Goal: Task Accomplishment & Management: Manage account settings

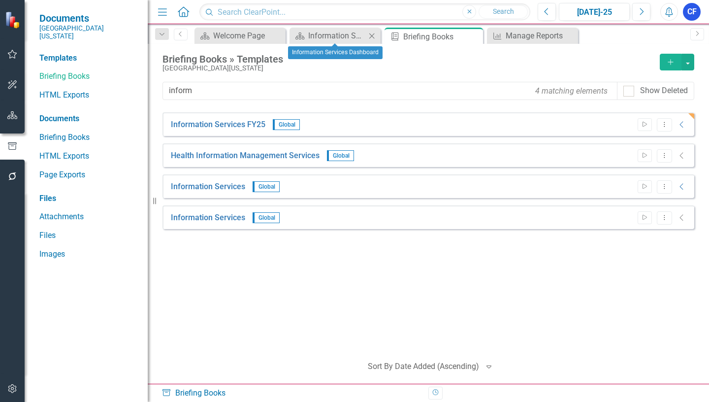
click at [372, 36] on icon "Close" at bounding box center [372, 36] width 10 height 8
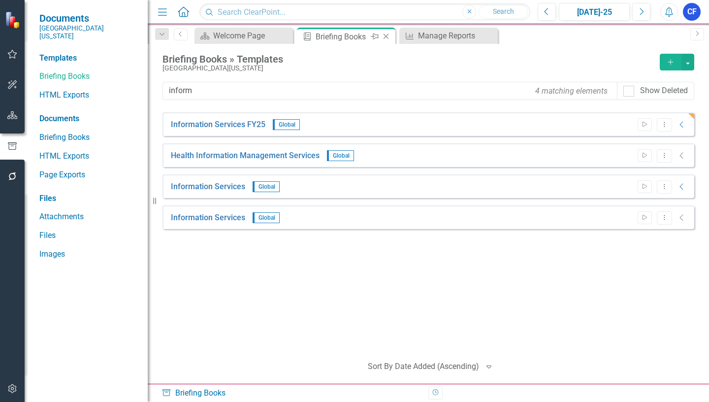
click at [387, 35] on icon at bounding box center [385, 36] width 5 height 5
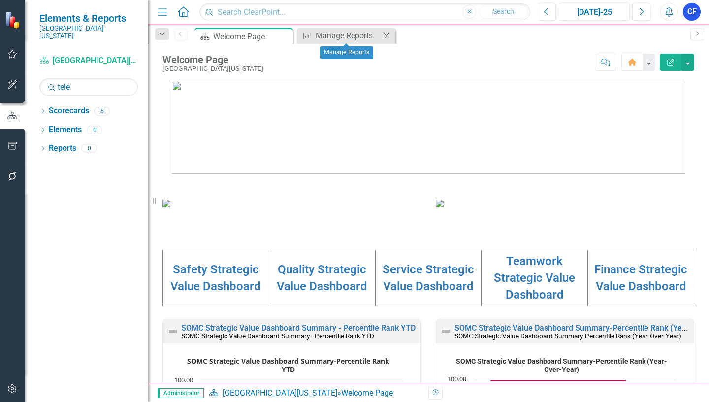
click at [386, 37] on icon "Close" at bounding box center [386, 36] width 10 height 8
click at [88, 82] on input "tele" at bounding box center [88, 86] width 98 height 17
type input "t"
click at [45, 109] on icon "Dropdown" at bounding box center [42, 111] width 7 height 5
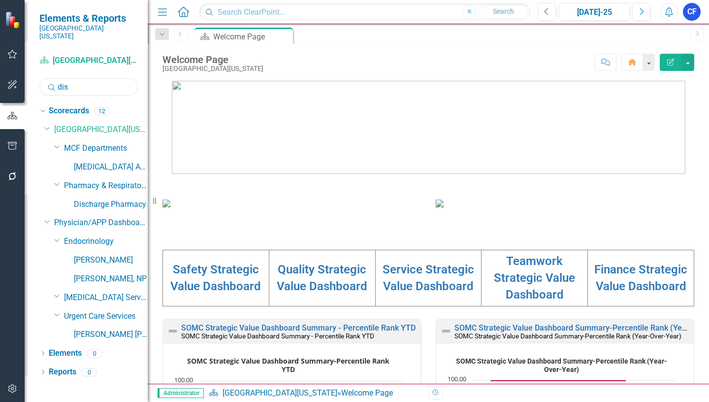
click at [86, 82] on input "dis" at bounding box center [88, 86] width 98 height 17
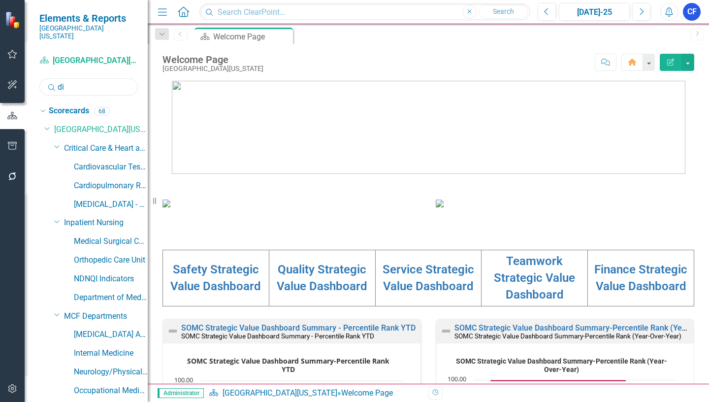
type input "d"
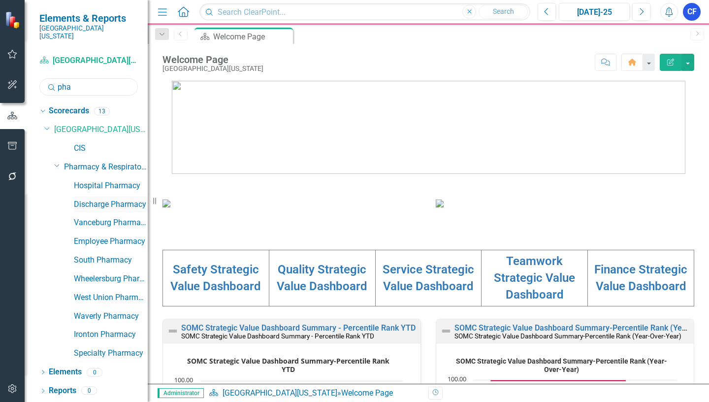
type input "pha"
click at [106, 199] on link "Discharge Pharmacy" at bounding box center [111, 204] width 74 height 11
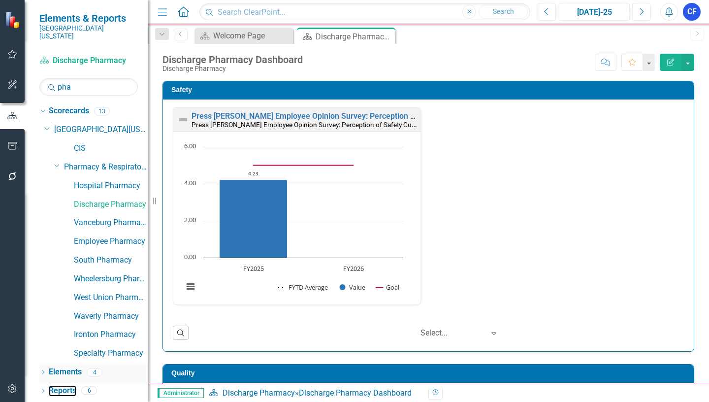
drag, startPoint x: 70, startPoint y: 382, endPoint x: 76, endPoint y: 365, distance: 17.7
click at [70, 385] on link "Reports" at bounding box center [63, 390] width 28 height 11
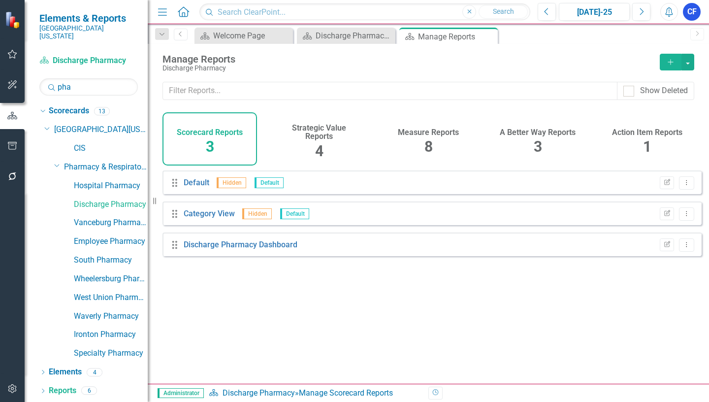
click at [432, 135] on h4 "Measure Reports" at bounding box center [428, 132] width 61 height 9
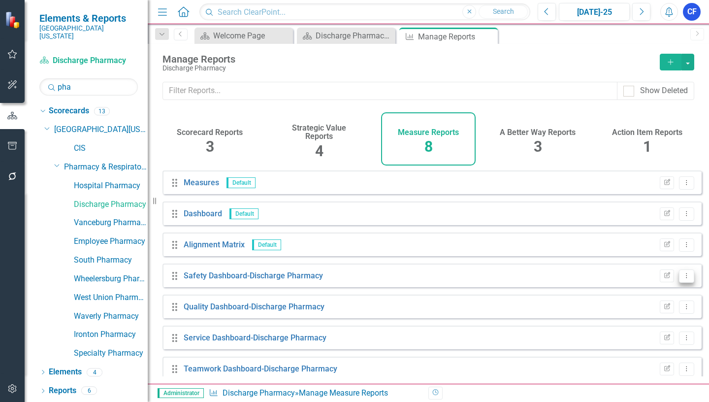
click at [679, 282] on button "Dropdown Menu" at bounding box center [686, 275] width 15 height 13
click at [641, 304] on link "Edit Report Edit Report" at bounding box center [645, 299] width 81 height 18
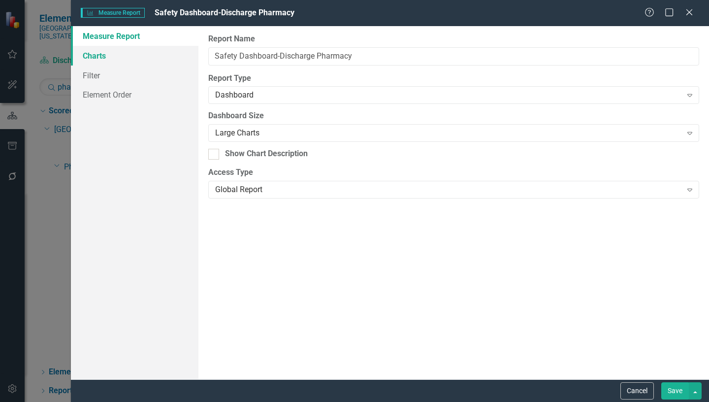
click at [92, 53] on link "Charts" at bounding box center [134, 56] width 127 height 20
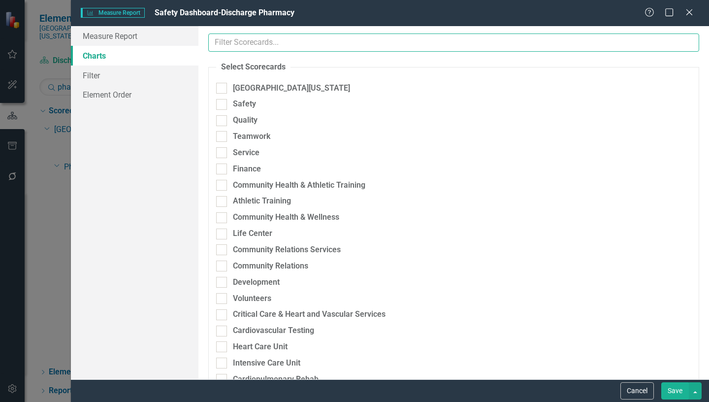
click at [234, 41] on input "text" at bounding box center [453, 42] width 491 height 18
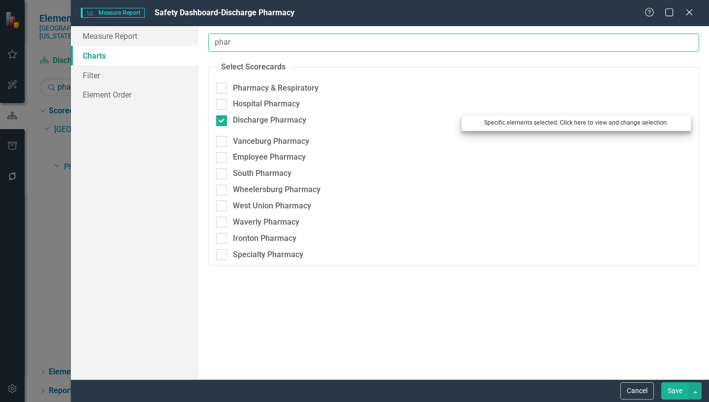
type input "phar"
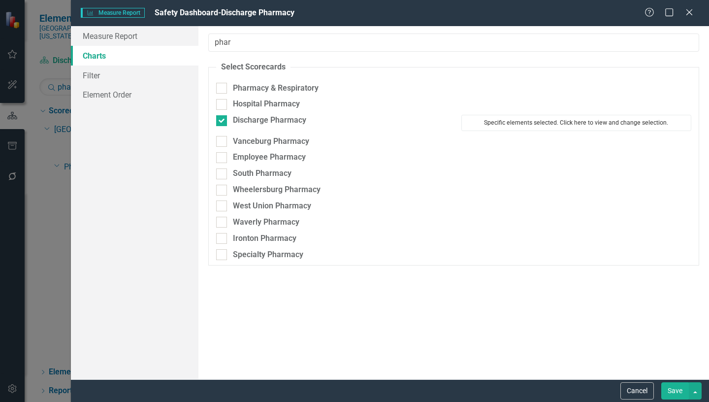
click at [548, 121] on button "Specific elements selected. Click here to view and change selection." at bounding box center [576, 123] width 230 height 16
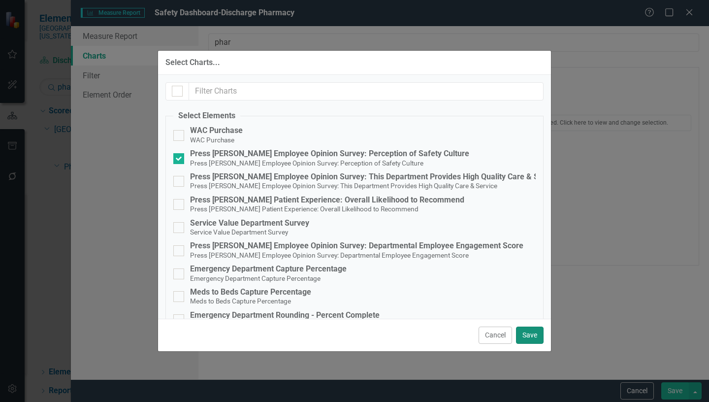
click at [534, 333] on button "Save" at bounding box center [530, 334] width 28 height 17
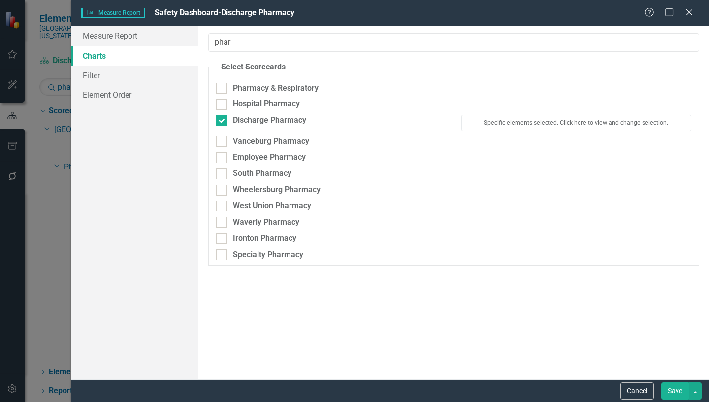
click at [672, 390] on button "Save" at bounding box center [675, 390] width 28 height 17
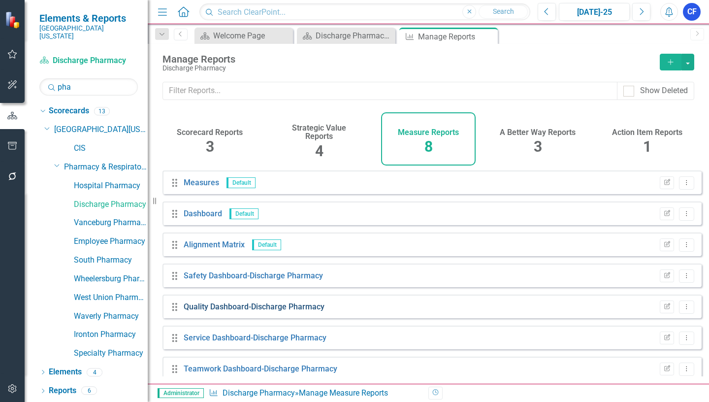
scroll to position [42, 0]
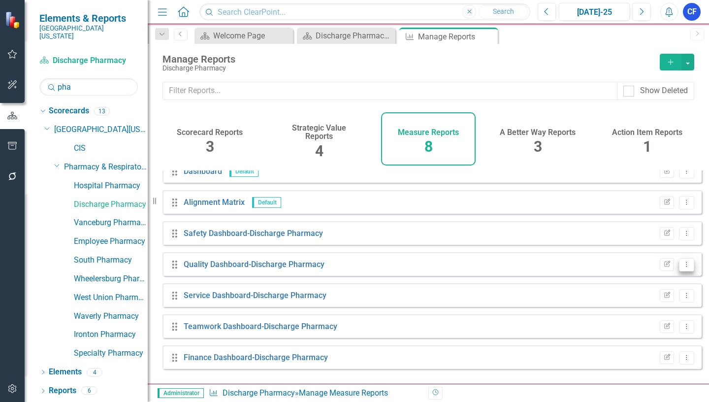
click at [682, 267] on icon "Dropdown Menu" at bounding box center [686, 264] width 8 height 6
click at [649, 286] on link "Edit Report Edit Report" at bounding box center [645, 288] width 81 height 18
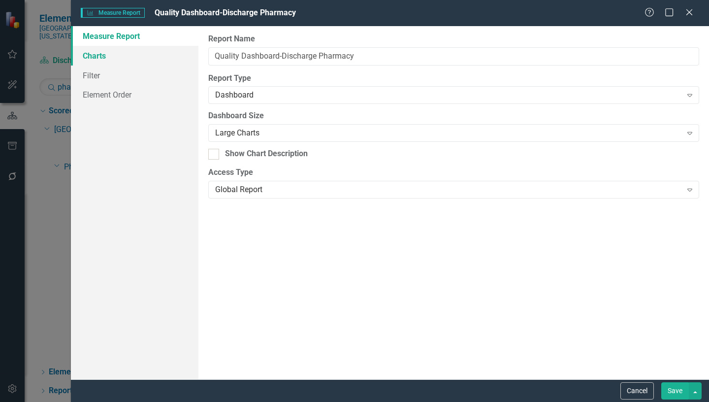
click at [95, 60] on link "Charts" at bounding box center [134, 56] width 127 height 20
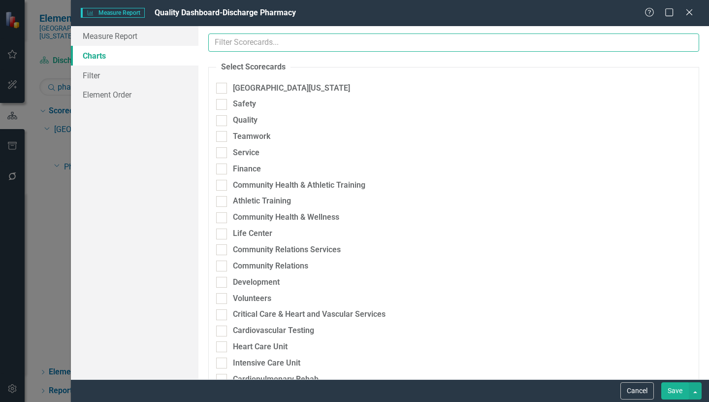
click at [320, 47] on input "text" at bounding box center [453, 42] width 491 height 18
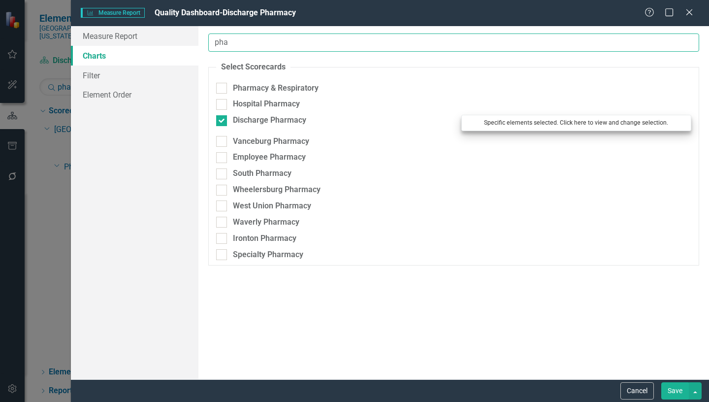
type input "pha"
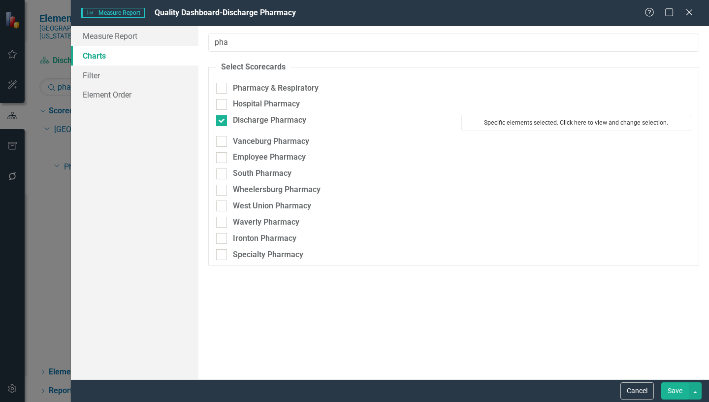
click at [568, 124] on button "Specific elements selected. Click here to view and change selection." at bounding box center [576, 123] width 230 height 16
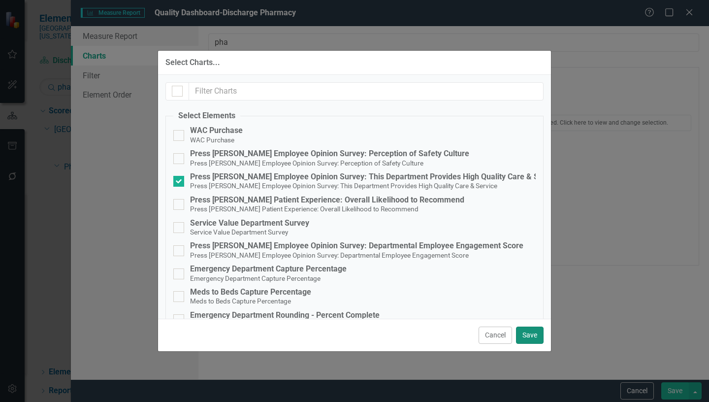
click at [529, 338] on button "Save" at bounding box center [530, 334] width 28 height 17
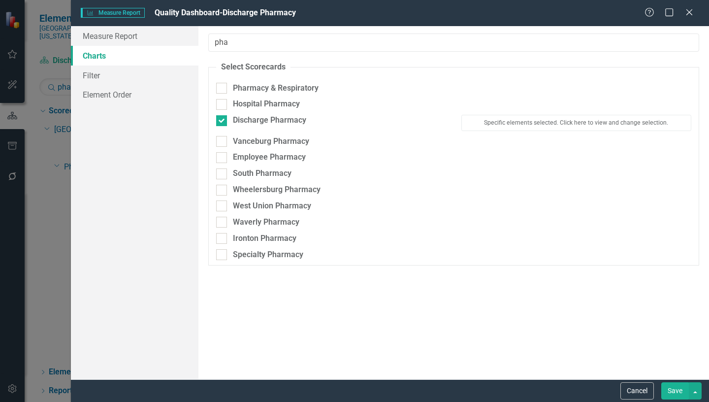
click at [686, 391] on button "Save" at bounding box center [675, 390] width 28 height 17
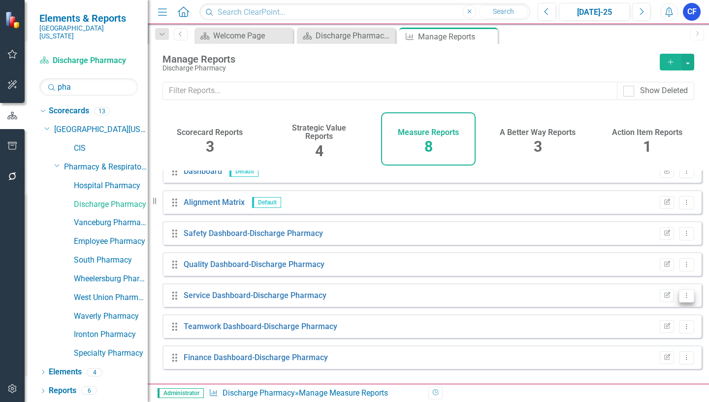
click at [682, 298] on icon "Dropdown Menu" at bounding box center [686, 295] width 8 height 6
click at [649, 320] on link "Edit Report Edit Report" at bounding box center [645, 319] width 81 height 18
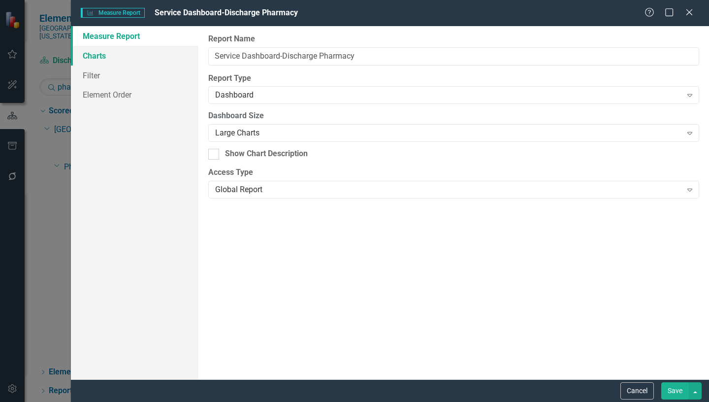
click at [100, 54] on link "Charts" at bounding box center [134, 56] width 127 height 20
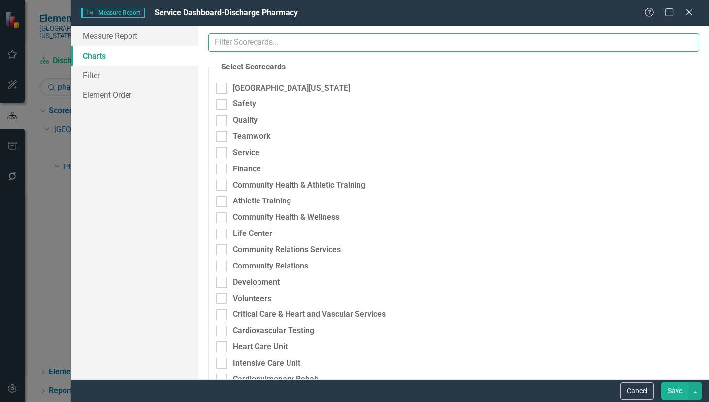
click at [258, 43] on input "text" at bounding box center [453, 42] width 491 height 18
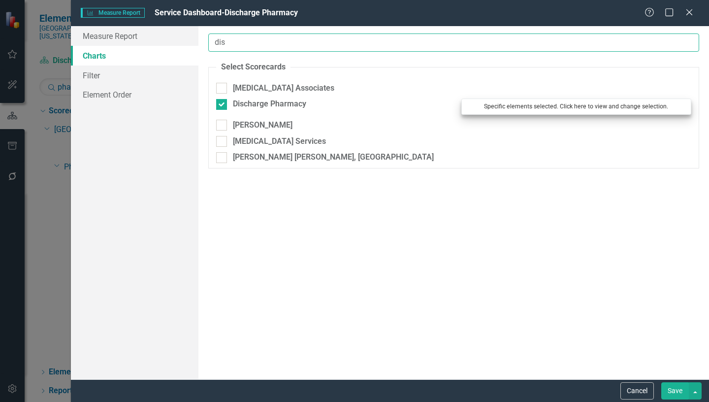
type input "dis"
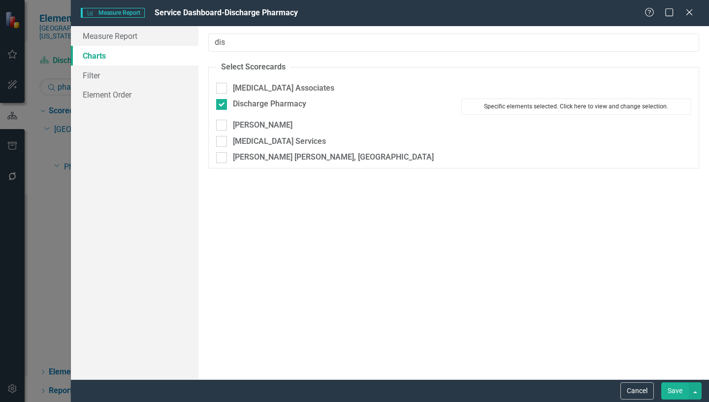
click at [568, 106] on button "Specific elements selected. Click here to view and change selection." at bounding box center [576, 106] width 230 height 16
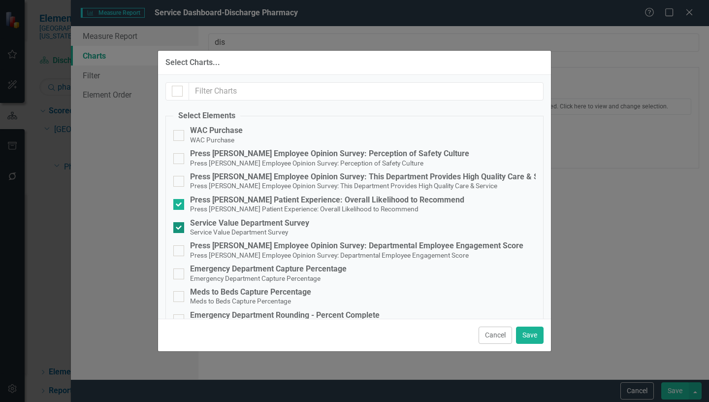
click at [178, 225] on input "Service Value Department Survey Service Value Department Survey" at bounding box center [176, 225] width 6 height 6
checkbox input "false"
click at [531, 334] on button "Save" at bounding box center [530, 334] width 28 height 17
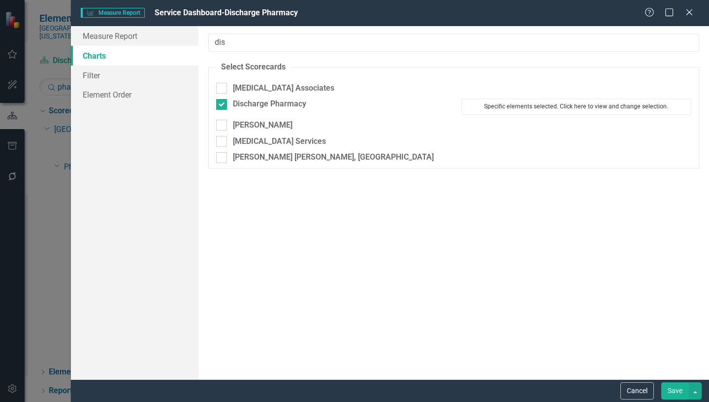
click at [571, 106] on button "Specific elements selected. Click here to view and change selection." at bounding box center [576, 106] width 230 height 16
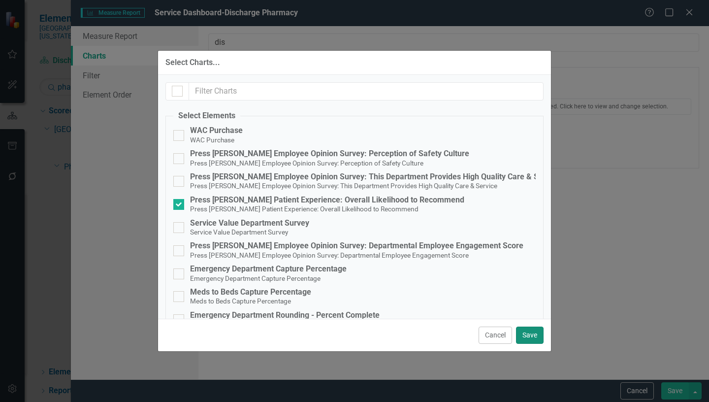
click at [529, 339] on button "Save" at bounding box center [530, 334] width 28 height 17
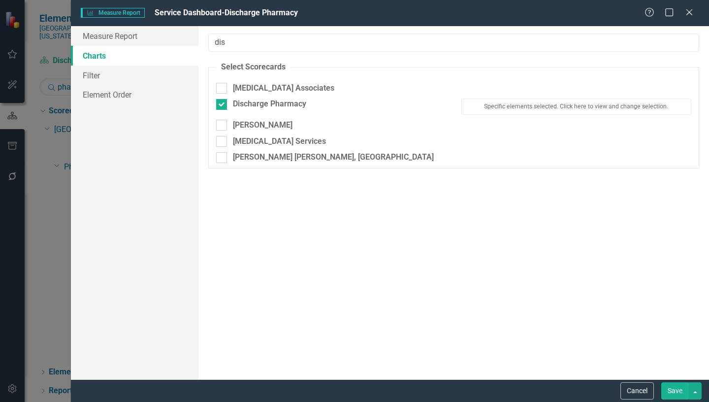
click at [676, 393] on button "Save" at bounding box center [675, 390] width 28 height 17
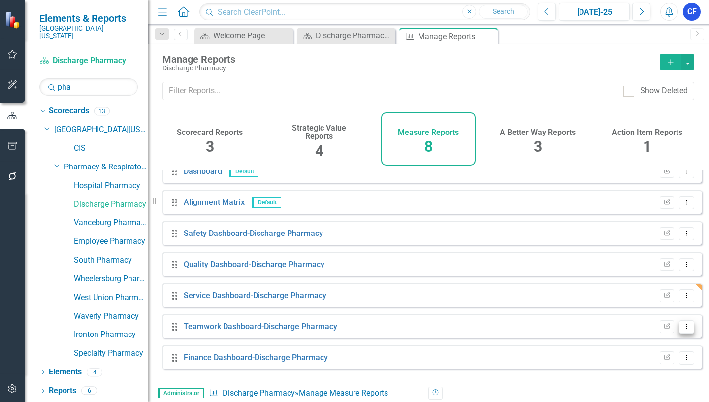
click at [682, 329] on icon "Dropdown Menu" at bounding box center [686, 326] width 8 height 6
click at [635, 262] on link "Edit Report Edit Report" at bounding box center [645, 263] width 81 height 18
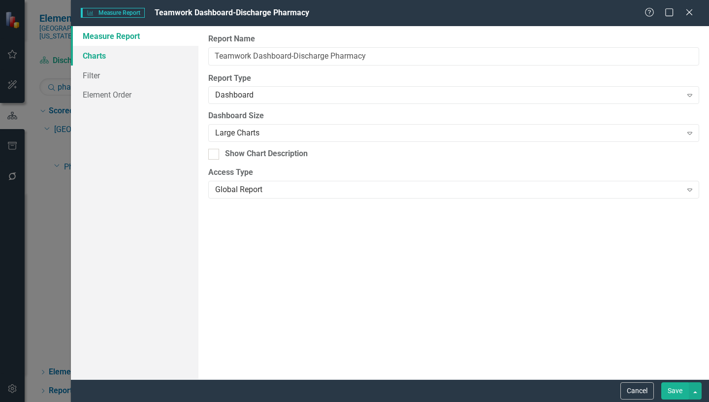
click at [92, 57] on link "Charts" at bounding box center [134, 56] width 127 height 20
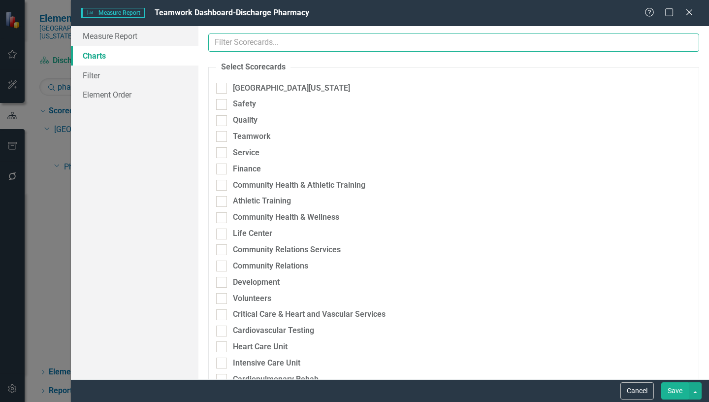
click at [247, 44] on input "text" at bounding box center [453, 42] width 491 height 18
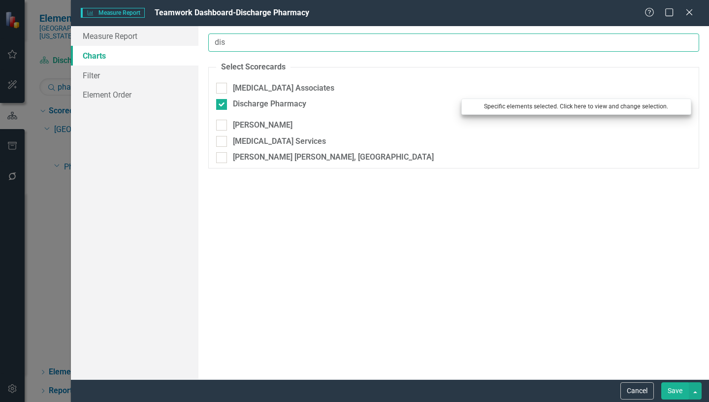
type input "dis"
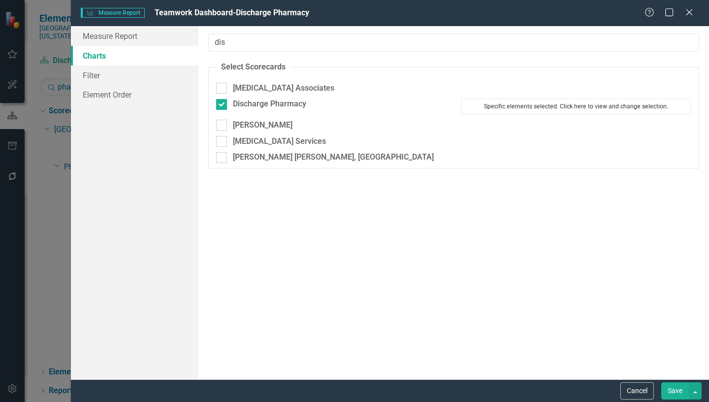
click at [560, 107] on button "Specific elements selected. Click here to view and change selection." at bounding box center [576, 106] width 230 height 16
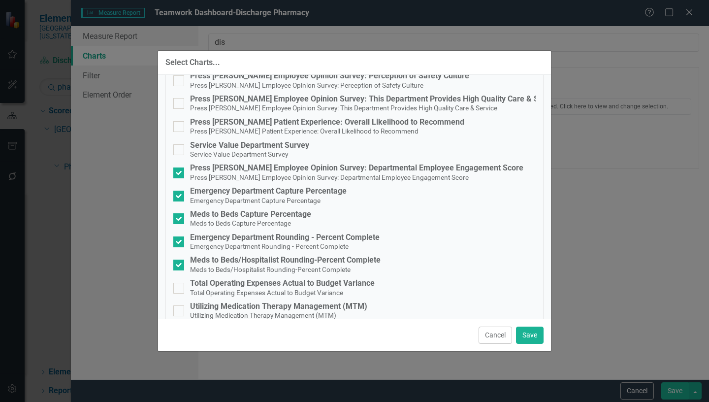
scroll to position [98, 0]
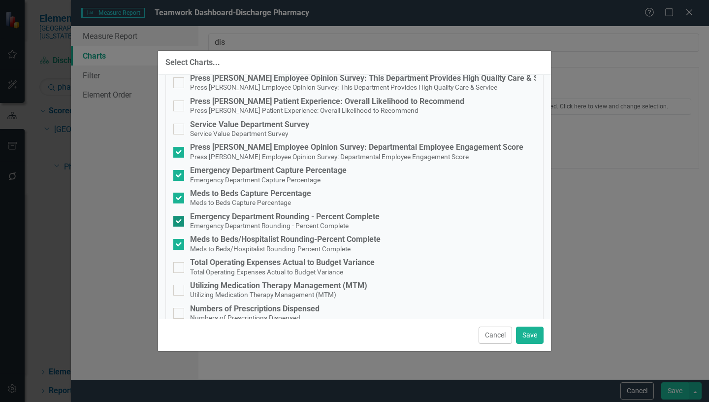
click at [179, 221] on input "Emergency Department Rounding - Percent Complete Emergency Department Rounding …" at bounding box center [176, 219] width 6 height 6
checkbox input "false"
click at [178, 243] on input "Meds to Beds/Hospitalist Rounding-Percent Complete Meds to Beds/Hospitalist Rou…" at bounding box center [176, 242] width 6 height 6
checkbox input "false"
click at [527, 332] on button "Save" at bounding box center [530, 334] width 28 height 17
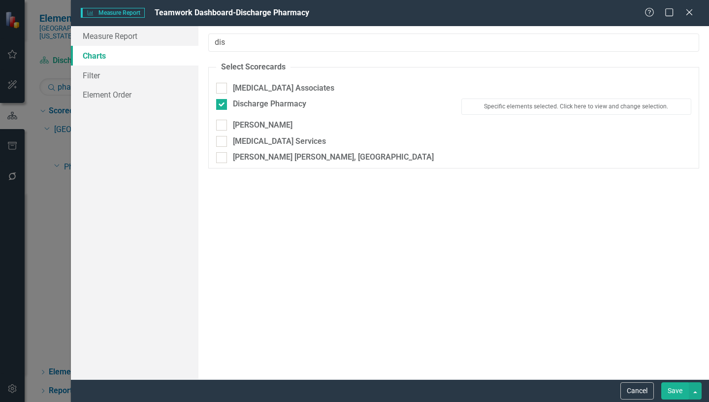
click at [671, 391] on button "Save" at bounding box center [675, 390] width 28 height 17
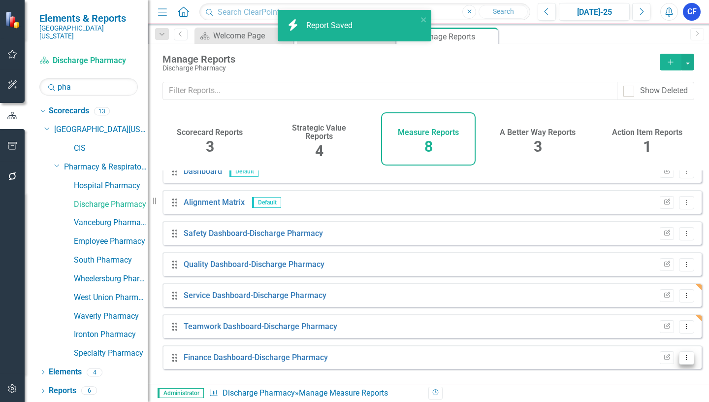
click at [682, 360] on icon "Dropdown Menu" at bounding box center [686, 357] width 8 height 6
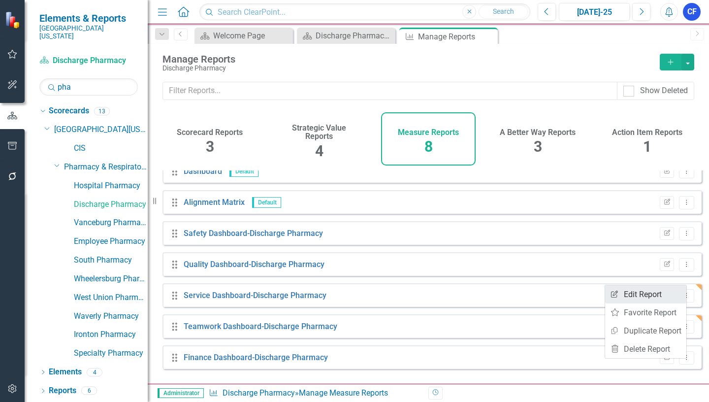
click at [647, 298] on link "Edit Report Edit Report" at bounding box center [645, 294] width 81 height 18
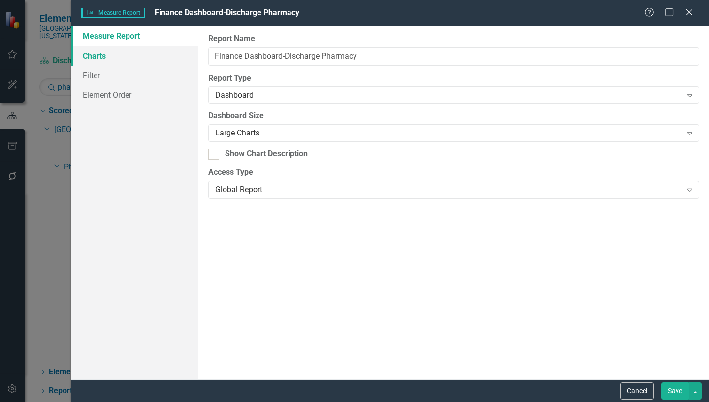
click at [91, 58] on link "Charts" at bounding box center [134, 56] width 127 height 20
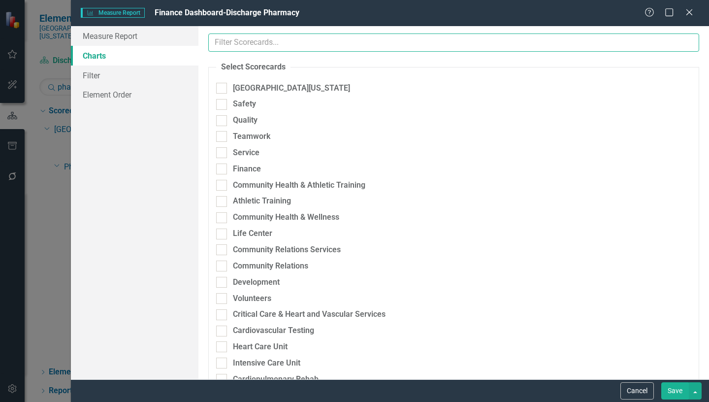
click at [275, 42] on input "text" at bounding box center [453, 42] width 491 height 18
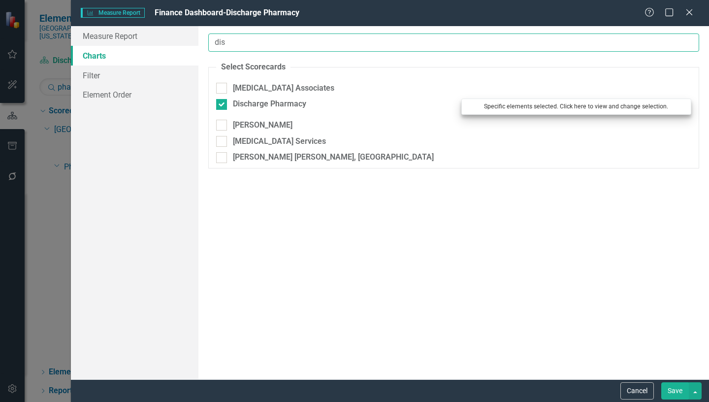
type input "dis"
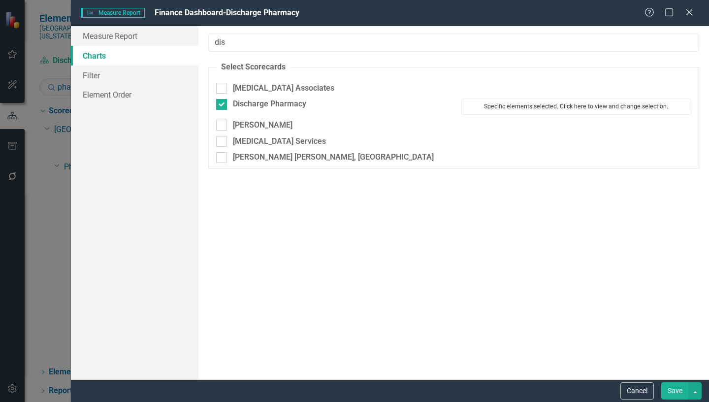
click at [592, 109] on button "Specific elements selected. Click here to view and change selection." at bounding box center [576, 106] width 230 height 16
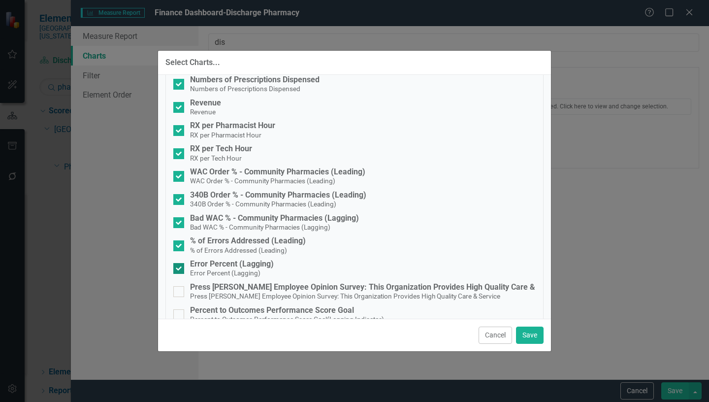
scroll to position [344, 0]
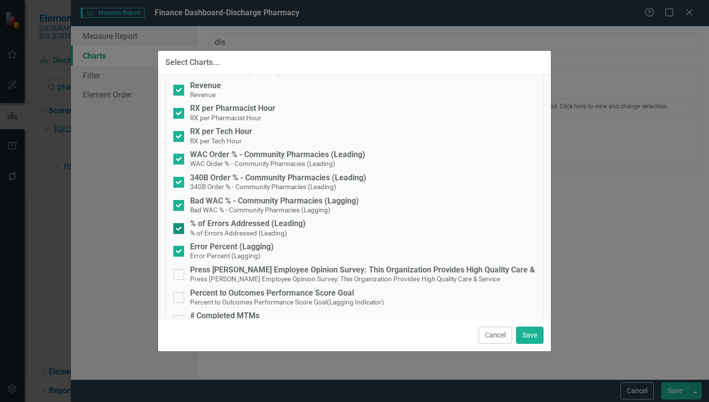
click at [178, 228] on input "% of Errors Addressed (Leading) % of Errors Addressed (Leading)" at bounding box center [176, 226] width 6 height 6
checkbox input "false"
click at [181, 251] on div at bounding box center [178, 251] width 11 height 11
click at [180, 251] on input "Error Percent (Lagging) Error Percent (Lagging)" at bounding box center [176, 249] width 6 height 6
checkbox input "false"
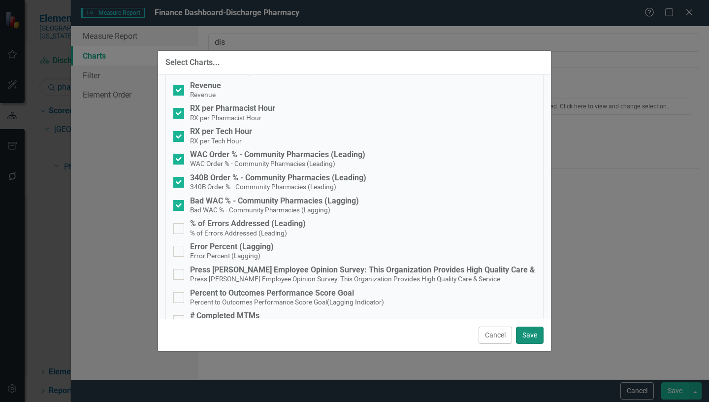
click at [534, 331] on button "Save" at bounding box center [530, 334] width 28 height 17
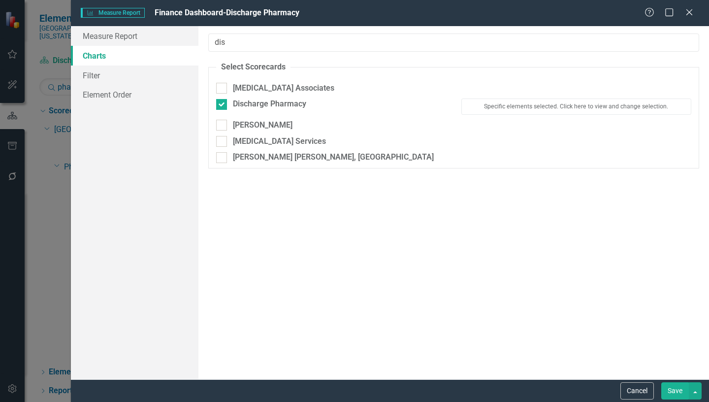
click at [673, 390] on button "Save" at bounding box center [675, 390] width 28 height 17
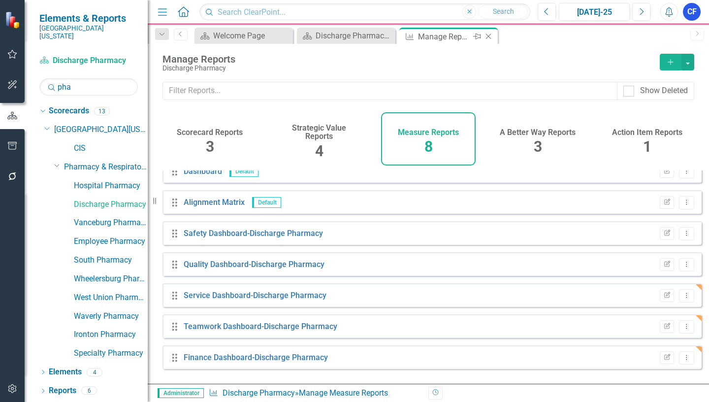
click at [488, 36] on icon at bounding box center [488, 36] width 5 height 5
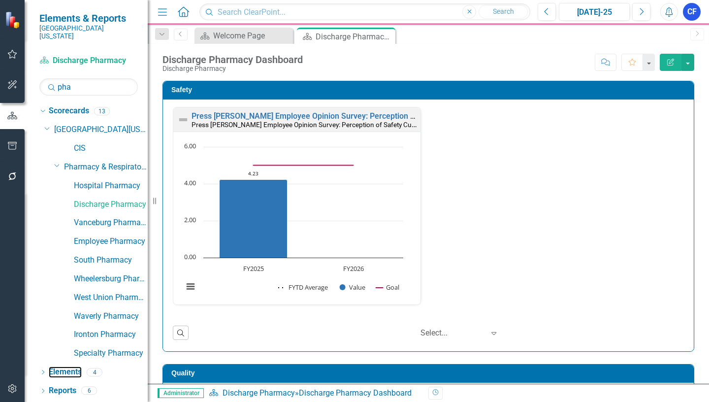
click at [67, 366] on link "Elements" at bounding box center [65, 371] width 33 height 11
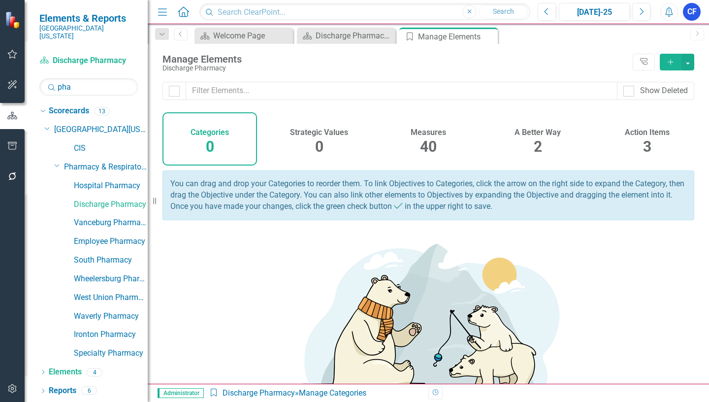
click at [429, 134] on h4 "Measures" at bounding box center [427, 132] width 35 height 9
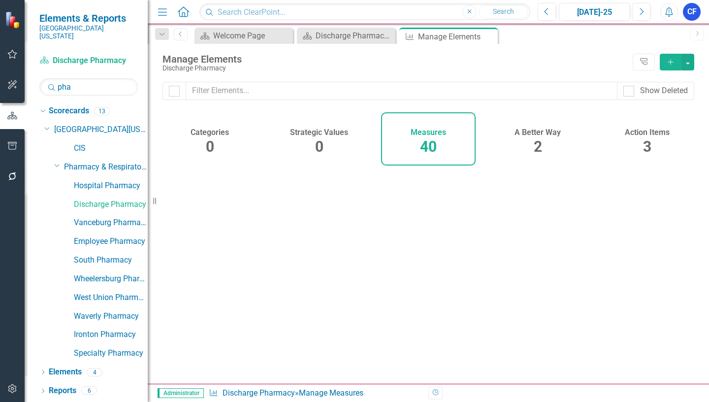
checkbox input "false"
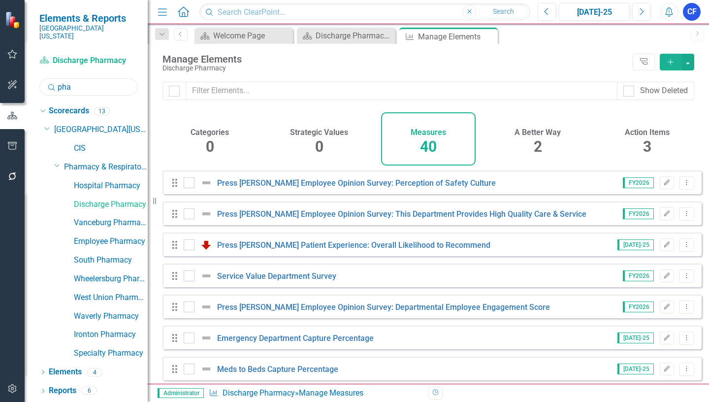
drag, startPoint x: 73, startPoint y: 78, endPoint x: 55, endPoint y: 80, distance: 18.4
click at [55, 80] on div "Search pha" at bounding box center [88, 86] width 98 height 17
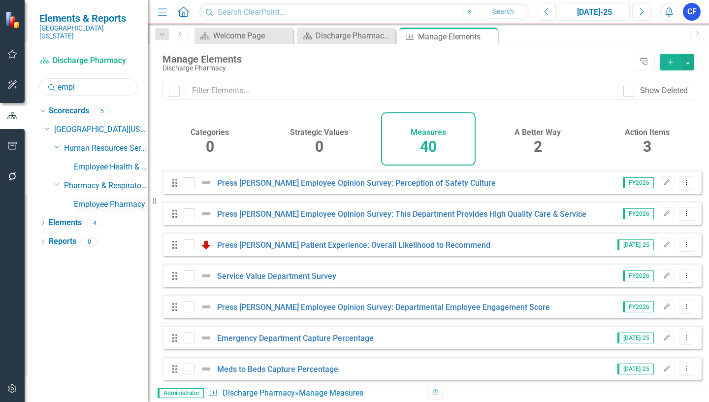
type input "empl"
click at [122, 199] on link "Employee Pharmacy" at bounding box center [111, 204] width 74 height 11
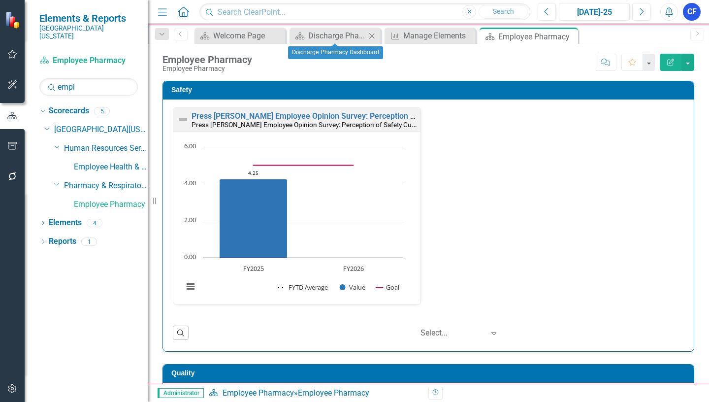
click at [370, 37] on icon "Close" at bounding box center [372, 36] width 10 height 8
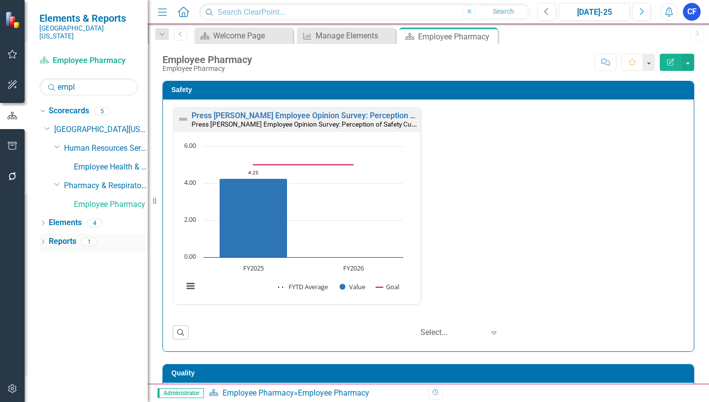
click at [65, 236] on link "Reports" at bounding box center [63, 241] width 28 height 11
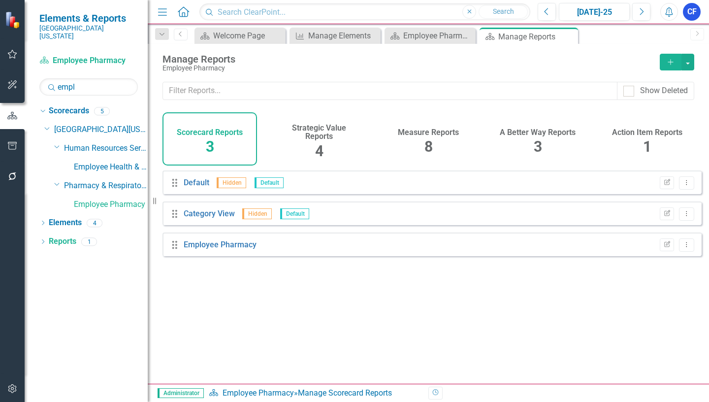
click at [439, 135] on h4 "Measure Reports" at bounding box center [428, 132] width 61 height 9
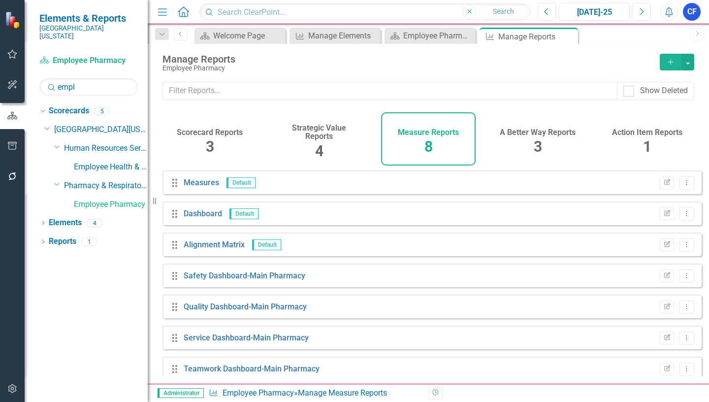
scroll to position [42, 0]
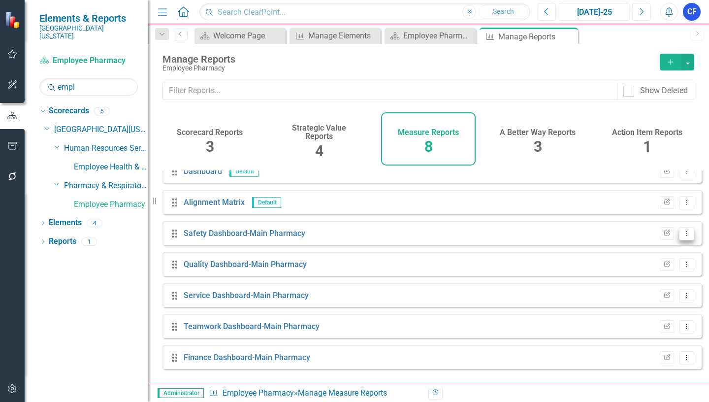
click at [682, 236] on icon "Dropdown Menu" at bounding box center [686, 233] width 8 height 6
click at [653, 258] on link "Edit Report Edit Report" at bounding box center [645, 257] width 81 height 18
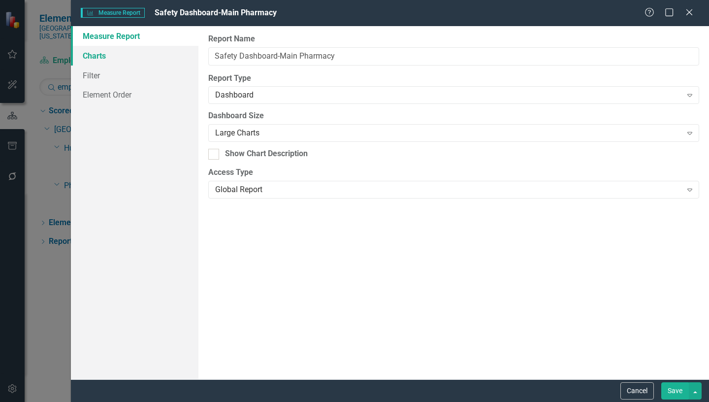
click at [101, 57] on link "Charts" at bounding box center [134, 56] width 127 height 20
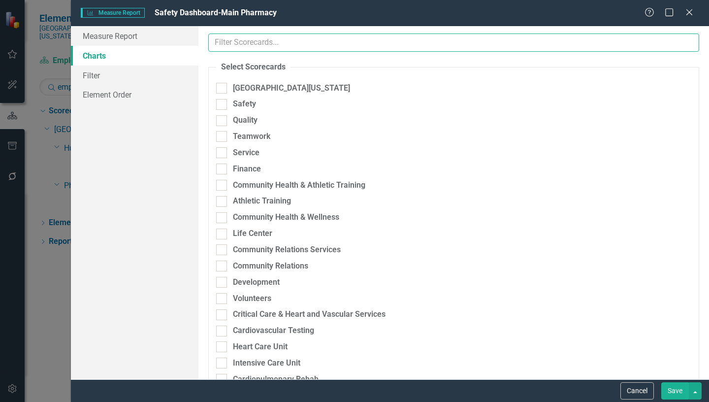
click at [271, 44] on input "text" at bounding box center [453, 42] width 491 height 18
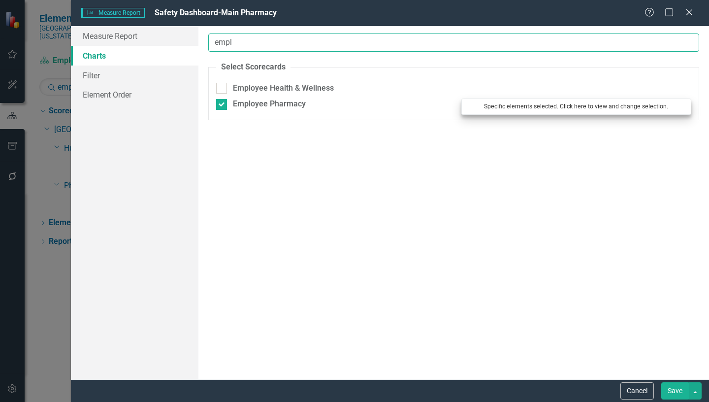
type input "empl"
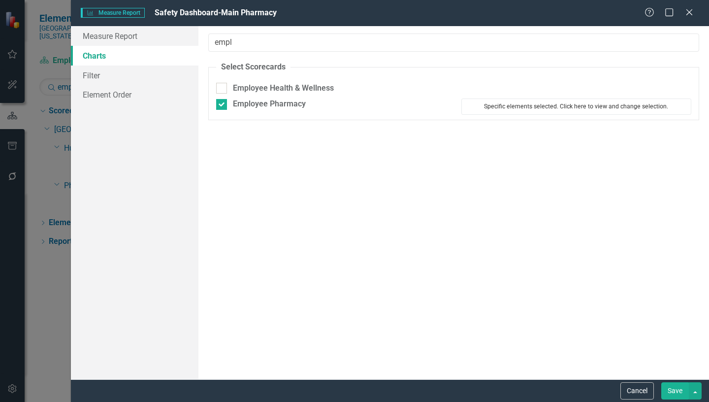
click at [582, 105] on button "Specific elements selected. Click here to view and change selection." at bounding box center [576, 106] width 230 height 16
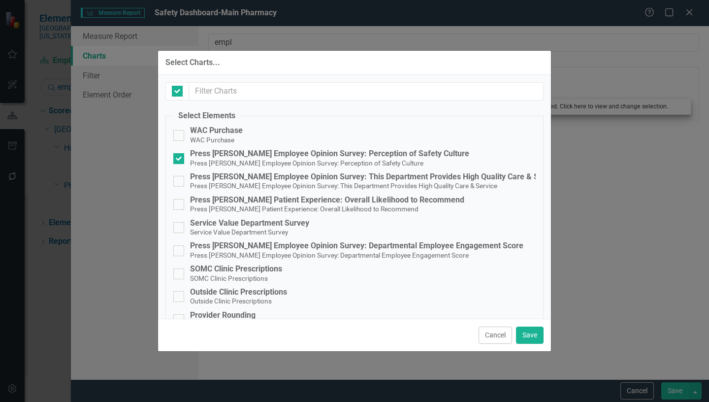
checkbox input "false"
click at [530, 338] on button "Save" at bounding box center [530, 334] width 28 height 17
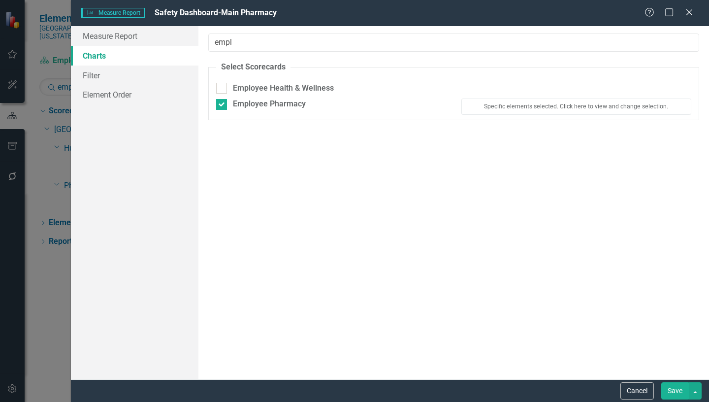
click at [672, 393] on button "Save" at bounding box center [675, 390] width 28 height 17
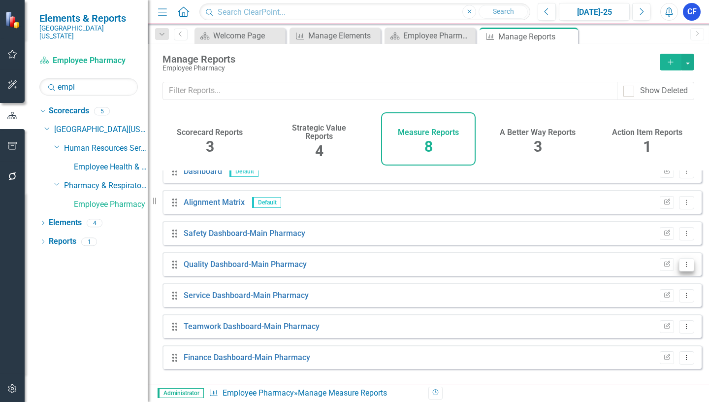
click at [682, 267] on icon "Dropdown Menu" at bounding box center [686, 264] width 8 height 6
click at [642, 291] on link "Edit Report Edit Report" at bounding box center [645, 288] width 81 height 18
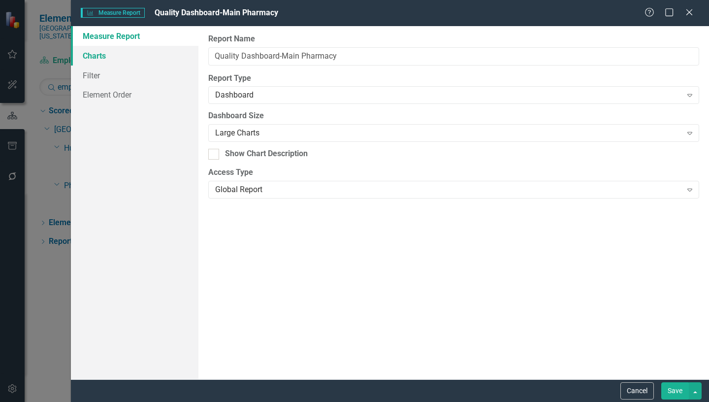
click at [97, 56] on link "Charts" at bounding box center [134, 56] width 127 height 20
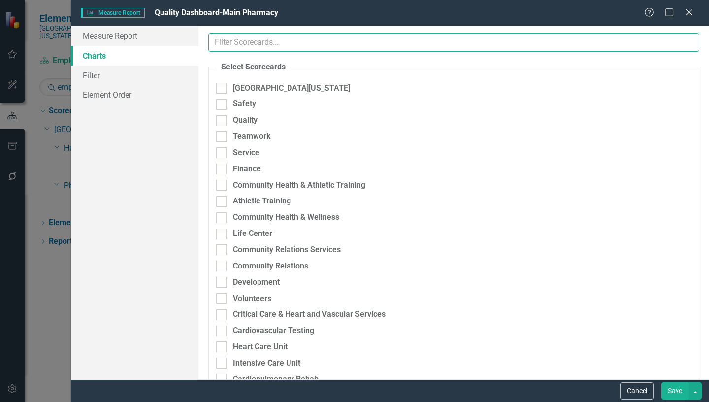
drag, startPoint x: 267, startPoint y: 44, endPoint x: 244, endPoint y: 44, distance: 23.6
click at [265, 44] on input "text" at bounding box center [453, 42] width 491 height 18
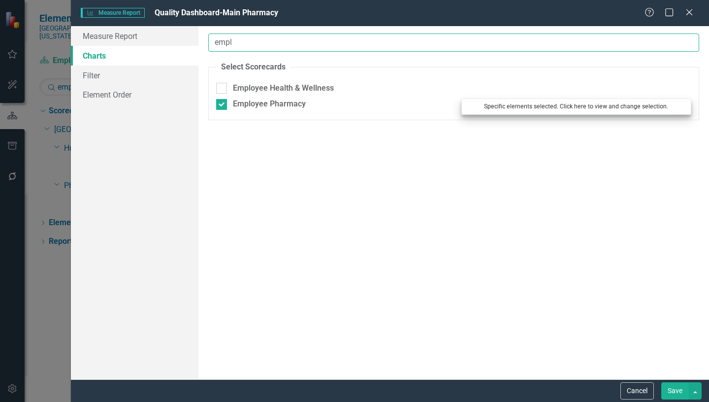
type input "empl"
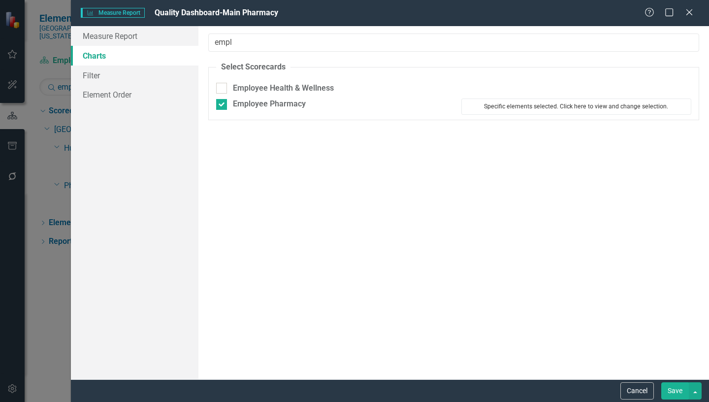
click at [589, 108] on button "Specific elements selected. Click here to view and change selection." at bounding box center [576, 106] width 230 height 16
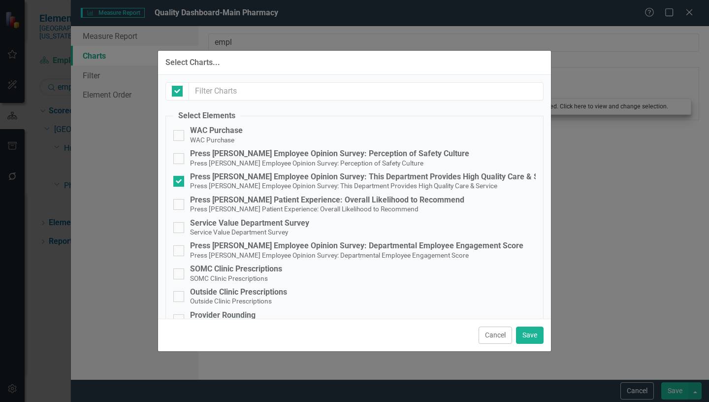
checkbox input "false"
click at [527, 336] on button "Save" at bounding box center [530, 334] width 28 height 17
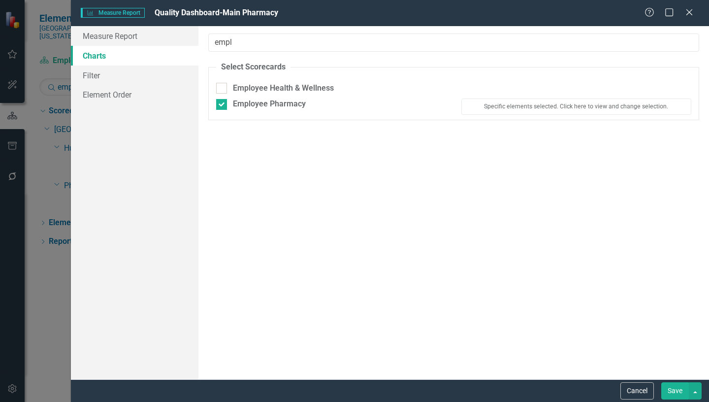
click at [669, 389] on button "Save" at bounding box center [675, 390] width 28 height 17
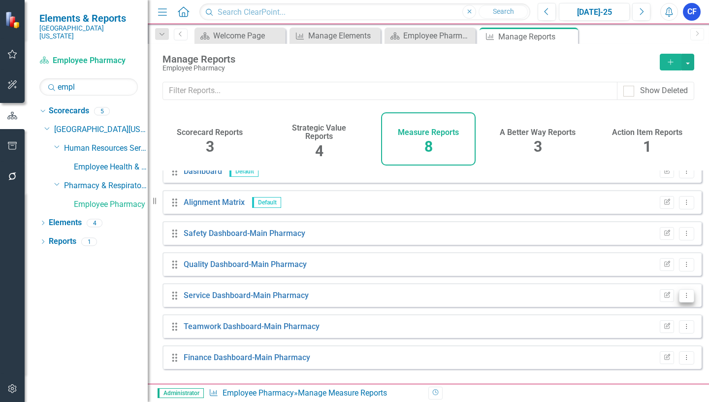
click at [682, 298] on icon "Dropdown Menu" at bounding box center [686, 295] width 8 height 6
click at [649, 318] on link "Edit Report Edit Report" at bounding box center [645, 319] width 81 height 18
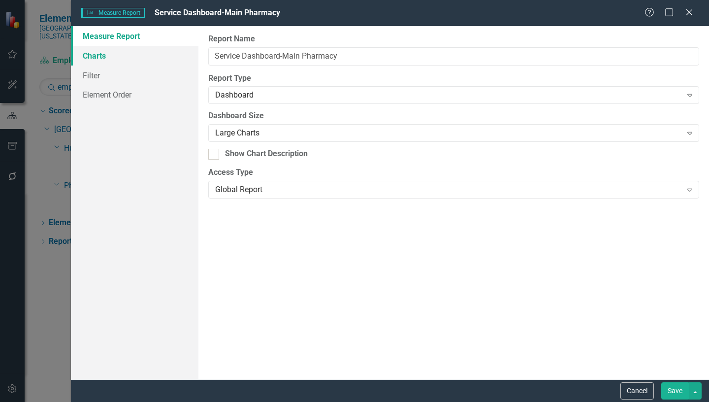
click at [99, 60] on link "Charts" at bounding box center [134, 56] width 127 height 20
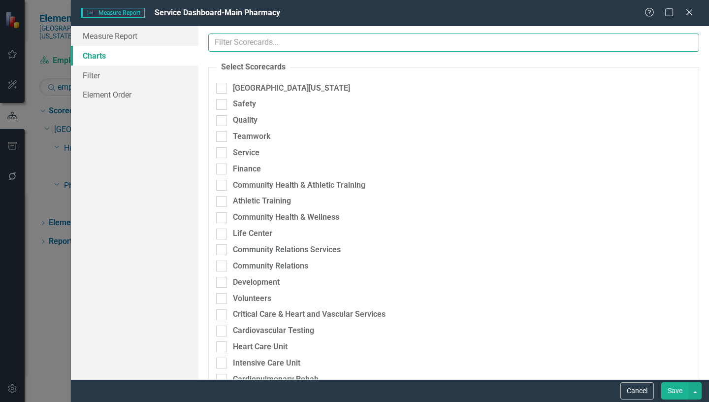
click at [293, 46] on input "text" at bounding box center [453, 42] width 491 height 18
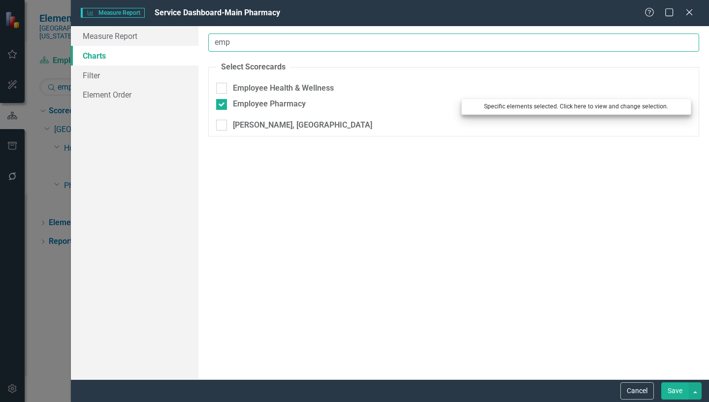
type input "emp"
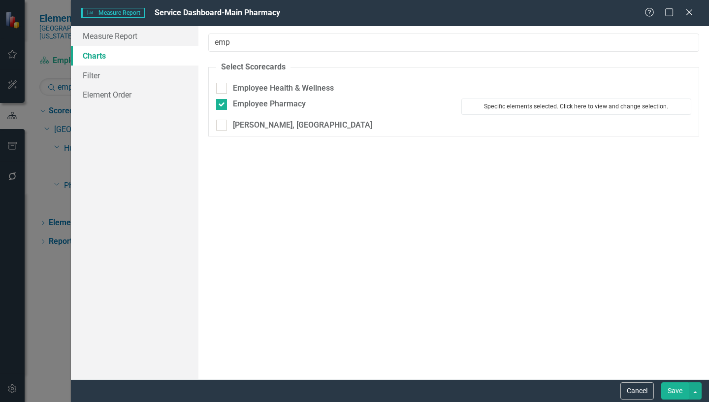
click at [609, 109] on button "Specific elements selected. Click here to view and change selection." at bounding box center [576, 106] width 230 height 16
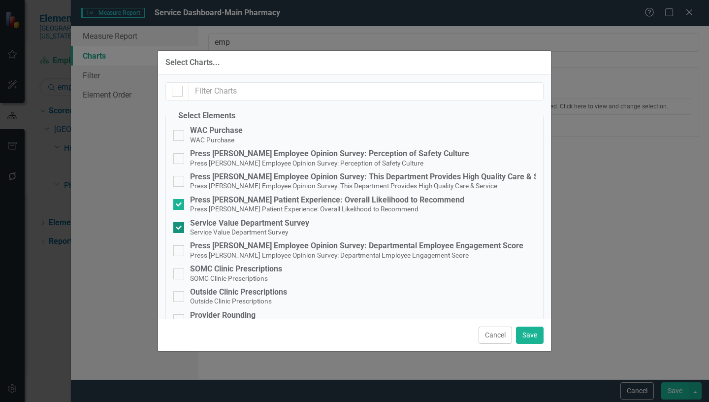
click at [177, 226] on input "Service Value Department Survey Service Value Department Survey" at bounding box center [176, 225] width 6 height 6
checkbox input "false"
click at [534, 333] on button "Save" at bounding box center [530, 334] width 28 height 17
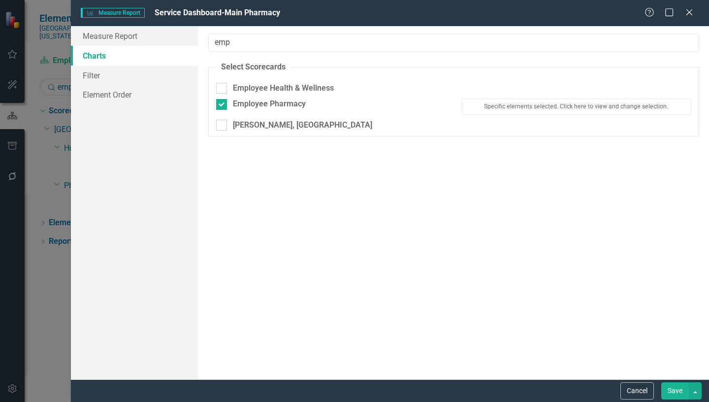
click at [675, 391] on button "Save" at bounding box center [675, 390] width 28 height 17
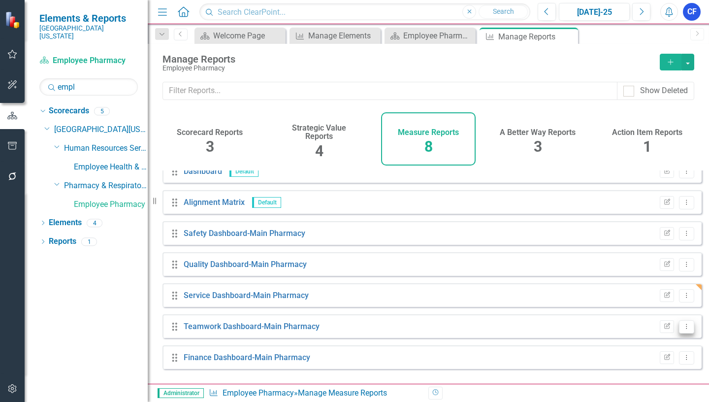
click at [682, 329] on icon "Dropdown Menu" at bounding box center [686, 326] width 8 height 6
click at [651, 263] on link "Edit Report Edit Report" at bounding box center [645, 263] width 81 height 18
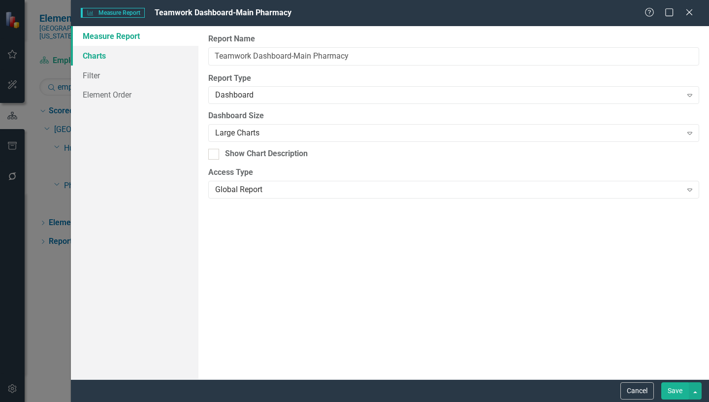
click at [92, 54] on link "Charts" at bounding box center [134, 56] width 127 height 20
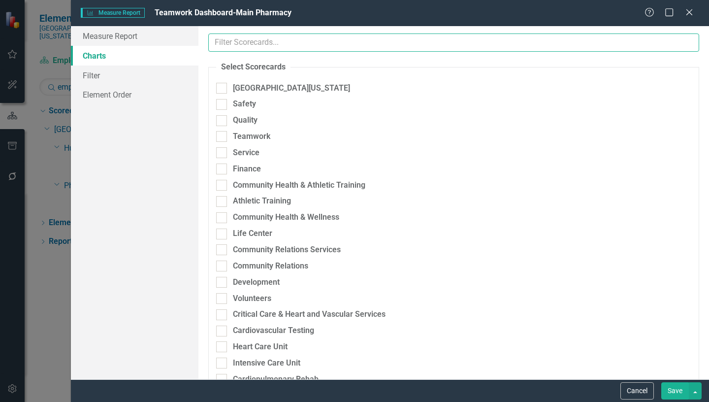
click at [278, 39] on input "text" at bounding box center [453, 42] width 491 height 18
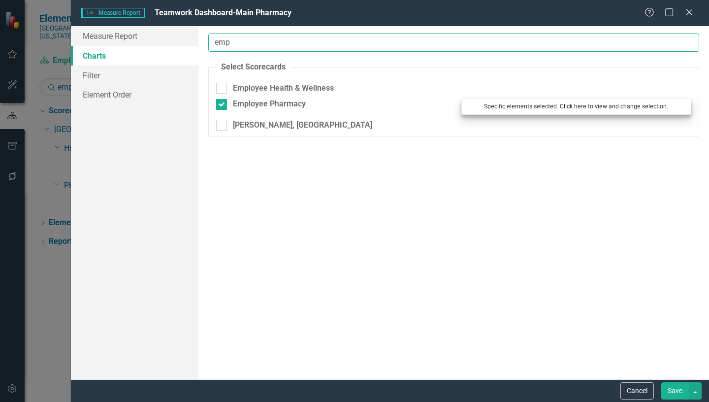
type input "emp"
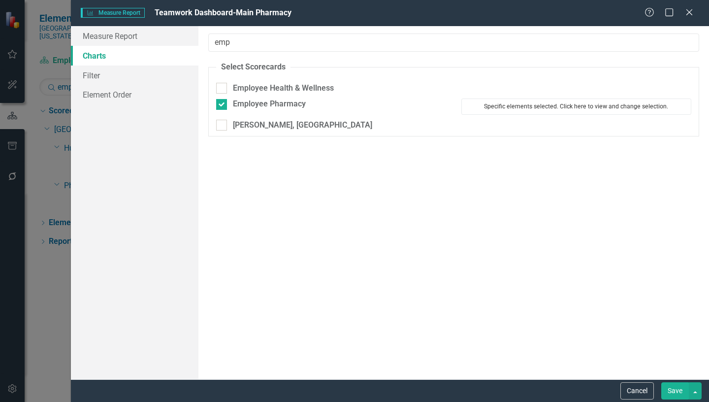
click at [525, 107] on button "Specific elements selected. Click here to view and change selection." at bounding box center [576, 106] width 230 height 16
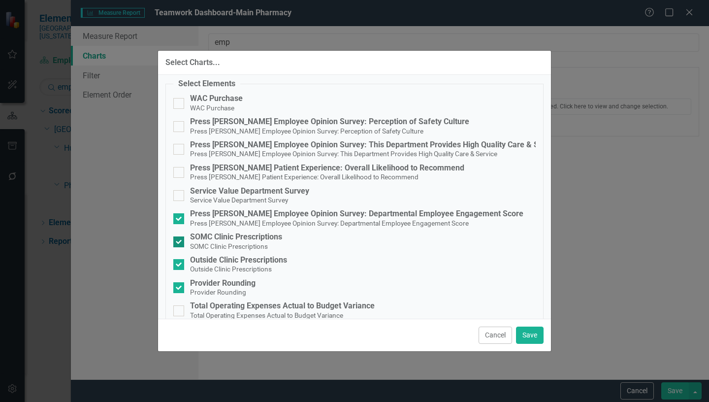
scroll to position [49, 0]
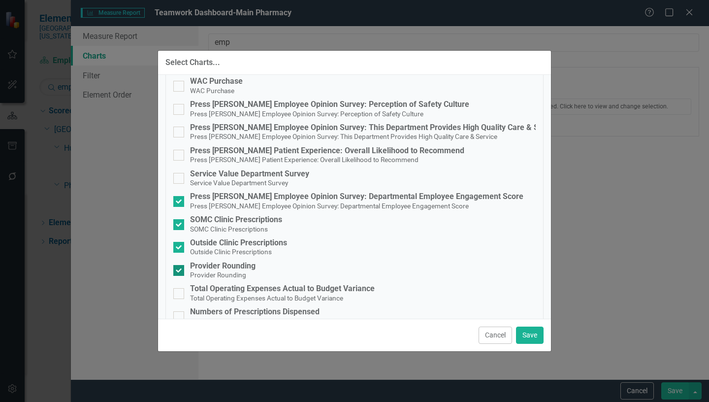
click at [179, 271] on input "Provider Rounding Provider Rounding" at bounding box center [176, 268] width 6 height 6
checkbox input "false"
click at [535, 338] on button "Save" at bounding box center [530, 334] width 28 height 17
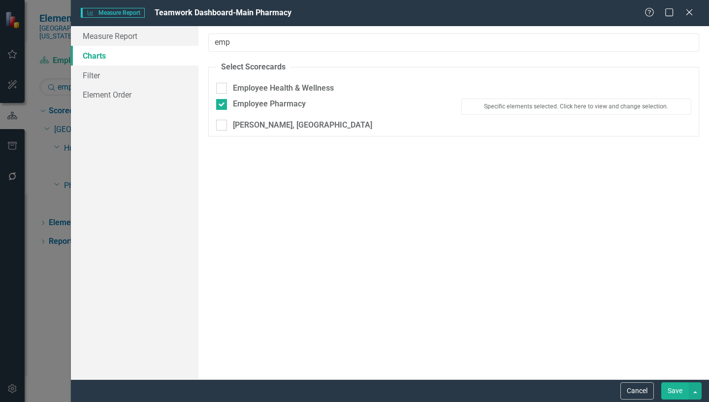
click at [674, 389] on button "Save" at bounding box center [675, 390] width 28 height 17
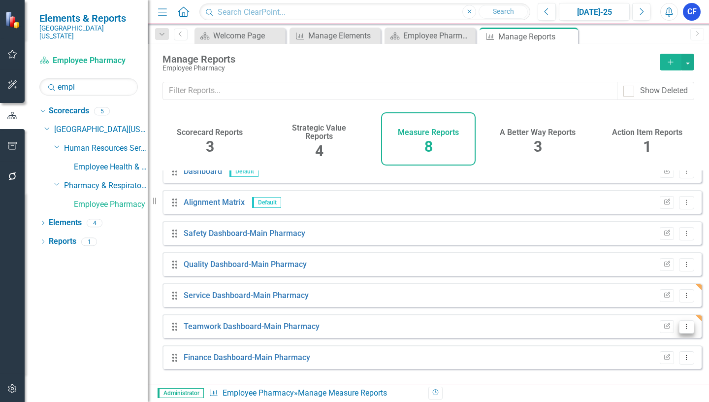
click at [682, 329] on icon "Dropdown Menu" at bounding box center [686, 326] width 8 height 6
click at [646, 258] on link "Edit Report Edit Report" at bounding box center [645, 263] width 81 height 18
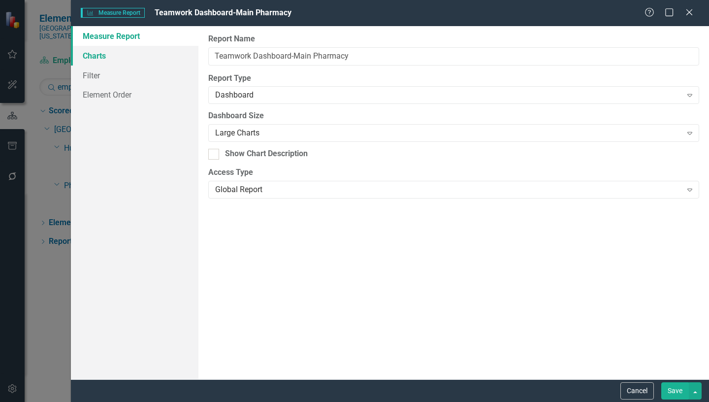
click at [101, 55] on link "Charts" at bounding box center [134, 56] width 127 height 20
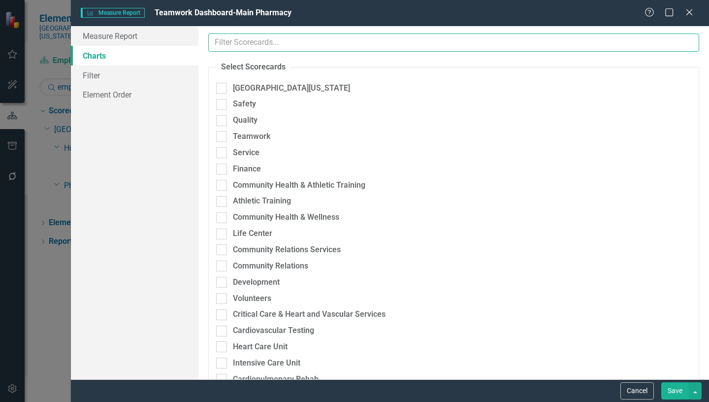
click at [275, 43] on input "text" at bounding box center [453, 42] width 491 height 18
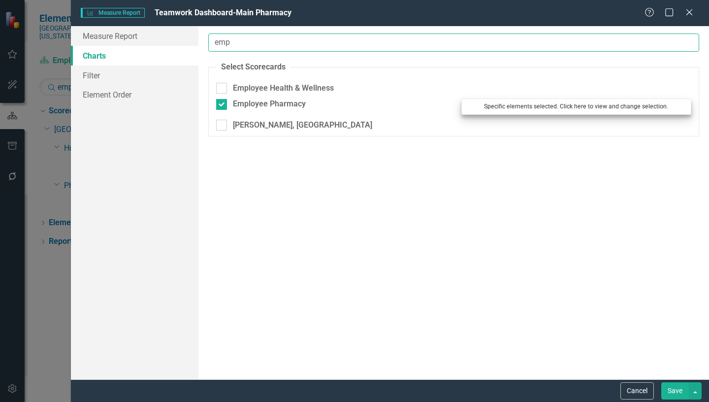
type input "emp"
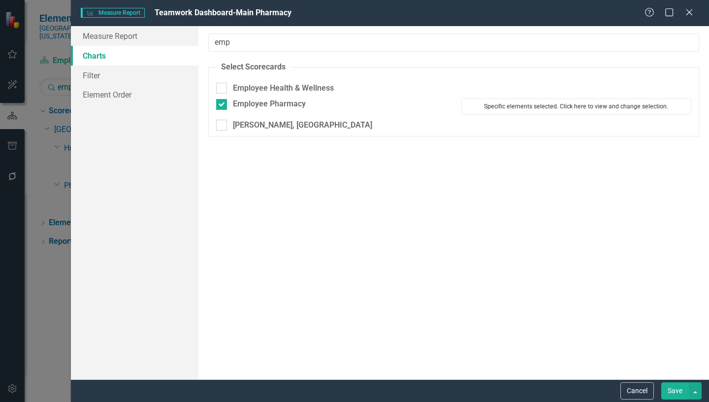
click at [587, 104] on button "Specific elements selected. Click here to view and change selection." at bounding box center [576, 106] width 230 height 16
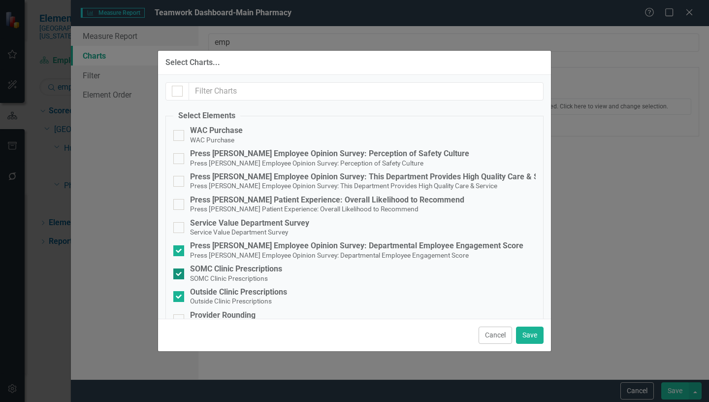
click at [180, 275] on div at bounding box center [178, 273] width 11 height 11
click at [180, 275] on input "SOMC Clinic Prescriptions SOMC Clinic Prescriptions" at bounding box center [176, 271] width 6 height 6
checkbox input "false"
click at [179, 296] on div at bounding box center [178, 296] width 11 height 11
click at [179, 296] on input "Outside Clinic Prescriptions Outside Clinic Prescriptions" at bounding box center [176, 294] width 6 height 6
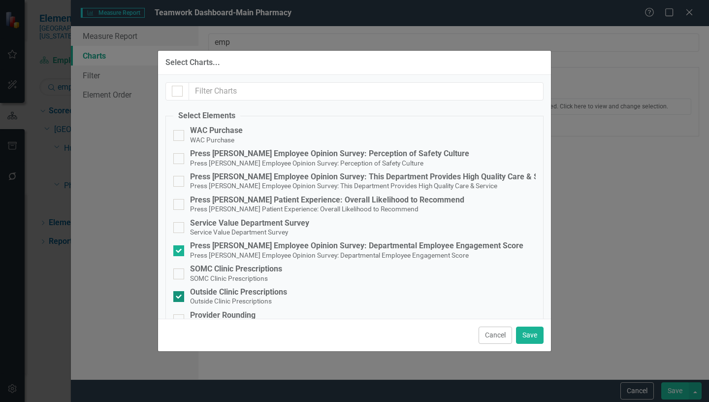
checkbox input "false"
click at [533, 335] on button "Save" at bounding box center [530, 334] width 28 height 17
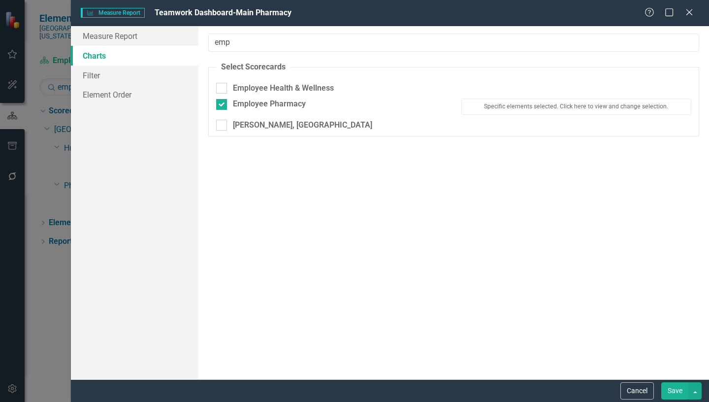
click at [673, 389] on button "Save" at bounding box center [675, 390] width 28 height 17
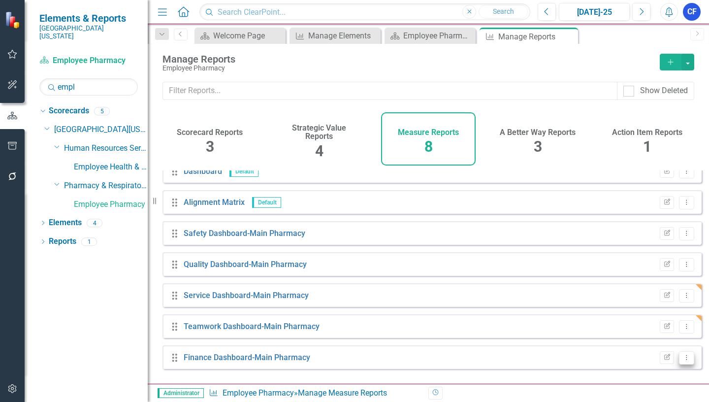
click at [682, 360] on icon "Dropdown Menu" at bounding box center [686, 357] width 8 height 6
click at [656, 295] on link "Edit Report Edit Report" at bounding box center [645, 294] width 81 height 18
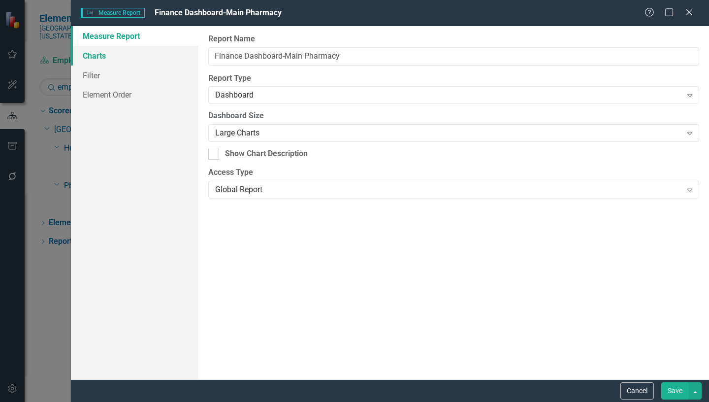
click at [95, 57] on link "Charts" at bounding box center [134, 56] width 127 height 20
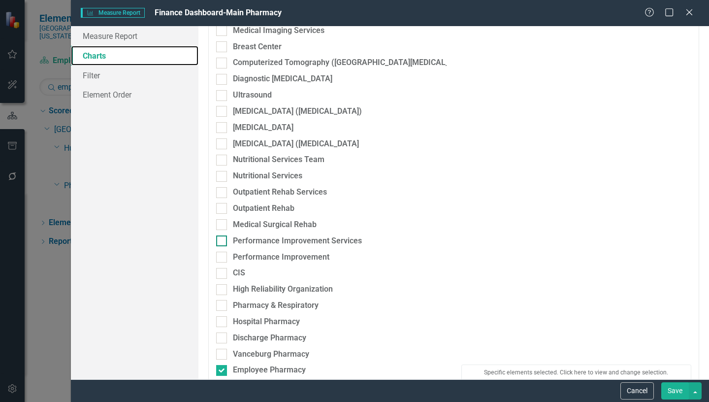
scroll to position [1919, 0]
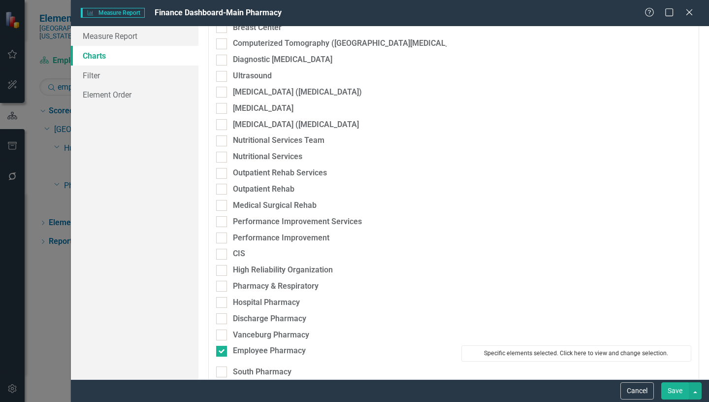
click at [582, 355] on button "Specific elements selected. Click here to view and change selection." at bounding box center [576, 353] width 230 height 16
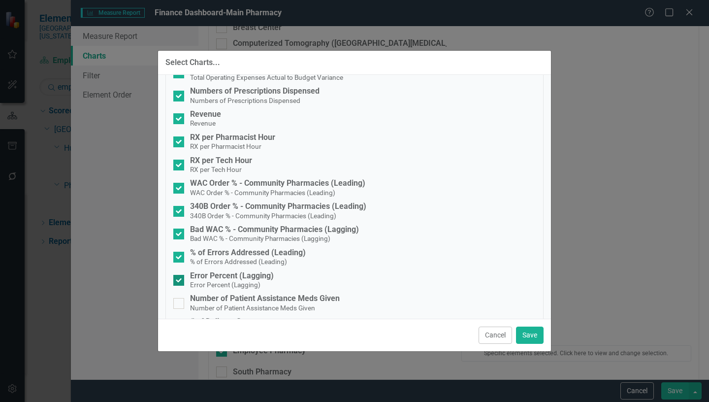
scroll to position [394, 0]
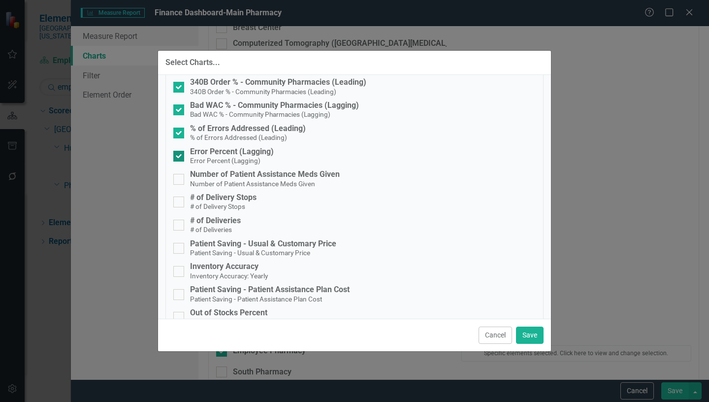
drag, startPoint x: 177, startPoint y: 128, endPoint x: 179, endPoint y: 150, distance: 21.2
click at [178, 128] on input "% of Errors Addressed (Leading) % of Errors Addressed (Leading)" at bounding box center [176, 130] width 6 height 6
checkbox input "false"
click at [179, 156] on input "Error Percent (Lagging) Error Percent (Lagging)" at bounding box center [176, 154] width 6 height 6
checkbox input "false"
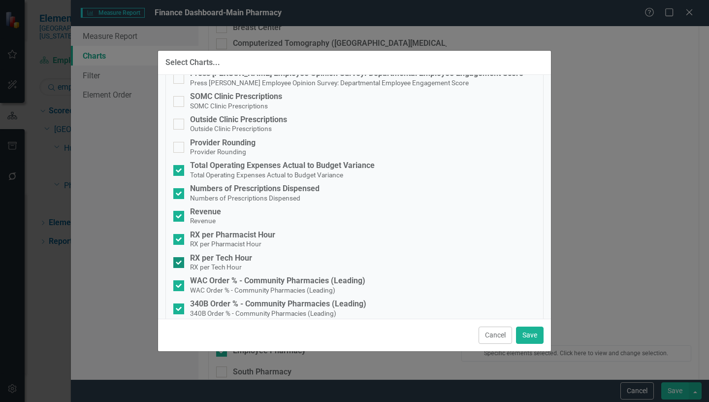
scroll to position [148, 0]
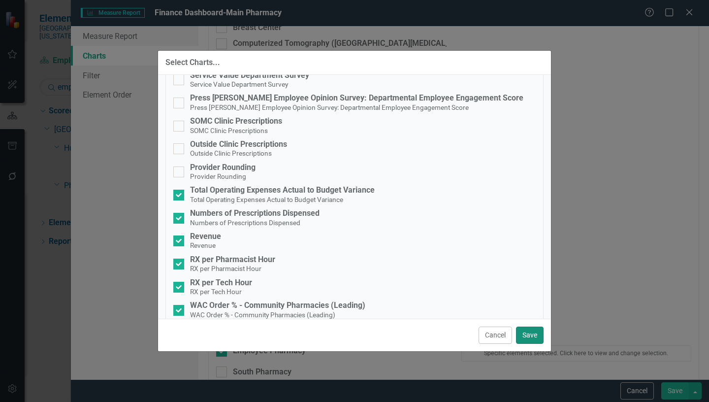
click at [527, 334] on button "Save" at bounding box center [530, 334] width 28 height 17
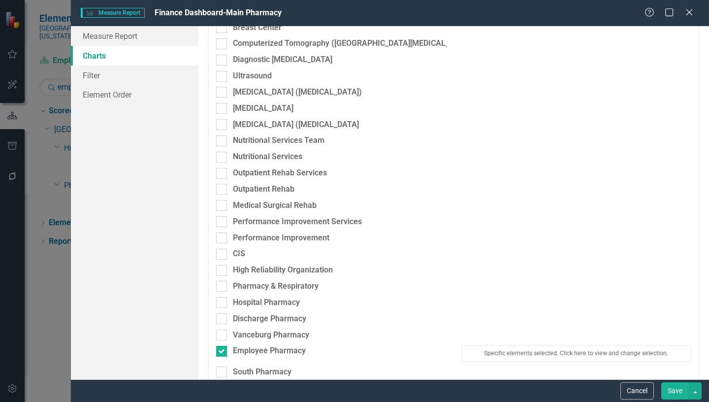
click at [673, 391] on button "Save" at bounding box center [675, 390] width 28 height 17
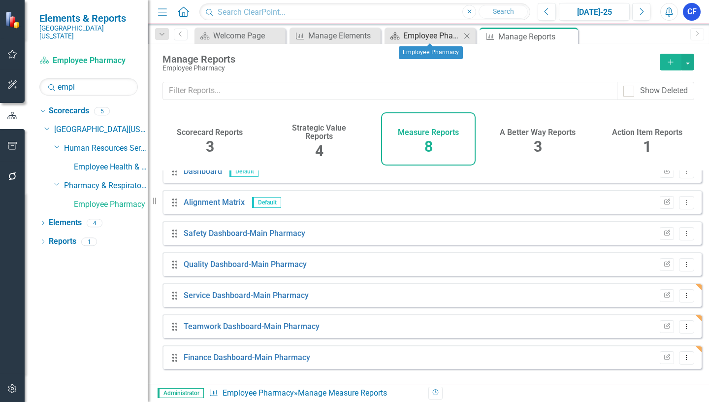
click at [450, 37] on div "Employee Pharmacy" at bounding box center [432, 36] width 58 height 12
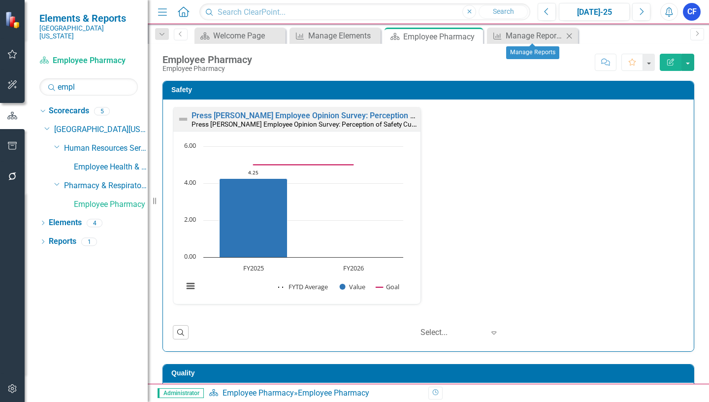
click at [572, 34] on icon "Close" at bounding box center [569, 36] width 10 height 8
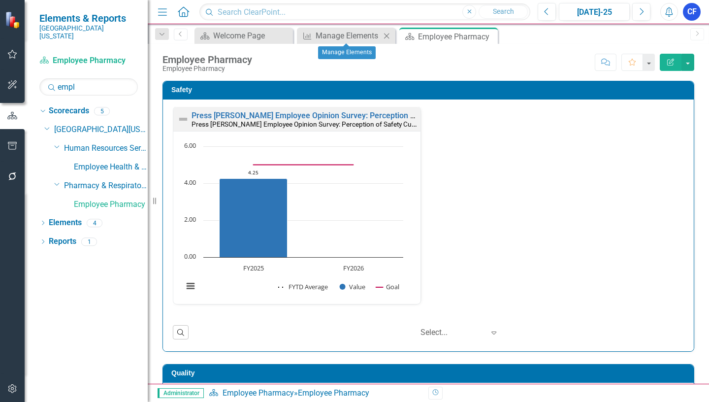
click at [390, 36] on icon "Close" at bounding box center [386, 36] width 10 height 8
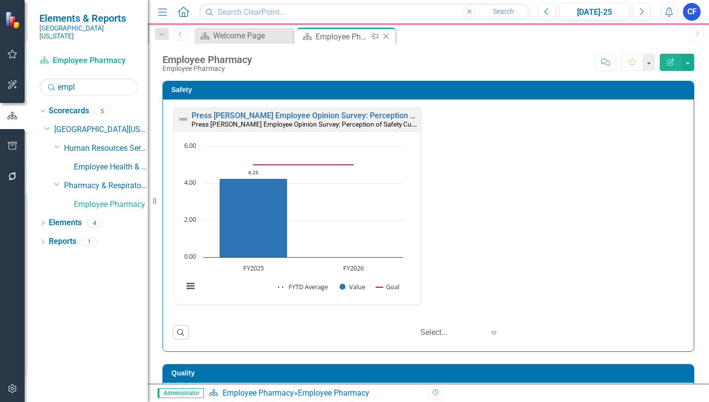
click at [387, 36] on icon "Close" at bounding box center [386, 36] width 10 height 8
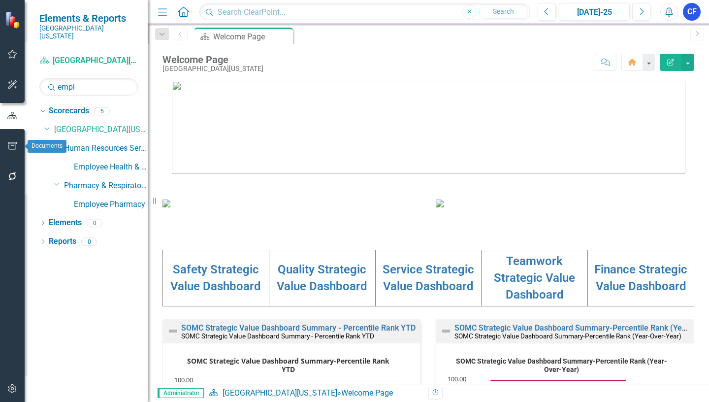
click at [12, 146] on icon "button" at bounding box center [12, 146] width 9 height 8
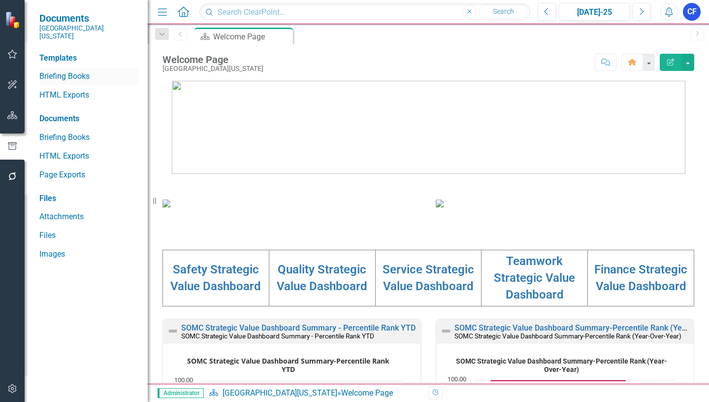
click at [82, 71] on link "Briefing Books" at bounding box center [88, 76] width 98 height 11
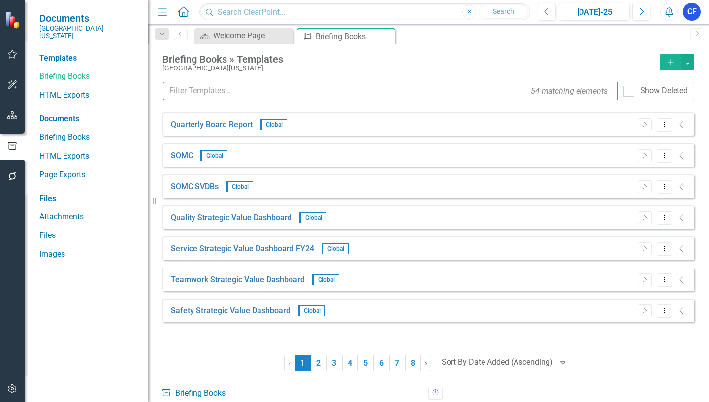
click at [264, 93] on input "text" at bounding box center [390, 91] width 455 height 18
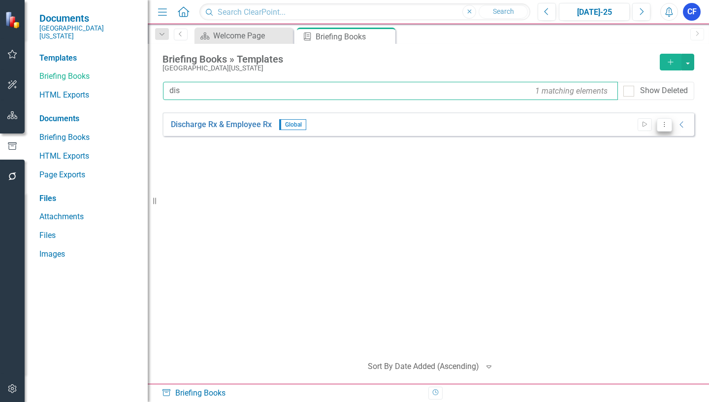
type input "dis"
click at [664, 128] on button "Dropdown Menu" at bounding box center [663, 124] width 15 height 13
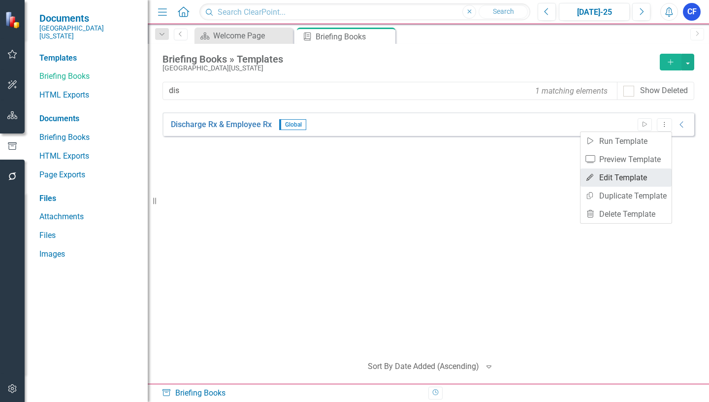
click at [635, 176] on link "Edit Edit Template" at bounding box center [625, 177] width 91 height 18
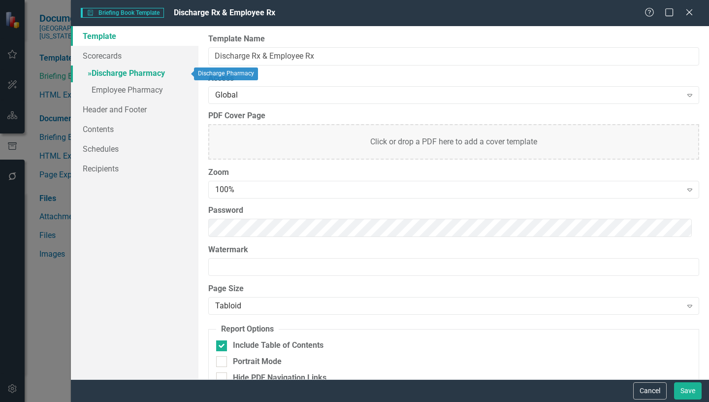
click at [144, 73] on link "» Discharge Pharmacy" at bounding box center [134, 73] width 127 height 17
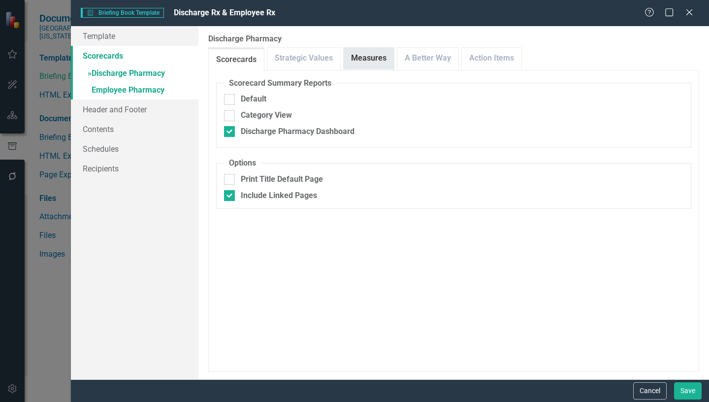
click at [372, 54] on link "Measures" at bounding box center [368, 58] width 50 height 21
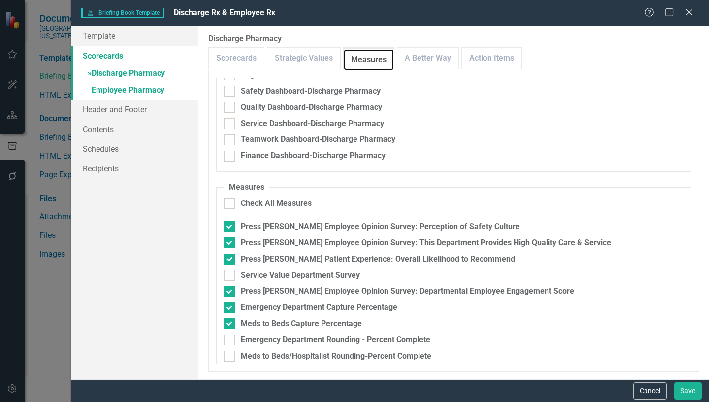
scroll to position [49, 0]
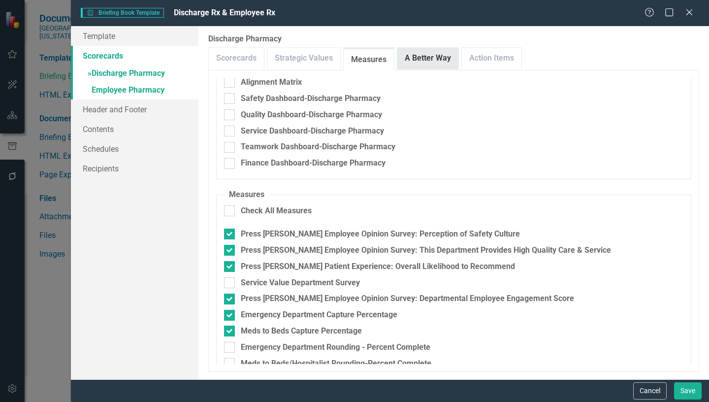
click at [440, 62] on link "A Better Way" at bounding box center [427, 58] width 61 height 21
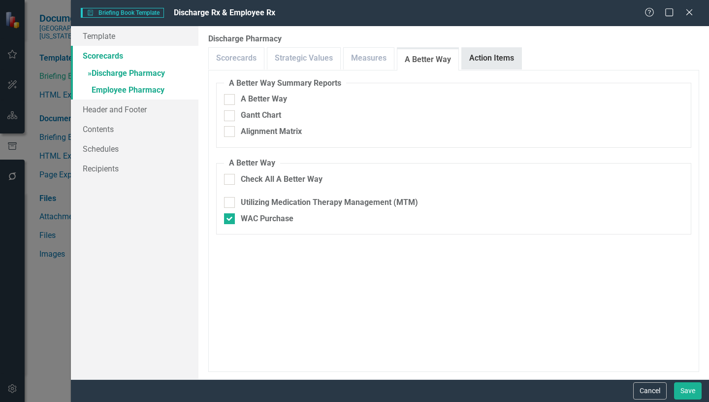
click at [501, 58] on link "Action Items" at bounding box center [492, 58] width 60 height 21
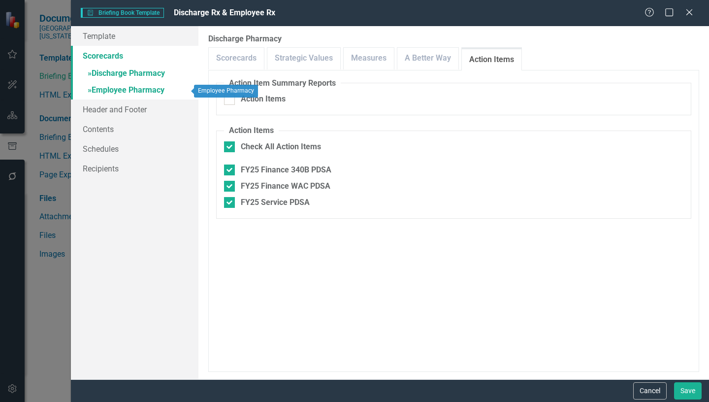
click at [152, 89] on link "» Employee Pharmacy" at bounding box center [134, 90] width 127 height 17
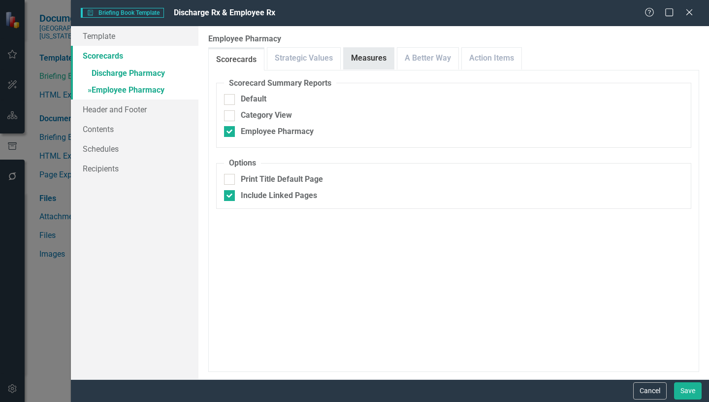
click at [360, 60] on link "Measures" at bounding box center [368, 58] width 50 height 21
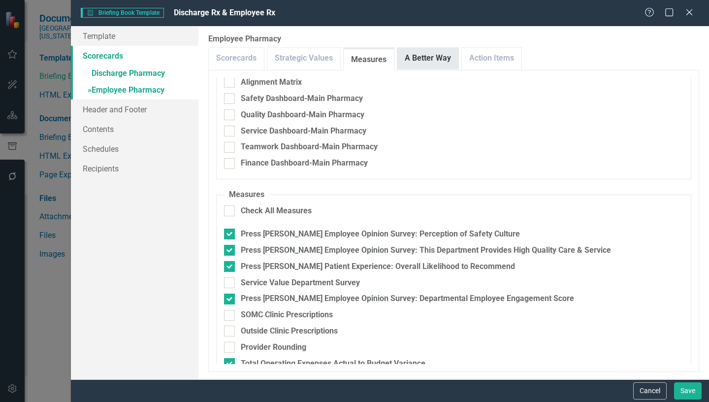
click at [431, 57] on link "A Better Way" at bounding box center [427, 58] width 61 height 21
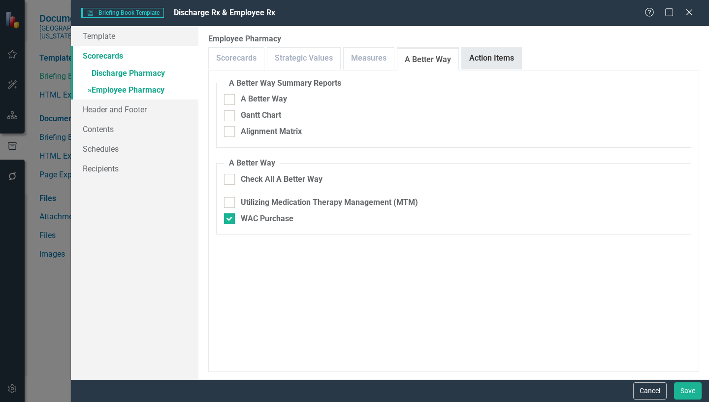
click at [490, 55] on link "Action Items" at bounding box center [492, 58] width 60 height 21
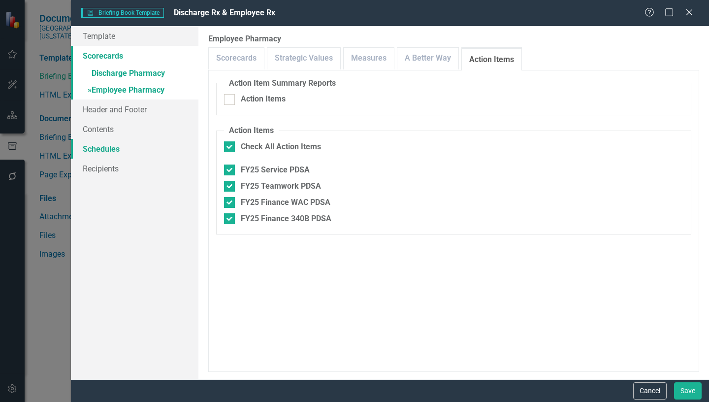
click at [108, 151] on link "Schedules" at bounding box center [134, 149] width 127 height 20
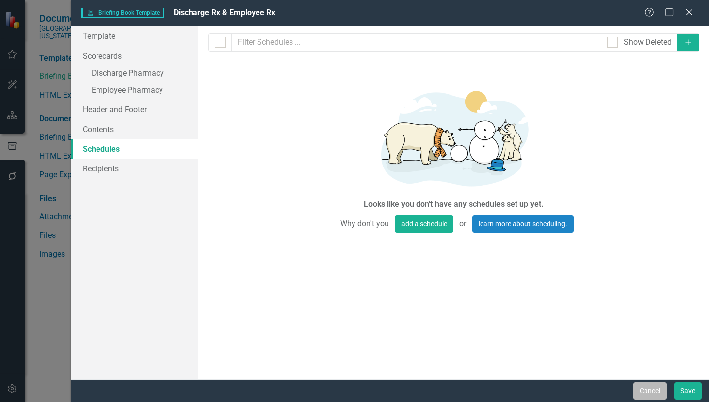
click at [647, 392] on button "Cancel" at bounding box center [649, 390] width 33 height 17
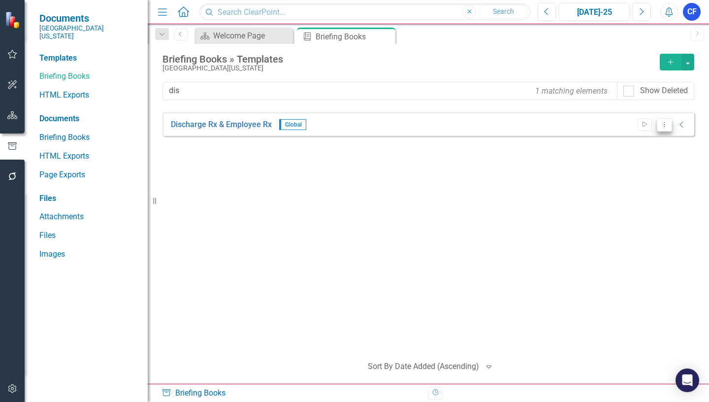
click at [661, 124] on icon "Dropdown Menu" at bounding box center [664, 124] width 8 height 6
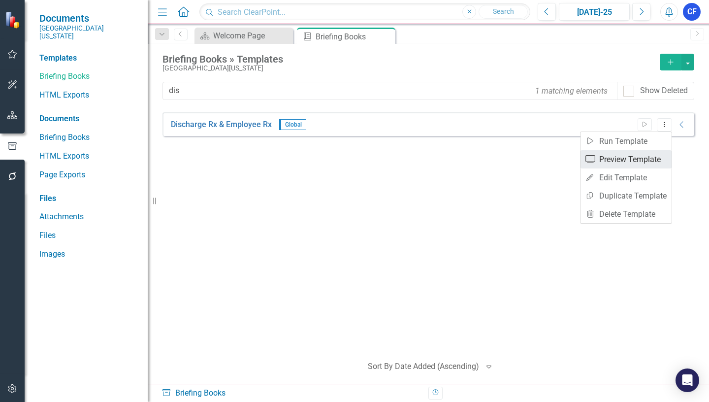
click at [633, 158] on link "Preview Preview Template" at bounding box center [625, 159] width 91 height 18
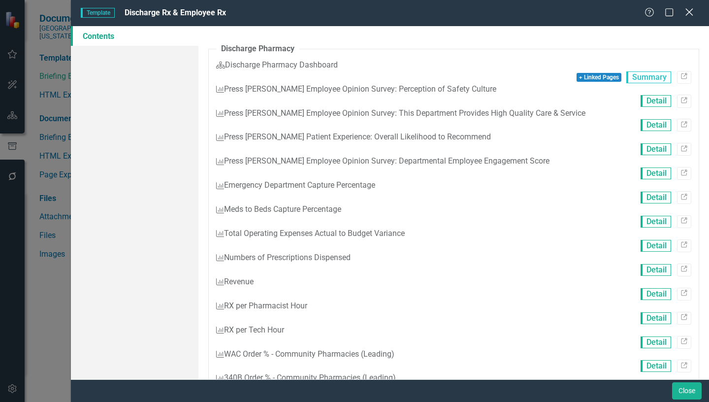
click at [686, 10] on icon at bounding box center [688, 11] width 7 height 7
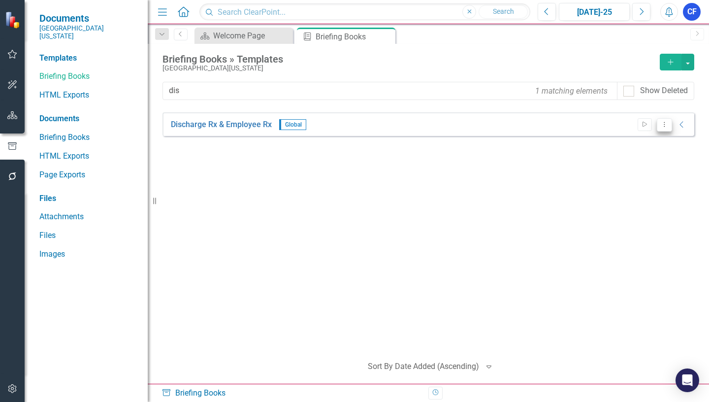
click at [662, 125] on icon "Dropdown Menu" at bounding box center [664, 124] width 8 height 6
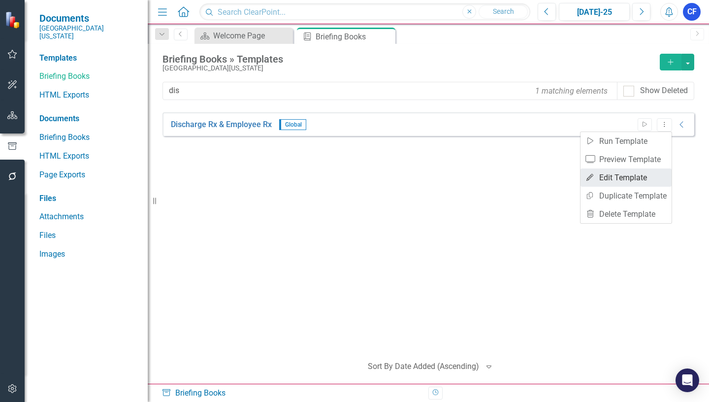
click at [630, 179] on link "Edit Edit Template" at bounding box center [625, 177] width 91 height 18
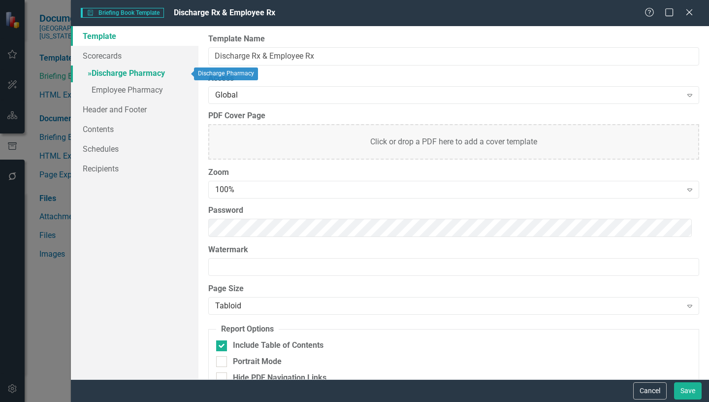
click at [132, 72] on link "» Discharge Pharmacy" at bounding box center [134, 73] width 127 height 17
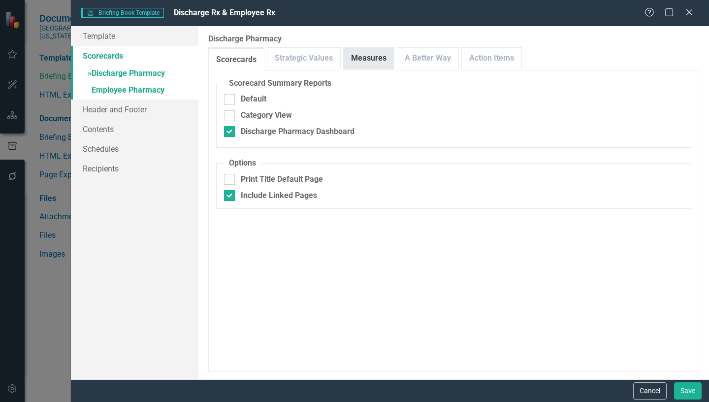
click at [364, 61] on link "Measures" at bounding box center [368, 58] width 50 height 21
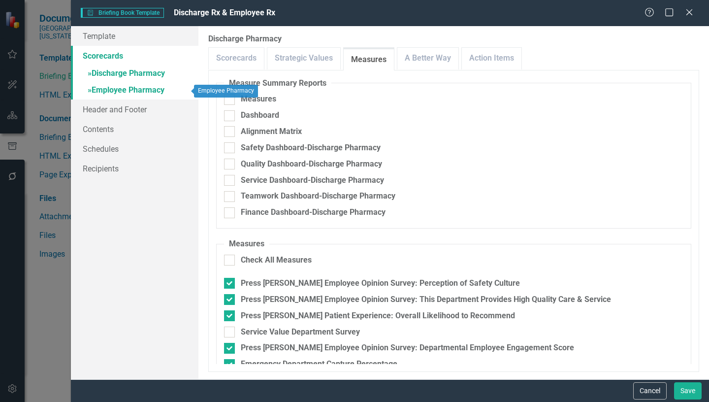
click at [130, 91] on link "» Employee Pharmacy" at bounding box center [134, 90] width 127 height 17
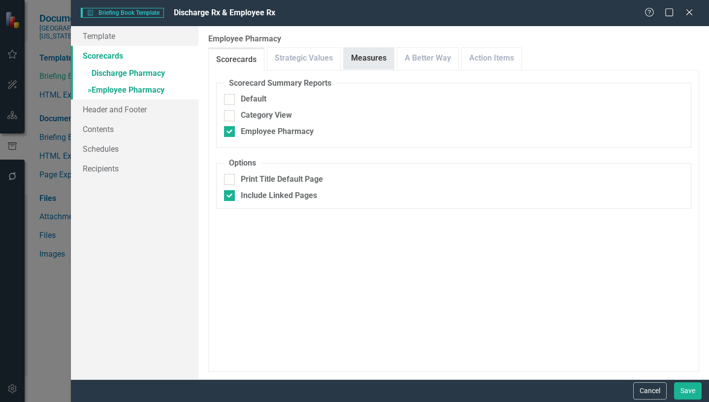
click at [387, 58] on link "Measures" at bounding box center [368, 58] width 50 height 21
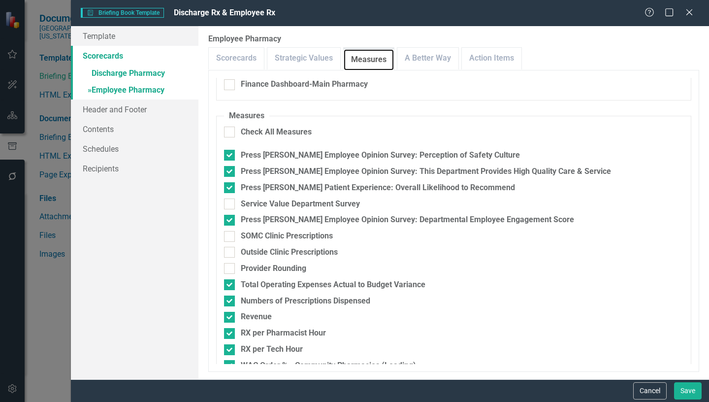
scroll to position [0, 0]
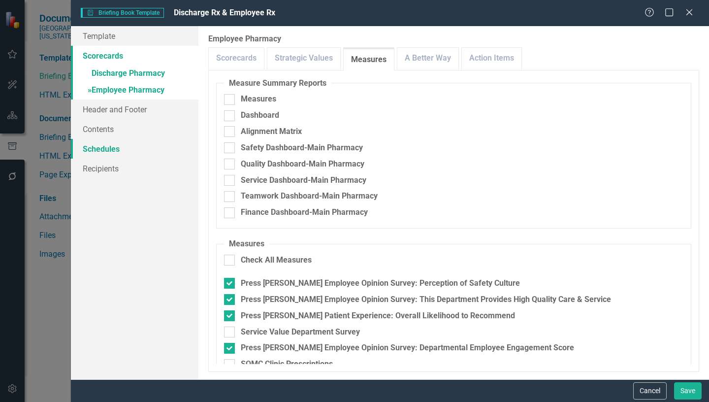
click at [116, 150] on link "Schedules" at bounding box center [134, 149] width 127 height 20
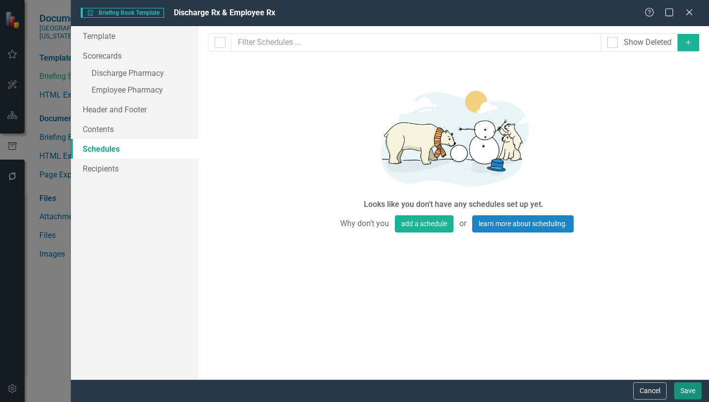
click at [685, 390] on button "Save" at bounding box center [688, 390] width 28 height 17
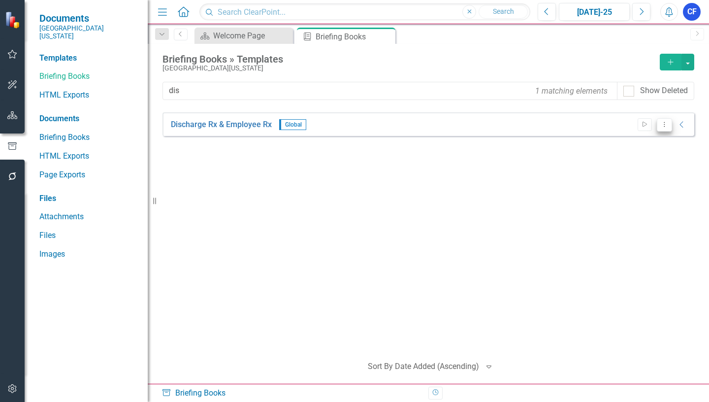
click at [664, 126] on icon "Dropdown Menu" at bounding box center [664, 124] width 8 height 6
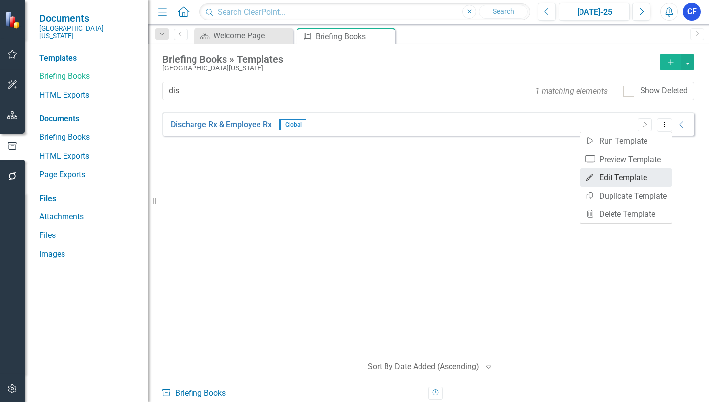
click at [629, 178] on link "Edit Edit Template" at bounding box center [625, 177] width 91 height 18
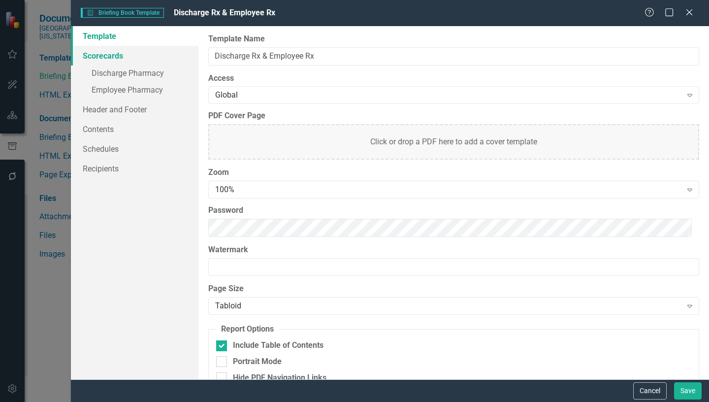
click at [104, 53] on link "Scorecards" at bounding box center [134, 56] width 127 height 20
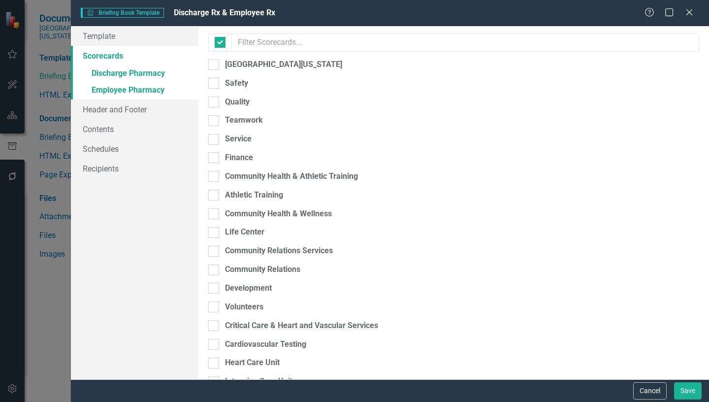
checkbox input "false"
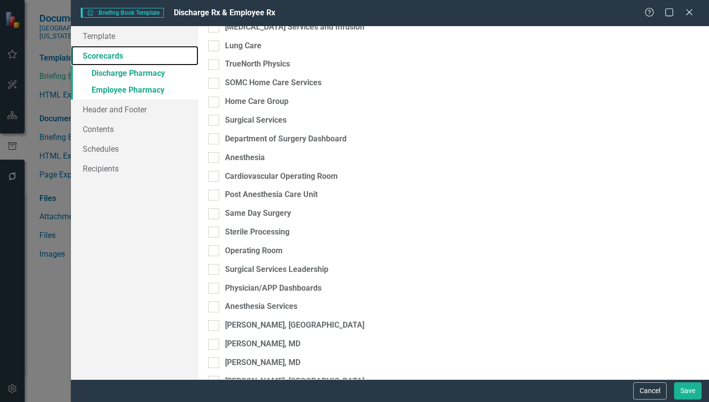
scroll to position [3149, 0]
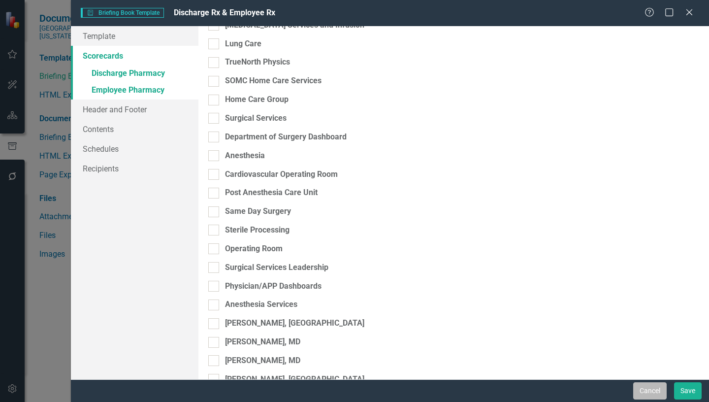
click at [657, 390] on button "Cancel" at bounding box center [649, 390] width 33 height 17
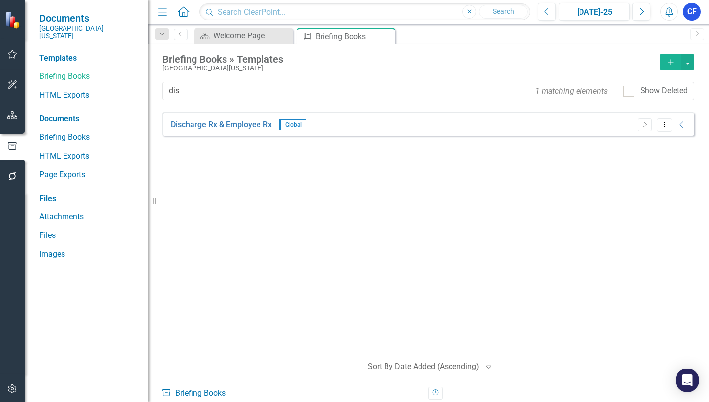
click at [670, 16] on icon "Alerts" at bounding box center [668, 12] width 10 height 10
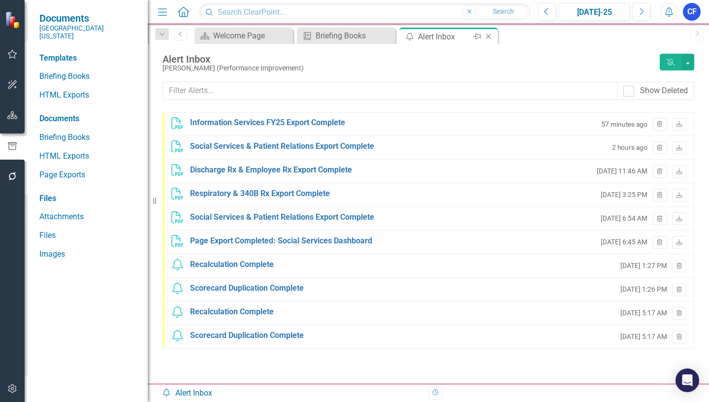
click at [488, 36] on icon at bounding box center [488, 36] width 5 height 5
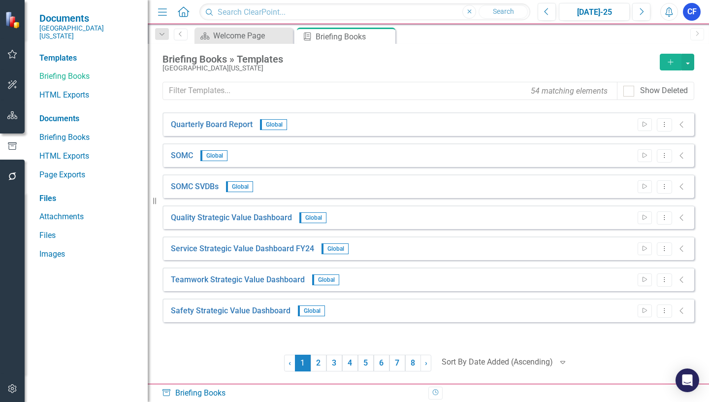
click at [668, 17] on button "Alerts" at bounding box center [669, 12] width 18 height 18
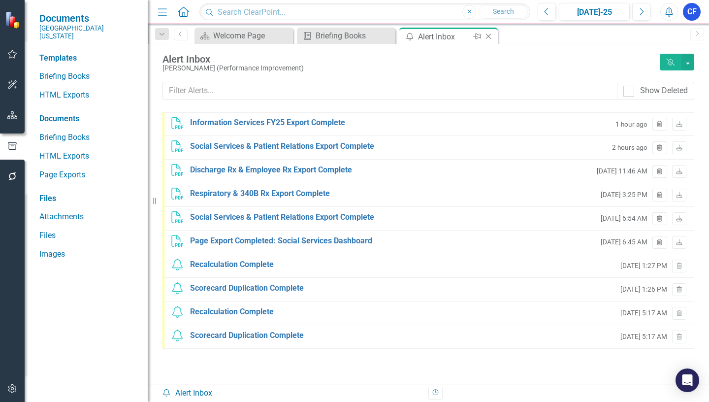
click at [487, 35] on icon "Close" at bounding box center [488, 36] width 10 height 8
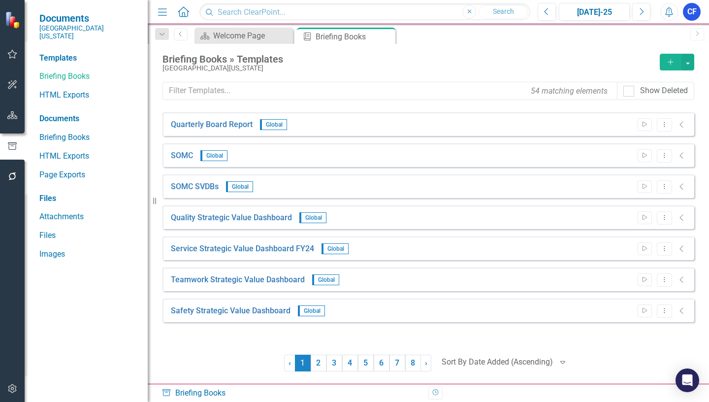
click at [668, 13] on icon "Alerts" at bounding box center [668, 12] width 10 height 10
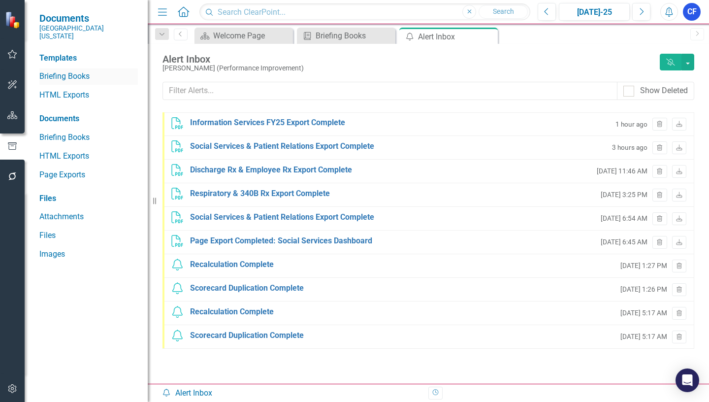
click at [81, 71] on link "Briefing Books" at bounding box center [88, 76] width 98 height 11
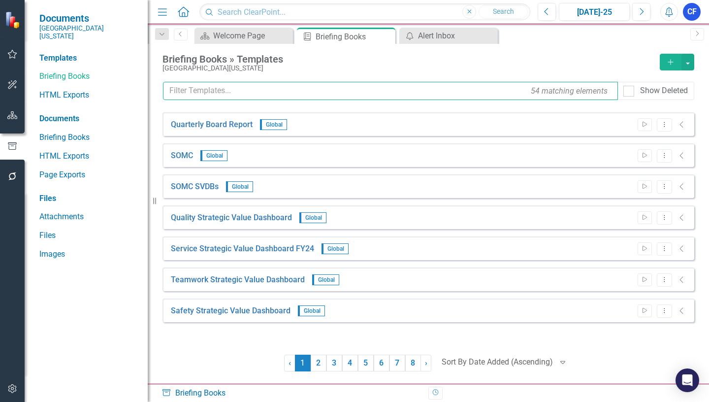
click at [228, 88] on input "text" at bounding box center [390, 91] width 455 height 18
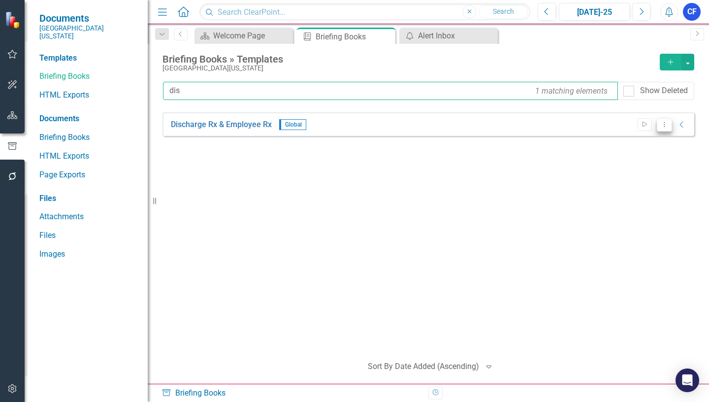
type input "dis"
click at [664, 128] on button "Dropdown Menu" at bounding box center [663, 124] width 15 height 13
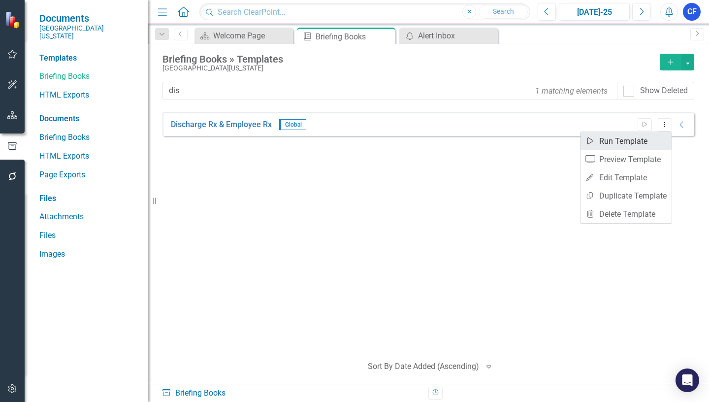
click at [636, 142] on link "Start Run Template" at bounding box center [625, 141] width 91 height 18
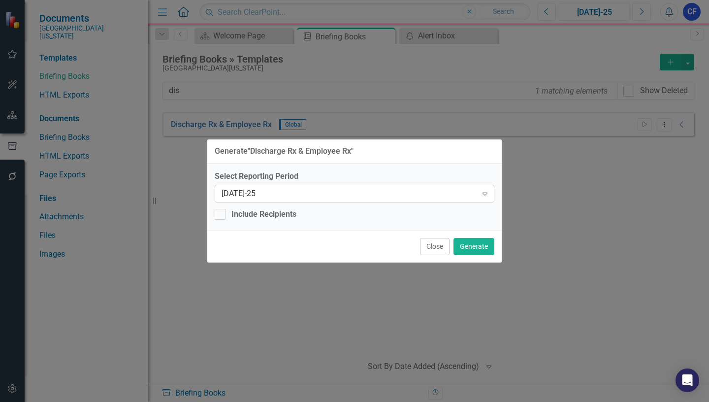
click at [486, 193] on icon "Expand" at bounding box center [485, 193] width 10 height 8
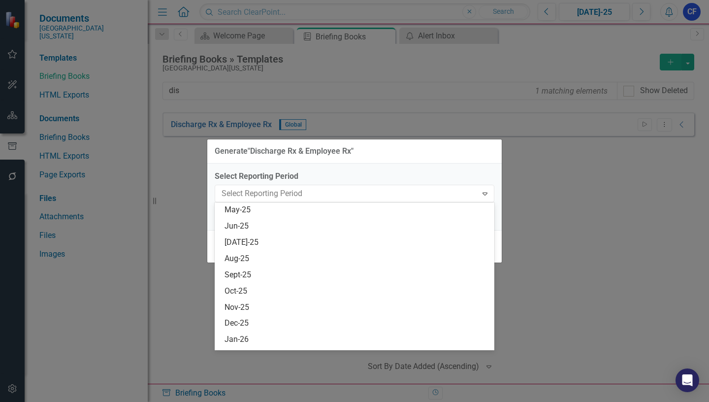
scroll to position [711, 0]
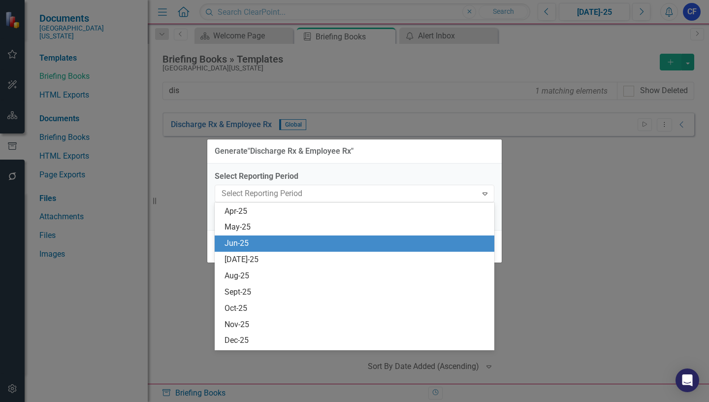
click at [244, 246] on div "Jun-25" at bounding box center [356, 243] width 264 height 11
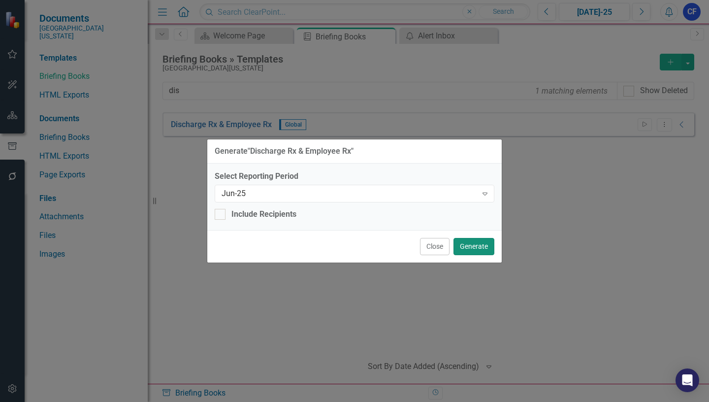
click at [480, 248] on button "Generate" at bounding box center [473, 246] width 41 height 17
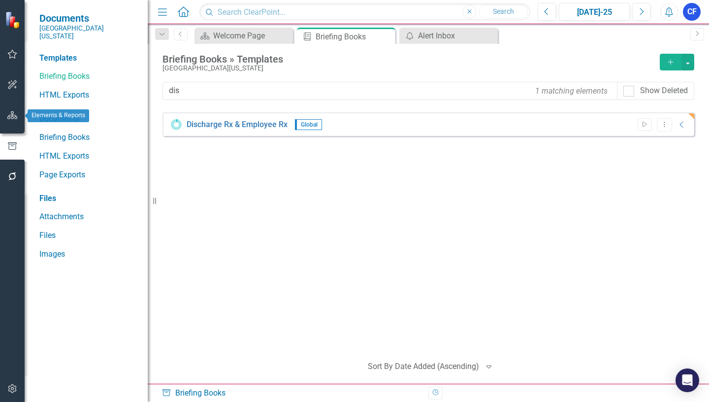
click at [13, 113] on icon "button" at bounding box center [12, 115] width 10 height 8
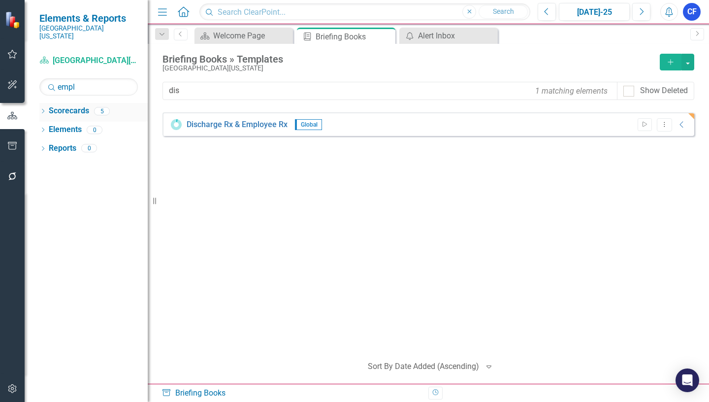
click at [43, 109] on icon "Dropdown" at bounding box center [42, 111] width 7 height 5
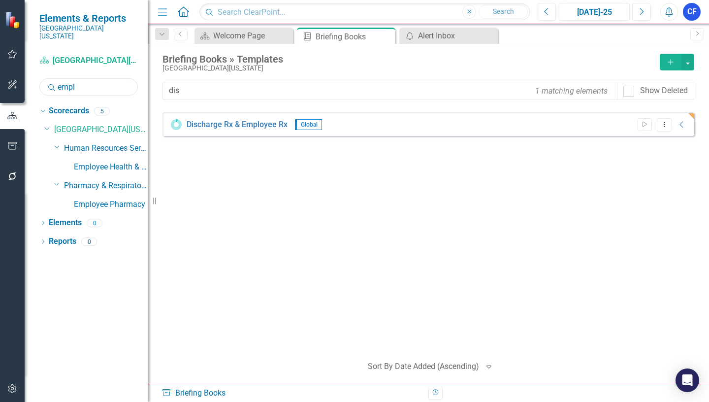
drag, startPoint x: 83, startPoint y: 79, endPoint x: 58, endPoint y: 76, distance: 25.7
click at [58, 78] on input "empl" at bounding box center [88, 86] width 98 height 17
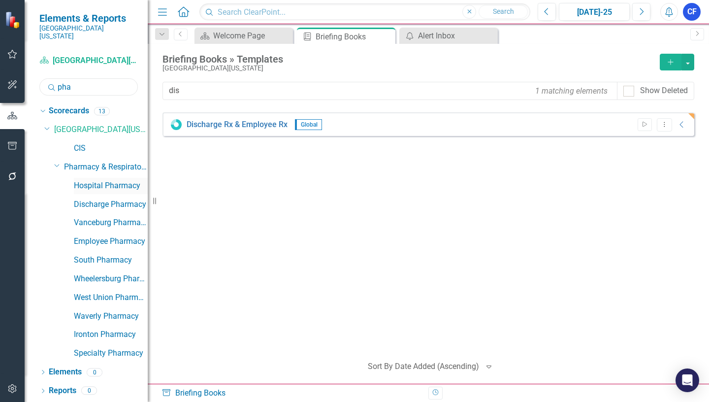
type input "pha"
click at [125, 180] on link "Hospital Pharmacy" at bounding box center [111, 185] width 74 height 11
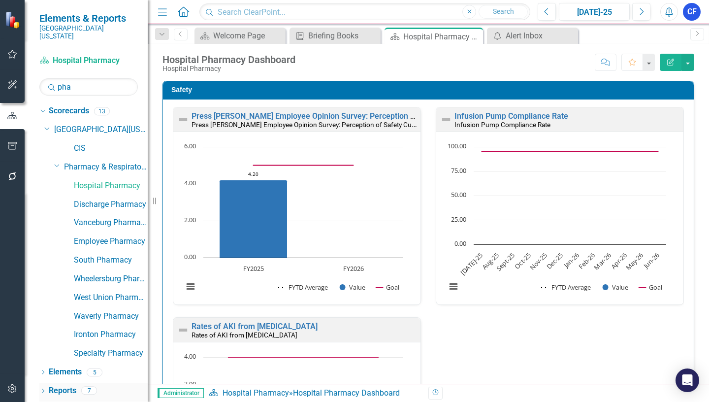
click at [68, 385] on link "Reports" at bounding box center [63, 390] width 28 height 11
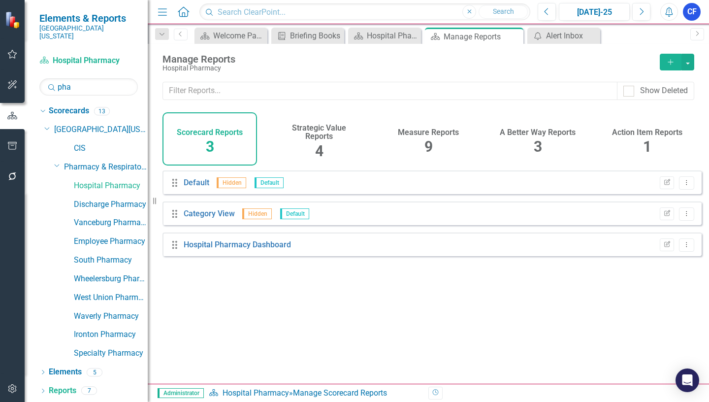
click at [442, 133] on h4 "Measure Reports" at bounding box center [428, 132] width 61 height 9
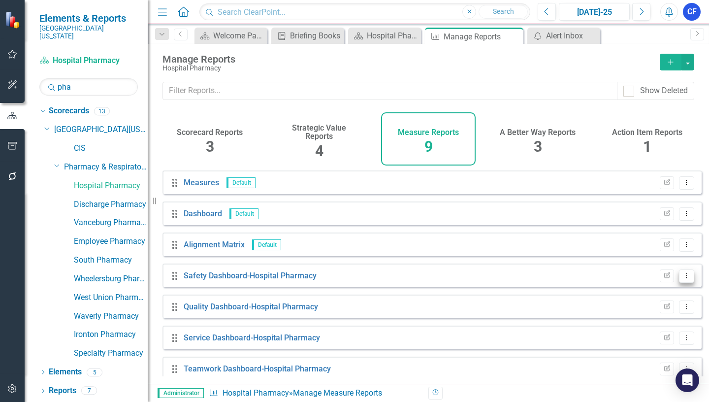
click at [682, 279] on icon "Dropdown Menu" at bounding box center [686, 275] width 8 height 6
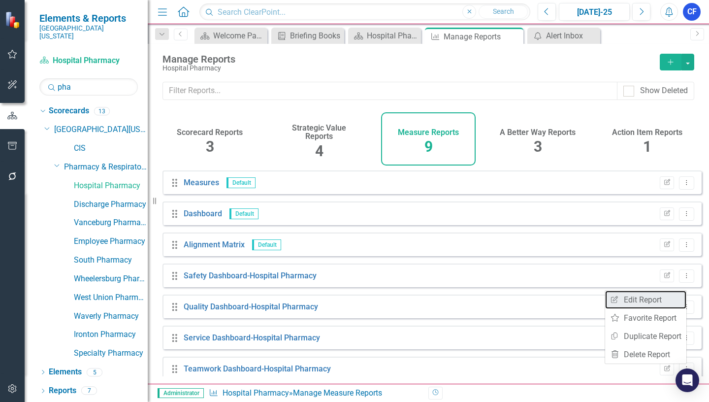
click at [657, 299] on link "Edit Report Edit Report" at bounding box center [645, 299] width 81 height 18
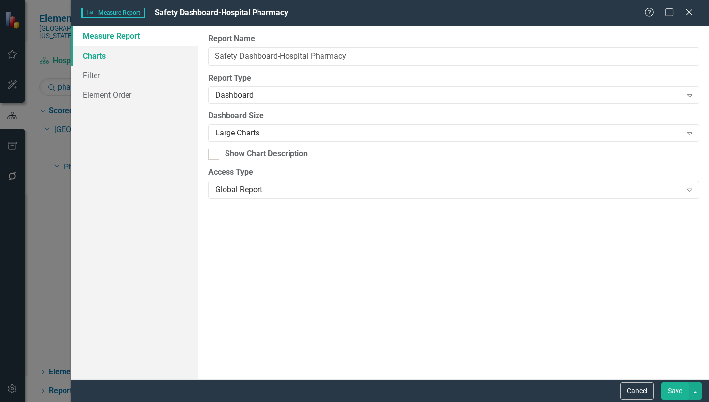
click at [94, 57] on link "Charts" at bounding box center [134, 56] width 127 height 20
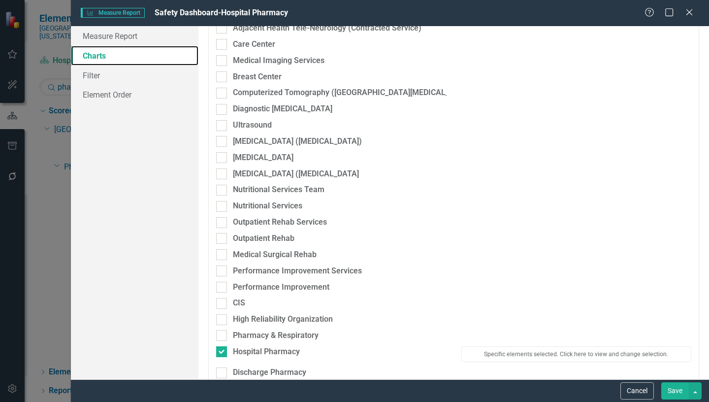
scroll to position [1919, 0]
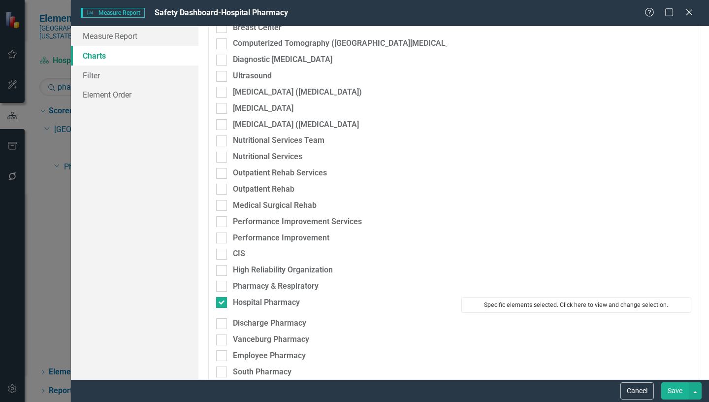
click at [533, 309] on button "Specific elements selected. Click here to view and change selection." at bounding box center [576, 305] width 230 height 16
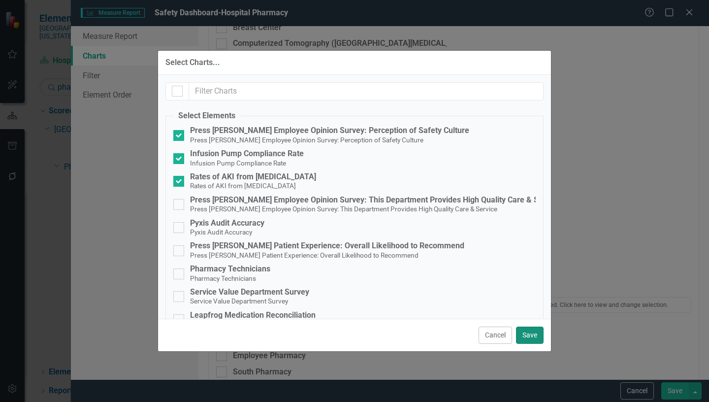
click at [535, 331] on button "Save" at bounding box center [530, 334] width 28 height 17
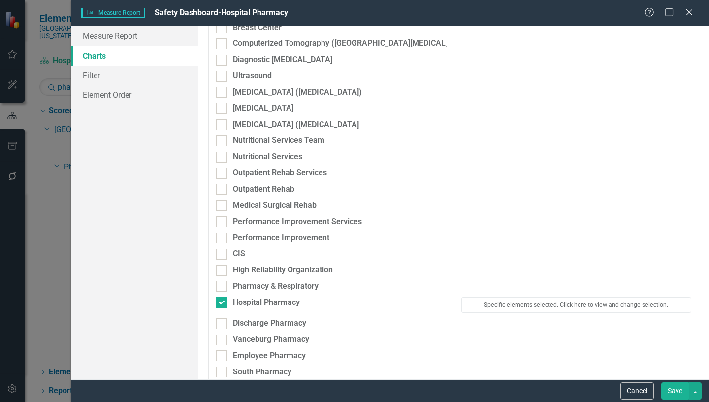
click at [676, 391] on button "Save" at bounding box center [675, 390] width 28 height 17
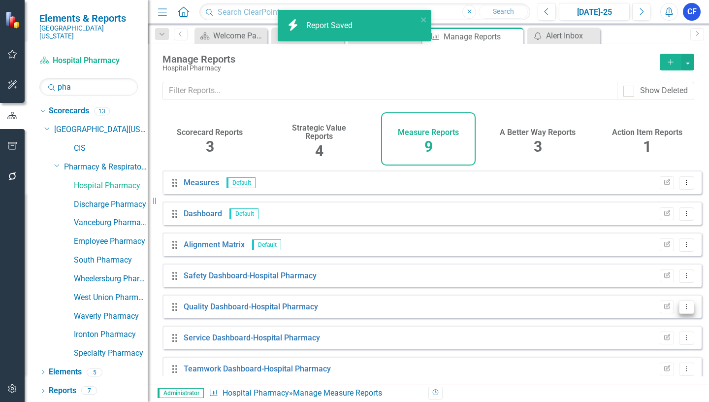
click at [682, 310] on icon "Dropdown Menu" at bounding box center [686, 306] width 8 height 6
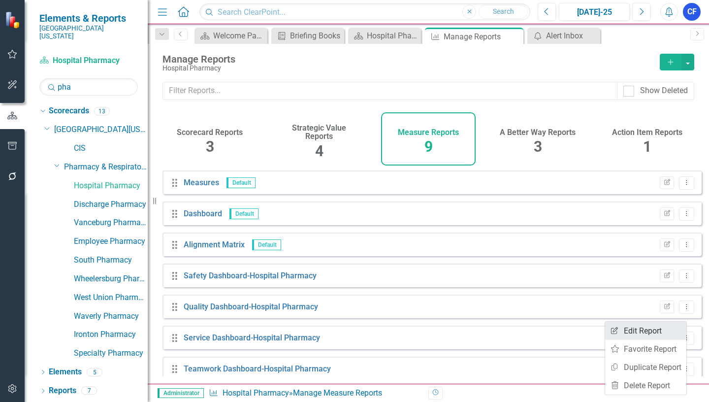
click at [636, 334] on link "Edit Report Edit Report" at bounding box center [645, 330] width 81 height 18
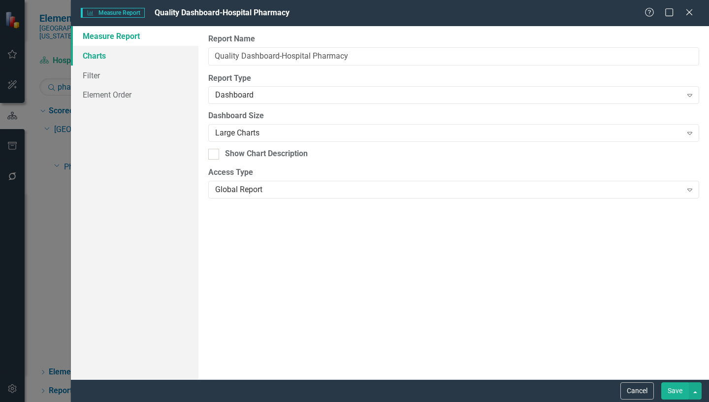
click at [97, 57] on link "Charts" at bounding box center [134, 56] width 127 height 20
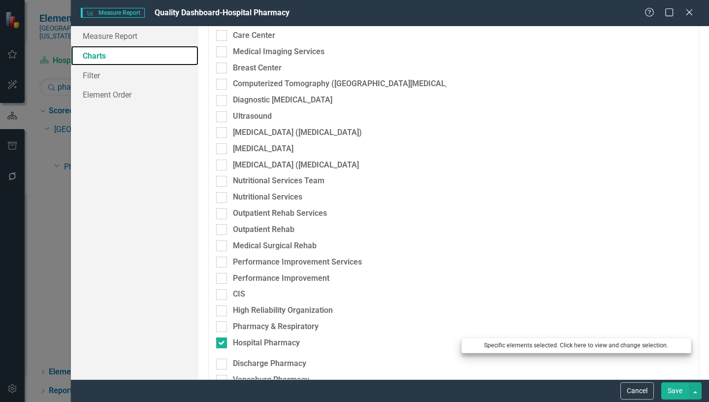
scroll to position [2017, 0]
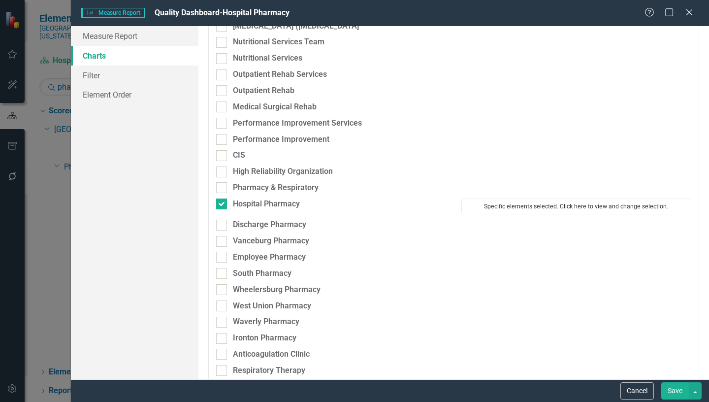
click at [551, 208] on button "Specific elements selected. Click here to view and change selection." at bounding box center [576, 206] width 230 height 16
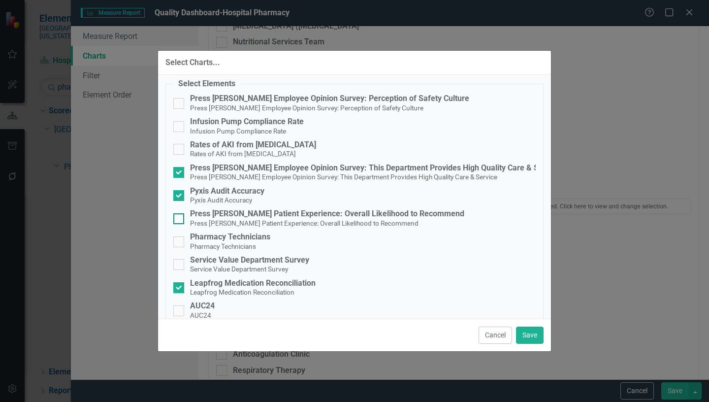
scroll to position [49, 0]
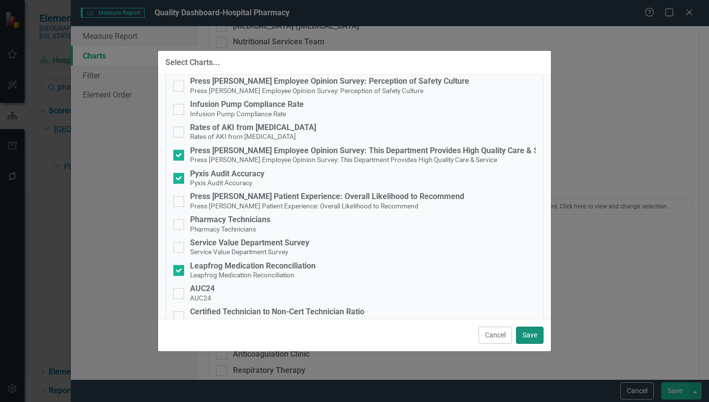
drag, startPoint x: 539, startPoint y: 332, endPoint x: 582, endPoint y: 345, distance: 44.5
click at [541, 331] on button "Save" at bounding box center [530, 334] width 28 height 17
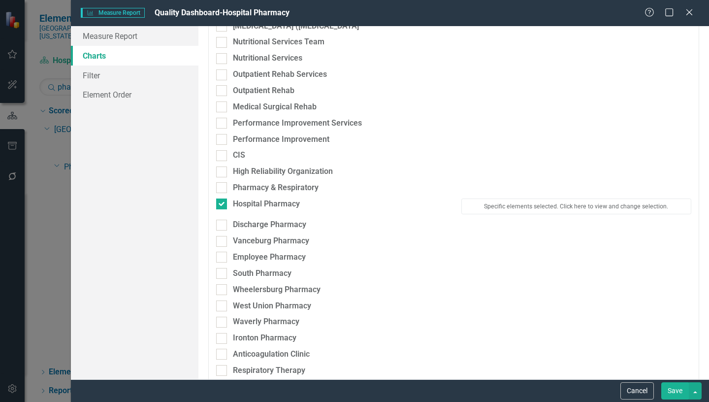
click at [680, 391] on button "Save" at bounding box center [675, 390] width 28 height 17
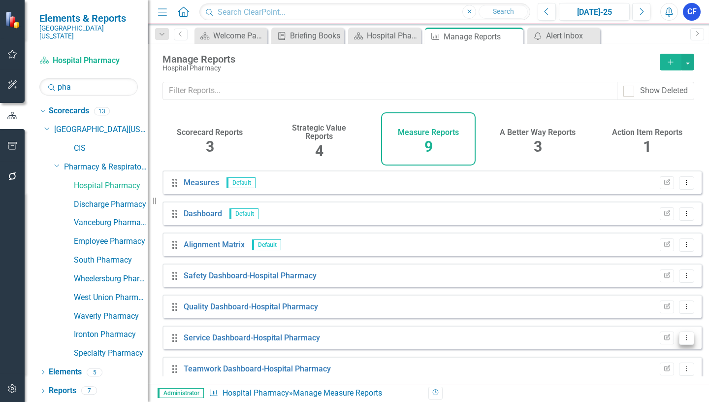
click at [682, 340] on icon "Dropdown Menu" at bounding box center [686, 337] width 8 height 6
click at [653, 274] on link "Edit Report Edit Report" at bounding box center [645, 274] width 81 height 18
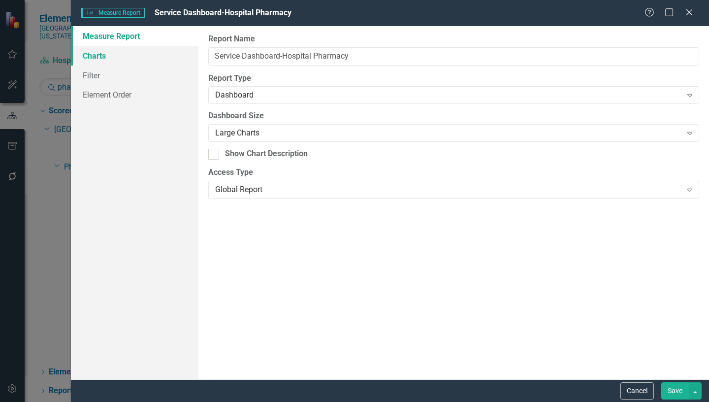
click at [91, 53] on link "Charts" at bounding box center [134, 56] width 127 height 20
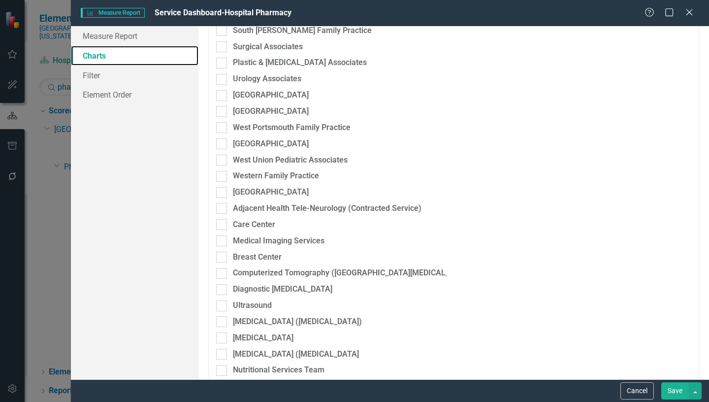
scroll to position [1870, 0]
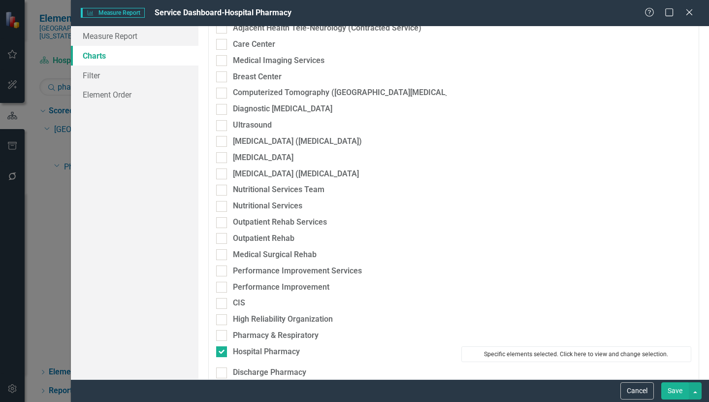
click at [573, 354] on button "Specific elements selected. Click here to view and change selection." at bounding box center [576, 354] width 230 height 16
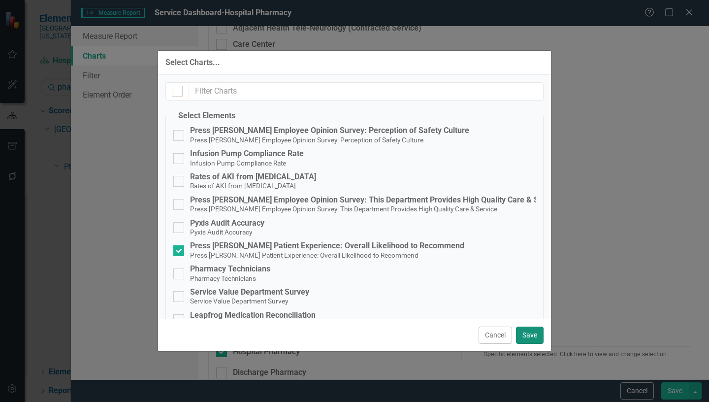
click at [536, 335] on button "Save" at bounding box center [530, 334] width 28 height 17
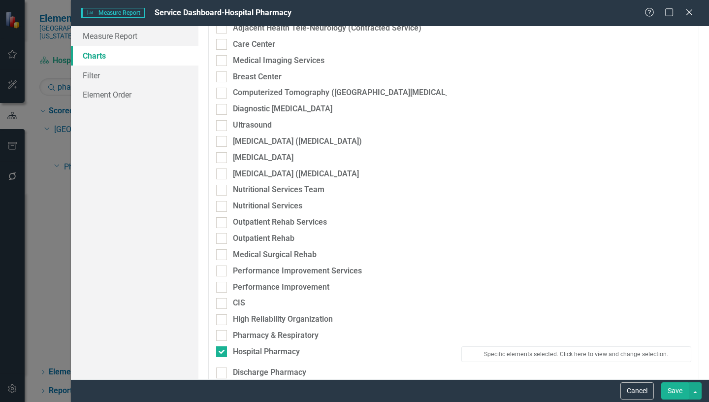
click at [674, 390] on button "Save" at bounding box center [675, 390] width 28 height 17
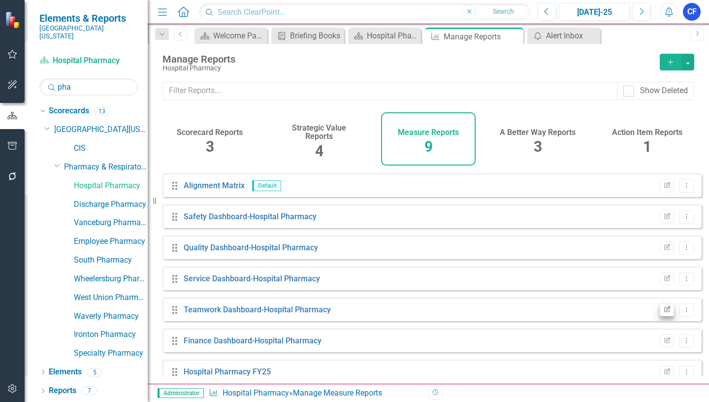
scroll to position [73, 0]
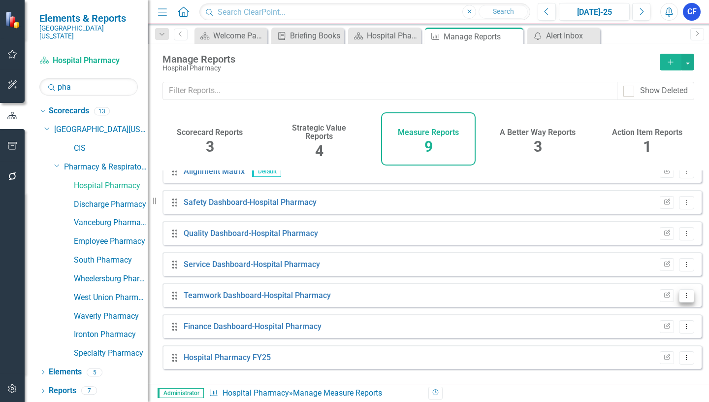
click at [682, 298] on icon "Dropdown Menu" at bounding box center [686, 295] width 8 height 6
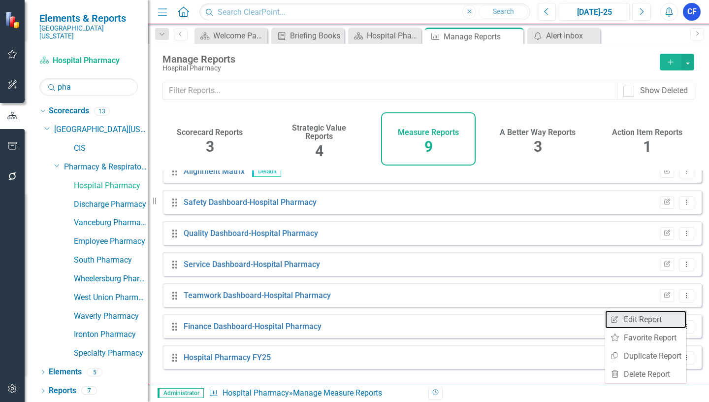
click at [647, 317] on link "Edit Report Edit Report" at bounding box center [645, 319] width 81 height 18
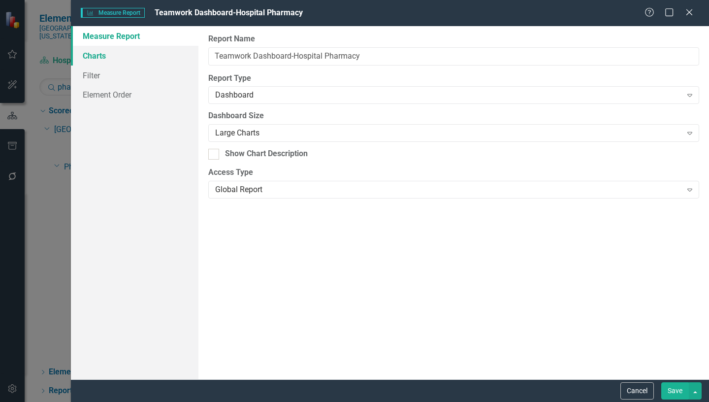
click at [93, 54] on link "Charts" at bounding box center [134, 56] width 127 height 20
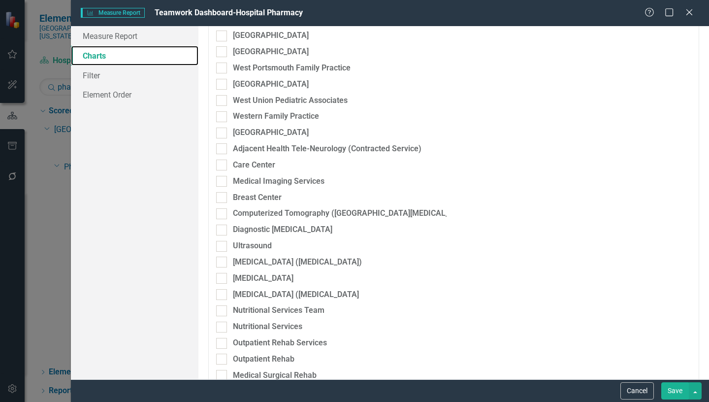
scroll to position [1919, 0]
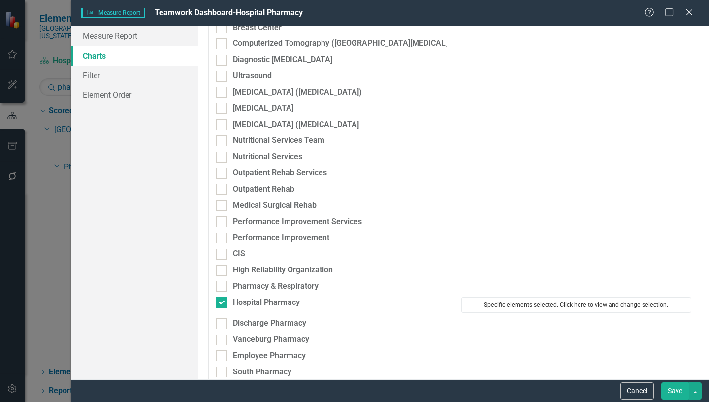
click at [572, 300] on button "Specific elements selected. Click here to view and change selection." at bounding box center [576, 305] width 230 height 16
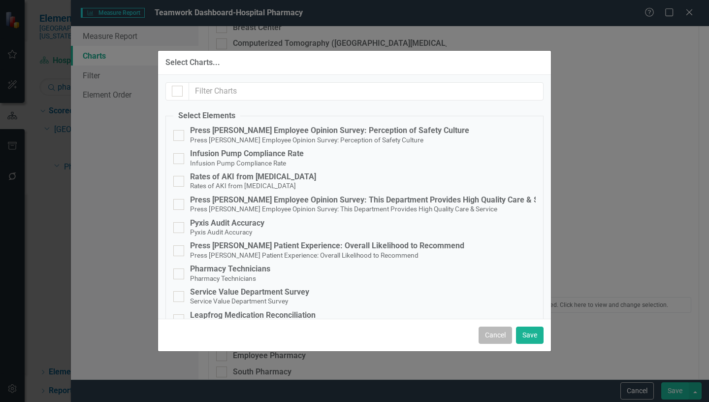
click at [492, 337] on button "Cancel" at bounding box center [494, 334] width 33 height 17
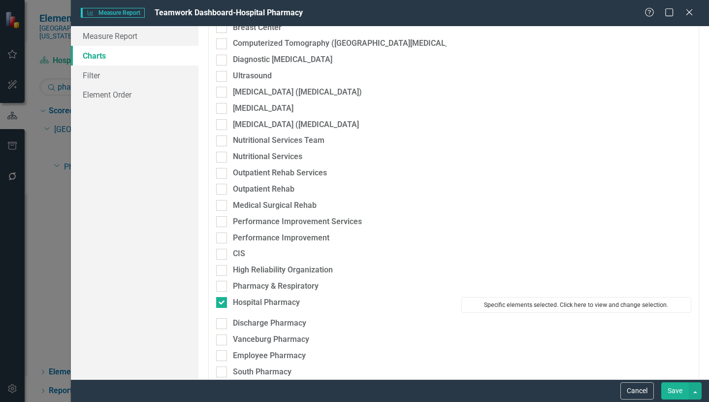
click at [524, 305] on button "Specific elements selected. Click here to view and change selection." at bounding box center [576, 305] width 230 height 16
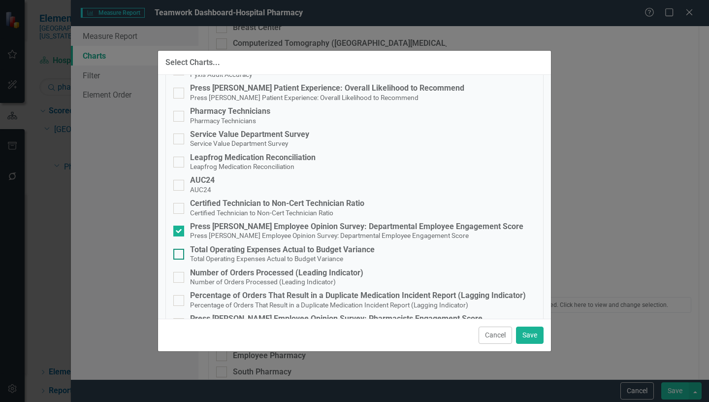
scroll to position [197, 0]
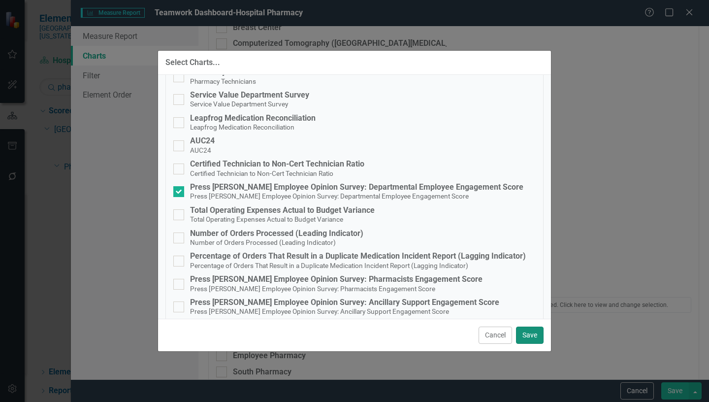
drag, startPoint x: 528, startPoint y: 336, endPoint x: 551, endPoint y: 359, distance: 32.7
click at [528, 337] on button "Save" at bounding box center [530, 334] width 28 height 17
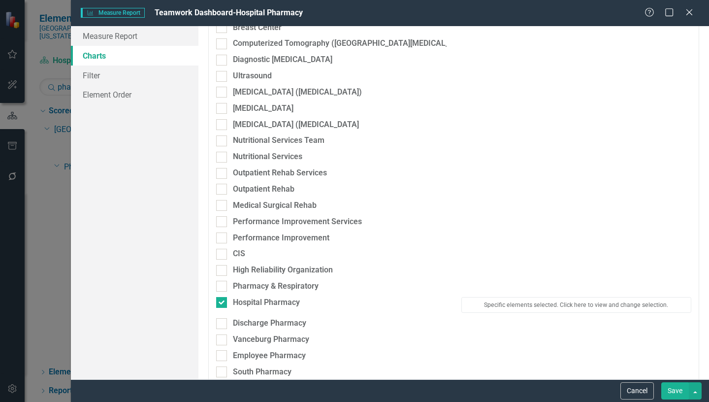
click at [673, 390] on button "Save" at bounding box center [675, 390] width 28 height 17
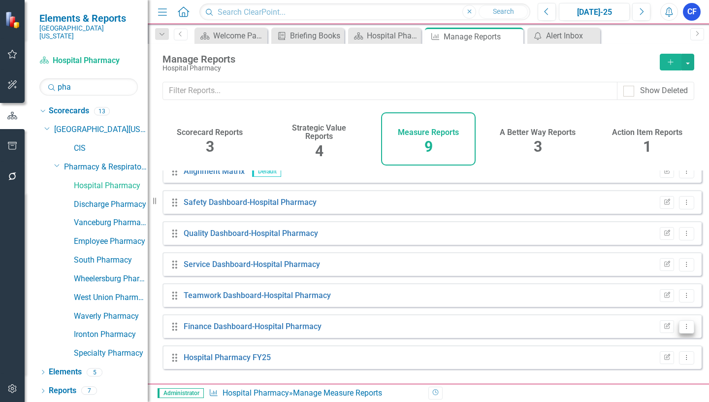
click at [682, 329] on icon "Dropdown Menu" at bounding box center [686, 326] width 8 height 6
click at [645, 261] on link "Edit Report Edit Report" at bounding box center [645, 263] width 81 height 18
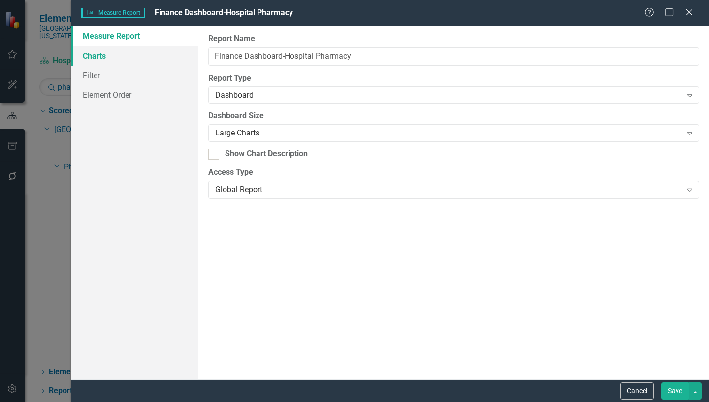
click at [101, 57] on link "Charts" at bounding box center [134, 56] width 127 height 20
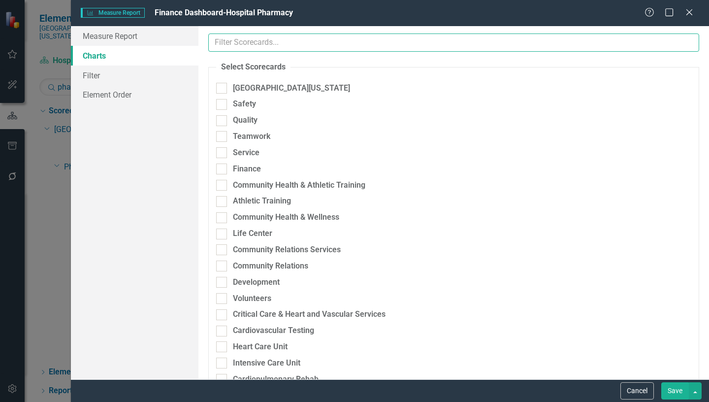
drag, startPoint x: 262, startPoint y: 41, endPoint x: 259, endPoint y: 66, distance: 25.8
click at [264, 41] on input "text" at bounding box center [453, 42] width 491 height 18
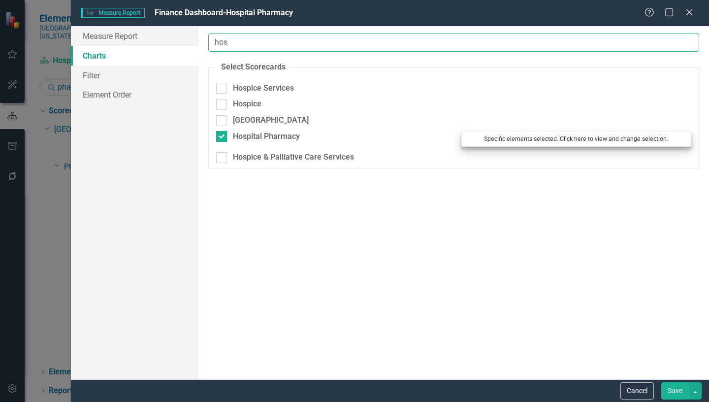
type input "hos"
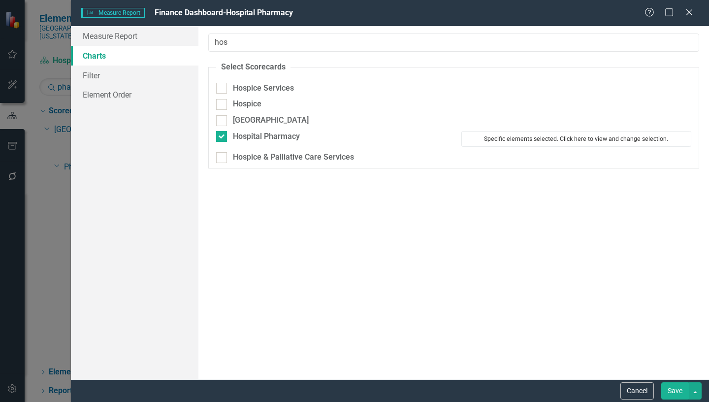
click at [541, 136] on button "Specific elements selected. Click here to view and change selection." at bounding box center [576, 139] width 230 height 16
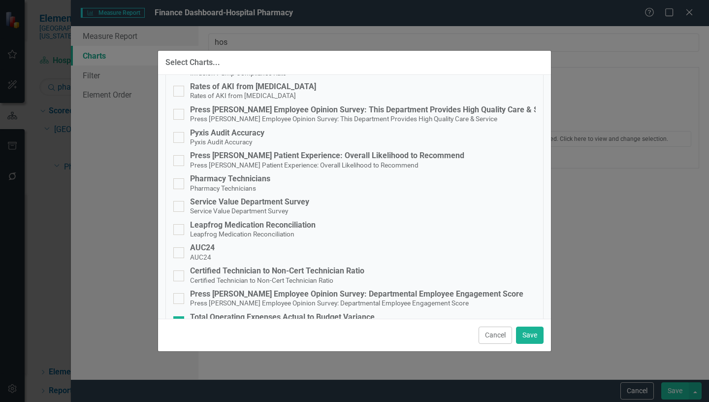
scroll to position [246, 0]
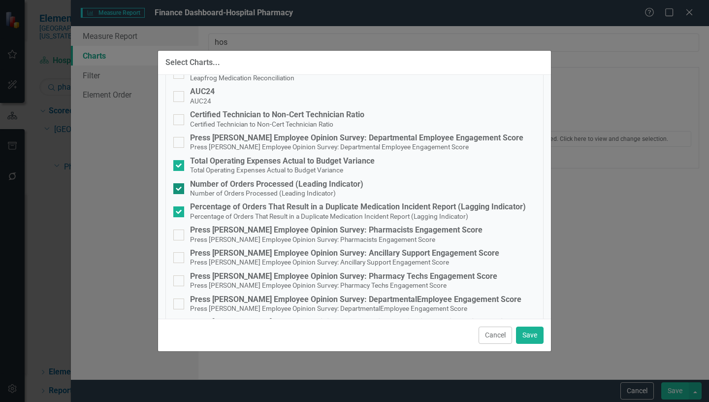
click at [180, 186] on div at bounding box center [178, 188] width 11 height 11
click at [180, 186] on input "Number of Orders Processed (Leading Indicator) Number of Orders Processed (Lead…" at bounding box center [176, 186] width 6 height 6
checkbox input "false"
click at [180, 209] on div at bounding box center [178, 211] width 11 height 11
click at [180, 209] on input "Percentage of Orders That Result in a Duplicate Medication Incident Report (Lag…" at bounding box center [176, 209] width 6 height 6
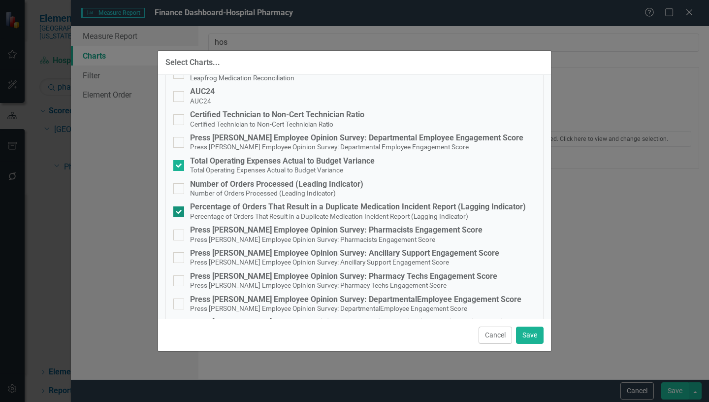
checkbox input "false"
click at [530, 333] on button "Save" at bounding box center [530, 334] width 28 height 17
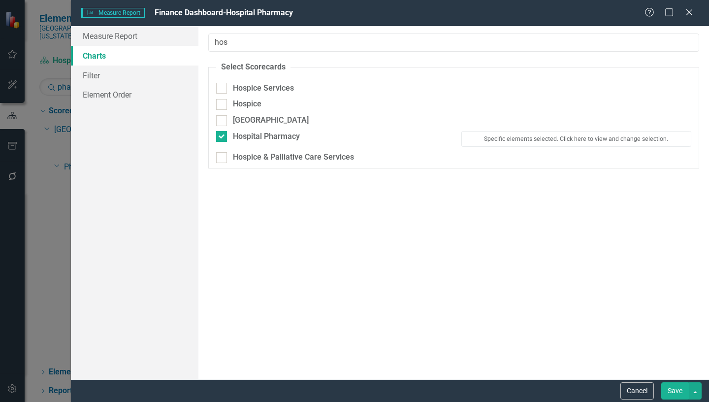
click at [668, 385] on button "Save" at bounding box center [675, 390] width 28 height 17
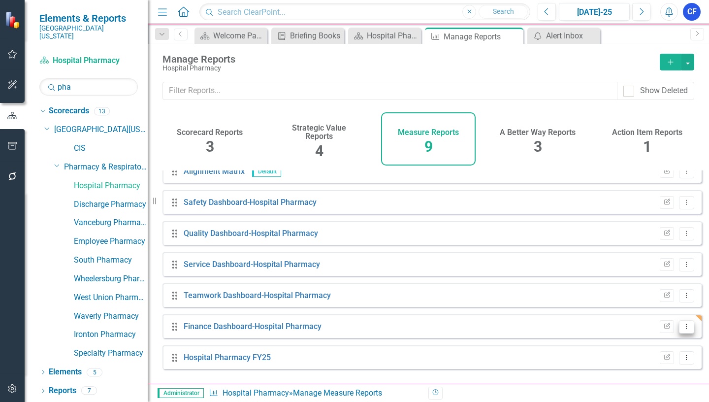
click at [682, 329] on icon "Dropdown Menu" at bounding box center [686, 326] width 8 height 6
click at [661, 265] on link "Edit Report Edit Report" at bounding box center [645, 263] width 81 height 18
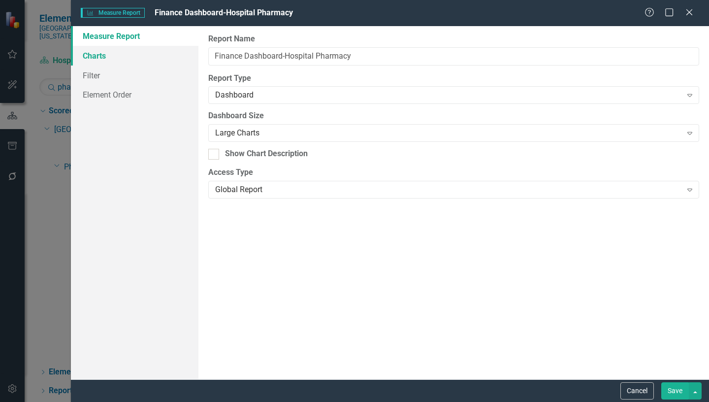
click at [93, 57] on link "Charts" at bounding box center [134, 56] width 127 height 20
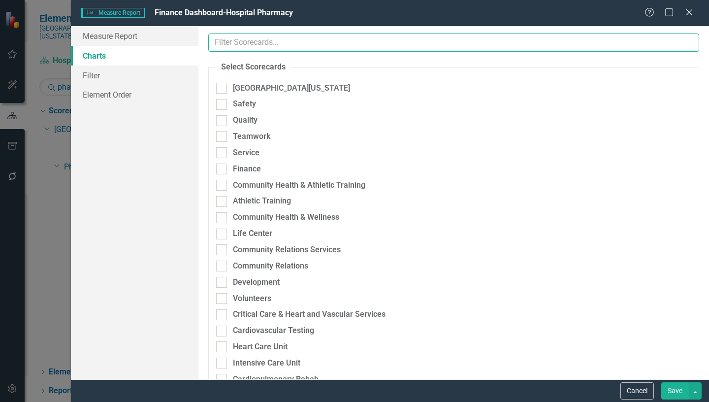
click at [323, 43] on input "text" at bounding box center [453, 42] width 491 height 18
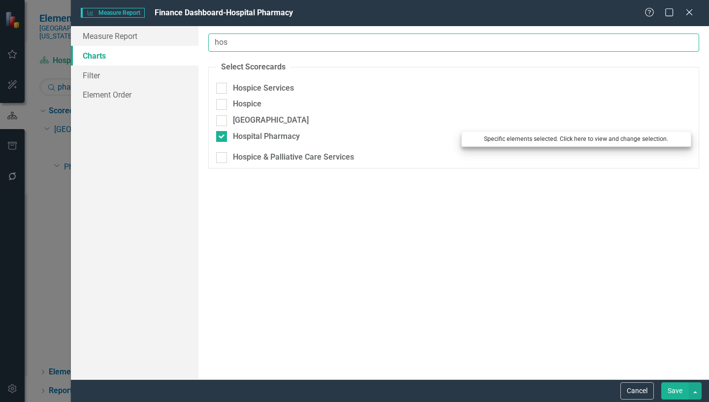
type input "hos"
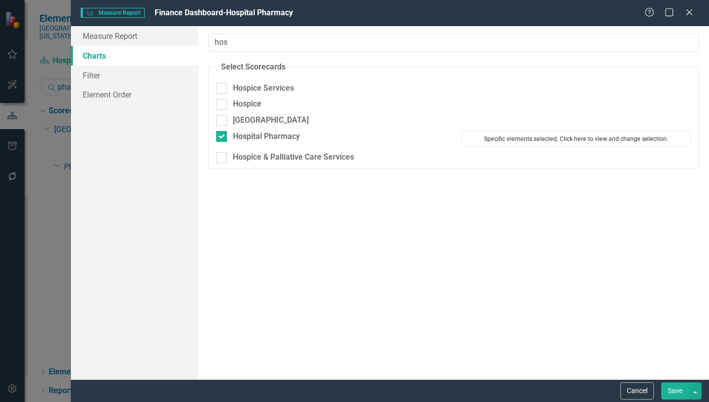
click at [545, 139] on button "Specific elements selected. Click here to view and change selection." at bounding box center [576, 139] width 230 height 16
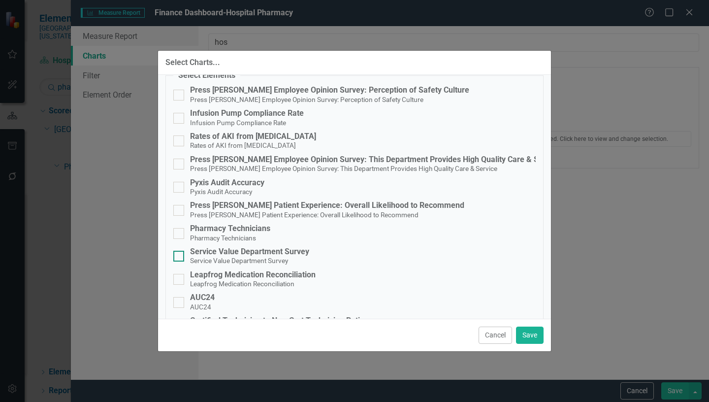
scroll to position [197, 0]
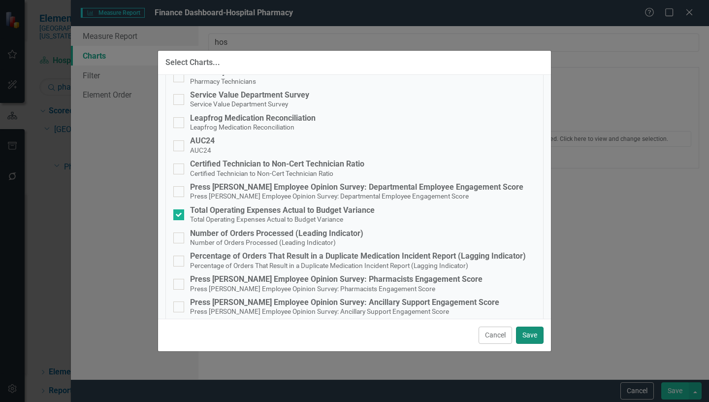
click at [532, 336] on button "Save" at bounding box center [530, 334] width 28 height 17
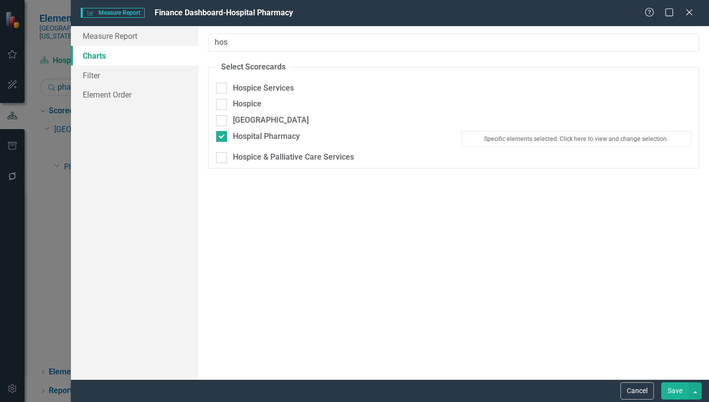
click at [675, 390] on button "Save" at bounding box center [675, 390] width 28 height 17
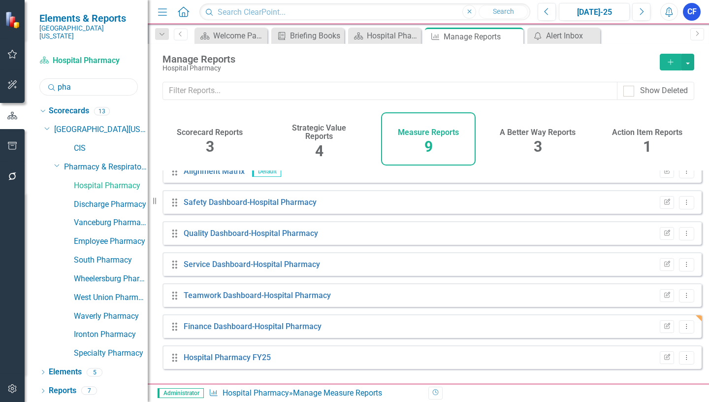
drag, startPoint x: 72, startPoint y: 79, endPoint x: 54, endPoint y: 73, distance: 19.5
click at [54, 78] on input "pha" at bounding box center [88, 86] width 98 height 17
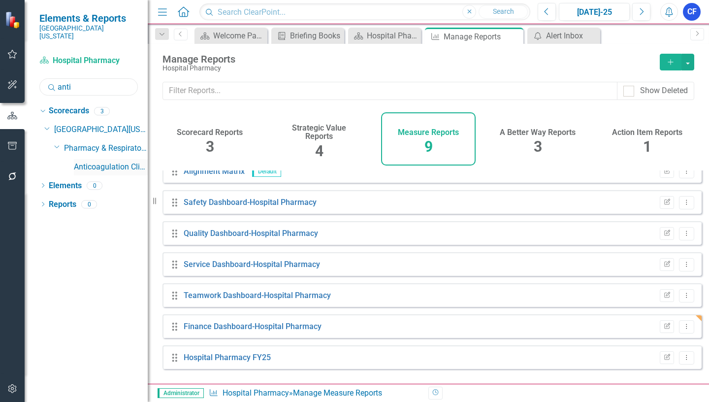
type input "anti"
click at [114, 161] on link "Anticoagulation Clinic" at bounding box center [111, 166] width 74 height 11
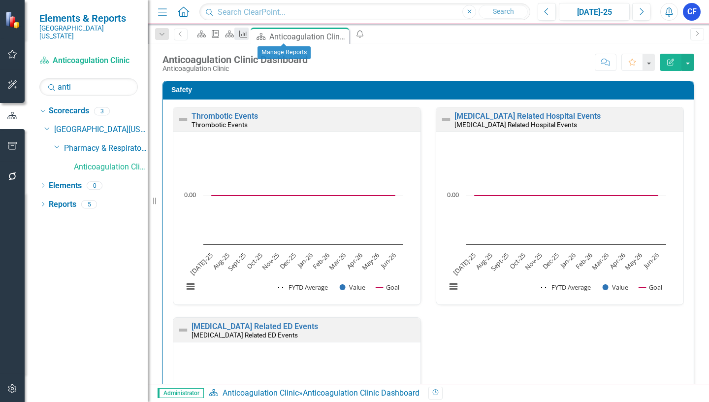
click at [248, 35] on icon "Measure" at bounding box center [243, 34] width 10 height 8
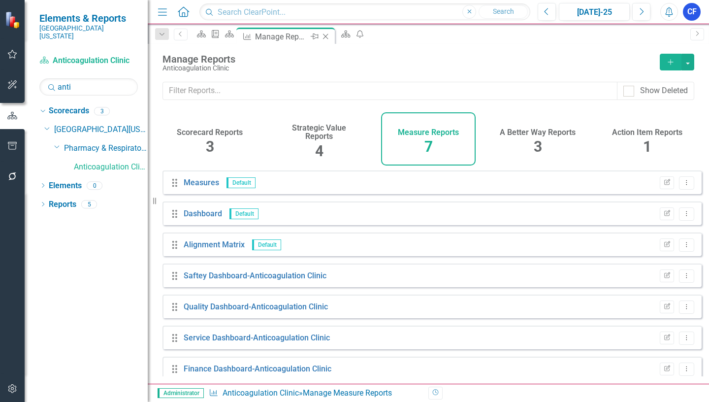
click at [330, 35] on icon "Close" at bounding box center [325, 36] width 10 height 8
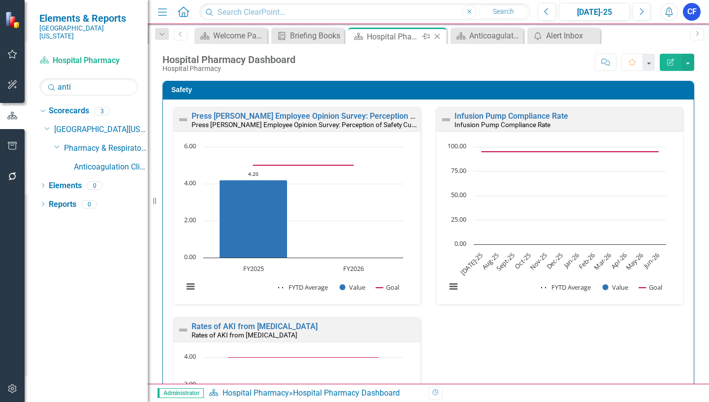
click at [438, 36] on icon "Close" at bounding box center [437, 36] width 10 height 8
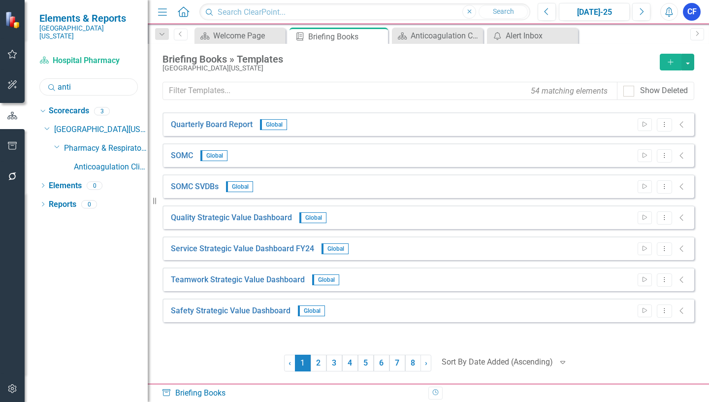
drag, startPoint x: 65, startPoint y: 80, endPoint x: 51, endPoint y: 77, distance: 14.1
click at [51, 78] on div "Search anti" at bounding box center [88, 86] width 98 height 17
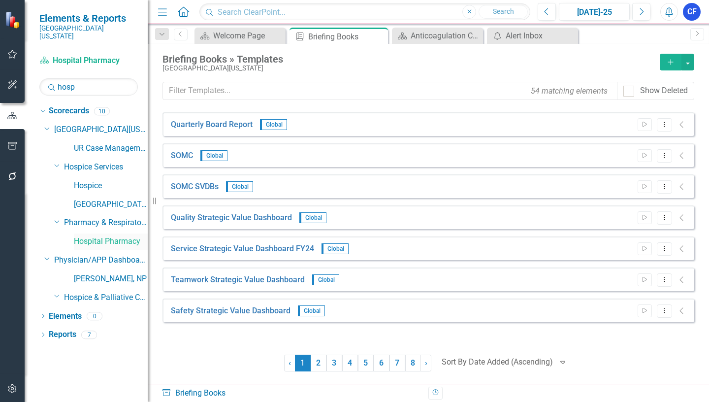
type input "hosp"
click at [129, 236] on link "Hospital Pharmacy" at bounding box center [111, 241] width 74 height 11
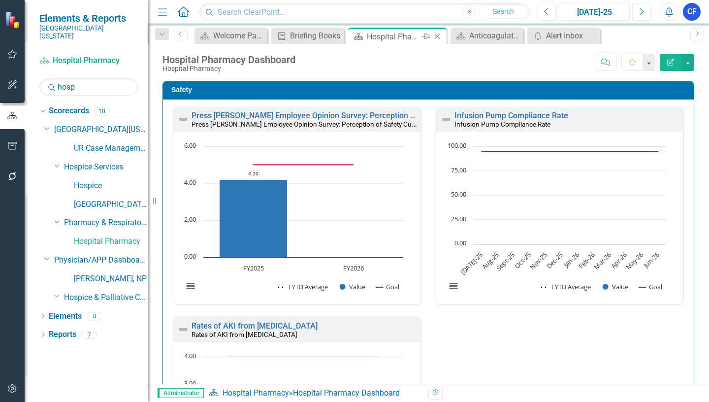
click at [440, 36] on icon "Close" at bounding box center [437, 36] width 10 height 8
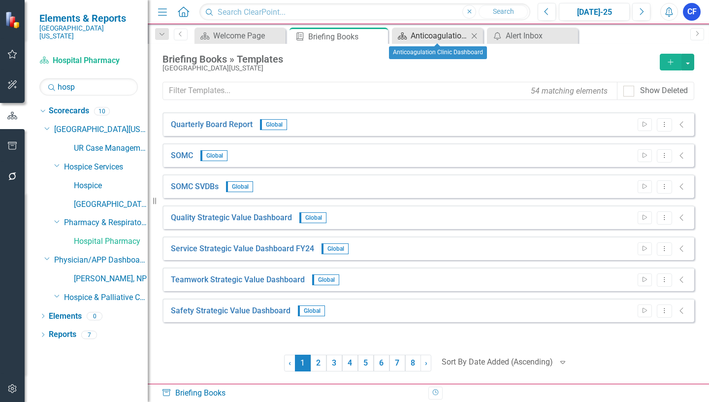
click at [459, 38] on div "Anticoagulation Clinic Dashboard" at bounding box center [439, 36] width 58 height 12
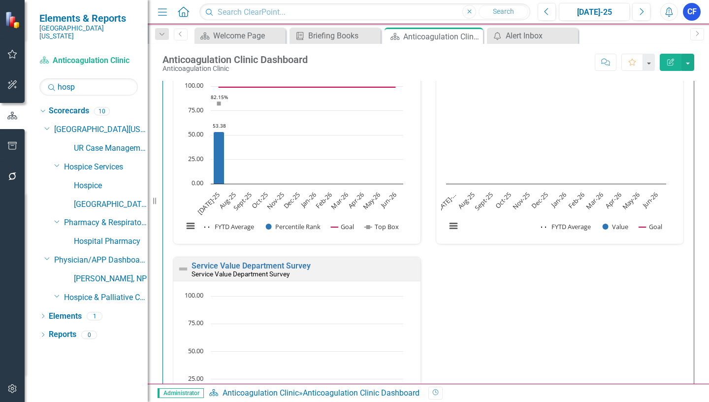
scroll to position [590, 0]
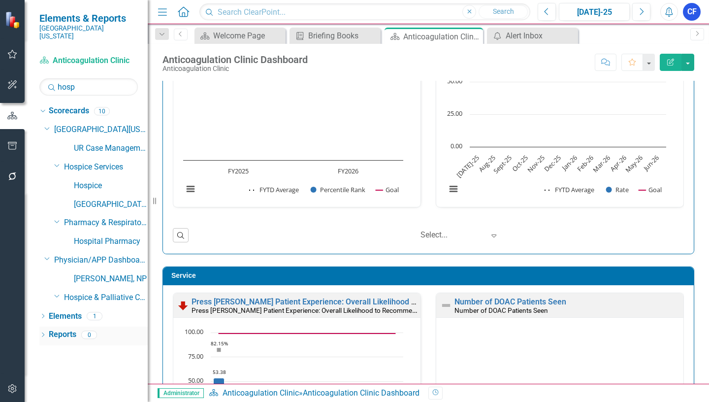
click at [62, 329] on link "Reports" at bounding box center [63, 334] width 28 height 11
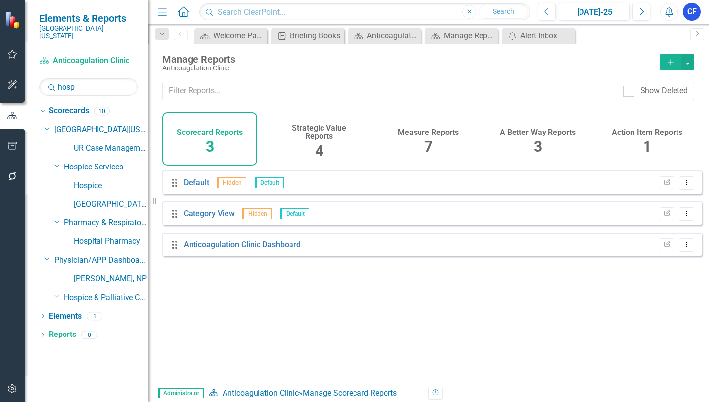
click at [426, 133] on h4 "Measure Reports" at bounding box center [428, 132] width 61 height 9
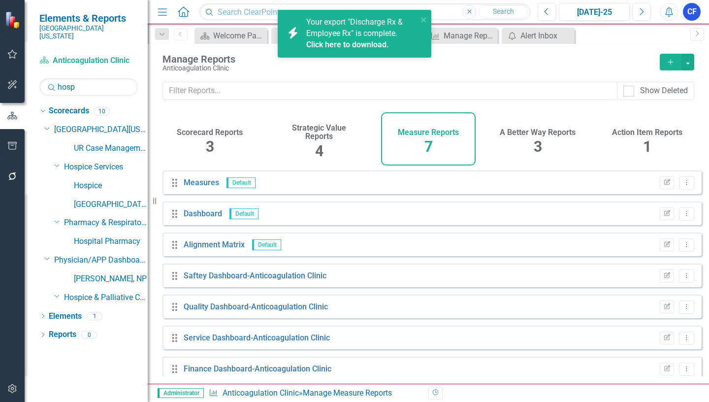
click at [357, 44] on link "Click here to download." at bounding box center [347, 44] width 83 height 9
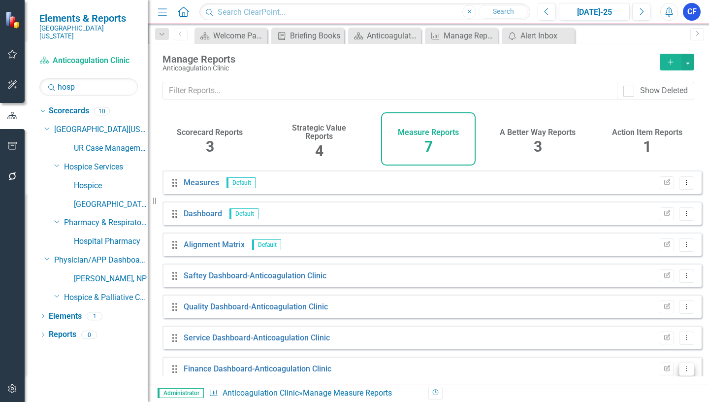
scroll to position [11, 0]
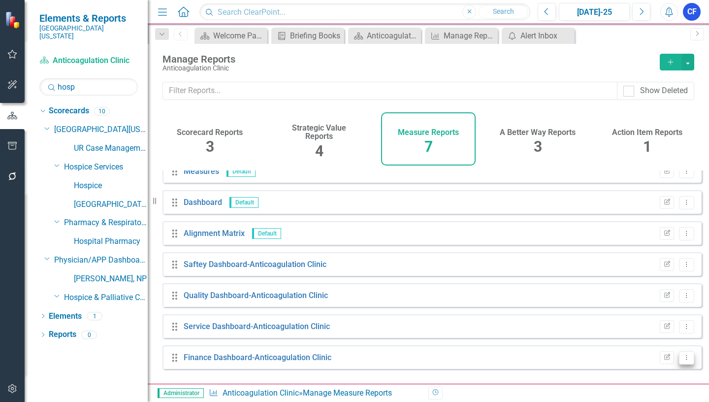
click at [682, 360] on icon "Dropdown Menu" at bounding box center [686, 357] width 8 height 6
click at [655, 293] on link "Edit Report Edit Report" at bounding box center [645, 294] width 81 height 18
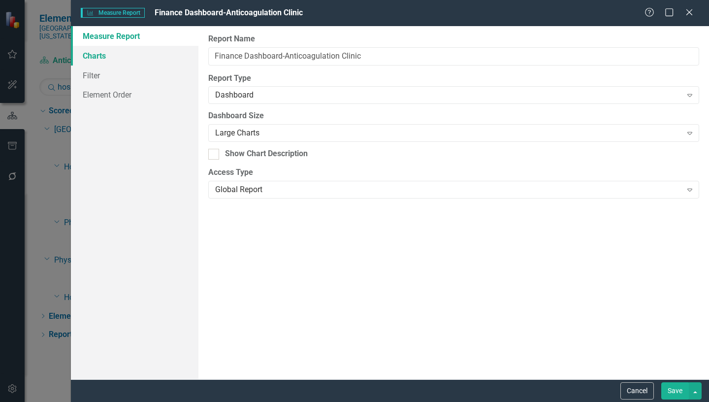
click at [95, 58] on link "Charts" at bounding box center [134, 56] width 127 height 20
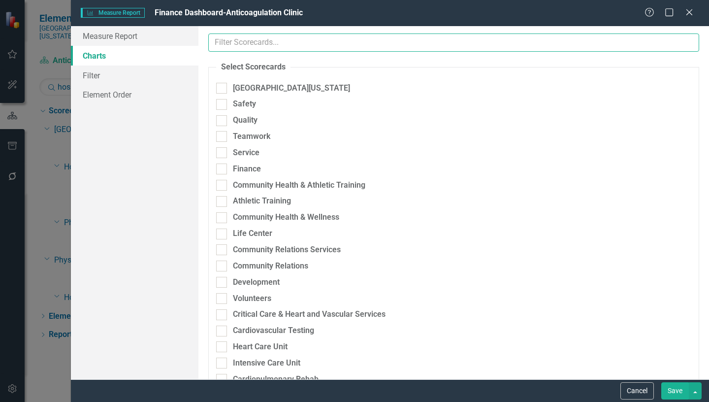
click at [331, 43] on input "text" at bounding box center [453, 42] width 491 height 18
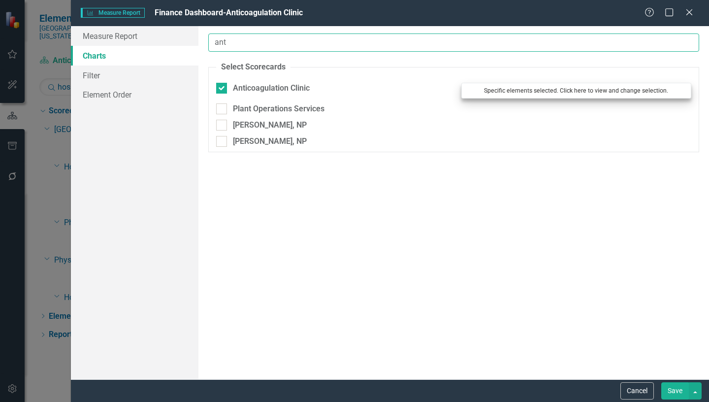
type input "ant"
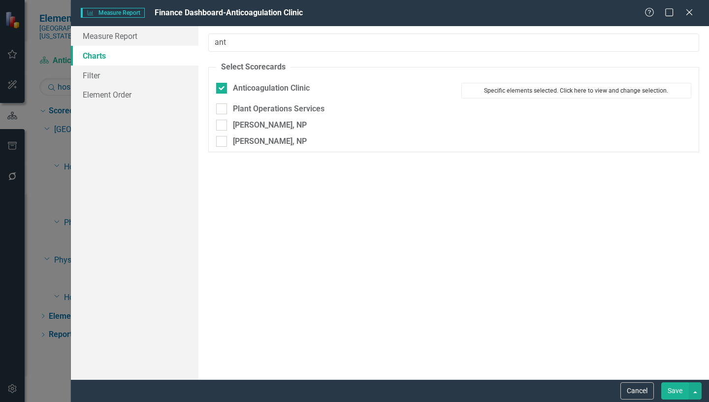
click at [578, 92] on button "Specific elements selected. Click here to view and change selection." at bounding box center [576, 91] width 230 height 16
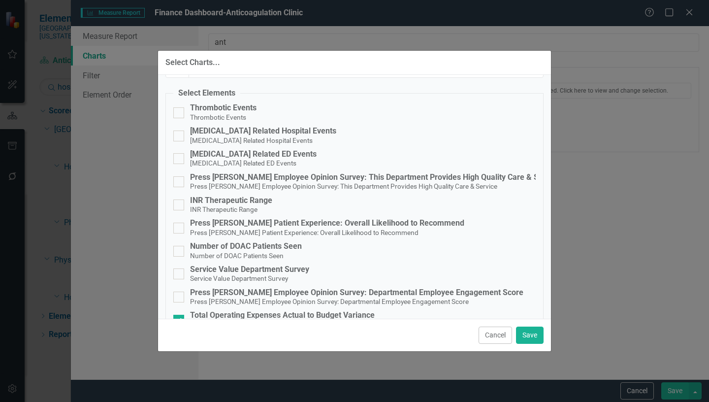
scroll to position [0, 0]
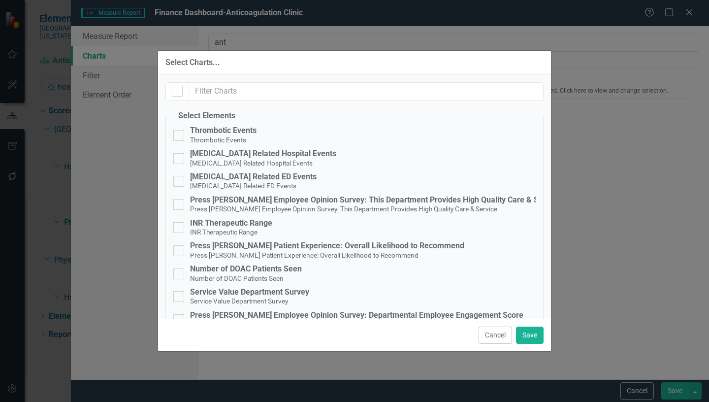
drag, startPoint x: 495, startPoint y: 335, endPoint x: 580, endPoint y: 355, distance: 87.1
click at [499, 337] on button "Cancel" at bounding box center [494, 334] width 33 height 17
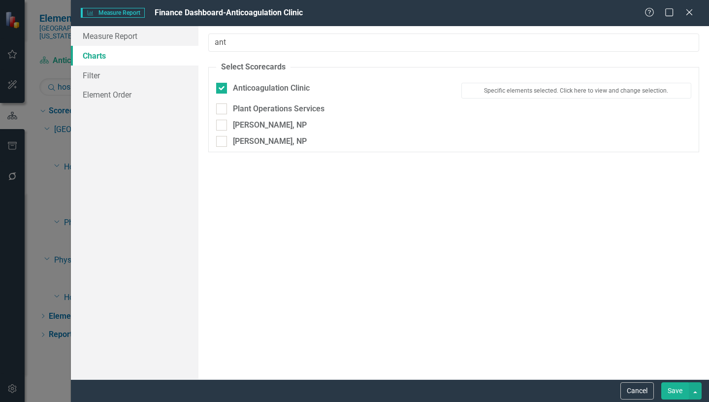
drag, startPoint x: 636, startPoint y: 392, endPoint x: 621, endPoint y: 388, distance: 15.3
click at [636, 392] on button "Cancel" at bounding box center [636, 390] width 33 height 17
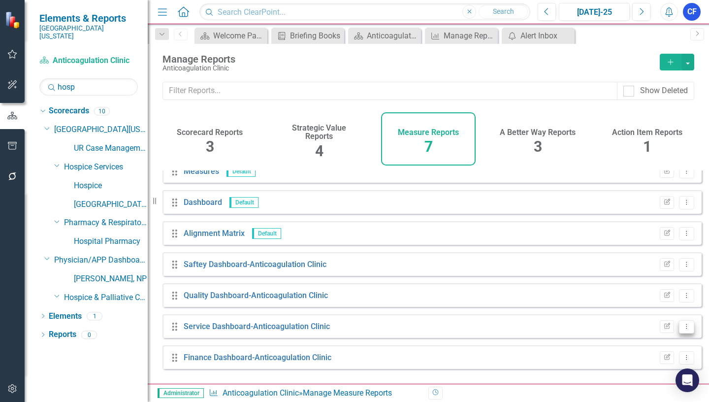
click at [682, 329] on icon "Dropdown Menu" at bounding box center [686, 326] width 8 height 6
click at [650, 264] on link "Edit Report Edit Report" at bounding box center [645, 263] width 81 height 18
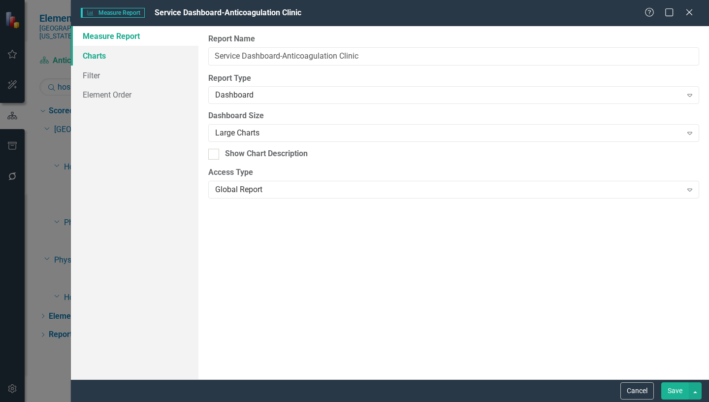
click at [97, 55] on link "Charts" at bounding box center [134, 56] width 127 height 20
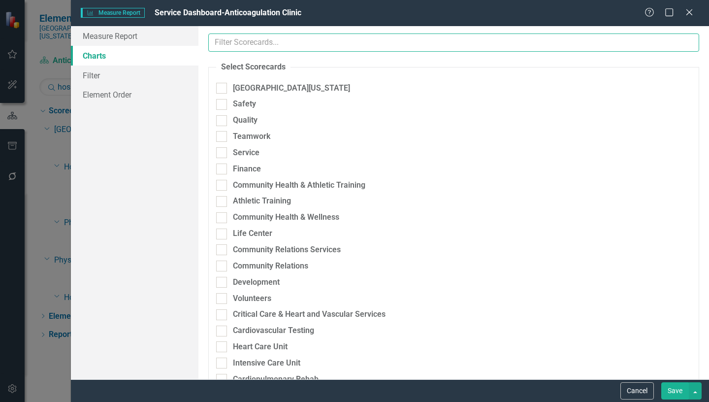
click at [293, 46] on input "text" at bounding box center [453, 42] width 491 height 18
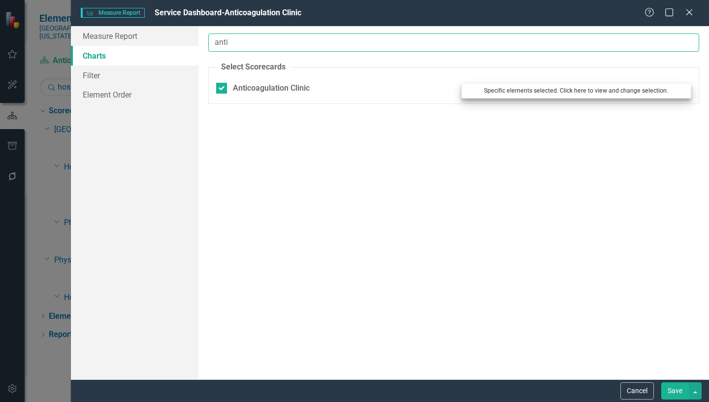
type input "anti"
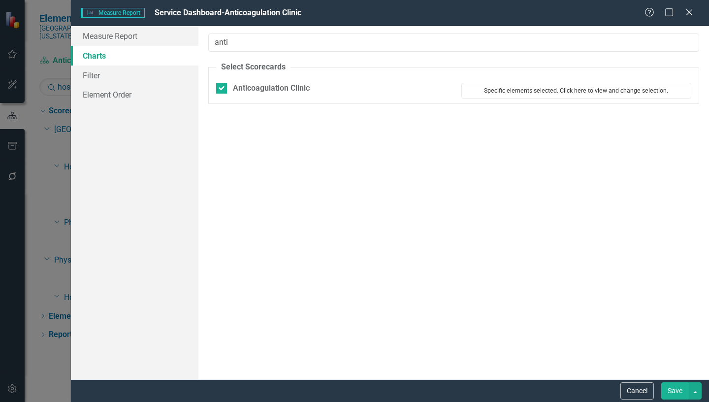
click at [539, 93] on button "Specific elements selected. Click here to view and change selection." at bounding box center [576, 91] width 230 height 16
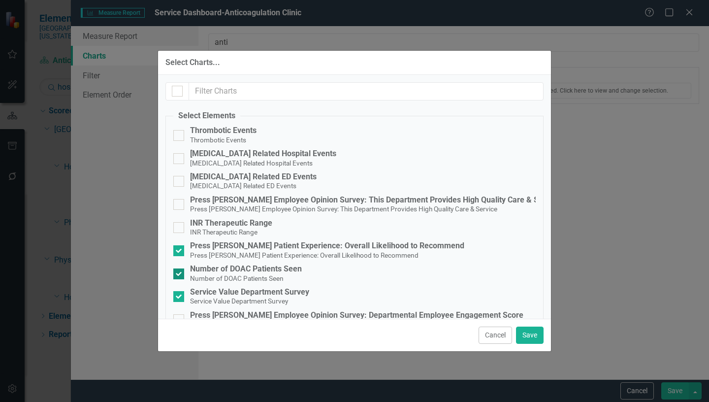
click at [179, 271] on input "Number of DOAC Patients Seen Number of DOAC Patients Seen" at bounding box center [176, 271] width 6 height 6
checkbox input "false"
click at [176, 297] on input "Service Value Department Survey Service Value Department Survey" at bounding box center [176, 294] width 6 height 6
checkbox input "false"
click at [535, 336] on button "Save" at bounding box center [530, 334] width 28 height 17
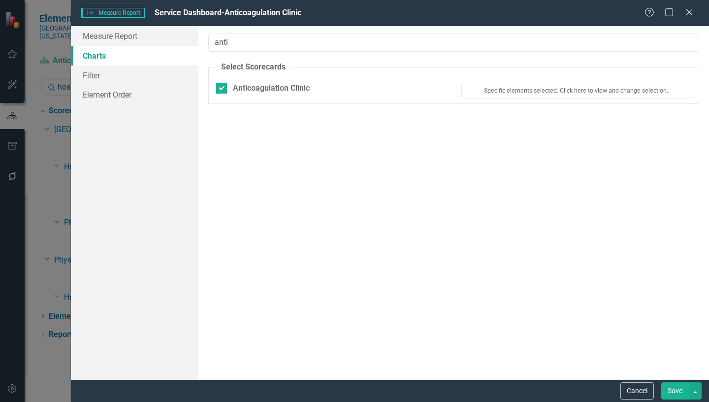
click at [673, 390] on button "Save" at bounding box center [675, 390] width 28 height 17
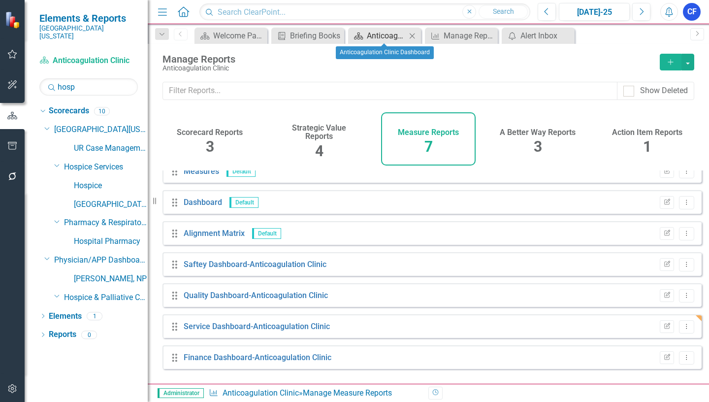
click at [383, 36] on div "Anticoagulation Clinic Dashboard" at bounding box center [386, 36] width 39 height 12
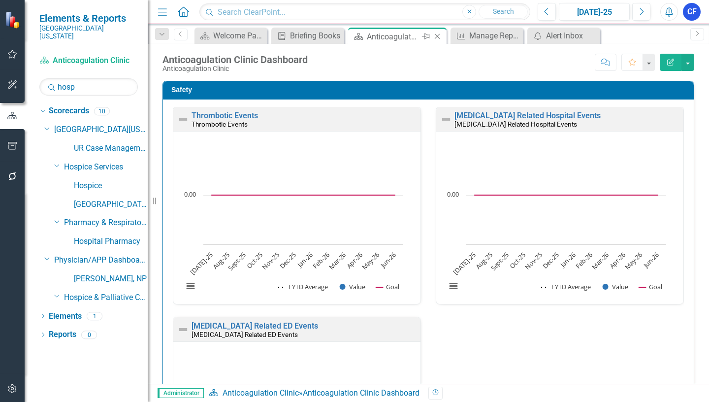
click at [437, 35] on icon "Close" at bounding box center [437, 36] width 10 height 8
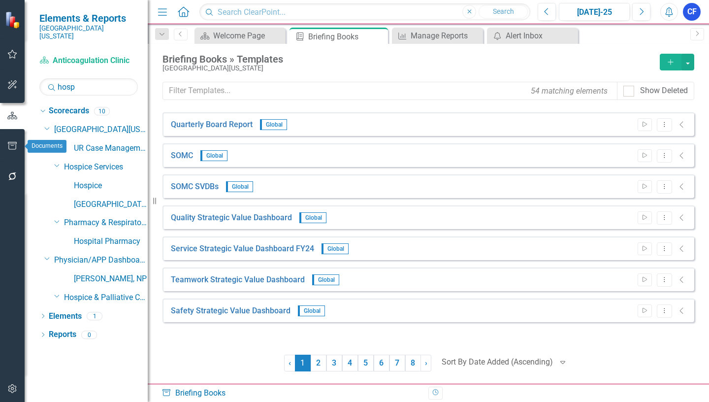
click at [13, 147] on icon "button" at bounding box center [12, 146] width 10 height 8
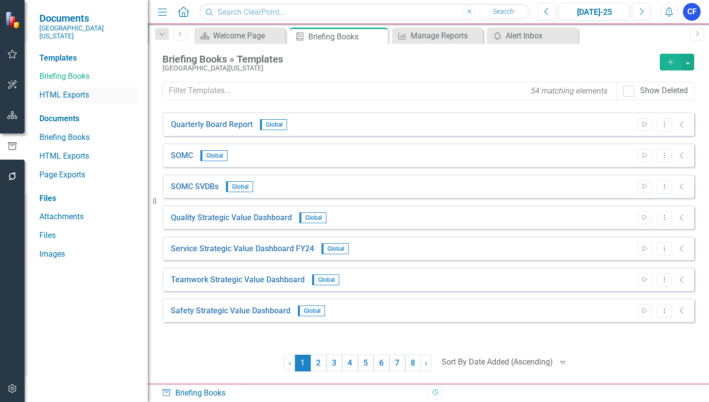
click at [74, 90] on link "HTML Exports" at bounding box center [88, 95] width 98 height 11
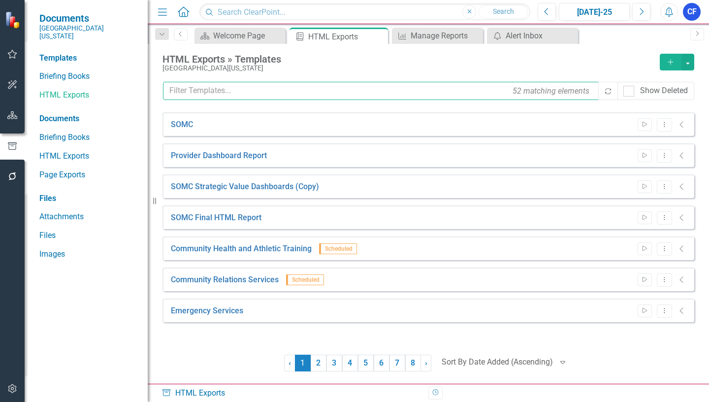
click at [219, 91] on input "text" at bounding box center [381, 91] width 436 height 18
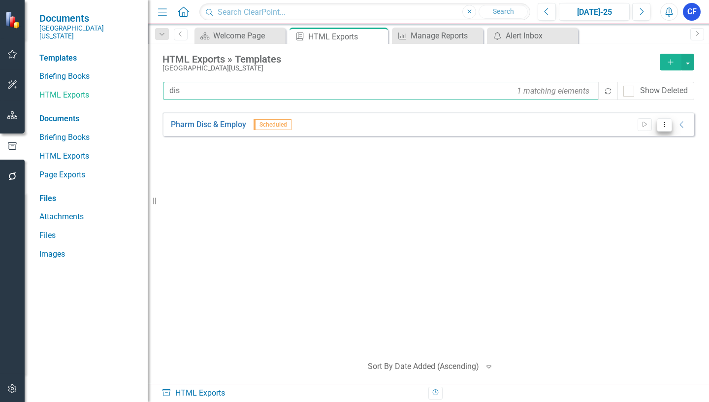
type input "dis"
click at [666, 126] on icon "Dropdown Menu" at bounding box center [664, 124] width 8 height 6
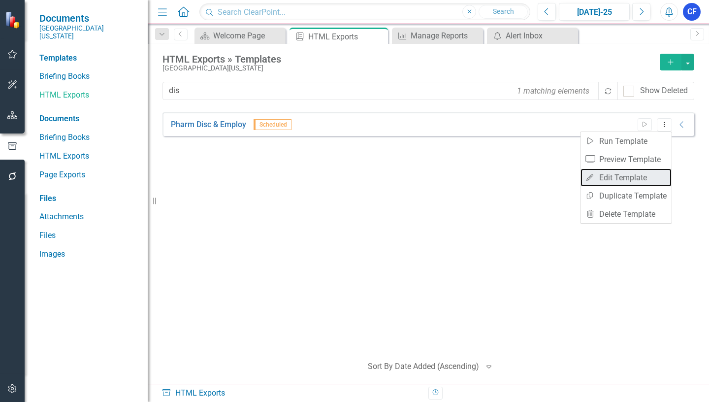
click at [645, 176] on link "Edit Edit Template" at bounding box center [625, 177] width 91 height 18
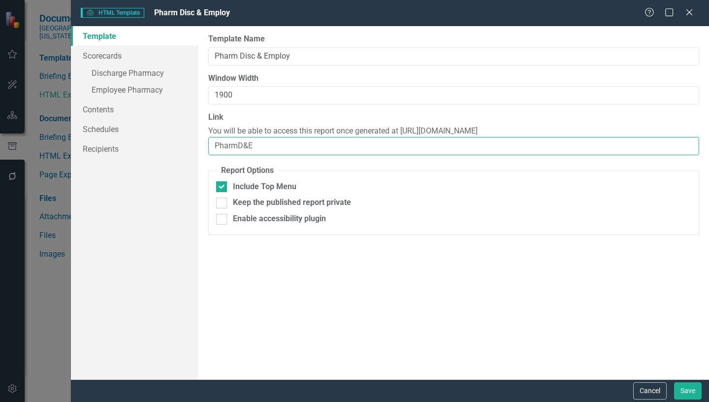
click at [263, 148] on input "PharmD&E" at bounding box center [453, 146] width 491 height 18
type input "PharmD&E-FY25"
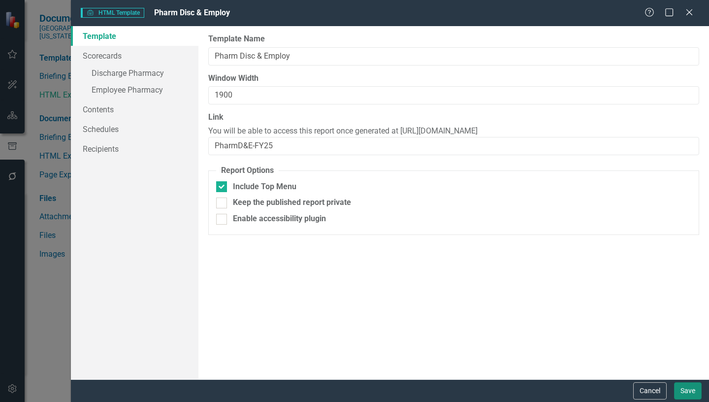
click at [686, 389] on button "Save" at bounding box center [688, 390] width 28 height 17
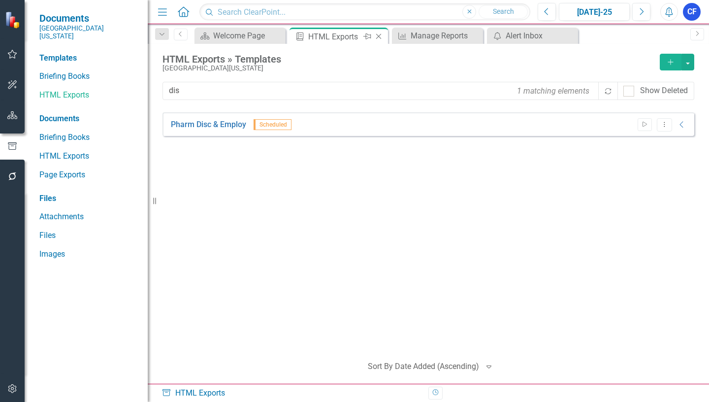
click at [376, 36] on icon "Close" at bounding box center [378, 36] width 10 height 8
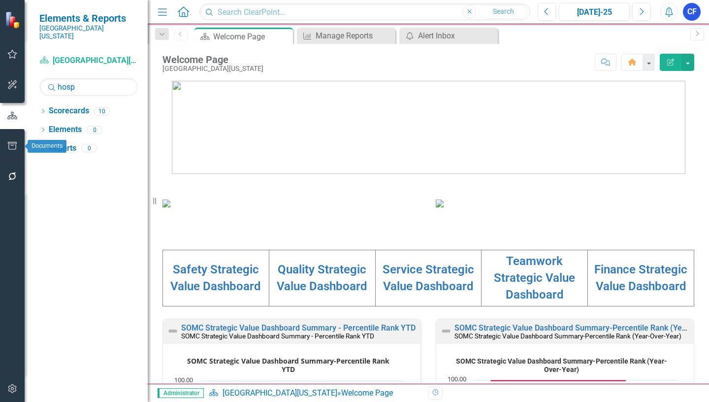
click at [14, 146] on icon "button" at bounding box center [12, 146] width 10 height 8
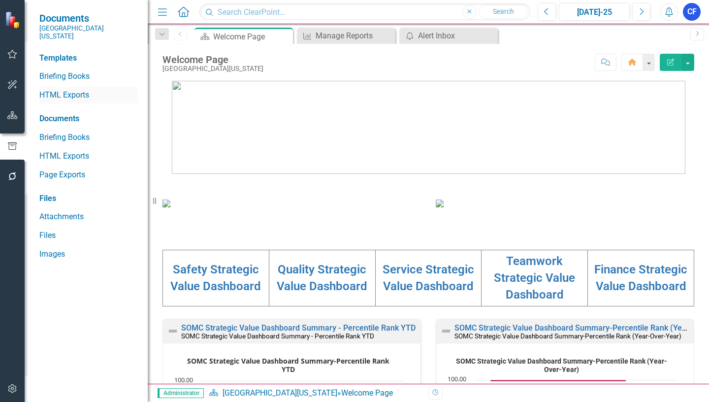
click at [69, 90] on link "HTML Exports" at bounding box center [88, 95] width 98 height 11
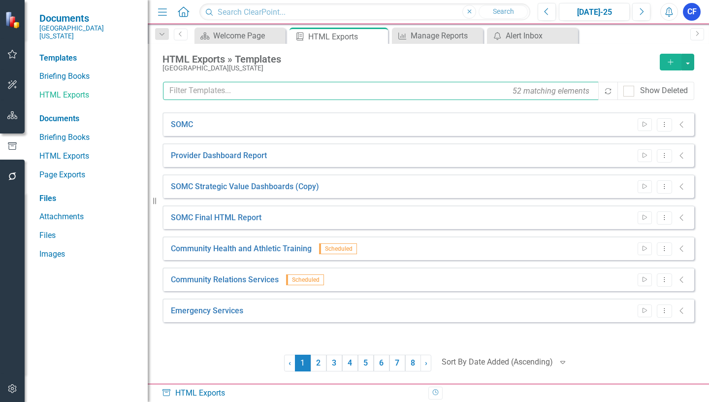
click at [199, 87] on input "text" at bounding box center [381, 91] width 436 height 18
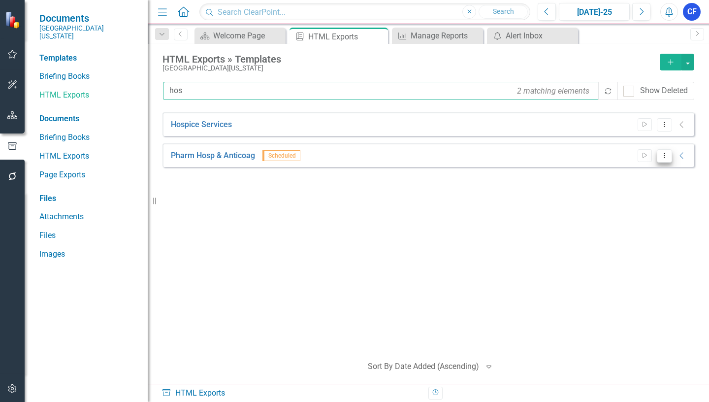
type input "hos"
click at [662, 155] on icon "Dropdown Menu" at bounding box center [664, 155] width 8 height 6
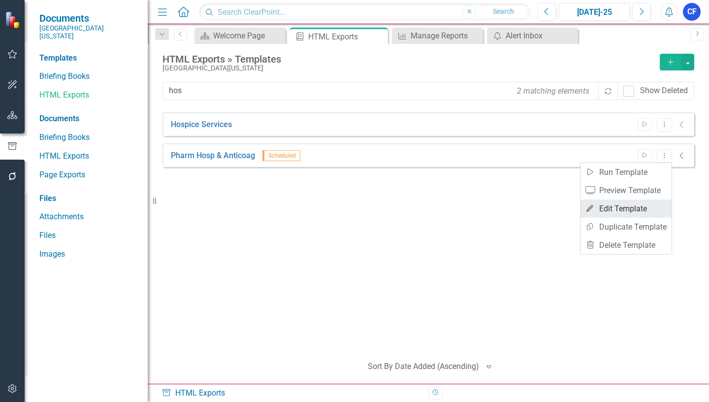
click at [638, 211] on link "Edit Edit Template" at bounding box center [625, 208] width 91 height 18
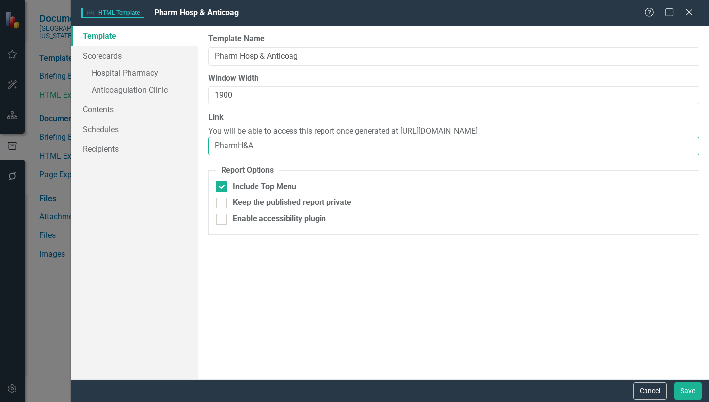
click at [261, 149] on input "PharmH&A" at bounding box center [453, 146] width 491 height 18
type input "PharmH&A-FY25"
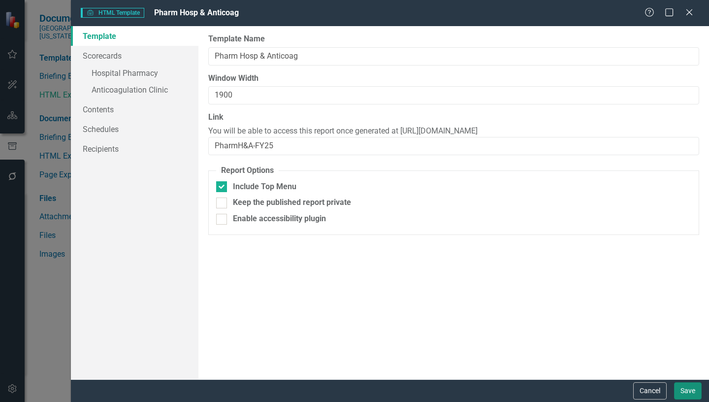
click at [693, 393] on button "Save" at bounding box center [688, 390] width 28 height 17
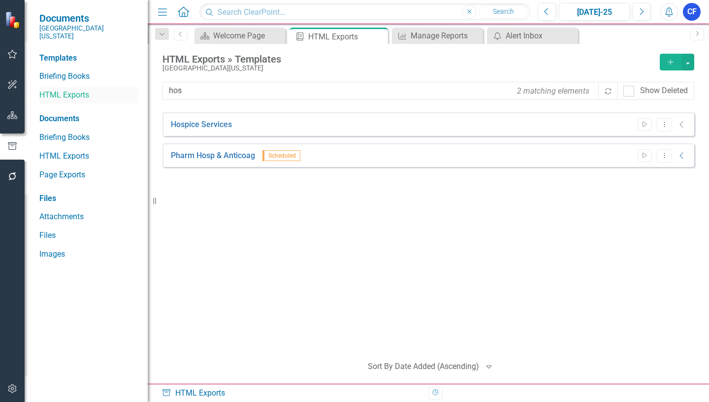
click at [73, 90] on link "HTML Exports" at bounding box center [88, 95] width 98 height 11
drag, startPoint x: 190, startPoint y: 88, endPoint x: 162, endPoint y: 88, distance: 28.0
click at [162, 88] on div "HTML Exports » Templates Southern Ohio Medical Center Add hos 2 matching elemen…" at bounding box center [428, 214] width 561 height 340
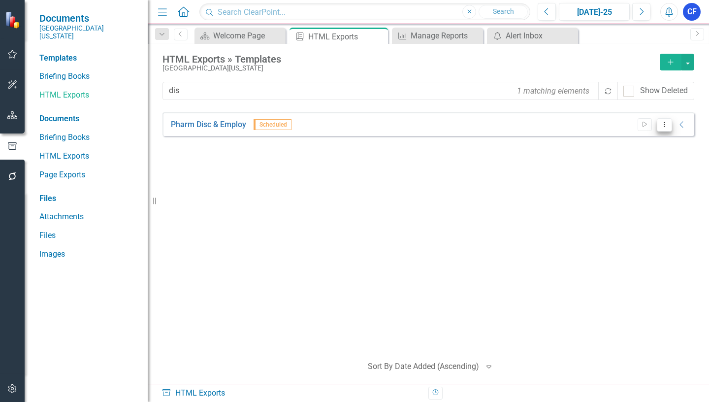
click at [663, 126] on icon "Dropdown Menu" at bounding box center [664, 124] width 8 height 6
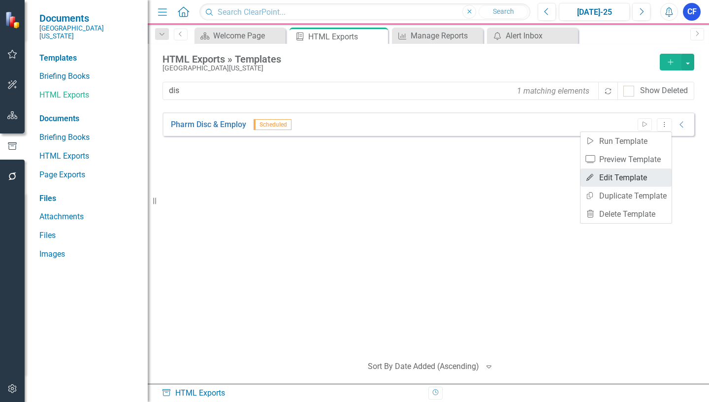
click at [637, 176] on link "Edit Edit Template" at bounding box center [625, 177] width 91 height 18
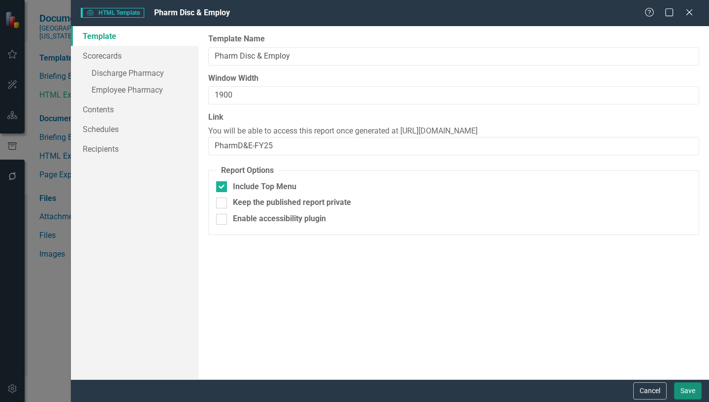
click at [683, 387] on button "Save" at bounding box center [688, 390] width 28 height 17
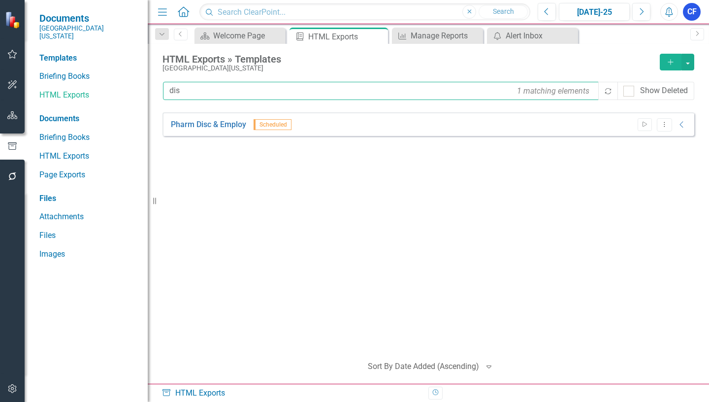
drag, startPoint x: 181, startPoint y: 90, endPoint x: 163, endPoint y: 88, distance: 17.3
click at [163, 88] on input "dis" at bounding box center [381, 91] width 436 height 18
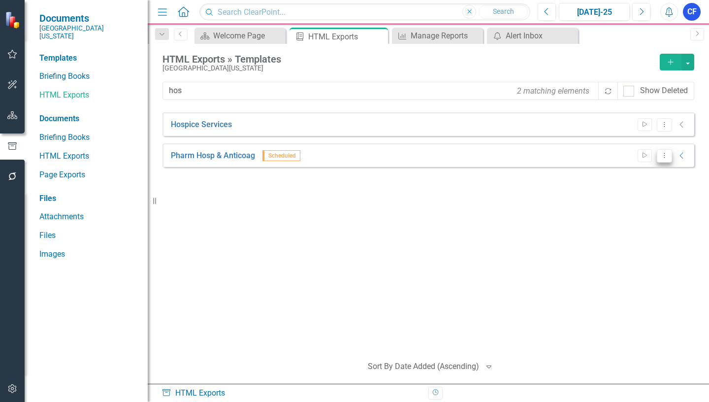
click at [666, 159] on button "Dropdown Menu" at bounding box center [663, 155] width 15 height 13
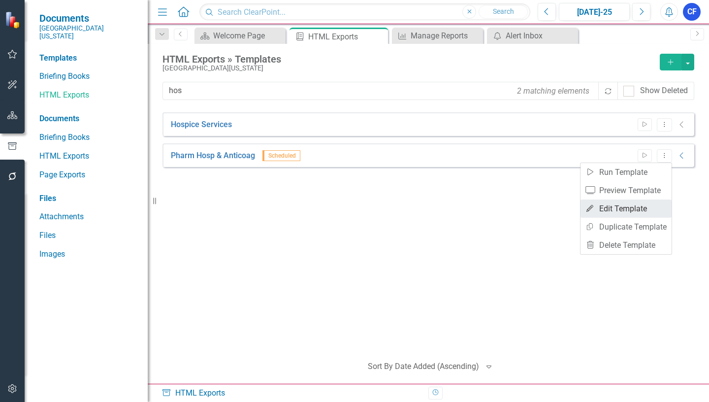
click at [641, 208] on link "Edit Edit Template" at bounding box center [625, 208] width 91 height 18
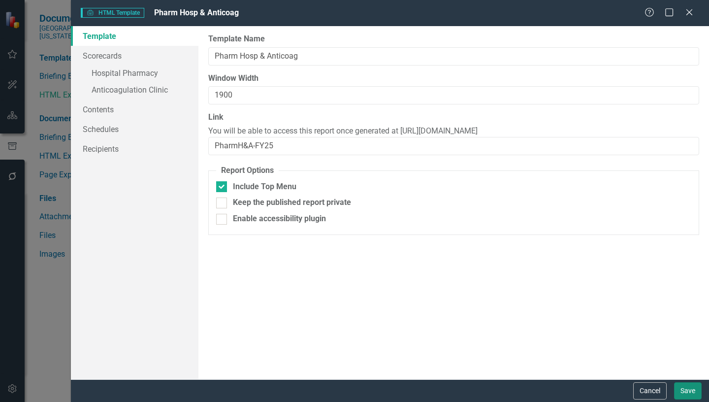
click at [687, 389] on button "Save" at bounding box center [688, 390] width 28 height 17
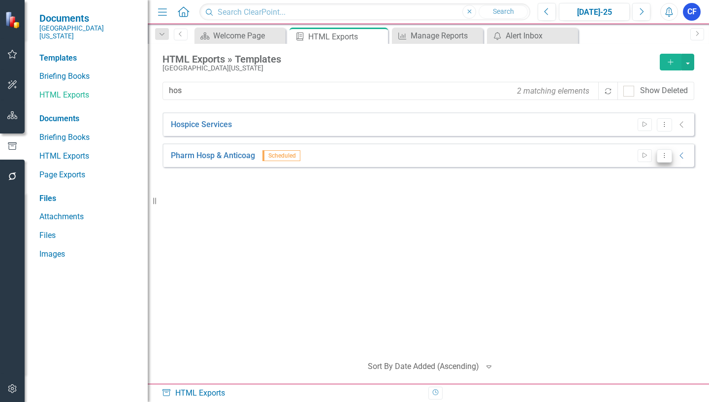
click at [662, 157] on icon "Dropdown Menu" at bounding box center [664, 155] width 8 height 6
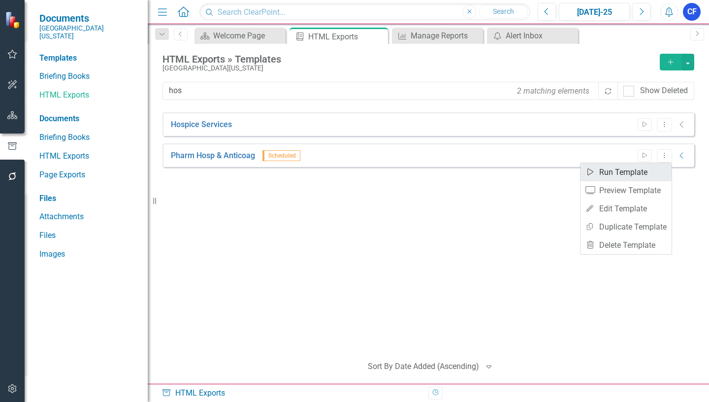
click at [625, 172] on link "Start Run Template" at bounding box center [625, 172] width 91 height 18
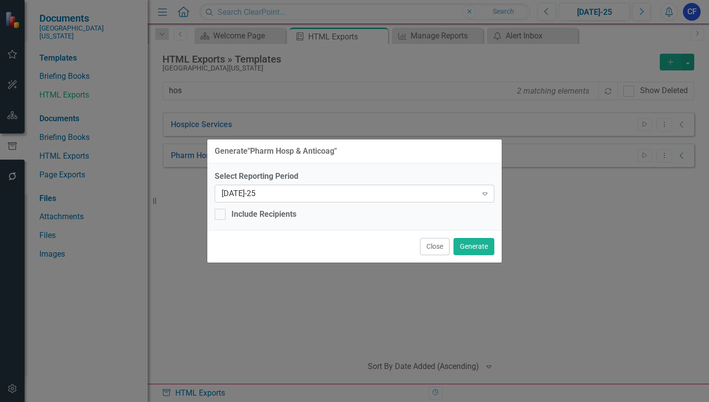
click at [486, 191] on icon "Expand" at bounding box center [485, 193] width 10 height 8
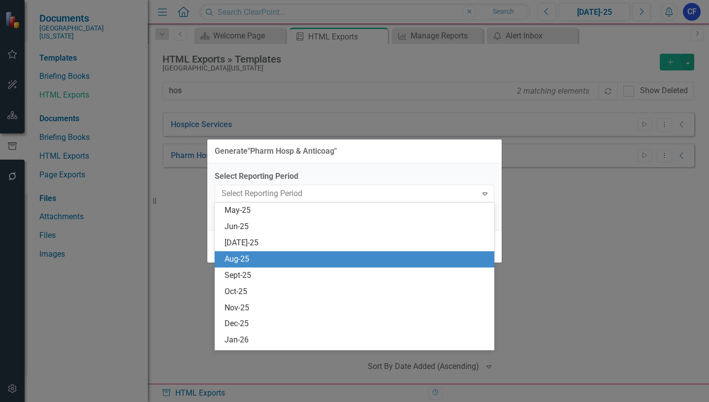
scroll to position [711, 0]
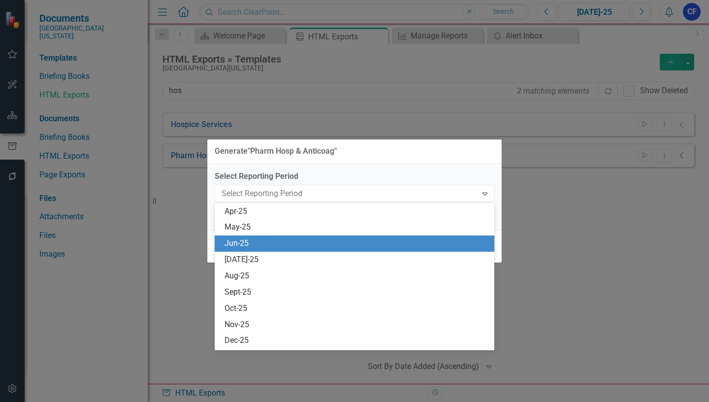
click at [243, 241] on div "Jun-25" at bounding box center [356, 243] width 264 height 11
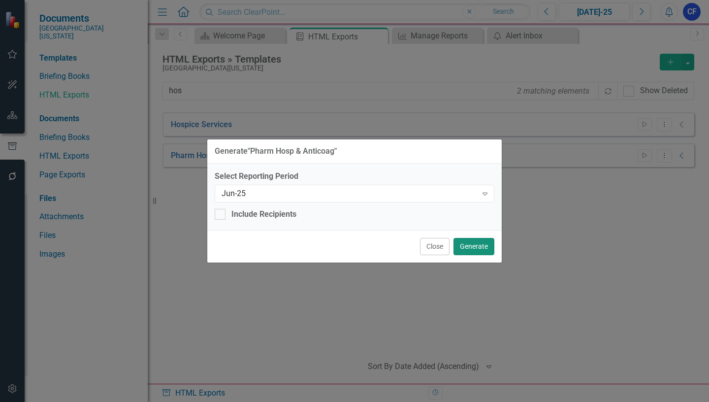
click at [484, 248] on button "Generate" at bounding box center [473, 246] width 41 height 17
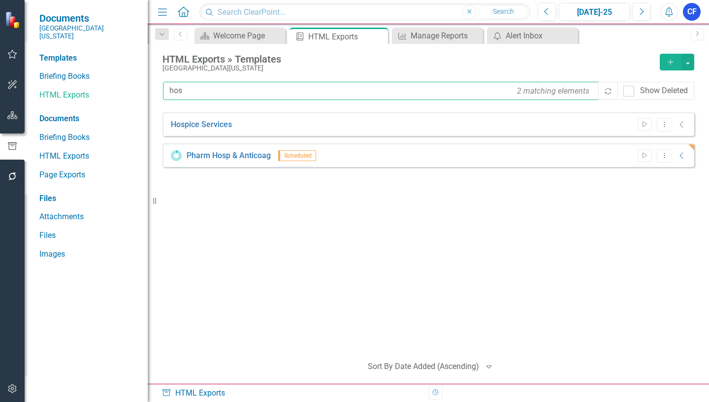
drag, startPoint x: 182, startPoint y: 93, endPoint x: 167, endPoint y: 90, distance: 15.1
click at [167, 90] on input "hos" at bounding box center [381, 91] width 436 height 18
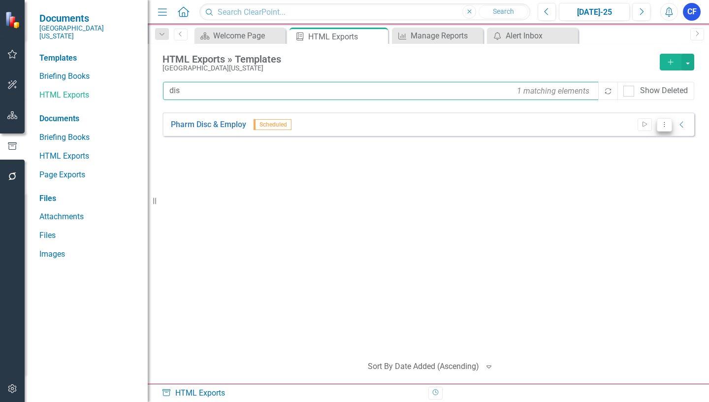
type input "dis"
click at [663, 126] on icon "Dropdown Menu" at bounding box center [664, 124] width 8 height 6
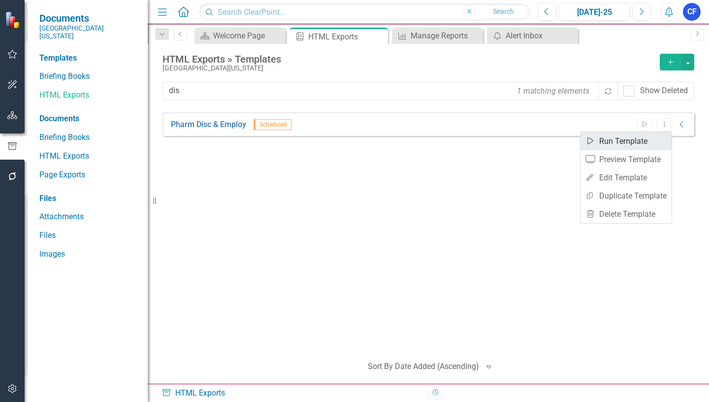
click at [628, 141] on link "Start Run Template" at bounding box center [625, 141] width 91 height 18
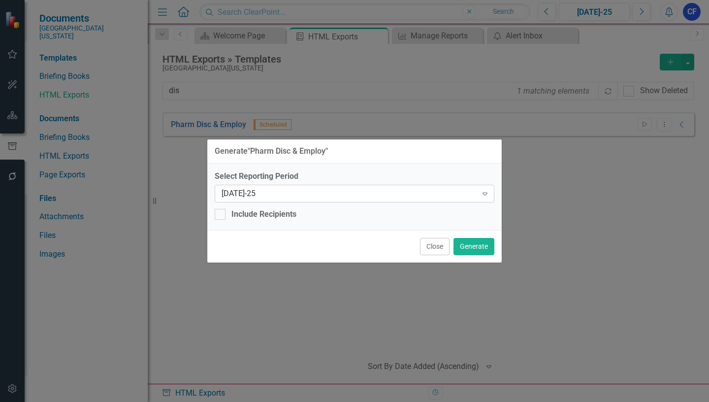
click at [486, 192] on icon "Expand" at bounding box center [485, 193] width 10 height 8
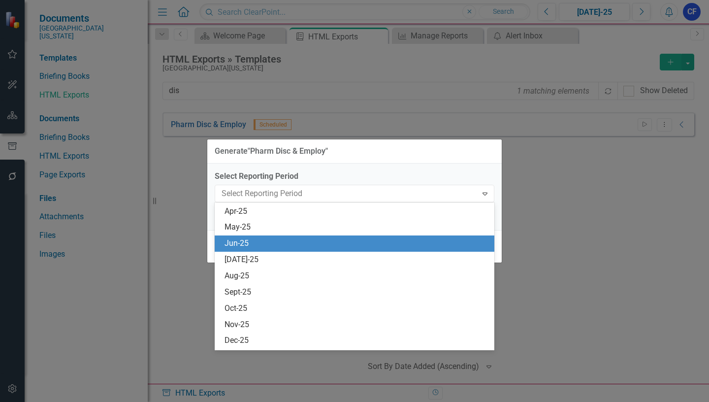
click at [248, 242] on div "Jun-25" at bounding box center [356, 243] width 264 height 11
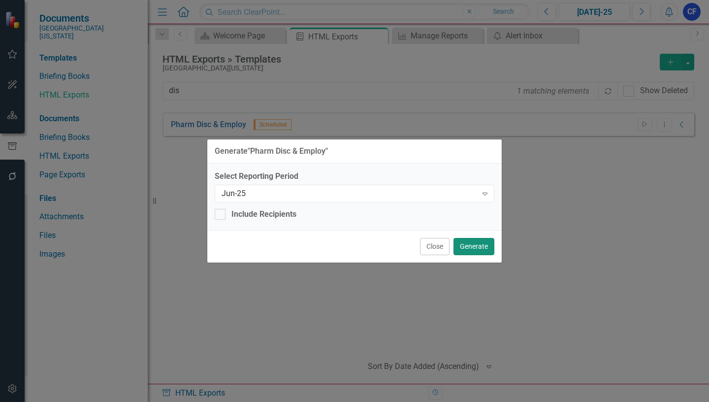
click at [479, 247] on button "Generate" at bounding box center [473, 246] width 41 height 17
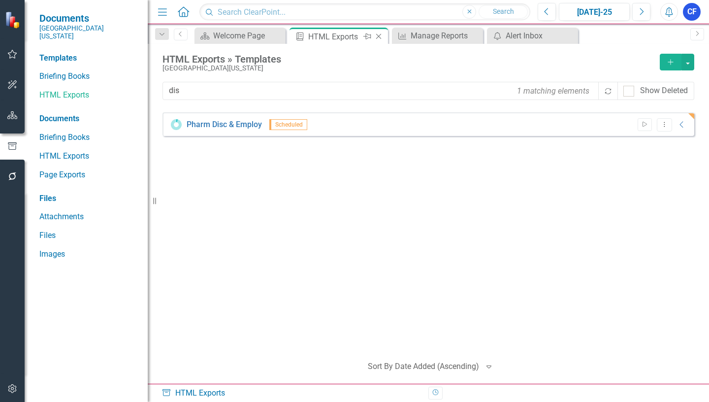
click at [380, 35] on icon "Close" at bounding box center [378, 36] width 10 height 8
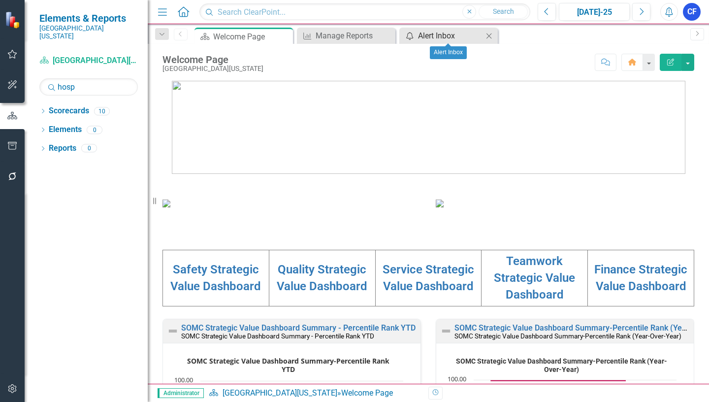
click at [451, 35] on div "Alert Inbox" at bounding box center [450, 36] width 65 height 12
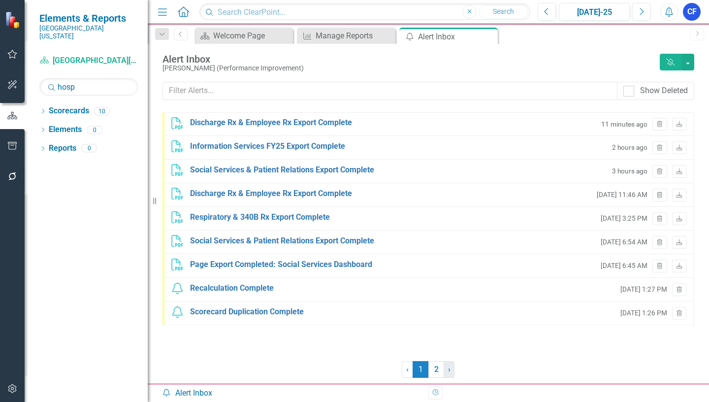
click at [450, 369] on span "›" at bounding box center [449, 368] width 2 height 9
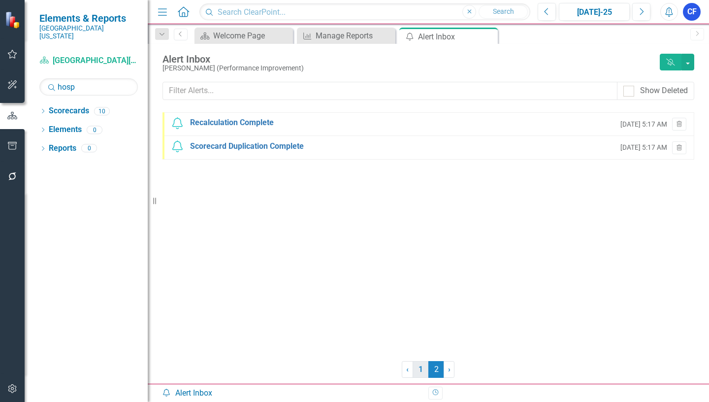
click at [420, 366] on link "1" at bounding box center [420, 369] width 16 height 17
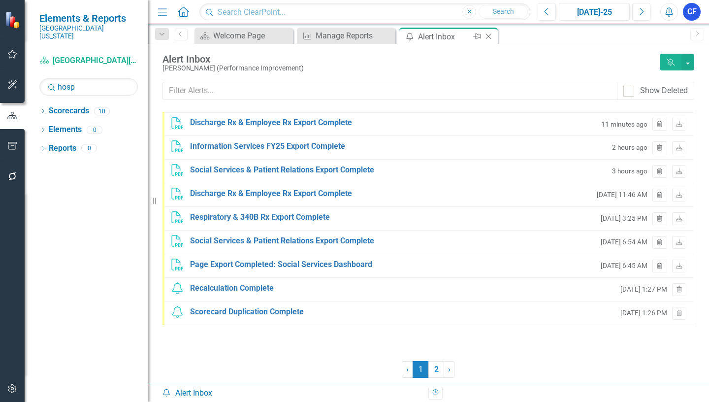
click at [488, 36] on icon at bounding box center [488, 36] width 5 height 5
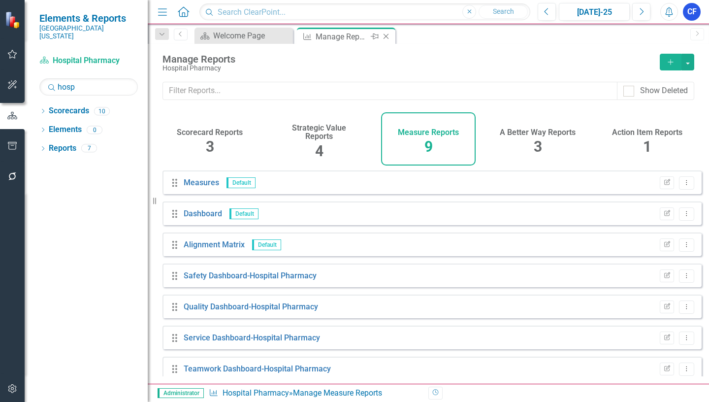
click at [388, 36] on icon "Close" at bounding box center [386, 36] width 10 height 8
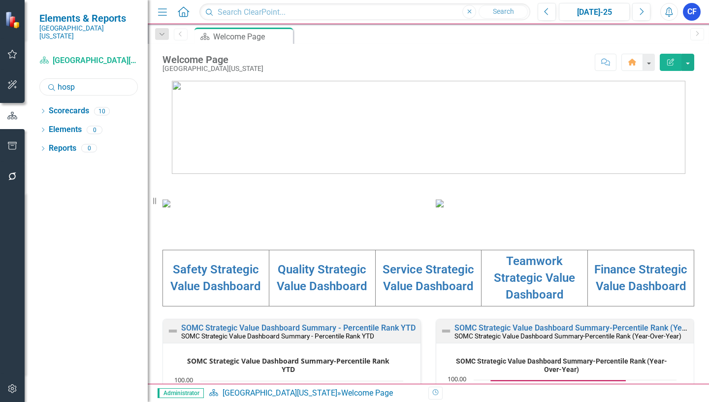
click at [61, 79] on input "hosp" at bounding box center [88, 86] width 98 height 17
click at [43, 109] on icon "Dropdown" at bounding box center [42, 111] width 7 height 5
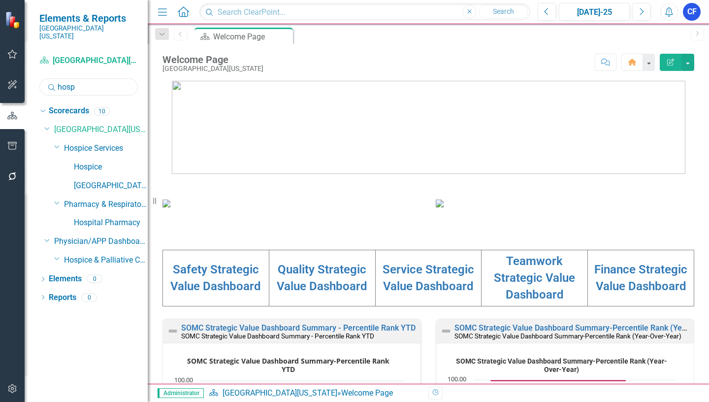
click at [63, 80] on input "hosp" at bounding box center [88, 86] width 98 height 17
click at [56, 83] on icon "Search" at bounding box center [52, 87] width 10 height 9
click at [59, 78] on input "hosp" at bounding box center [88, 86] width 98 height 17
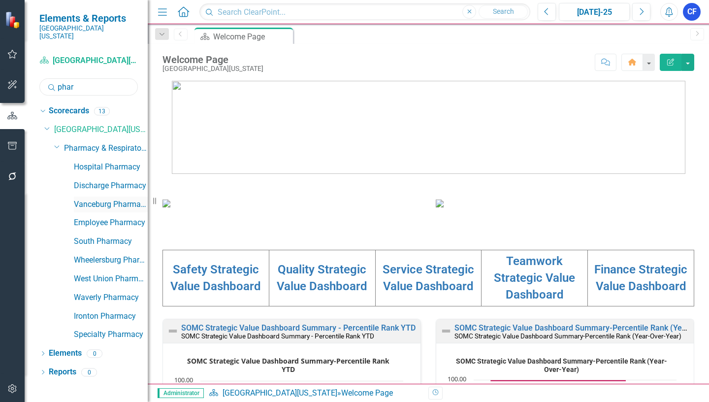
type input "phar"
click at [124, 199] on link "Vanceburg Pharmacy" at bounding box center [111, 204] width 74 height 11
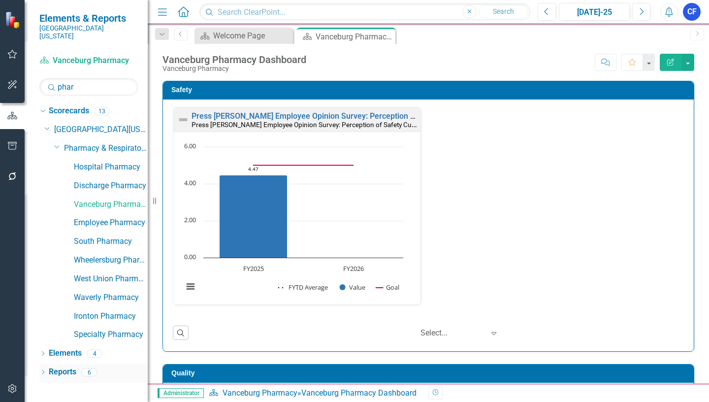
click at [62, 366] on link "Reports" at bounding box center [63, 371] width 28 height 11
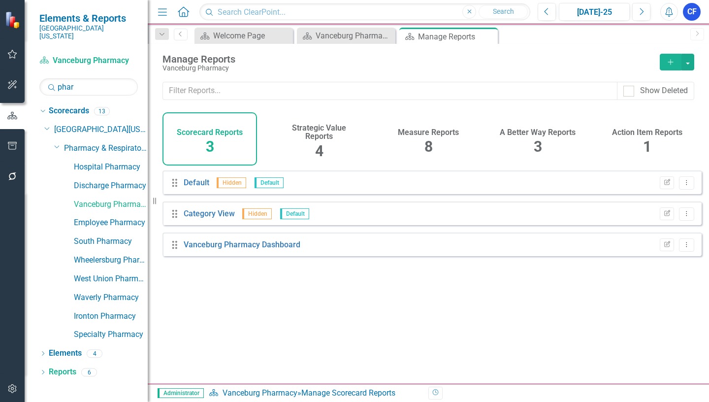
click at [430, 131] on h4 "Measure Reports" at bounding box center [428, 132] width 61 height 9
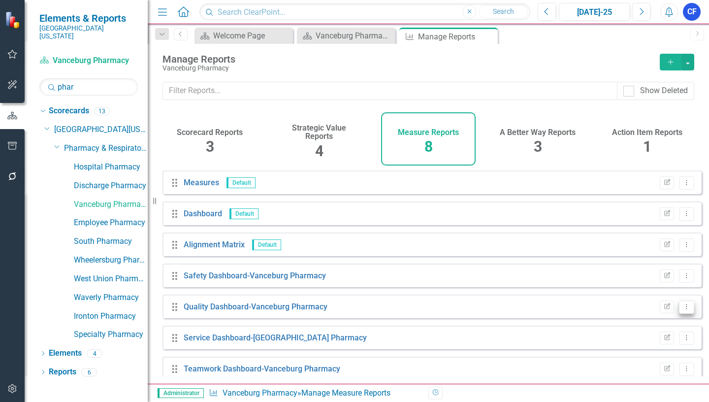
click at [682, 310] on icon "Dropdown Menu" at bounding box center [686, 306] width 8 height 6
click at [650, 330] on link "Edit Report Edit Report" at bounding box center [645, 330] width 81 height 18
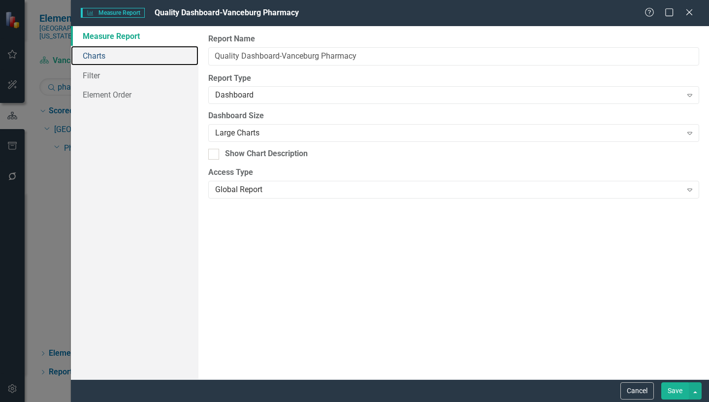
drag, startPoint x: 99, startPoint y: 56, endPoint x: 62, endPoint y: 72, distance: 40.5
click at [99, 57] on link "Charts" at bounding box center [134, 56] width 127 height 20
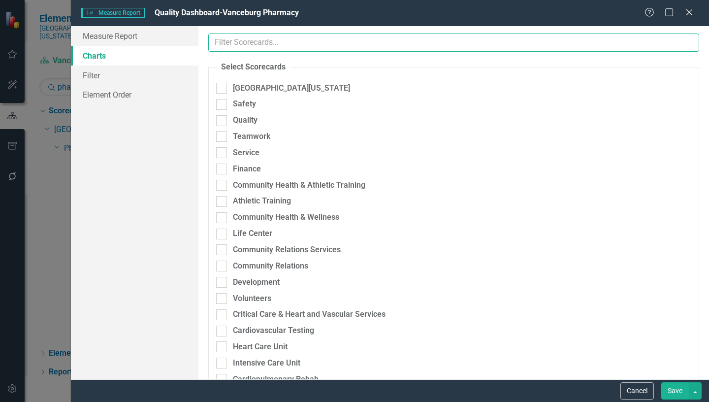
click at [293, 40] on input "text" at bounding box center [453, 42] width 491 height 18
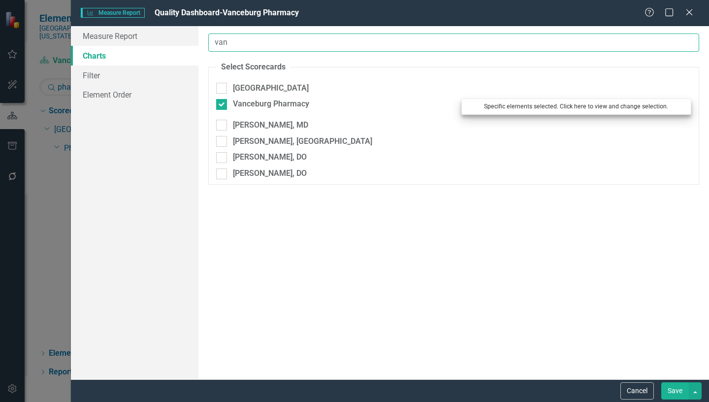
type input "van"
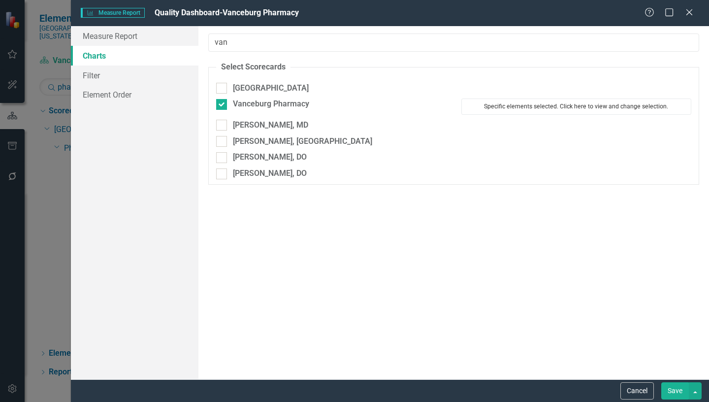
click at [552, 104] on button "Specific elements selected. Click here to view and change selection." at bounding box center [576, 106] width 230 height 16
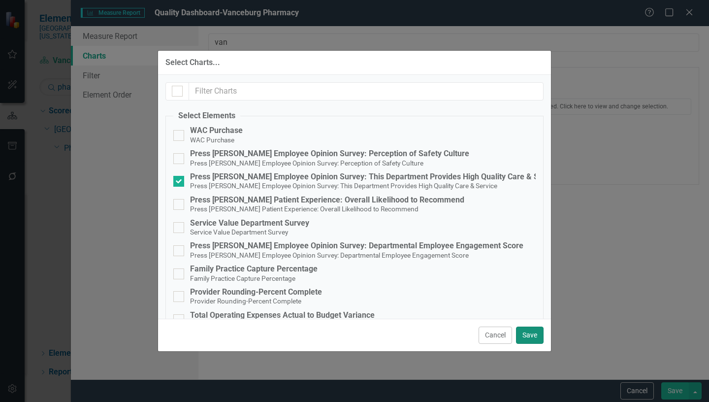
click at [528, 334] on button "Save" at bounding box center [530, 334] width 28 height 17
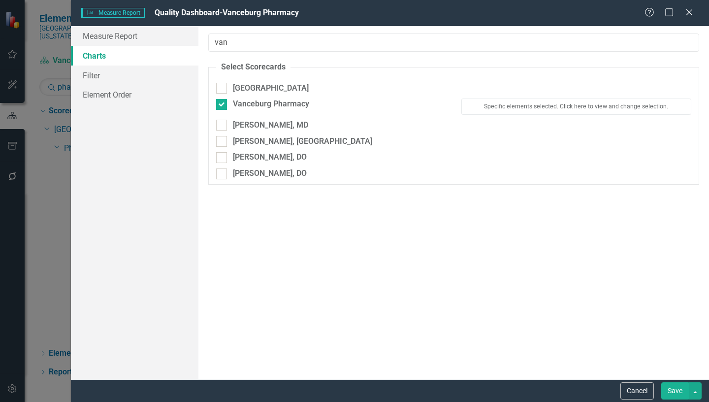
click at [672, 389] on button "Save" at bounding box center [675, 390] width 28 height 17
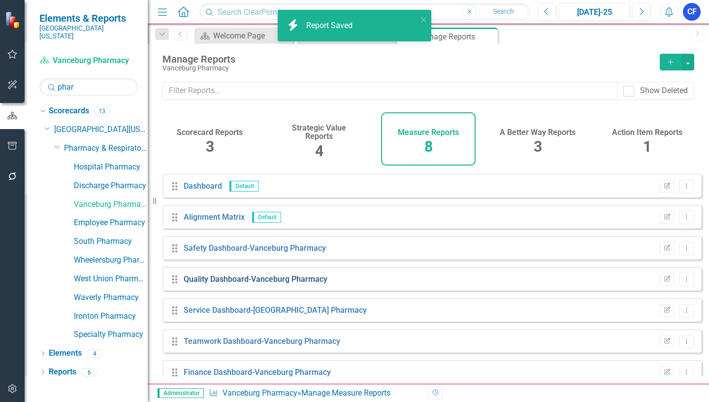
scroll to position [42, 0]
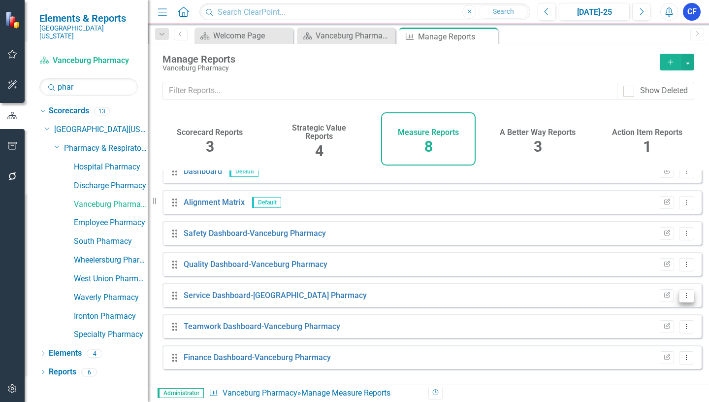
click at [682, 298] on icon "Dropdown Menu" at bounding box center [686, 295] width 8 height 6
click at [652, 320] on link "Edit Report Edit Report" at bounding box center [645, 319] width 81 height 18
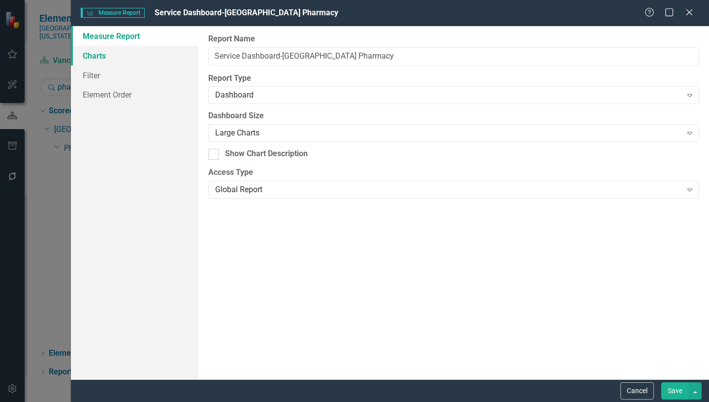
click at [95, 56] on link "Charts" at bounding box center [134, 56] width 127 height 20
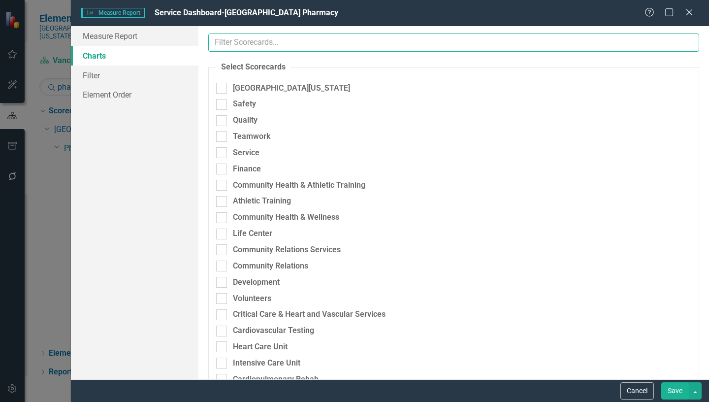
click at [240, 42] on input "text" at bounding box center [453, 42] width 491 height 18
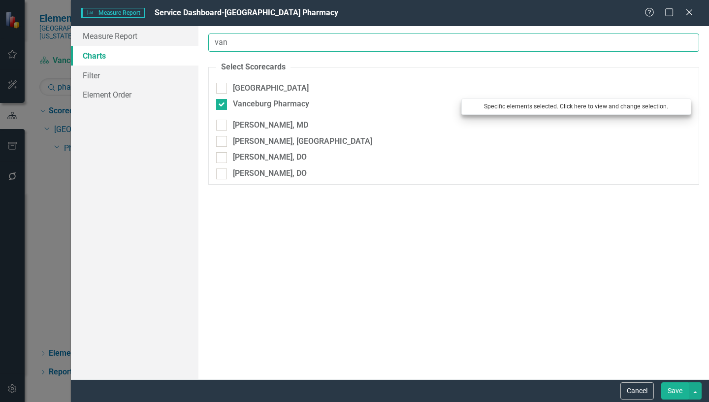
type input "van"
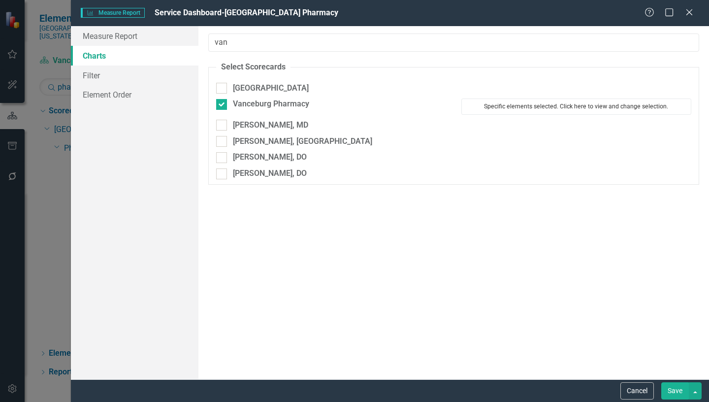
click at [539, 106] on button "Specific elements selected. Click here to view and change selection." at bounding box center [576, 106] width 230 height 16
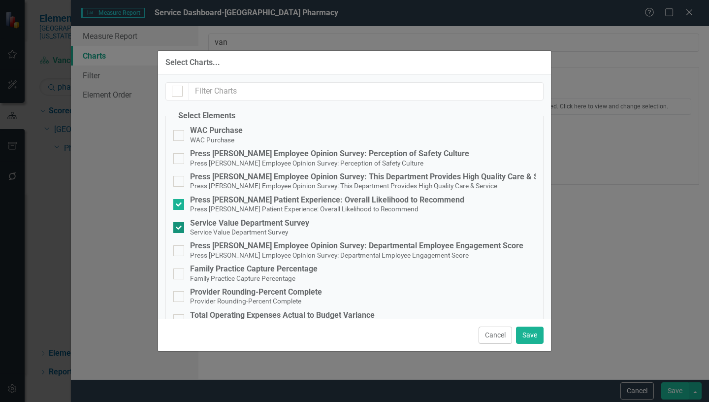
click at [178, 225] on input "Service Value Department Survey Service Value Department Survey" at bounding box center [176, 225] width 6 height 6
checkbox input "false"
click at [529, 335] on button "Save" at bounding box center [530, 334] width 28 height 17
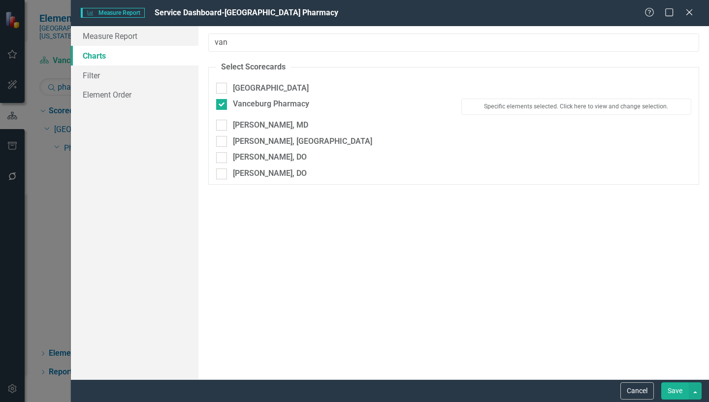
click at [673, 386] on button "Save" at bounding box center [675, 390] width 28 height 17
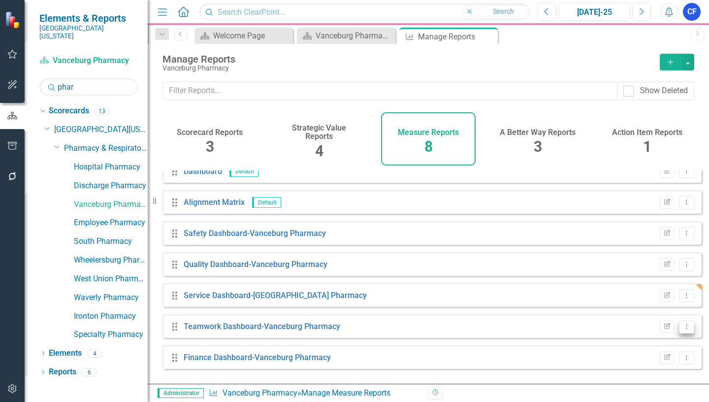
click at [686, 328] on icon at bounding box center [686, 325] width 1 height 5
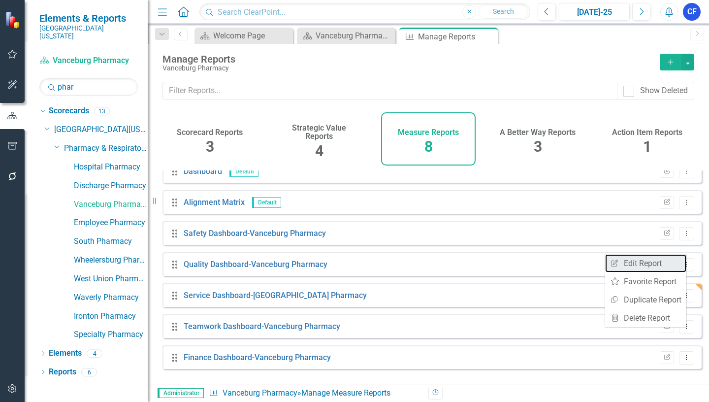
click at [645, 264] on link "Edit Report Edit Report" at bounding box center [645, 263] width 81 height 18
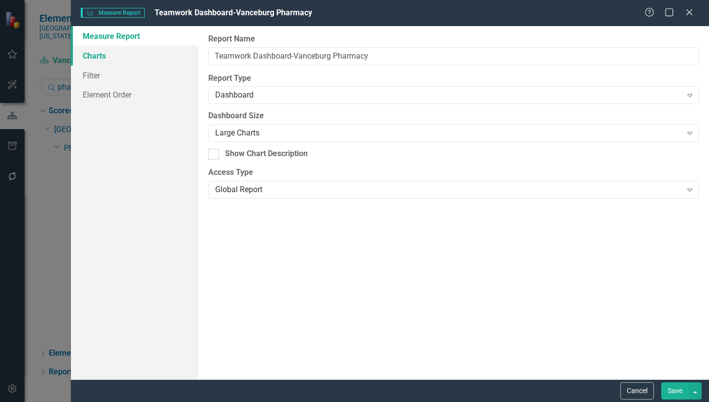
click at [92, 57] on link "Charts" at bounding box center [134, 56] width 127 height 20
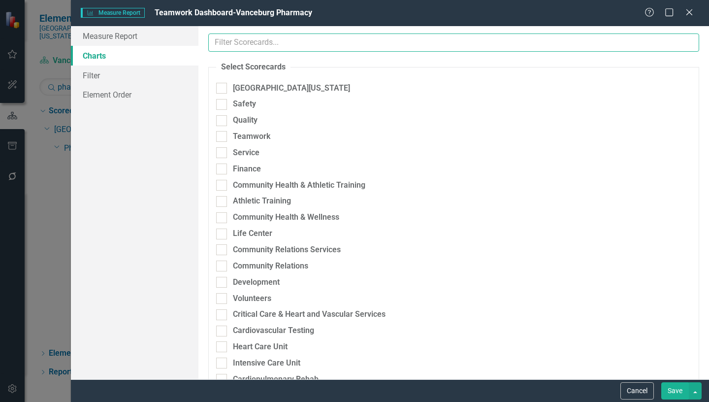
click at [233, 42] on input "text" at bounding box center [453, 42] width 491 height 18
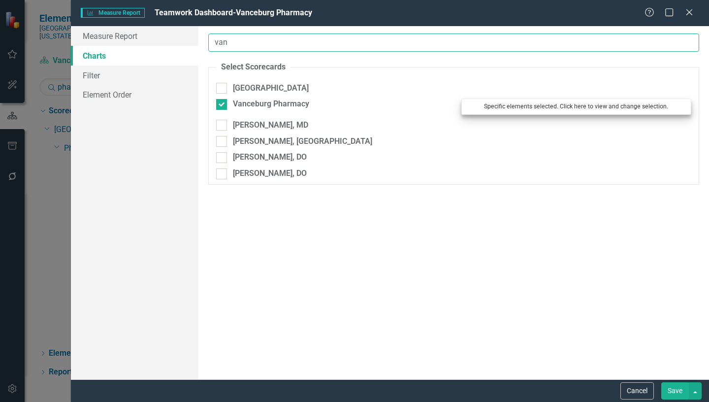
type input "van"
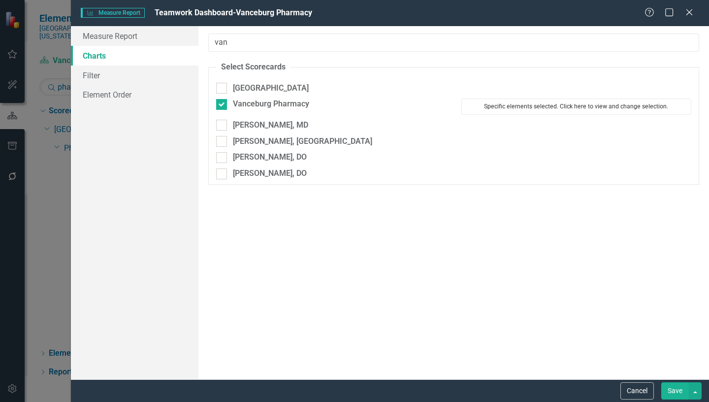
click at [521, 109] on button "Specific elements selected. Click here to view and change selection." at bounding box center [576, 106] width 230 height 16
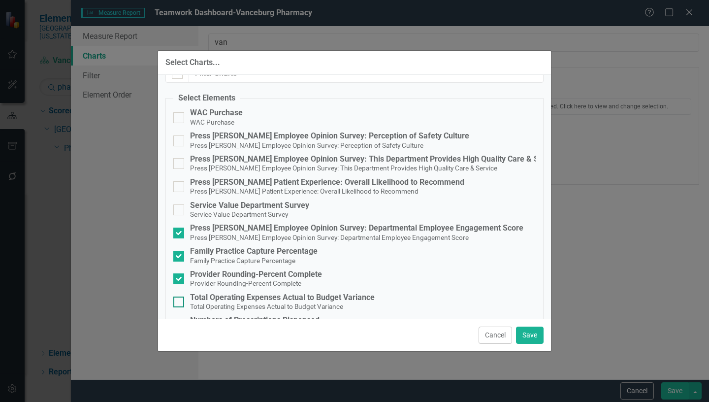
scroll to position [49, 0]
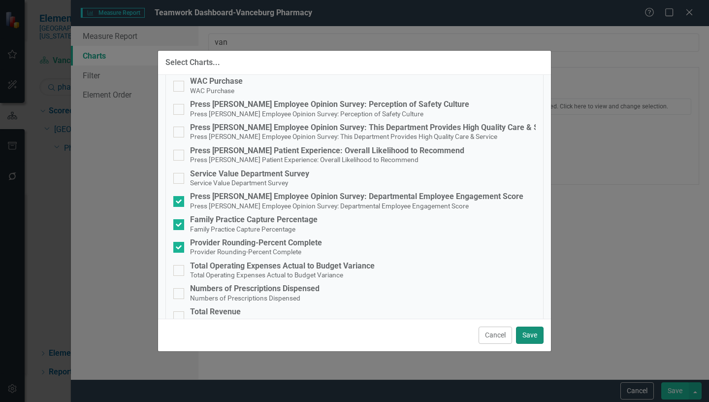
click at [530, 336] on button "Save" at bounding box center [530, 334] width 28 height 17
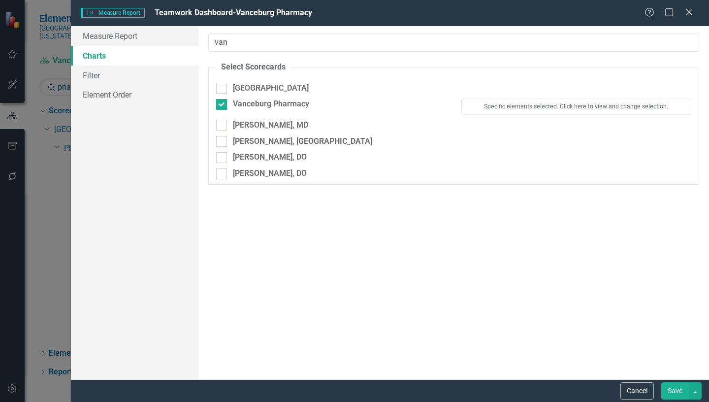
click at [670, 389] on button "Save" at bounding box center [675, 390] width 28 height 17
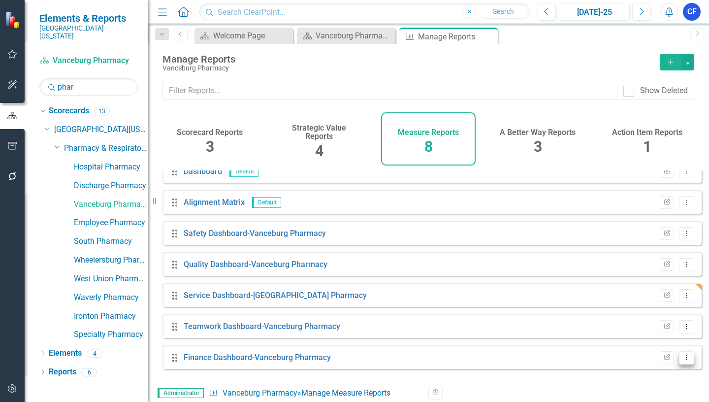
click at [682, 360] on icon "Dropdown Menu" at bounding box center [686, 357] width 8 height 6
click at [652, 293] on link "Edit Report Edit Report" at bounding box center [645, 294] width 81 height 18
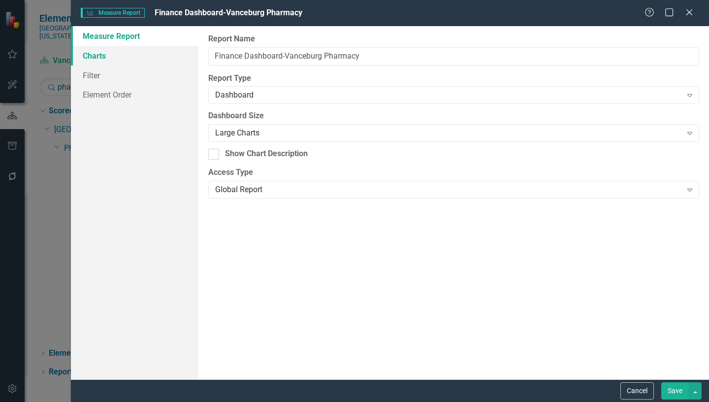
click at [92, 57] on link "Charts" at bounding box center [134, 56] width 127 height 20
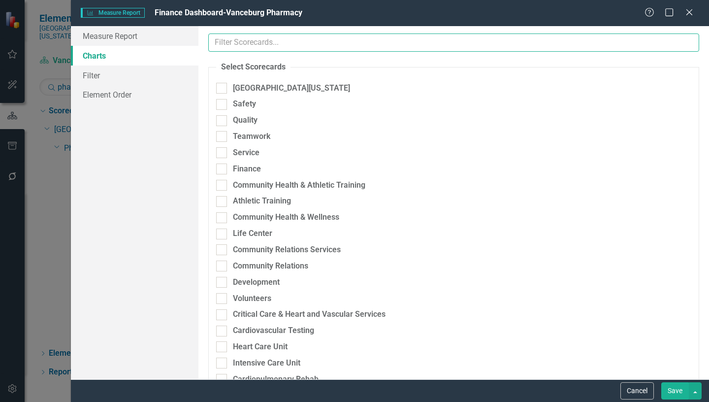
click at [272, 44] on input "text" at bounding box center [453, 42] width 491 height 18
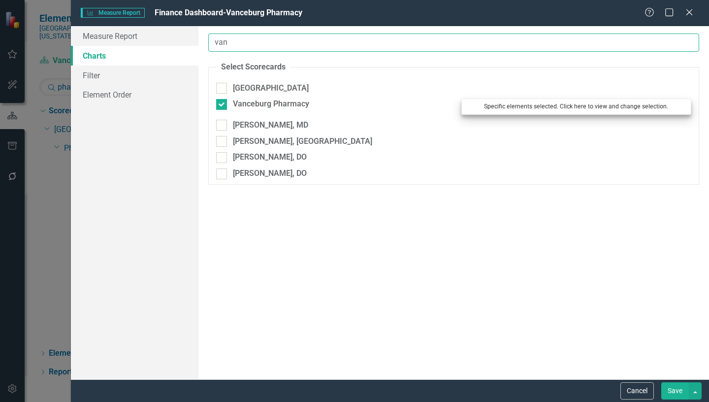
type input "van"
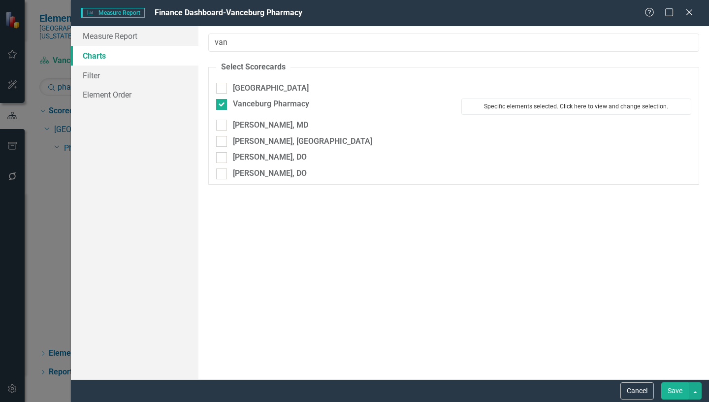
click at [593, 109] on button "Specific elements selected. Click here to view and change selection." at bounding box center [576, 106] width 230 height 16
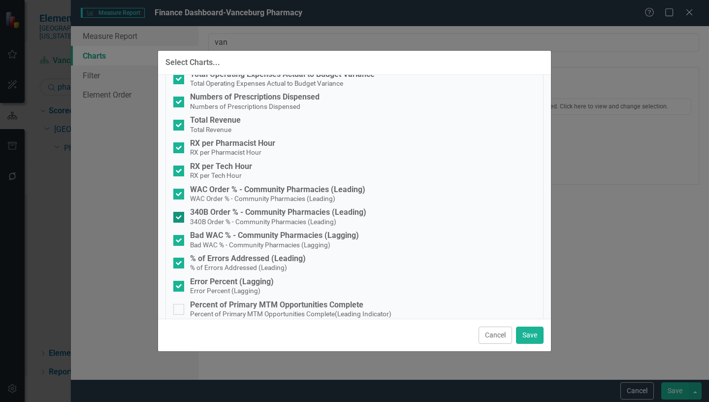
scroll to position [246, 0]
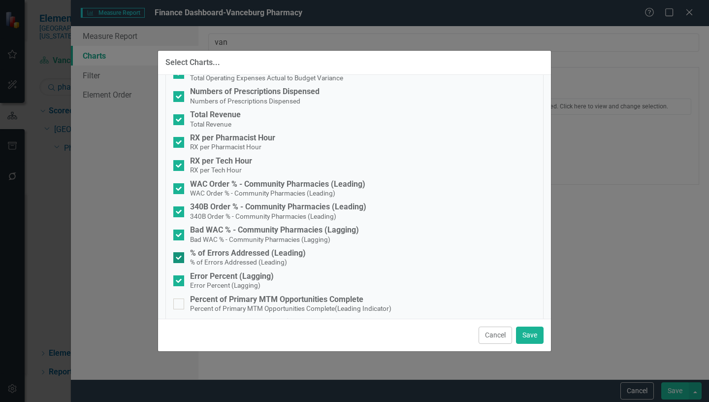
drag, startPoint x: 176, startPoint y: 254, endPoint x: 179, endPoint y: 264, distance: 9.8
click at [178, 256] on input "% of Errors Addressed (Leading) % of Errors Addressed (Leading)" at bounding box center [176, 255] width 6 height 6
checkbox input "false"
drag, startPoint x: 176, startPoint y: 279, endPoint x: 186, endPoint y: 282, distance: 9.7
click at [176, 280] on input "Error Percent (Lagging) Error Percent (Lagging)" at bounding box center [176, 278] width 6 height 6
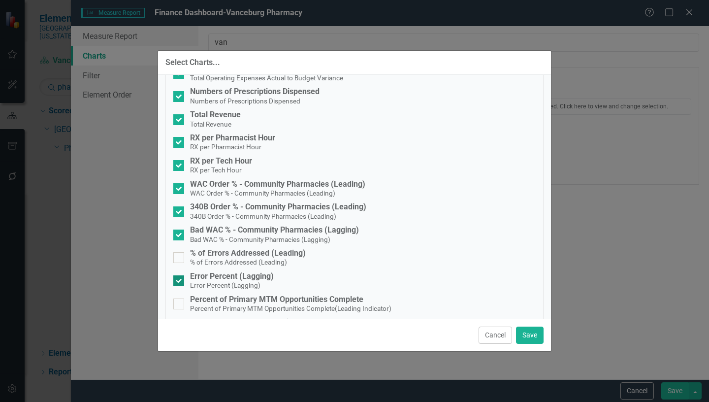
checkbox input "false"
click at [532, 334] on button "Save" at bounding box center [530, 334] width 28 height 17
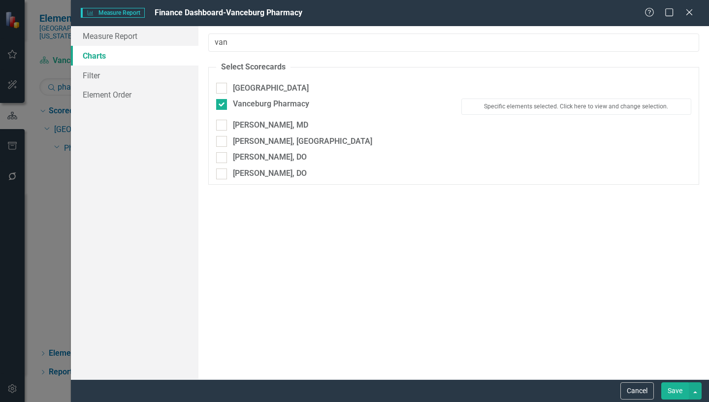
click at [676, 389] on button "Save" at bounding box center [675, 390] width 28 height 17
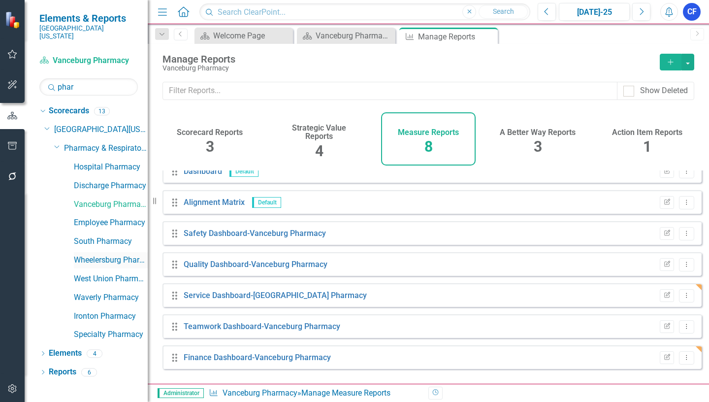
click at [123, 254] on link "Wheelersburg Pharmacy" at bounding box center [111, 259] width 74 height 11
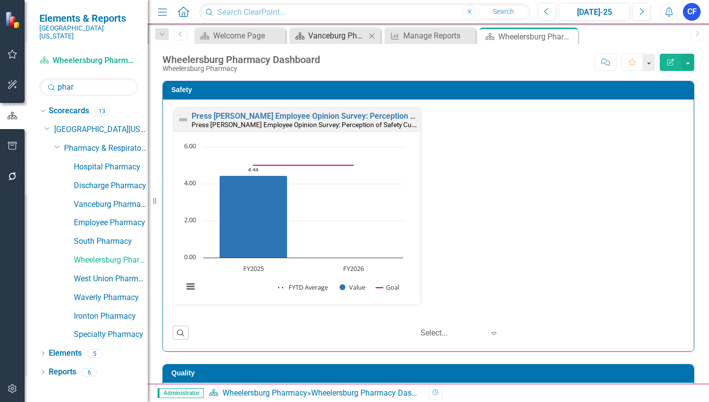
click at [323, 33] on div "Vanceburg Pharmacy Dashboard" at bounding box center [337, 36] width 58 height 12
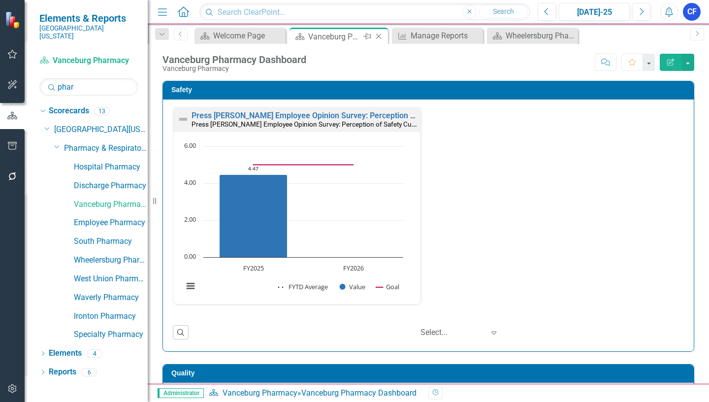
click at [379, 35] on icon at bounding box center [378, 36] width 5 height 5
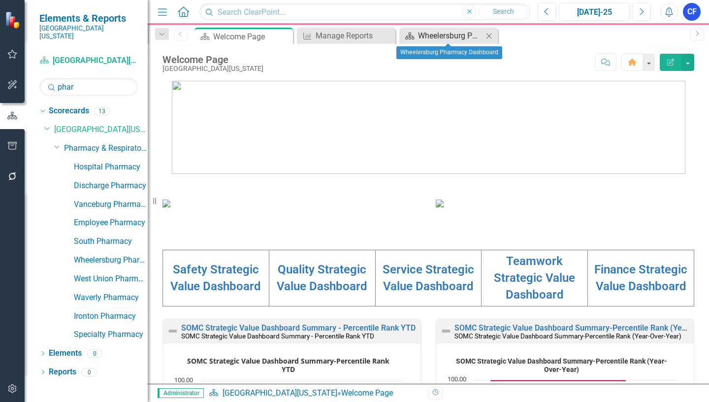
click at [449, 37] on div "Wheelersburg Pharmacy Dashboard" at bounding box center [450, 36] width 65 height 12
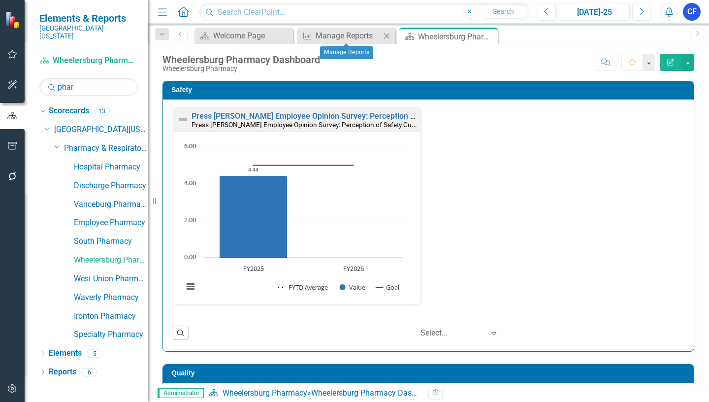
click at [387, 34] on icon "Close" at bounding box center [386, 36] width 10 height 8
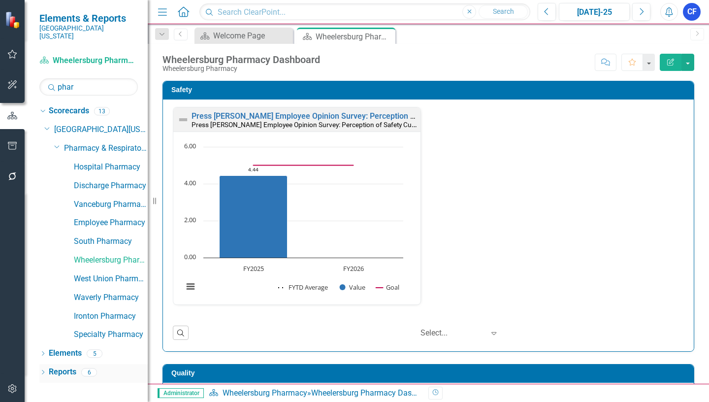
click at [64, 366] on link "Reports" at bounding box center [63, 371] width 28 height 11
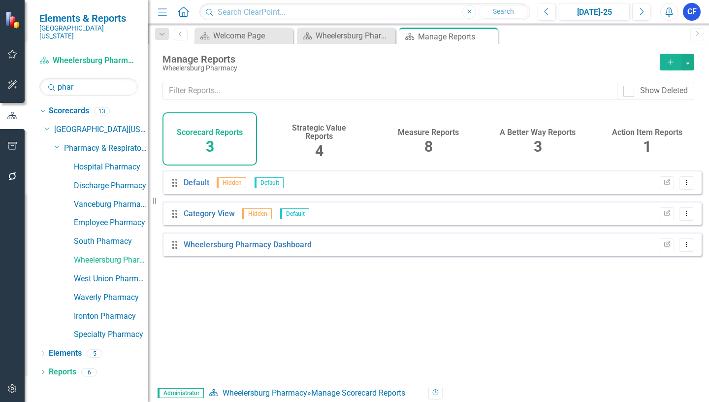
click at [431, 134] on h4 "Measure Reports" at bounding box center [428, 132] width 61 height 9
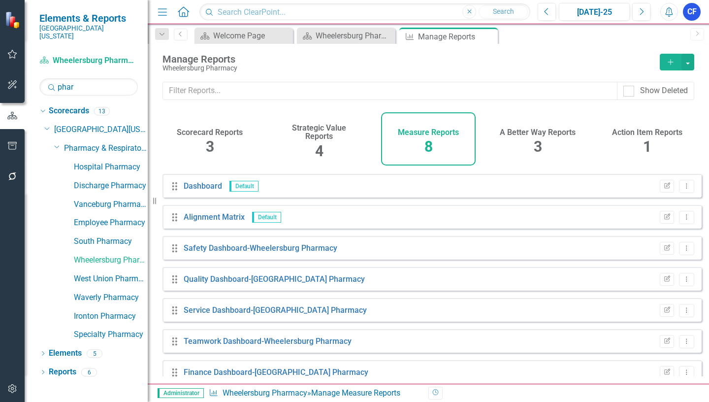
scroll to position [42, 0]
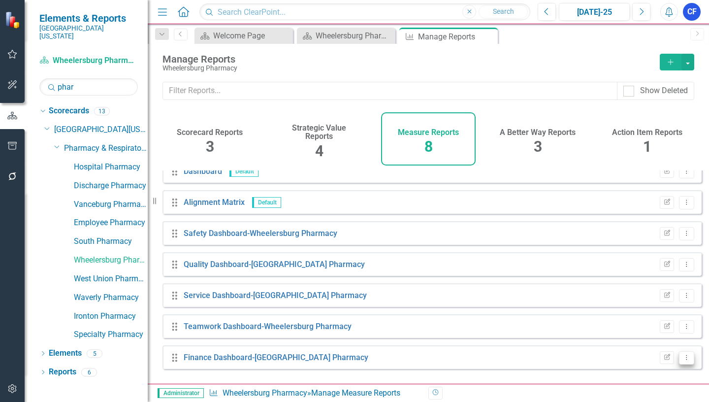
click at [682, 360] on icon "Dropdown Menu" at bounding box center [686, 357] width 8 height 6
click at [658, 296] on link "Edit Report Edit Report" at bounding box center [645, 294] width 81 height 18
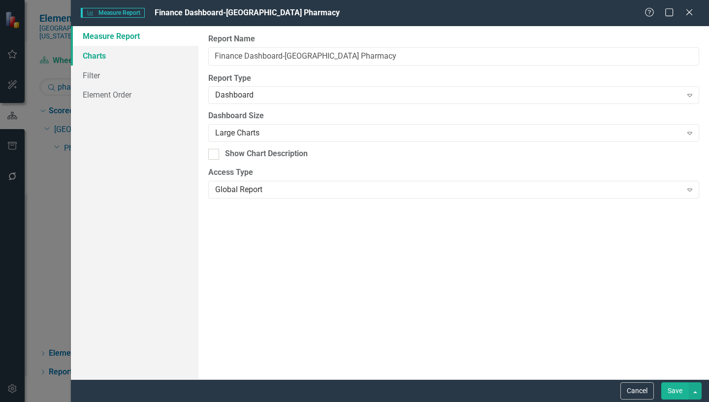
click at [98, 57] on link "Charts" at bounding box center [134, 56] width 127 height 20
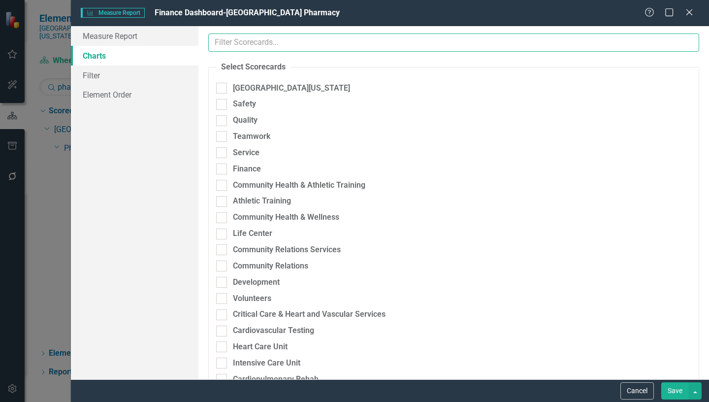
click at [237, 39] on input "text" at bounding box center [453, 42] width 491 height 18
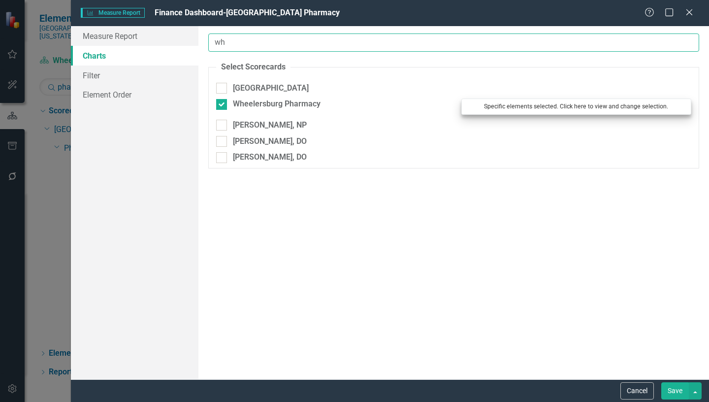
type input "wh"
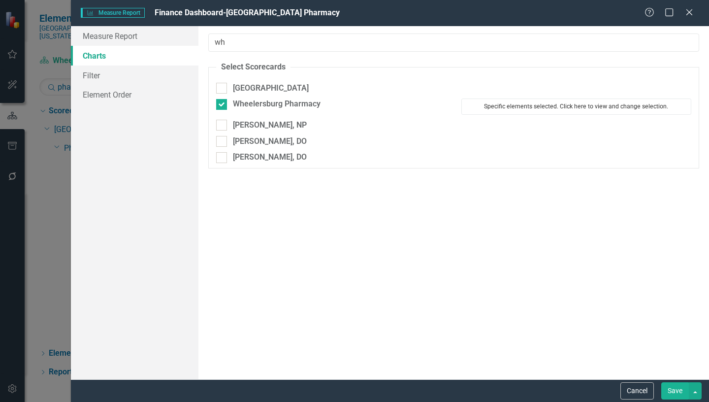
click at [540, 105] on button "Specific elements selected. Click here to view and change selection." at bounding box center [576, 106] width 230 height 16
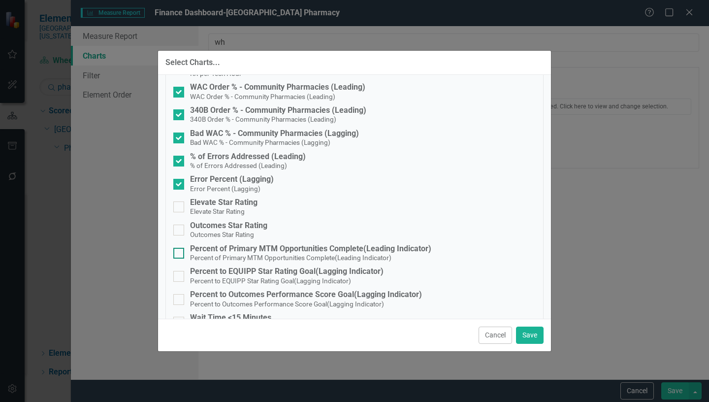
scroll to position [394, 0]
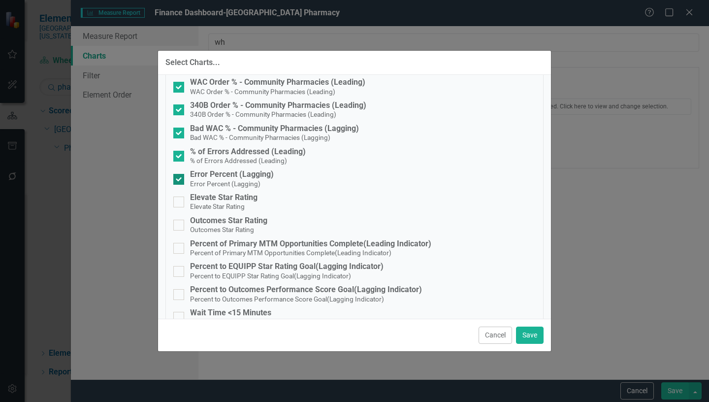
drag, startPoint x: 178, startPoint y: 180, endPoint x: 183, endPoint y: 154, distance: 26.2
click at [178, 179] on input "Error Percent (Lagging) Error Percent (Lagging)" at bounding box center [176, 177] width 6 height 6
checkbox input "false"
click at [180, 155] on div at bounding box center [178, 156] width 11 height 11
click at [180, 155] on input "% of Errors Addressed (Leading) % of Errors Addressed (Leading)" at bounding box center [176, 154] width 6 height 6
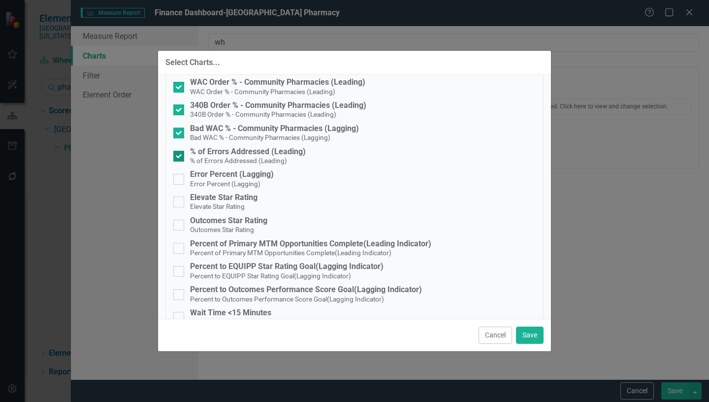
checkbox input "false"
click at [528, 331] on button "Save" at bounding box center [530, 334] width 28 height 17
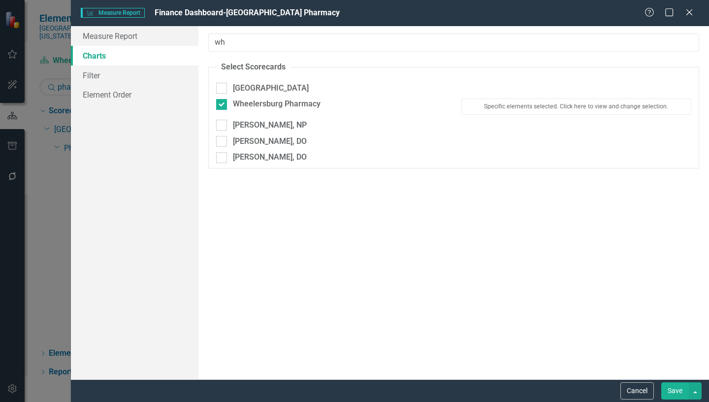
click at [677, 389] on button "Save" at bounding box center [675, 390] width 28 height 17
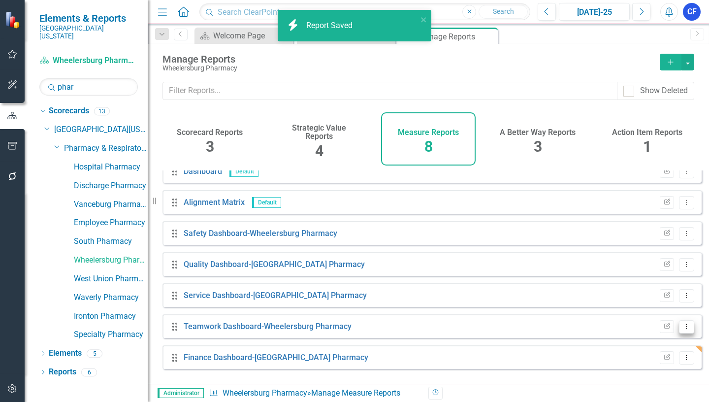
click at [686, 328] on icon at bounding box center [686, 325] width 1 height 5
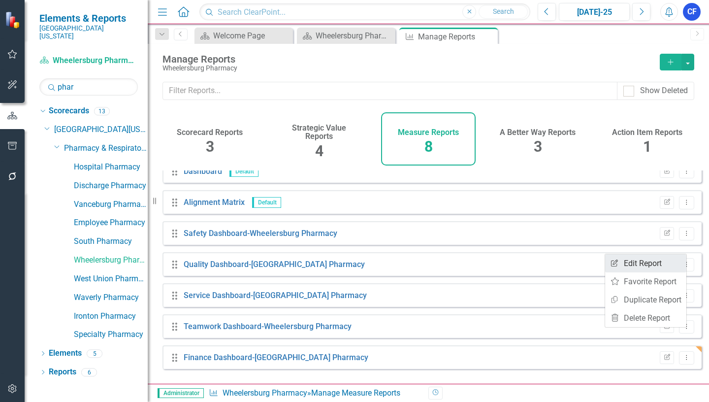
click at [658, 263] on link "Edit Report Edit Report" at bounding box center [645, 263] width 81 height 18
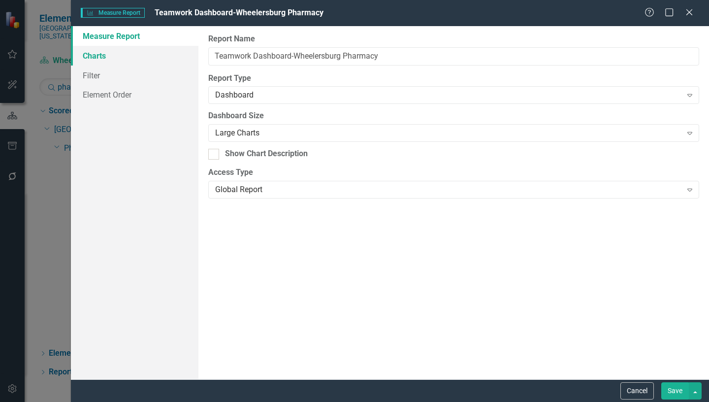
click at [103, 55] on link "Charts" at bounding box center [134, 56] width 127 height 20
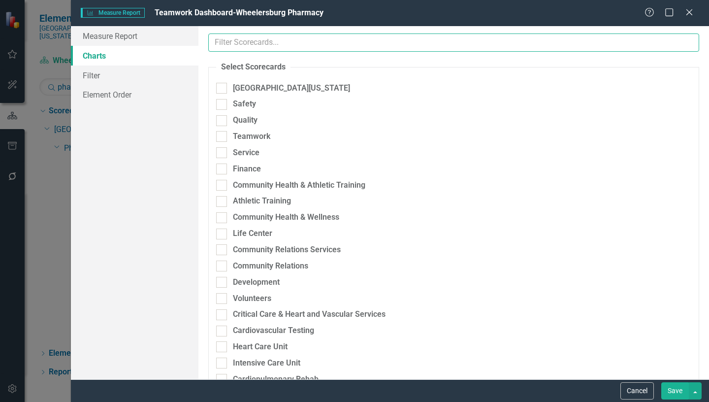
click at [266, 41] on input "text" at bounding box center [453, 42] width 491 height 18
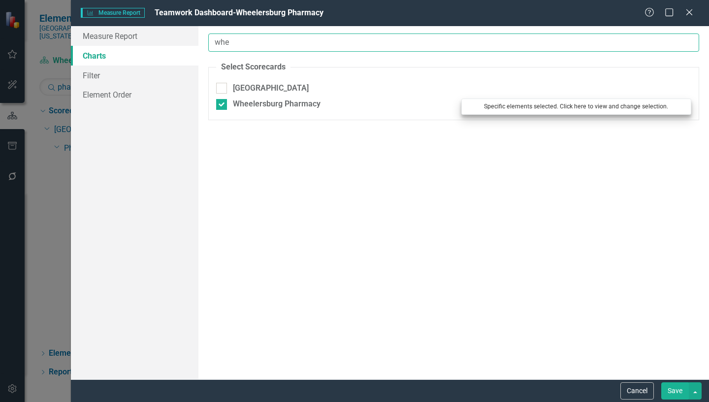
type input "whe"
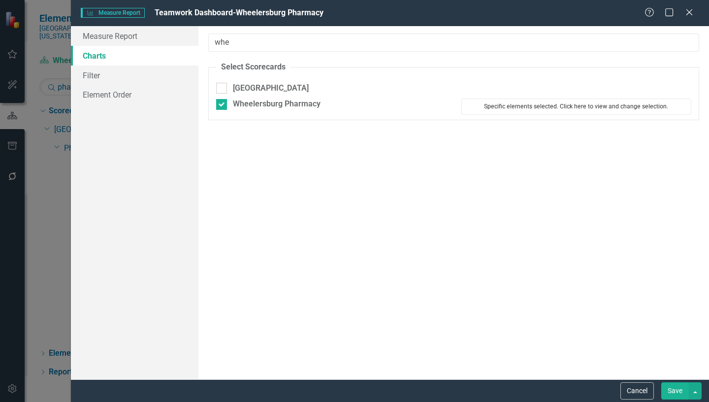
click at [561, 107] on button "Specific elements selected. Click here to view and change selection." at bounding box center [576, 106] width 230 height 16
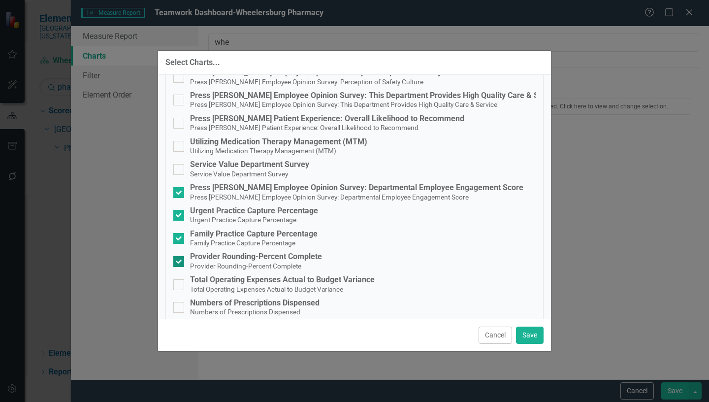
scroll to position [98, 0]
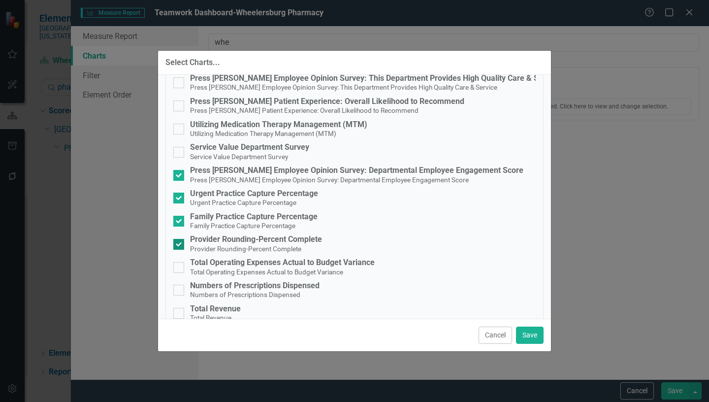
click at [178, 243] on input "Provider Rounding-Percent Complete Provider Rounding-Percent Complete" at bounding box center [176, 242] width 6 height 6
checkbox input "false"
click at [527, 336] on button "Save" at bounding box center [530, 334] width 28 height 17
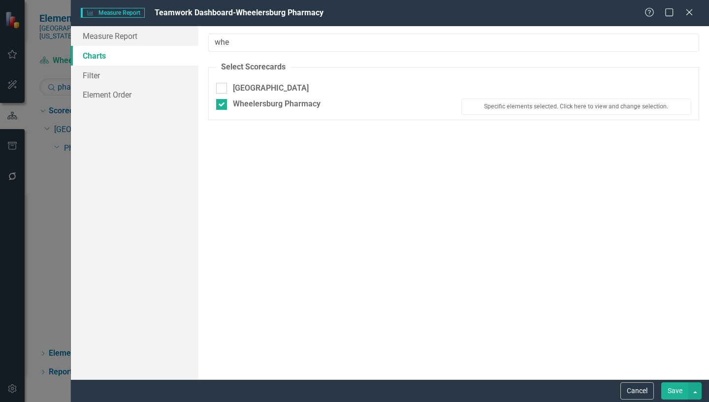
click at [675, 385] on button "Save" at bounding box center [675, 390] width 28 height 17
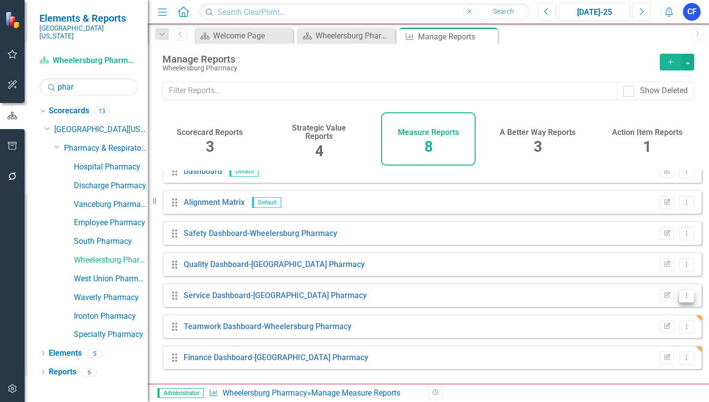
click at [682, 298] on icon "Dropdown Menu" at bounding box center [686, 295] width 8 height 6
click at [650, 319] on link "Edit Report Edit Report" at bounding box center [645, 319] width 81 height 18
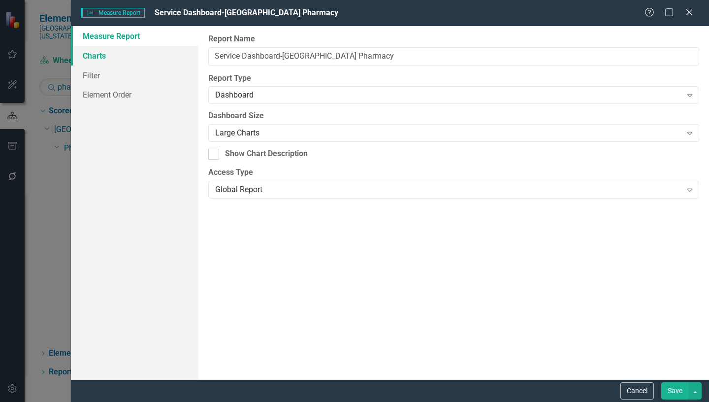
click at [100, 56] on link "Charts" at bounding box center [134, 56] width 127 height 20
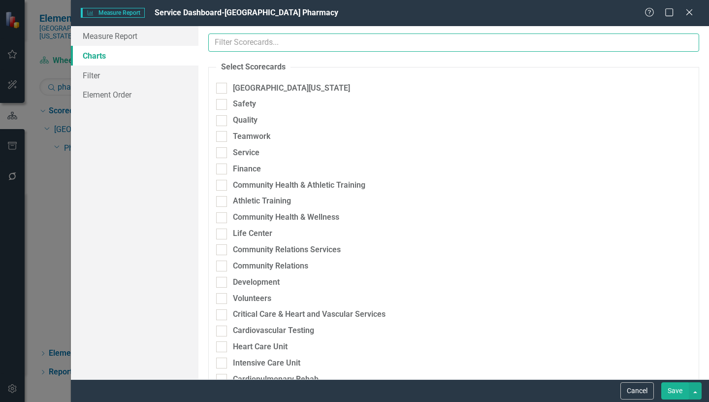
drag, startPoint x: 279, startPoint y: 45, endPoint x: 269, endPoint y: 39, distance: 11.5
click at [279, 45] on input "text" at bounding box center [453, 42] width 491 height 18
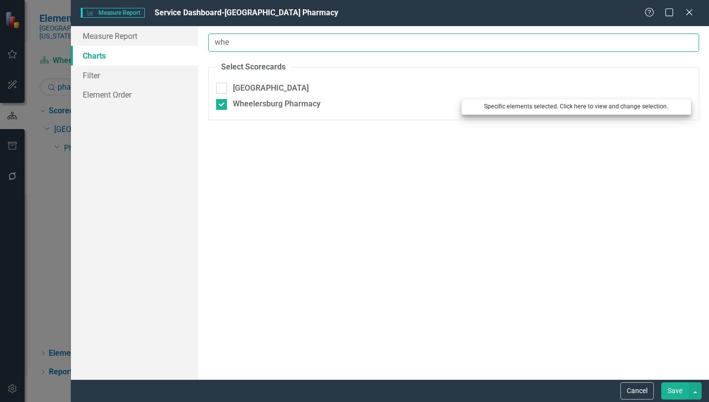
type input "whe"
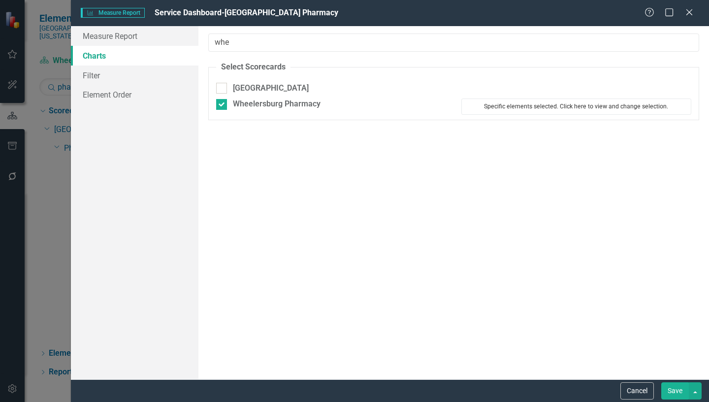
click at [534, 103] on button "Specific elements selected. Click here to view and change selection." at bounding box center [576, 106] width 230 height 16
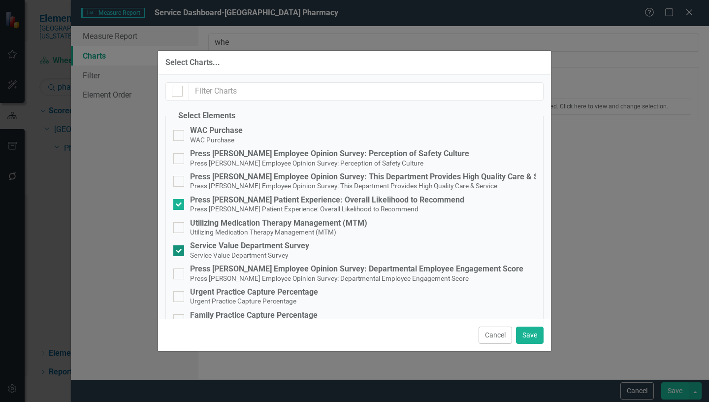
click at [177, 251] on input "Service Value Department Survey Service Value Department Survey" at bounding box center [176, 248] width 6 height 6
checkbox input "false"
click at [530, 334] on button "Save" at bounding box center [530, 334] width 28 height 17
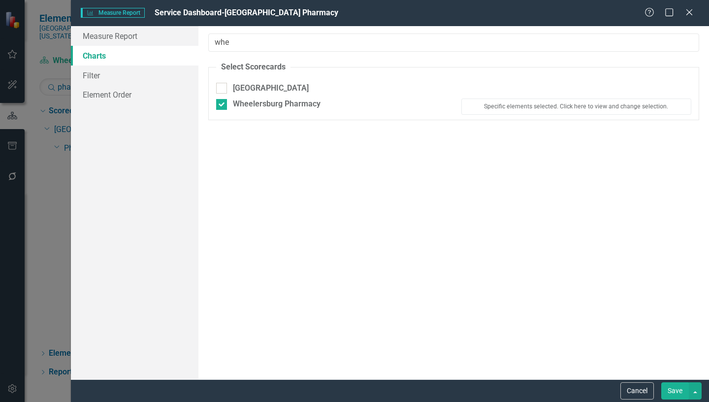
click at [675, 388] on button "Save" at bounding box center [675, 390] width 28 height 17
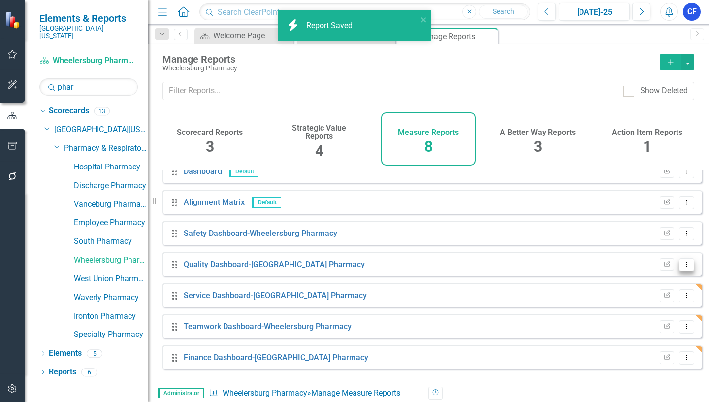
click at [682, 267] on icon "Dropdown Menu" at bounding box center [686, 264] width 8 height 6
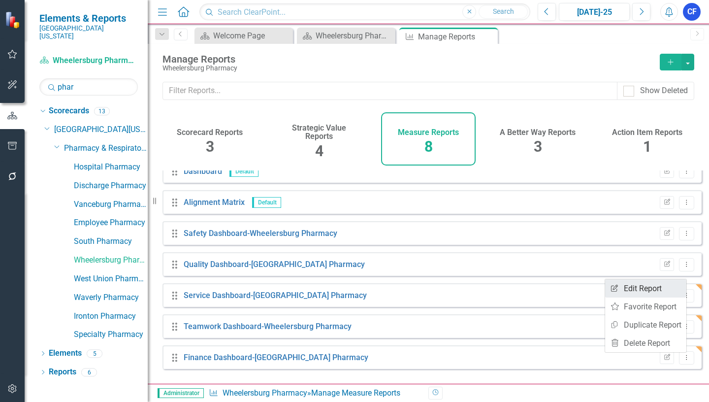
click at [645, 288] on link "Edit Report Edit Report" at bounding box center [645, 288] width 81 height 18
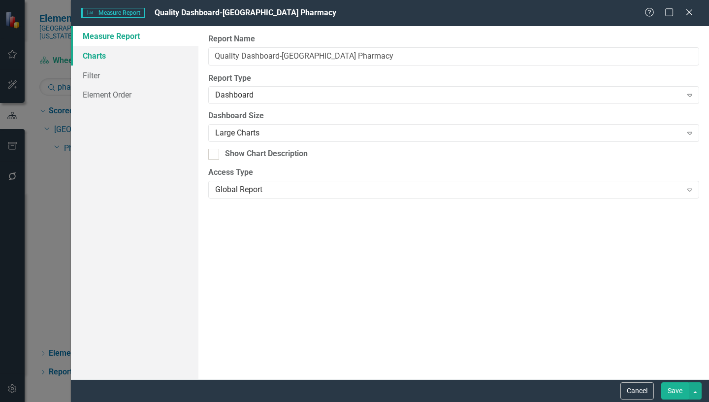
click at [103, 57] on link "Charts" at bounding box center [134, 56] width 127 height 20
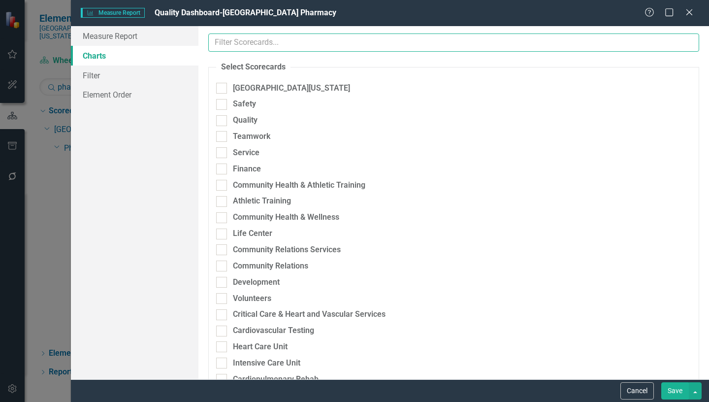
click at [236, 42] on input "text" at bounding box center [453, 42] width 491 height 18
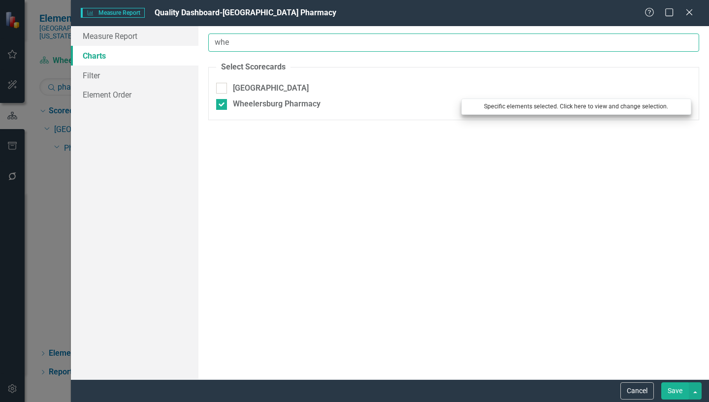
type input "whe"
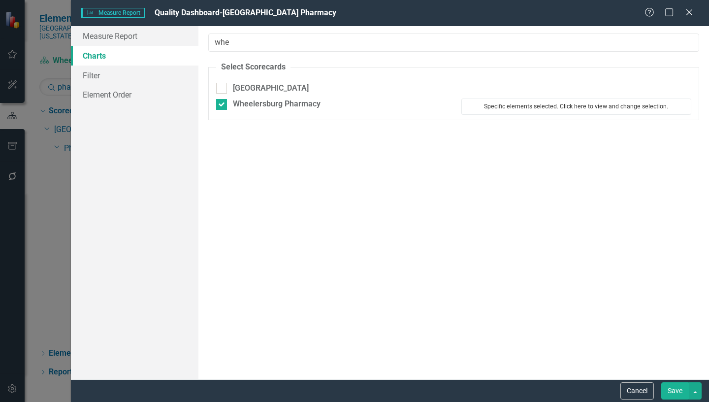
click at [534, 109] on button "Specific elements selected. Click here to view and change selection." at bounding box center [576, 106] width 230 height 16
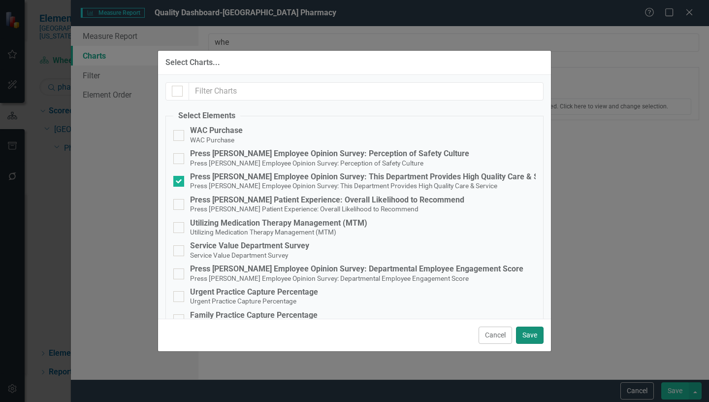
click at [528, 335] on button "Save" at bounding box center [530, 334] width 28 height 17
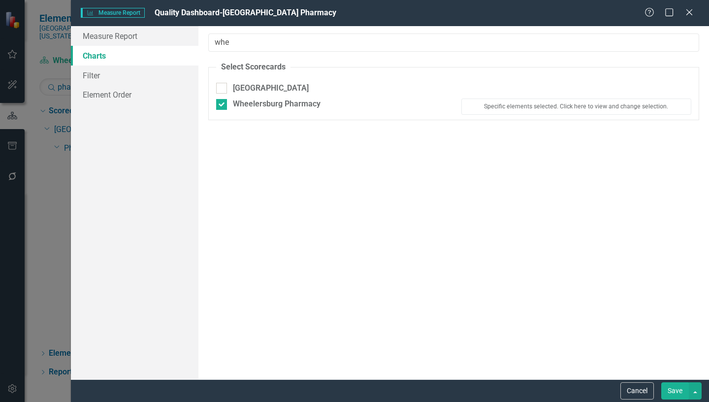
click at [678, 395] on button "Save" at bounding box center [675, 390] width 28 height 17
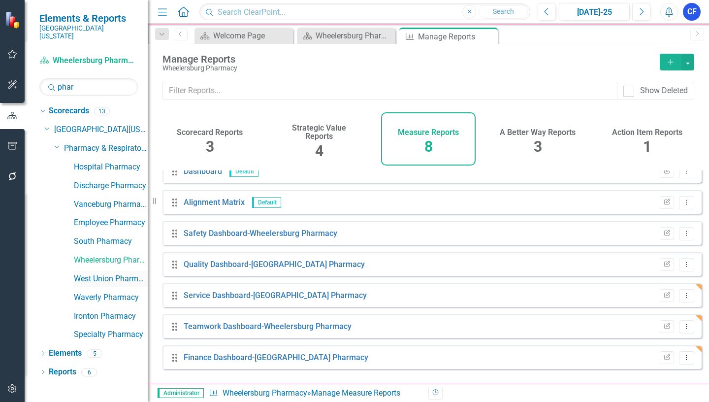
click at [115, 273] on link "West Union Pharmacy" at bounding box center [111, 278] width 74 height 11
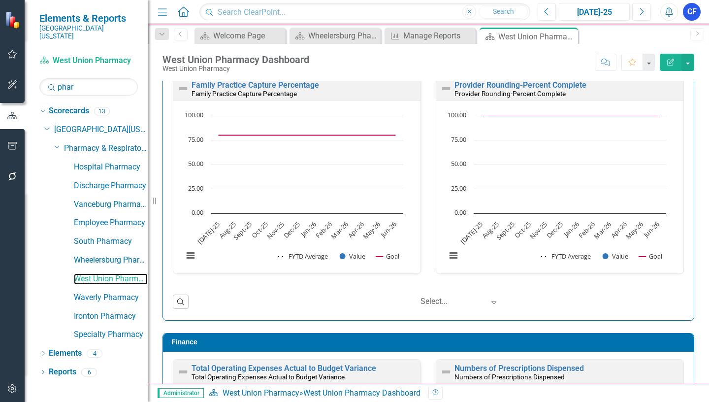
scroll to position [1073, 0]
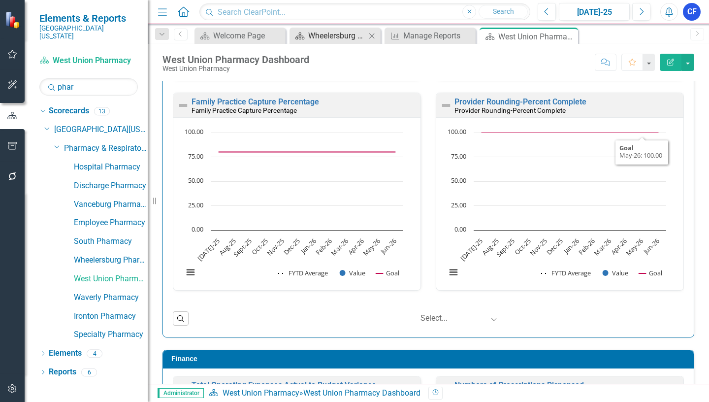
click at [351, 37] on div "Wheelersburg Pharmacy Dashboard" at bounding box center [337, 36] width 58 height 12
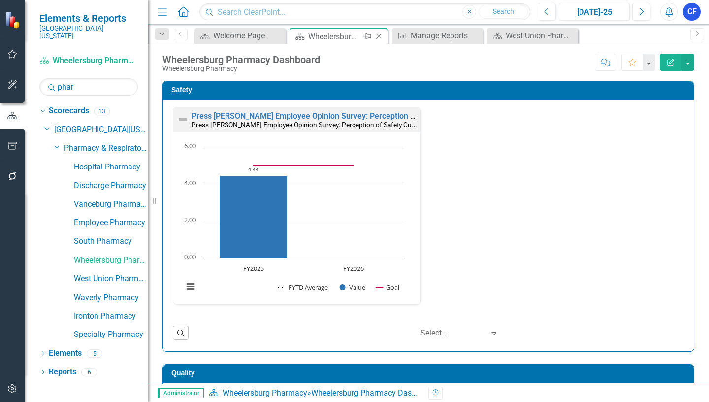
click at [379, 36] on icon at bounding box center [378, 36] width 5 height 5
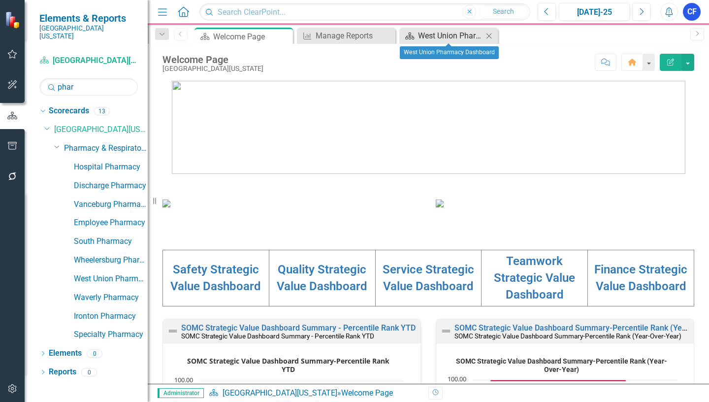
click at [433, 34] on div "West Union Pharmacy Dashboard" at bounding box center [450, 36] width 65 height 12
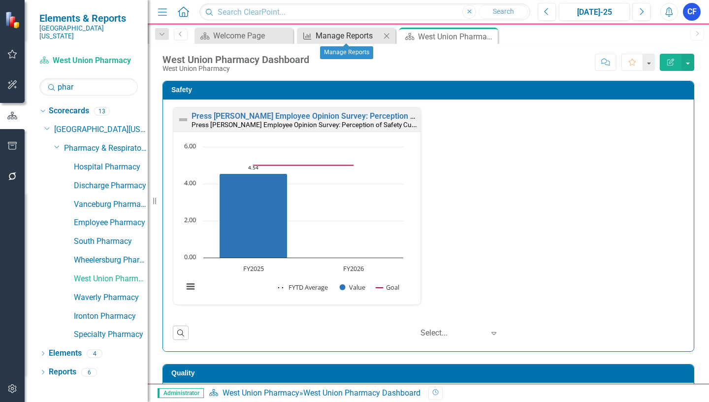
click at [355, 35] on div "Manage Reports" at bounding box center [347, 36] width 65 height 12
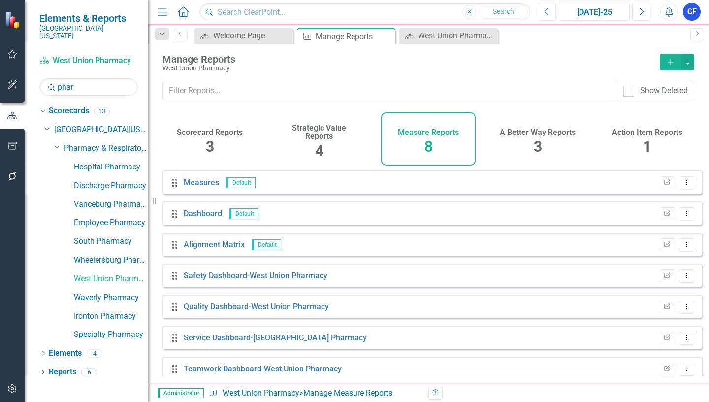
scroll to position [42, 0]
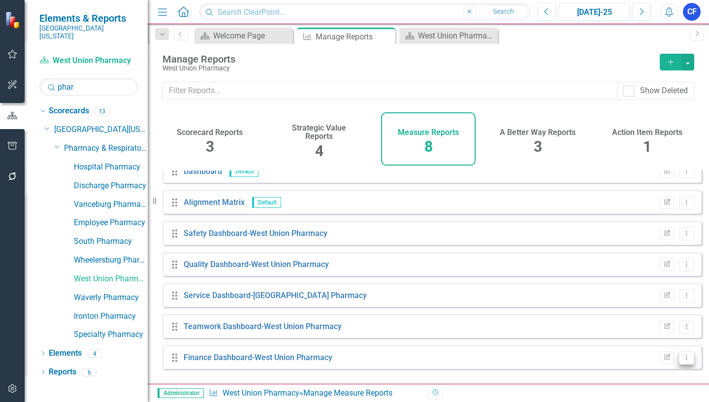
click at [682, 360] on icon "Dropdown Menu" at bounding box center [686, 357] width 8 height 6
click at [644, 295] on link "Edit Report Edit Report" at bounding box center [645, 294] width 81 height 18
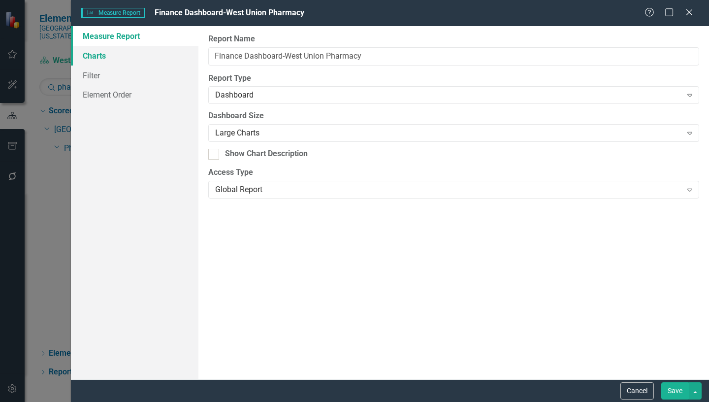
click at [99, 58] on link "Charts" at bounding box center [134, 56] width 127 height 20
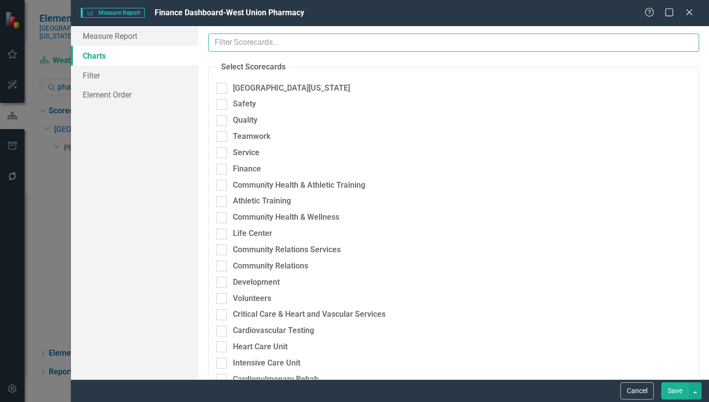
click at [258, 42] on input "text" at bounding box center [453, 42] width 491 height 18
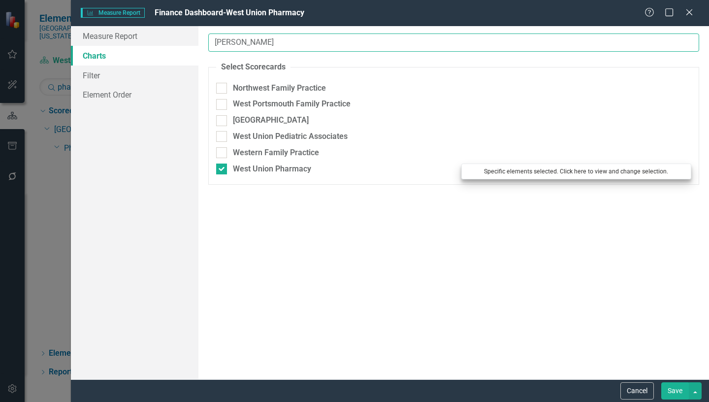
type input "wes"
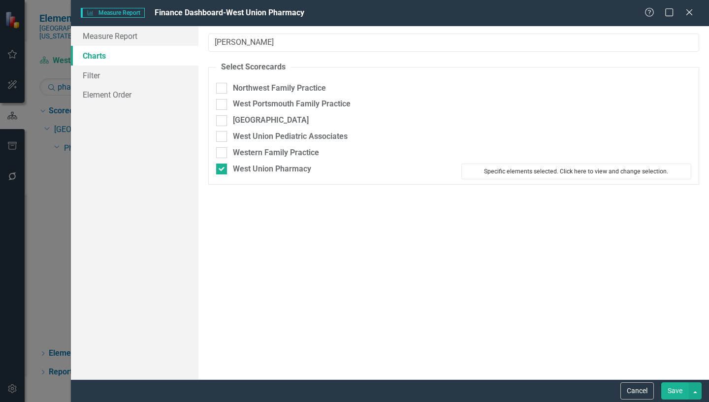
click at [619, 171] on button "Specific elements selected. Click here to view and change selection." at bounding box center [576, 171] width 230 height 16
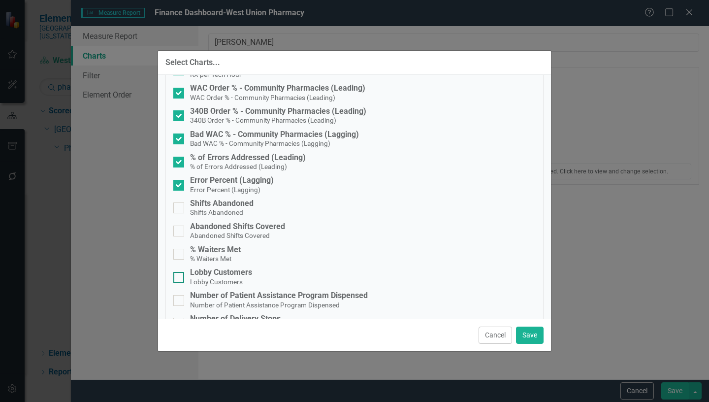
scroll to position [394, 0]
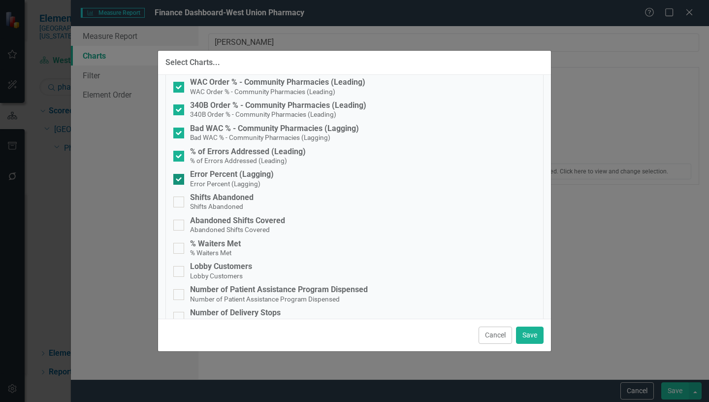
click at [176, 176] on input "Error Percent (Lagging) Error Percent (Lagging)" at bounding box center [176, 177] width 6 height 6
checkbox input "false"
click at [177, 156] on input "% of Errors Addressed (Leading) % of Errors Addressed (Leading)" at bounding box center [176, 154] width 6 height 6
checkbox input "false"
click at [523, 331] on button "Save" at bounding box center [530, 334] width 28 height 17
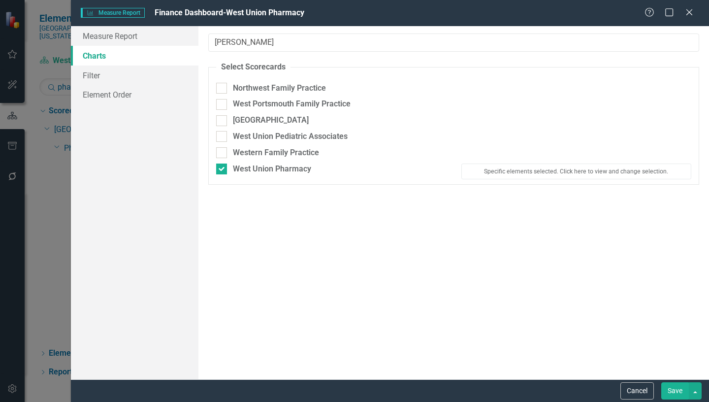
click at [678, 392] on button "Save" at bounding box center [675, 390] width 28 height 17
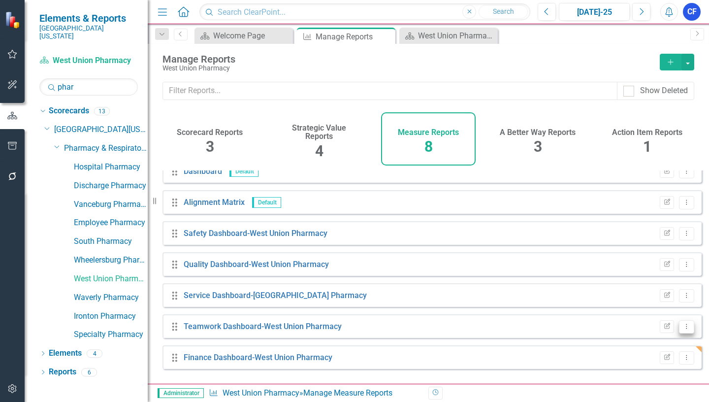
click at [686, 328] on icon at bounding box center [686, 325] width 1 height 5
click at [659, 264] on link "Edit Report Edit Report" at bounding box center [645, 263] width 81 height 18
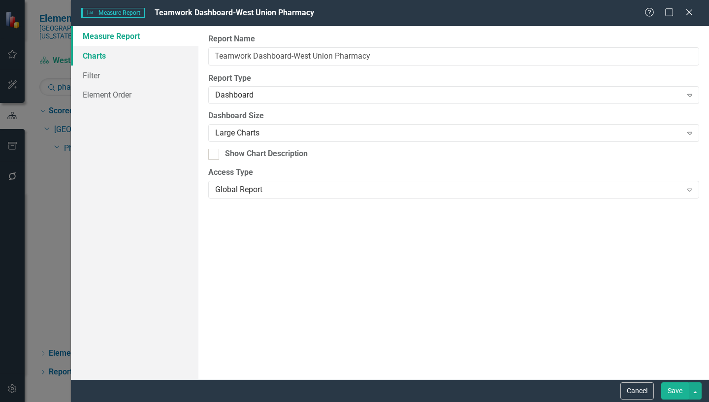
click at [95, 58] on link "Charts" at bounding box center [134, 56] width 127 height 20
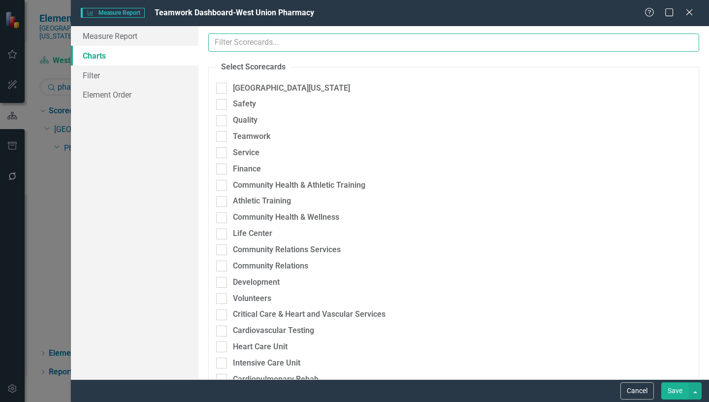
click at [250, 41] on input "text" at bounding box center [453, 42] width 491 height 18
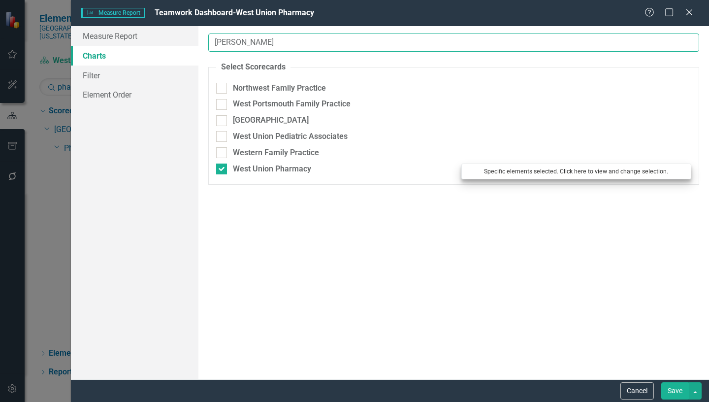
type input "wes"
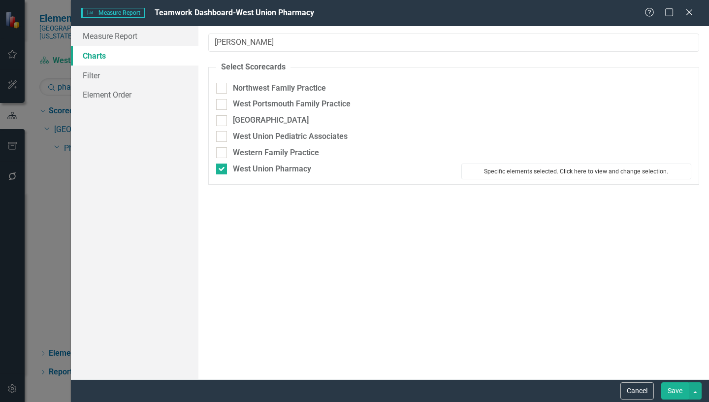
click at [602, 174] on button "Specific elements selected. Click here to view and change selection." at bounding box center [576, 171] width 230 height 16
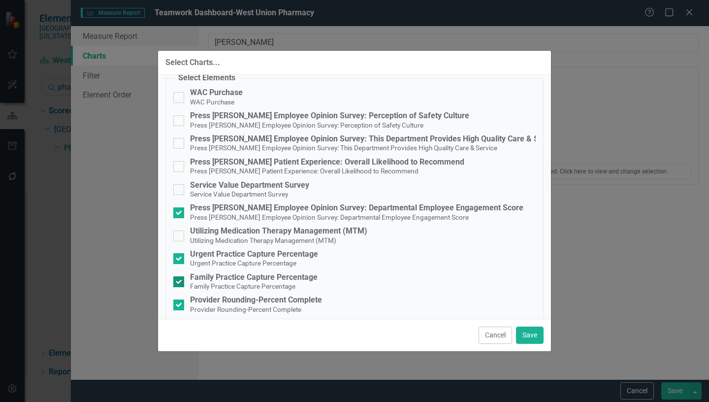
scroll to position [49, 0]
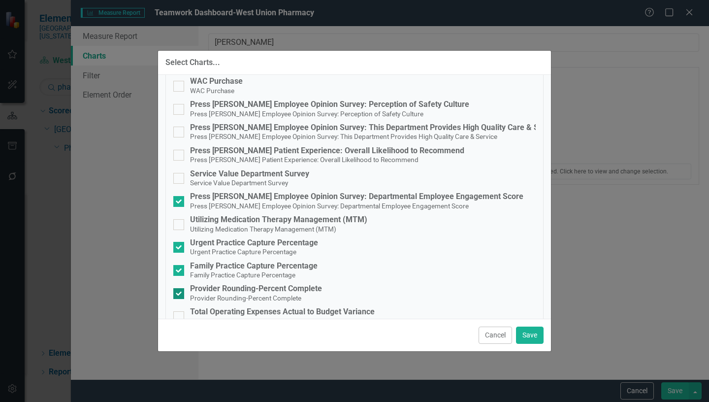
click at [179, 291] on input "Provider Rounding-Percent Complete Provider Rounding-Percent Complete" at bounding box center [176, 291] width 6 height 6
checkbox input "false"
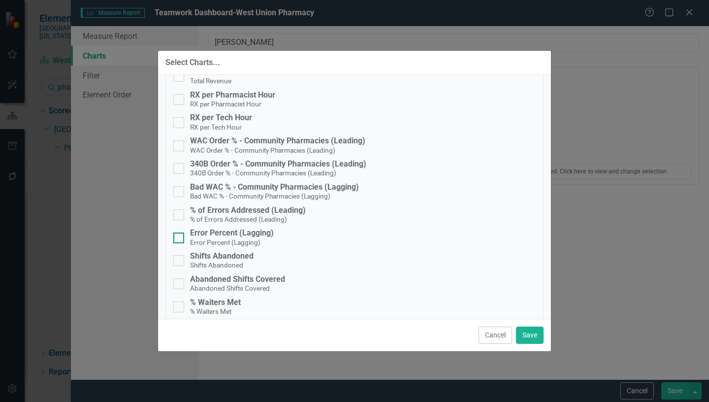
scroll to position [344, 0]
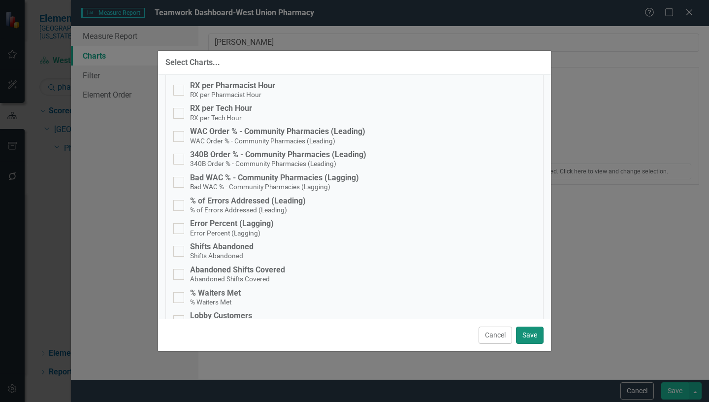
click at [531, 333] on button "Save" at bounding box center [530, 334] width 28 height 17
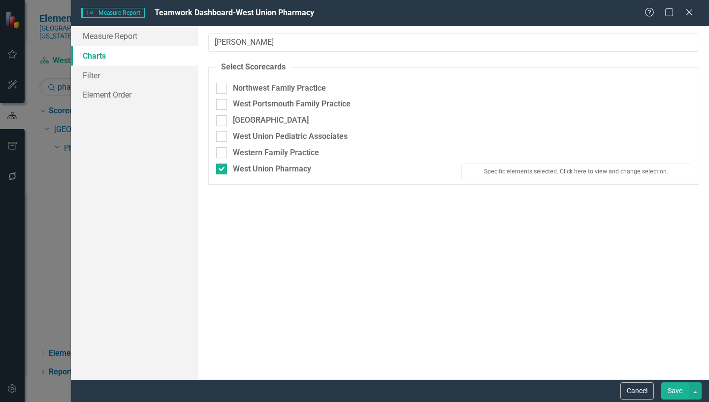
click at [672, 390] on button "Save" at bounding box center [675, 390] width 28 height 17
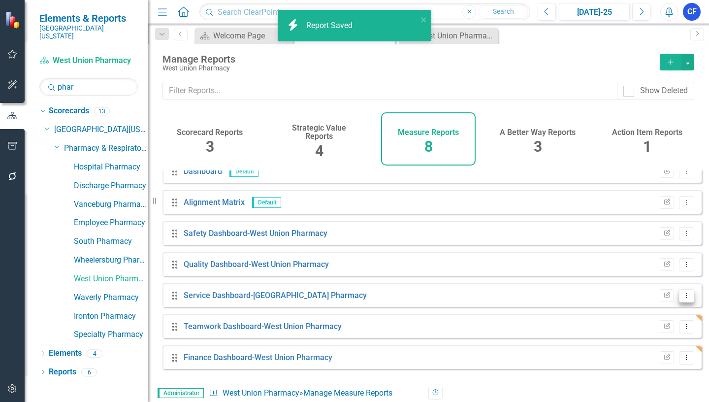
click at [682, 298] on icon "Dropdown Menu" at bounding box center [686, 295] width 8 height 6
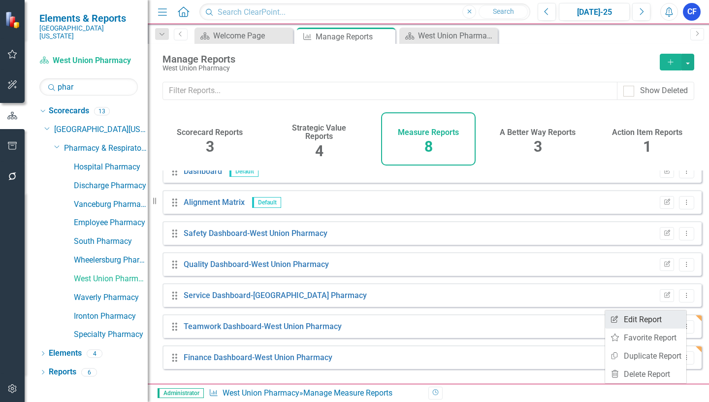
click at [658, 322] on link "Edit Report Edit Report" at bounding box center [645, 319] width 81 height 18
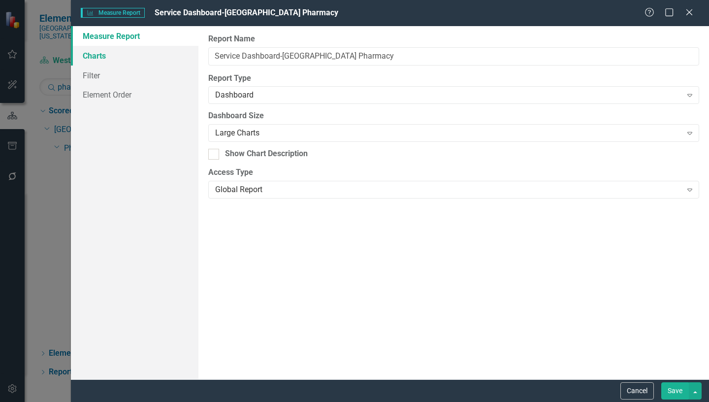
click at [97, 57] on link "Charts" at bounding box center [134, 56] width 127 height 20
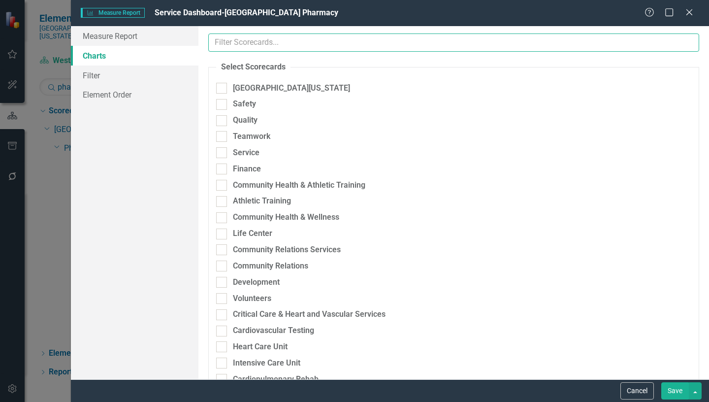
click at [250, 44] on input "text" at bounding box center [453, 42] width 491 height 18
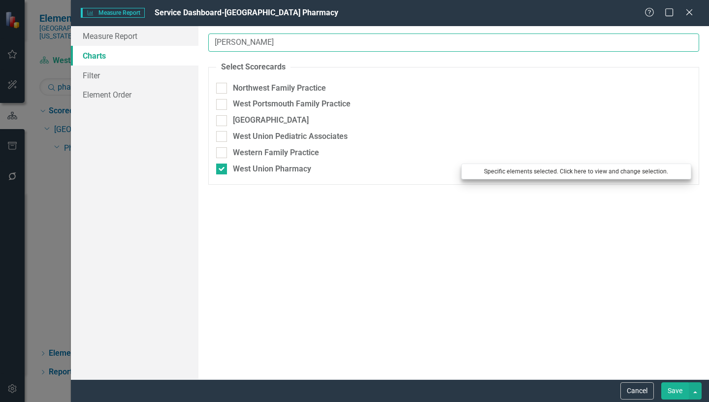
type input "wes"
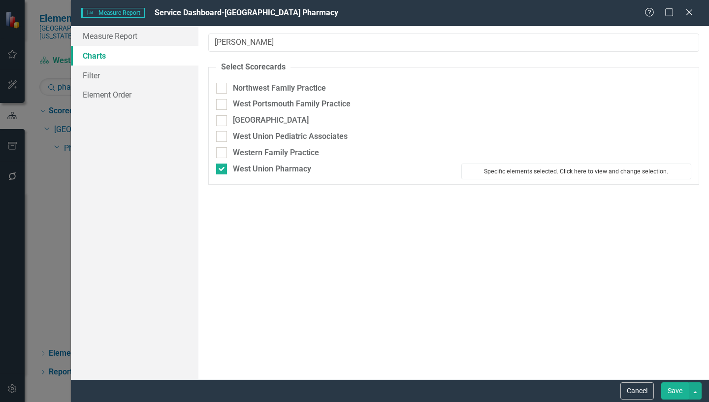
click at [561, 170] on button "Specific elements selected. Click here to view and change selection." at bounding box center [576, 171] width 230 height 16
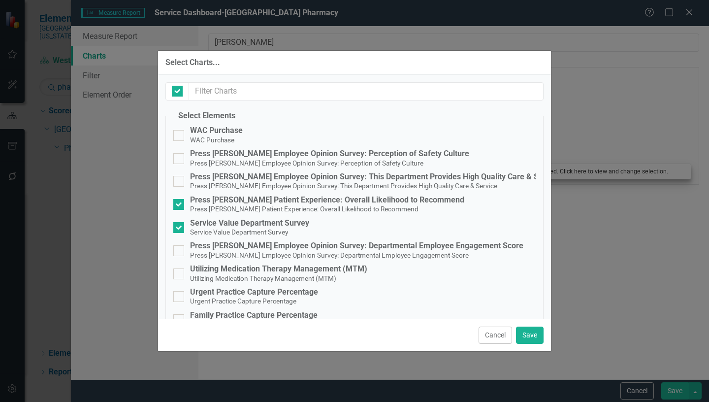
checkbox input "false"
click at [181, 224] on div at bounding box center [178, 227] width 11 height 11
click at [180, 224] on input "Service Value Department Survey Service Value Department Survey" at bounding box center [176, 225] width 6 height 6
checkbox input "false"
click at [537, 333] on button "Save" at bounding box center [530, 334] width 28 height 17
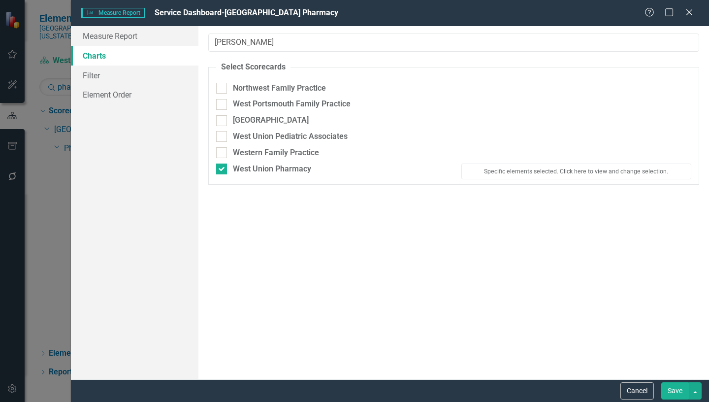
click at [673, 391] on button "Save" at bounding box center [675, 390] width 28 height 17
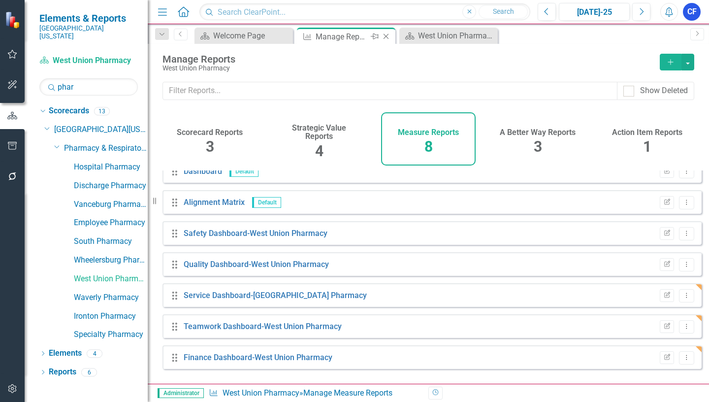
click at [386, 34] on icon "Close" at bounding box center [386, 36] width 10 height 8
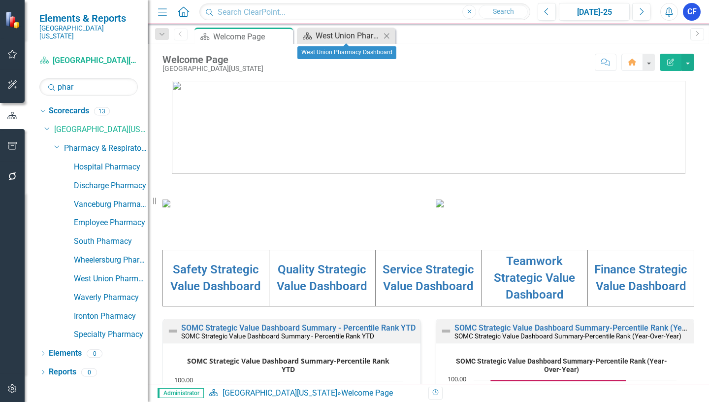
click at [341, 36] on div "West Union Pharmacy Dashboard" at bounding box center [347, 36] width 65 height 12
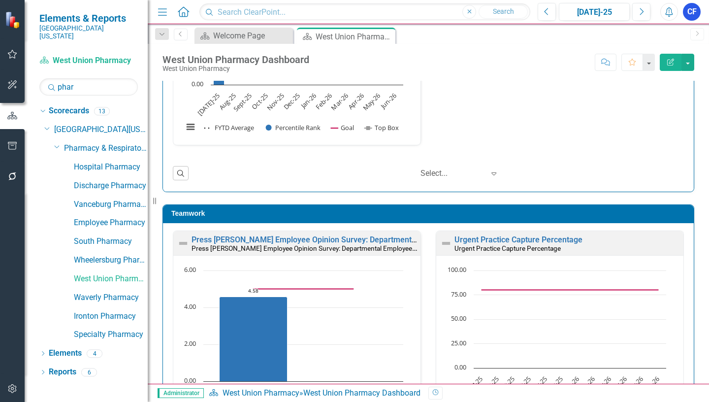
scroll to position [766, 0]
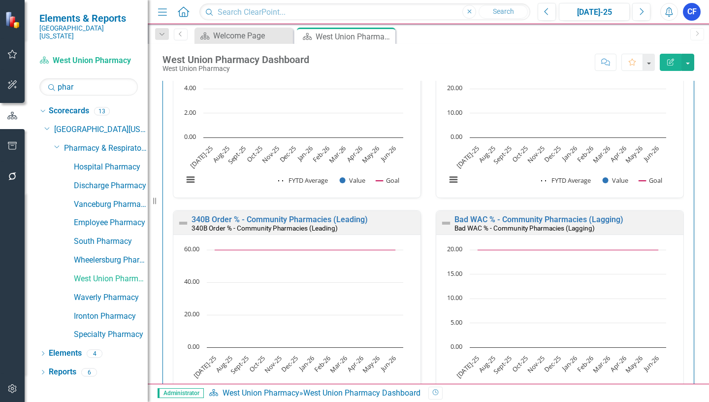
scroll to position [1949, 0]
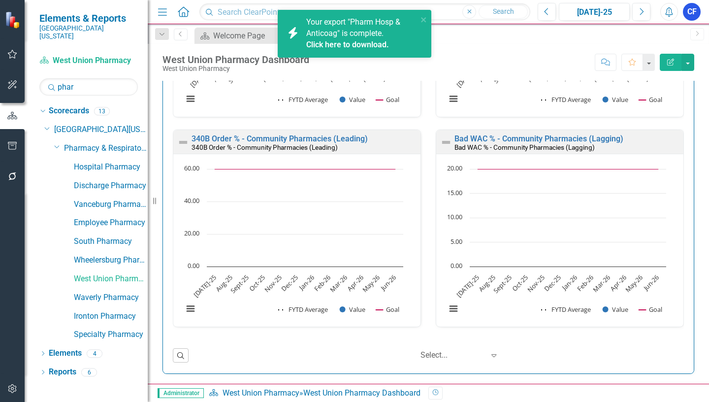
click at [371, 45] on link "Click here to download." at bounding box center [347, 44] width 83 height 9
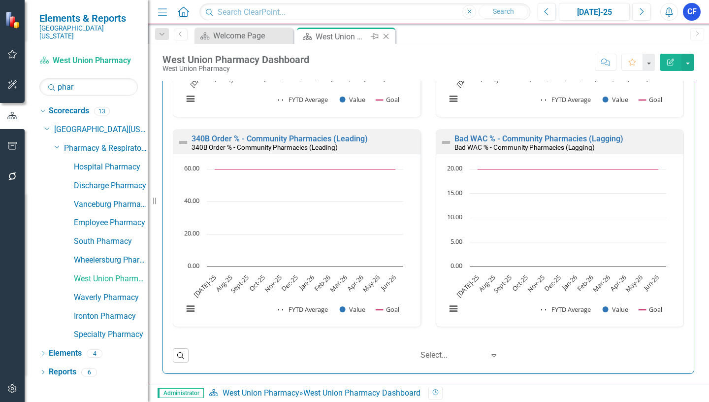
click at [386, 33] on icon "Close" at bounding box center [386, 36] width 10 height 8
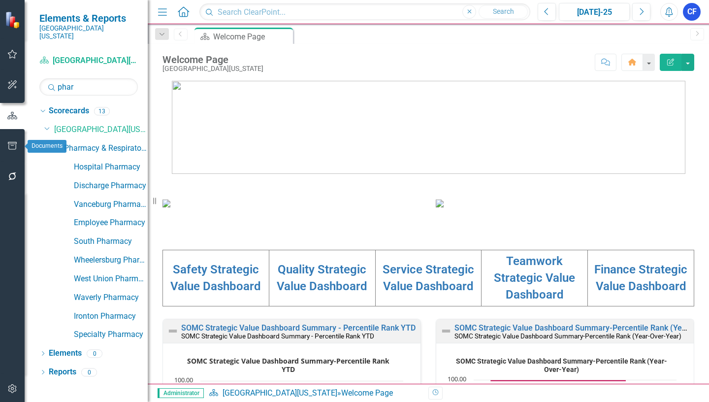
click at [11, 144] on icon "button" at bounding box center [12, 146] width 10 height 8
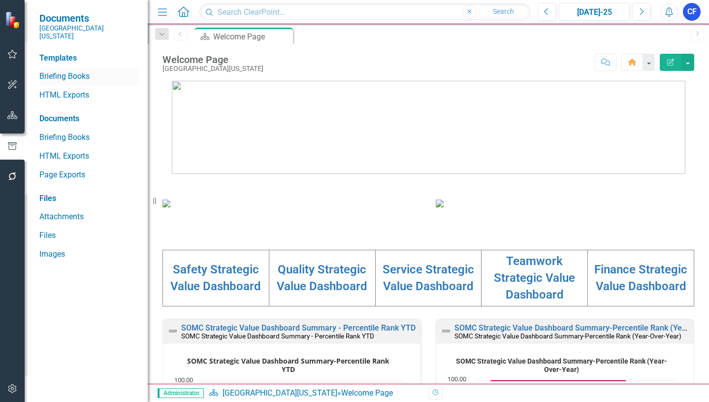
click at [73, 71] on link "Briefing Books" at bounding box center [88, 76] width 98 height 11
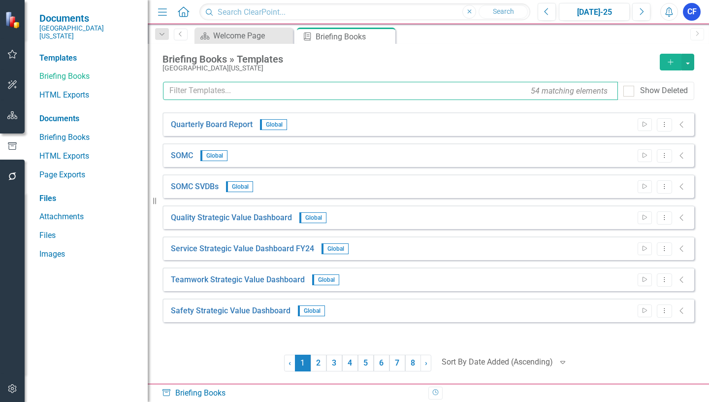
click at [220, 87] on input "text" at bounding box center [390, 91] width 455 height 18
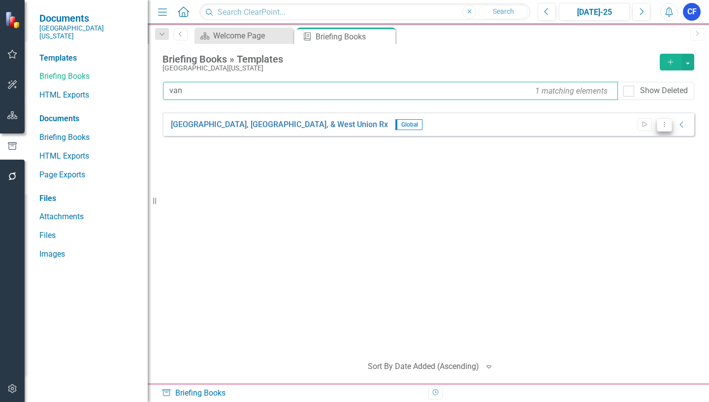
type input "van"
click at [665, 127] on button "Dropdown Menu" at bounding box center [663, 124] width 15 height 13
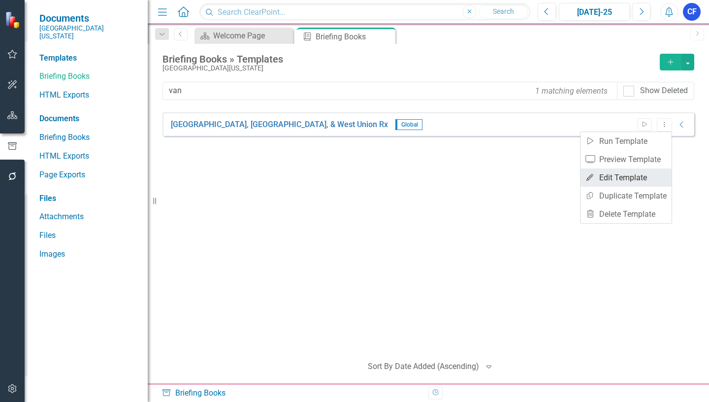
click at [644, 179] on link "Edit Edit Template" at bounding box center [625, 177] width 91 height 18
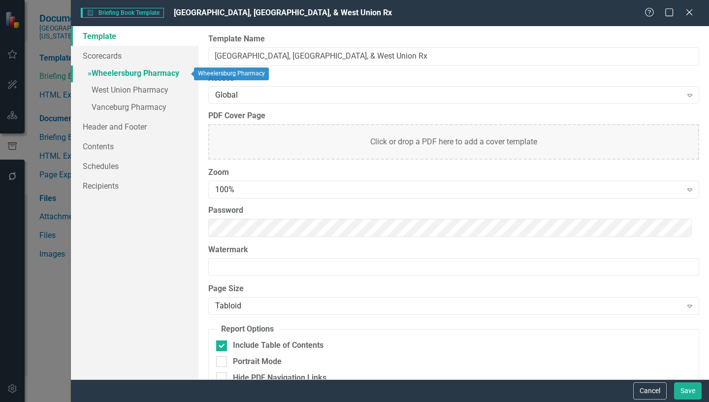
click at [149, 76] on link "» Wheelersburg Pharmacy" at bounding box center [134, 73] width 127 height 17
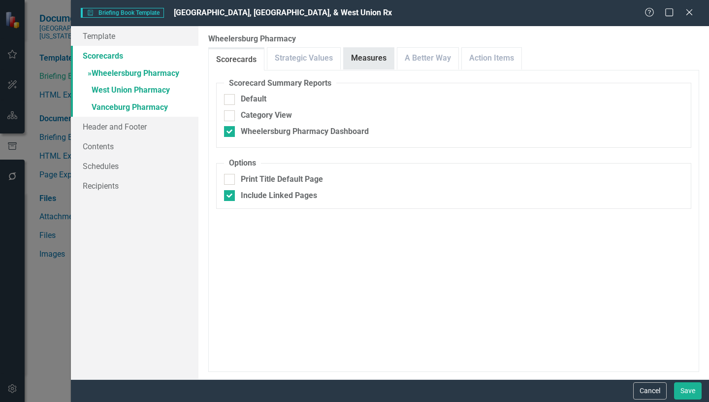
click at [374, 61] on link "Measures" at bounding box center [368, 58] width 50 height 21
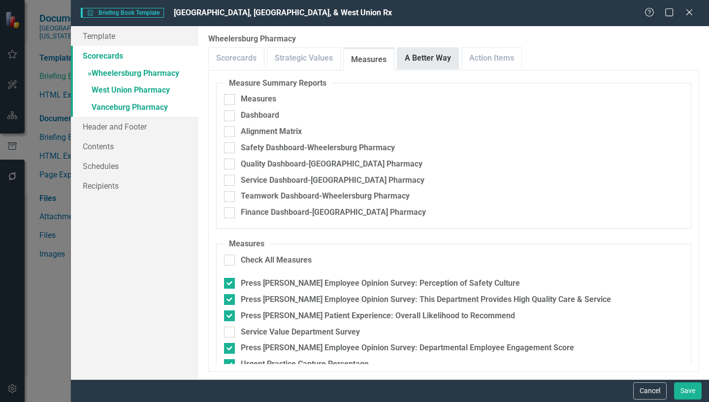
click at [439, 59] on link "A Better Way" at bounding box center [427, 58] width 61 height 21
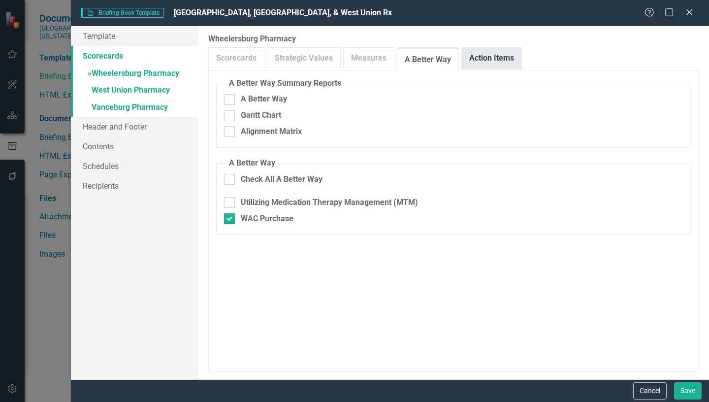
click at [491, 61] on link "Action Items" at bounding box center [492, 58] width 60 height 21
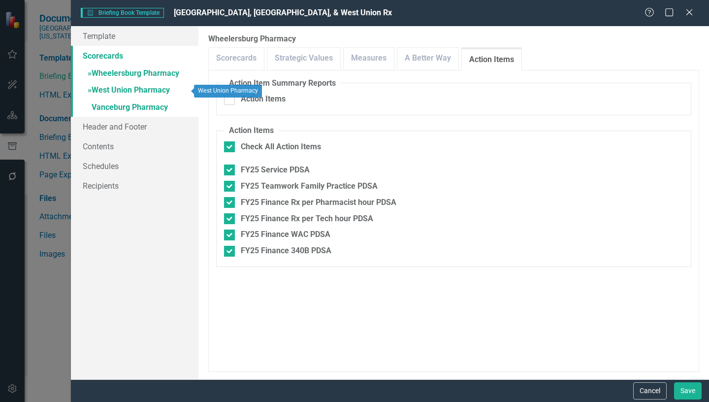
click at [154, 89] on link "» West Union Pharmacy" at bounding box center [134, 90] width 127 height 17
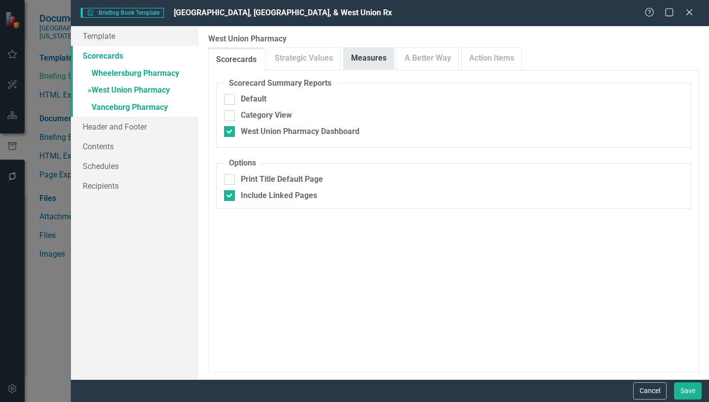
click at [361, 60] on link "Measures" at bounding box center [368, 58] width 50 height 21
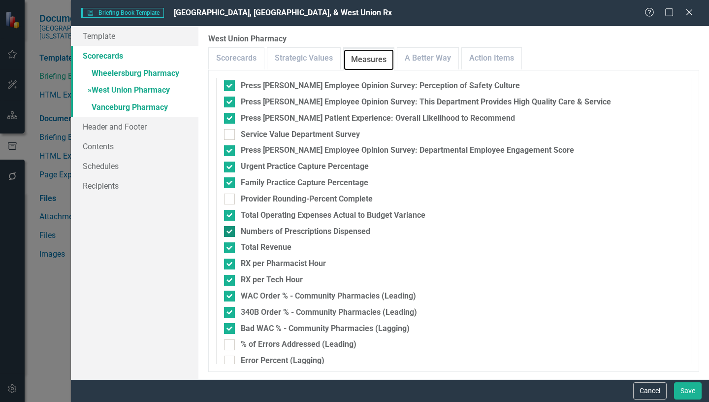
scroll to position [197, 0]
click at [441, 57] on link "A Better Way" at bounding box center [427, 58] width 61 height 21
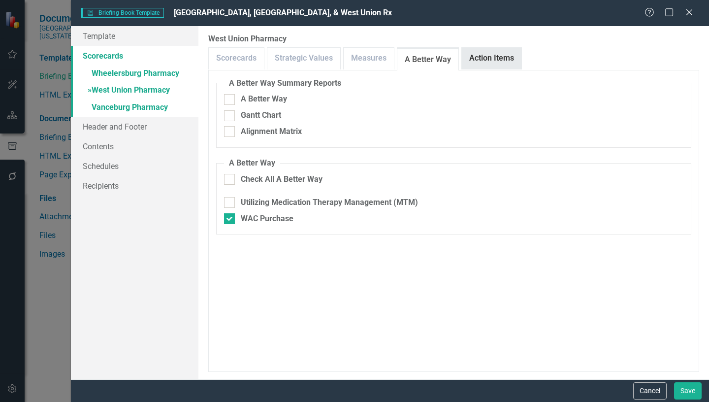
click at [490, 57] on link "Action Items" at bounding box center [492, 58] width 60 height 21
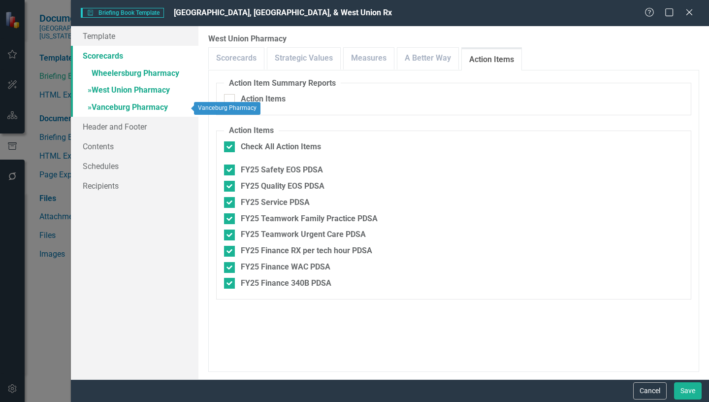
click at [117, 107] on link "» Vanceburg Pharmacy" at bounding box center [134, 107] width 127 height 17
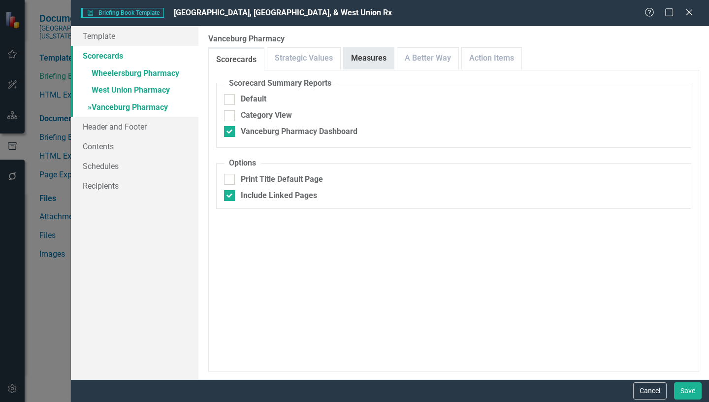
click at [367, 61] on link "Measures" at bounding box center [368, 58] width 50 height 21
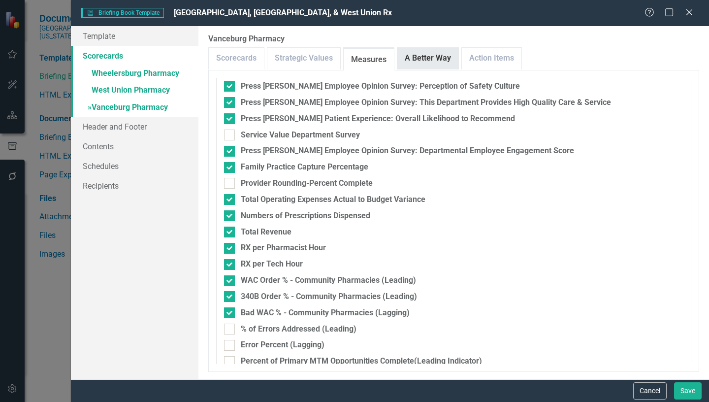
click at [439, 61] on link "A Better Way" at bounding box center [427, 58] width 61 height 21
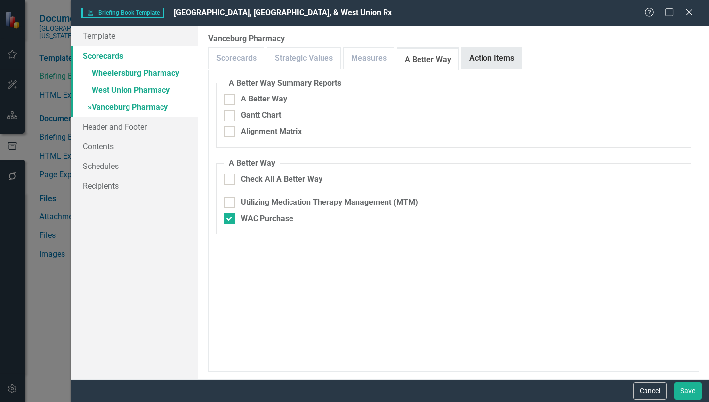
click at [495, 55] on link "Action Items" at bounding box center [492, 58] width 60 height 21
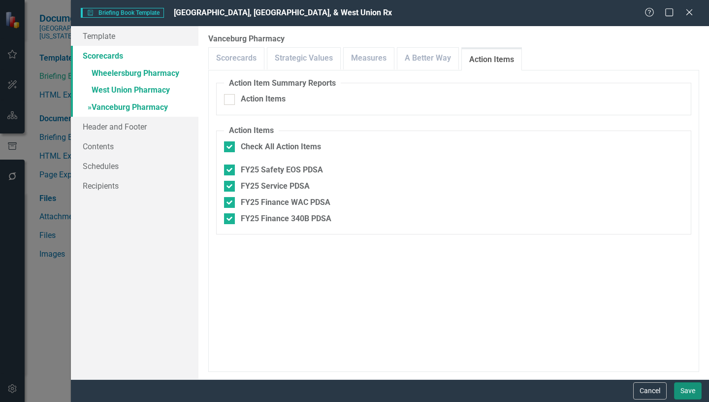
click at [691, 389] on button "Save" at bounding box center [688, 390] width 28 height 17
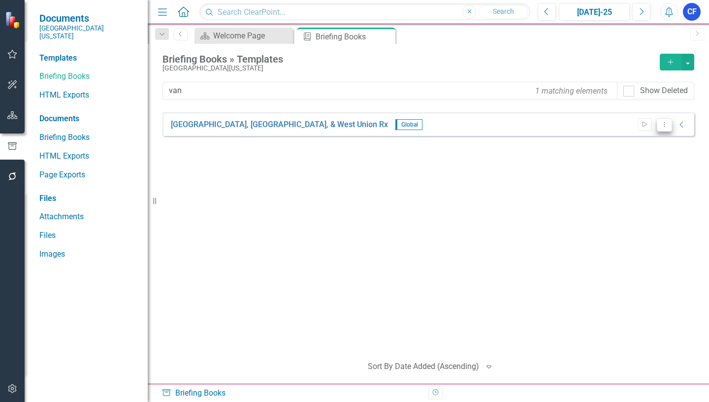
click at [665, 127] on icon "Dropdown Menu" at bounding box center [664, 124] width 8 height 6
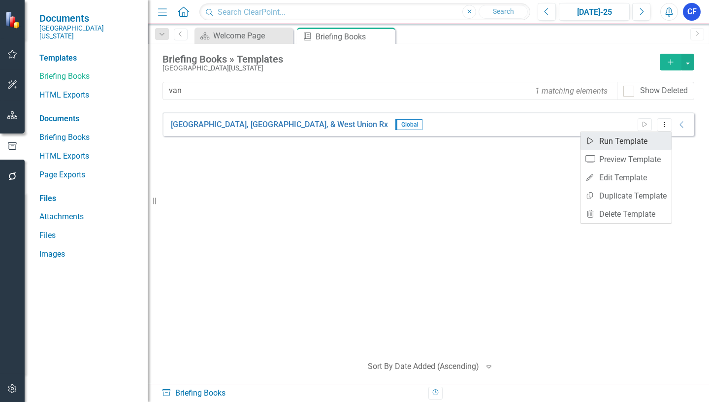
click at [629, 140] on link "Start Run Template" at bounding box center [625, 141] width 91 height 18
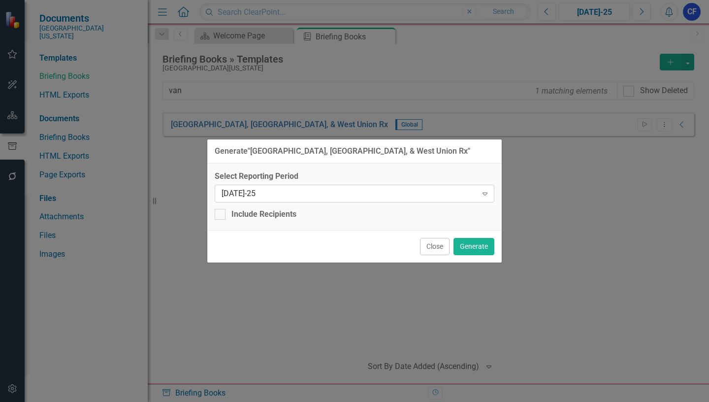
click at [486, 197] on icon "Expand" at bounding box center [485, 193] width 10 height 8
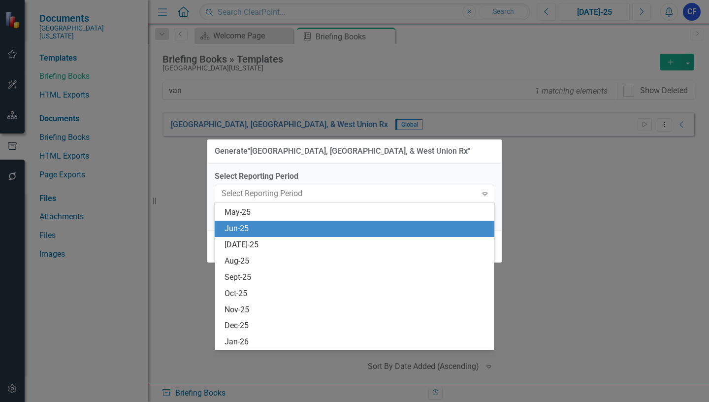
scroll to position [711, 0]
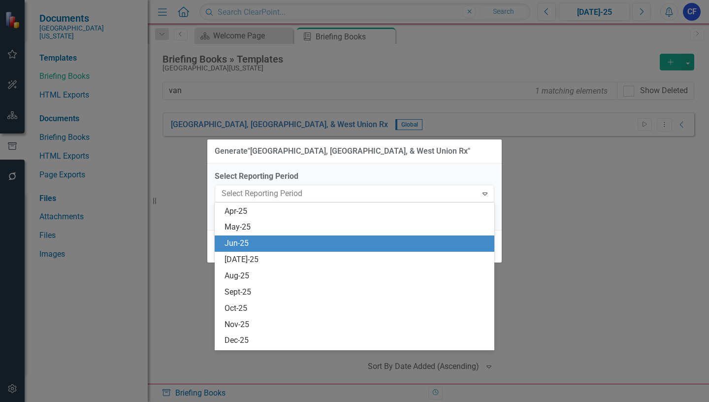
click at [234, 241] on div "Jun-25" at bounding box center [356, 243] width 264 height 11
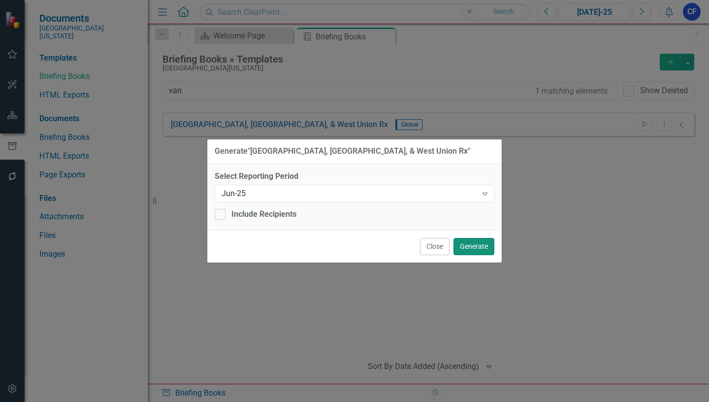
click at [483, 245] on button "Generate" at bounding box center [473, 246] width 41 height 17
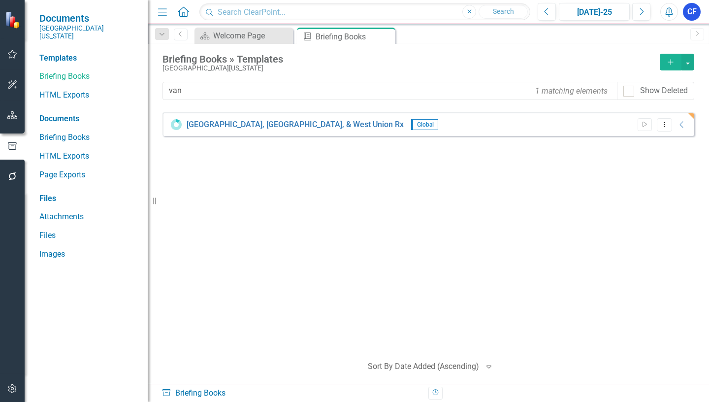
click at [668, 12] on icon "Alerts" at bounding box center [668, 12] width 10 height 10
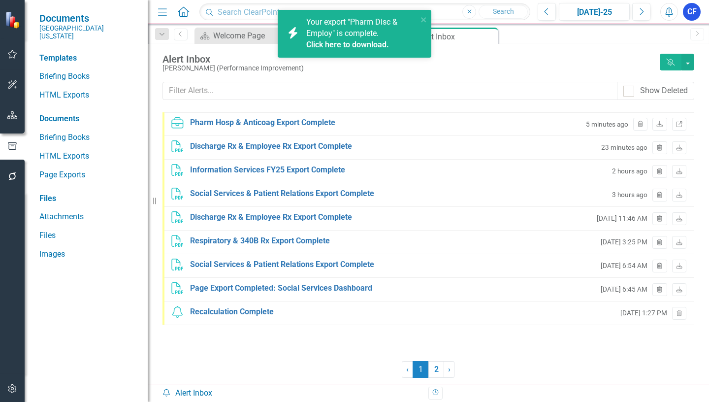
click at [359, 45] on link "Click here to download." at bounding box center [347, 44] width 83 height 9
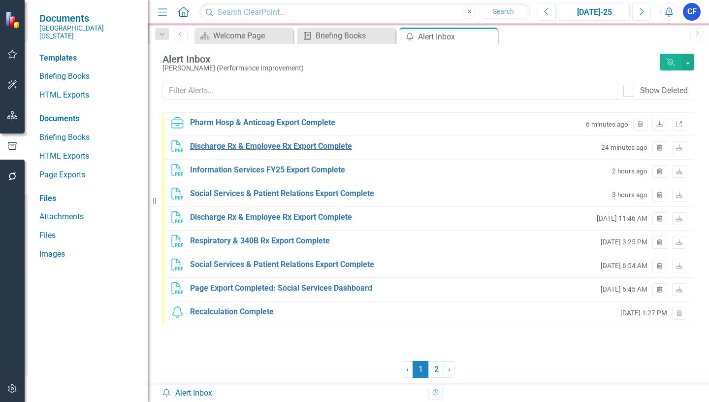
click at [312, 146] on div "Discharge Rx & Employee Rx Export Complete" at bounding box center [271, 146] width 162 height 11
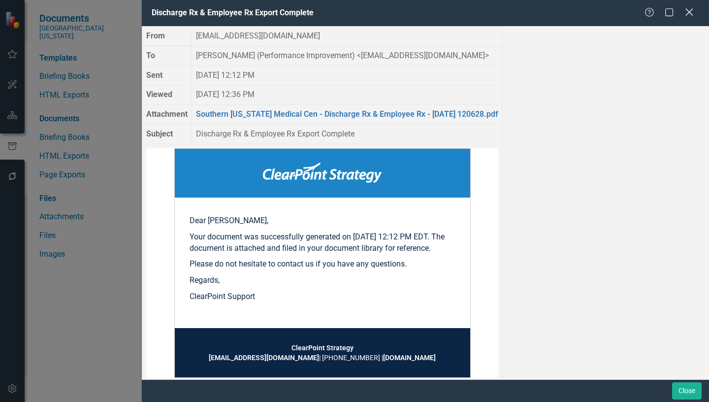
click at [688, 13] on icon at bounding box center [688, 11] width 7 height 7
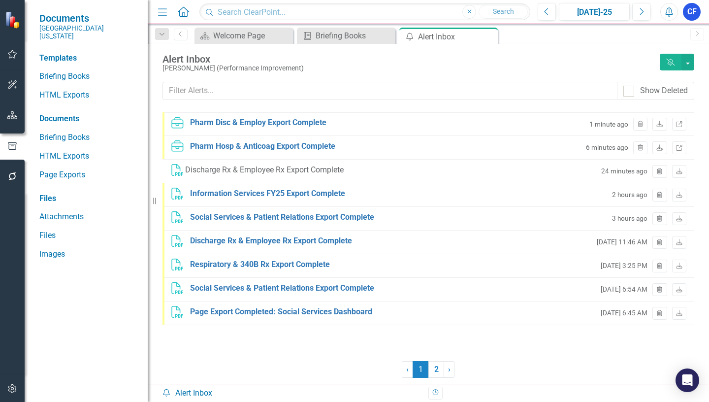
click at [0, 0] on icon "Close" at bounding box center [0, 0] width 0 height 0
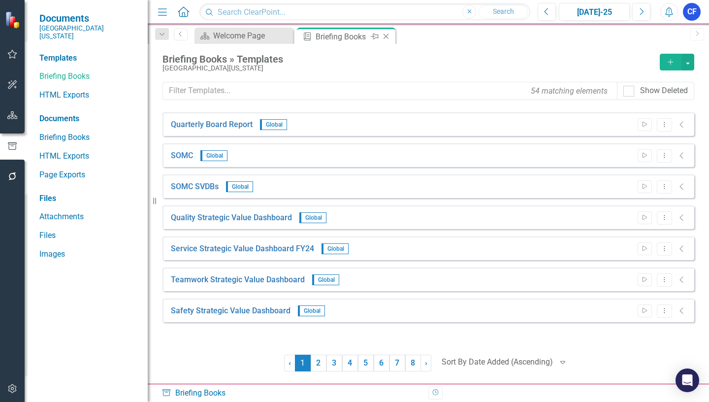
click at [387, 37] on icon "Close" at bounding box center [386, 36] width 10 height 8
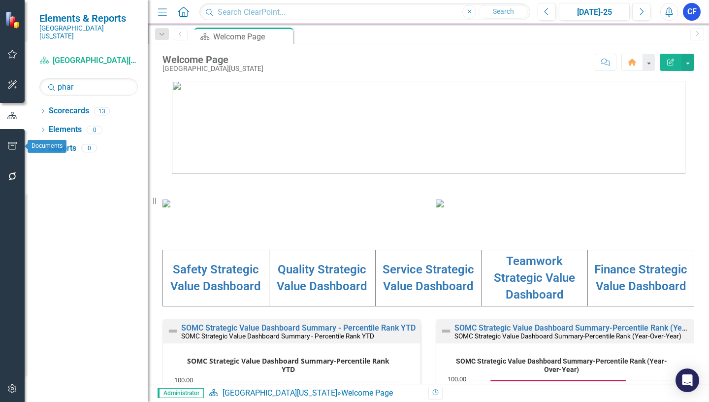
click at [14, 147] on icon "button" at bounding box center [12, 146] width 10 height 8
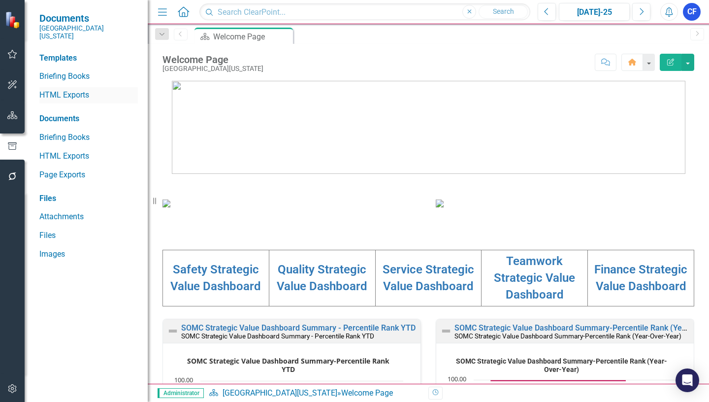
click at [74, 90] on link "HTML Exports" at bounding box center [88, 95] width 98 height 11
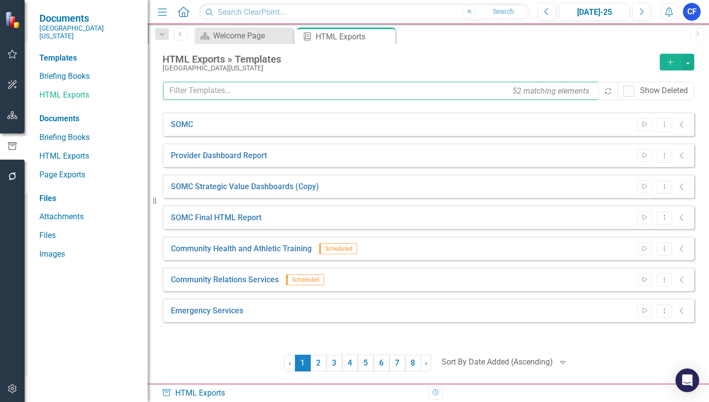
click at [224, 93] on input "text" at bounding box center [381, 91] width 436 height 18
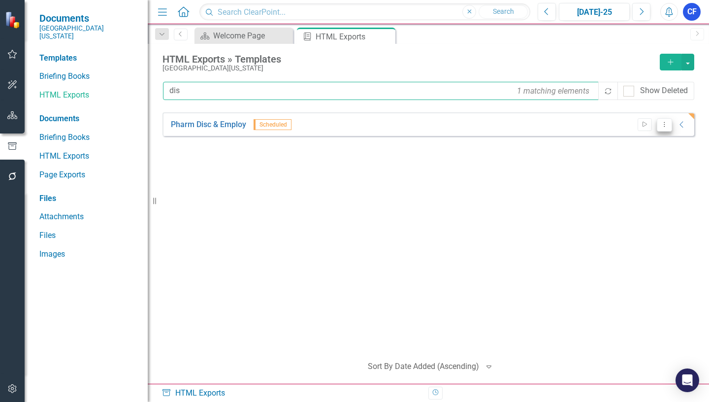
type input "dis"
click at [665, 124] on icon "Dropdown Menu" at bounding box center [664, 124] width 8 height 6
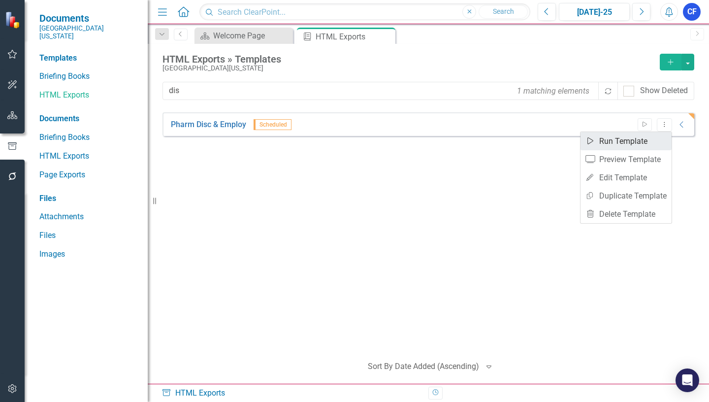
click at [631, 142] on link "Start Run Template" at bounding box center [625, 141] width 91 height 18
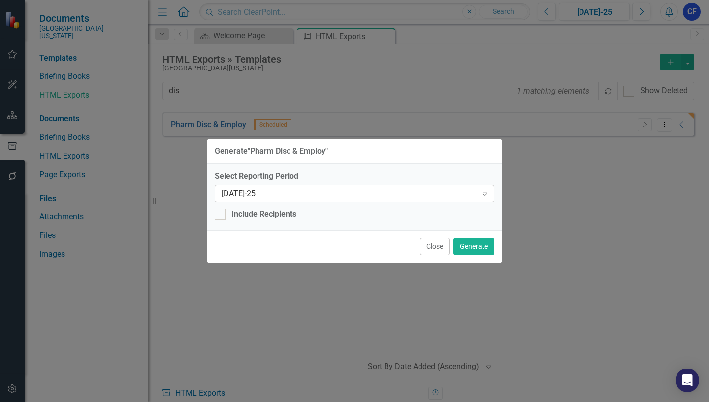
click at [487, 190] on icon "Expand" at bounding box center [485, 193] width 10 height 8
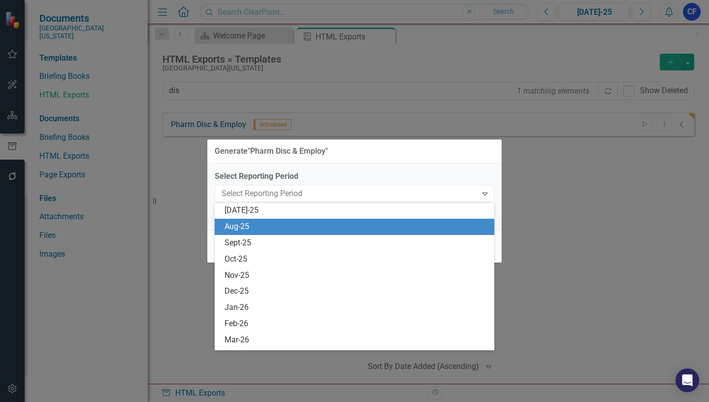
scroll to position [711, 0]
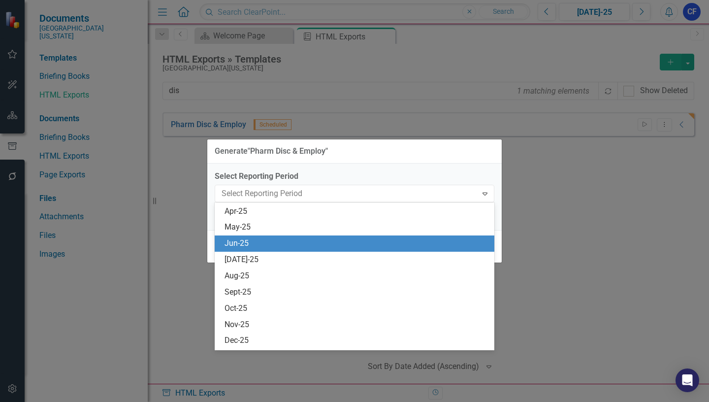
click at [245, 242] on div "Jun-25" at bounding box center [356, 243] width 264 height 11
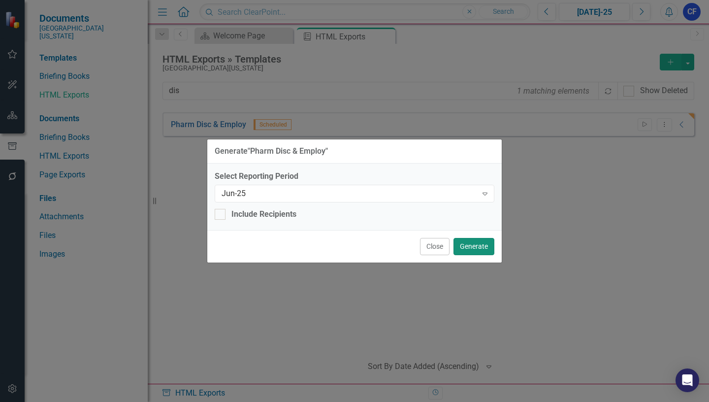
click at [477, 246] on button "Generate" at bounding box center [473, 246] width 41 height 17
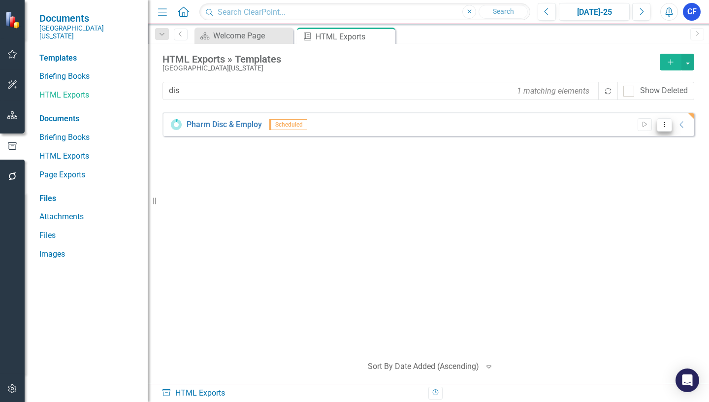
click at [666, 125] on icon "Dropdown Menu" at bounding box center [664, 124] width 8 height 6
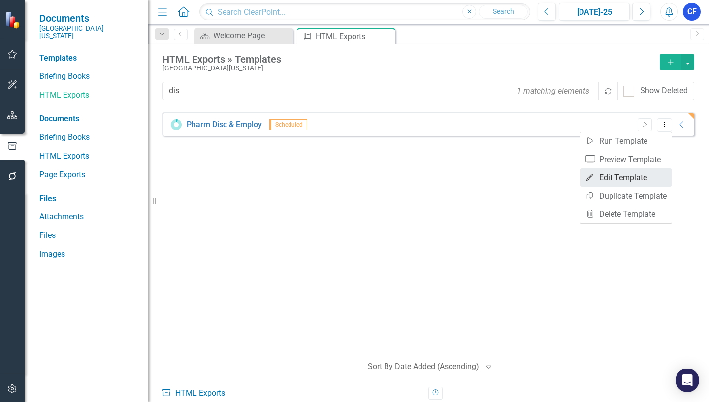
click at [635, 178] on link "Edit Edit Template" at bounding box center [625, 177] width 91 height 18
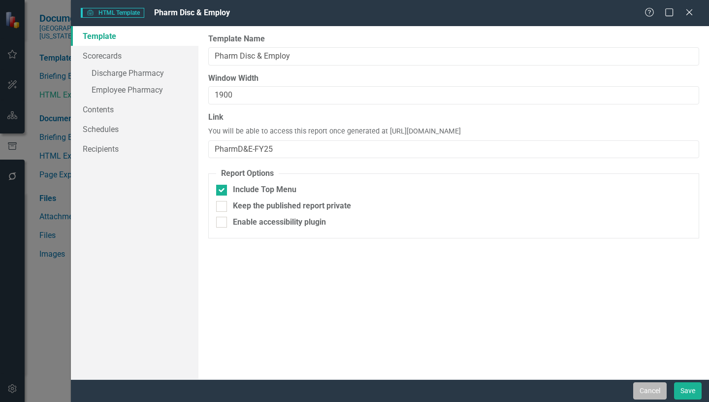
click at [649, 389] on button "Cancel" at bounding box center [649, 390] width 33 height 17
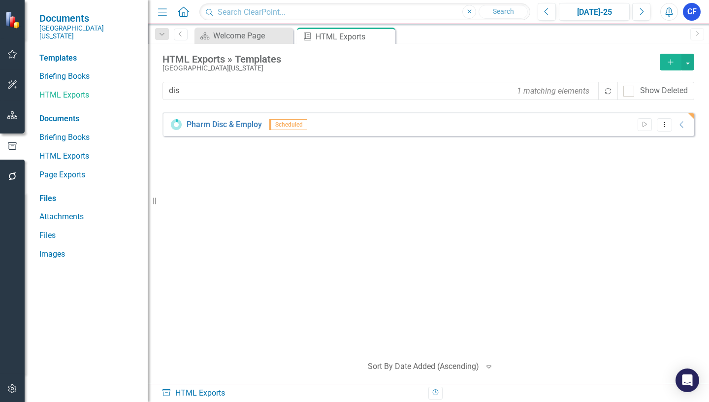
click at [0, 0] on icon "Close" at bounding box center [0, 0] width 0 height 0
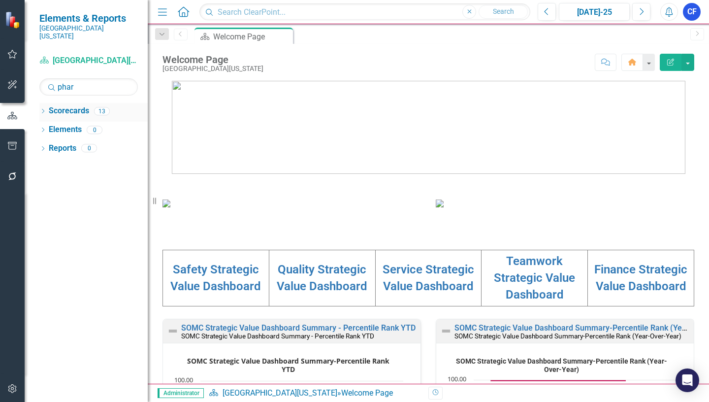
click at [42, 109] on icon "Dropdown" at bounding box center [42, 111] width 7 height 5
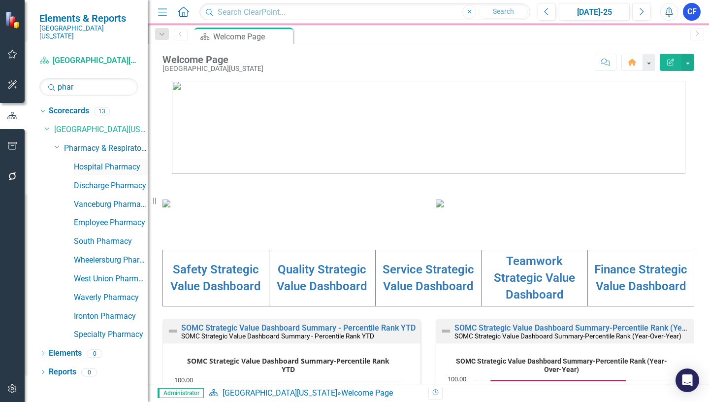
click at [114, 161] on link "Hospital Pharmacy" at bounding box center [111, 166] width 74 height 11
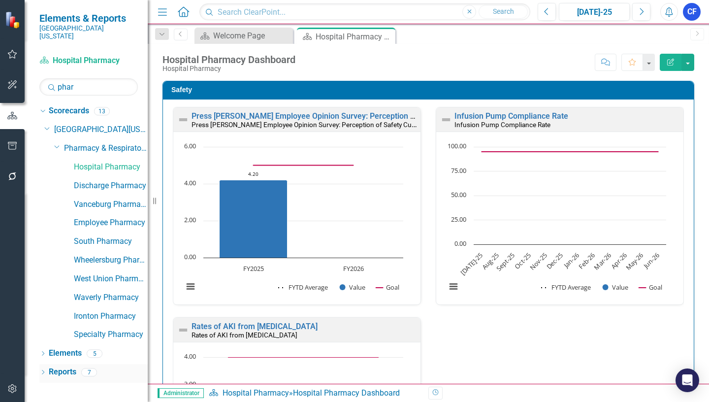
click at [66, 366] on link "Reports" at bounding box center [63, 371] width 28 height 11
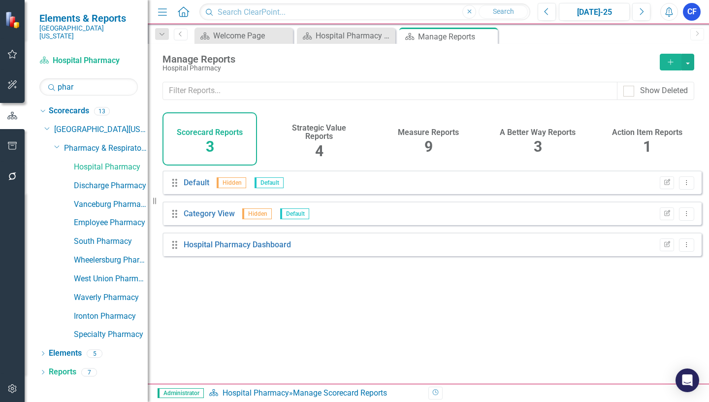
click at [432, 132] on h4 "Measure Reports" at bounding box center [428, 132] width 61 height 9
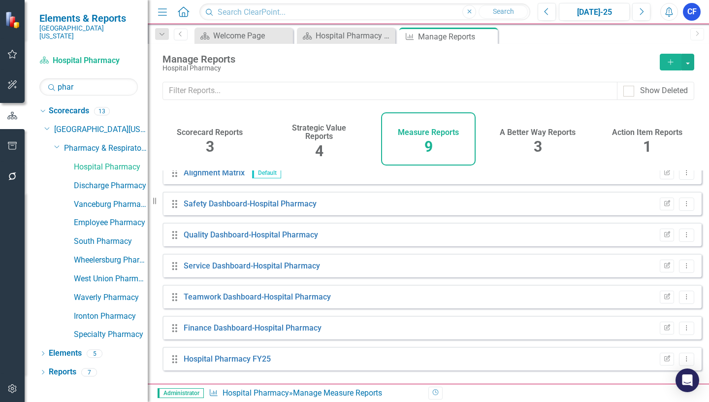
scroll to position [73, 0]
click at [682, 329] on icon "Dropdown Menu" at bounding box center [686, 326] width 8 height 6
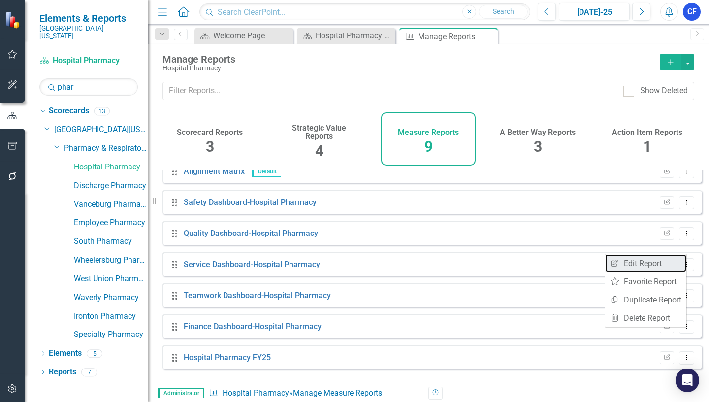
click at [659, 263] on link "Edit Report Edit Report" at bounding box center [645, 263] width 81 height 18
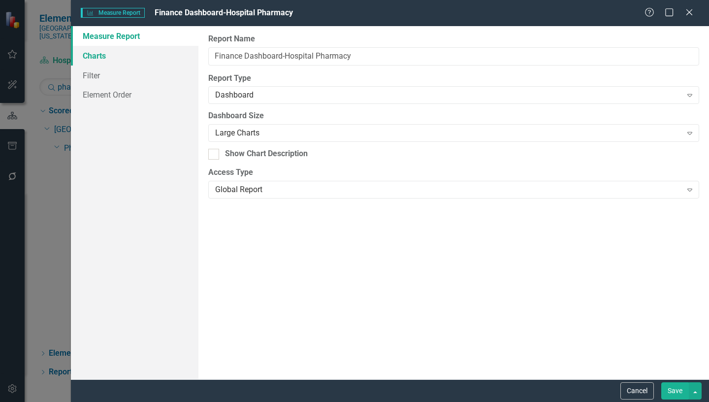
click at [103, 57] on link "Charts" at bounding box center [134, 56] width 127 height 20
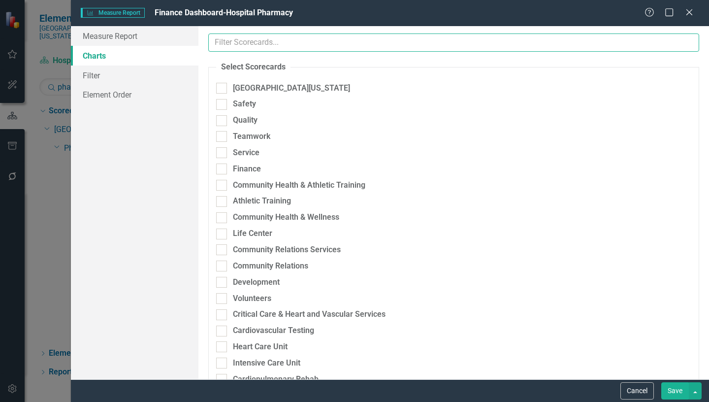
click at [287, 44] on input "text" at bounding box center [453, 42] width 491 height 18
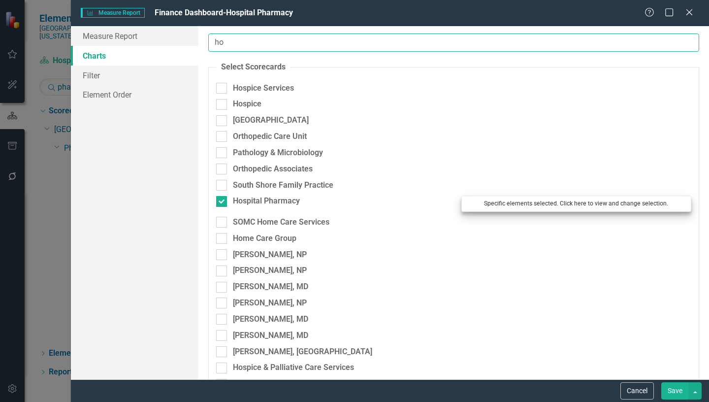
type input "ho"
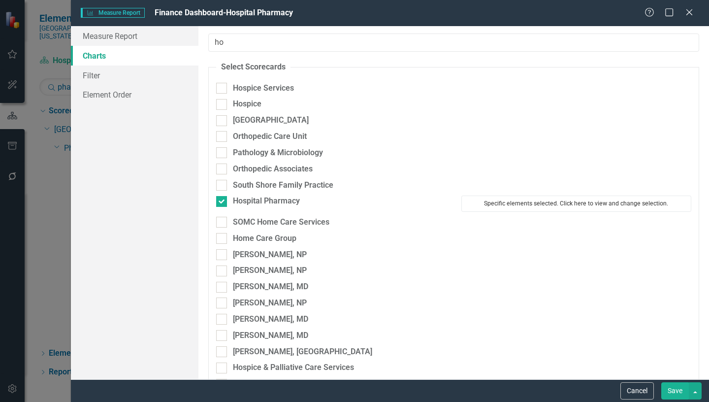
click at [554, 203] on button "Specific elements selected. Click here to view and change selection." at bounding box center [576, 203] width 230 height 16
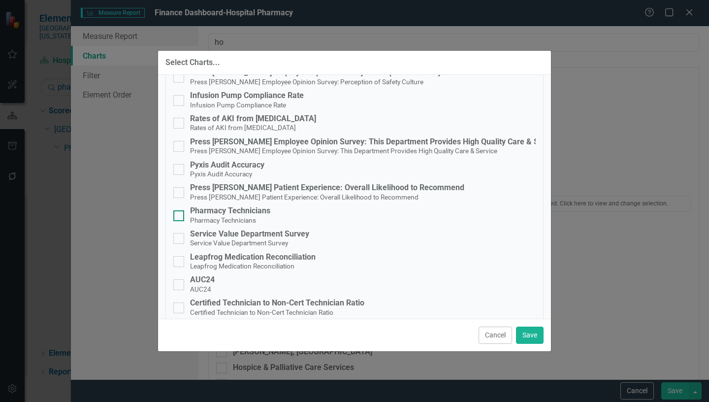
scroll to position [246, 0]
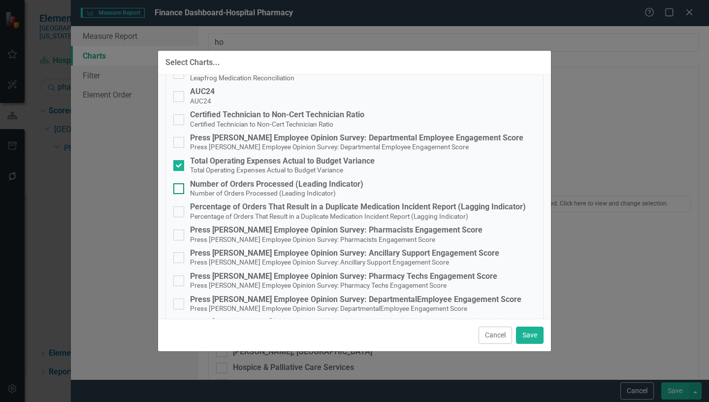
click at [181, 190] on div at bounding box center [178, 188] width 11 height 11
click at [180, 189] on input "Number of Orders Processed (Leading Indicator) Number of Orders Processed (Lead…" at bounding box center [176, 186] width 6 height 6
checkbox input "true"
click at [175, 211] on input "Percentage of Orders That Result in a Duplicate Medication Incident Report (Lag…" at bounding box center [176, 209] width 6 height 6
checkbox input "true"
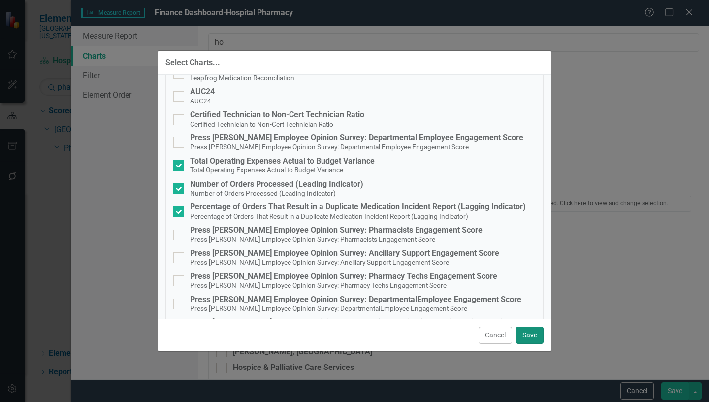
click at [527, 334] on button "Save" at bounding box center [530, 334] width 28 height 17
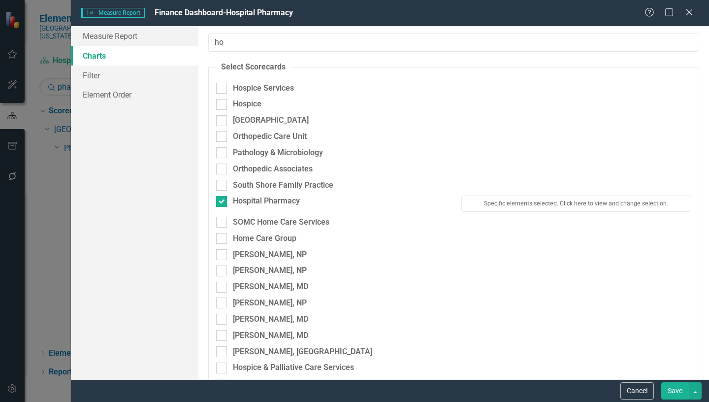
click at [675, 389] on button "Save" at bounding box center [675, 390] width 28 height 17
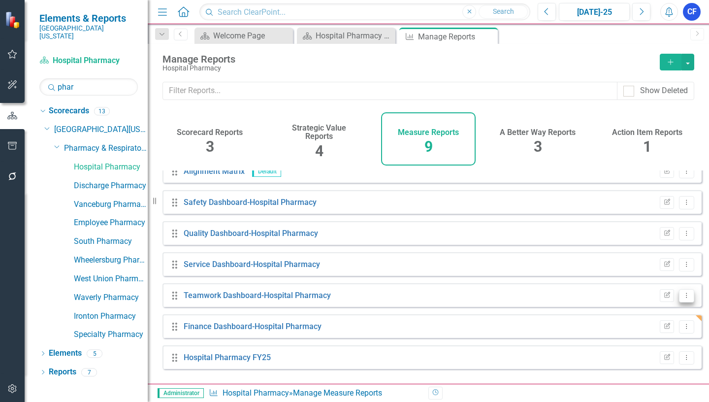
click at [682, 298] on icon "Dropdown Menu" at bounding box center [686, 295] width 8 height 6
click at [650, 321] on link "Edit Report Edit Report" at bounding box center [645, 319] width 81 height 18
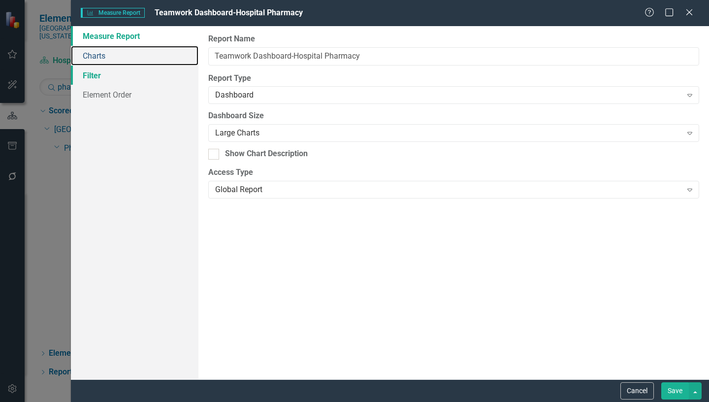
drag, startPoint x: 101, startPoint y: 55, endPoint x: 75, endPoint y: 70, distance: 29.5
click at [100, 57] on link "Charts" at bounding box center [134, 56] width 127 height 20
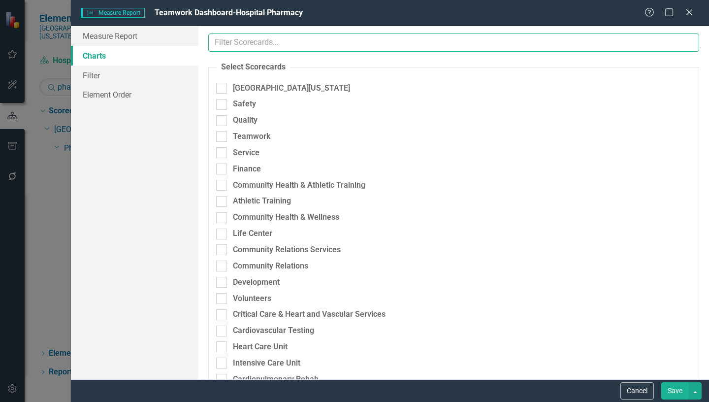
click at [263, 38] on input "text" at bounding box center [453, 42] width 491 height 18
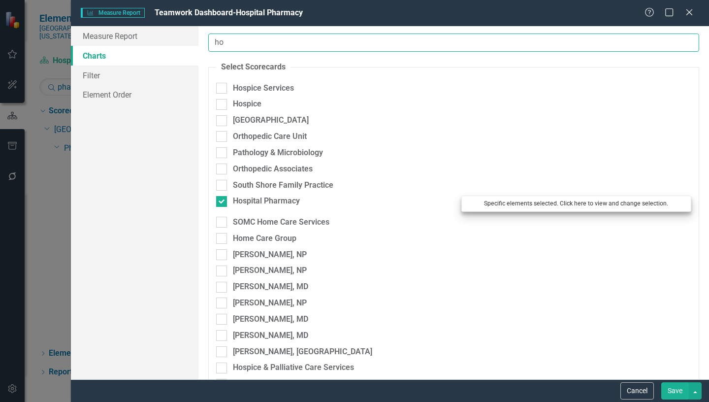
type input "ho"
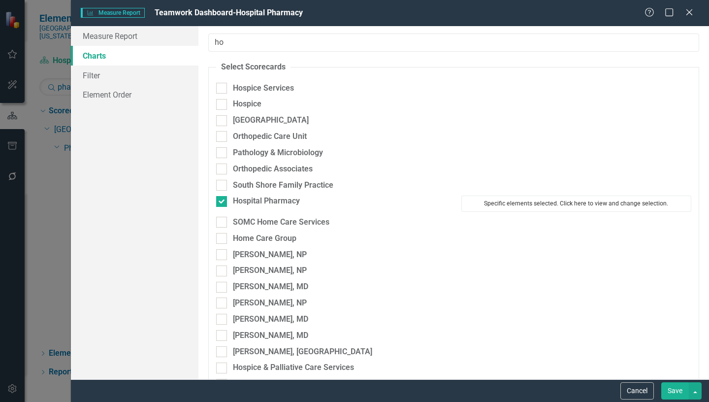
click at [515, 204] on button "Specific elements selected. Click here to view and change selection." at bounding box center [576, 203] width 230 height 16
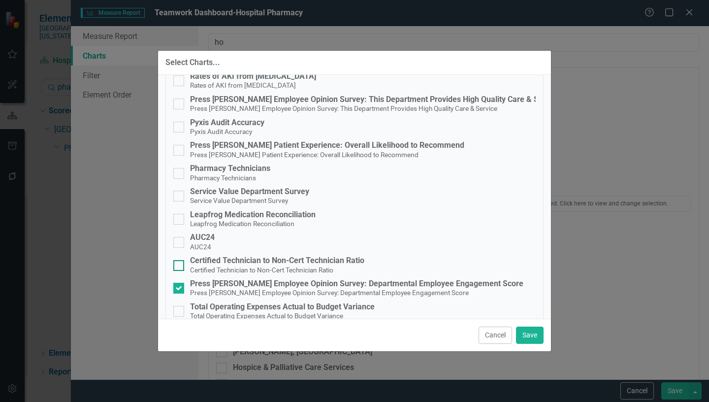
scroll to position [148, 0]
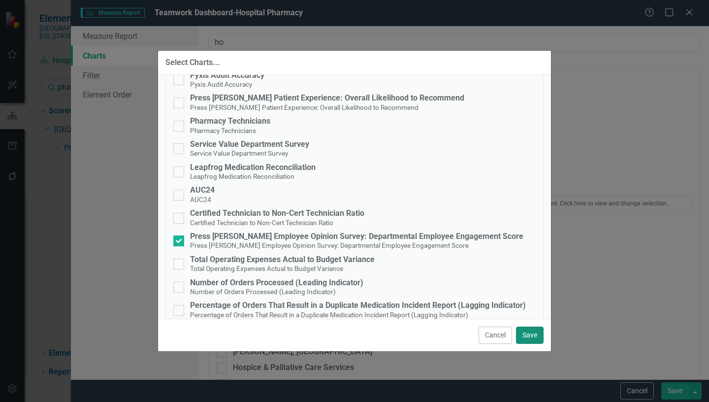
click at [531, 337] on button "Save" at bounding box center [530, 334] width 28 height 17
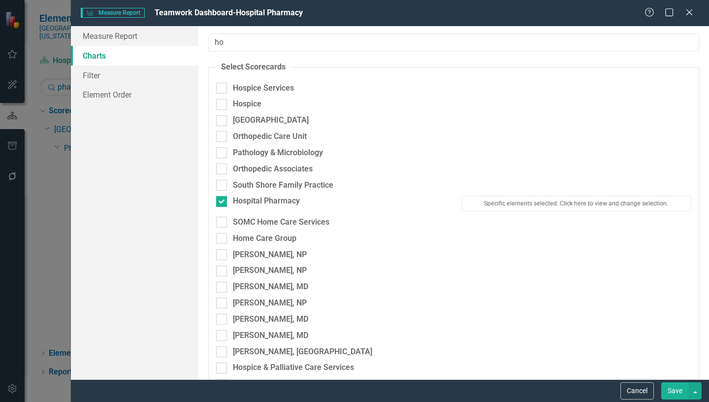
click at [670, 391] on button "Save" at bounding box center [675, 390] width 28 height 17
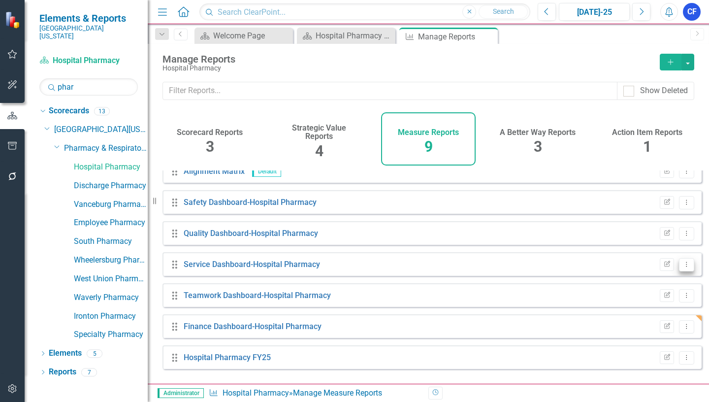
click at [686, 266] on icon at bounding box center [686, 263] width 1 height 5
click at [650, 289] on link "Edit Report Edit Report" at bounding box center [645, 288] width 81 height 18
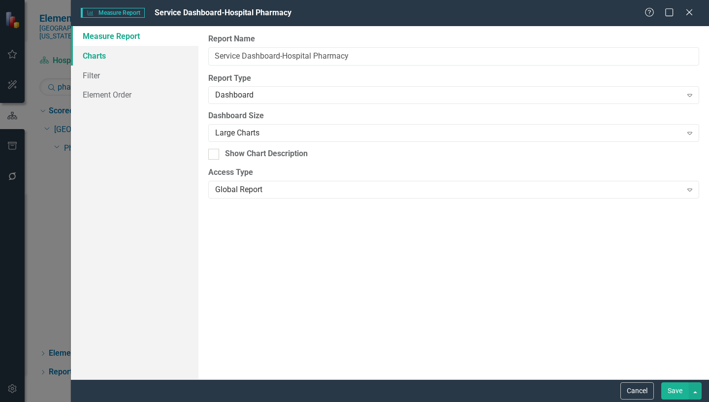
click at [92, 56] on link "Charts" at bounding box center [134, 56] width 127 height 20
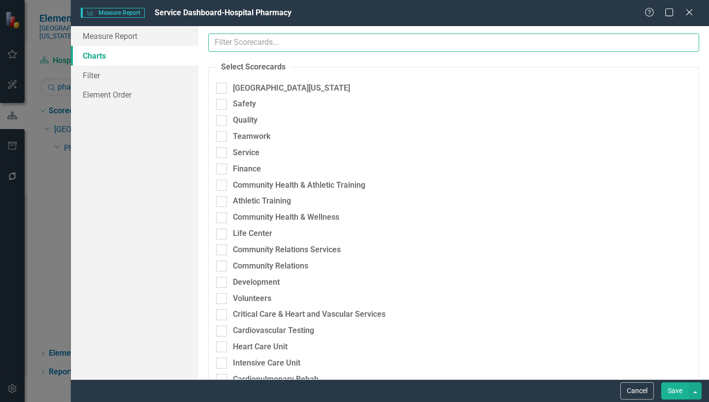
click at [309, 40] on input "text" at bounding box center [453, 42] width 491 height 18
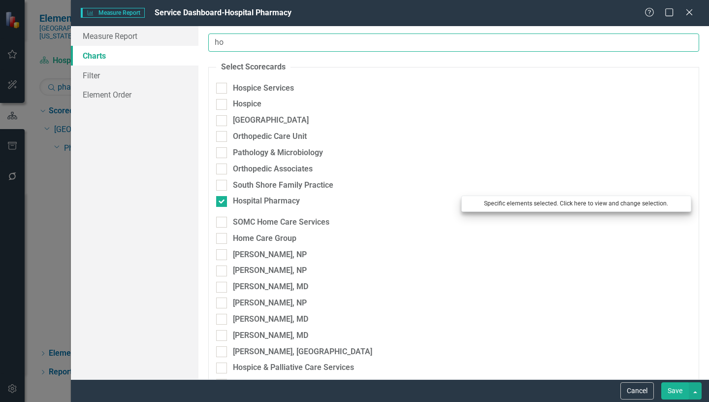
type input "ho"
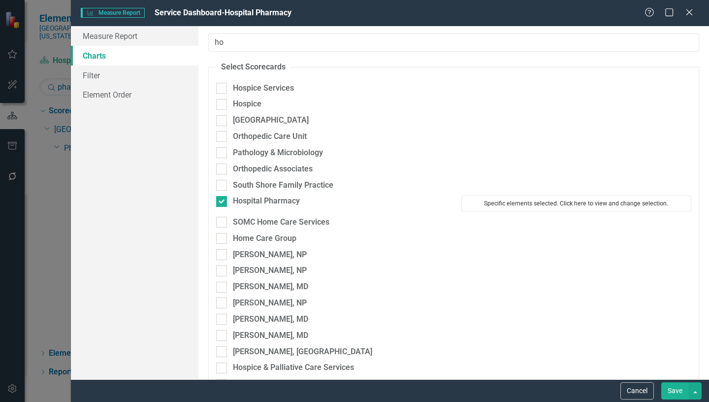
click at [547, 204] on button "Specific elements selected. Click here to view and change selection." at bounding box center [576, 203] width 230 height 16
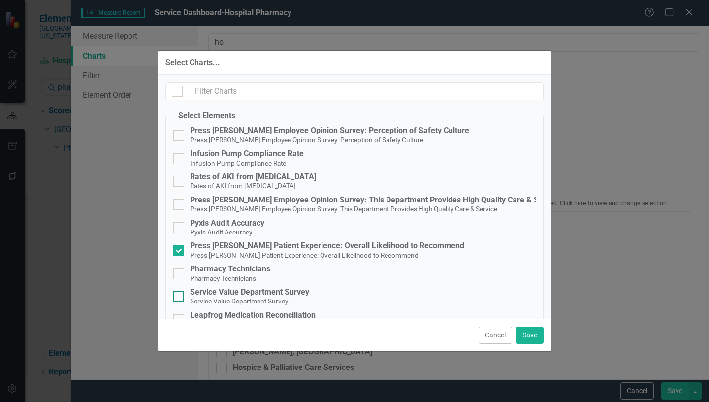
click at [181, 296] on div at bounding box center [178, 296] width 11 height 11
click at [180, 296] on input "Service Value Department Survey Service Value Department Survey" at bounding box center [176, 294] width 6 height 6
checkbox input "true"
click at [534, 333] on button "Save" at bounding box center [530, 334] width 28 height 17
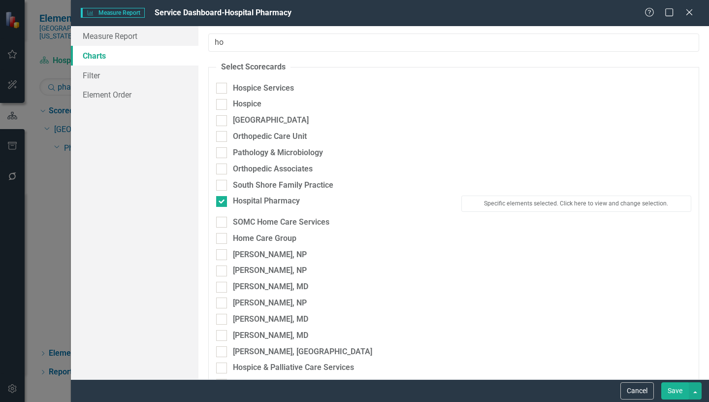
click at [674, 395] on button "Save" at bounding box center [675, 390] width 28 height 17
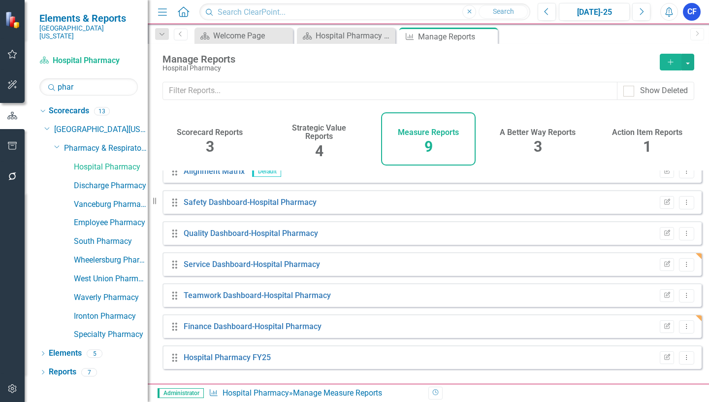
drag, startPoint x: 489, startPoint y: 38, endPoint x: 475, endPoint y: 39, distance: 13.8
click at [0, 0] on icon "Close" at bounding box center [0, 0] width 0 height 0
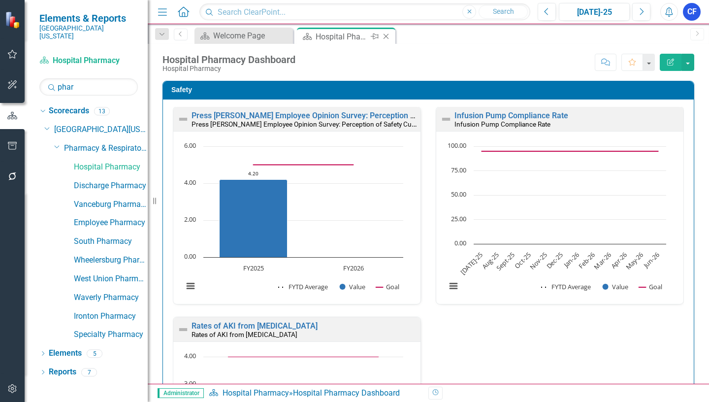
click at [382, 35] on icon "Close" at bounding box center [386, 36] width 10 height 8
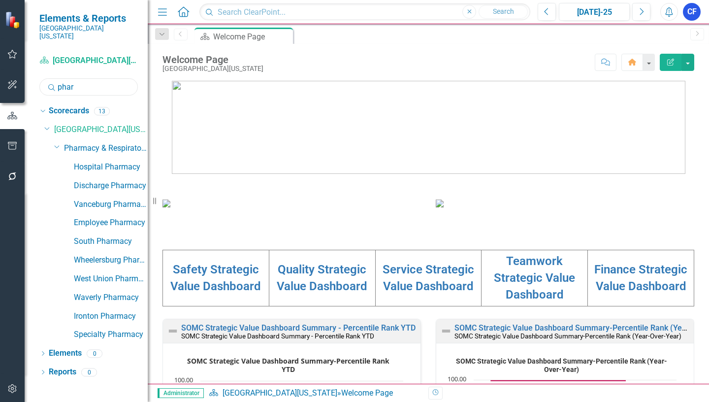
drag, startPoint x: 78, startPoint y: 79, endPoint x: 52, endPoint y: 80, distance: 26.1
click at [52, 80] on div "Search phar" at bounding box center [88, 86] width 98 height 17
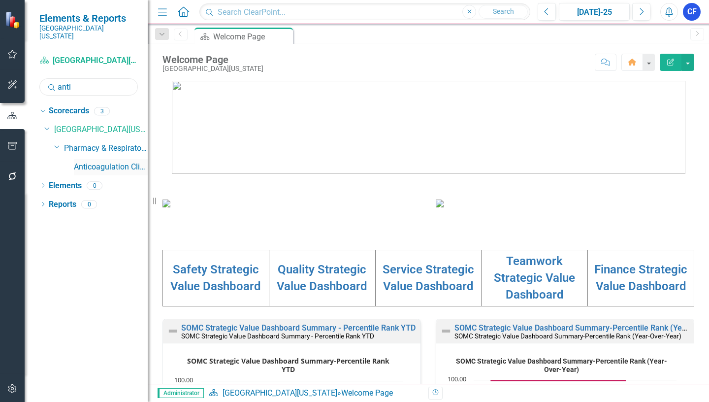
type input "anti"
click at [120, 161] on link "Anticoagulation Clinic" at bounding box center [111, 166] width 74 height 11
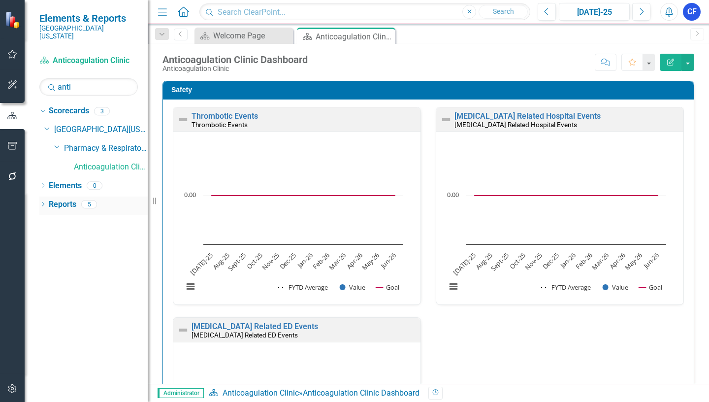
click at [62, 199] on link "Reports" at bounding box center [63, 204] width 28 height 11
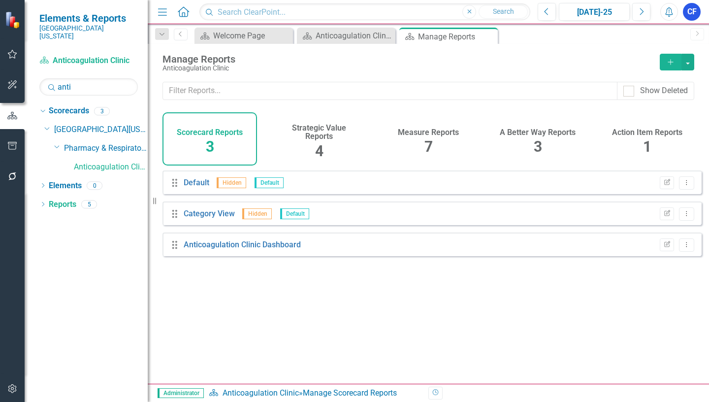
click at [443, 131] on h4 "Measure Reports" at bounding box center [428, 132] width 61 height 9
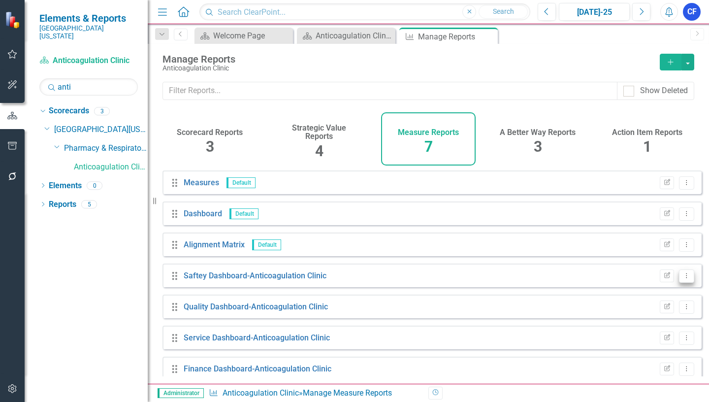
click at [682, 279] on icon "Dropdown Menu" at bounding box center [686, 275] width 8 height 6
click at [653, 297] on link "Edit Report Edit Report" at bounding box center [645, 299] width 81 height 18
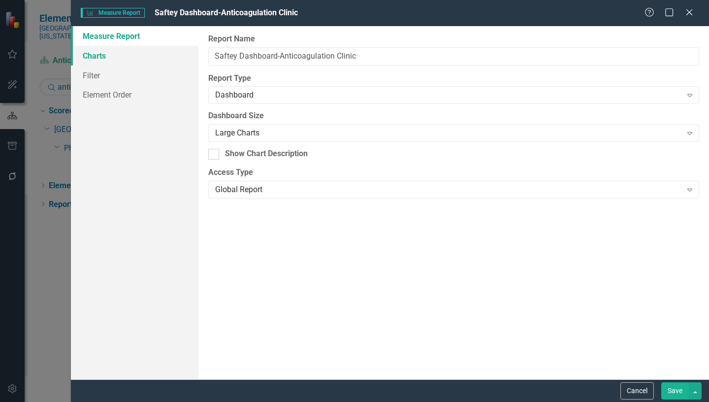
click at [96, 57] on link "Charts" at bounding box center [134, 56] width 127 height 20
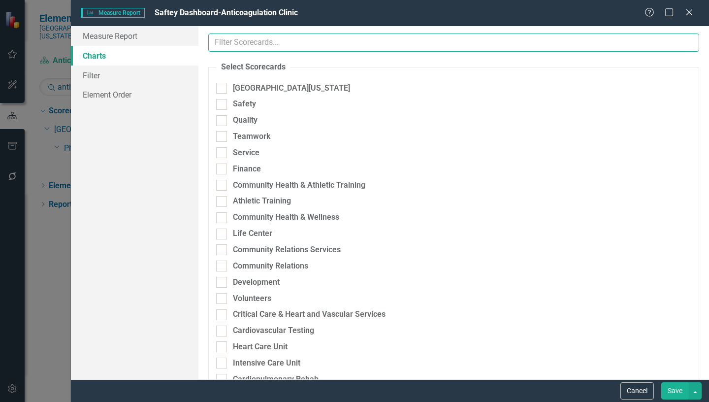
click at [278, 39] on input "text" at bounding box center [453, 42] width 491 height 18
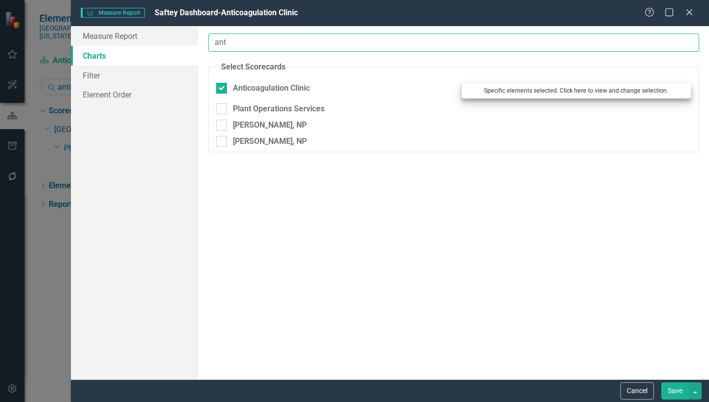
type input "ant"
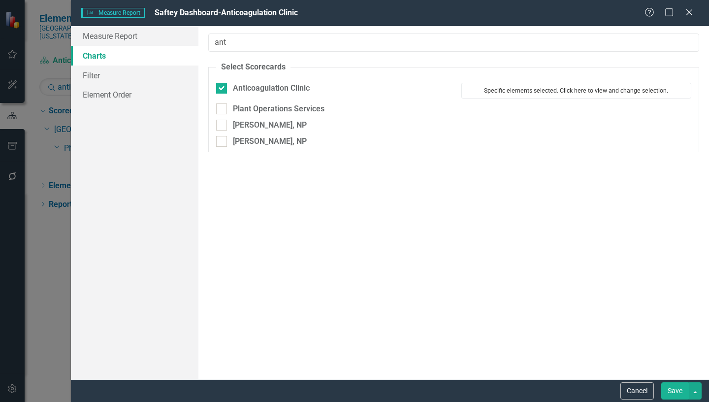
click at [575, 90] on button "Specific elements selected. Click here to view and change selection." at bounding box center [576, 91] width 230 height 16
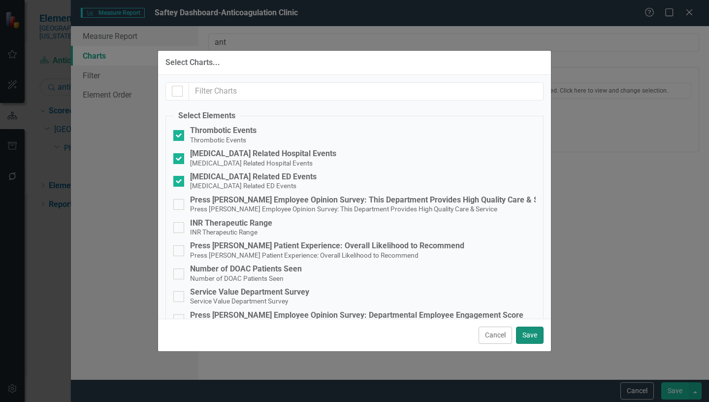
click at [524, 335] on button "Save" at bounding box center [530, 334] width 28 height 17
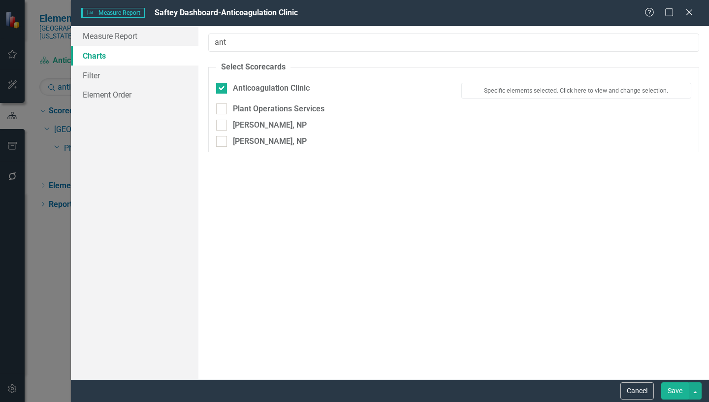
click at [680, 390] on button "Save" at bounding box center [675, 390] width 28 height 17
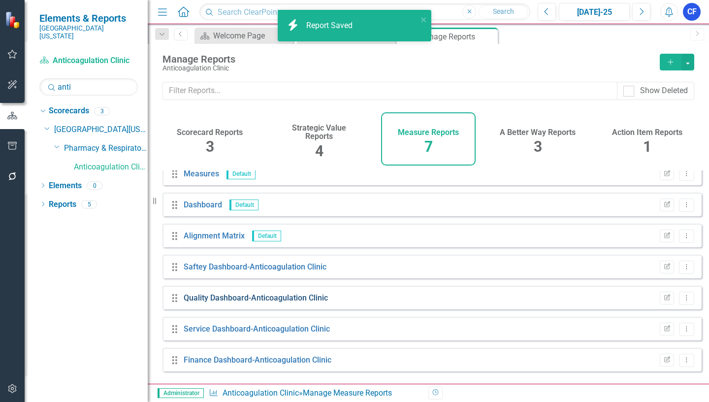
scroll to position [11, 0]
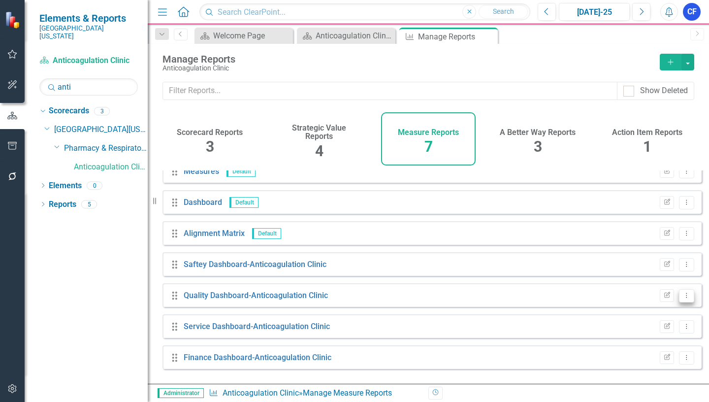
click at [682, 298] on icon "Dropdown Menu" at bounding box center [686, 295] width 8 height 6
click at [645, 316] on link "Edit Report Edit Report" at bounding box center [645, 319] width 81 height 18
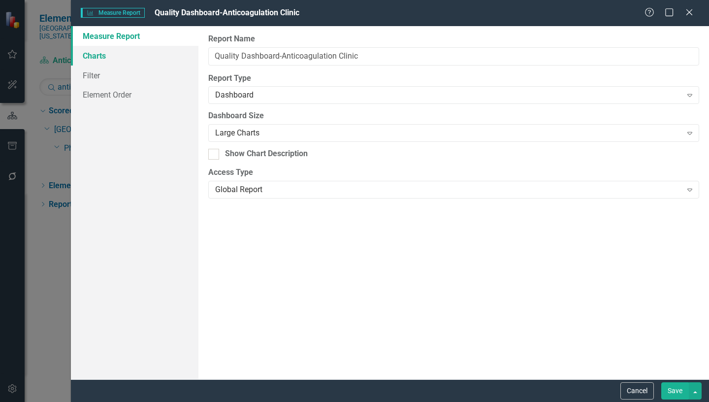
click at [94, 57] on link "Charts" at bounding box center [134, 56] width 127 height 20
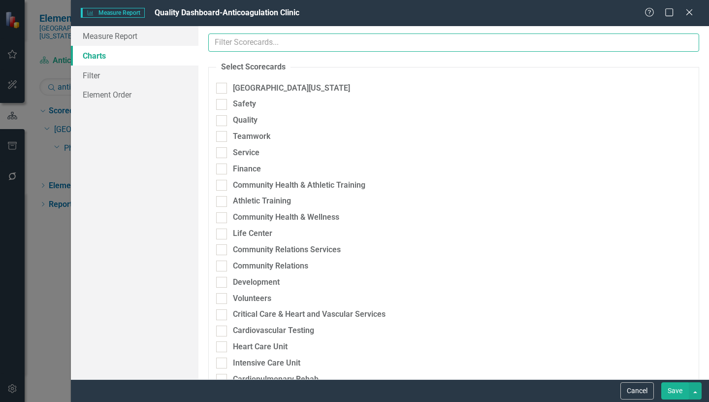
click at [267, 45] on input "text" at bounding box center [453, 42] width 491 height 18
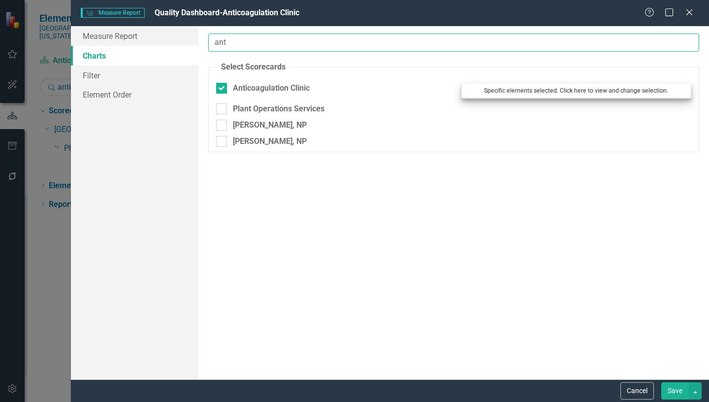
type input "ant"
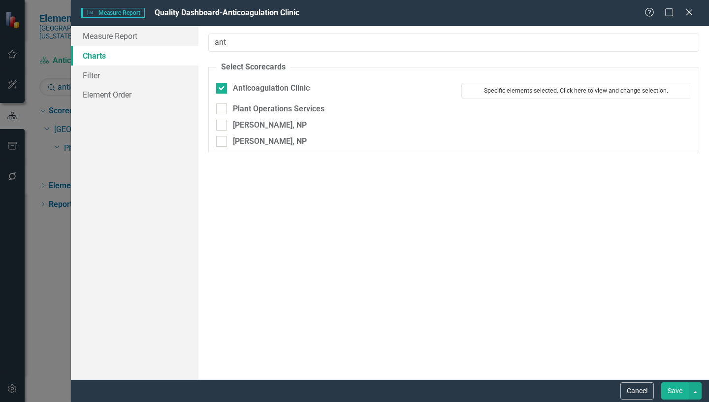
click at [584, 91] on button "Specific elements selected. Click here to view and change selection." at bounding box center [576, 91] width 230 height 16
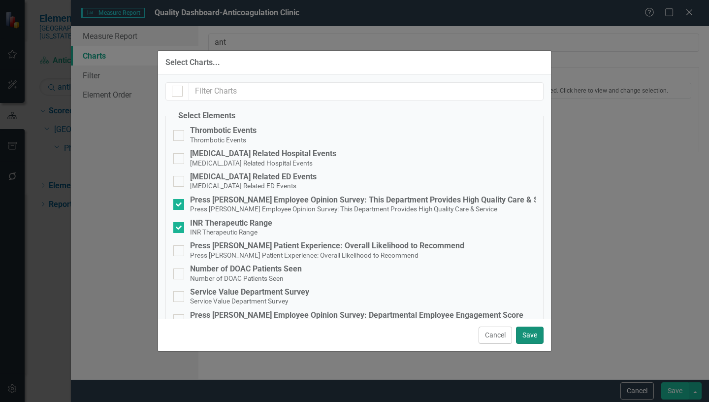
click at [525, 333] on button "Save" at bounding box center [530, 334] width 28 height 17
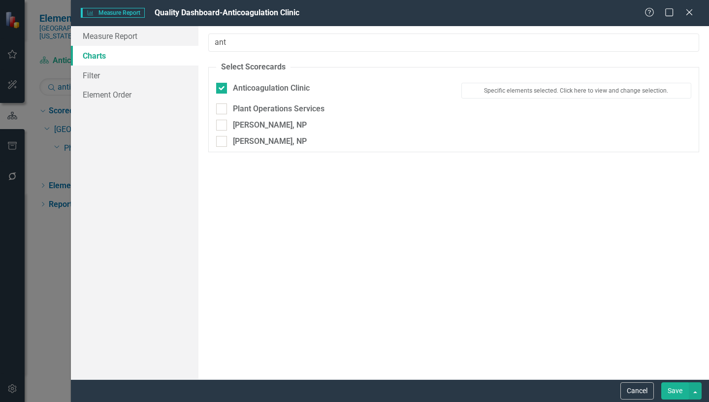
click at [673, 386] on button "Save" at bounding box center [675, 390] width 28 height 17
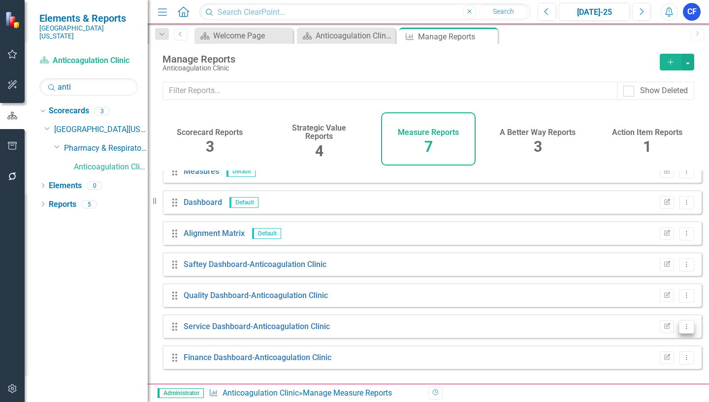
click at [682, 329] on icon "Dropdown Menu" at bounding box center [686, 326] width 8 height 6
click at [656, 262] on link "Edit Report Edit Report" at bounding box center [645, 263] width 81 height 18
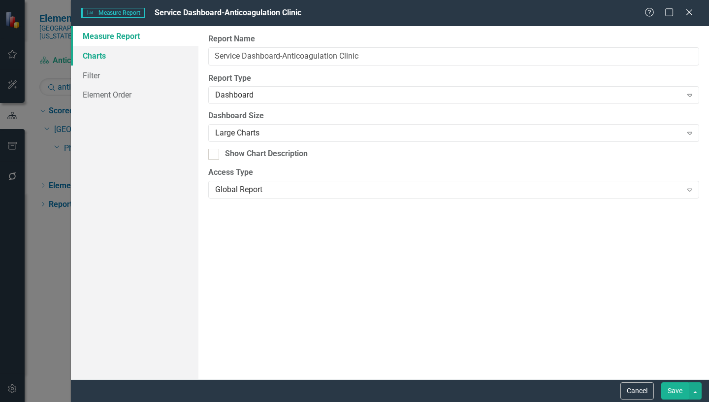
click at [96, 56] on link "Charts" at bounding box center [134, 56] width 127 height 20
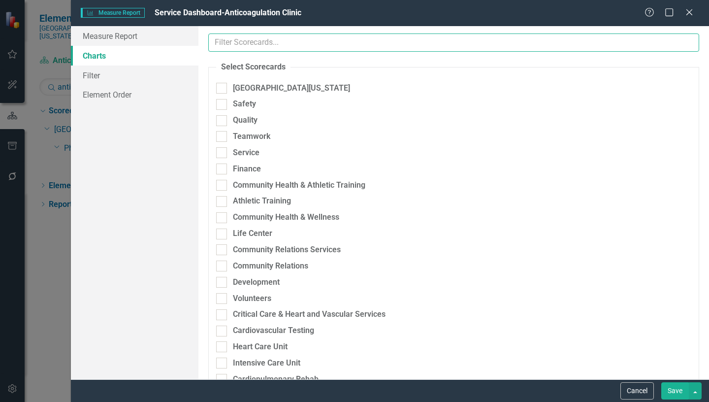
click at [256, 45] on input "text" at bounding box center [453, 42] width 491 height 18
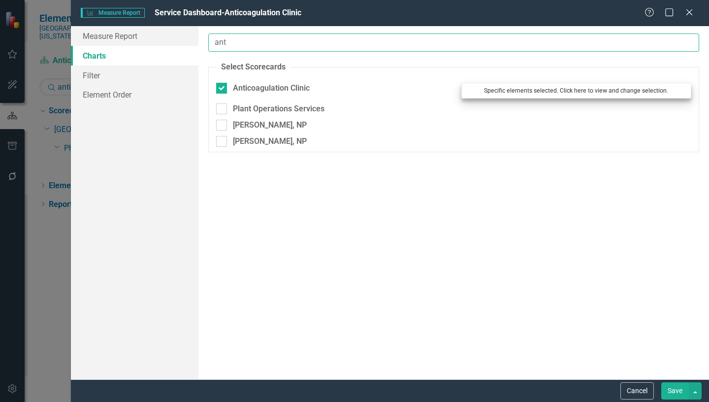
type input "ant"
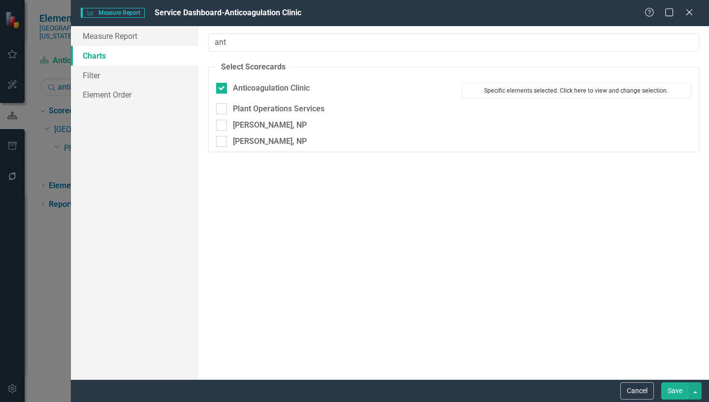
click at [526, 92] on button "Specific elements selected. Click here to view and change selection." at bounding box center [576, 91] width 230 height 16
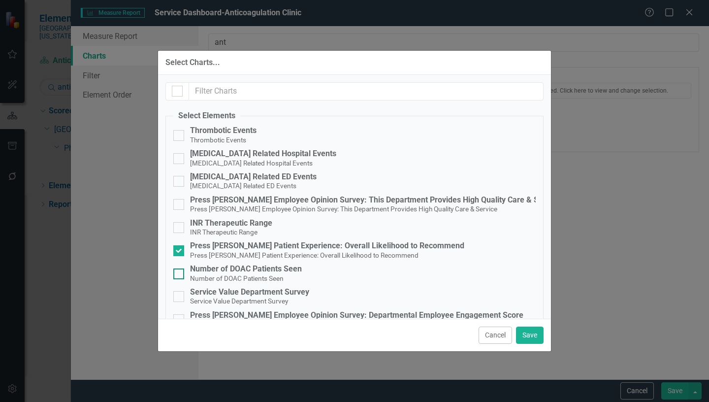
click at [176, 272] on input "Number of DOAC Patients Seen Number of DOAC Patients Seen" at bounding box center [176, 271] width 6 height 6
checkbox input "true"
click at [178, 294] on input "Service Value Department Survey Service Value Department Survey" at bounding box center [176, 294] width 6 height 6
checkbox input "true"
click at [527, 334] on button "Save" at bounding box center [530, 334] width 28 height 17
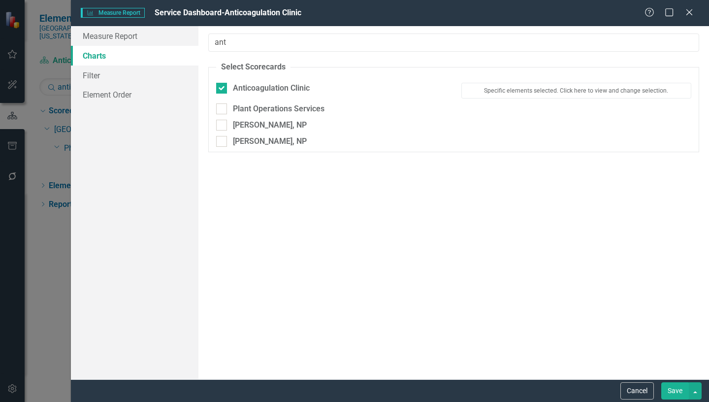
click at [678, 391] on button "Save" at bounding box center [675, 390] width 28 height 17
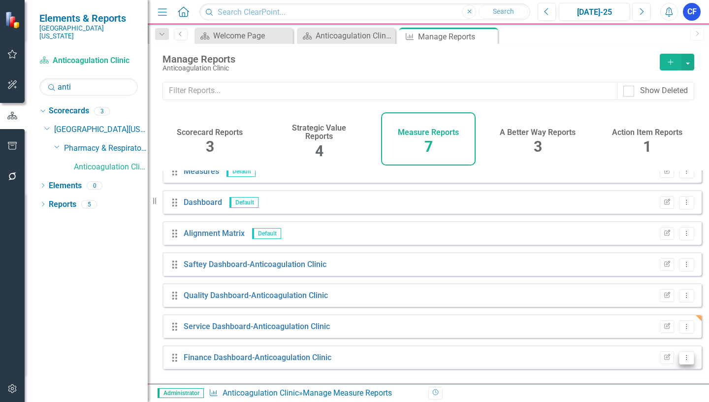
click at [682, 360] on icon "Dropdown Menu" at bounding box center [686, 357] width 8 height 6
click at [653, 293] on link "Edit Report Edit Report" at bounding box center [645, 294] width 81 height 18
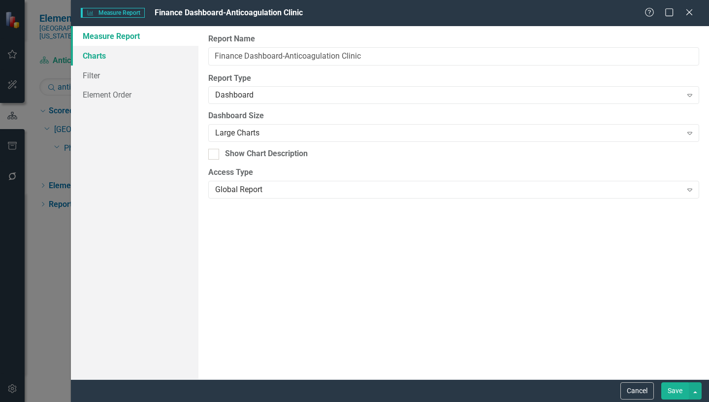
click at [96, 54] on link "Charts" at bounding box center [134, 56] width 127 height 20
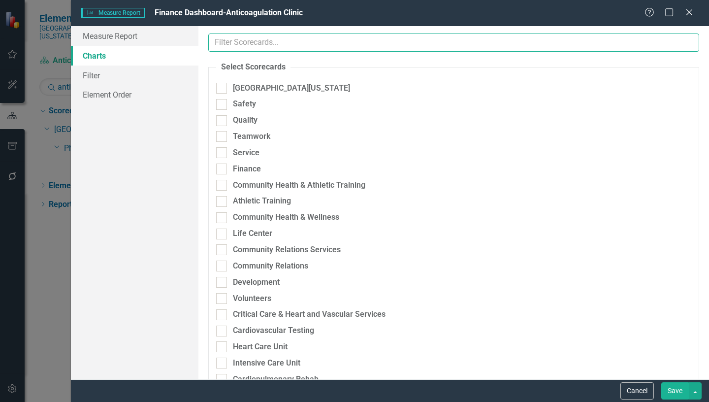
click at [228, 43] on input "text" at bounding box center [453, 42] width 491 height 18
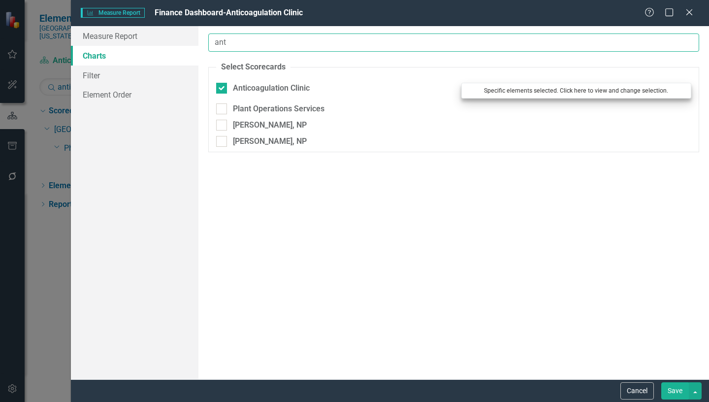
type input "ant"
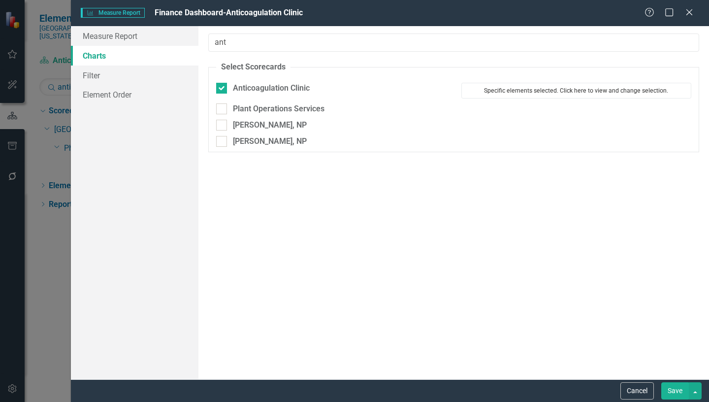
click at [535, 91] on button "Specific elements selected. Click here to view and change selection." at bounding box center [576, 91] width 230 height 16
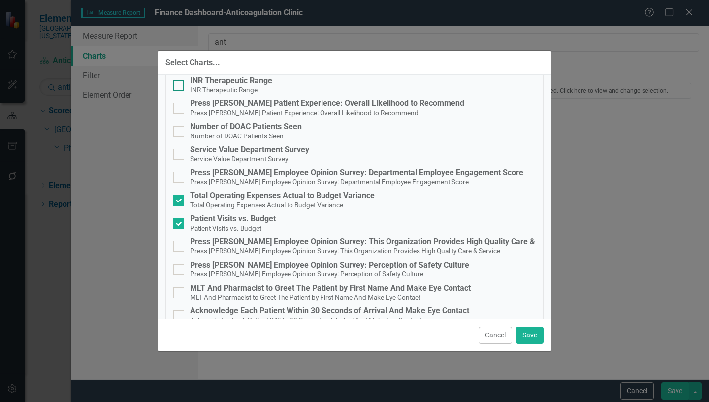
scroll to position [148, 0]
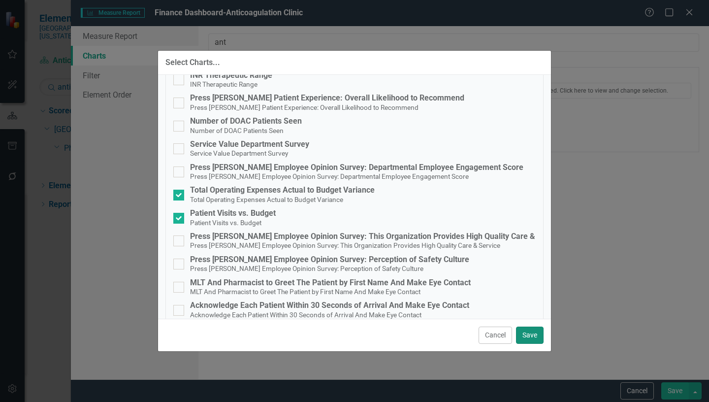
click at [534, 332] on button "Save" at bounding box center [530, 334] width 28 height 17
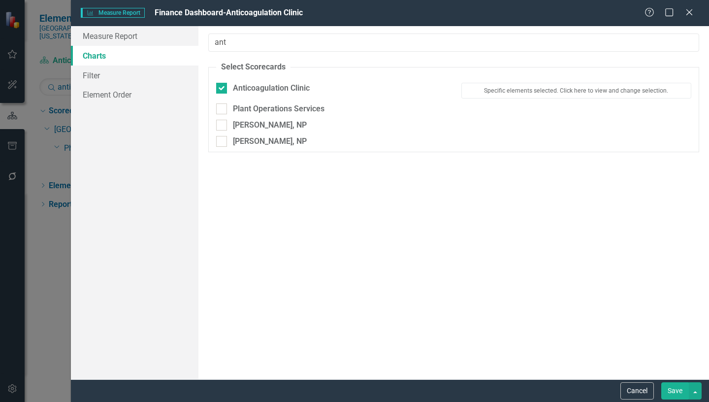
click at [678, 389] on button "Save" at bounding box center [675, 390] width 28 height 17
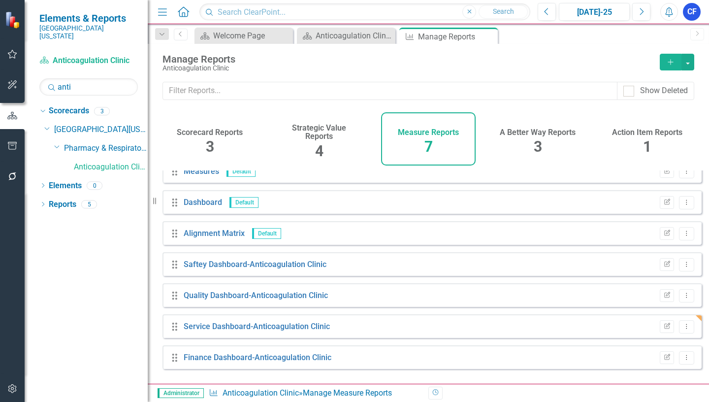
drag, startPoint x: 489, startPoint y: 36, endPoint x: 471, endPoint y: 34, distance: 17.8
click at [0, 0] on icon "Close" at bounding box center [0, 0] width 0 height 0
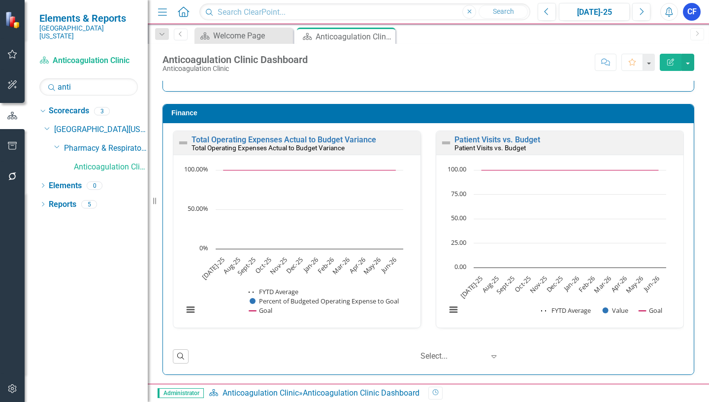
scroll to position [1246, 0]
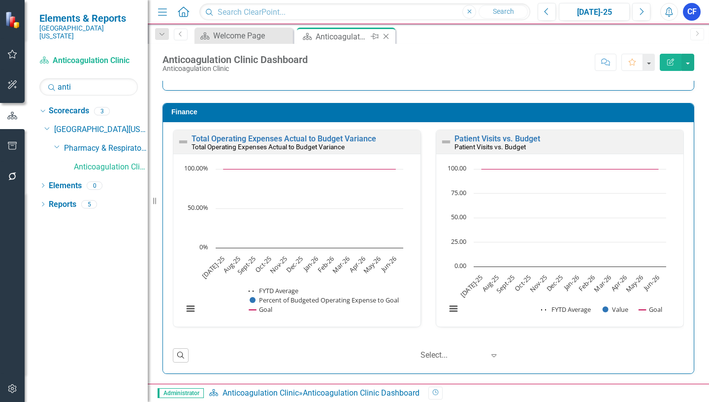
click at [389, 32] on div "Close" at bounding box center [386, 37] width 12 height 12
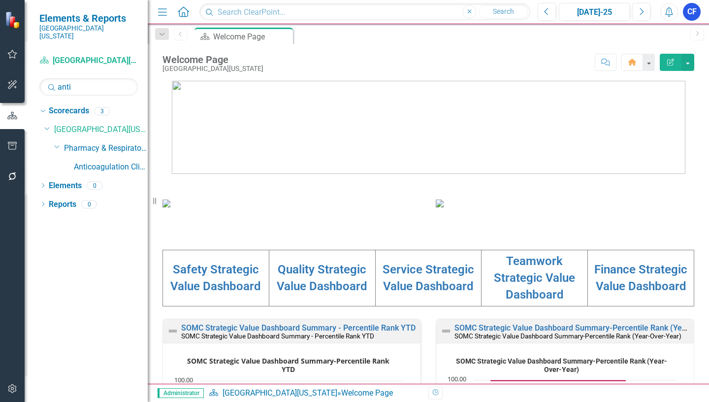
click at [668, 13] on icon "Alerts" at bounding box center [668, 12] width 10 height 10
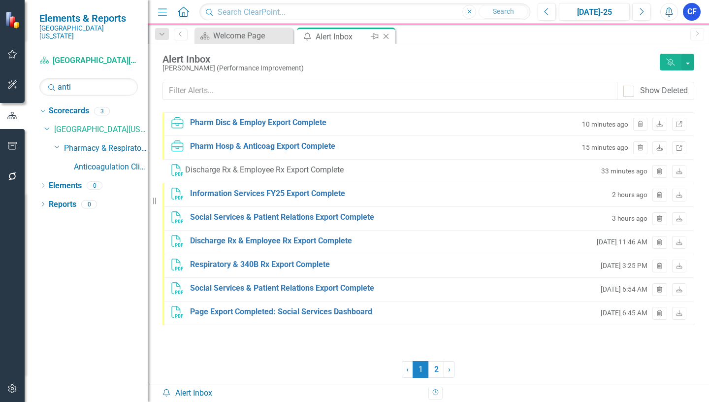
click at [386, 38] on icon "Close" at bounding box center [386, 36] width 10 height 8
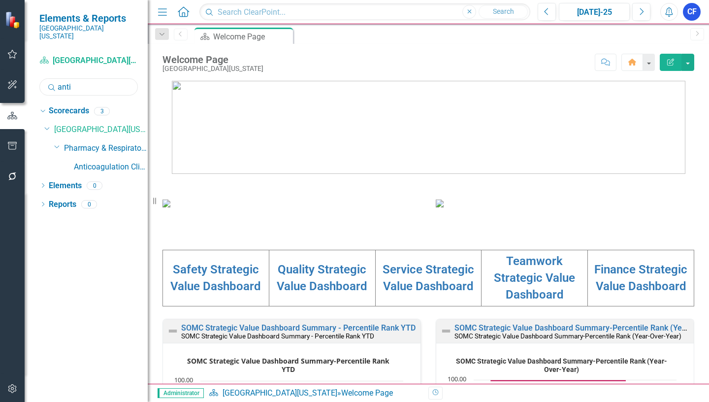
drag, startPoint x: 74, startPoint y: 77, endPoint x: 57, endPoint y: 76, distance: 17.2
click at [57, 78] on input "anti" at bounding box center [88, 86] width 98 height 17
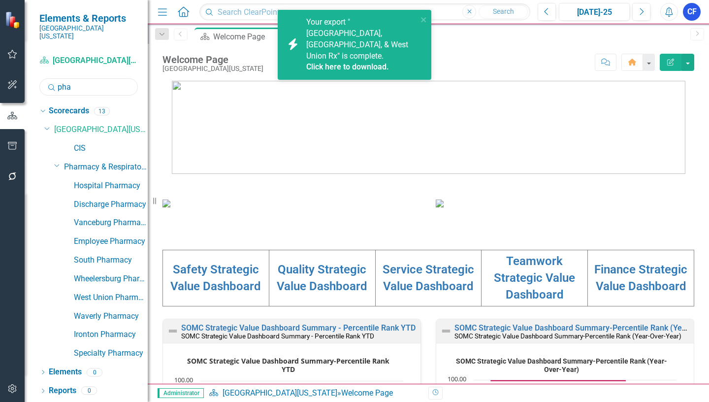
type input "pha"
click at [340, 62] on link "Click here to download." at bounding box center [347, 66] width 83 height 9
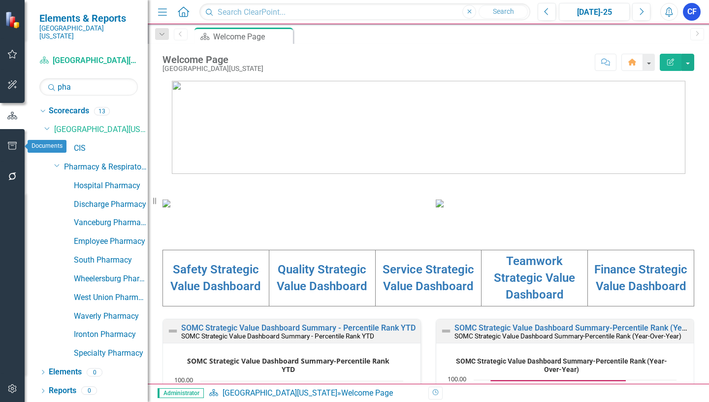
click at [15, 146] on icon "button" at bounding box center [12, 146] width 10 height 8
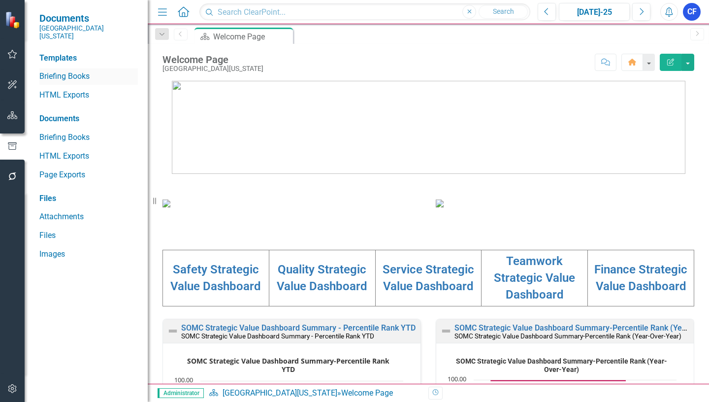
click at [74, 71] on link "Briefing Books" at bounding box center [88, 76] width 98 height 11
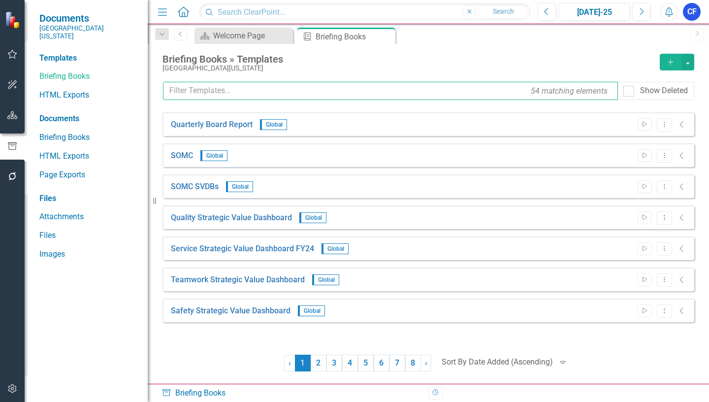
click at [191, 93] on input "text" at bounding box center [390, 91] width 455 height 18
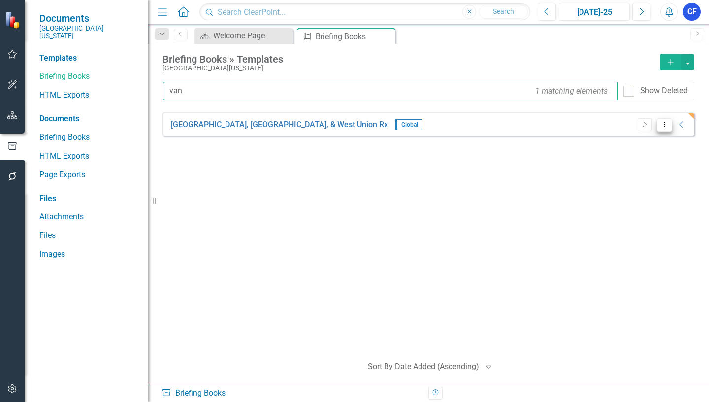
type input "van"
click at [662, 126] on icon "Dropdown Menu" at bounding box center [664, 124] width 8 height 6
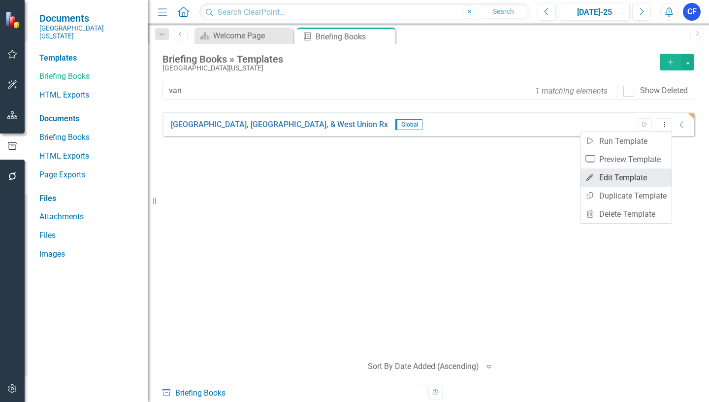
click at [641, 176] on link "Edit Edit Template" at bounding box center [625, 177] width 91 height 18
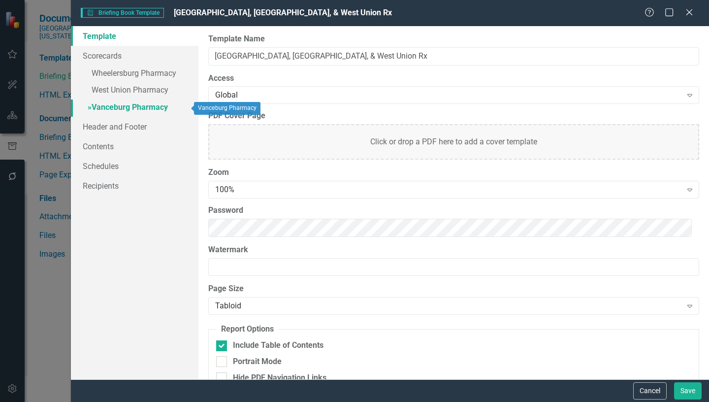
click at [135, 108] on link "» Vanceburg Pharmacy" at bounding box center [134, 107] width 127 height 17
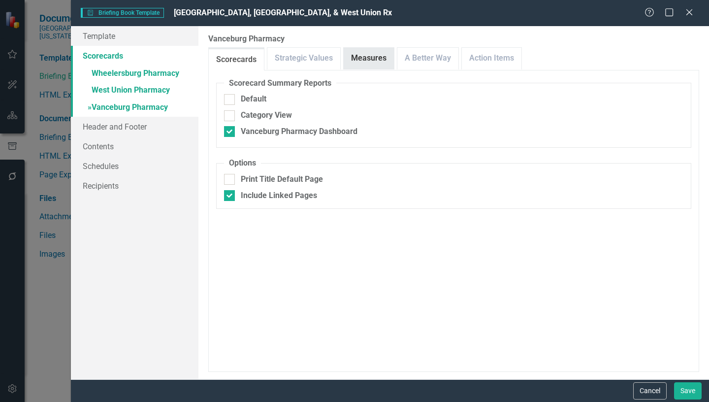
click at [371, 59] on link "Measures" at bounding box center [368, 58] width 50 height 21
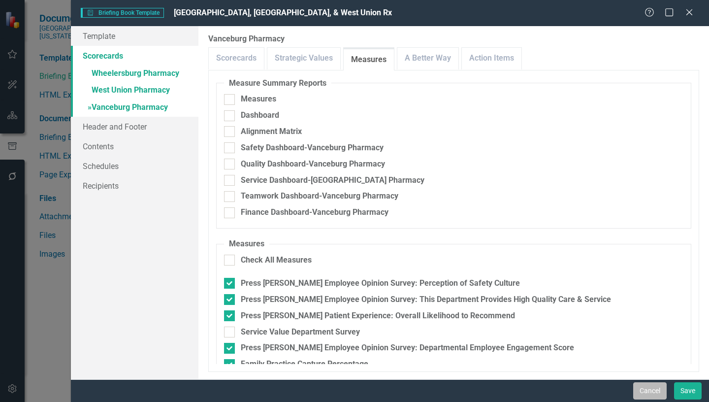
click at [655, 389] on button "Cancel" at bounding box center [649, 390] width 33 height 17
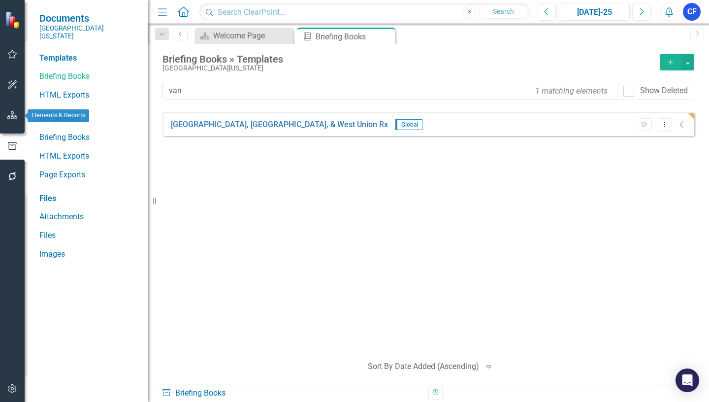
click at [9, 113] on icon "button" at bounding box center [12, 115] width 10 height 8
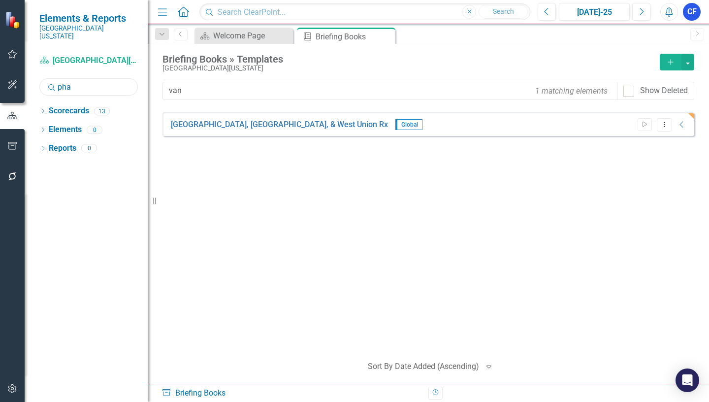
click at [78, 79] on input "pha" at bounding box center [88, 86] width 98 height 17
click at [43, 109] on icon "Dropdown" at bounding box center [42, 111] width 7 height 5
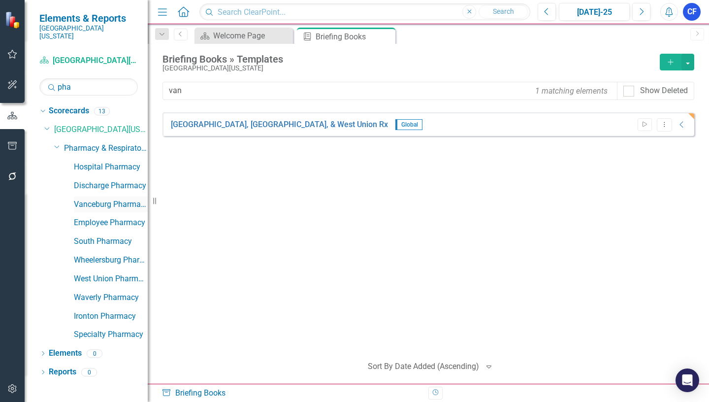
click at [82, 199] on link "Vanceburg Pharmacy" at bounding box center [111, 204] width 74 height 11
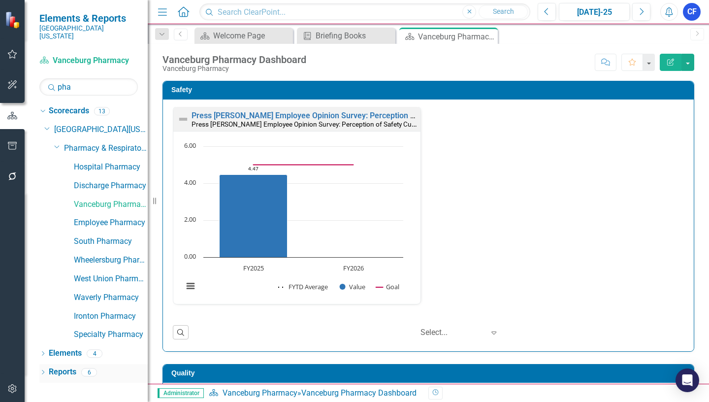
click at [63, 366] on link "Reports" at bounding box center [63, 371] width 28 height 11
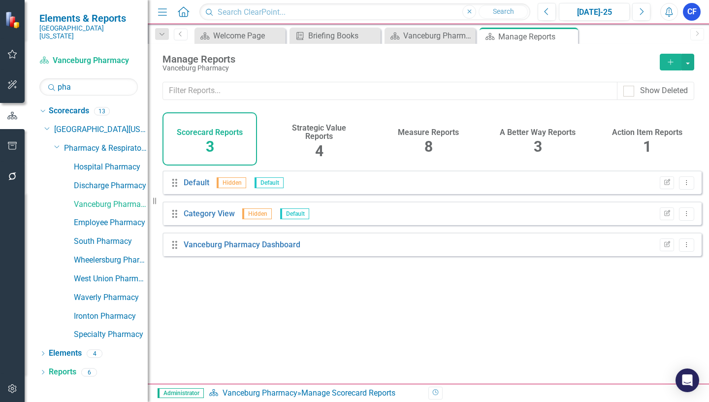
click at [429, 134] on h4 "Measure Reports" at bounding box center [428, 132] width 61 height 9
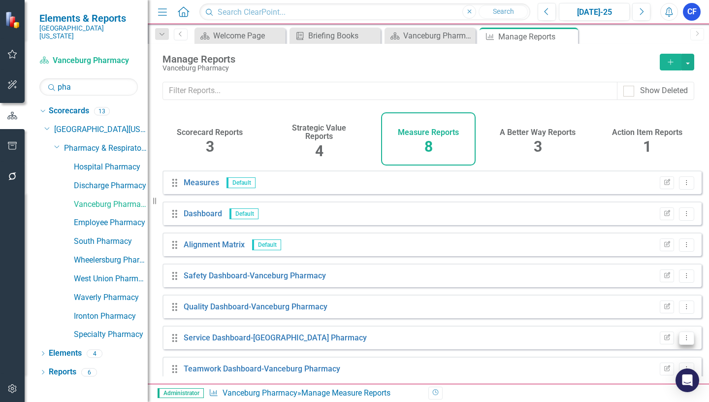
click at [682, 340] on icon "Dropdown Menu" at bounding box center [686, 337] width 8 height 6
click at [629, 276] on link "Edit Report Edit Report" at bounding box center [645, 274] width 81 height 18
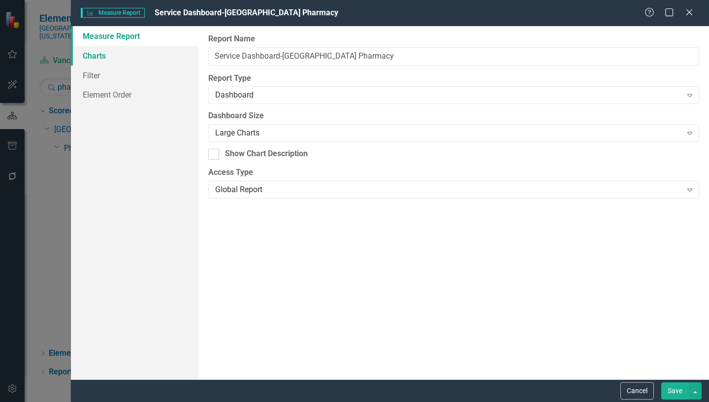
click at [98, 56] on link "Charts" at bounding box center [134, 56] width 127 height 20
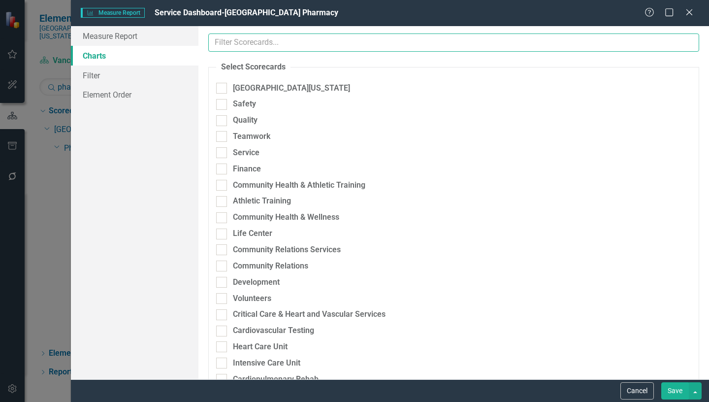
click at [269, 41] on input "text" at bounding box center [453, 42] width 491 height 18
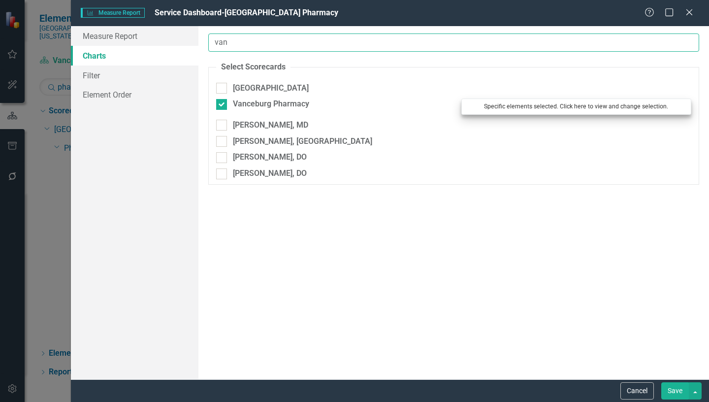
type input "van"
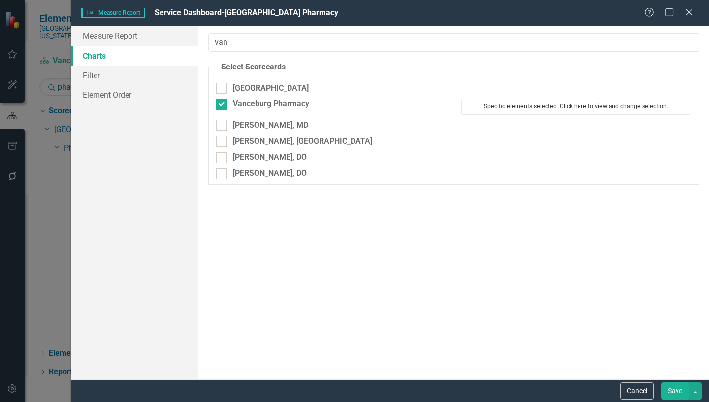
click at [563, 109] on button "Specific elements selected. Click here to view and change selection." at bounding box center [576, 106] width 230 height 16
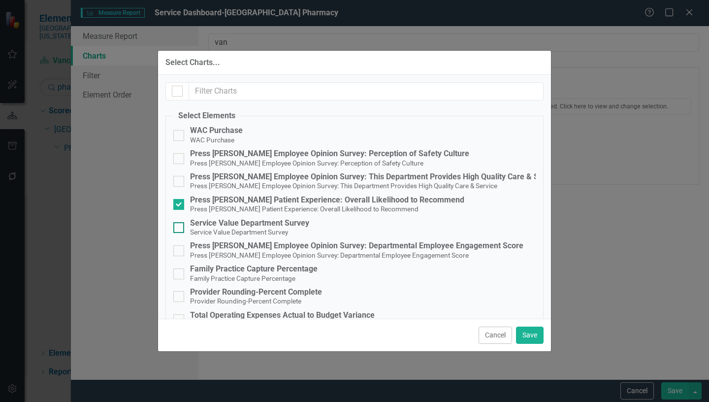
scroll to position [49, 0]
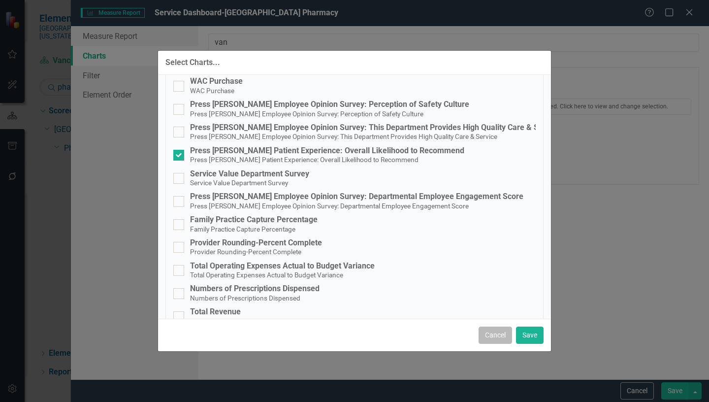
click at [497, 335] on button "Cancel" at bounding box center [494, 334] width 33 height 17
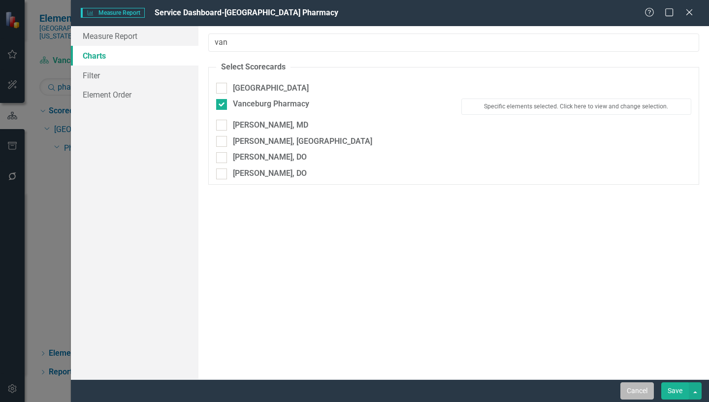
click at [642, 390] on button "Cancel" at bounding box center [636, 390] width 33 height 17
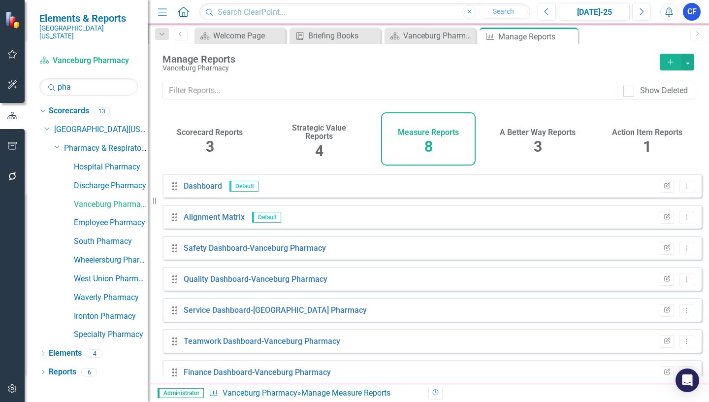
scroll to position [42, 0]
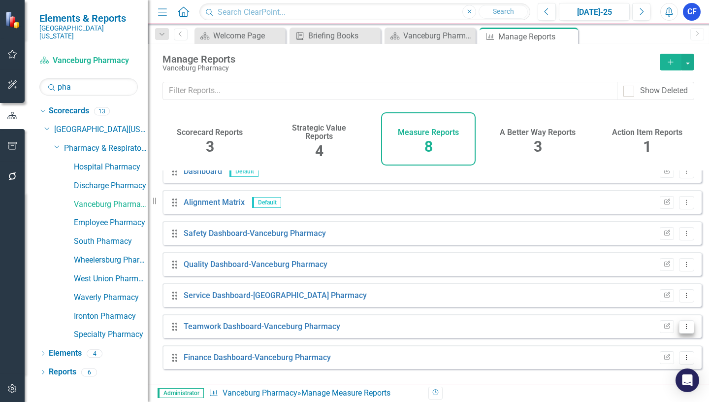
click at [682, 329] on icon "Dropdown Menu" at bounding box center [686, 326] width 8 height 6
click at [651, 261] on link "Edit Report Edit Report" at bounding box center [645, 263] width 81 height 18
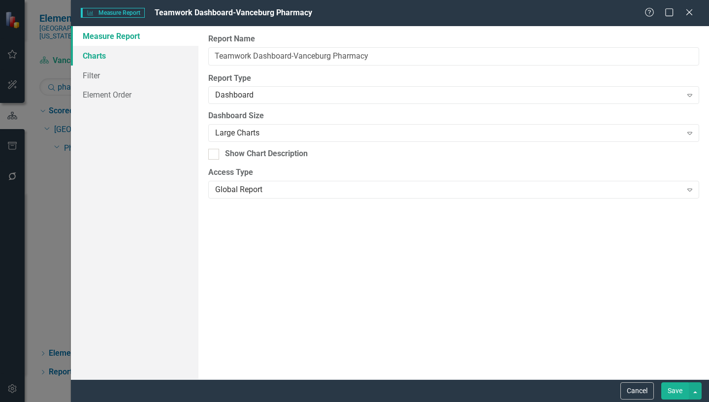
click at [100, 55] on link "Charts" at bounding box center [134, 56] width 127 height 20
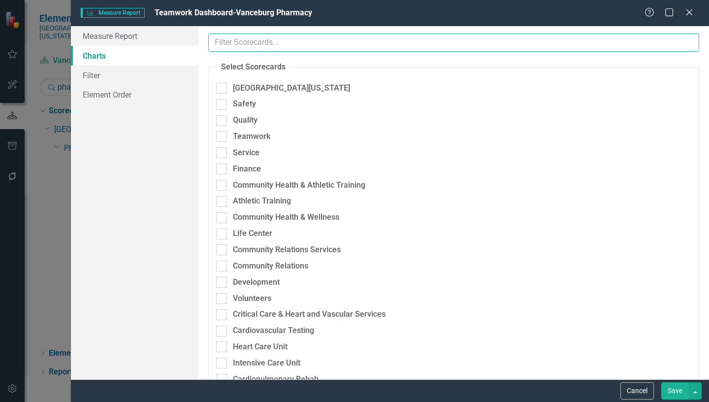
click at [256, 39] on input "text" at bounding box center [453, 42] width 491 height 18
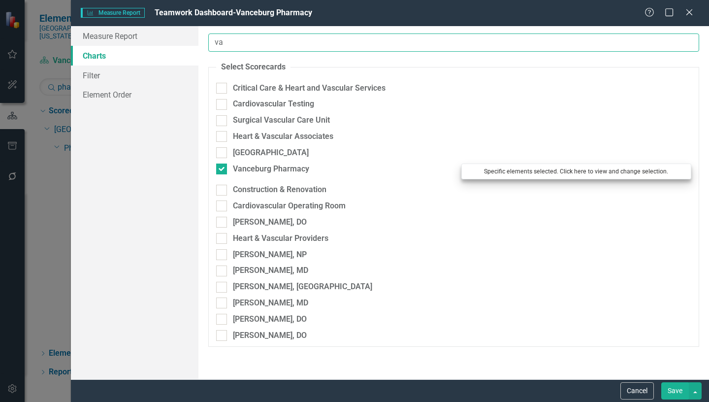
type input "va"
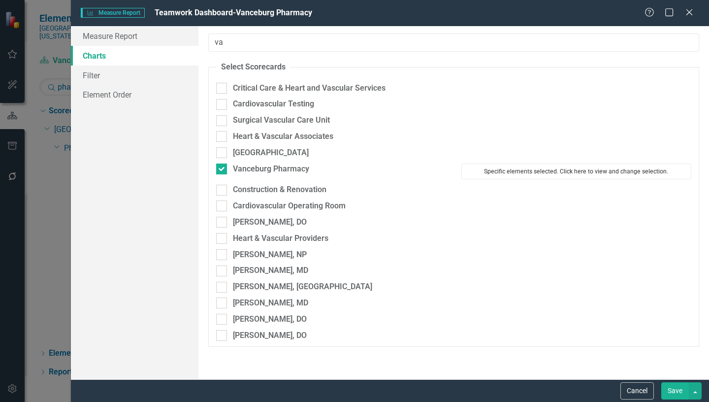
click at [523, 170] on button "Specific elements selected. Click here to view and change selection." at bounding box center [576, 171] width 230 height 16
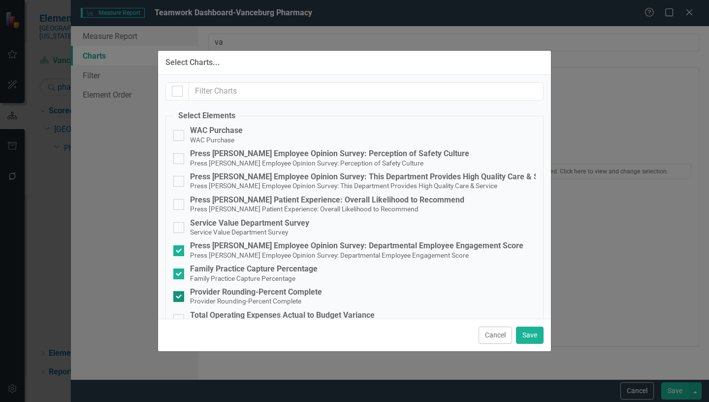
click at [176, 296] on input "Provider Rounding-Percent Complete Provider Rounding-Percent Complete" at bounding box center [176, 294] width 6 height 6
checkbox input "false"
click at [531, 332] on button "Save" at bounding box center [530, 334] width 28 height 17
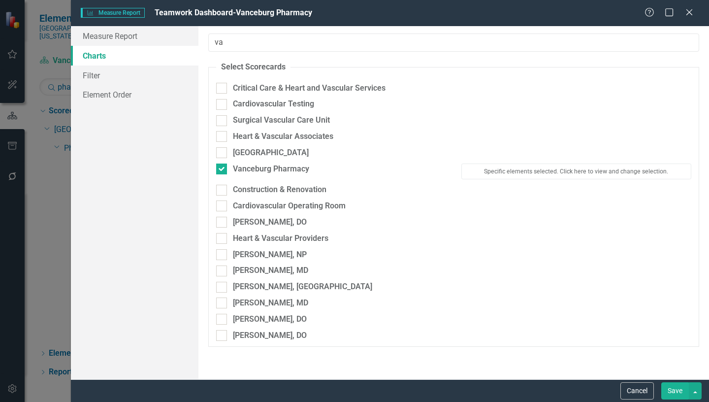
click at [680, 390] on button "Save" at bounding box center [675, 390] width 28 height 17
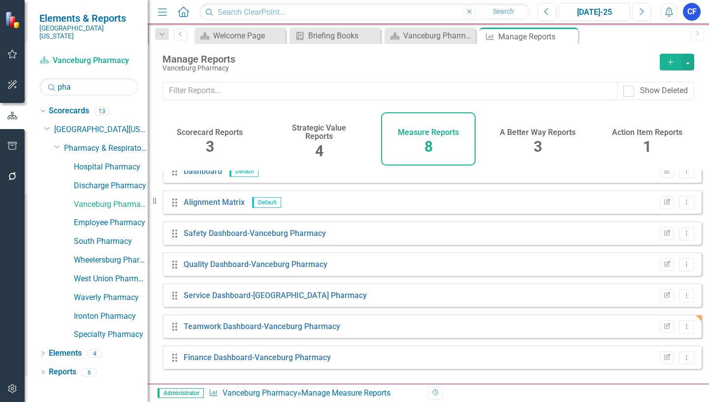
click at [0, 0] on icon at bounding box center [0, 0] width 0 height 0
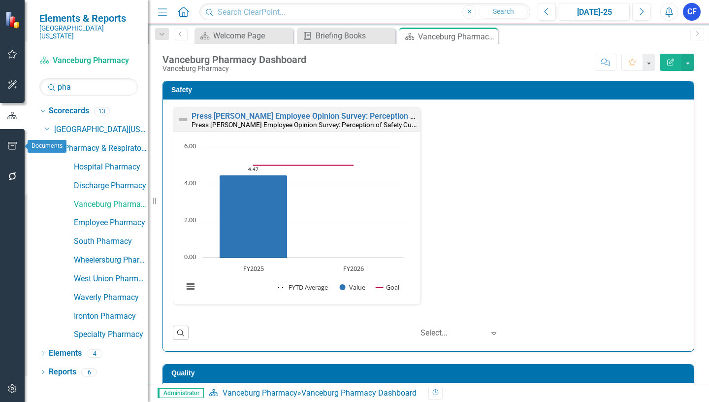
click at [10, 147] on icon "button" at bounding box center [12, 146] width 10 height 8
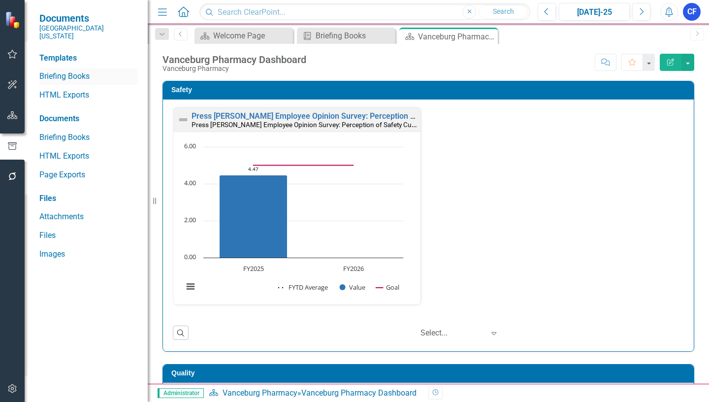
click at [62, 71] on link "Briefing Books" at bounding box center [88, 76] width 98 height 11
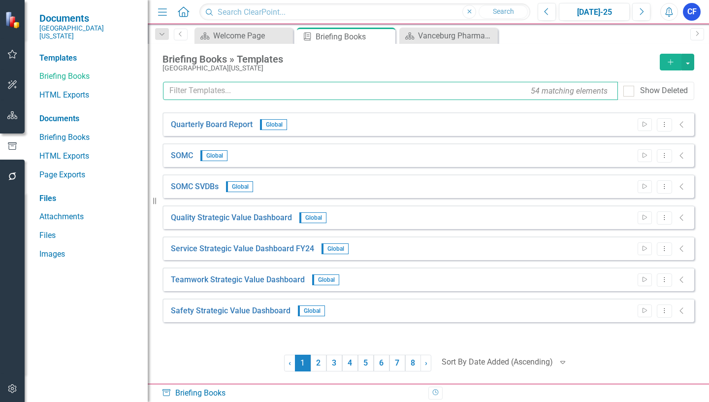
click at [193, 93] on input "text" at bounding box center [390, 91] width 455 height 18
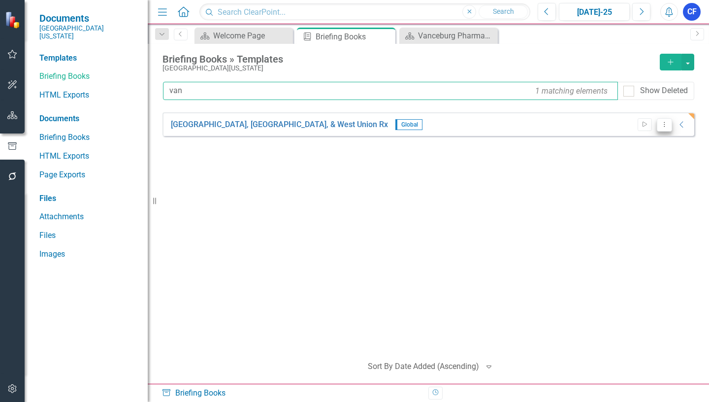
type input "van"
click at [662, 124] on icon "Dropdown Menu" at bounding box center [664, 124] width 8 height 6
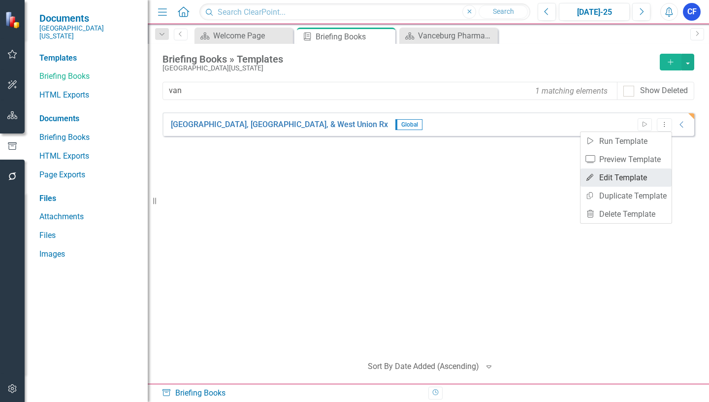
click at [637, 179] on link "Edit Edit Template" at bounding box center [625, 177] width 91 height 18
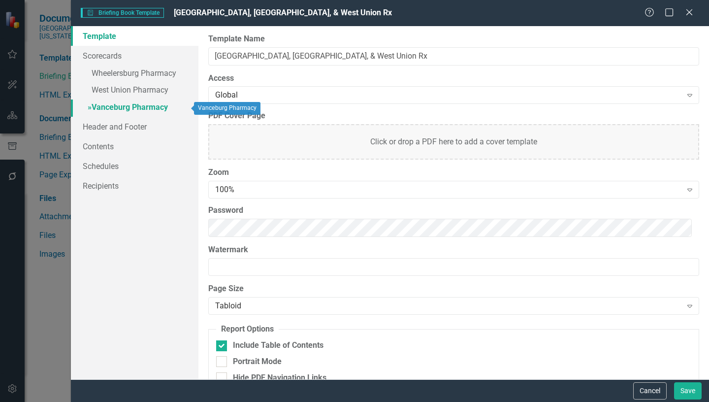
click at [124, 106] on link "» Vanceburg Pharmacy" at bounding box center [134, 107] width 127 height 17
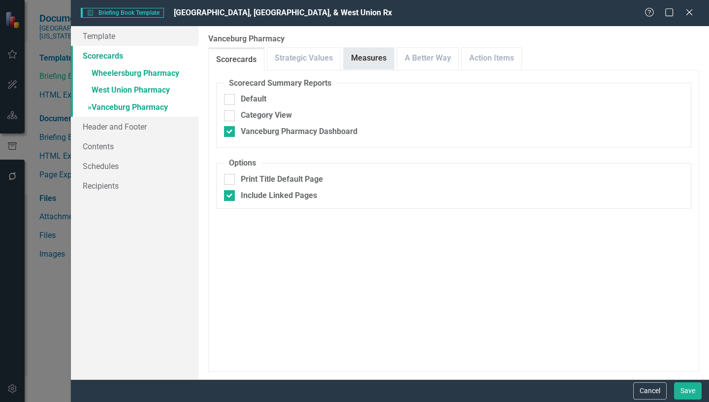
click at [365, 61] on link "Measures" at bounding box center [368, 58] width 50 height 21
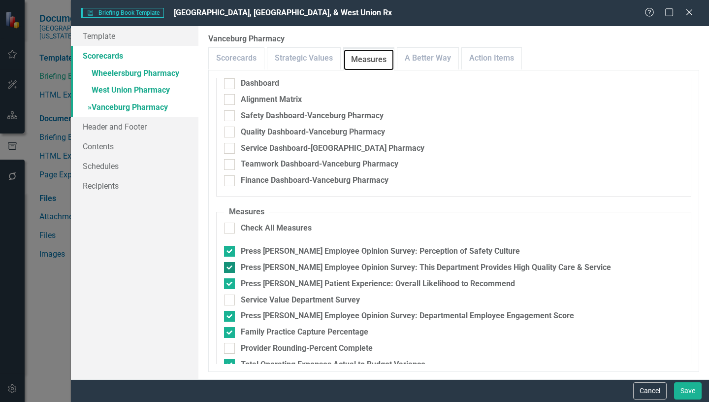
scroll to position [49, 0]
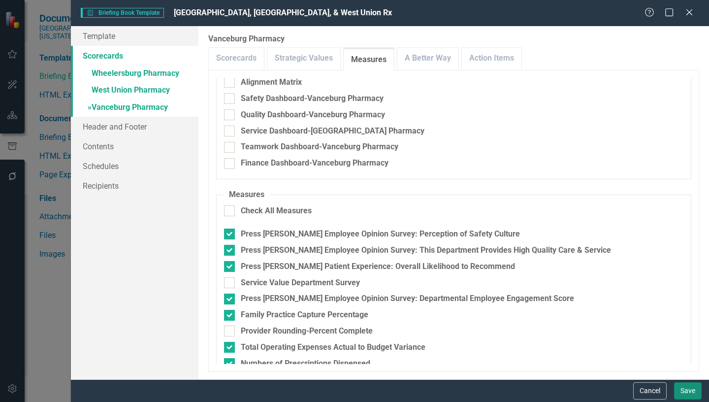
click at [683, 392] on button "Save" at bounding box center [688, 390] width 28 height 17
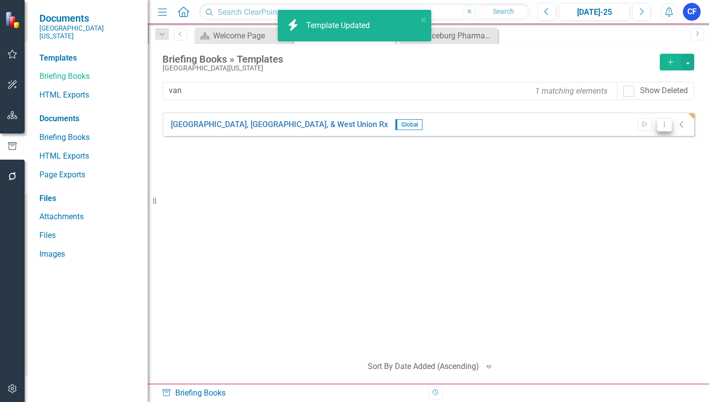
click at [663, 124] on icon "Dropdown Menu" at bounding box center [664, 124] width 8 height 6
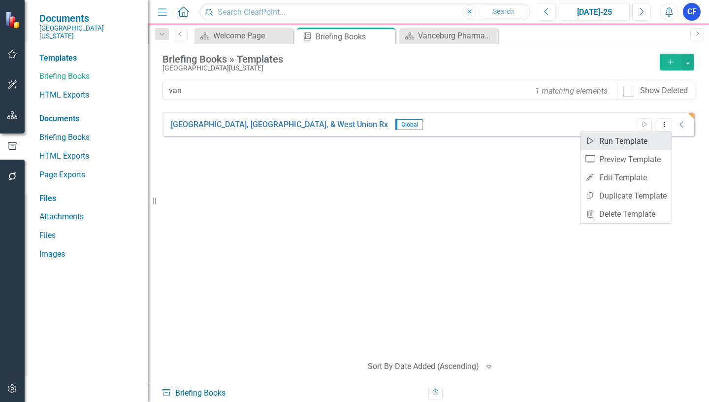
click at [624, 143] on link "Start Run Template" at bounding box center [625, 141] width 91 height 18
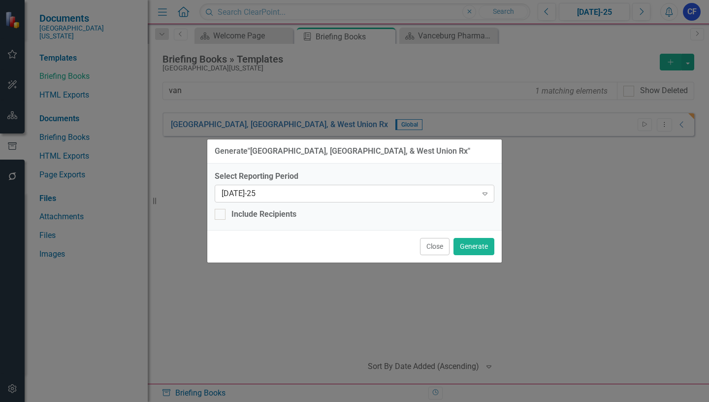
click at [486, 192] on icon at bounding box center [484, 193] width 5 height 3
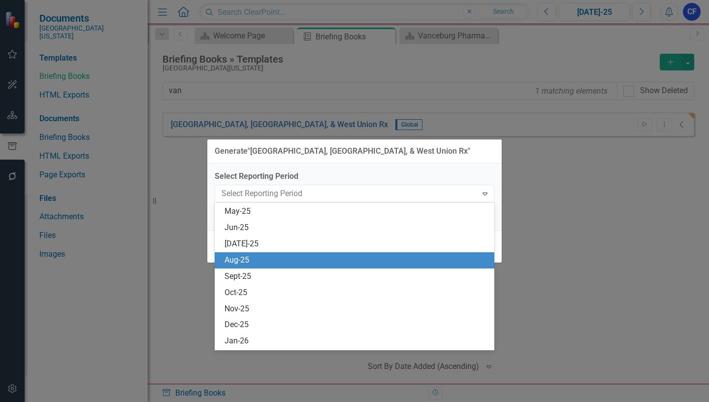
scroll to position [711, 0]
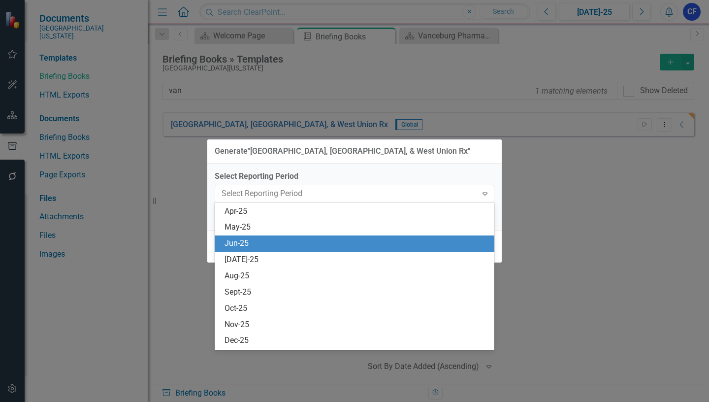
click at [243, 240] on div "Jun-25" at bounding box center [356, 243] width 264 height 11
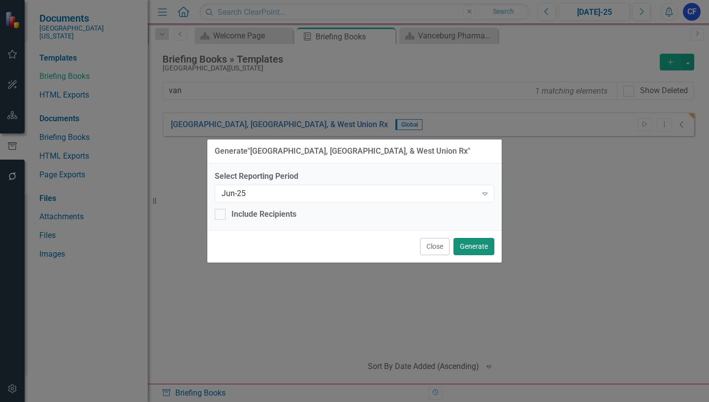
click at [473, 246] on button "Generate" at bounding box center [473, 246] width 41 height 17
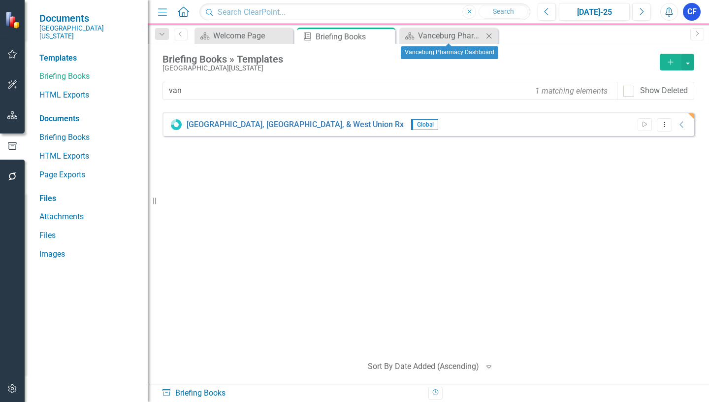
click at [493, 35] on icon "Close" at bounding box center [489, 36] width 10 height 8
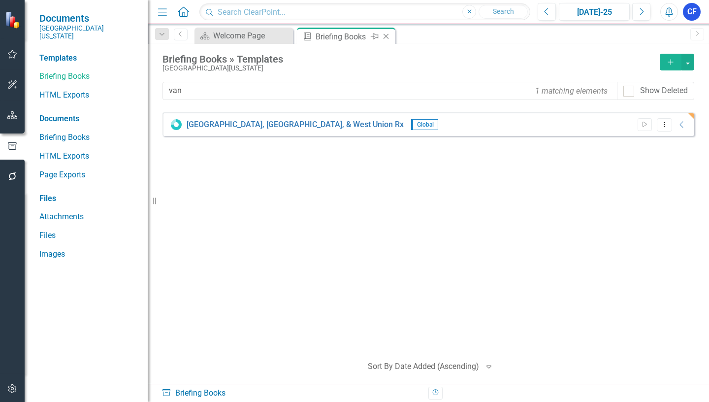
click at [386, 38] on icon "Close" at bounding box center [386, 36] width 10 height 8
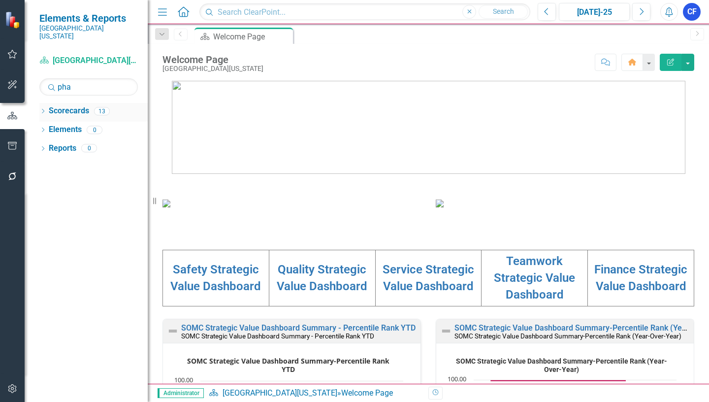
click at [45, 109] on icon "Dropdown" at bounding box center [42, 111] width 7 height 5
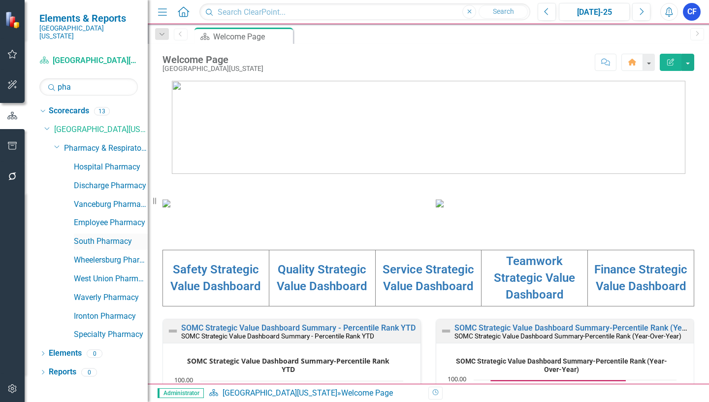
click at [116, 236] on link "South Pharmacy" at bounding box center [111, 241] width 74 height 11
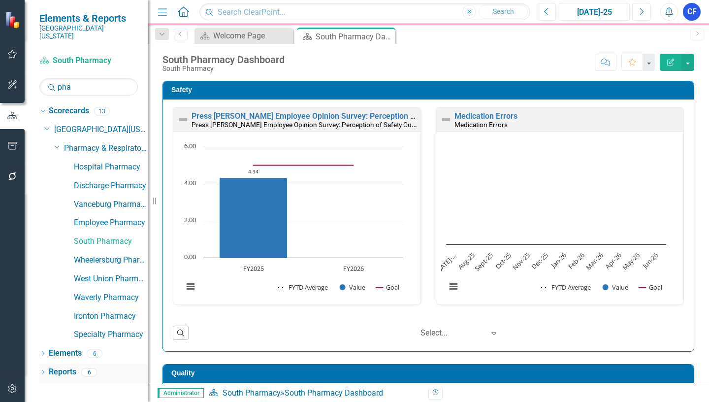
click at [68, 366] on link "Reports" at bounding box center [63, 371] width 28 height 11
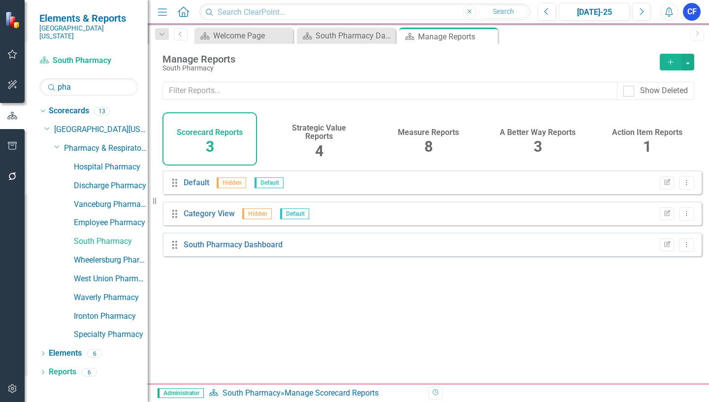
click at [428, 137] on div "8" at bounding box center [428, 146] width 8 height 21
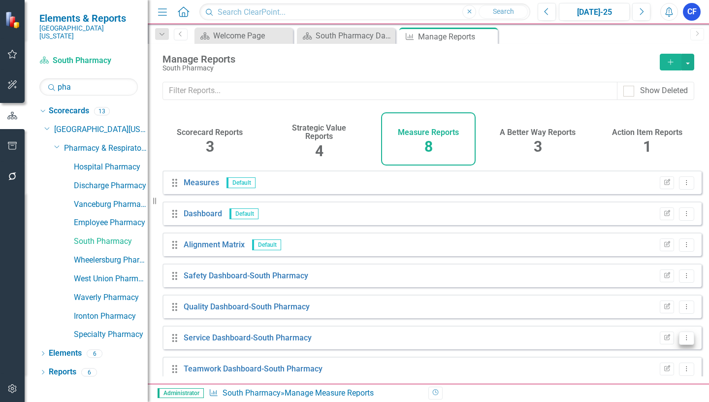
click at [682, 340] on icon "Dropdown Menu" at bounding box center [686, 337] width 8 height 6
click at [648, 275] on link "Edit Report Edit Report" at bounding box center [645, 274] width 81 height 18
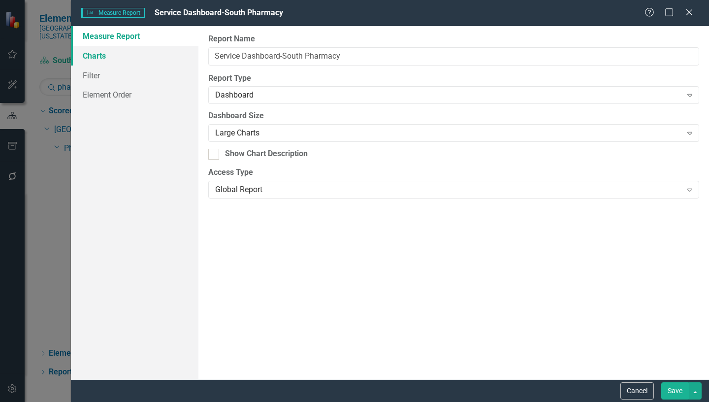
click at [95, 57] on link "Charts" at bounding box center [134, 56] width 127 height 20
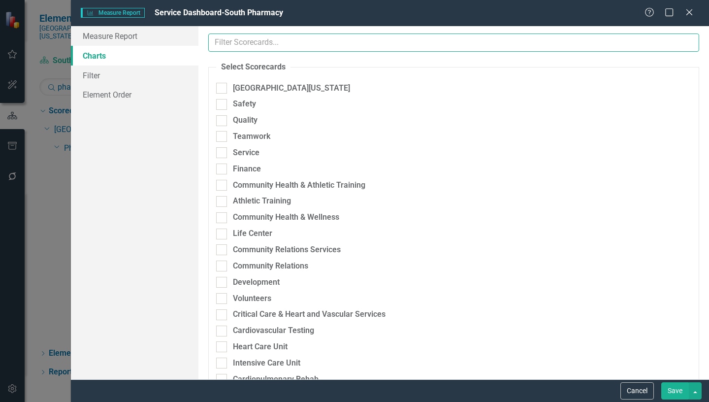
click at [245, 42] on input "text" at bounding box center [453, 42] width 491 height 18
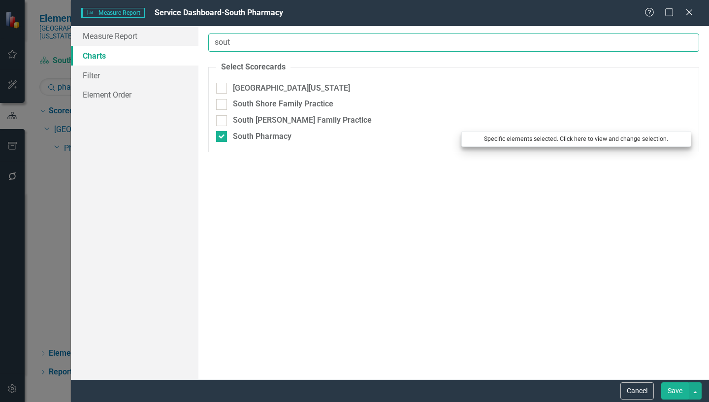
type input "sout"
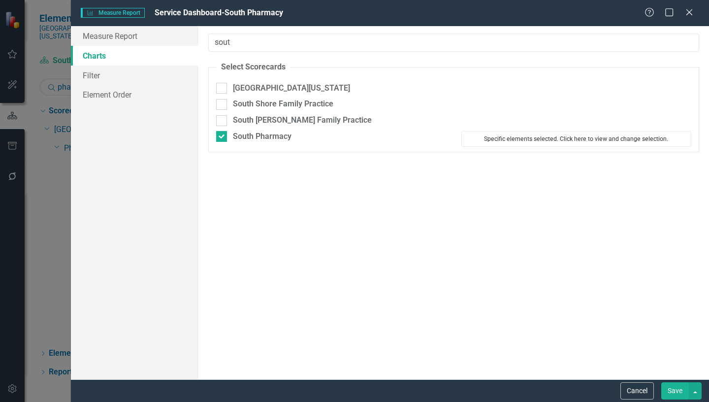
click at [536, 142] on button "Specific elements selected. Click here to view and change selection." at bounding box center [576, 139] width 230 height 16
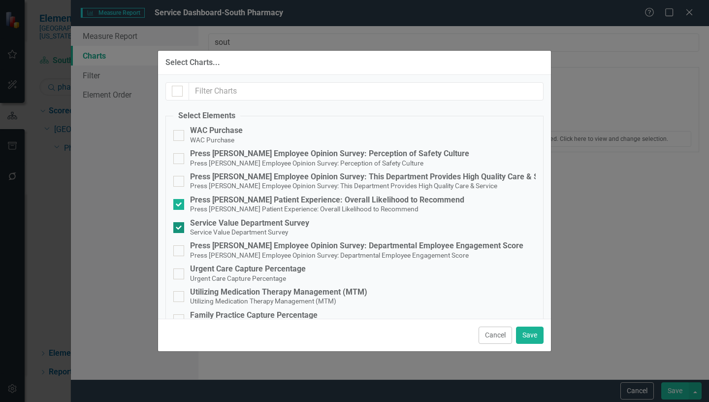
click at [178, 224] on input "Service Value Department Survey Service Value Department Survey" at bounding box center [176, 225] width 6 height 6
checkbox input "false"
click at [530, 334] on button "Save" at bounding box center [530, 334] width 28 height 17
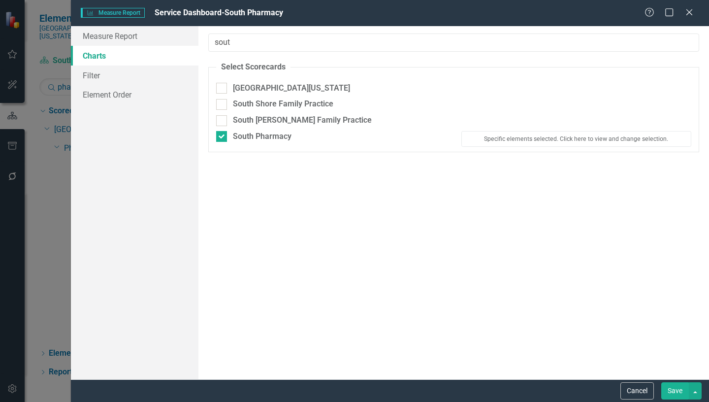
click at [682, 391] on button "Save" at bounding box center [675, 390] width 28 height 17
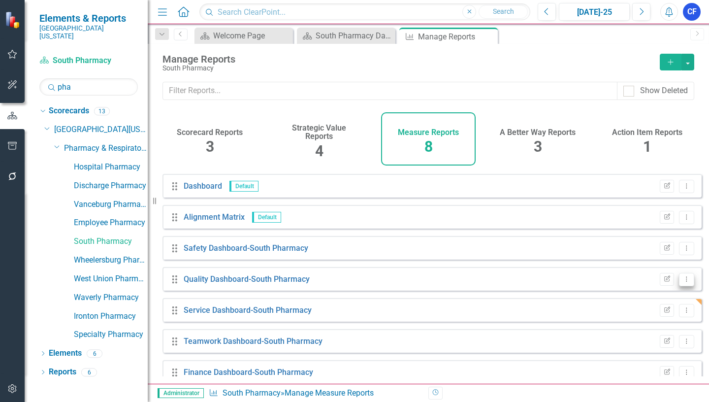
scroll to position [42, 0]
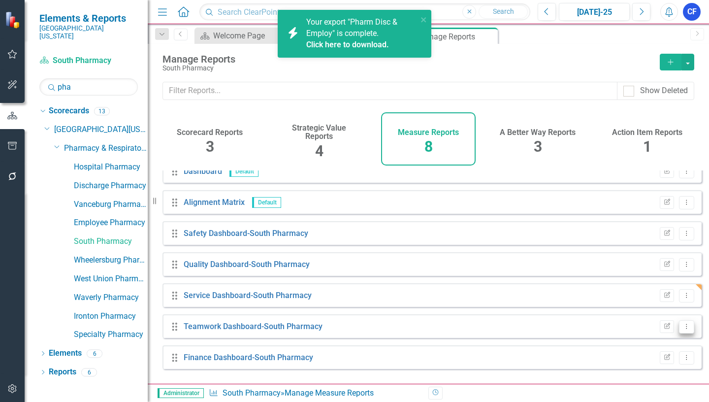
click at [686, 328] on icon at bounding box center [686, 325] width 1 height 5
click at [422, 20] on icon "close" at bounding box center [423, 20] width 7 height 8
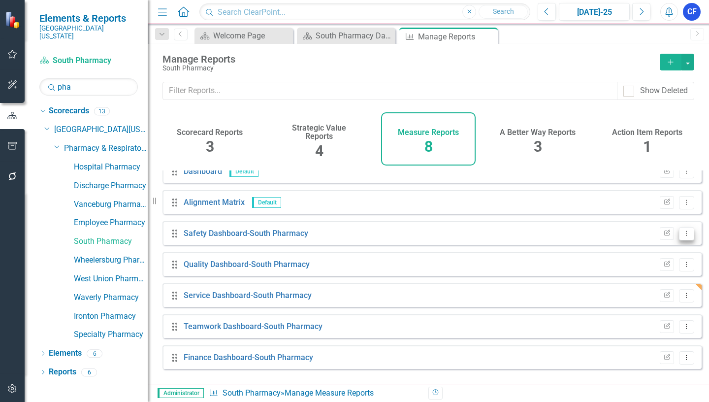
click at [682, 236] on icon "Dropdown Menu" at bounding box center [686, 233] width 8 height 6
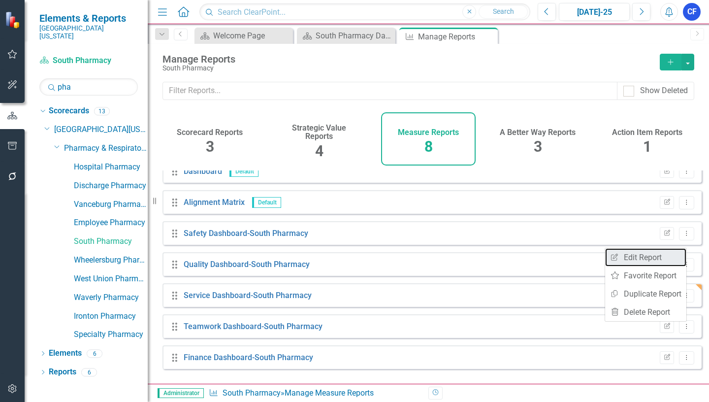
click at [649, 257] on link "Edit Report Edit Report" at bounding box center [645, 257] width 81 height 18
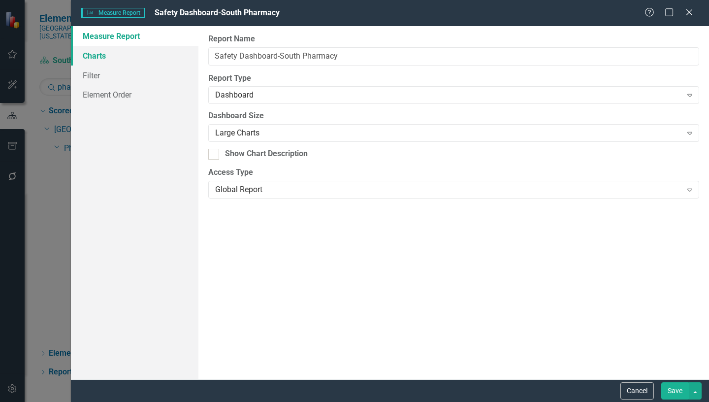
click at [102, 56] on link "Charts" at bounding box center [134, 56] width 127 height 20
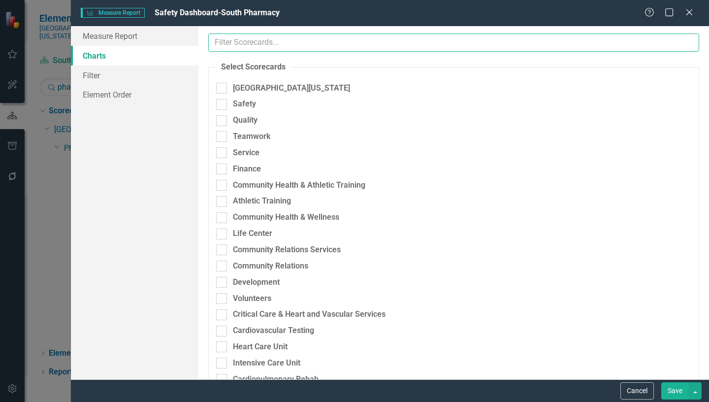
click at [262, 43] on input "text" at bounding box center [453, 42] width 491 height 18
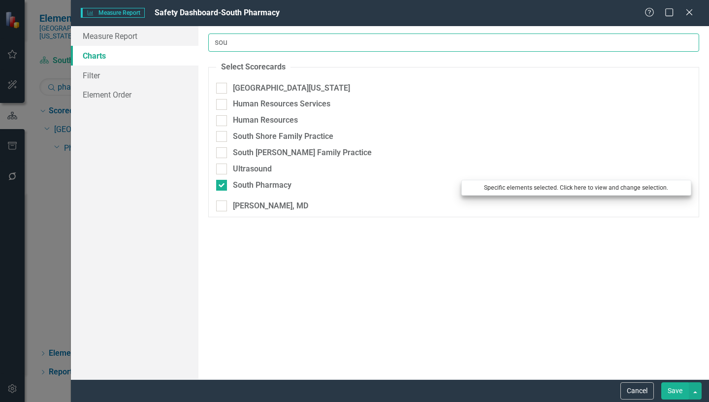
type input "sou"
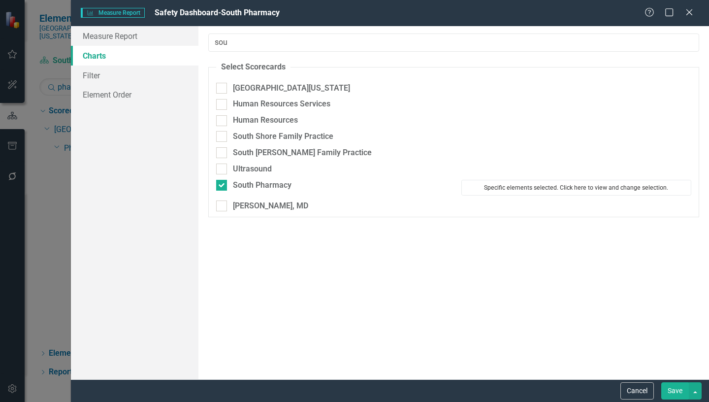
click at [536, 186] on button "Specific elements selected. Click here to view and change selection." at bounding box center [576, 188] width 230 height 16
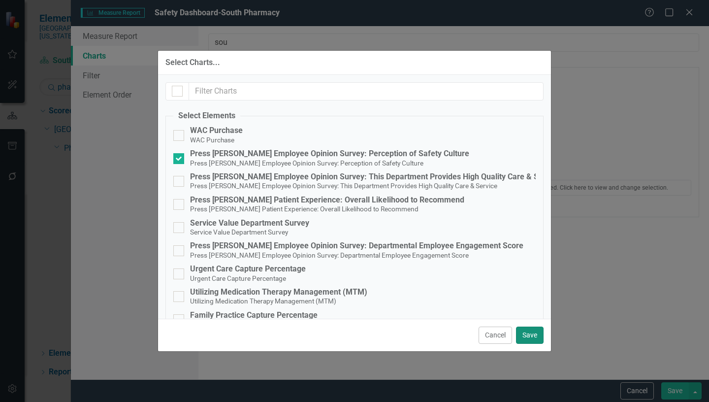
click at [530, 332] on button "Save" at bounding box center [530, 334] width 28 height 17
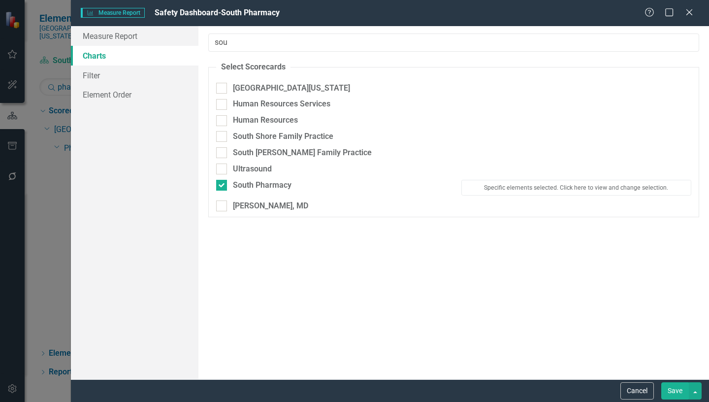
click at [673, 390] on button "Save" at bounding box center [675, 390] width 28 height 17
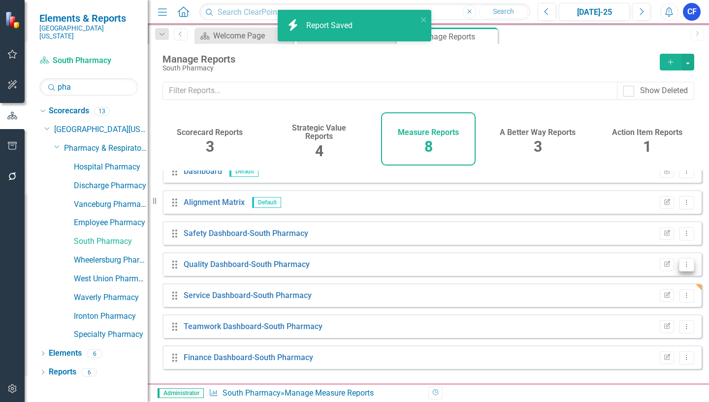
click at [682, 267] on icon "Dropdown Menu" at bounding box center [686, 264] width 8 height 6
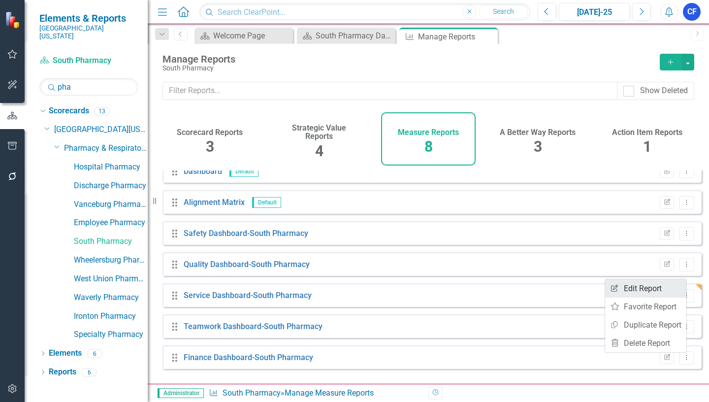
click at [651, 289] on link "Edit Report Edit Report" at bounding box center [645, 288] width 81 height 18
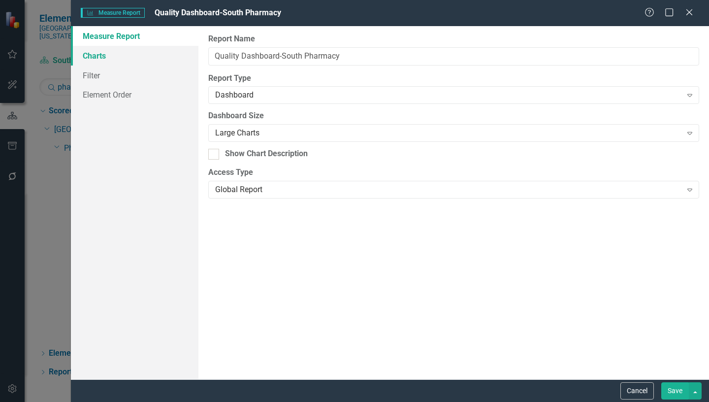
click at [99, 55] on link "Charts" at bounding box center [134, 56] width 127 height 20
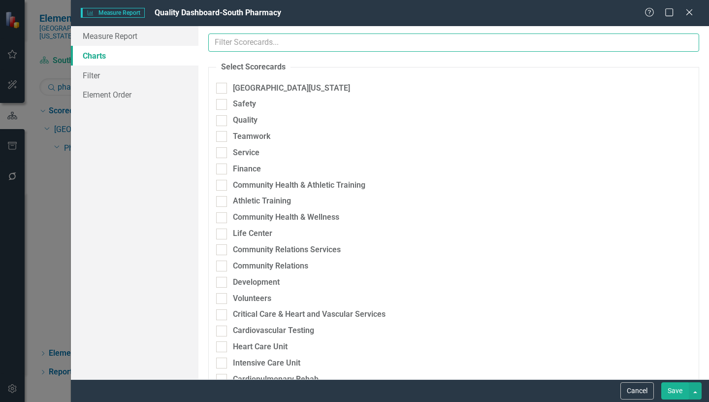
click at [275, 42] on input "text" at bounding box center [453, 42] width 491 height 18
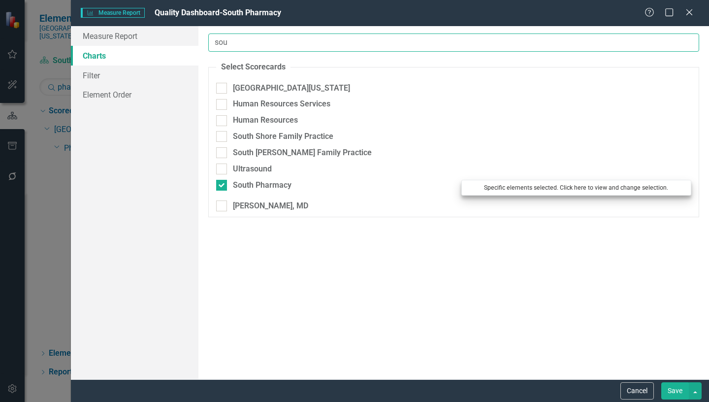
type input "sou"
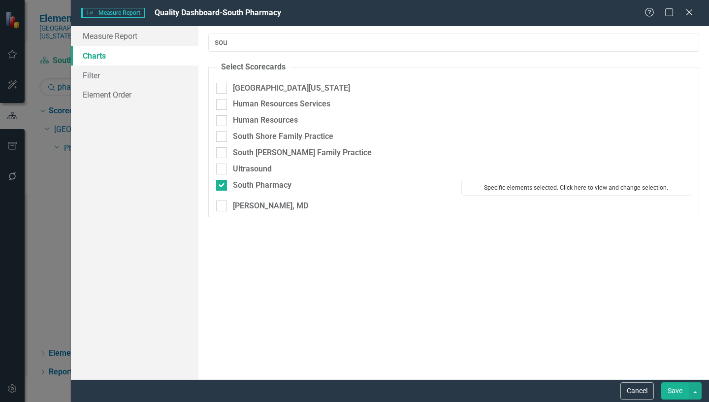
click at [549, 186] on button "Specific elements selected. Click here to view and change selection." at bounding box center [576, 188] width 230 height 16
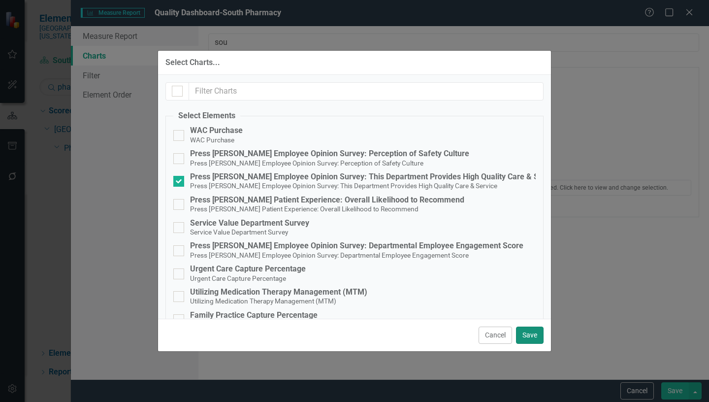
click at [527, 334] on button "Save" at bounding box center [530, 334] width 28 height 17
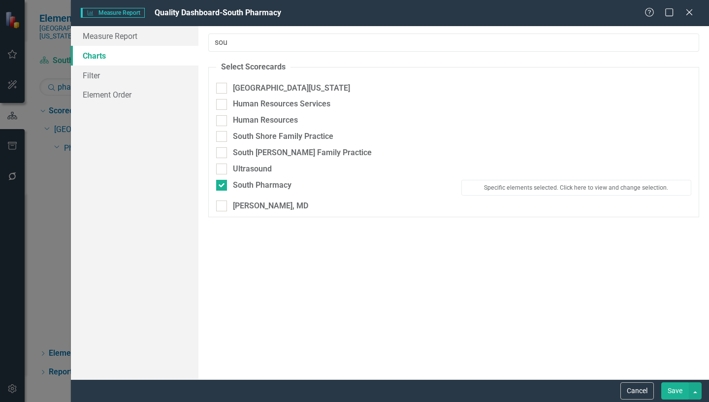
click at [678, 391] on button "Save" at bounding box center [675, 390] width 28 height 17
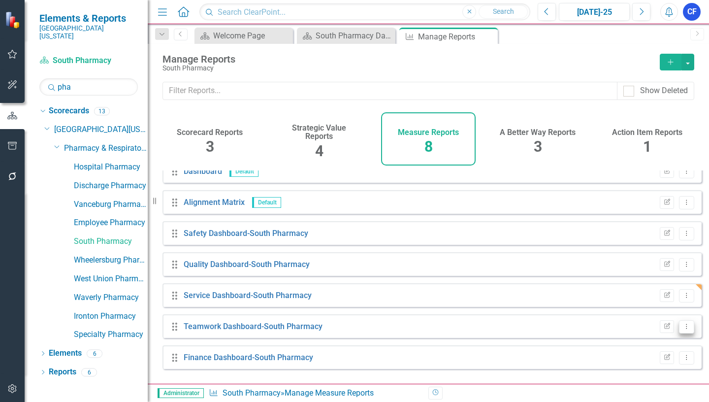
click at [682, 329] on icon "Dropdown Menu" at bounding box center [686, 326] width 8 height 6
click at [646, 262] on link "Edit Report Edit Report" at bounding box center [645, 263] width 81 height 18
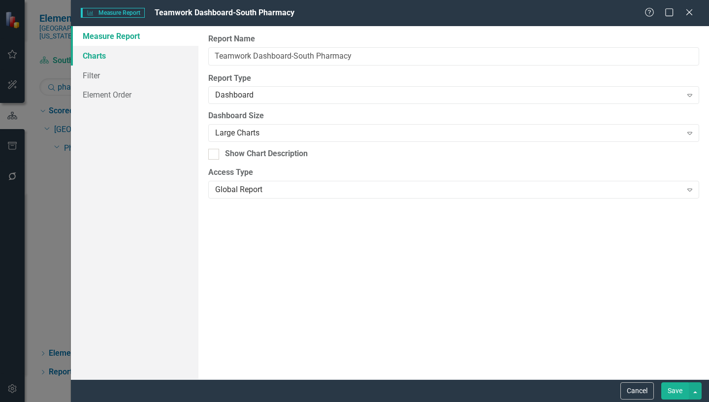
click at [99, 60] on link "Charts" at bounding box center [134, 56] width 127 height 20
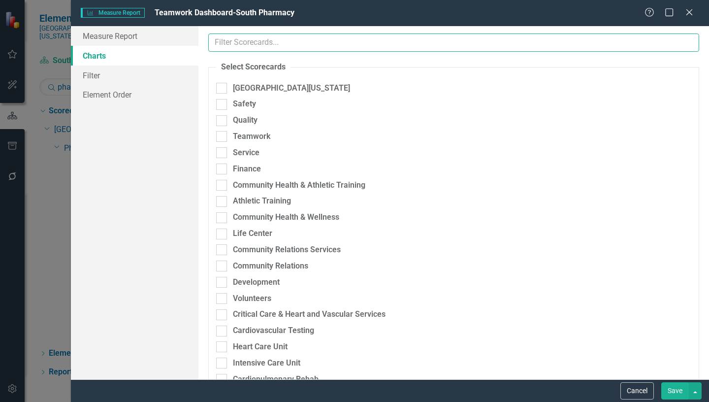
click at [278, 40] on input "text" at bounding box center [453, 42] width 491 height 18
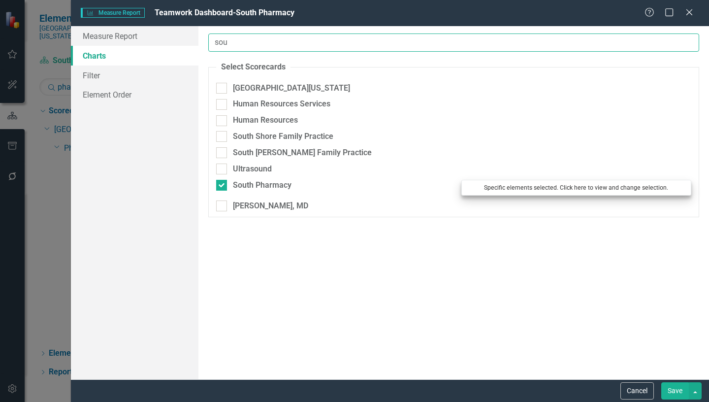
type input "sou"
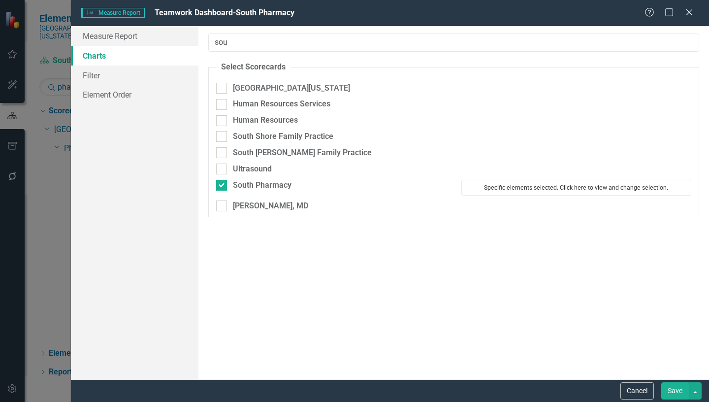
click at [542, 188] on button "Specific elements selected. Click here to view and change selection." at bounding box center [576, 188] width 230 height 16
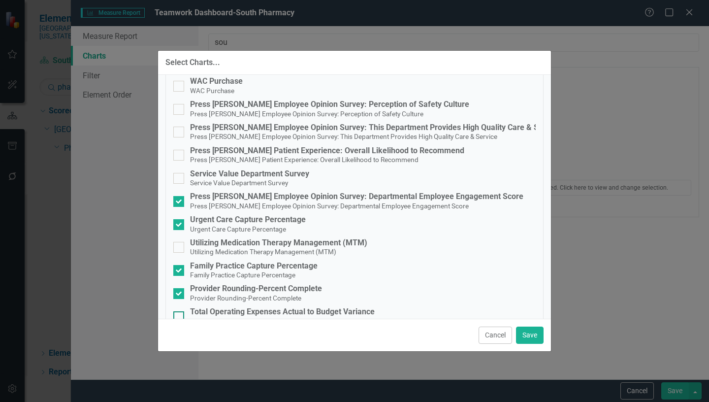
scroll to position [98, 0]
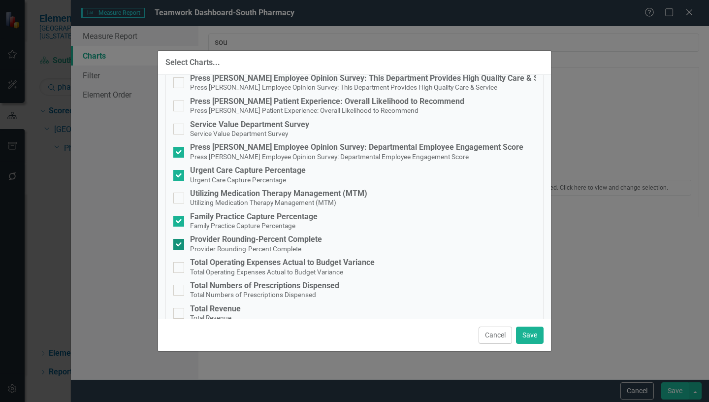
click at [175, 244] on input "Provider Rounding-Percent Complete Provider Rounding-Percent Complete" at bounding box center [176, 242] width 6 height 6
checkbox input "false"
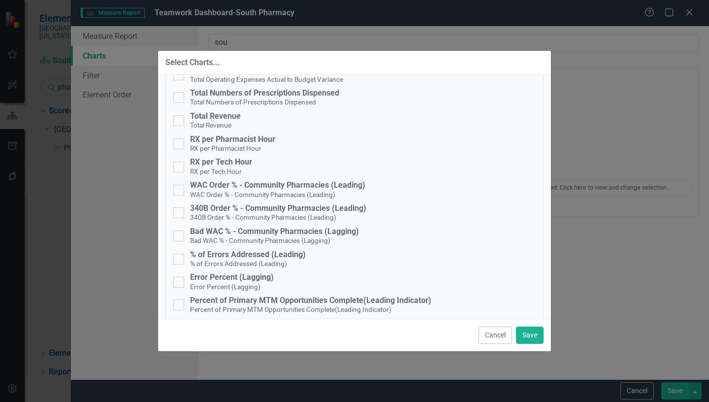
scroll to position [295, 0]
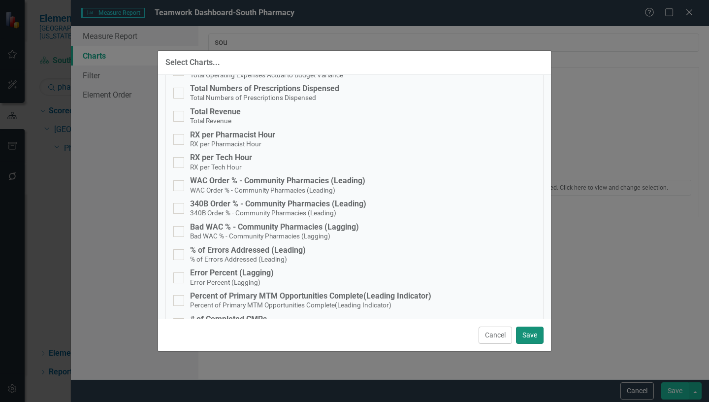
click at [531, 335] on button "Save" at bounding box center [530, 334] width 28 height 17
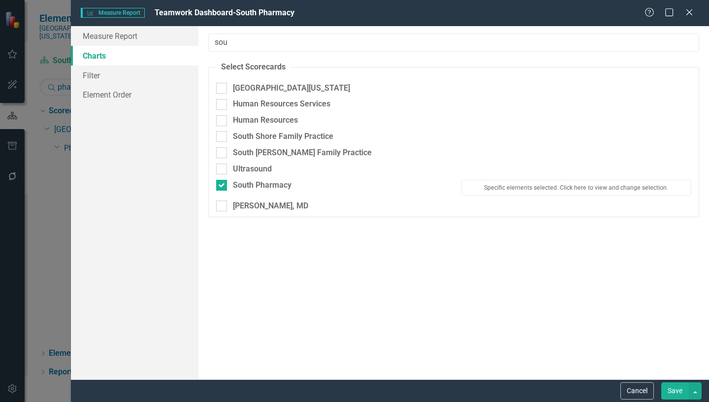
click at [672, 392] on button "Save" at bounding box center [675, 390] width 28 height 17
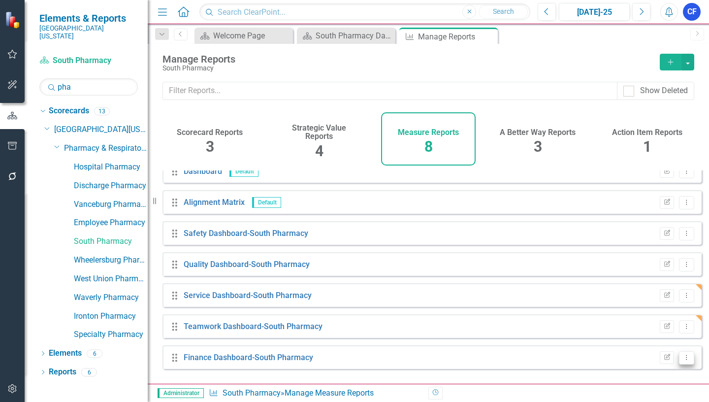
click at [682, 360] on icon "Dropdown Menu" at bounding box center [686, 357] width 8 height 6
click at [654, 296] on link "Edit Report Edit Report" at bounding box center [645, 294] width 81 height 18
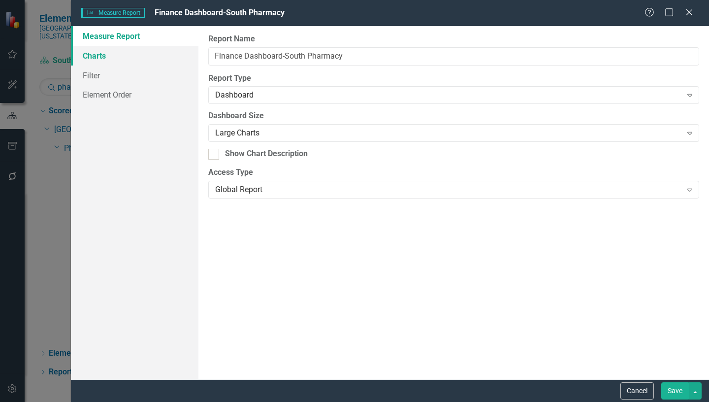
click at [88, 54] on link "Charts" at bounding box center [134, 56] width 127 height 20
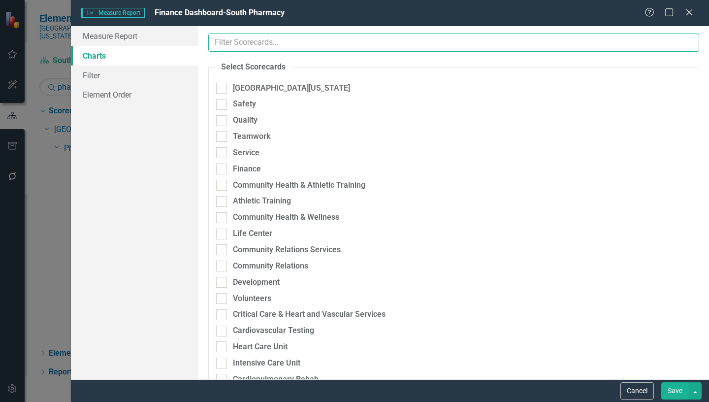
click at [270, 43] on input "text" at bounding box center [453, 42] width 491 height 18
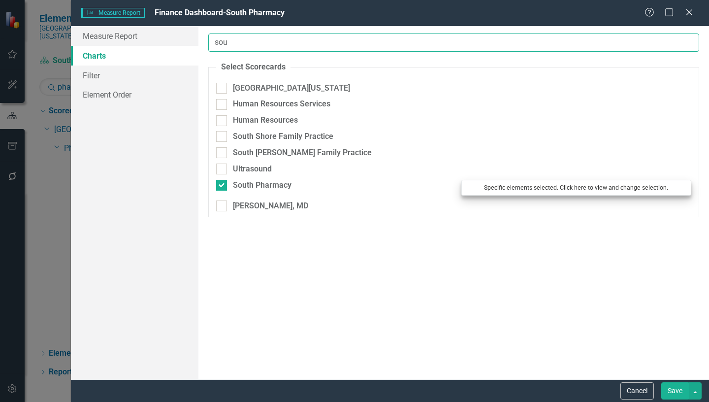
type input "sou"
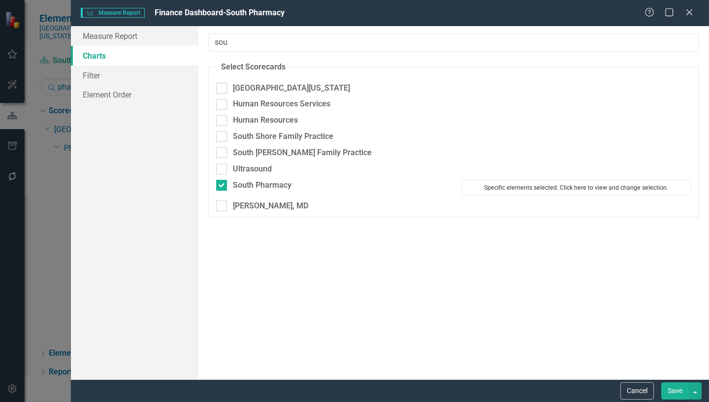
click at [487, 189] on button "Specific elements selected. Click here to view and change selection." at bounding box center [576, 188] width 230 height 16
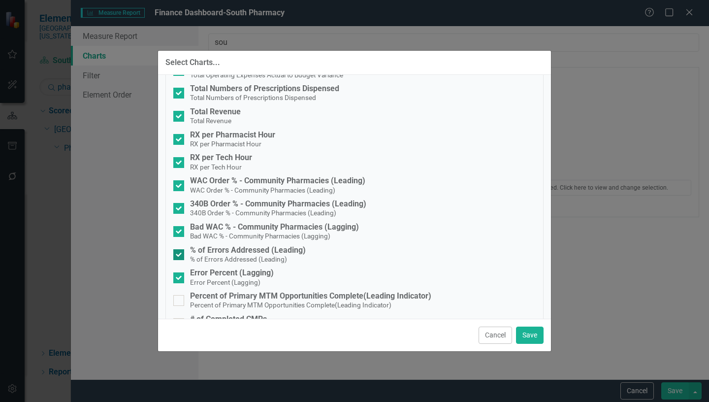
click at [175, 251] on input "% of Errors Addressed (Leading) % of Errors Addressed (Leading)" at bounding box center [176, 252] width 6 height 6
checkbox input "false"
click at [179, 278] on input "Error Percent (Lagging) Error Percent (Lagging)" at bounding box center [176, 275] width 6 height 6
checkbox input "false"
click at [533, 336] on button "Save" at bounding box center [530, 334] width 28 height 17
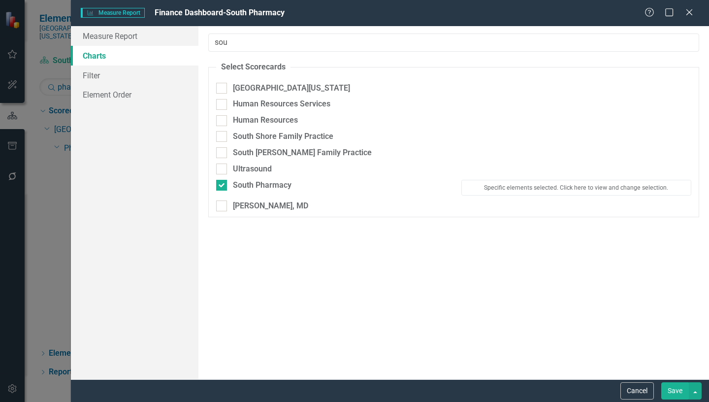
click at [672, 391] on button "Save" at bounding box center [675, 390] width 28 height 17
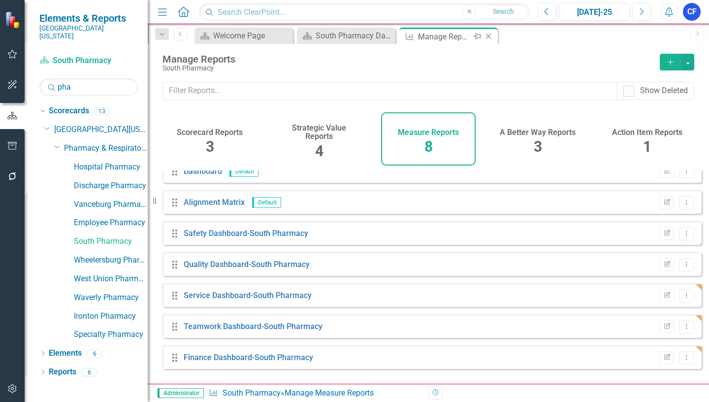
click at [489, 36] on icon at bounding box center [488, 36] width 5 height 5
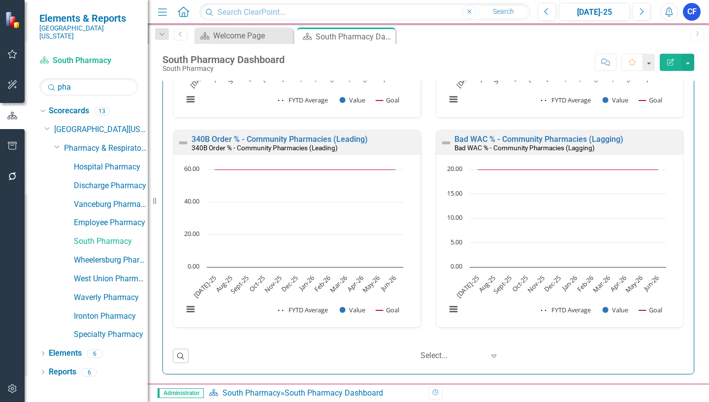
scroll to position [1949, 0]
click at [90, 329] on link "Specialty Pharmacy" at bounding box center [111, 334] width 74 height 11
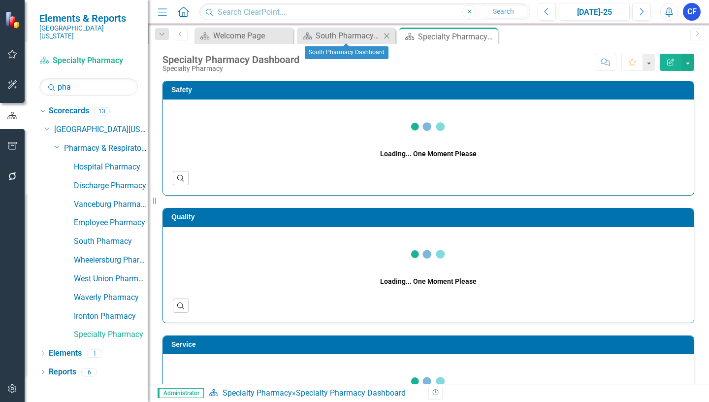
click at [384, 41] on div "Close" at bounding box center [386, 36] width 12 height 12
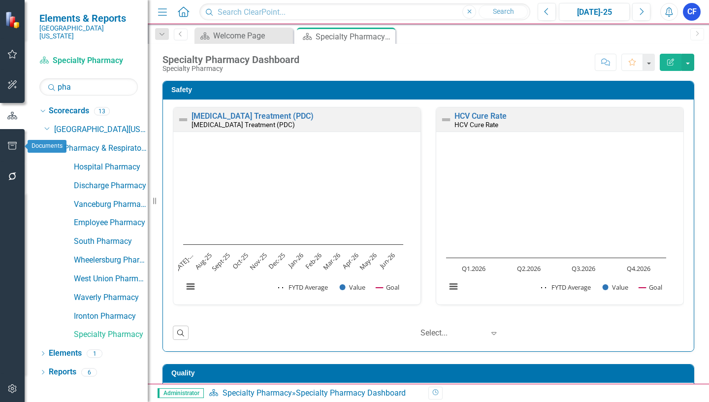
click at [10, 146] on icon "button" at bounding box center [12, 146] width 10 height 8
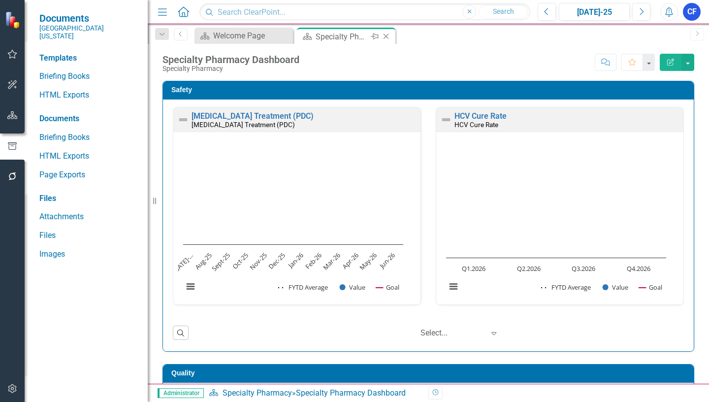
click at [386, 37] on icon "Close" at bounding box center [386, 36] width 10 height 8
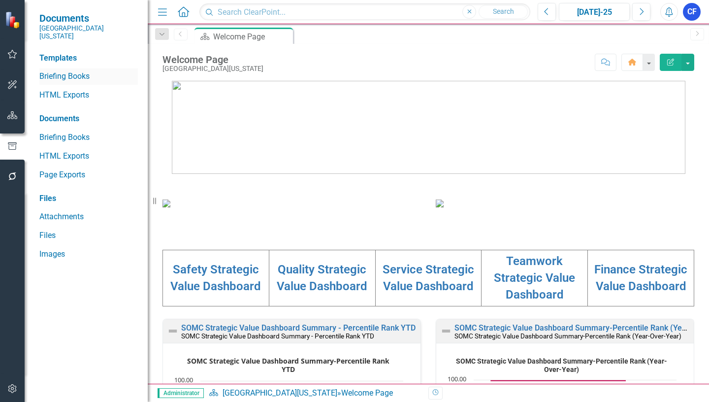
click at [64, 71] on link "Briefing Books" at bounding box center [88, 76] width 98 height 11
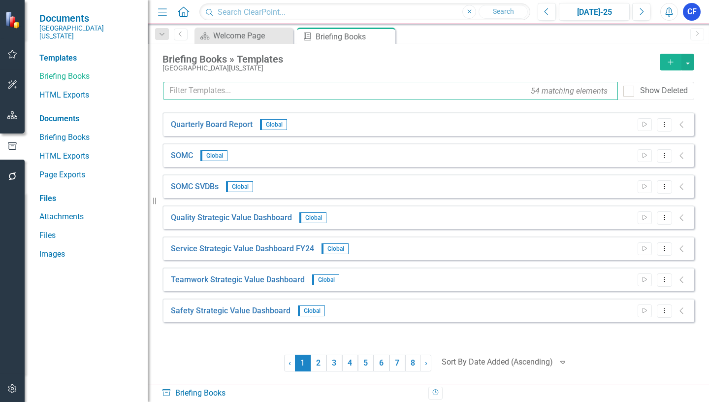
click at [228, 88] on input "text" at bounding box center [390, 91] width 455 height 18
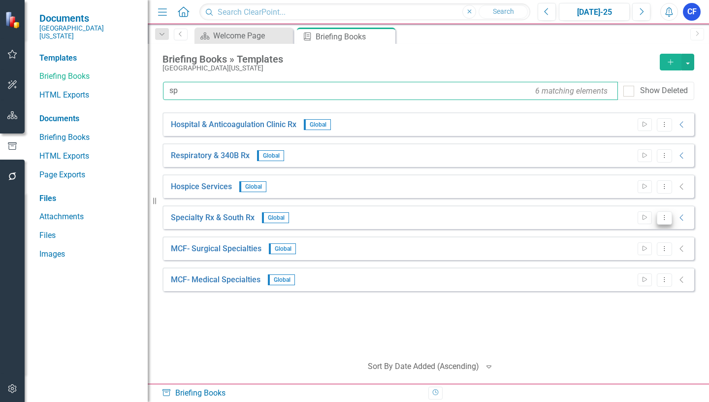
type input "sp"
click at [668, 218] on icon "Dropdown Menu" at bounding box center [664, 217] width 8 height 6
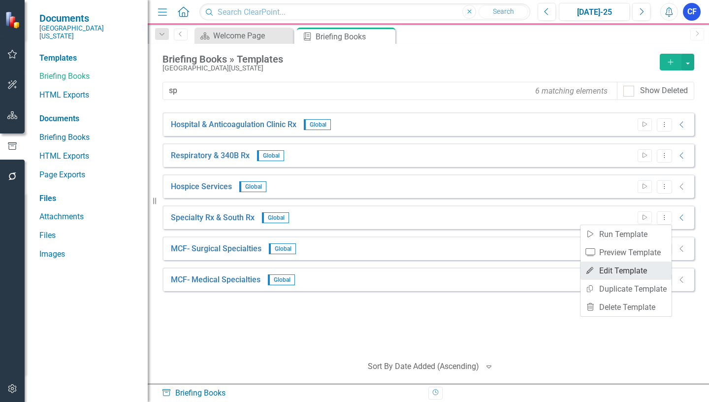
click at [635, 272] on link "Edit Edit Template" at bounding box center [625, 270] width 91 height 18
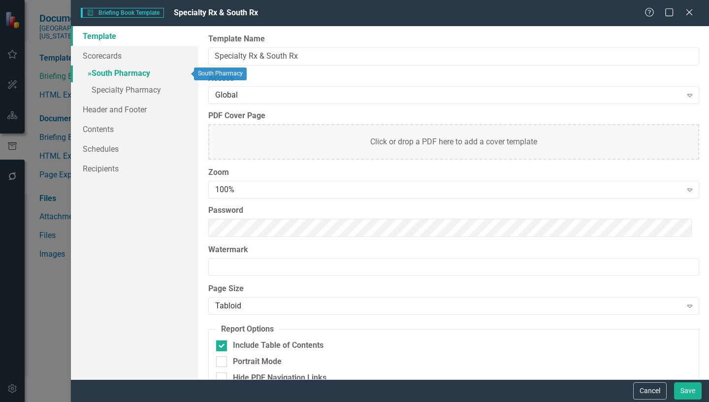
click at [143, 72] on link "» South Pharmacy" at bounding box center [134, 73] width 127 height 17
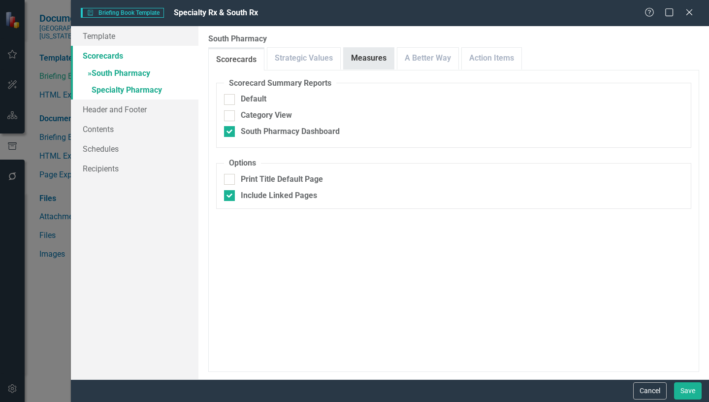
click at [372, 58] on link "Measures" at bounding box center [368, 58] width 50 height 21
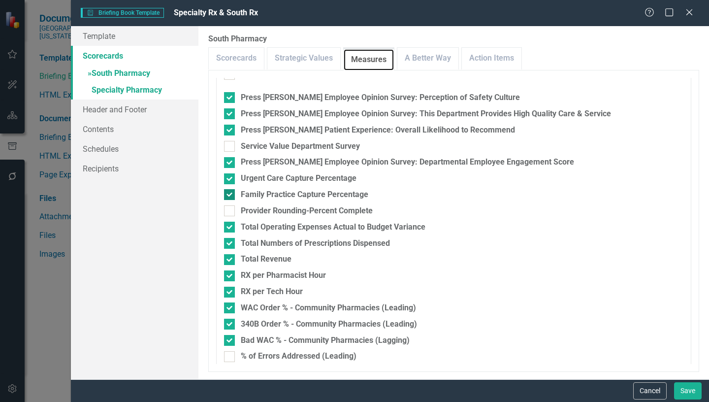
scroll to position [246, 0]
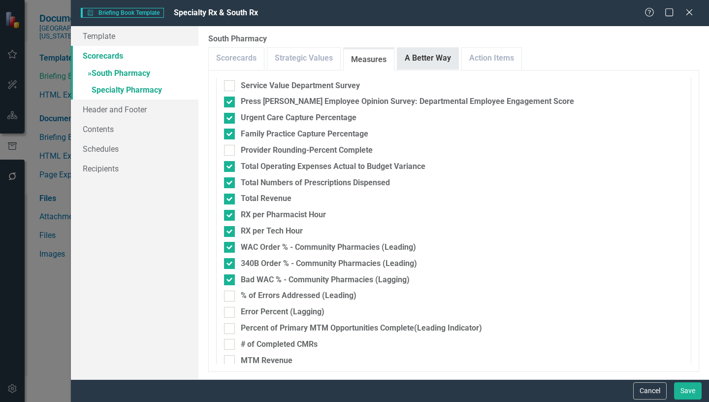
click at [431, 64] on link "A Better Way" at bounding box center [427, 58] width 61 height 21
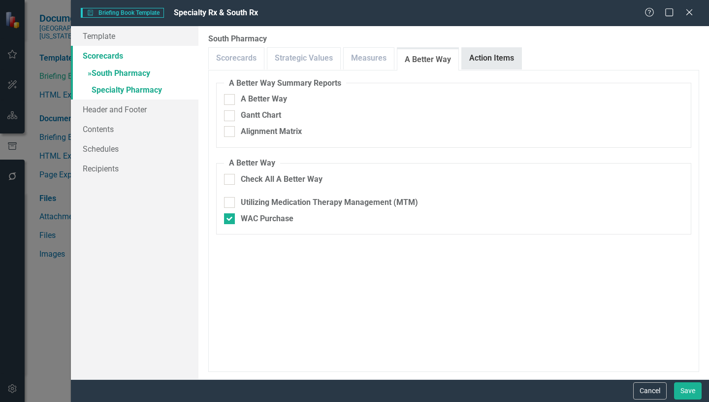
click at [510, 60] on link "Action Items" at bounding box center [492, 58] width 60 height 21
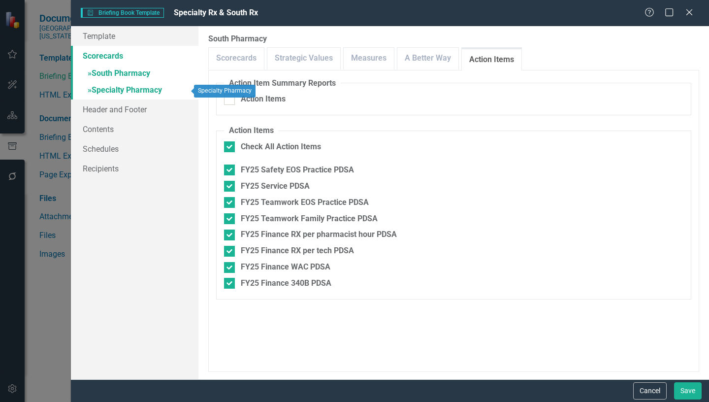
click at [133, 92] on link "» Specialty Pharmacy" at bounding box center [134, 90] width 127 height 17
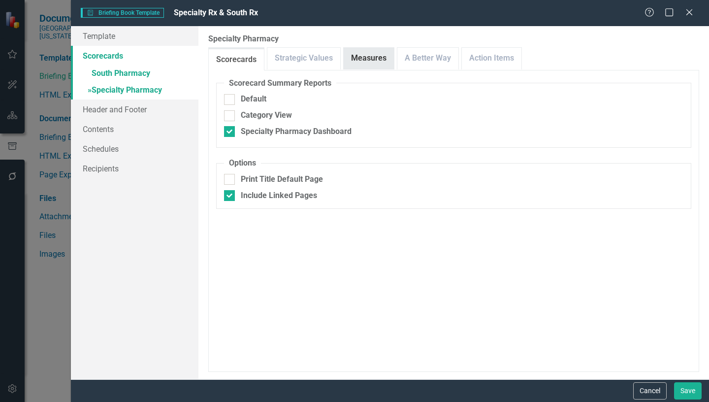
click at [380, 59] on link "Measures" at bounding box center [368, 58] width 50 height 21
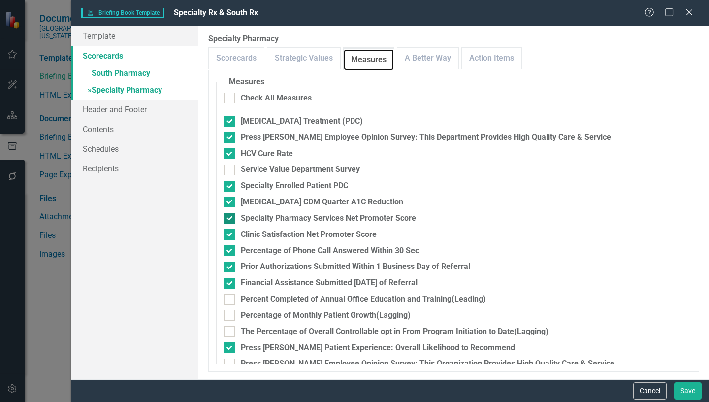
scroll to position [194, 0]
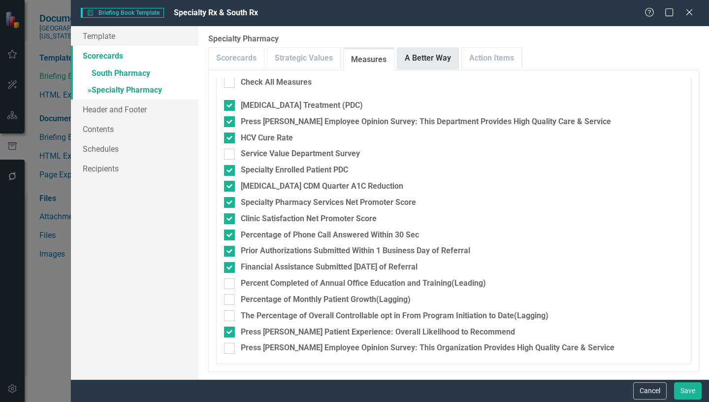
click at [424, 64] on link "A Better Way" at bounding box center [427, 58] width 61 height 21
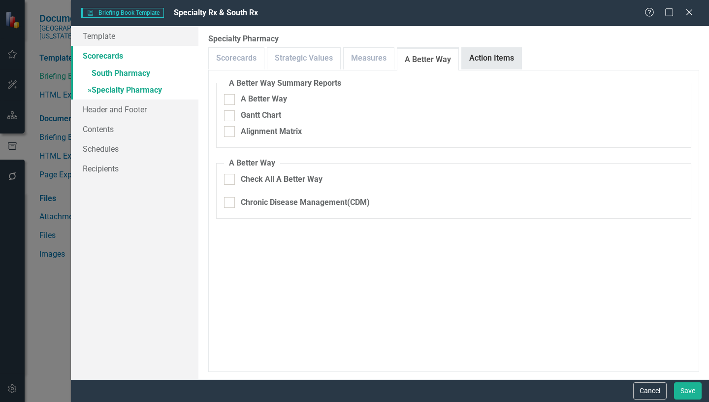
click at [489, 60] on link "Action Items" at bounding box center [492, 58] width 60 height 21
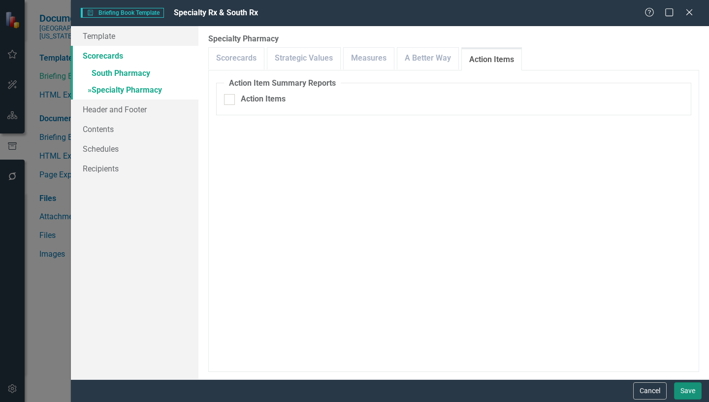
click at [689, 392] on button "Save" at bounding box center [688, 390] width 28 height 17
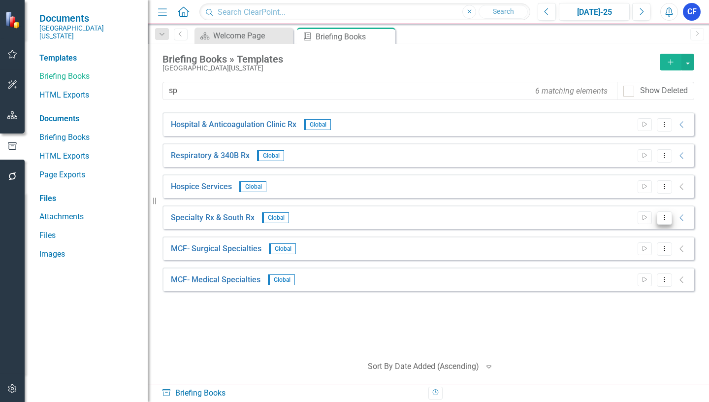
click at [664, 218] on icon "Dropdown Menu" at bounding box center [664, 217] width 8 height 6
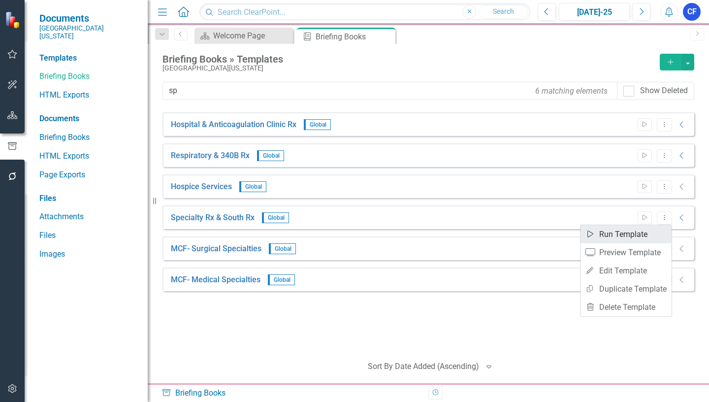
click at [643, 235] on link "Start Run Template" at bounding box center [625, 234] width 91 height 18
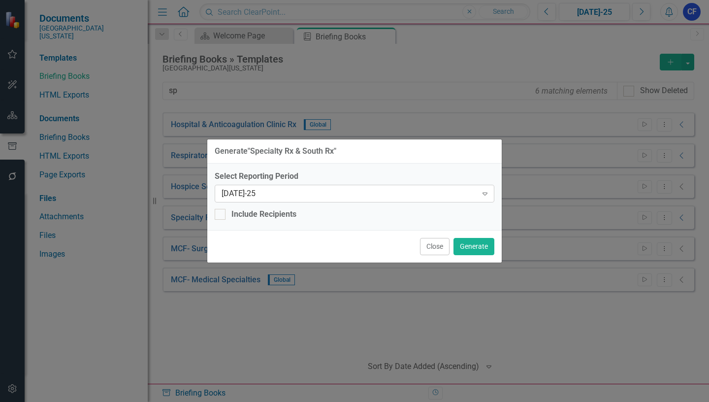
click at [482, 194] on icon "Expand" at bounding box center [485, 193] width 10 height 8
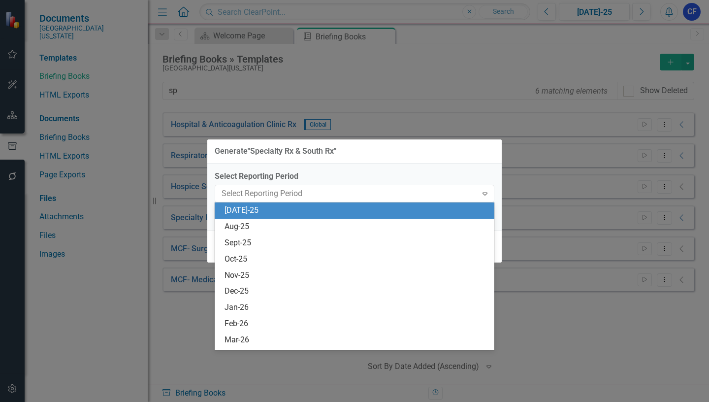
scroll to position [711, 0]
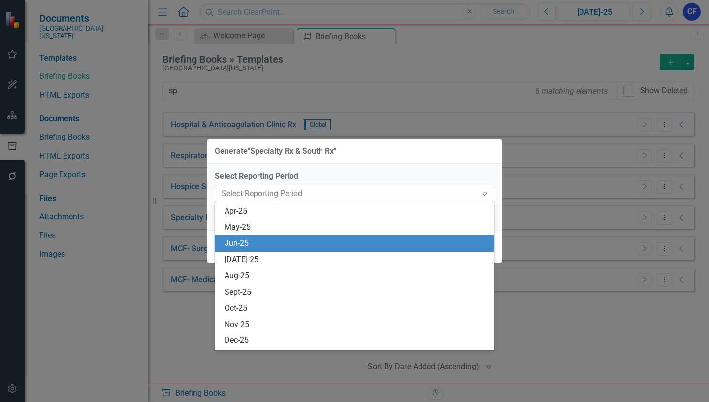
click at [257, 242] on div "Jun-25" at bounding box center [356, 243] width 264 height 11
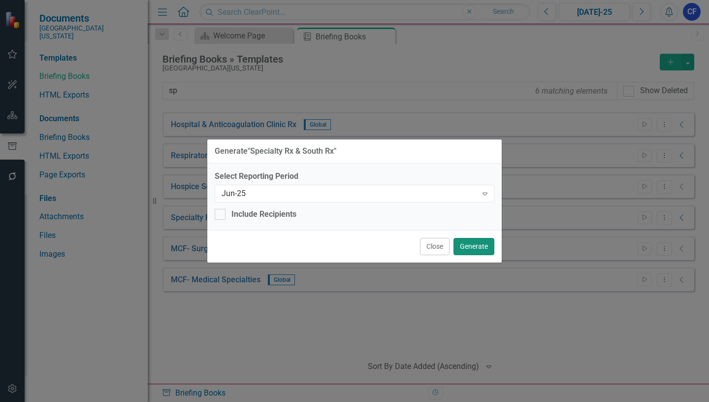
click at [478, 247] on button "Generate" at bounding box center [473, 246] width 41 height 17
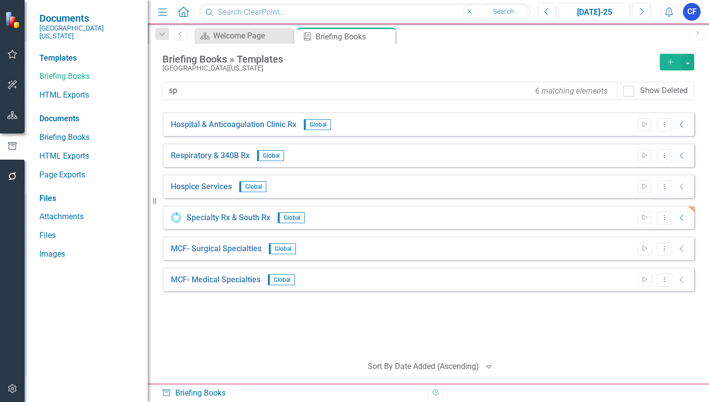
click at [0, 0] on icon "Close" at bounding box center [0, 0] width 0 height 0
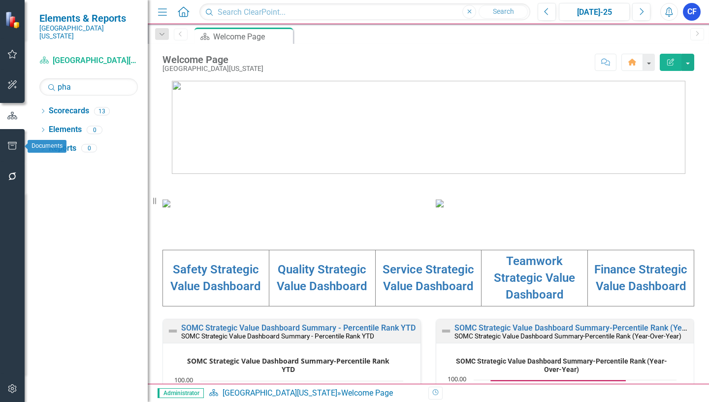
click at [12, 145] on icon "button" at bounding box center [12, 146] width 10 height 8
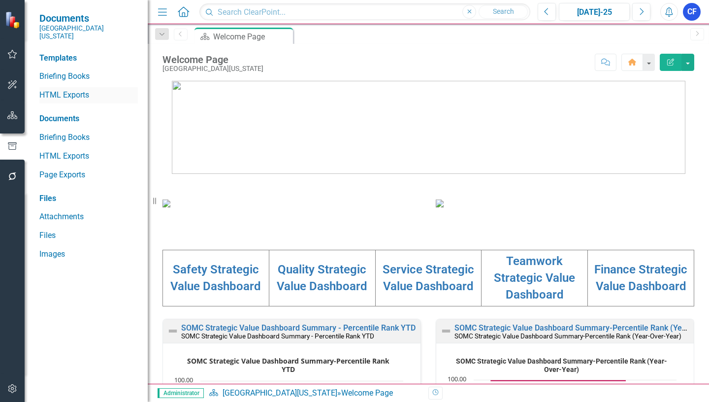
click at [68, 90] on link "HTML Exports" at bounding box center [88, 95] width 98 height 11
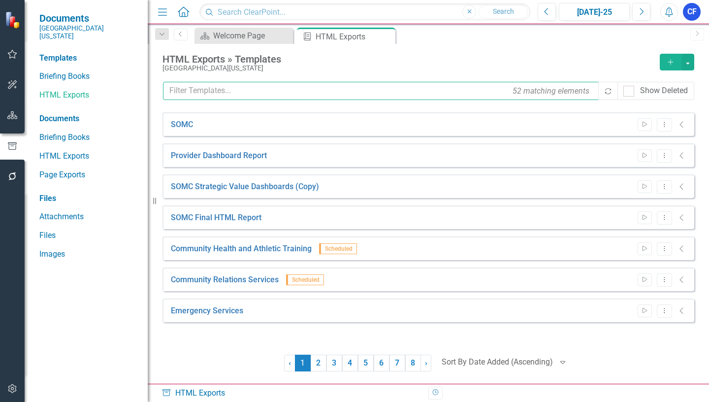
click at [220, 93] on input "text" at bounding box center [381, 91] width 436 height 18
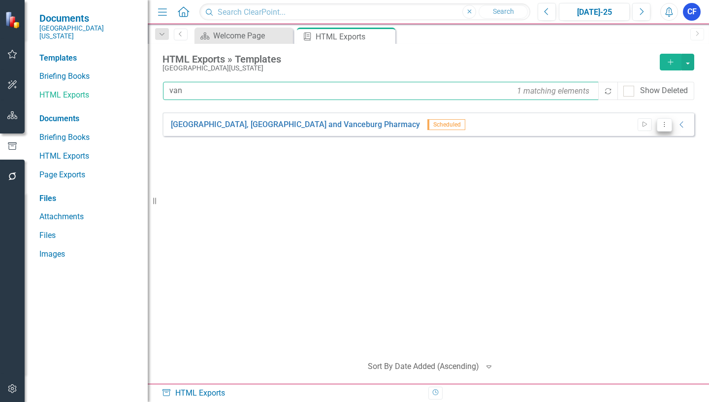
type input "van"
click at [665, 126] on icon "Dropdown Menu" at bounding box center [664, 124] width 8 height 6
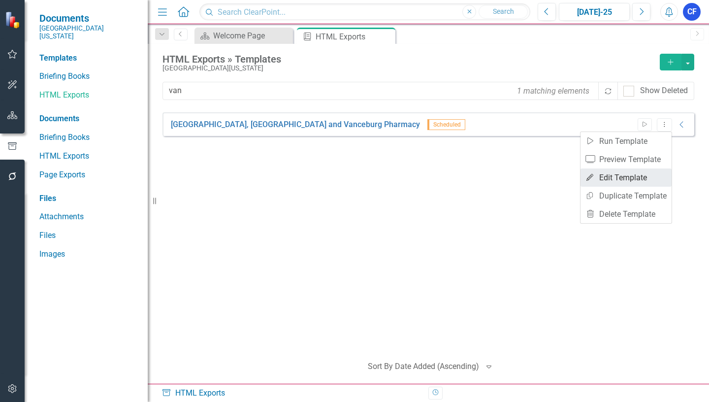
click at [637, 179] on link "Edit Edit Template" at bounding box center [625, 177] width 91 height 18
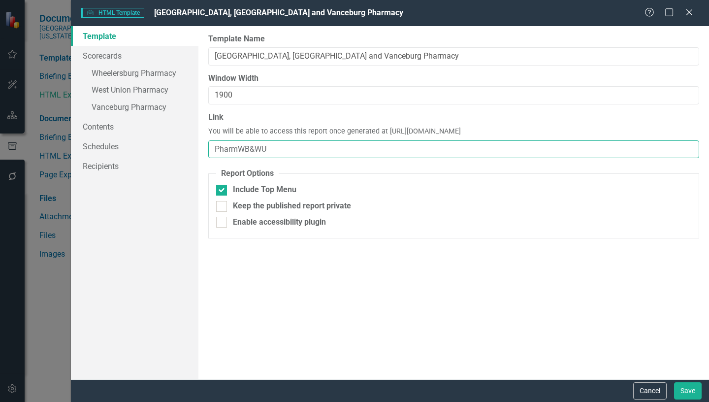
click at [271, 148] on input "PharmWB&WU" at bounding box center [453, 149] width 491 height 18
type input "PharmWB&WU-FY25"
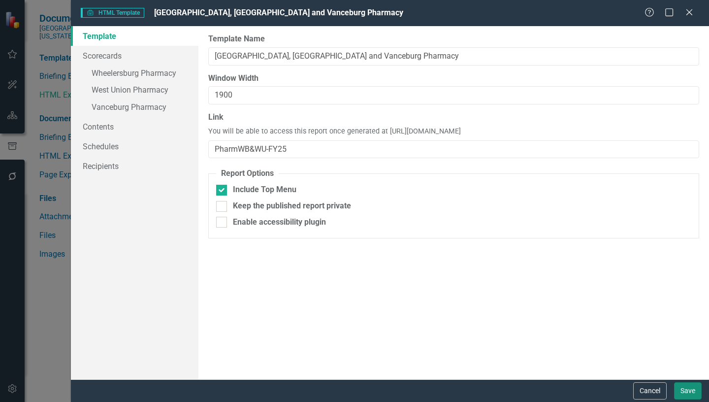
click at [685, 392] on button "Save" at bounding box center [688, 390] width 28 height 17
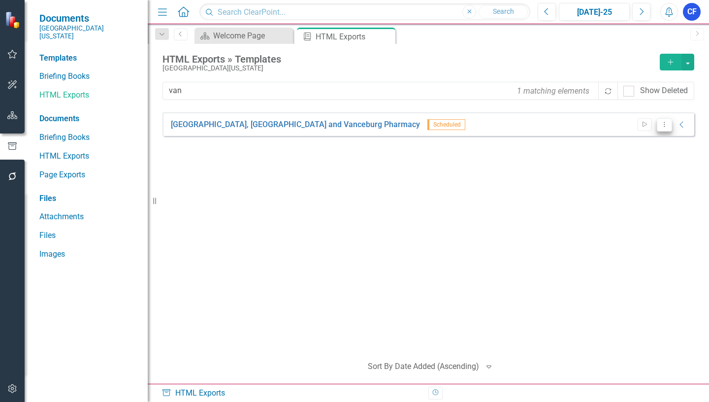
click at [666, 128] on button "Dropdown Menu" at bounding box center [663, 124] width 15 height 13
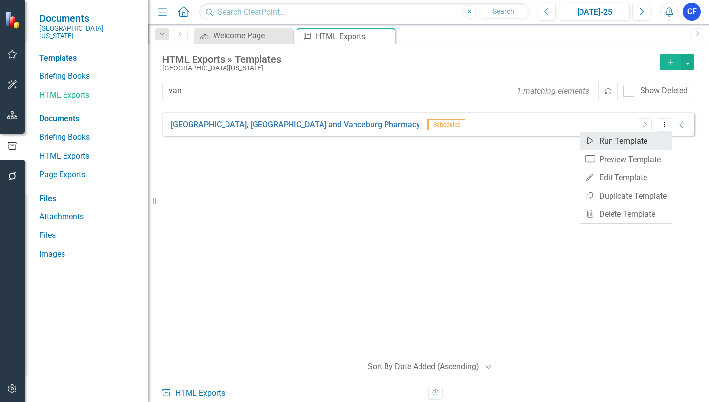
click at [639, 140] on link "Start Run Template" at bounding box center [625, 141] width 91 height 18
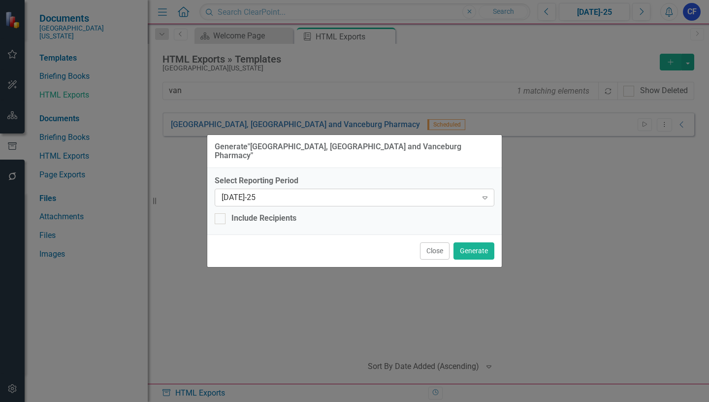
click at [485, 193] on icon "Expand" at bounding box center [485, 197] width 10 height 8
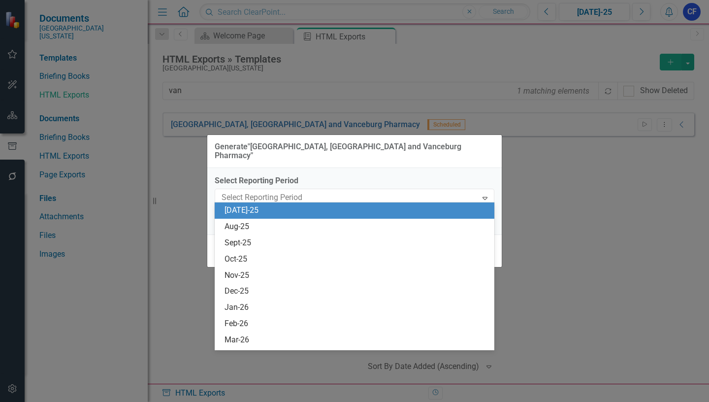
scroll to position [711, 0]
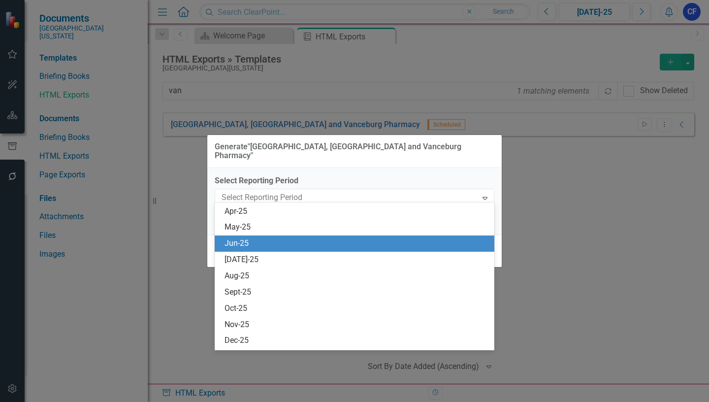
click at [256, 243] on div "Jun-25" at bounding box center [356, 243] width 264 height 11
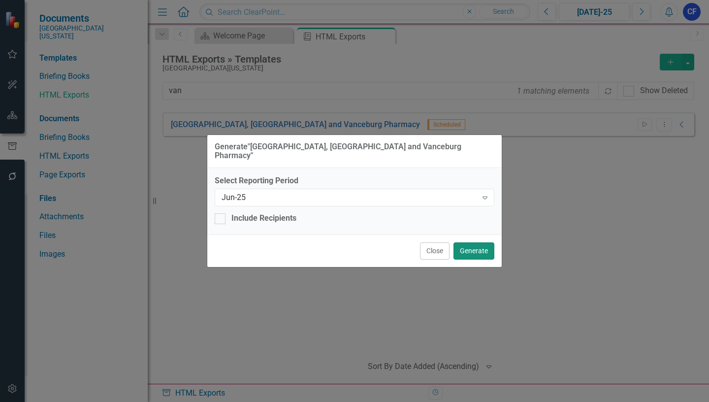
click at [474, 246] on button "Generate" at bounding box center [473, 250] width 41 height 17
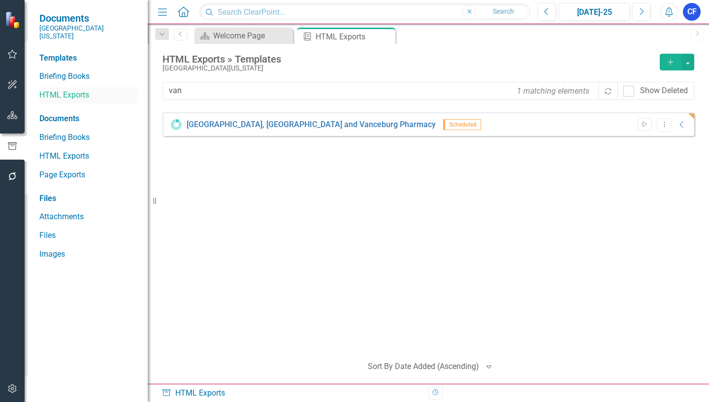
click at [73, 90] on link "HTML Exports" at bounding box center [88, 95] width 98 height 11
drag, startPoint x: 191, startPoint y: 89, endPoint x: 167, endPoint y: 90, distance: 23.7
click at [167, 90] on input "van" at bounding box center [381, 91] width 436 height 18
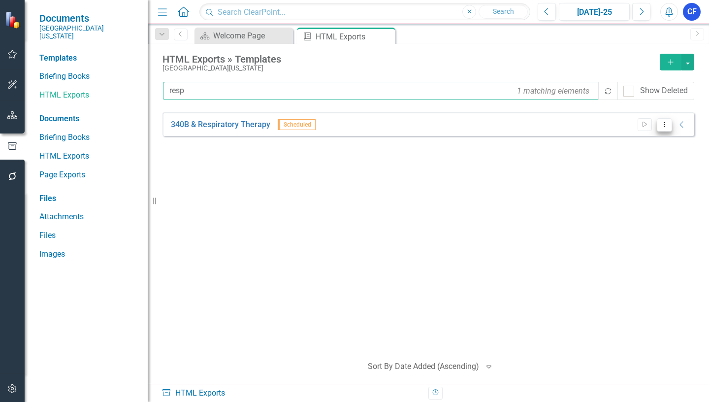
type input "resp"
click at [664, 126] on icon "Dropdown Menu" at bounding box center [664, 124] width 8 height 6
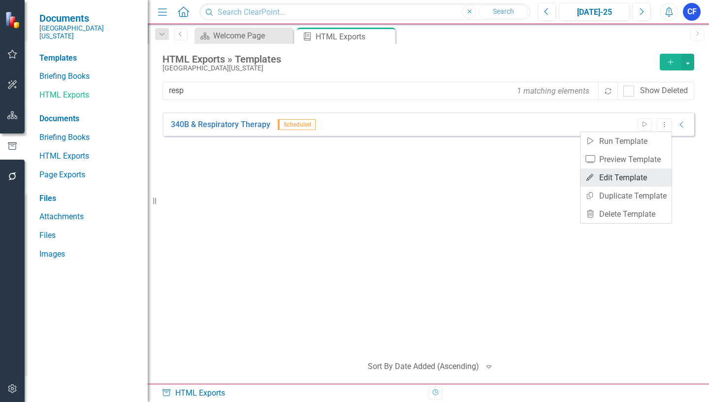
click at [644, 176] on link "Edit Edit Template" at bounding box center [625, 177] width 91 height 18
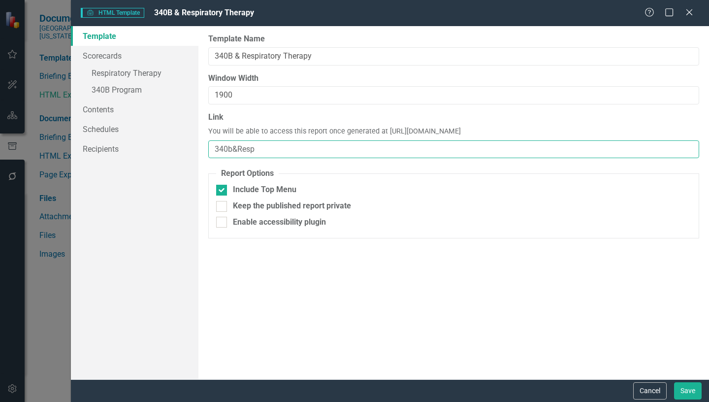
click at [261, 148] on input "340b&Resp" at bounding box center [453, 149] width 491 height 18
type input "340b&Resp-FY25"
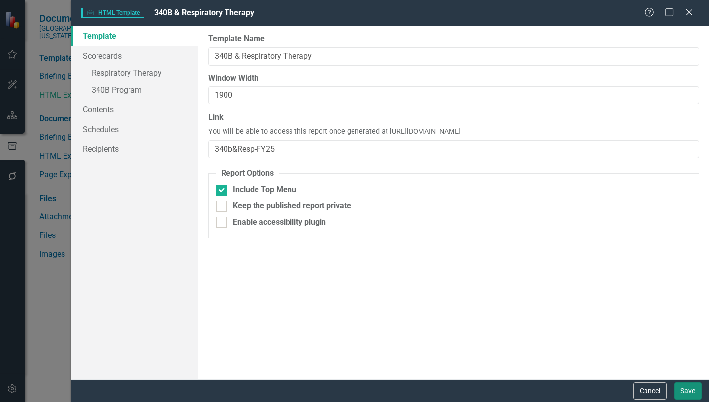
click at [693, 392] on button "Save" at bounding box center [688, 390] width 28 height 17
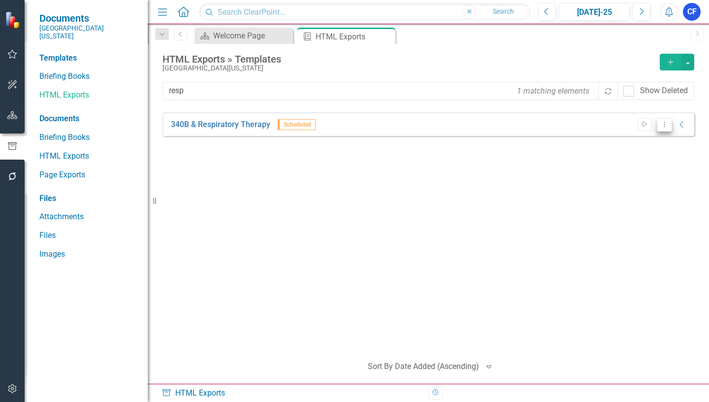
click at [666, 125] on icon "Dropdown Menu" at bounding box center [664, 124] width 8 height 6
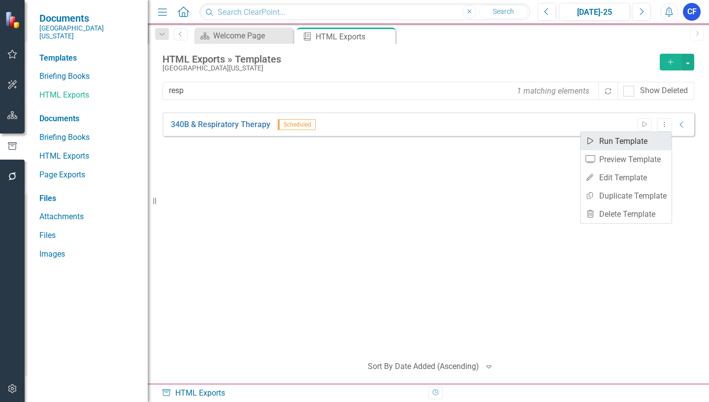
click at [638, 143] on link "Start Run Template" at bounding box center [625, 141] width 91 height 18
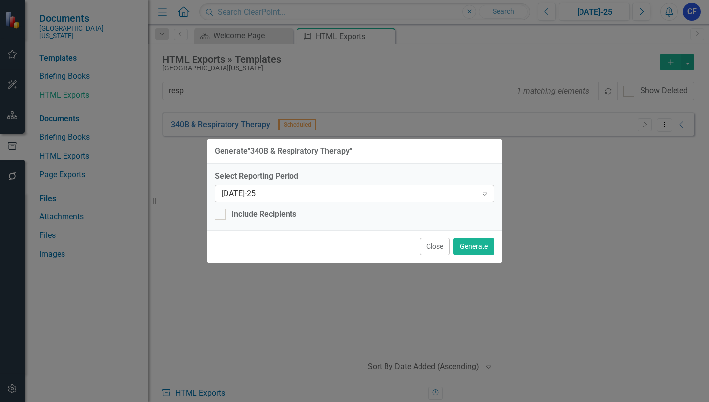
click at [489, 193] on icon "Expand" at bounding box center [485, 193] width 10 height 8
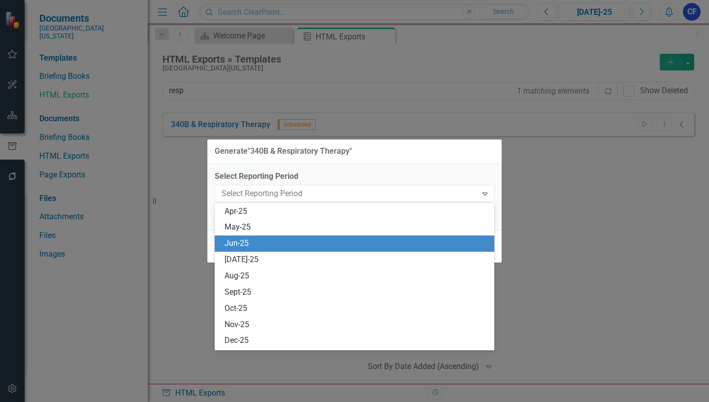
click at [242, 243] on div "Jun-25" at bounding box center [356, 243] width 264 height 11
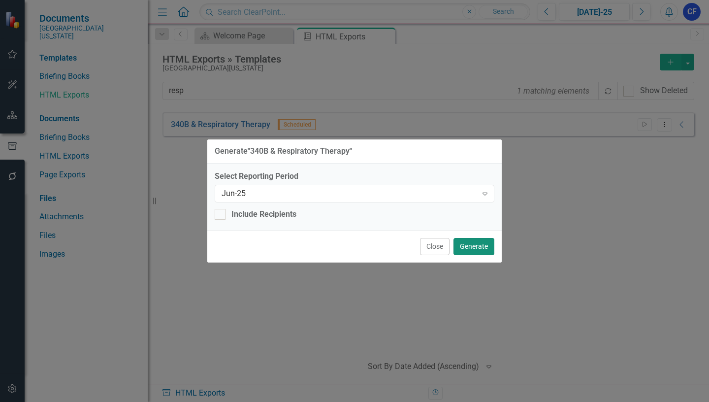
click at [477, 244] on button "Generate" at bounding box center [473, 246] width 41 height 17
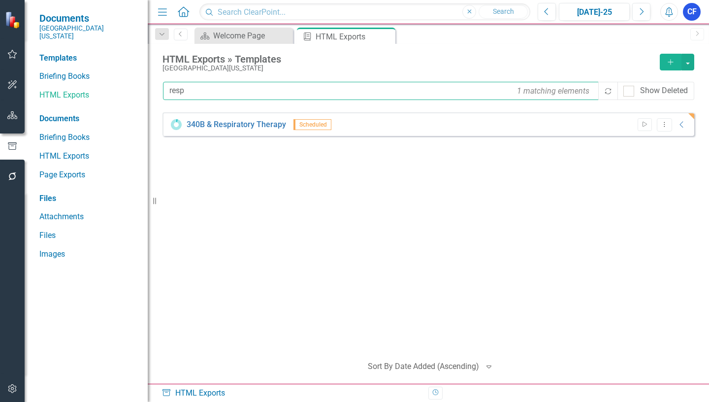
click at [190, 93] on input "resp" at bounding box center [381, 91] width 436 height 18
drag, startPoint x: 190, startPoint y: 89, endPoint x: 169, endPoint y: 90, distance: 20.7
click at [169, 90] on input "resp" at bounding box center [381, 91] width 436 height 18
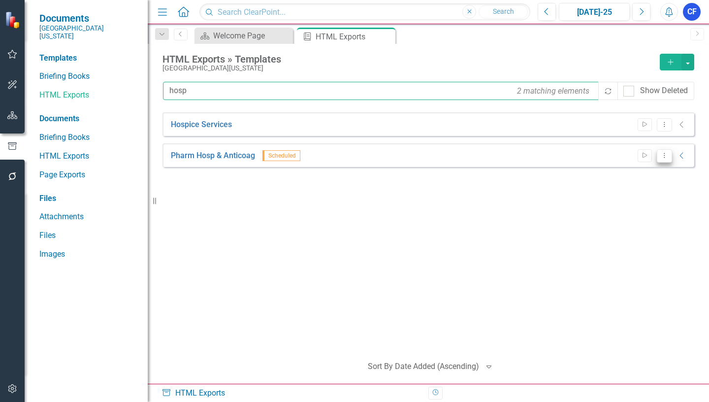
type input "hosp"
click at [665, 155] on icon "Dropdown Menu" at bounding box center [664, 155] width 8 height 6
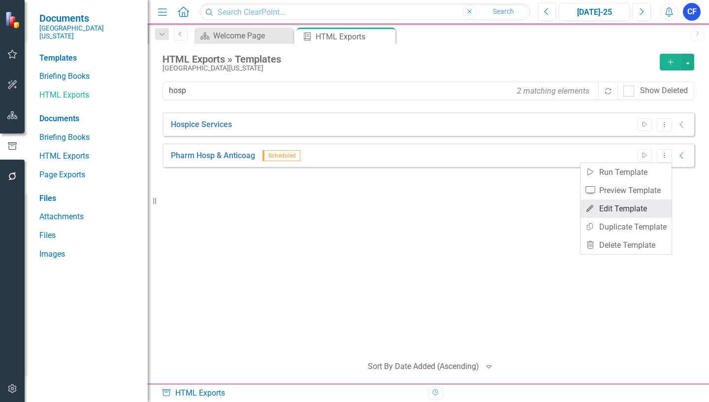
click at [633, 209] on link "Edit Edit Template" at bounding box center [625, 208] width 91 height 18
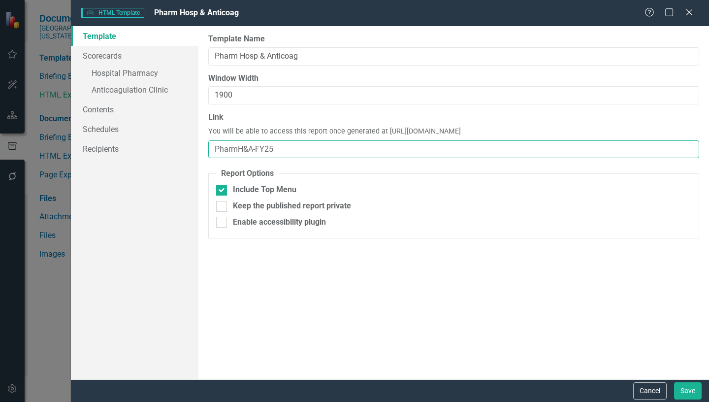
click at [281, 150] on input "PharmH&A-FY25" at bounding box center [453, 149] width 491 height 18
type input "PharmH&A"
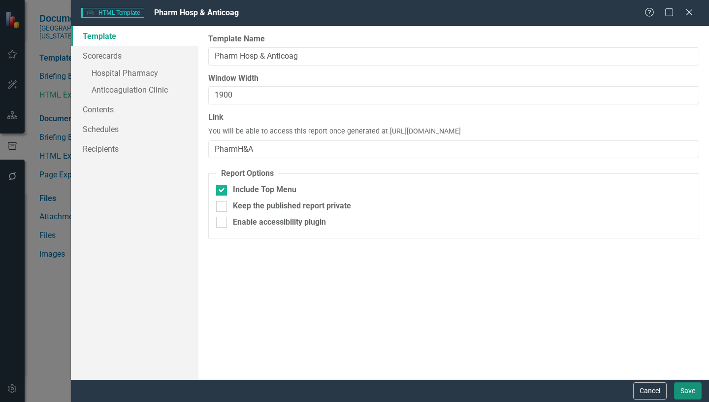
click at [686, 391] on button "Save" at bounding box center [688, 390] width 28 height 17
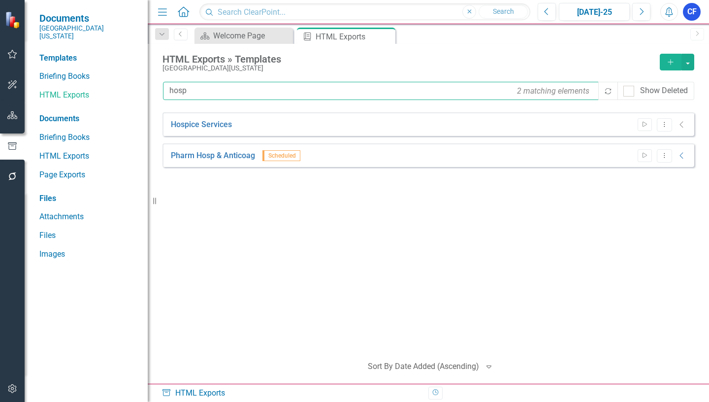
drag, startPoint x: 189, startPoint y: 92, endPoint x: 168, endPoint y: 90, distance: 21.2
click at [167, 91] on input "hosp" at bounding box center [381, 91] width 436 height 18
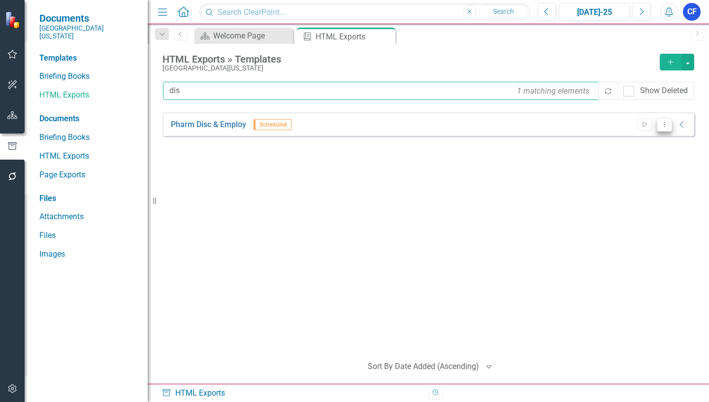
type input "dis"
click at [665, 125] on icon "Dropdown Menu" at bounding box center [664, 124] width 8 height 6
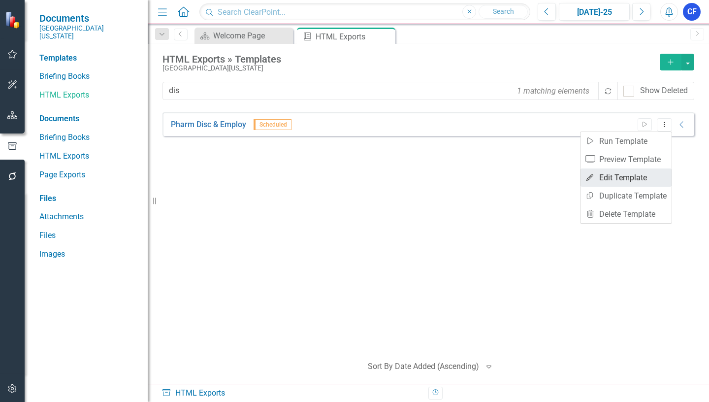
click at [640, 177] on link "Edit Edit Template" at bounding box center [625, 177] width 91 height 18
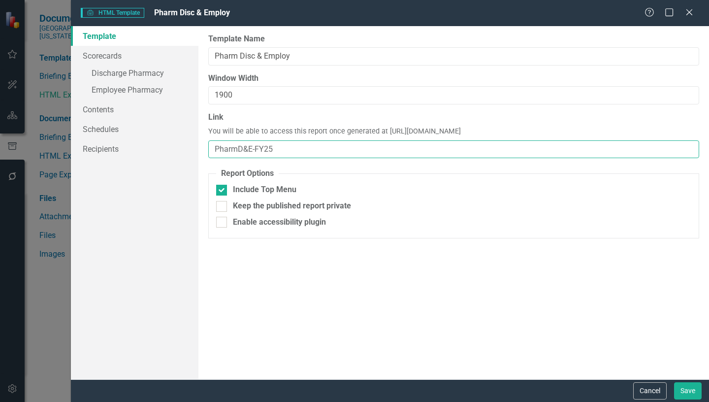
click at [277, 150] on input "PharmD&E-FY25" at bounding box center [453, 149] width 491 height 18
type input "PharmD&E"
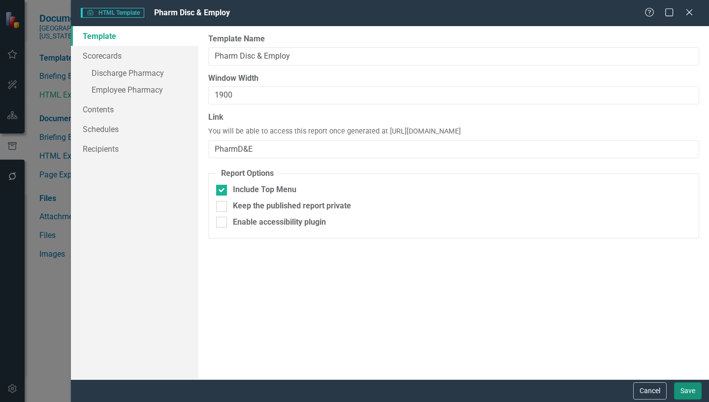
click at [689, 394] on button "Save" at bounding box center [688, 390] width 28 height 17
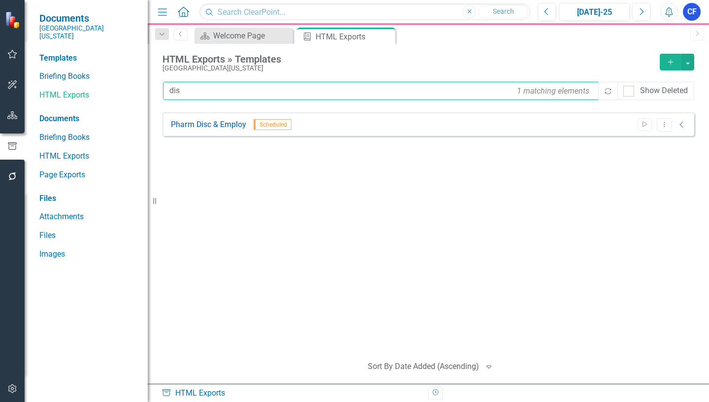
drag, startPoint x: 179, startPoint y: 89, endPoint x: 160, endPoint y: 89, distance: 18.7
click at [160, 89] on div "HTML Exports » Templates Southern Ohio Medical Center Add dis 1 matching elemen…" at bounding box center [428, 214] width 561 height 340
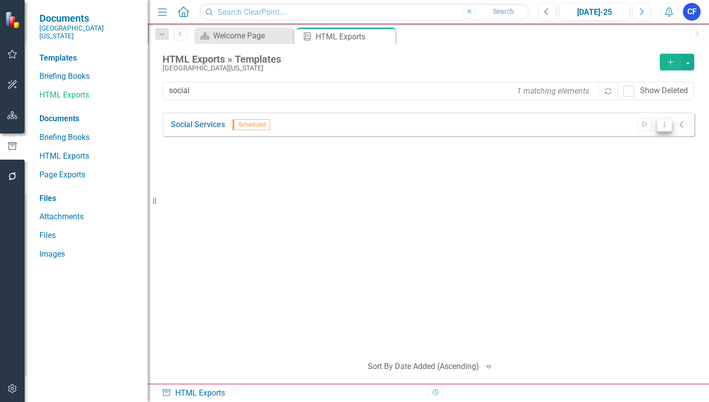
click at [664, 125] on icon "Dropdown Menu" at bounding box center [664, 124] width 8 height 6
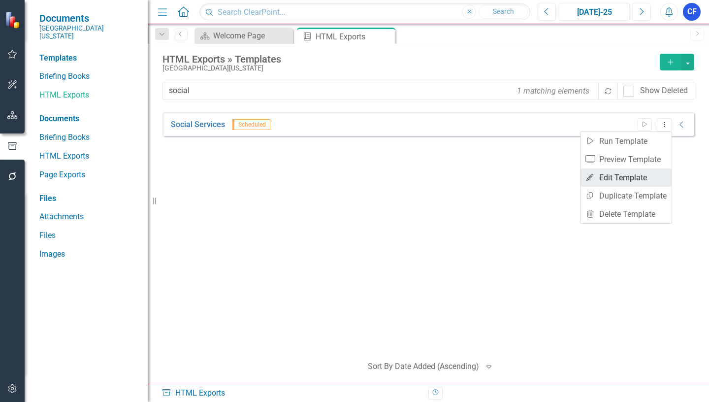
click at [640, 179] on link "Edit Edit Template" at bounding box center [625, 177] width 91 height 18
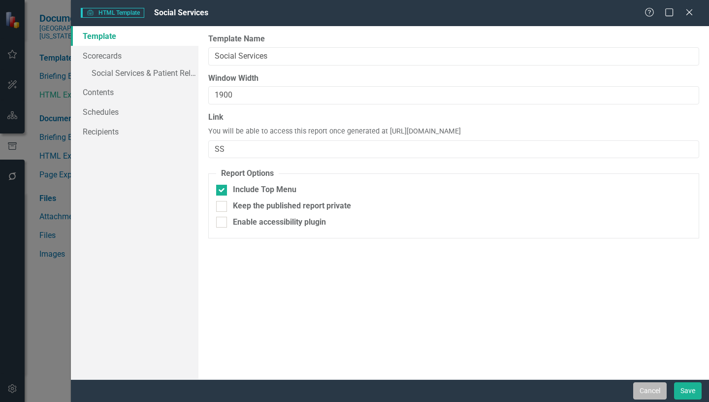
click at [637, 389] on button "Cancel" at bounding box center [649, 390] width 33 height 17
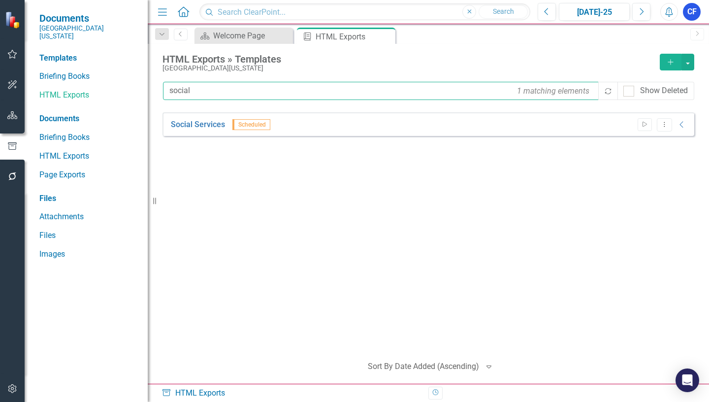
drag, startPoint x: 195, startPoint y: 91, endPoint x: 166, endPoint y: 106, distance: 32.8
click at [167, 91] on input "social" at bounding box center [381, 91] width 436 height 18
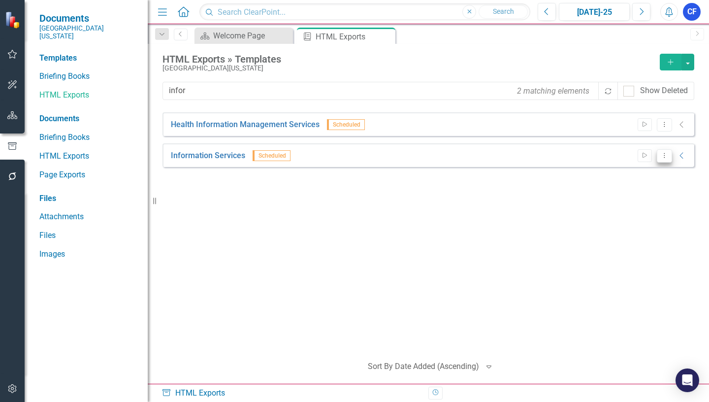
click at [662, 155] on icon "Dropdown Menu" at bounding box center [664, 155] width 8 height 6
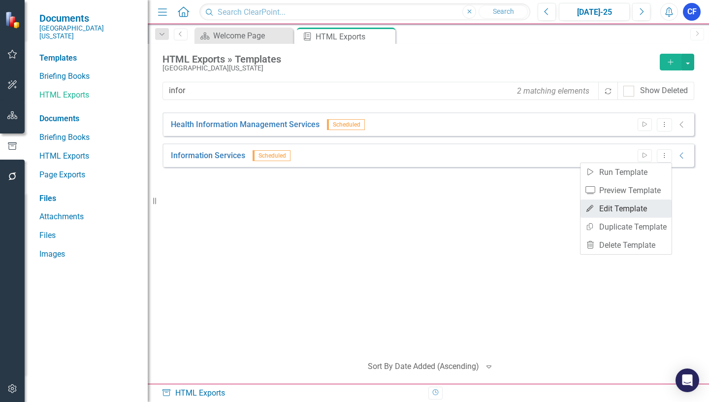
click at [639, 207] on link "Edit Edit Template" at bounding box center [625, 208] width 91 height 18
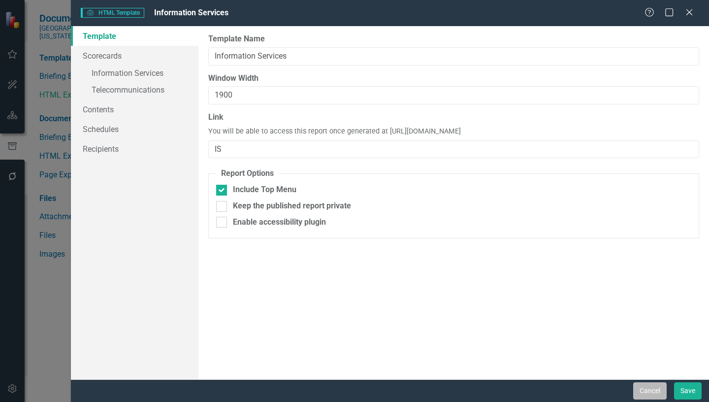
click at [645, 391] on button "Cancel" at bounding box center [649, 390] width 33 height 17
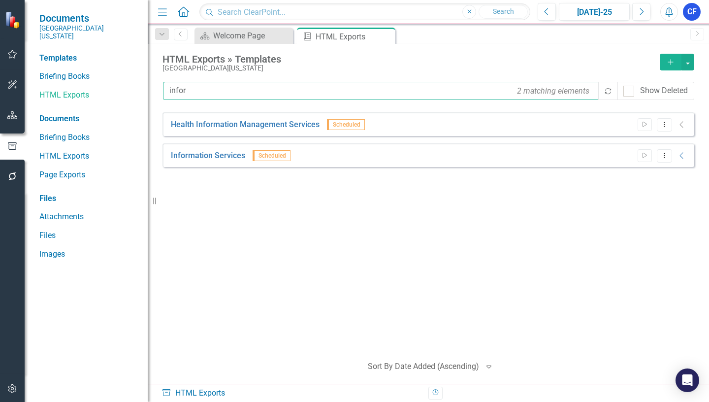
drag, startPoint x: 195, startPoint y: 89, endPoint x: 169, endPoint y: 89, distance: 25.6
click at [169, 89] on input "infor" at bounding box center [381, 91] width 436 height 18
click at [203, 83] on input "infor" at bounding box center [381, 91] width 436 height 18
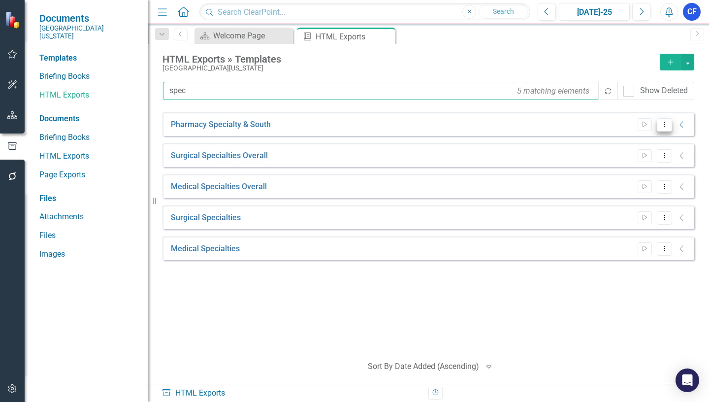
type input "spec"
click at [664, 125] on icon "Dropdown Menu" at bounding box center [664, 124] width 8 height 6
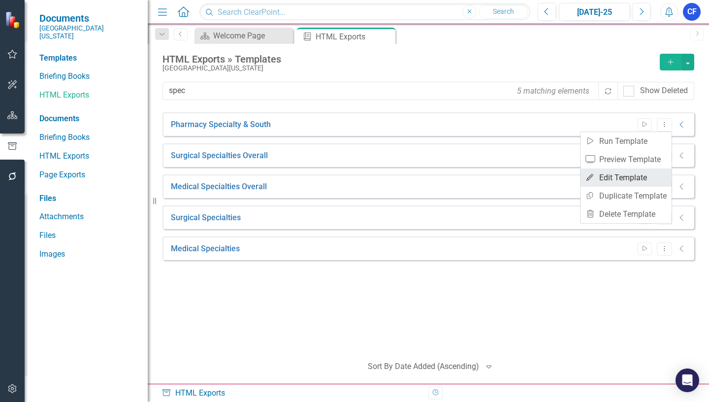
click at [634, 179] on link "Edit Edit Template" at bounding box center [625, 177] width 91 height 18
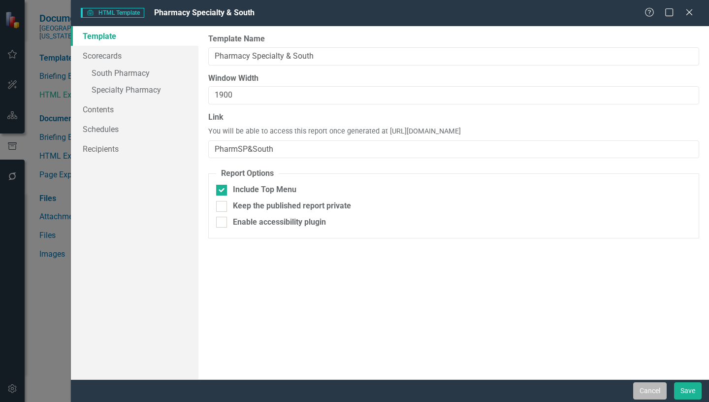
click at [650, 385] on button "Cancel" at bounding box center [649, 390] width 33 height 17
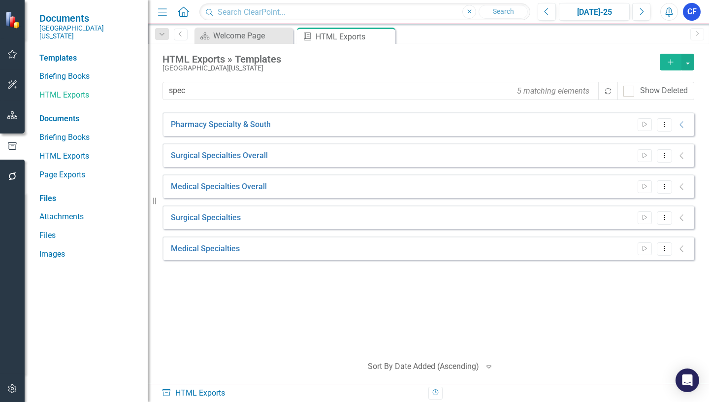
click at [664, 13] on icon "Alerts" at bounding box center [668, 12] width 10 height 10
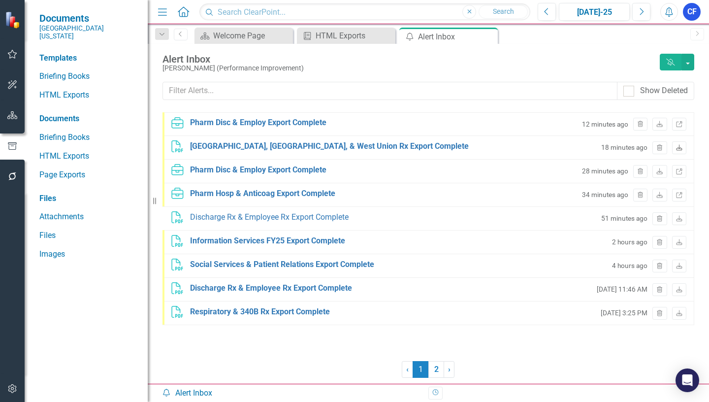
click at [679, 148] on icon at bounding box center [679, 147] width 6 height 6
click at [661, 124] on icon "Download" at bounding box center [658, 125] width 7 height 6
click at [659, 124] on icon "Download" at bounding box center [658, 125] width 7 height 6
click at [679, 149] on icon "Download" at bounding box center [678, 148] width 7 height 6
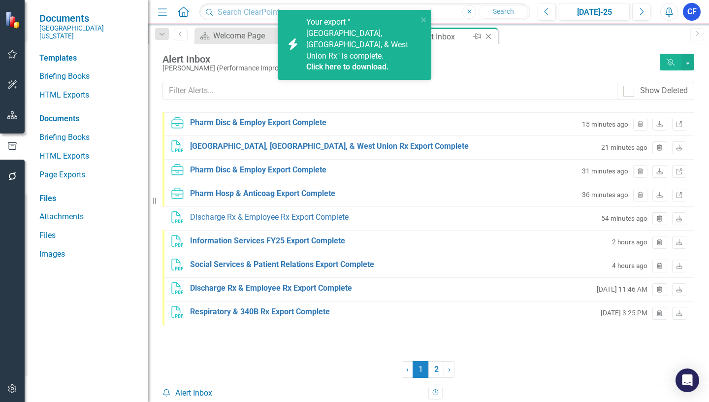
click at [491, 36] on icon "Close" at bounding box center [488, 36] width 10 height 8
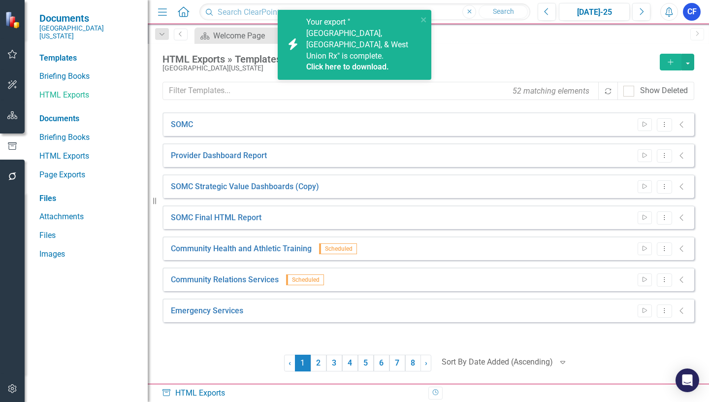
click at [336, 62] on link "Click here to download." at bounding box center [347, 66] width 83 height 9
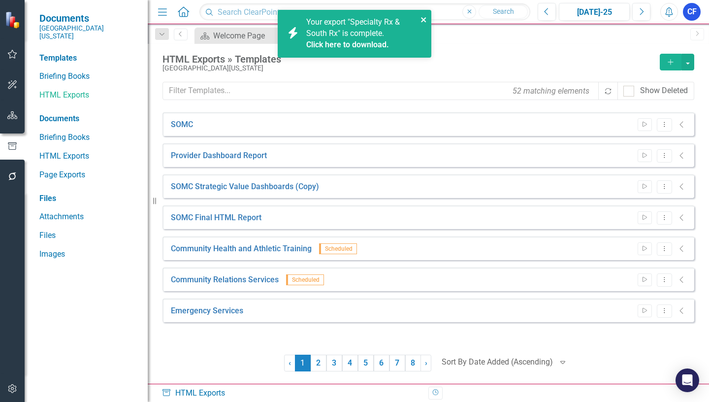
click at [424, 20] on icon "close" at bounding box center [423, 19] width 5 height 5
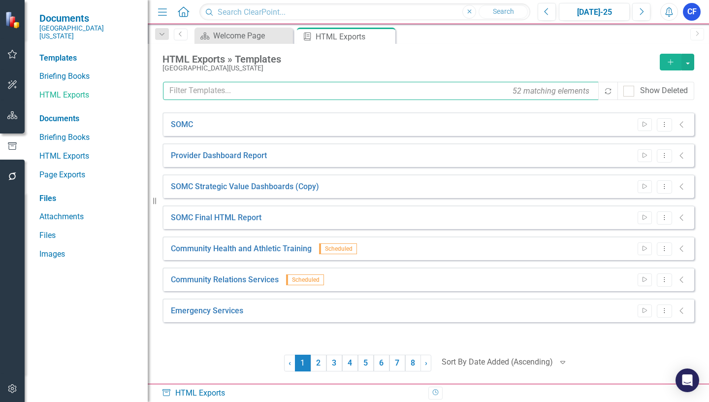
click at [171, 91] on input "text" at bounding box center [381, 91] width 436 height 18
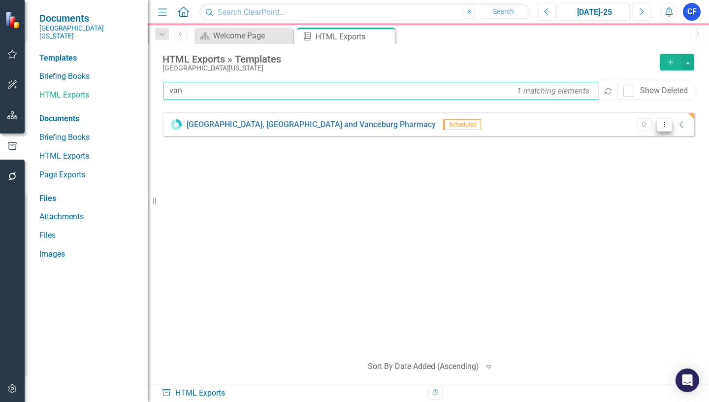
type input "van"
click at [667, 126] on icon "Dropdown Menu" at bounding box center [664, 124] width 8 height 6
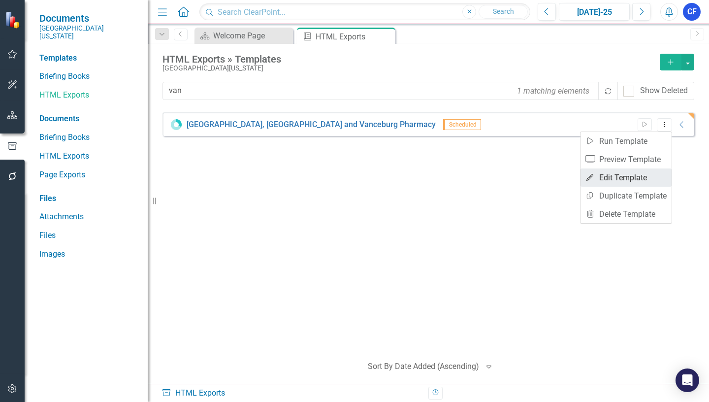
click at [640, 175] on link "Edit Edit Template" at bounding box center [625, 177] width 91 height 18
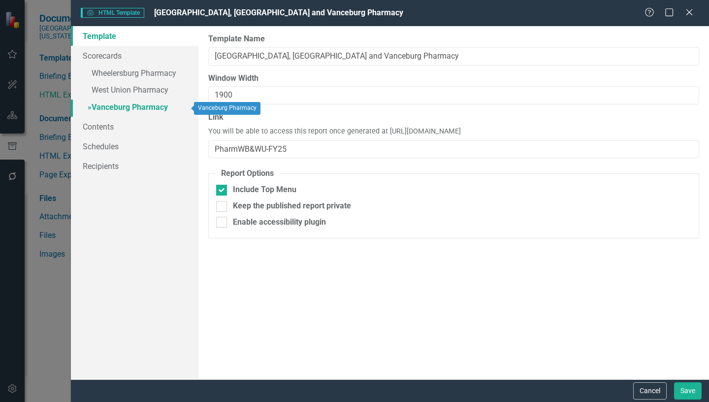
click at [126, 106] on link "» Vanceburg Pharmacy" at bounding box center [134, 107] width 127 height 17
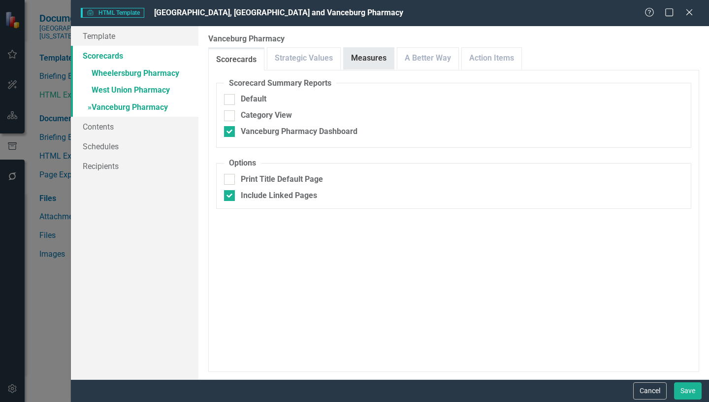
click at [374, 56] on link "Measures" at bounding box center [368, 58] width 50 height 21
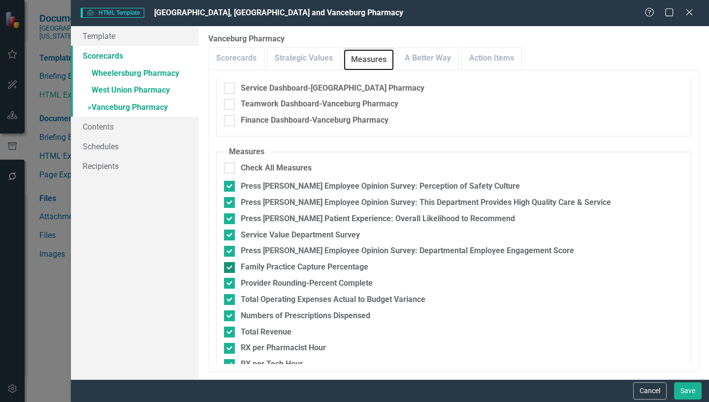
scroll to position [98, 0]
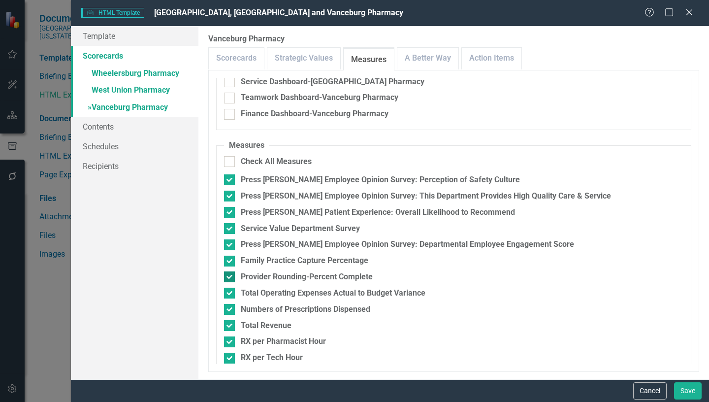
click at [231, 280] on div at bounding box center [229, 276] width 11 height 11
click at [230, 278] on input "Provider Rounding-Percent Complete" at bounding box center [227, 274] width 6 height 6
checkbox input "false"
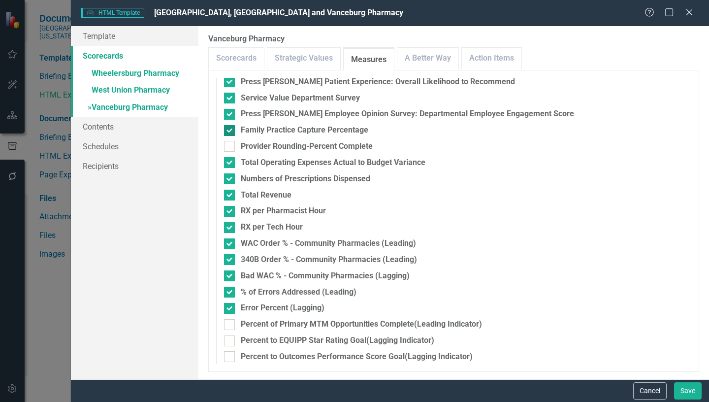
scroll to position [246, 0]
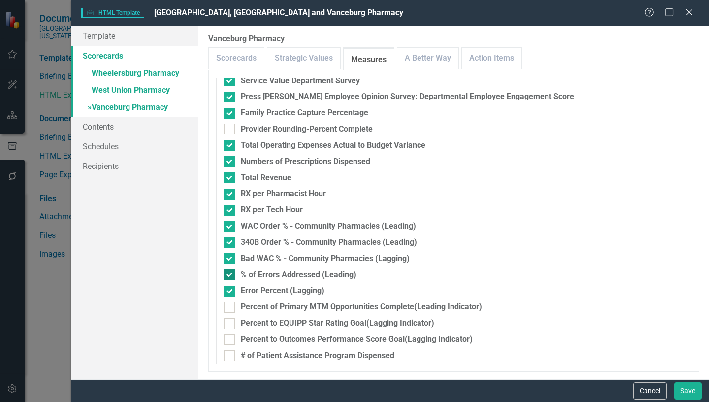
click at [230, 276] on input "% of Errors Addressed (Leading)" at bounding box center [227, 272] width 6 height 6
checkbox input "false"
click at [225, 292] on input "Error Percent (Lagging)" at bounding box center [227, 288] width 6 height 6
checkbox input "false"
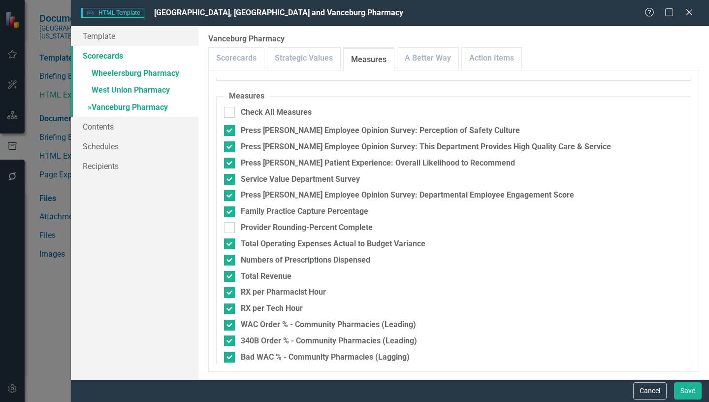
scroll to position [98, 0]
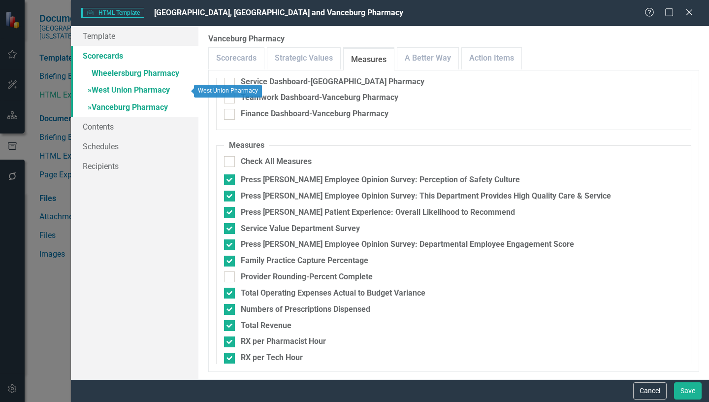
click at [133, 91] on link "» West Union Pharmacy" at bounding box center [134, 90] width 127 height 17
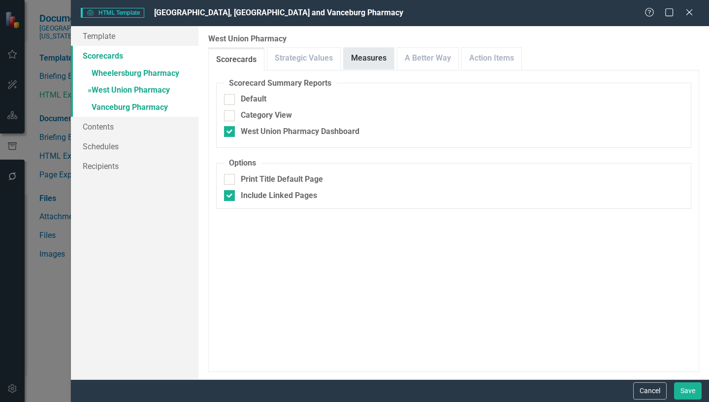
click at [375, 54] on link "Measures" at bounding box center [368, 58] width 50 height 21
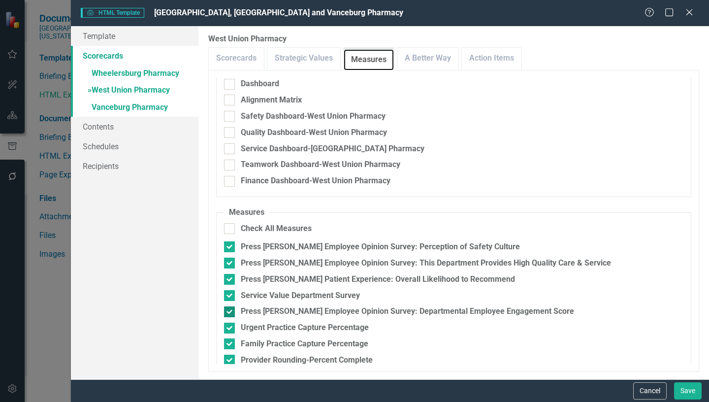
scroll to position [49, 0]
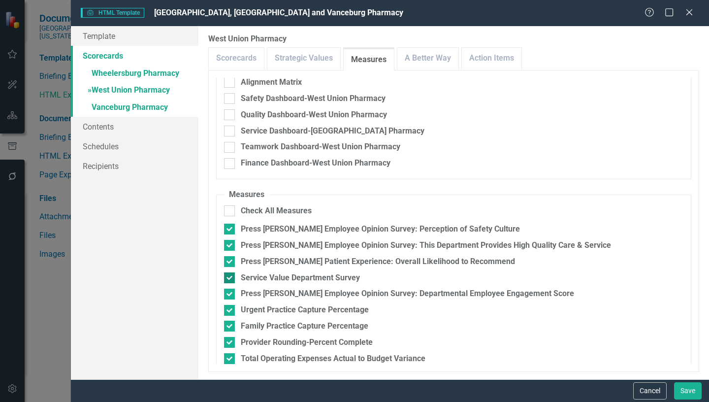
click at [226, 279] on input "Service Value Department Survey" at bounding box center [227, 275] width 6 height 6
checkbox input "false"
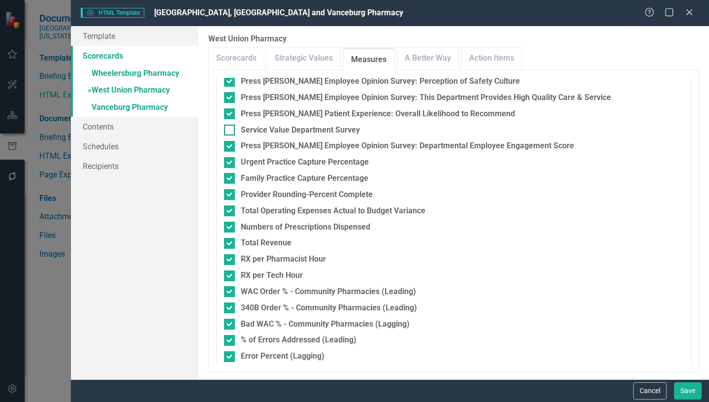
scroll to position [246, 0]
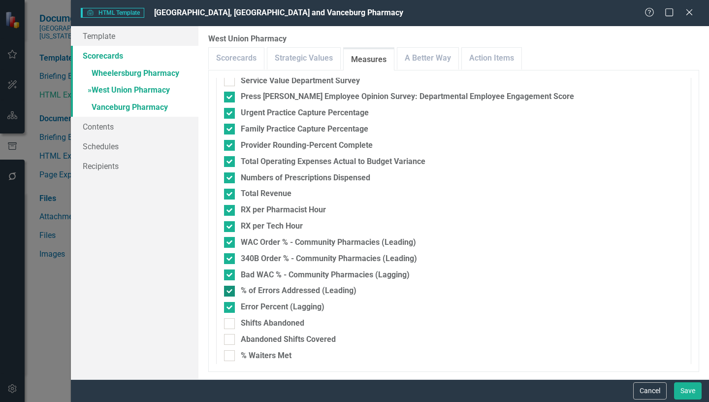
click at [229, 290] on input "% of Errors Addressed (Leading)" at bounding box center [227, 288] width 6 height 6
checkbox input "false"
click at [231, 309] on div at bounding box center [229, 307] width 11 height 11
click at [230, 308] on input "Error Percent (Lagging)" at bounding box center [227, 305] width 6 height 6
checkbox input "false"
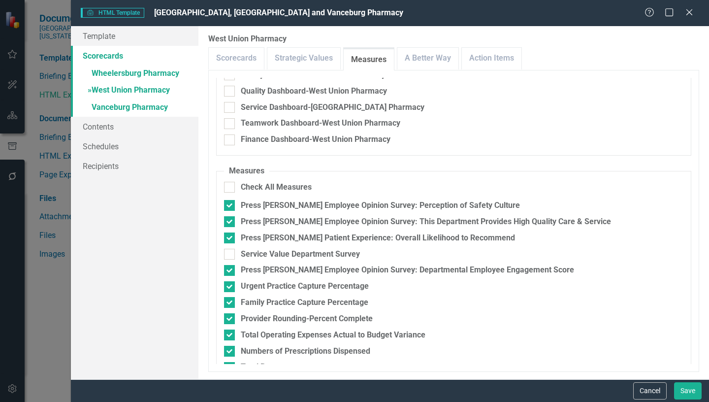
scroll to position [49, 0]
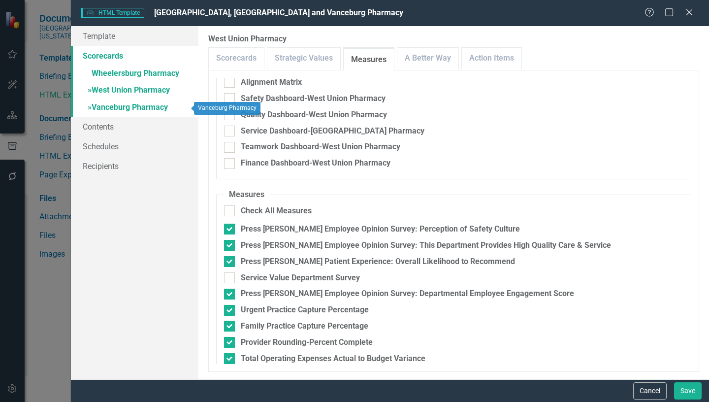
click at [134, 104] on link "» Vanceburg Pharmacy" at bounding box center [134, 107] width 127 height 17
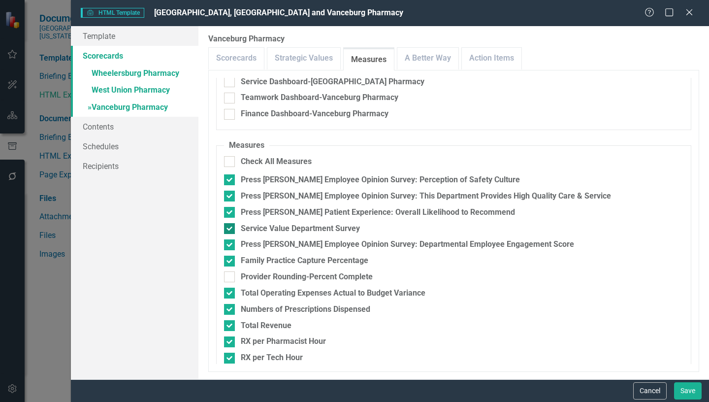
click at [227, 229] on input "Service Value Department Survey" at bounding box center [227, 226] width 6 height 6
checkbox input "false"
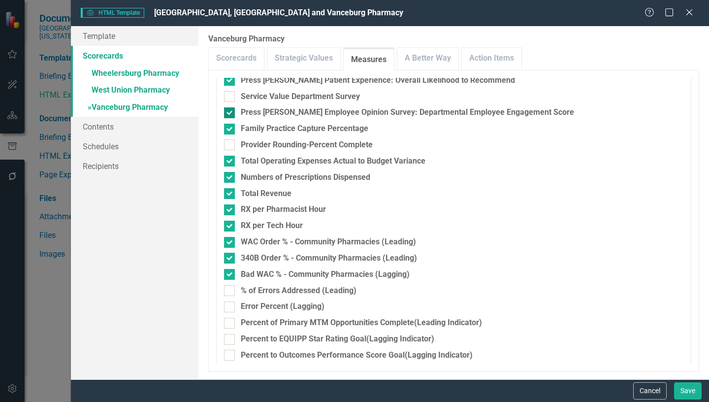
scroll to position [246, 0]
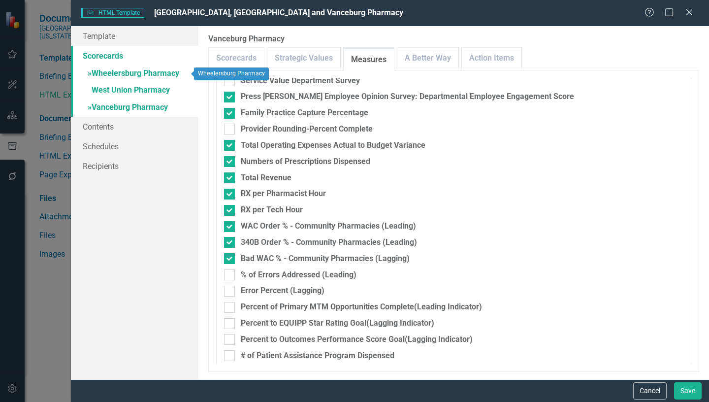
click at [124, 75] on link "» Wheelersburg Pharmacy" at bounding box center [134, 73] width 127 height 17
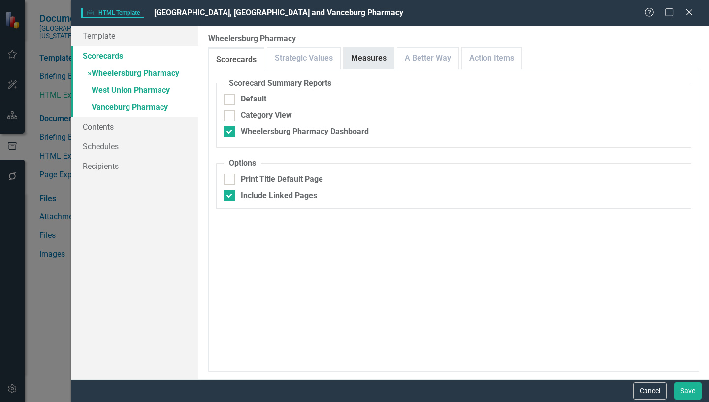
click at [357, 56] on link "Measures" at bounding box center [368, 58] width 50 height 21
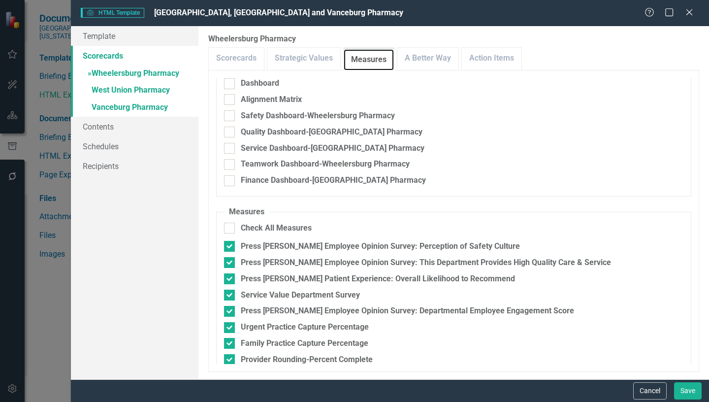
scroll to position [49, 0]
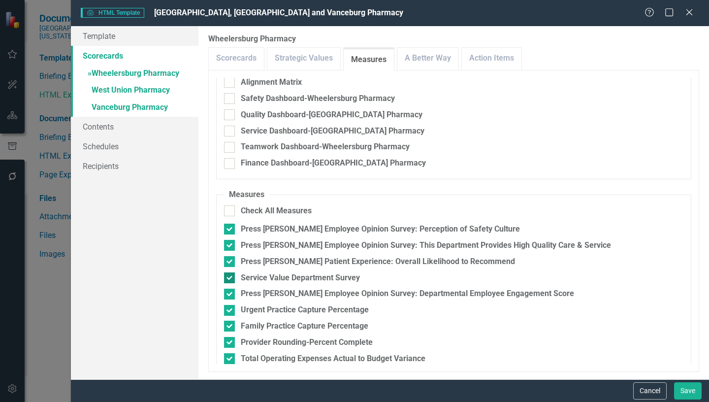
click at [231, 281] on div at bounding box center [229, 277] width 11 height 11
click at [230, 279] on input "Service Value Department Survey" at bounding box center [227, 275] width 6 height 6
checkbox input "false"
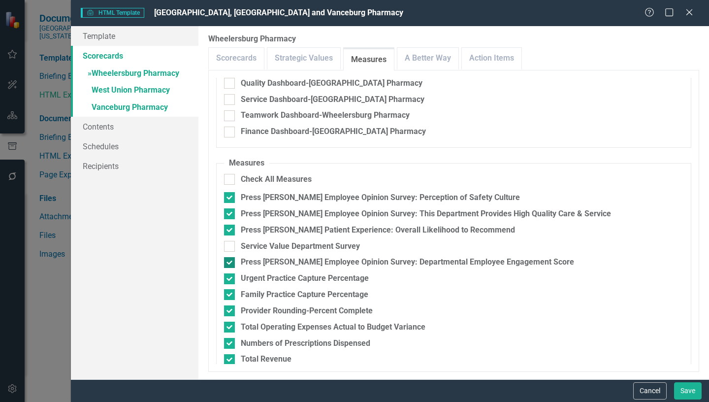
scroll to position [98, 0]
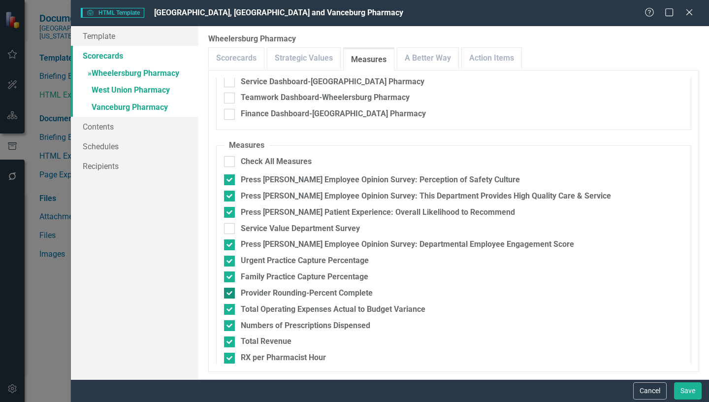
click at [228, 294] on input "Provider Rounding-Percent Complete" at bounding box center [227, 290] width 6 height 6
checkbox input "false"
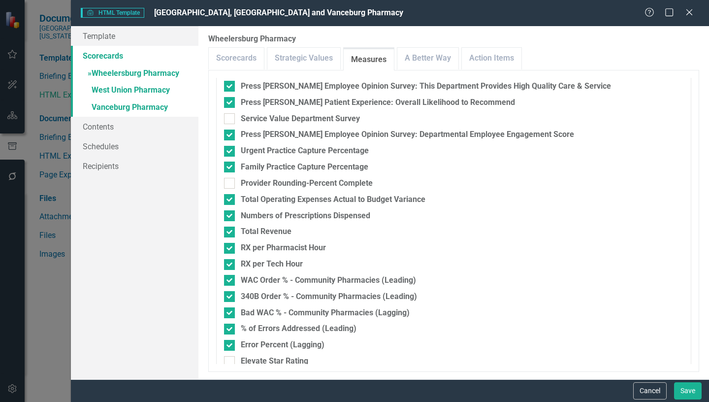
scroll to position [246, 0]
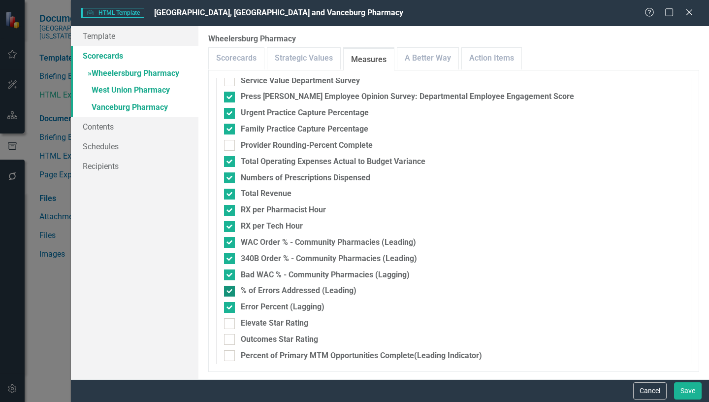
click at [231, 293] on div at bounding box center [229, 290] width 11 height 11
click at [230, 292] on input "% of Errors Addressed (Leading)" at bounding box center [227, 288] width 6 height 6
checkbox input "false"
click at [227, 308] on input "Error Percent (Lagging)" at bounding box center [227, 305] width 6 height 6
checkbox input "false"
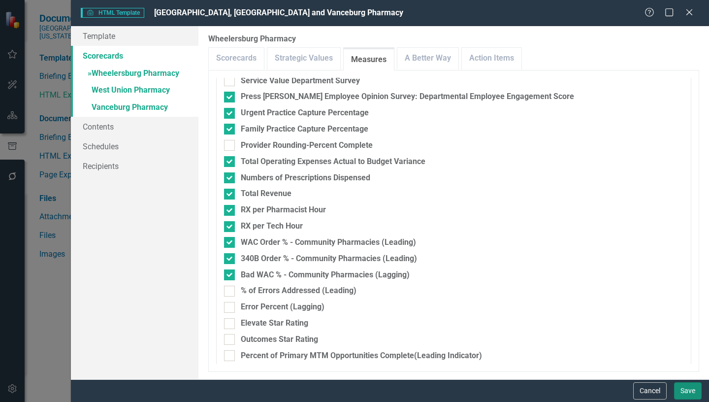
click at [688, 390] on button "Save" at bounding box center [688, 390] width 28 height 17
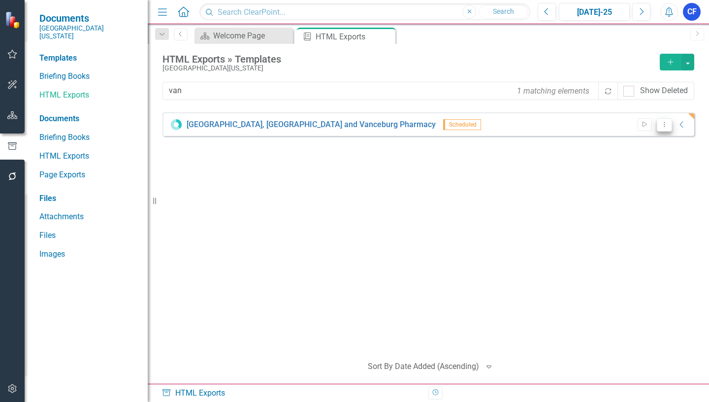
click at [665, 126] on icon "Dropdown Menu" at bounding box center [664, 124] width 8 height 6
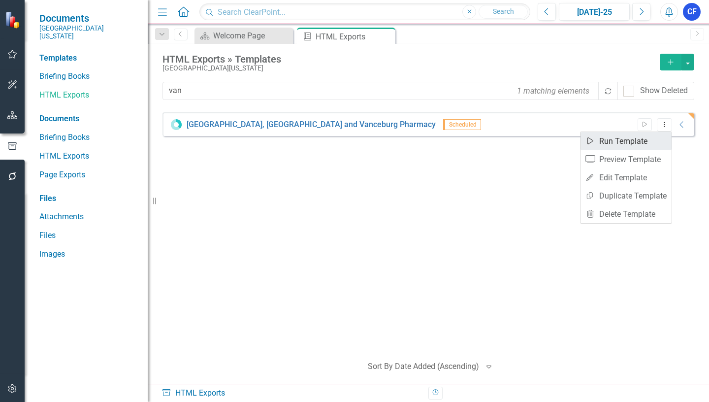
click at [633, 140] on link "Start Run Template" at bounding box center [625, 141] width 91 height 18
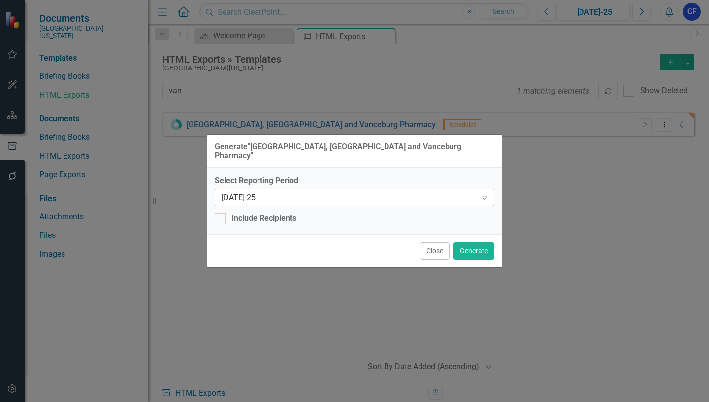
click at [486, 194] on icon "Expand" at bounding box center [485, 197] width 10 height 8
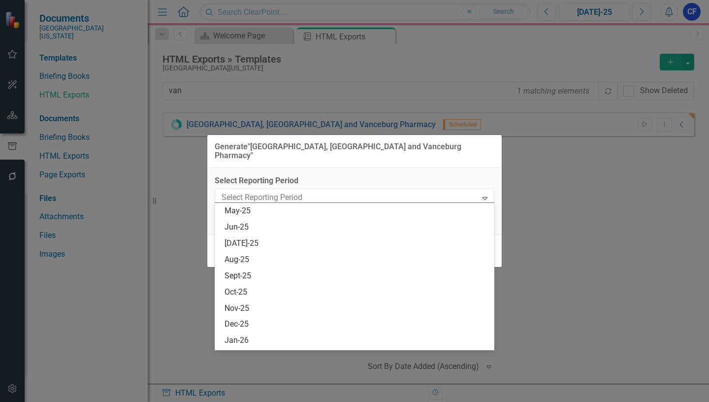
scroll to position [711, 0]
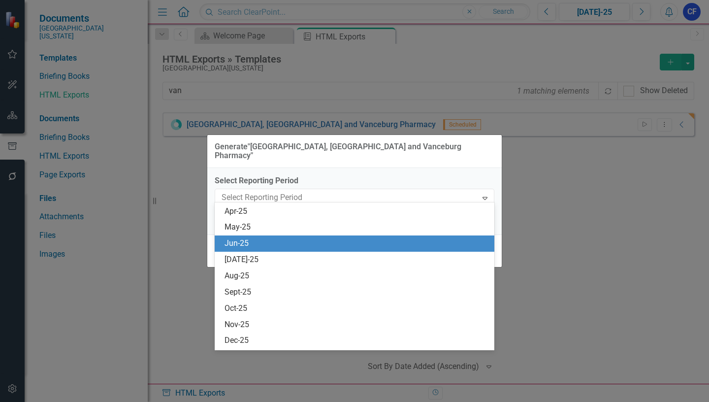
click at [249, 240] on div "Jun-25" at bounding box center [356, 243] width 264 height 11
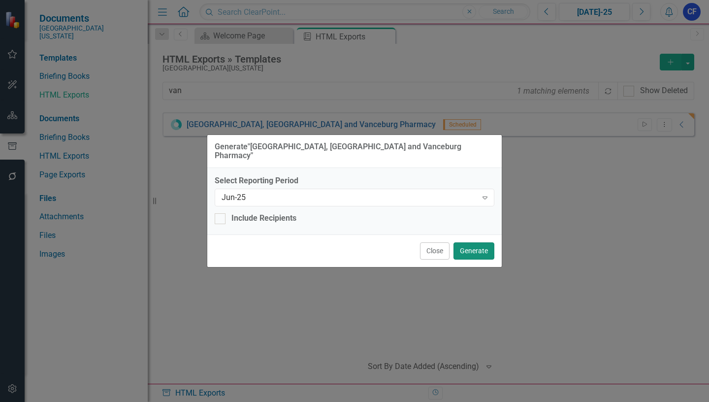
click at [472, 247] on button "Generate" at bounding box center [473, 250] width 41 height 17
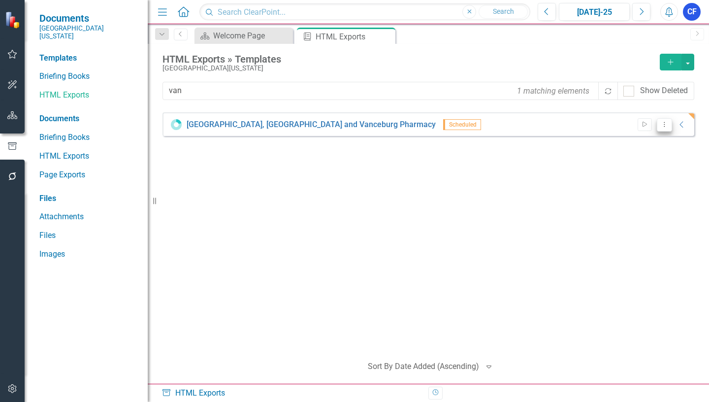
click at [664, 124] on icon at bounding box center [663, 124] width 1 height 5
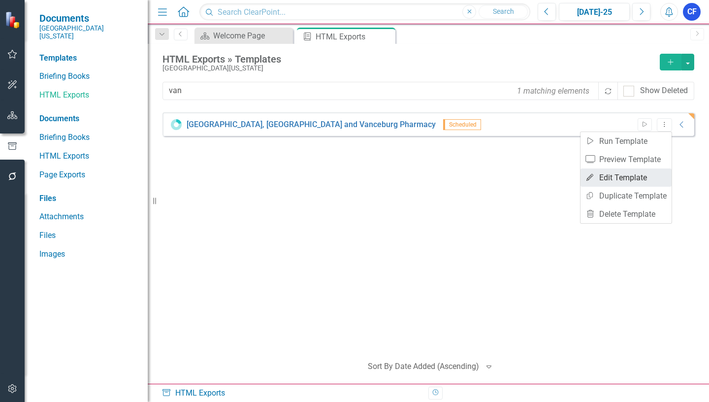
click at [641, 178] on link "Edit Edit Template" at bounding box center [625, 177] width 91 height 18
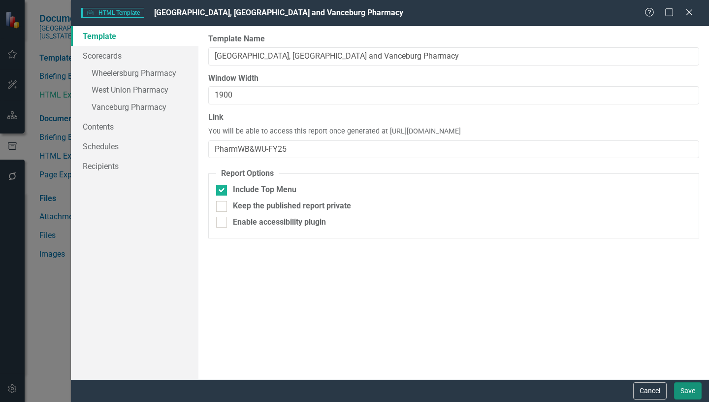
click at [690, 392] on button "Save" at bounding box center [688, 390] width 28 height 17
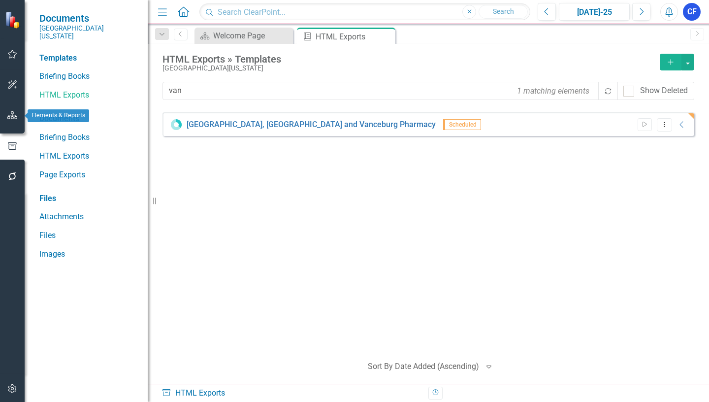
click at [11, 112] on icon "button" at bounding box center [12, 115] width 10 height 8
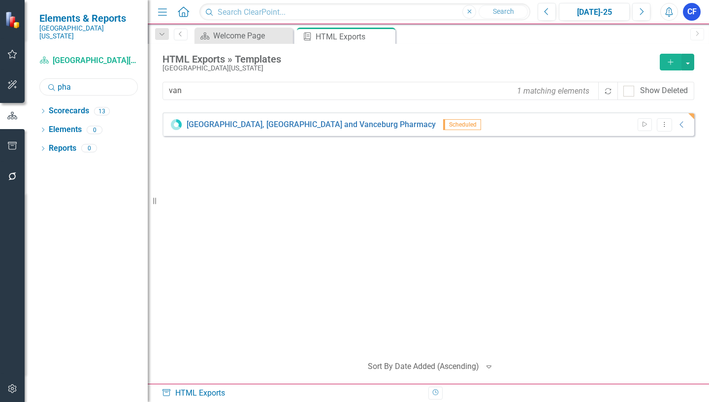
drag, startPoint x: 75, startPoint y: 80, endPoint x: 55, endPoint y: 79, distance: 20.2
click at [55, 79] on div "Search pha" at bounding box center [88, 86] width 98 height 17
click at [72, 80] on input "pha" at bounding box center [88, 86] width 98 height 17
drag, startPoint x: 72, startPoint y: 79, endPoint x: 56, endPoint y: 77, distance: 16.4
click at [56, 78] on div "Search pha" at bounding box center [88, 86] width 98 height 17
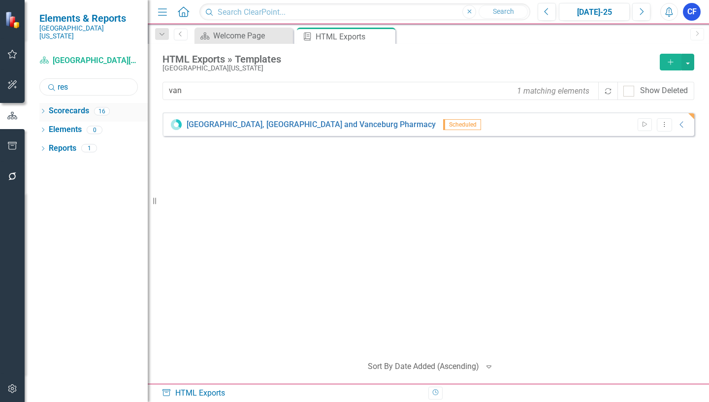
type input "res"
click at [43, 109] on icon at bounding box center [43, 111] width 2 height 4
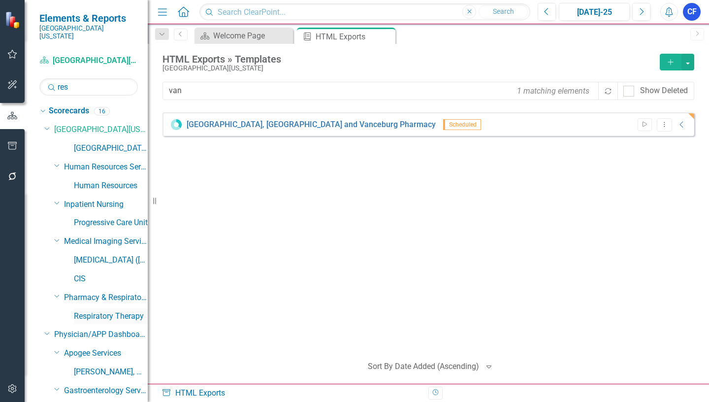
click at [118, 310] on link "Respiratory Therapy" at bounding box center [111, 315] width 74 height 11
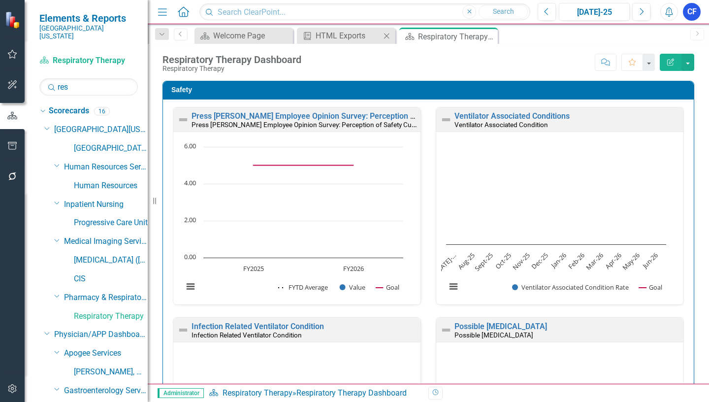
click at [388, 36] on icon "Close" at bounding box center [386, 36] width 10 height 8
click at [46, 124] on icon "Dropdown" at bounding box center [47, 127] width 6 height 7
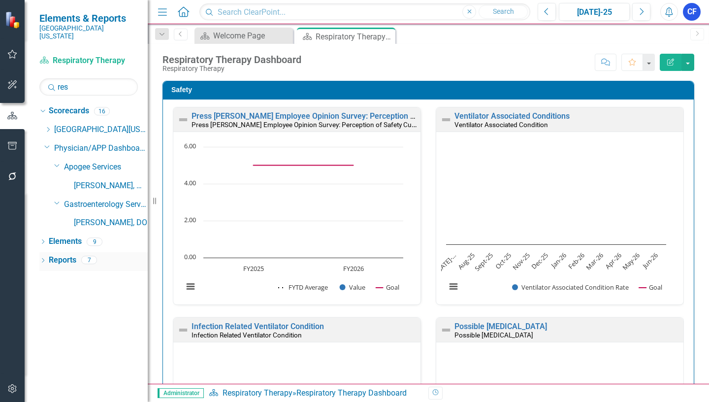
click at [62, 254] on link "Reports" at bounding box center [63, 259] width 28 height 11
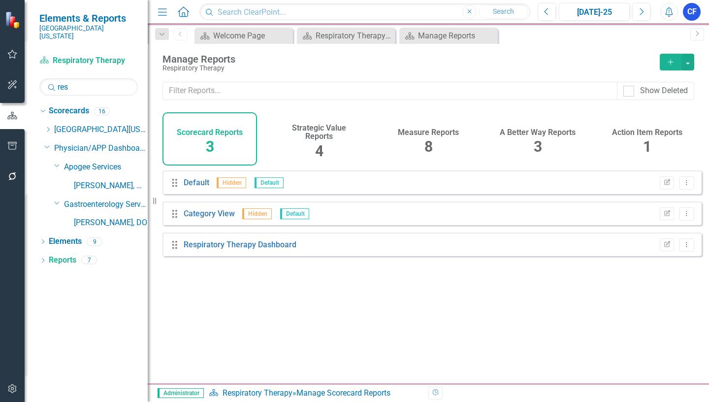
click at [430, 135] on h4 "Measure Reports" at bounding box center [428, 132] width 61 height 9
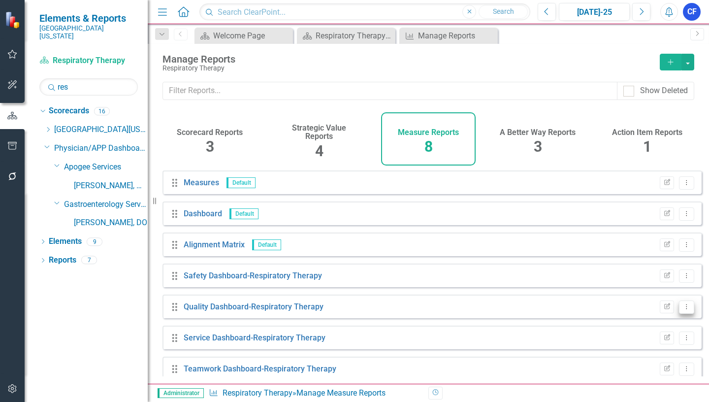
click at [682, 310] on icon "Dropdown Menu" at bounding box center [686, 306] width 8 height 6
click at [649, 329] on link "Edit Report Edit Report" at bounding box center [645, 330] width 81 height 18
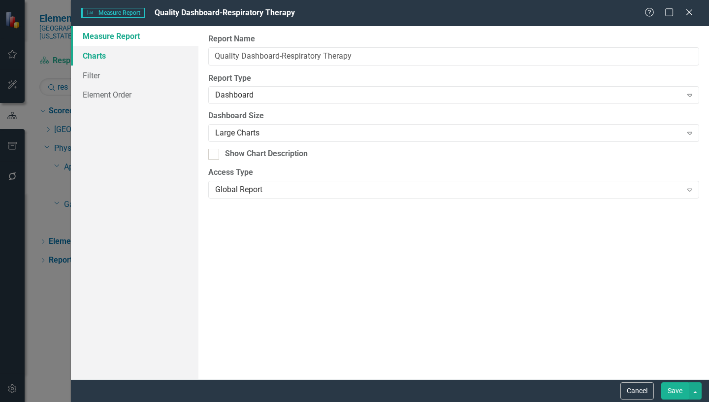
drag, startPoint x: 97, startPoint y: 53, endPoint x: 93, endPoint y: 59, distance: 7.5
click at [98, 53] on link "Charts" at bounding box center [134, 56] width 127 height 20
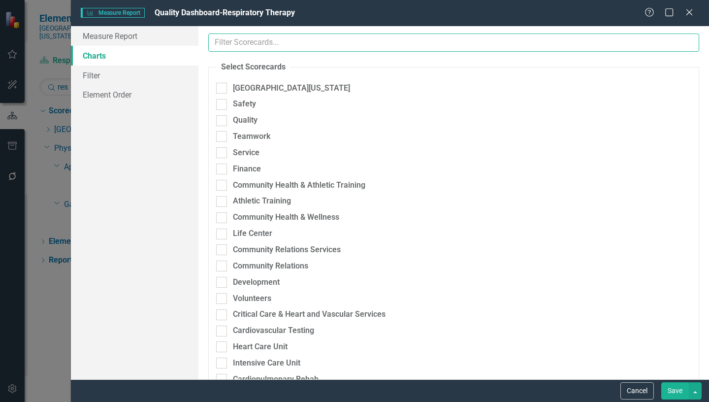
click at [280, 44] on input "text" at bounding box center [453, 42] width 491 height 18
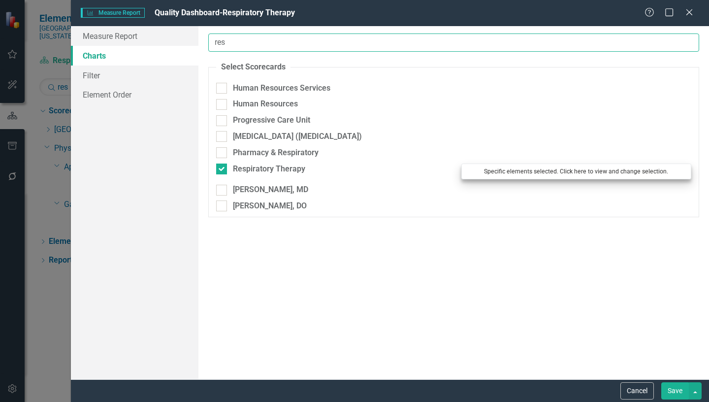
type input "res"
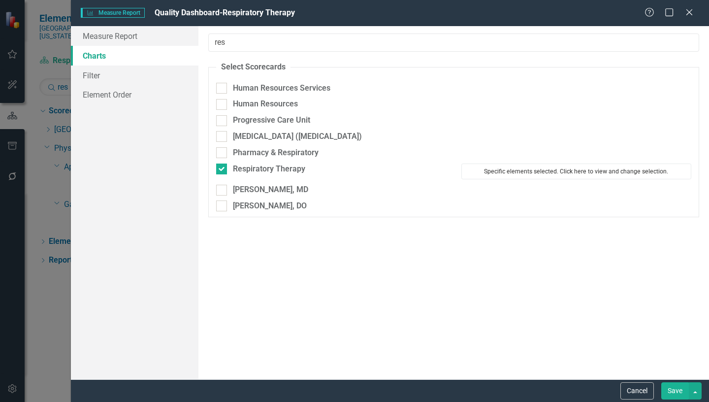
click at [521, 169] on button "Specific elements selected. Click here to view and change selection." at bounding box center [576, 171] width 230 height 16
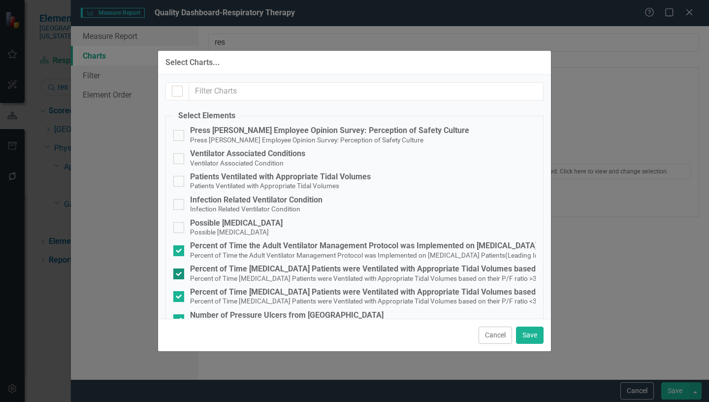
click at [176, 273] on input "Percent of Time ICU Patients were Ventilated with Appropriate Tidal Volumes bas…" at bounding box center [176, 271] width 6 height 6
checkbox input "false"
click at [176, 294] on input "Percent of Time ICU Patients were Ventilated with Appropriate Tidal Volumes bas…" at bounding box center [176, 294] width 6 height 6
checkbox input "false"
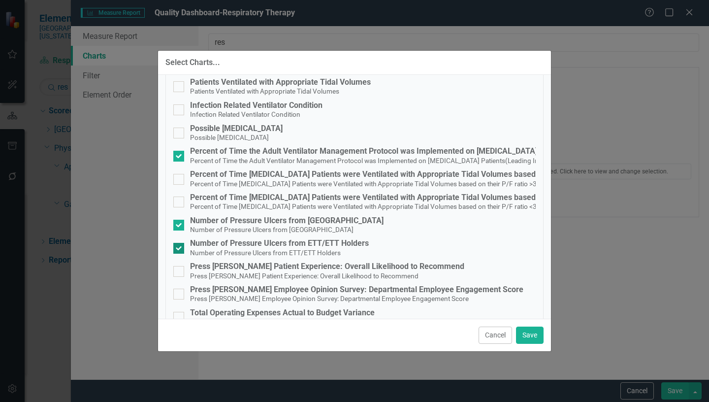
scroll to position [98, 0]
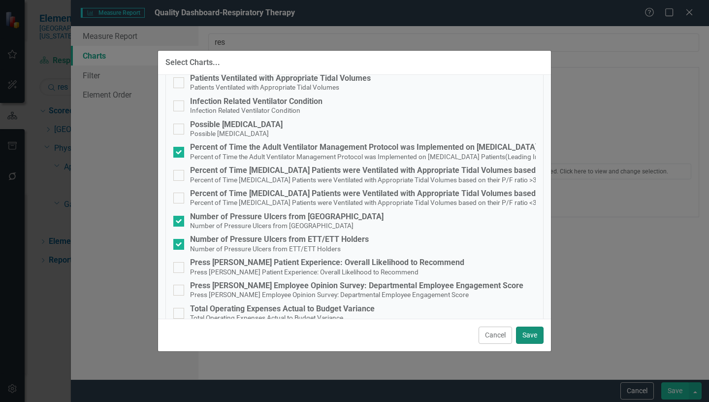
click at [532, 334] on button "Save" at bounding box center [530, 334] width 28 height 17
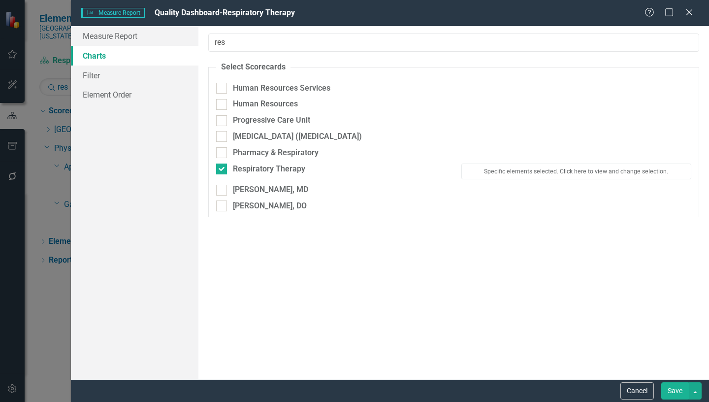
click at [679, 392] on button "Save" at bounding box center [675, 390] width 28 height 17
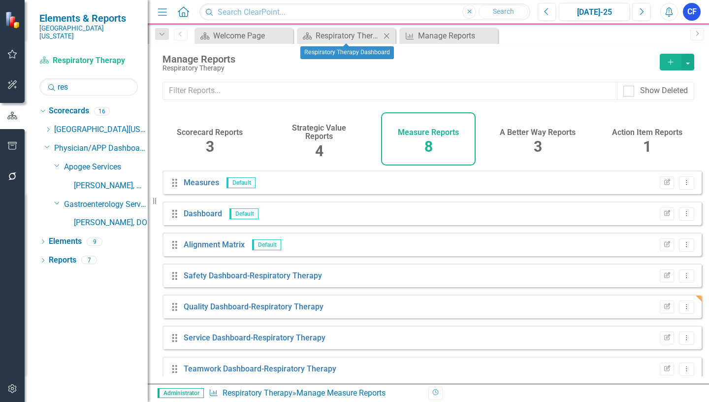
click at [388, 35] on icon "Close" at bounding box center [386, 36] width 10 height 8
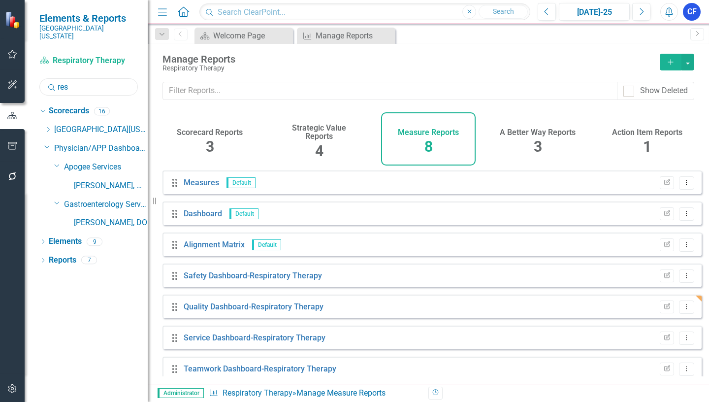
drag, startPoint x: 72, startPoint y: 79, endPoint x: 54, endPoint y: 80, distance: 17.7
click at [54, 80] on div "Search res" at bounding box center [88, 86] width 98 height 17
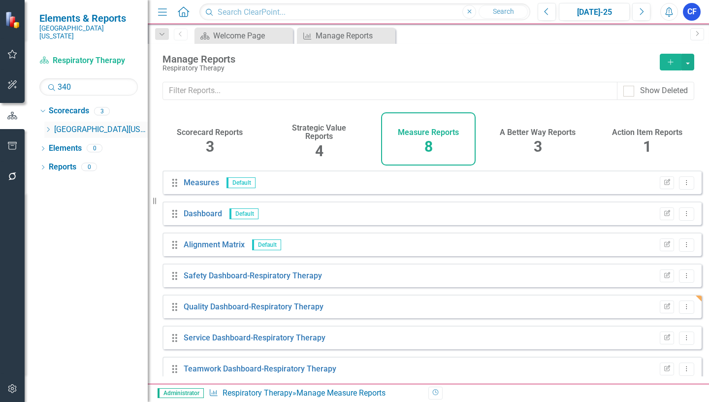
click at [47, 126] on icon "Dropdown" at bounding box center [47, 129] width 7 height 6
click at [81, 78] on input "340" at bounding box center [88, 86] width 98 height 17
type input "340b"
click at [62, 145] on icon "Dropdown" at bounding box center [57, 148] width 7 height 6
click at [107, 161] on link "340B Program" at bounding box center [111, 166] width 74 height 11
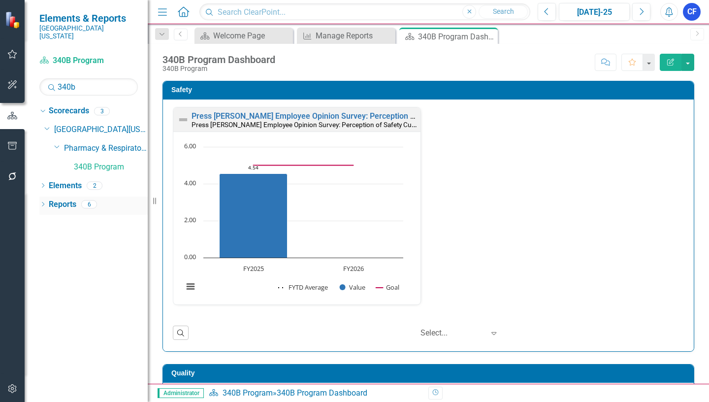
click at [60, 199] on link "Reports" at bounding box center [63, 204] width 28 height 11
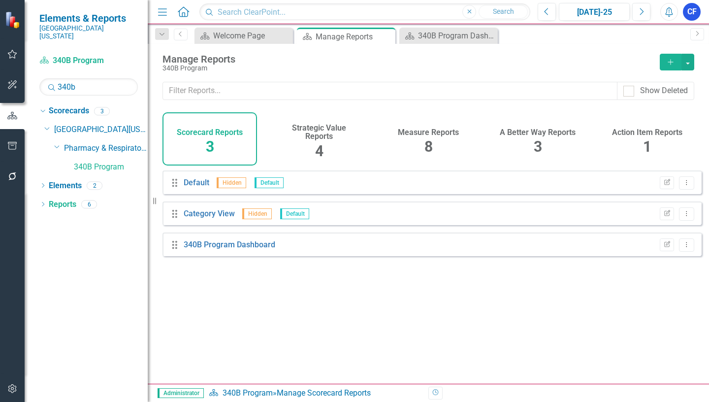
click at [427, 134] on h4 "Measure Reports" at bounding box center [428, 132] width 61 height 9
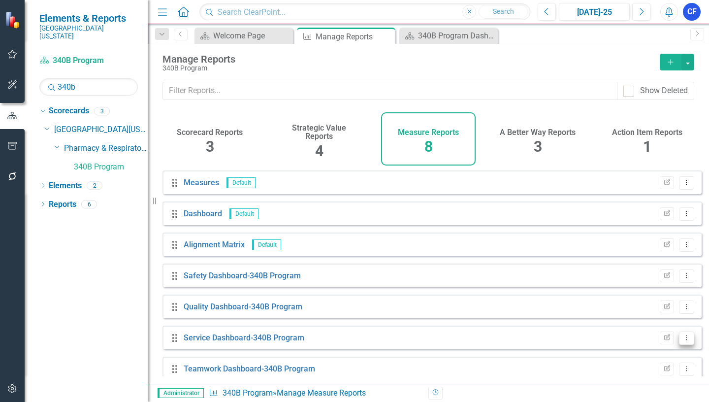
click at [682, 340] on icon "Dropdown Menu" at bounding box center [686, 337] width 8 height 6
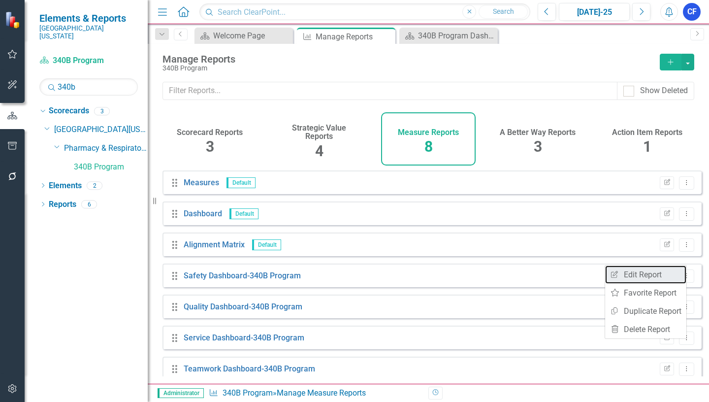
click at [641, 272] on link "Edit Report Edit Report" at bounding box center [645, 274] width 81 height 18
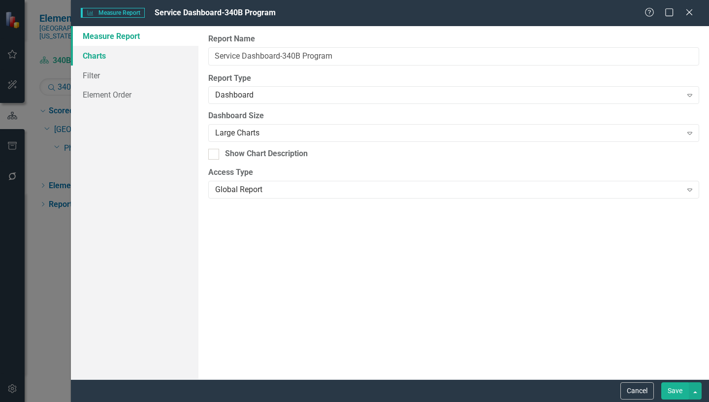
click at [102, 57] on link "Charts" at bounding box center [134, 56] width 127 height 20
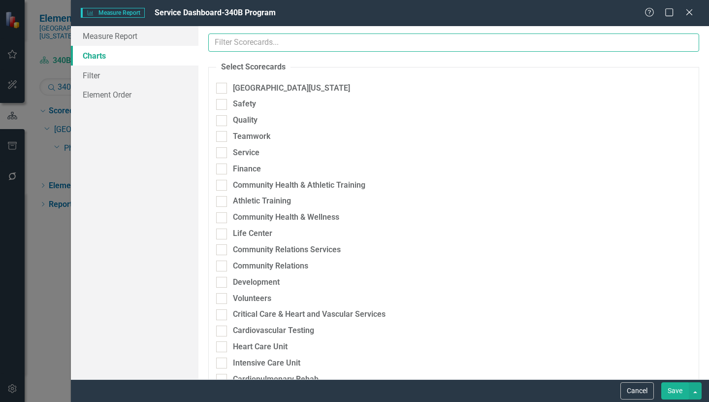
click at [229, 44] on input "text" at bounding box center [453, 42] width 491 height 18
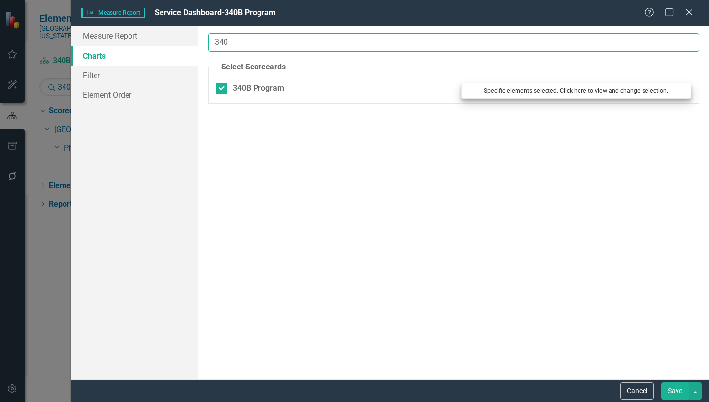
type input "340"
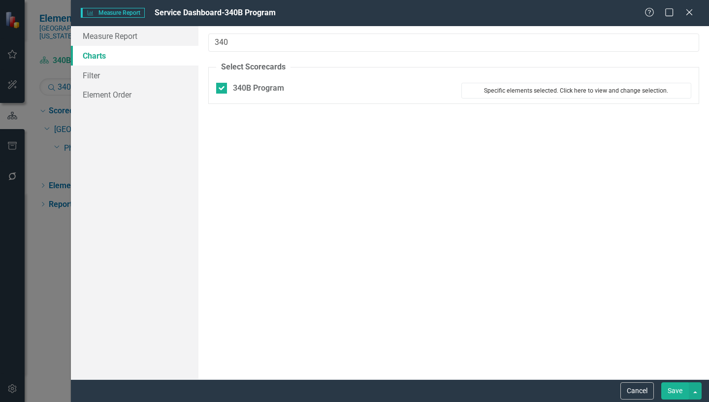
click at [541, 90] on button "Specific elements selected. Click here to view and change selection." at bounding box center [576, 91] width 230 height 16
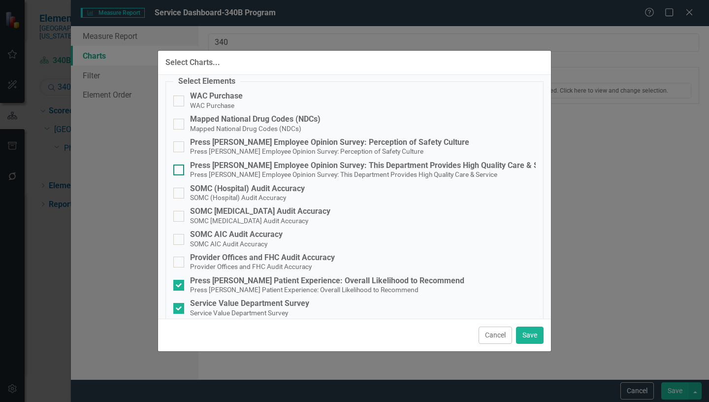
scroll to position [98, 0]
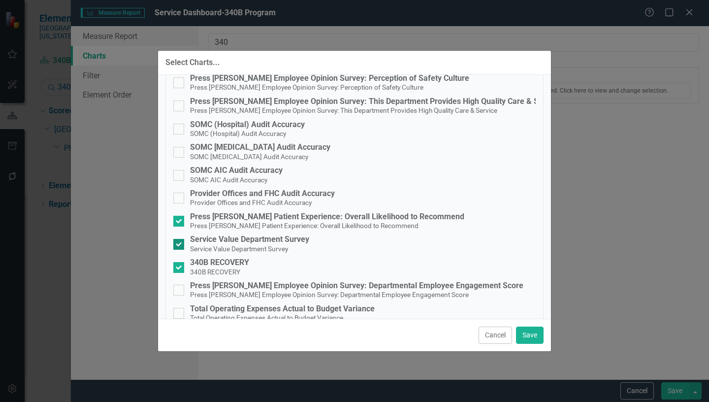
click at [183, 243] on div at bounding box center [178, 244] width 11 height 11
click at [180, 243] on input "Service Value Department Survey Service Value Department Survey" at bounding box center [176, 242] width 6 height 6
checkbox input "false"
click at [530, 333] on button "Save" at bounding box center [530, 334] width 28 height 17
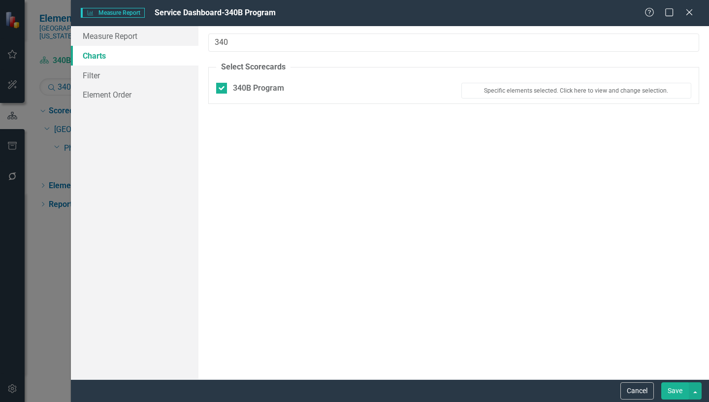
click at [680, 390] on button "Save" at bounding box center [675, 390] width 28 height 17
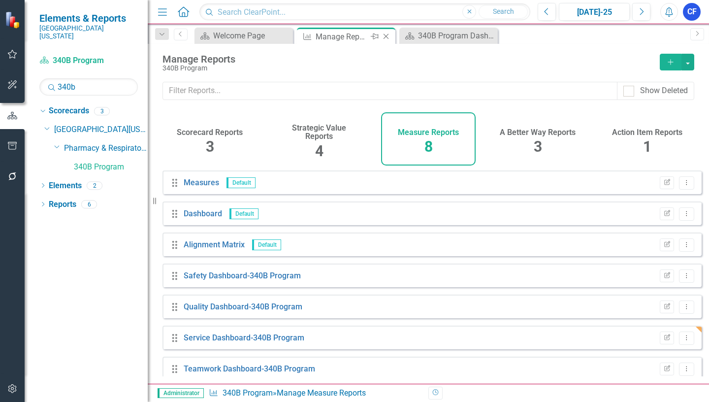
click at [385, 38] on icon "Close" at bounding box center [386, 36] width 10 height 8
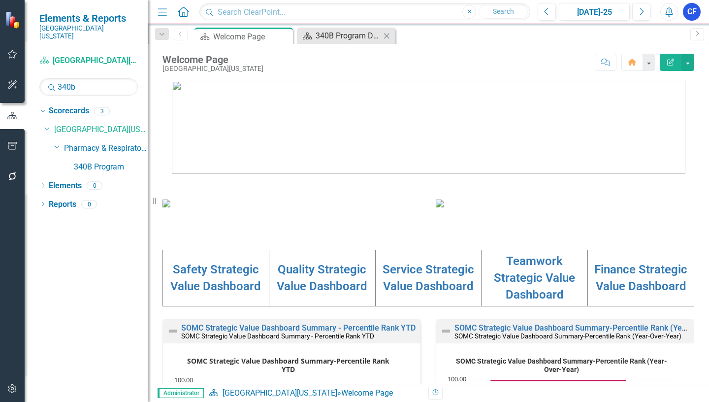
click at [353, 37] on div "340B Program Dashboard" at bounding box center [347, 36] width 65 height 12
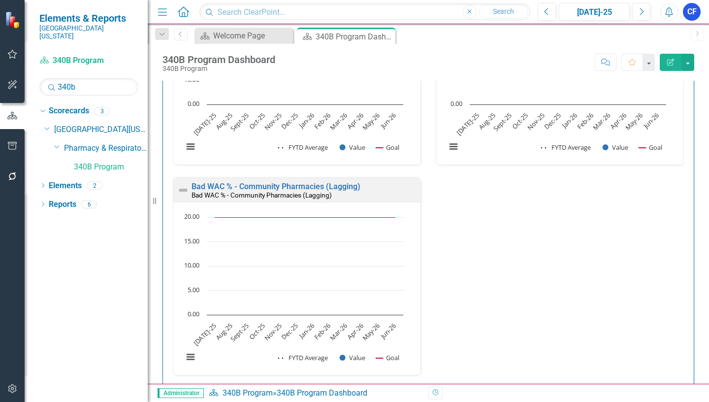
scroll to position [2159, 0]
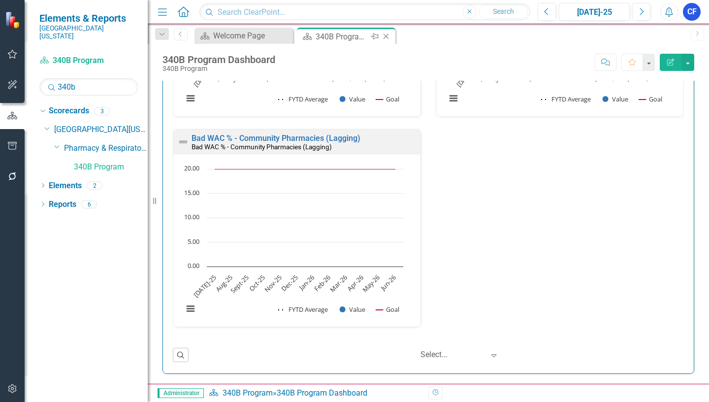
click at [387, 39] on icon "Close" at bounding box center [386, 36] width 10 height 8
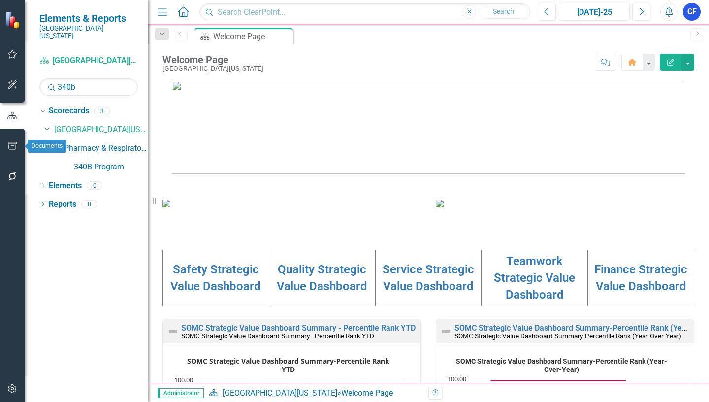
click at [11, 142] on icon "button" at bounding box center [12, 146] width 10 height 8
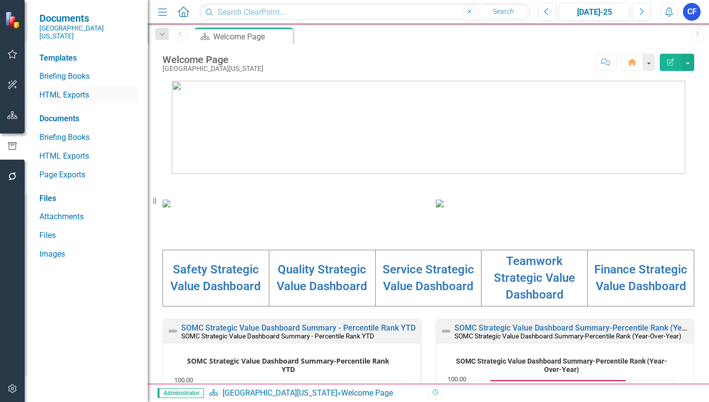
click at [80, 90] on link "HTML Exports" at bounding box center [88, 95] width 98 height 11
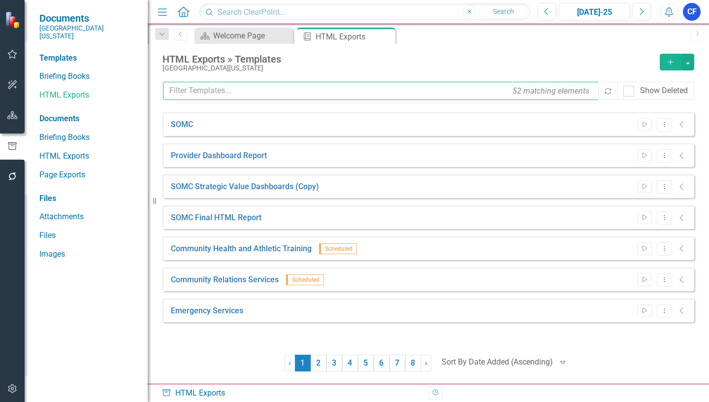
click at [220, 91] on input "text" at bounding box center [381, 91] width 436 height 18
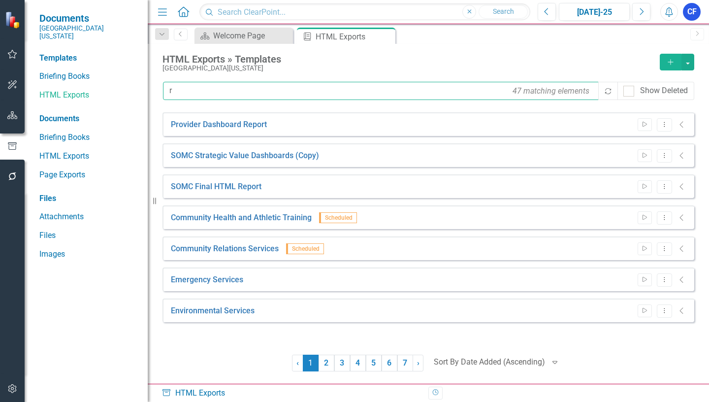
type input "re"
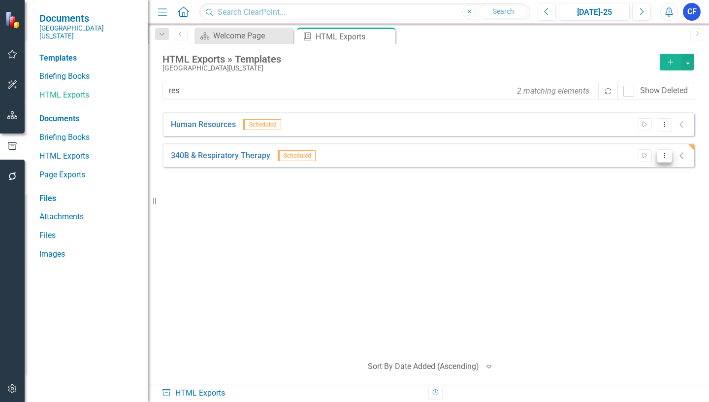
type input "res"
click at [667, 158] on icon "Dropdown Menu" at bounding box center [664, 155] width 8 height 6
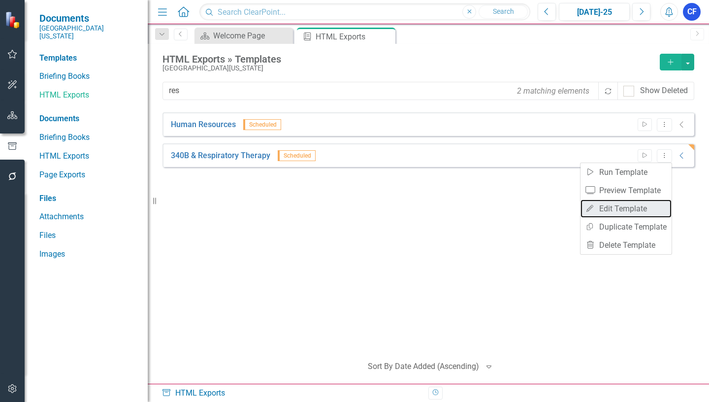
click at [637, 206] on link "Edit Edit Template" at bounding box center [625, 208] width 91 height 18
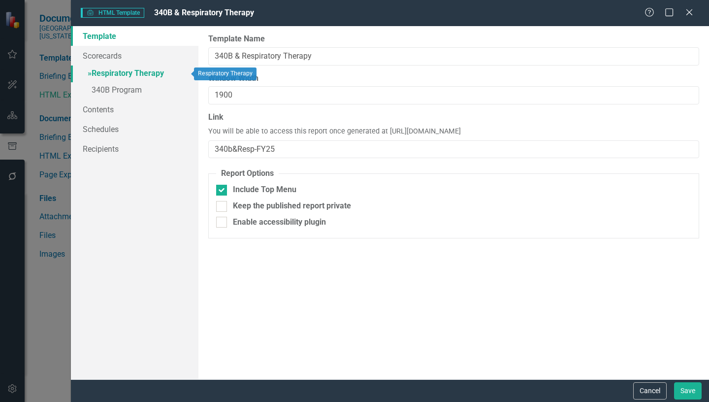
click at [132, 71] on link "» Respiratory Therapy" at bounding box center [134, 73] width 127 height 17
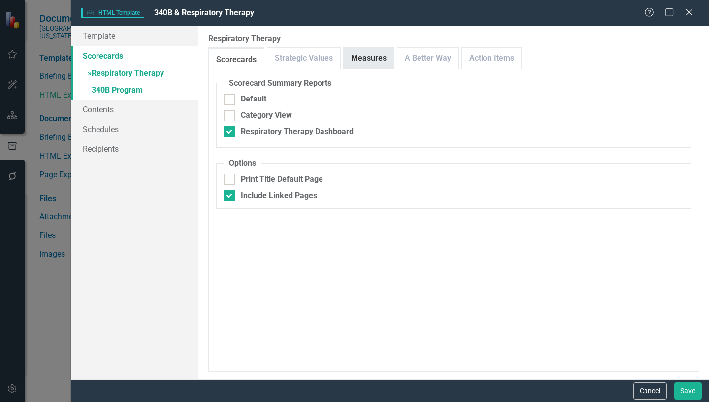
click at [378, 62] on link "Measures" at bounding box center [368, 58] width 50 height 21
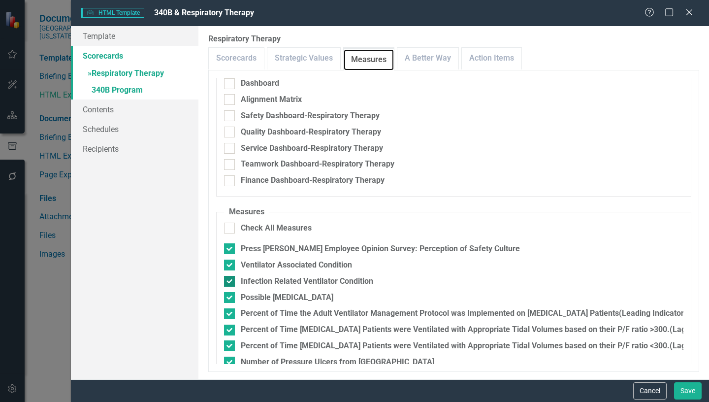
scroll to position [49, 0]
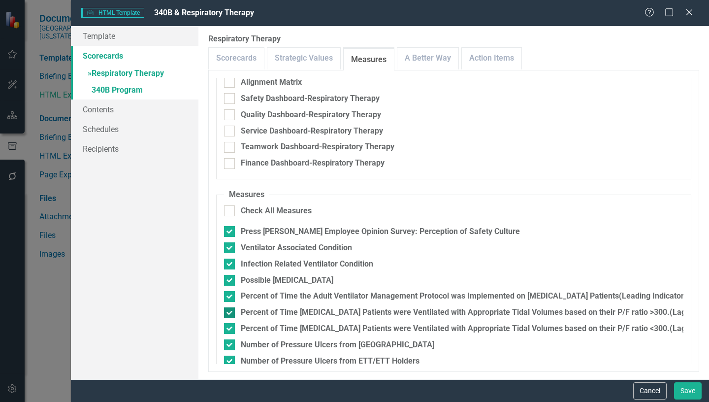
click at [227, 311] on input "Percent of Time [MEDICAL_DATA] Patients were Ventilated with Appropriate Tidal …" at bounding box center [227, 310] width 6 height 6
checkbox input "false"
click at [230, 327] on input "Percent of Time [MEDICAL_DATA] Patients were Ventilated with Appropriate Tidal …" at bounding box center [227, 326] width 6 height 6
checkbox input "false"
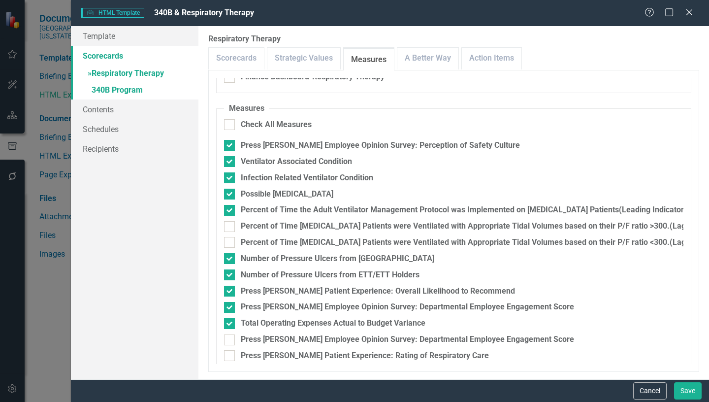
scroll to position [143, 0]
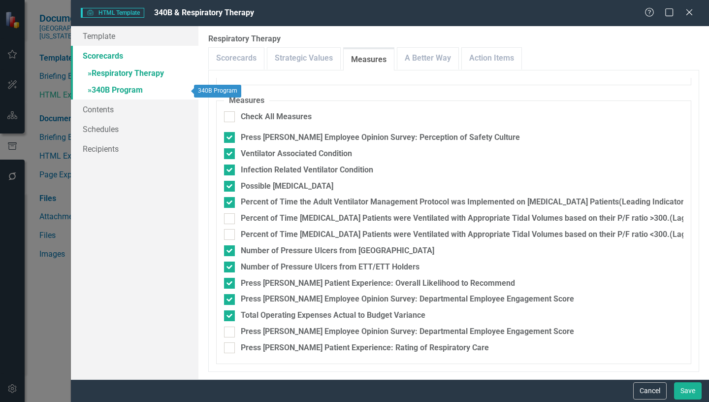
click at [135, 90] on link "» 340B Program" at bounding box center [134, 90] width 127 height 17
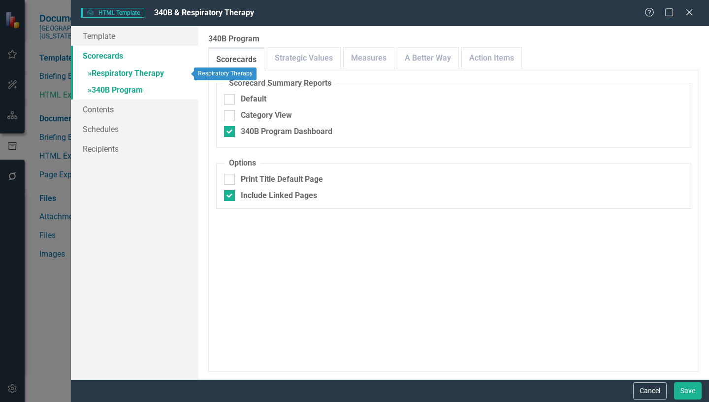
click at [144, 73] on link "» Respiratory Therapy" at bounding box center [134, 73] width 127 height 17
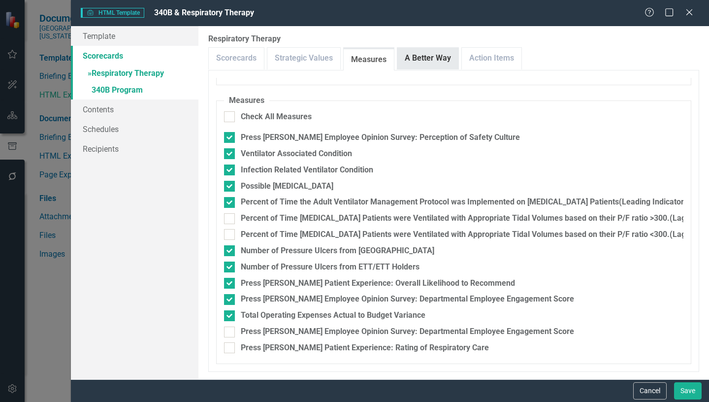
click at [416, 55] on link "A Better Way" at bounding box center [427, 58] width 61 height 21
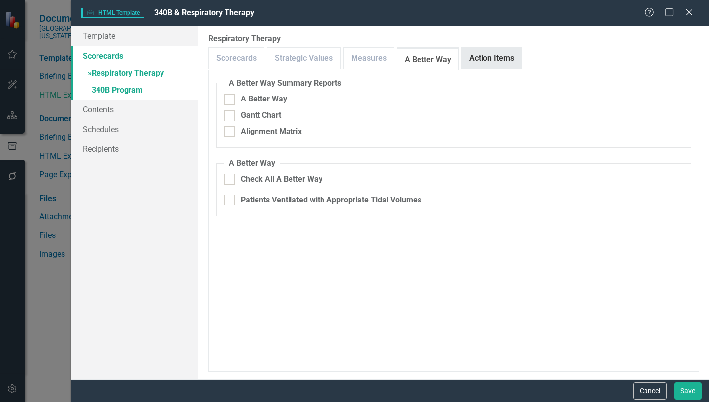
click at [489, 56] on link "Action Items" at bounding box center [492, 58] width 60 height 21
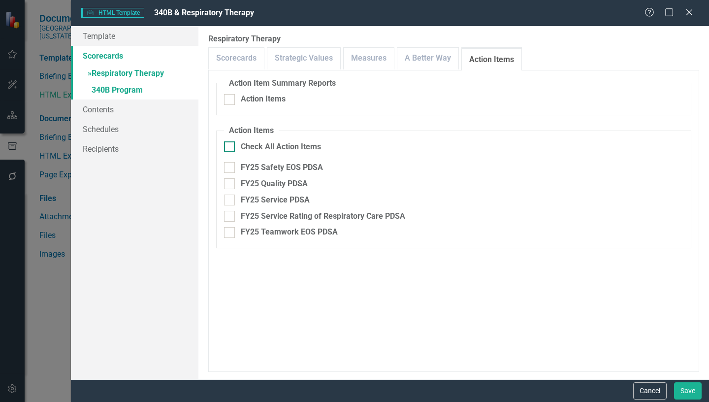
click at [231, 149] on div at bounding box center [229, 146] width 11 height 11
click at [230, 148] on input "Check All Action Items" at bounding box center [227, 144] width 6 height 6
checkbox input "true"
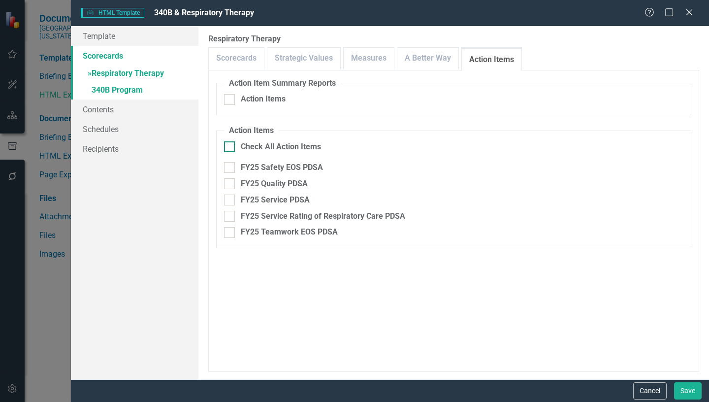
checkbox input "true"
click at [117, 90] on link "» 340B Program" at bounding box center [134, 90] width 127 height 17
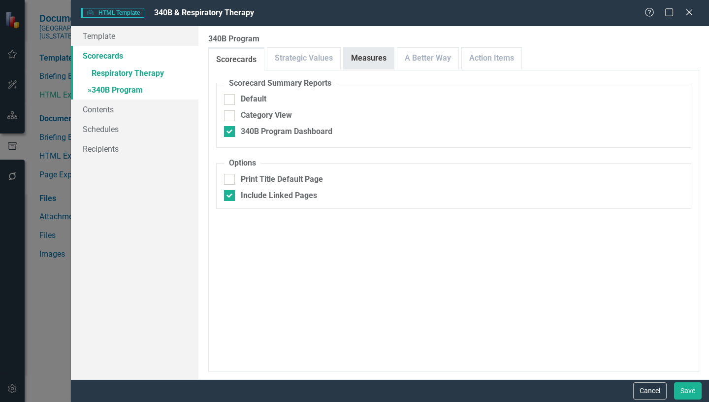
click at [368, 57] on link "Measures" at bounding box center [368, 58] width 50 height 21
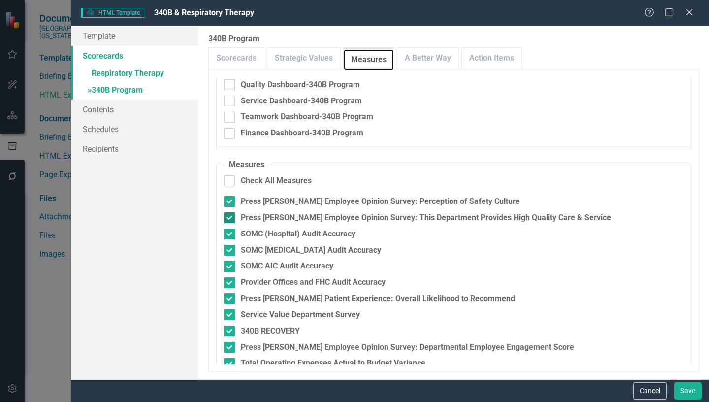
scroll to position [98, 0]
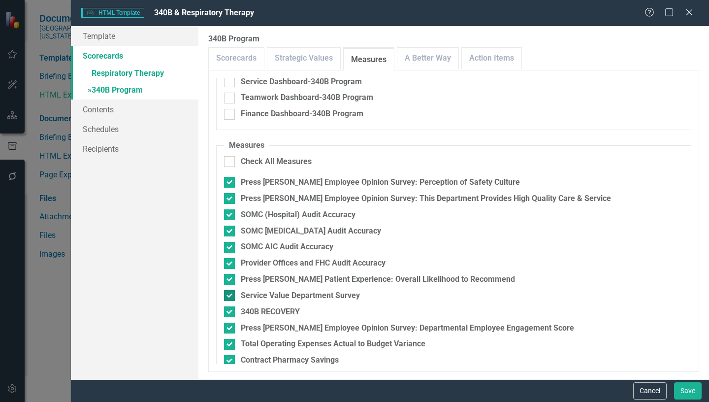
click at [227, 294] on input "Service Value Department Survey" at bounding box center [227, 293] width 6 height 6
checkbox input "false"
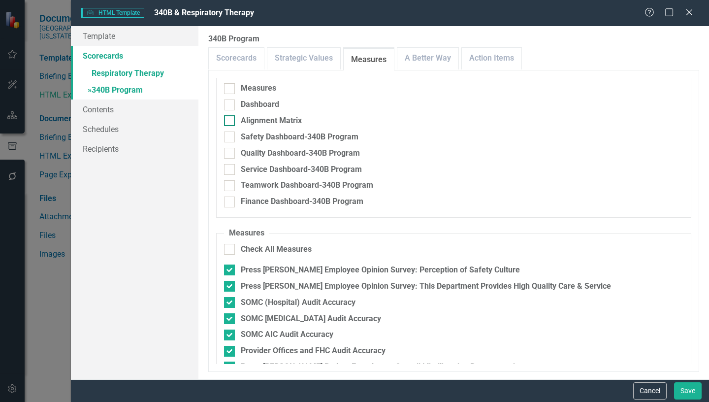
scroll to position [10, 0]
click at [428, 62] on link "A Better Way" at bounding box center [427, 58] width 61 height 21
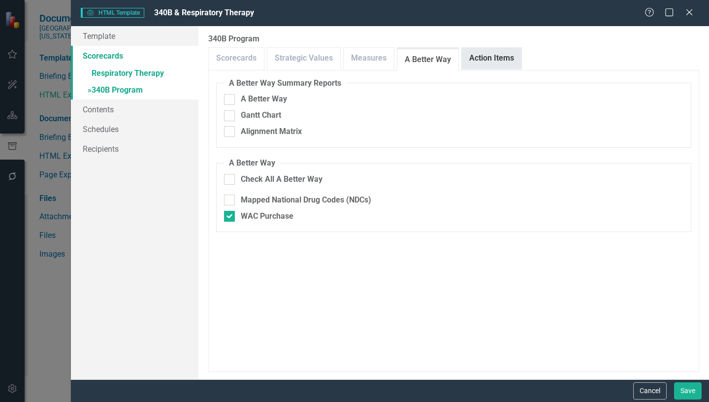
click at [484, 57] on link "Action Items" at bounding box center [492, 58] width 60 height 21
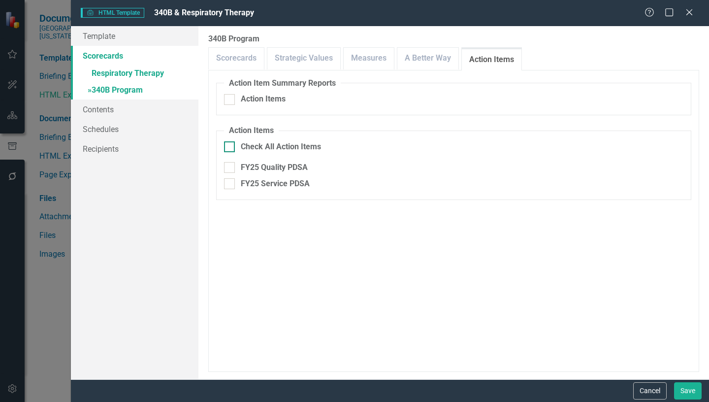
click at [227, 146] on input "Check All Action Items" at bounding box center [227, 144] width 6 height 6
checkbox input "true"
click at [684, 393] on button "Save" at bounding box center [688, 390] width 28 height 17
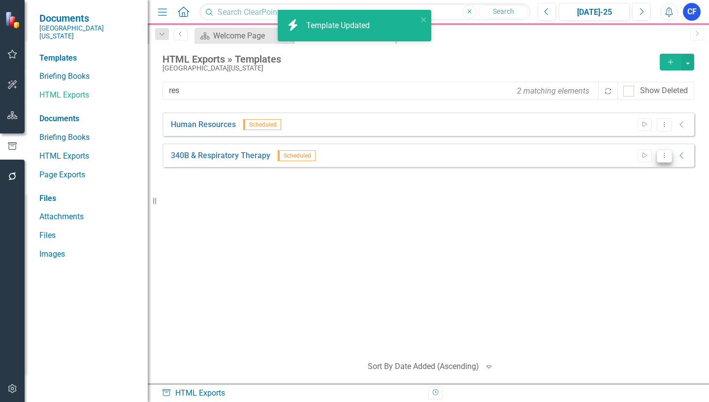
click at [665, 158] on icon "Dropdown Menu" at bounding box center [664, 155] width 8 height 6
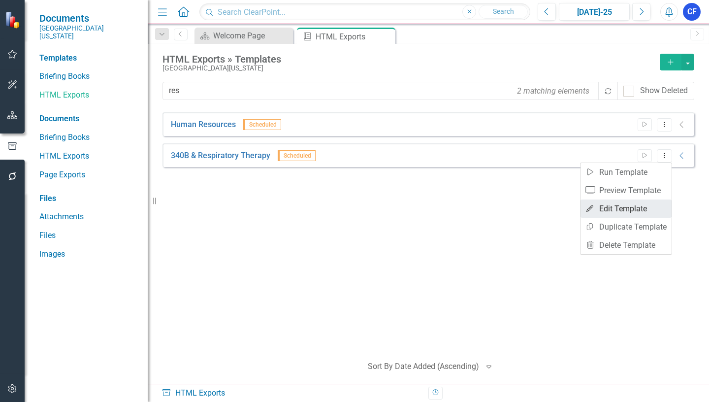
click at [632, 210] on link "Edit Edit Template" at bounding box center [625, 208] width 91 height 18
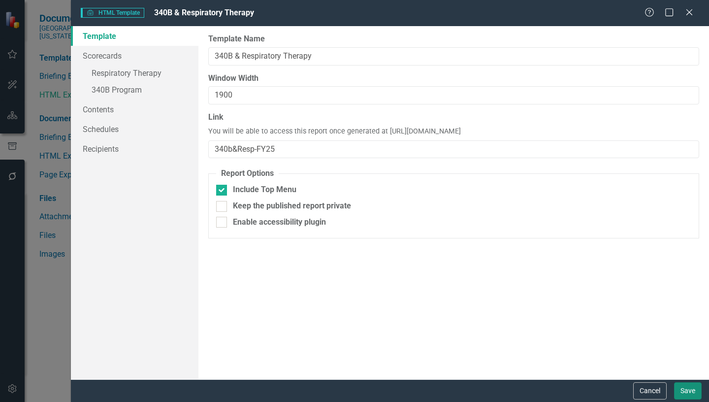
click at [688, 389] on button "Save" at bounding box center [688, 390] width 28 height 17
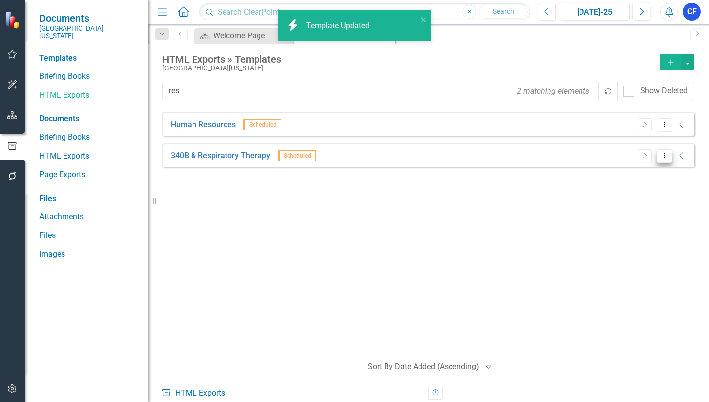
click at [664, 155] on icon "Dropdown Menu" at bounding box center [664, 155] width 8 height 6
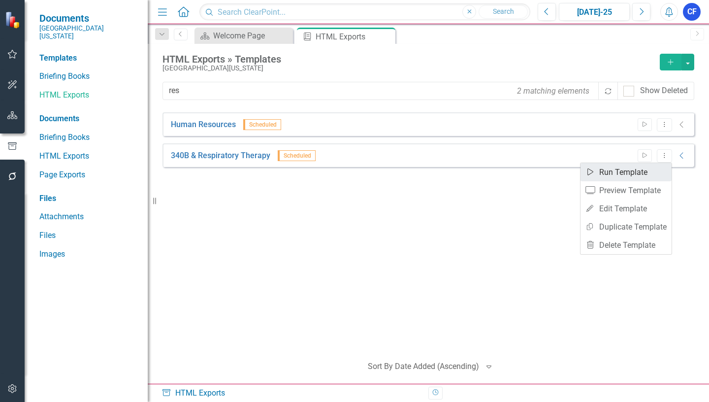
click at [632, 173] on link "Start Run Template" at bounding box center [625, 172] width 91 height 18
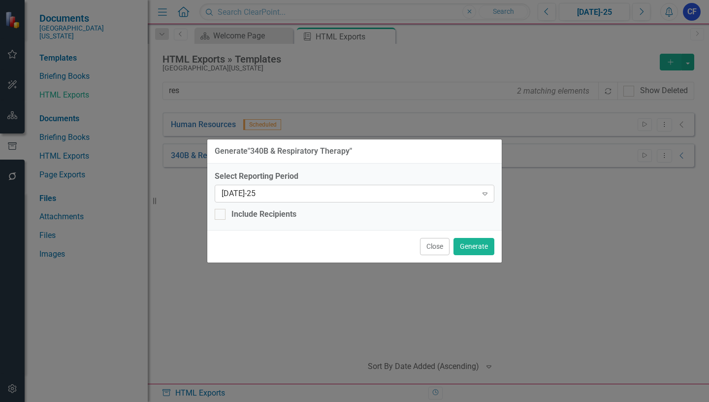
click at [485, 196] on icon "Expand" at bounding box center [485, 193] width 10 height 8
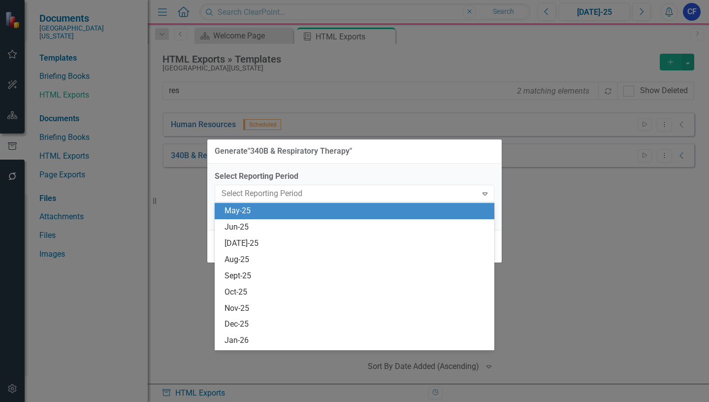
scroll to position [711, 0]
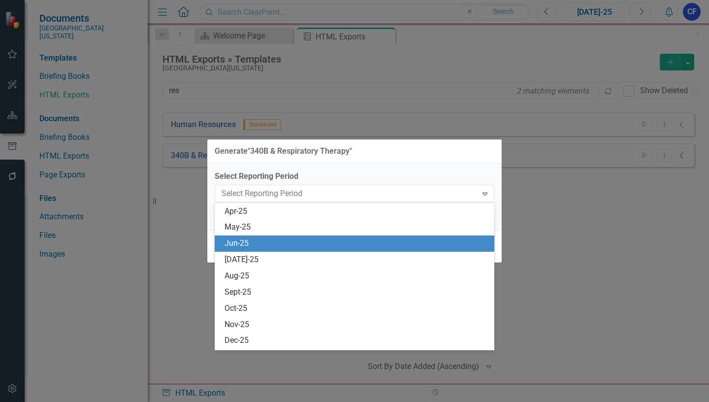
click at [238, 240] on div "Jun-25" at bounding box center [356, 243] width 264 height 11
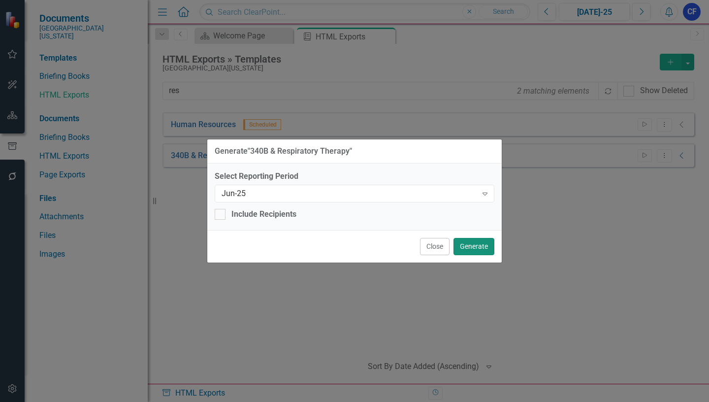
click at [477, 247] on button "Generate" at bounding box center [473, 246] width 41 height 17
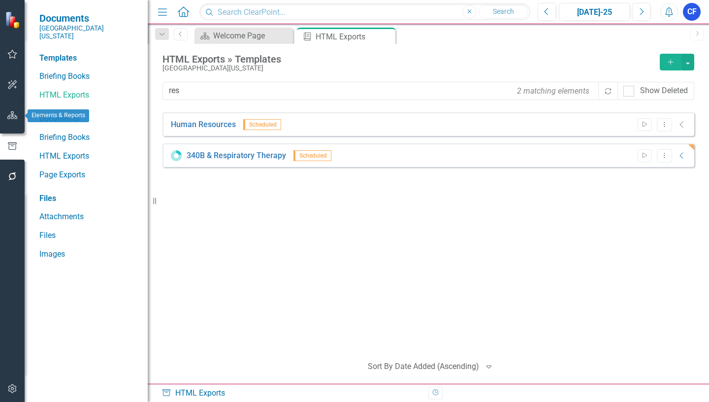
click at [8, 118] on icon "button" at bounding box center [12, 115] width 10 height 8
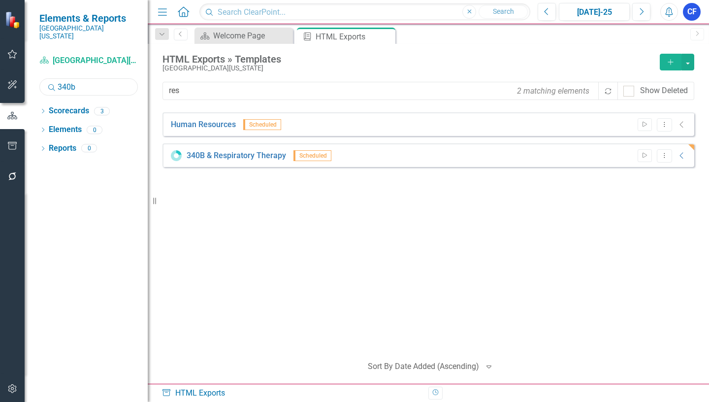
drag, startPoint x: 77, startPoint y: 80, endPoint x: 59, endPoint y: 79, distance: 17.8
click at [59, 79] on input "340b" at bounding box center [88, 86] width 98 height 17
type input "pha"
click at [45, 109] on icon "Dropdown" at bounding box center [42, 111] width 7 height 5
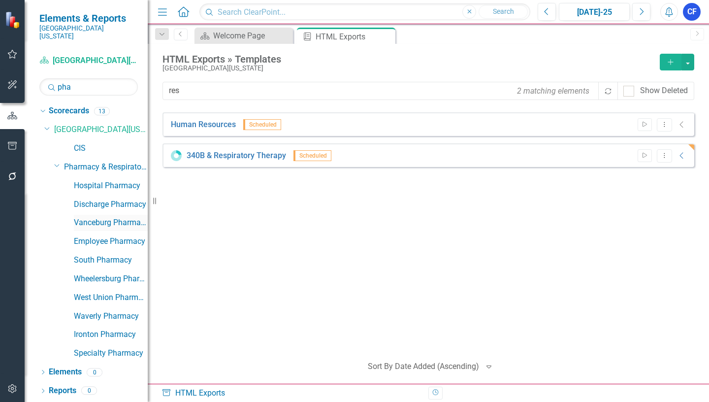
click at [128, 217] on link "Vanceburg Pharmacy" at bounding box center [111, 222] width 74 height 11
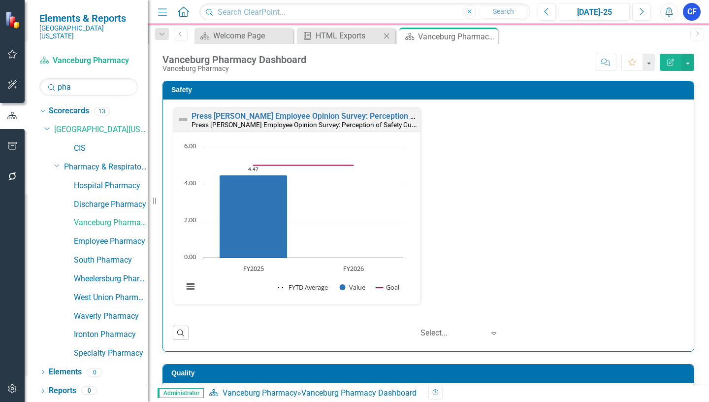
click at [388, 37] on icon at bounding box center [386, 35] width 5 height 5
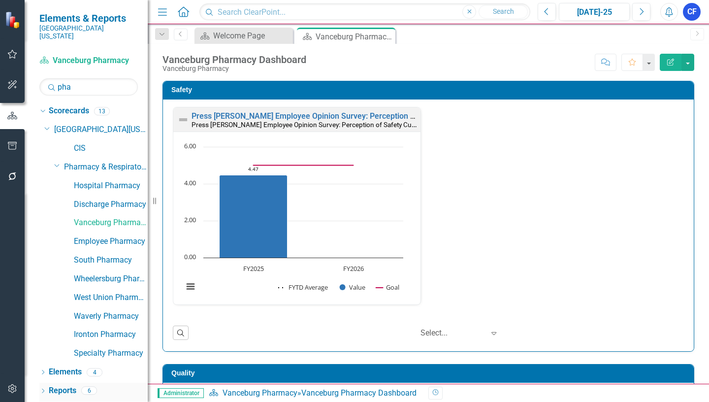
click at [67, 385] on link "Reports" at bounding box center [63, 390] width 28 height 11
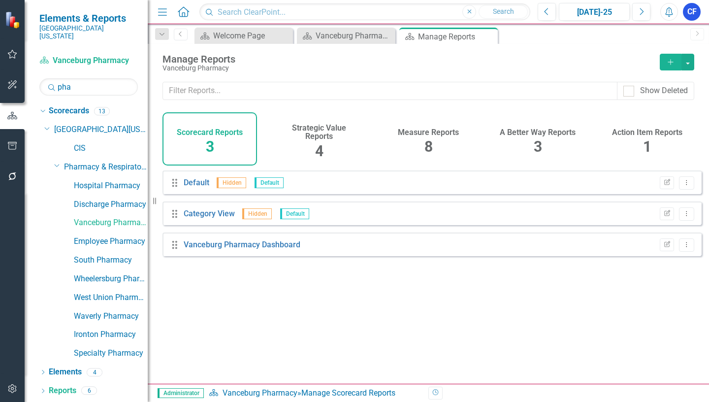
click at [434, 131] on h4 "Measure Reports" at bounding box center [428, 132] width 61 height 9
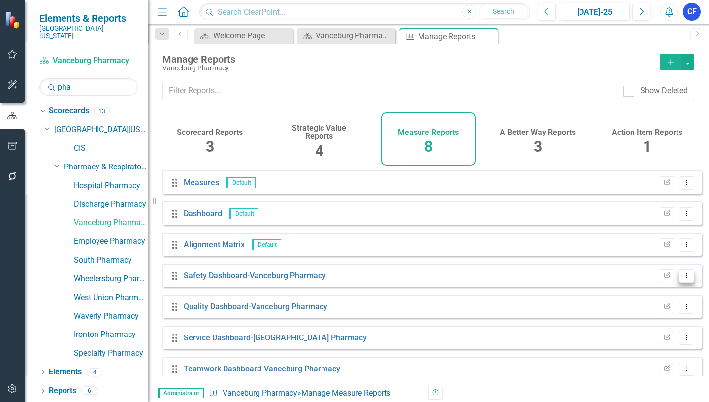
click at [682, 279] on icon "Dropdown Menu" at bounding box center [686, 275] width 8 height 6
click at [643, 300] on link "Edit Report Edit Report" at bounding box center [645, 299] width 81 height 18
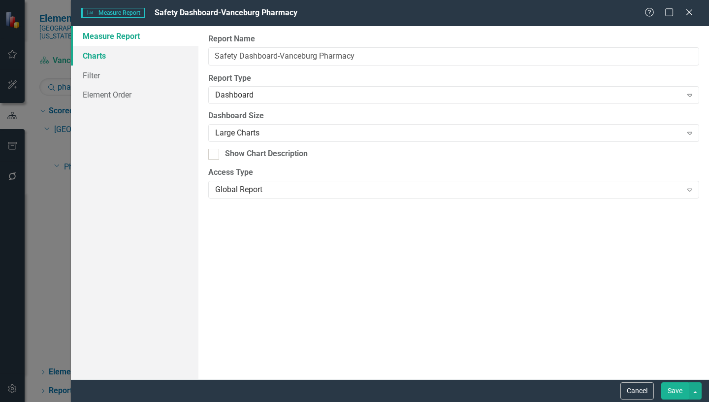
click at [97, 55] on link "Charts" at bounding box center [134, 56] width 127 height 20
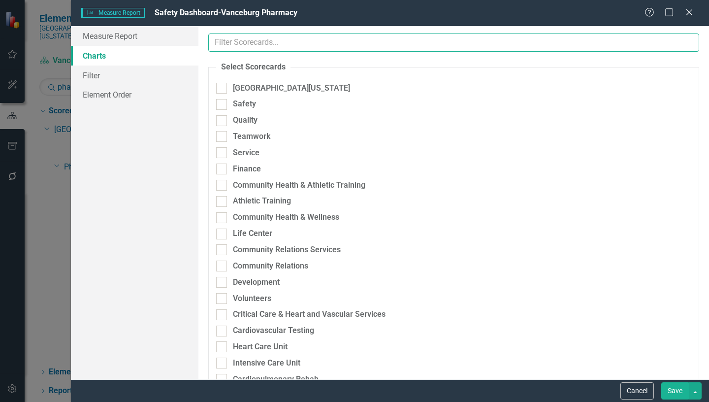
click at [282, 38] on input "text" at bounding box center [453, 42] width 491 height 18
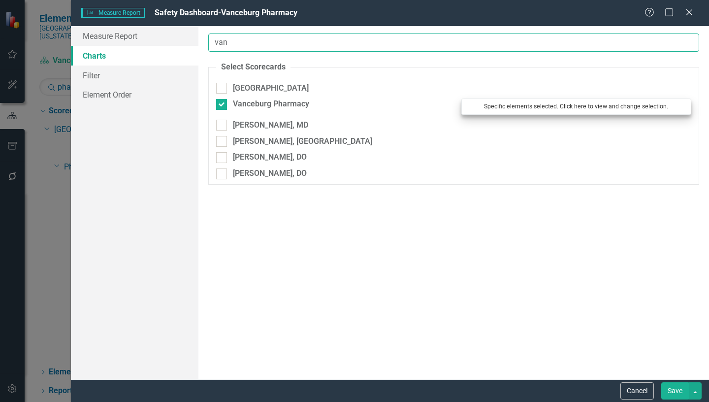
type input "van"
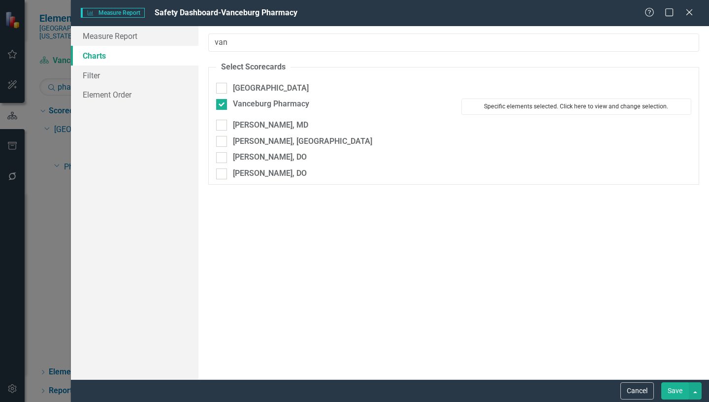
click at [595, 108] on button "Specific elements selected. Click here to view and change selection." at bounding box center [576, 106] width 230 height 16
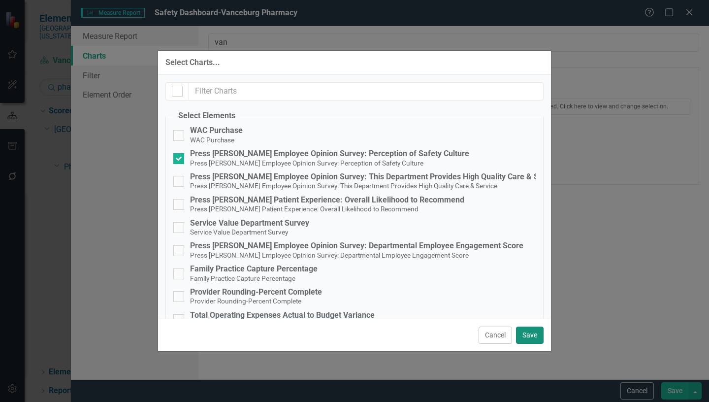
click at [529, 333] on button "Save" at bounding box center [530, 334] width 28 height 17
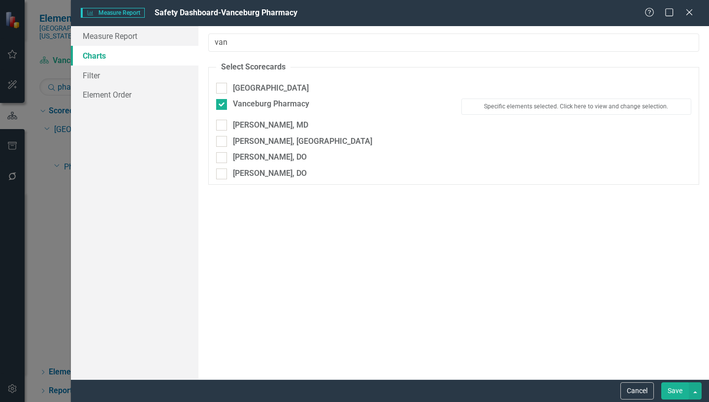
click at [674, 389] on button "Save" at bounding box center [675, 390] width 28 height 17
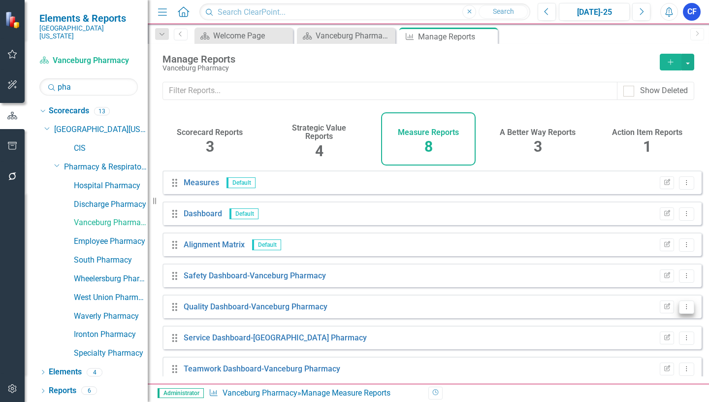
click at [682, 310] on icon "Dropdown Menu" at bounding box center [686, 306] width 8 height 6
click at [651, 330] on link "Edit Report Edit Report" at bounding box center [645, 330] width 81 height 18
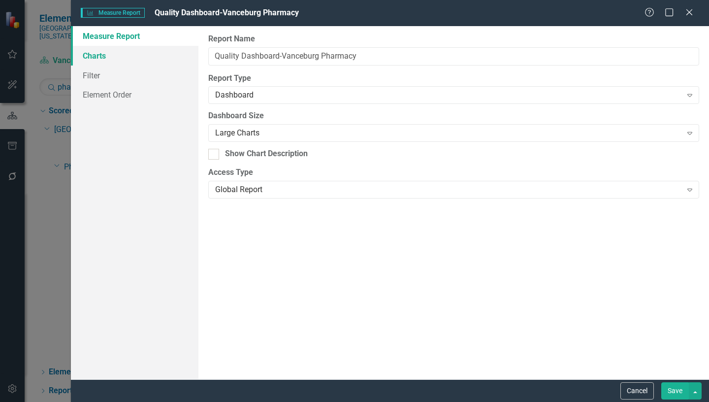
click at [93, 57] on link "Charts" at bounding box center [134, 56] width 127 height 20
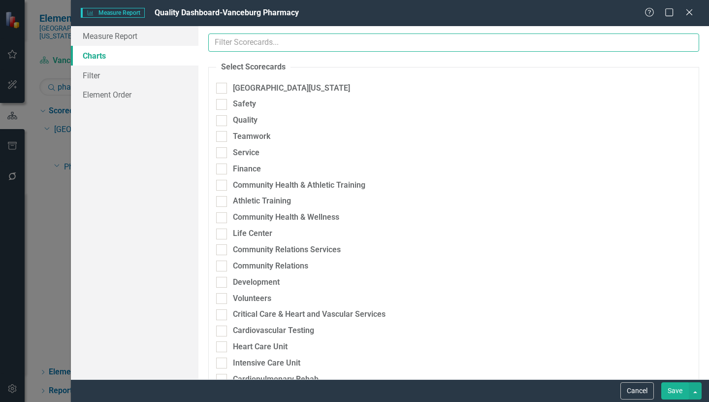
click at [248, 40] on input "text" at bounding box center [453, 42] width 491 height 18
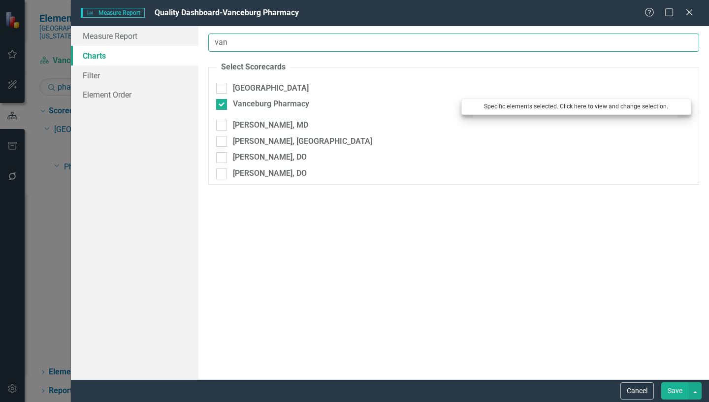
type input "van"
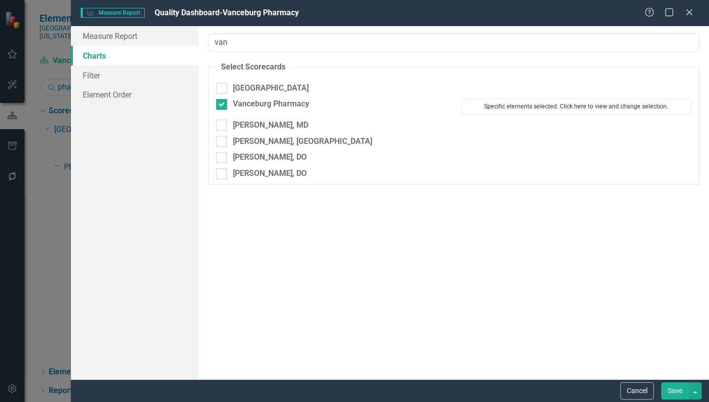
click at [562, 107] on button "Specific elements selected. Click here to view and change selection." at bounding box center [576, 106] width 230 height 16
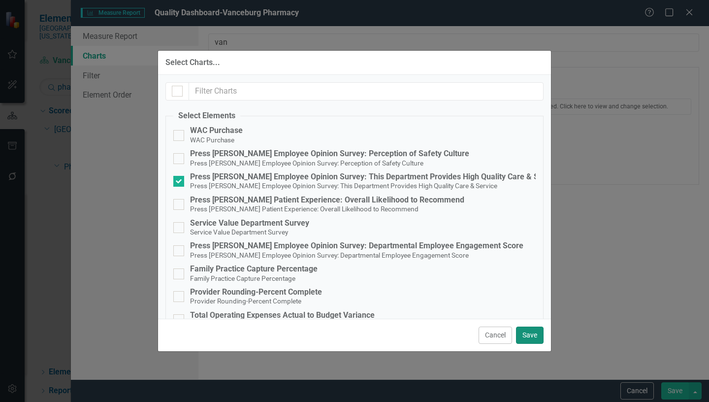
click at [531, 334] on button "Save" at bounding box center [530, 334] width 28 height 17
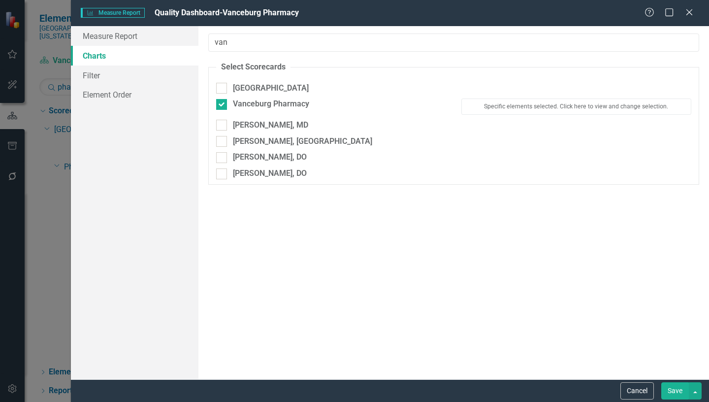
click at [675, 391] on button "Save" at bounding box center [675, 390] width 28 height 17
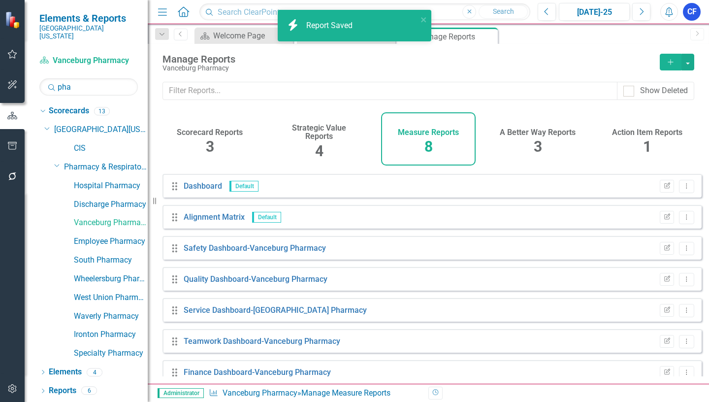
scroll to position [42, 0]
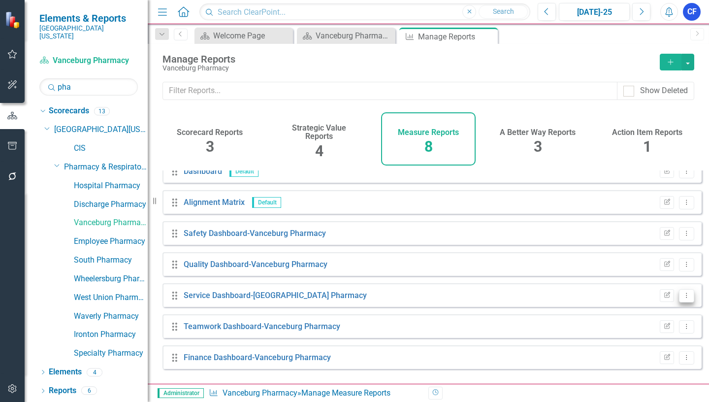
click at [682, 298] on icon "Dropdown Menu" at bounding box center [686, 295] width 8 height 6
click at [653, 321] on link "Edit Report Edit Report" at bounding box center [645, 319] width 81 height 18
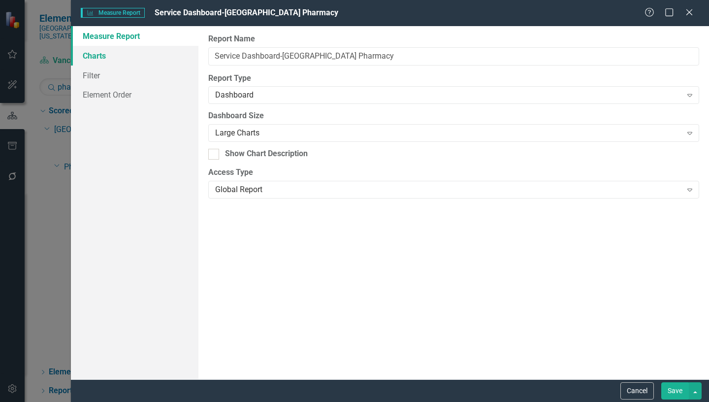
click at [88, 54] on link "Charts" at bounding box center [134, 56] width 127 height 20
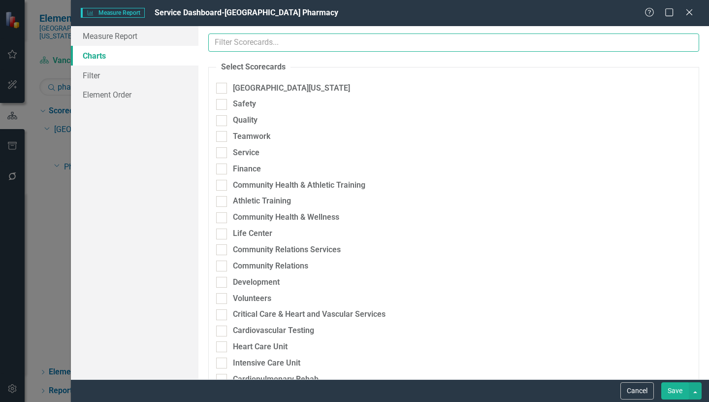
click at [277, 43] on input "text" at bounding box center [453, 42] width 491 height 18
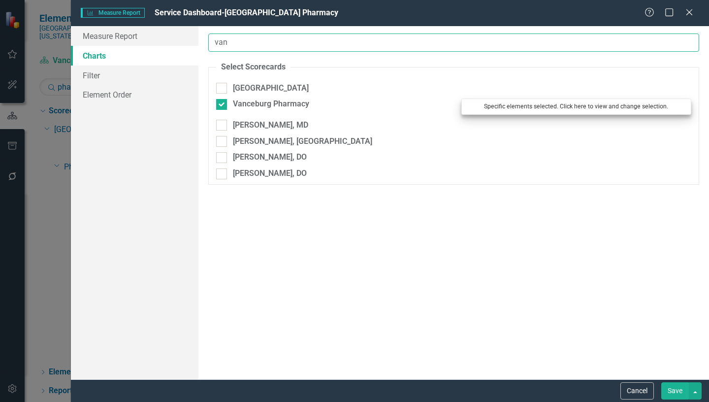
type input "van"
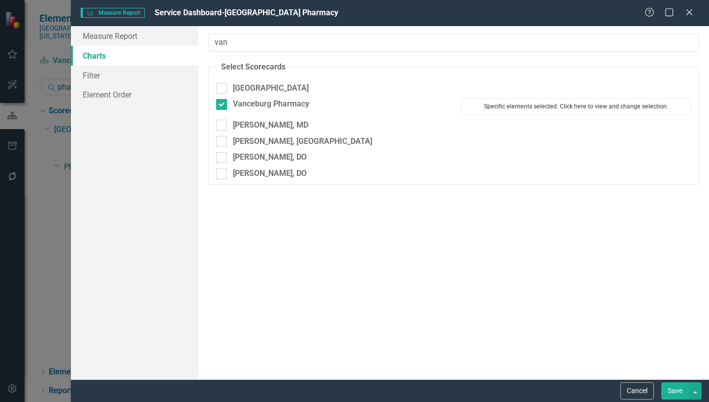
click at [556, 103] on button "Specific elements selected. Click here to view and change selection." at bounding box center [576, 106] width 230 height 16
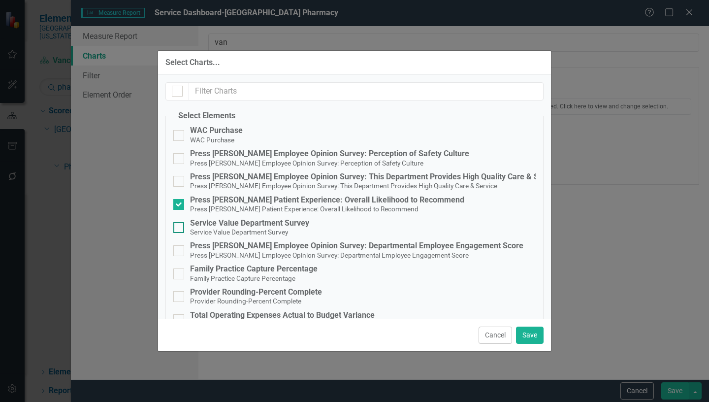
click at [176, 228] on input "Service Value Department Survey Service Value Department Survey" at bounding box center [176, 225] width 6 height 6
checkbox input "true"
click at [533, 334] on button "Save" at bounding box center [530, 334] width 28 height 17
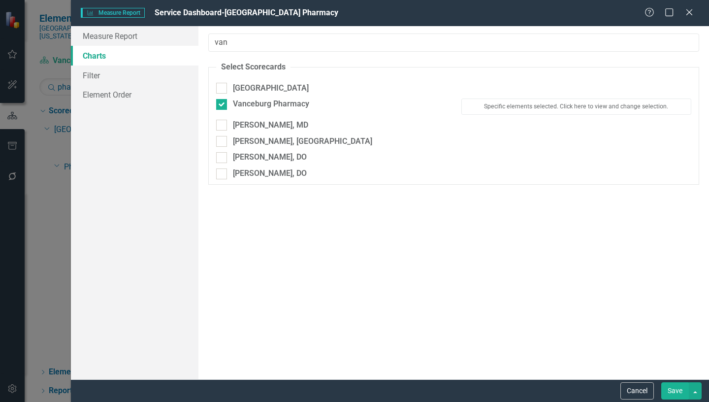
click at [676, 388] on button "Save" at bounding box center [675, 390] width 28 height 17
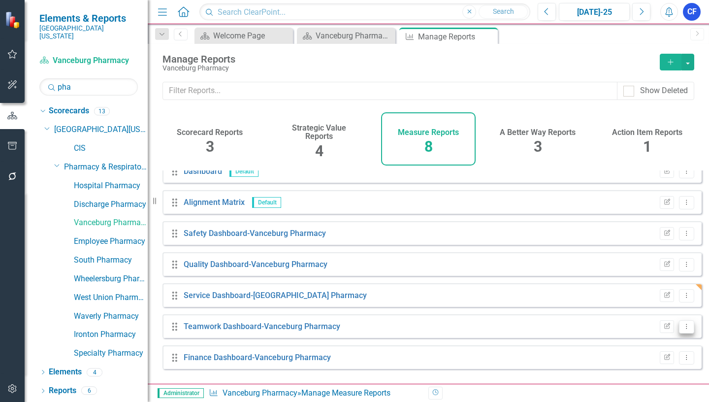
click at [682, 329] on icon "Dropdown Menu" at bounding box center [686, 326] width 8 height 6
click at [644, 262] on link "Edit Report Edit Report" at bounding box center [645, 263] width 81 height 18
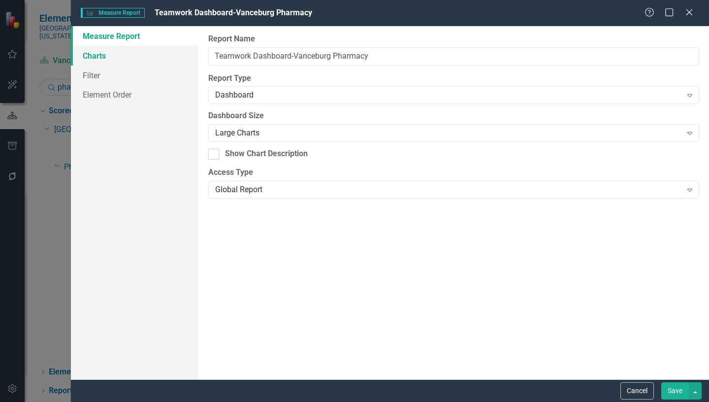
click at [97, 59] on link "Charts" at bounding box center [134, 56] width 127 height 20
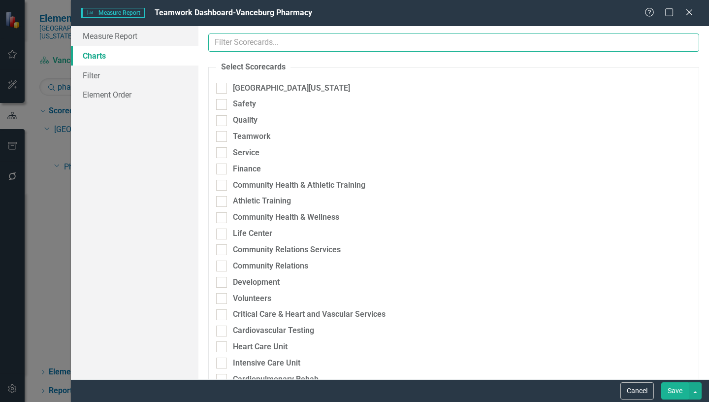
click at [260, 41] on input "text" at bounding box center [453, 42] width 491 height 18
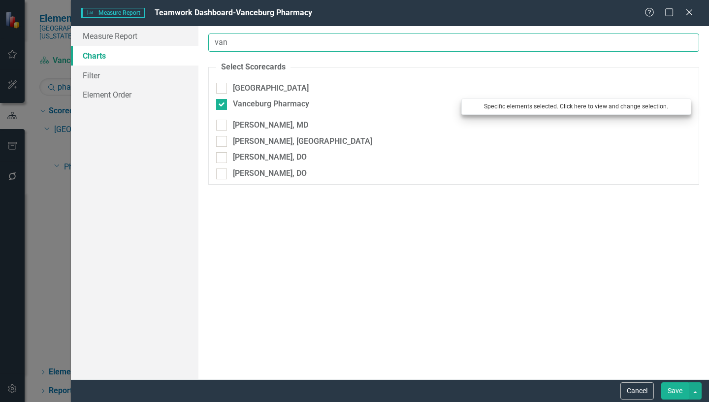
type input "van"
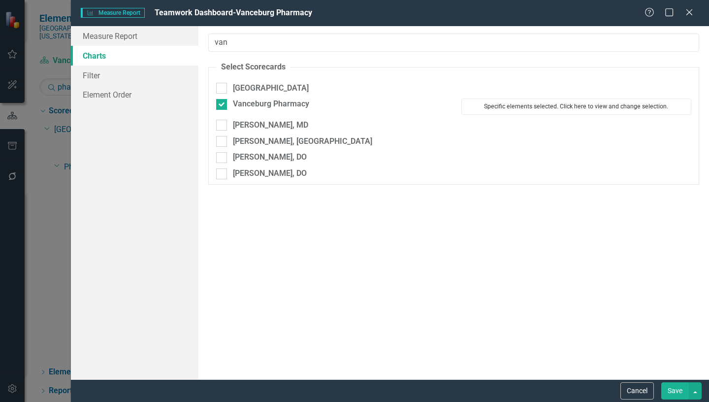
click at [520, 106] on button "Specific elements selected. Click here to view and change selection." at bounding box center [576, 106] width 230 height 16
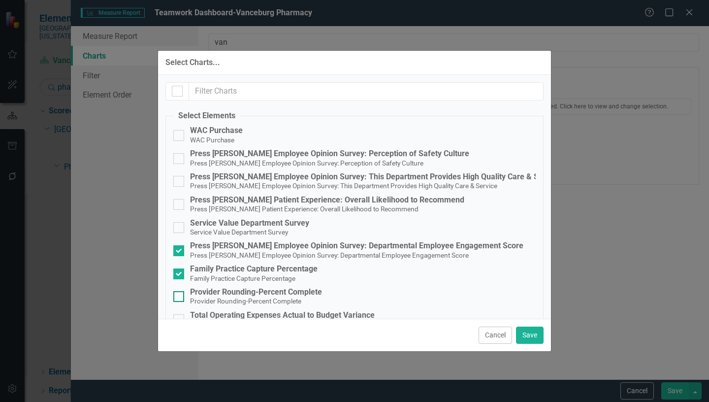
click at [178, 295] on input "Provider Rounding-Percent Complete Provider Rounding-Percent Complete" at bounding box center [176, 294] width 6 height 6
checkbox input "true"
click at [532, 332] on button "Save" at bounding box center [530, 334] width 28 height 17
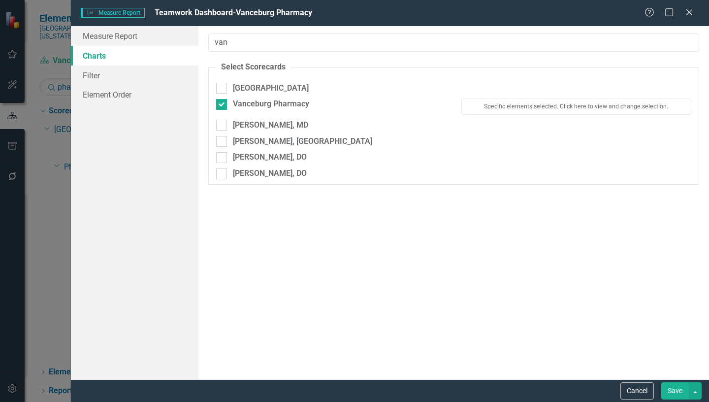
click at [681, 391] on button "Save" at bounding box center [675, 390] width 28 height 17
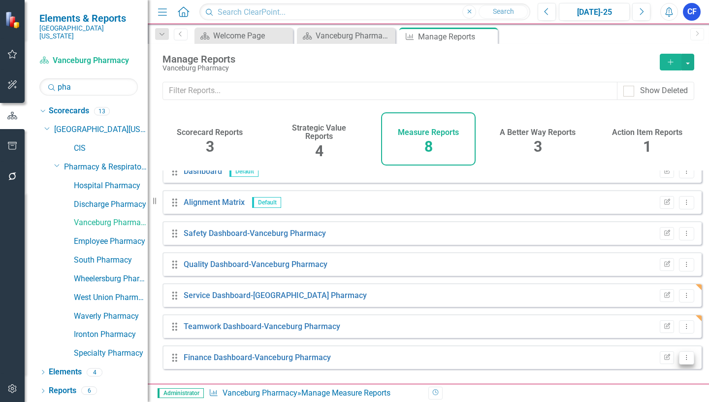
click at [682, 360] on icon "Dropdown Menu" at bounding box center [686, 357] width 8 height 6
click at [650, 294] on link "Edit Report Edit Report" at bounding box center [645, 294] width 81 height 18
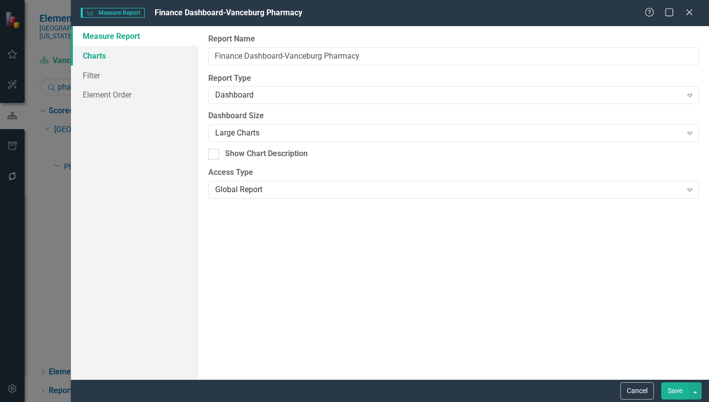
click at [100, 57] on link "Charts" at bounding box center [134, 56] width 127 height 20
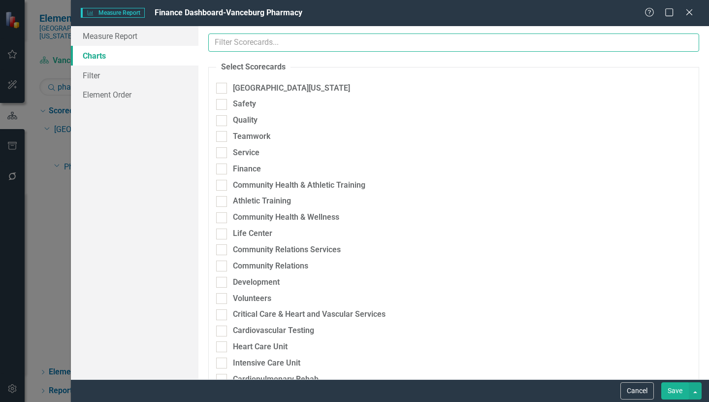
click at [268, 43] on input "text" at bounding box center [453, 42] width 491 height 18
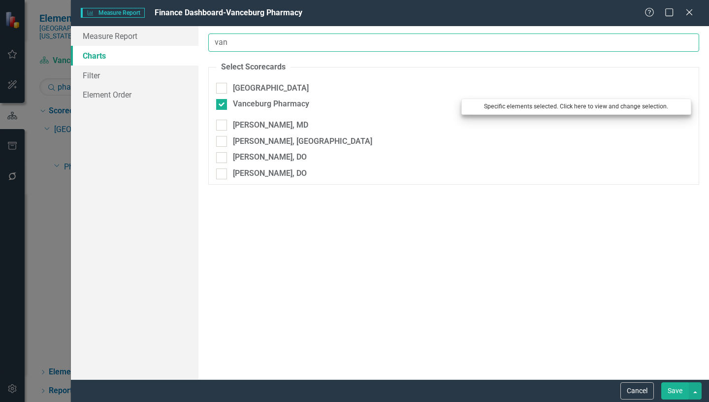
type input "van"
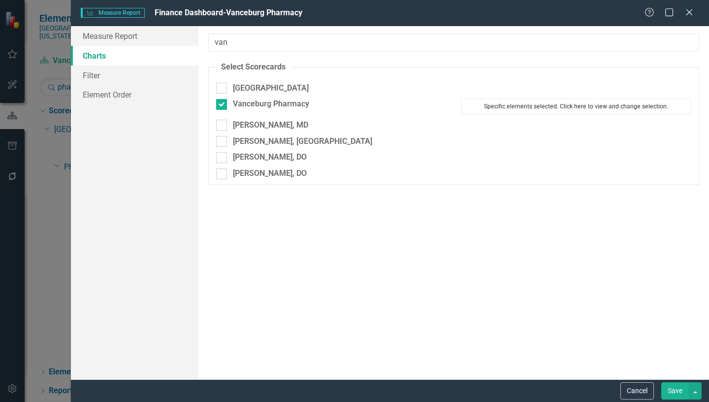
click at [538, 108] on button "Specific elements selected. Click here to view and change selection." at bounding box center [576, 106] width 230 height 16
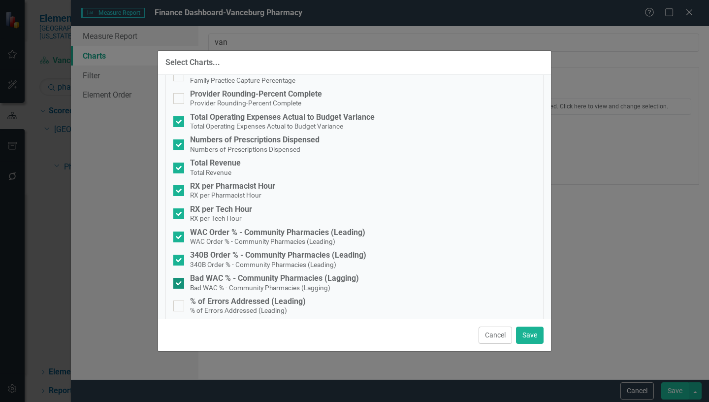
scroll to position [246, 0]
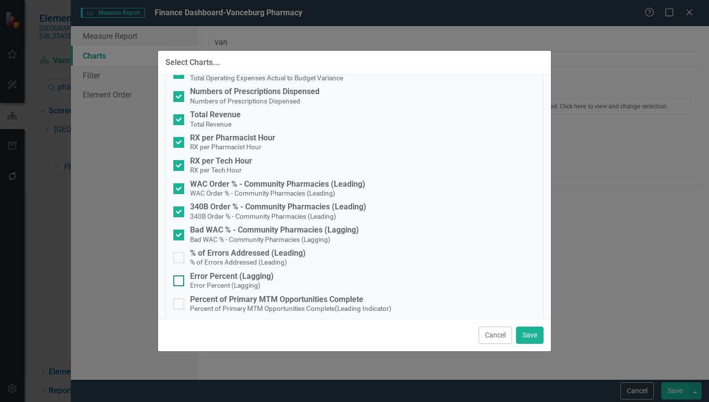
drag, startPoint x: 178, startPoint y: 254, endPoint x: 180, endPoint y: 276, distance: 22.2
click at [179, 254] on input "% of Errors Addressed (Leading) % of Errors Addressed (Leading)" at bounding box center [176, 255] width 6 height 6
checkbox input "true"
drag, startPoint x: 178, startPoint y: 281, endPoint x: 209, endPoint y: 298, distance: 34.8
click at [180, 281] on div at bounding box center [178, 280] width 11 height 11
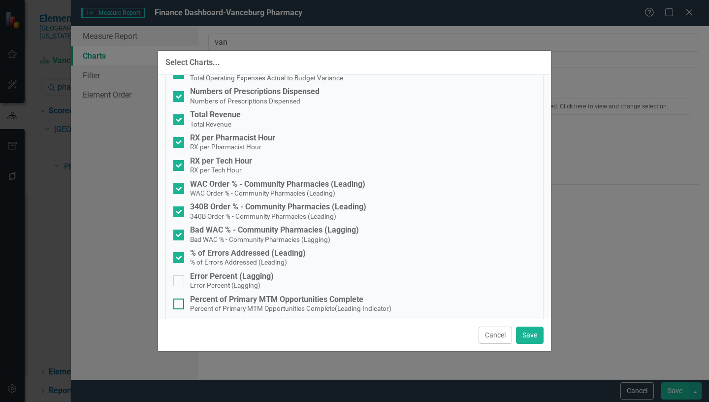
click at [180, 281] on input "Error Percent (Lagging) Error Percent (Lagging)" at bounding box center [176, 278] width 6 height 6
checkbox input "true"
click at [536, 333] on button "Save" at bounding box center [530, 334] width 28 height 17
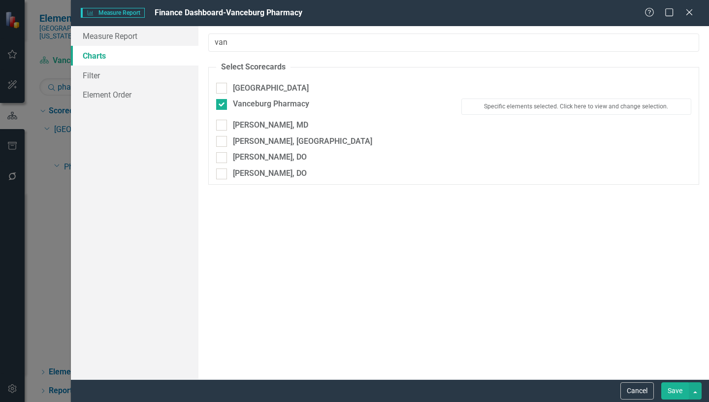
click at [673, 387] on button "Save" at bounding box center [675, 390] width 28 height 17
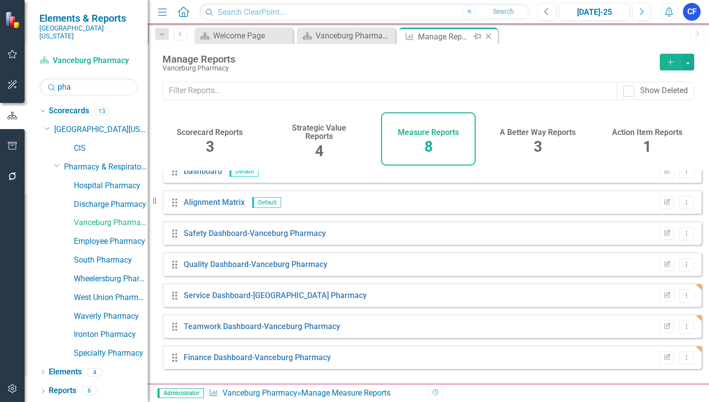
drag, startPoint x: 486, startPoint y: 34, endPoint x: 349, endPoint y: 31, distance: 137.3
click at [487, 34] on icon "Close" at bounding box center [488, 36] width 10 height 8
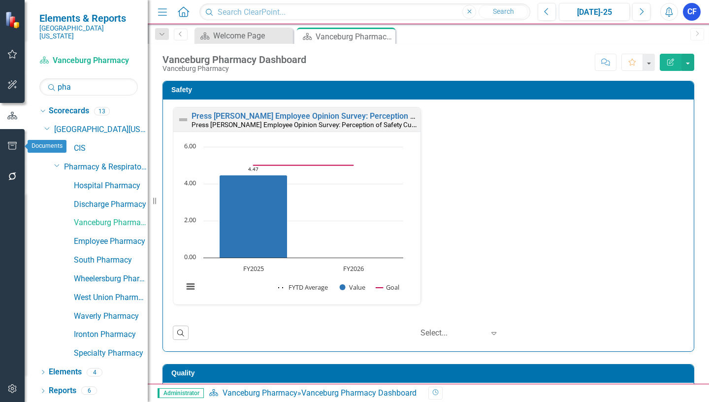
click at [14, 143] on icon "button" at bounding box center [12, 146] width 10 height 8
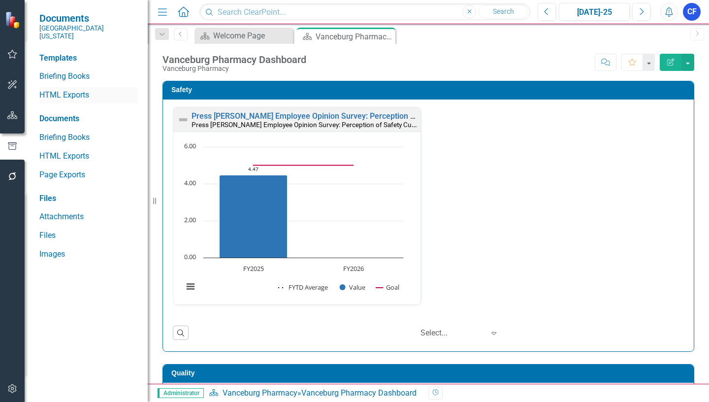
click at [64, 90] on link "HTML Exports" at bounding box center [88, 95] width 98 height 11
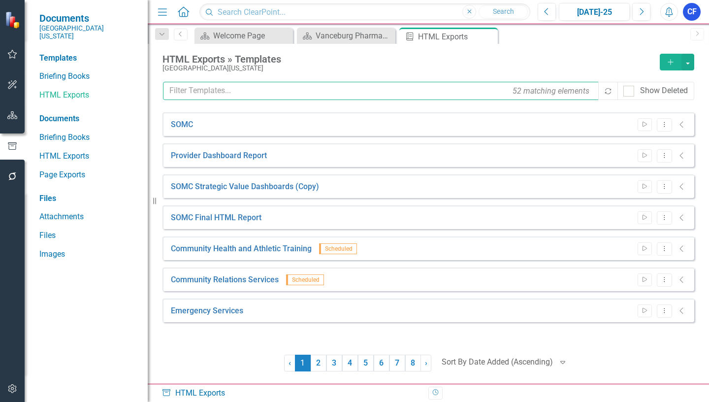
click at [194, 88] on input "text" at bounding box center [381, 91] width 436 height 18
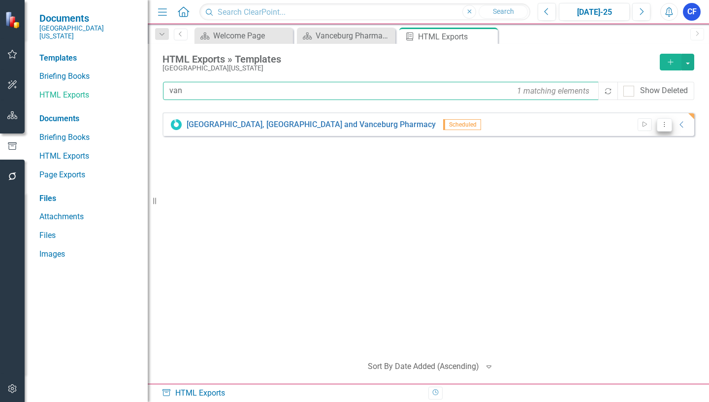
type input "van"
click at [664, 124] on icon "Dropdown Menu" at bounding box center [664, 124] width 8 height 6
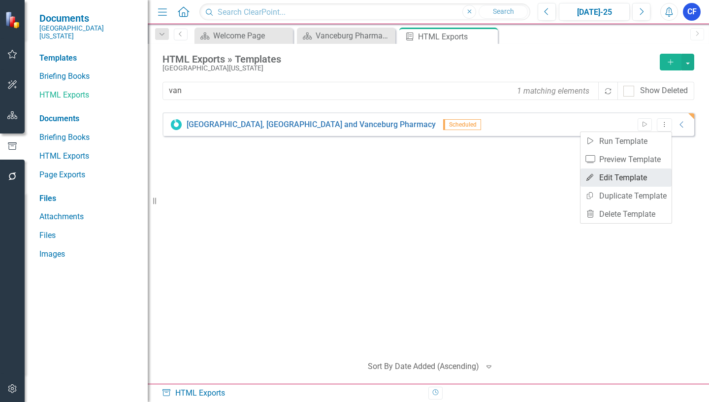
click at [641, 179] on link "Edit Edit Template" at bounding box center [625, 177] width 91 height 18
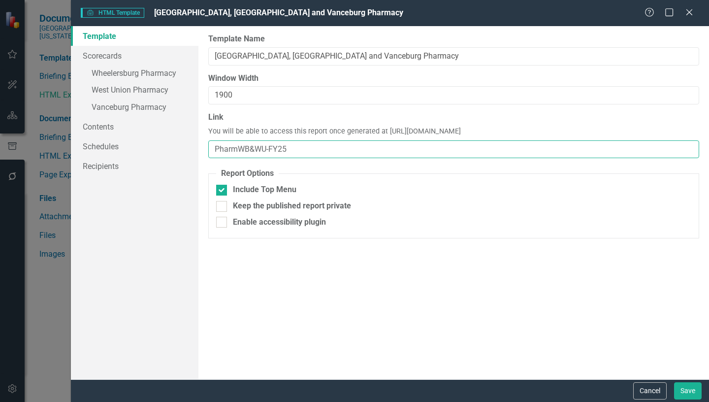
click at [300, 144] on input "PharmWB&WU-FY25" at bounding box center [453, 149] width 491 height 18
type input "PharmWB&WU"
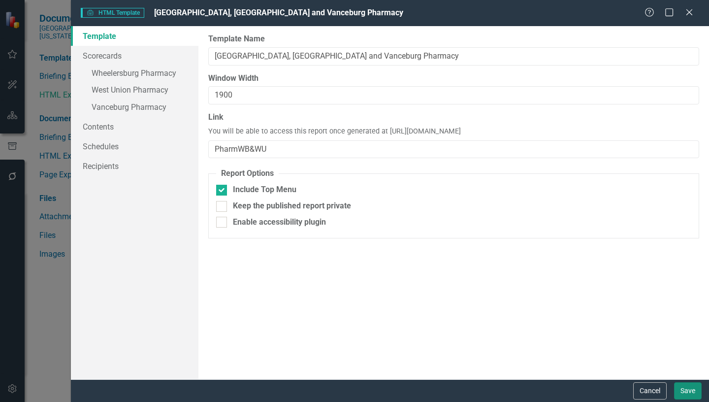
click at [687, 387] on button "Save" at bounding box center [688, 390] width 28 height 17
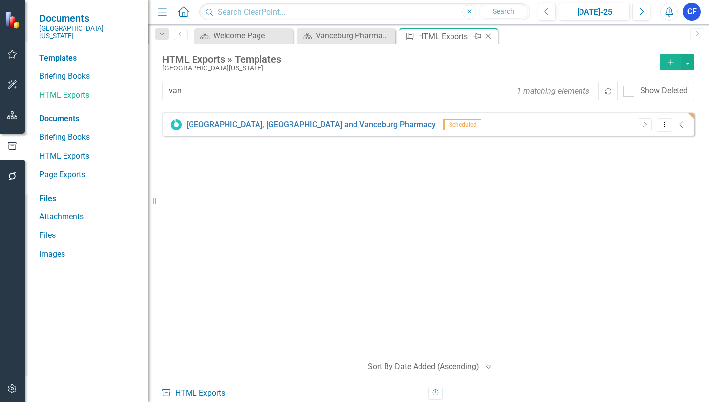
click at [490, 39] on icon "Close" at bounding box center [488, 36] width 10 height 8
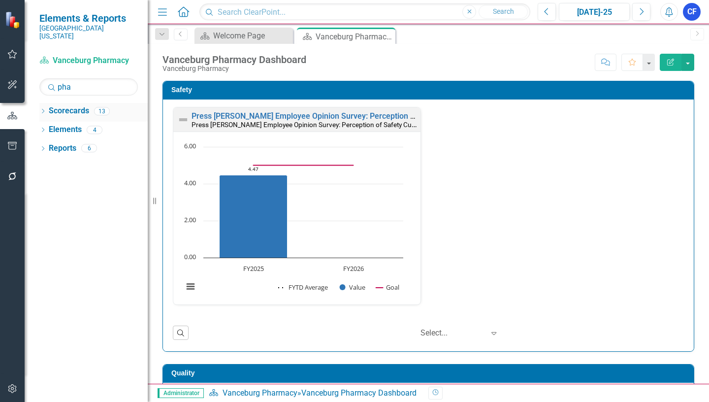
click at [41, 109] on icon "Dropdown" at bounding box center [42, 111] width 7 height 5
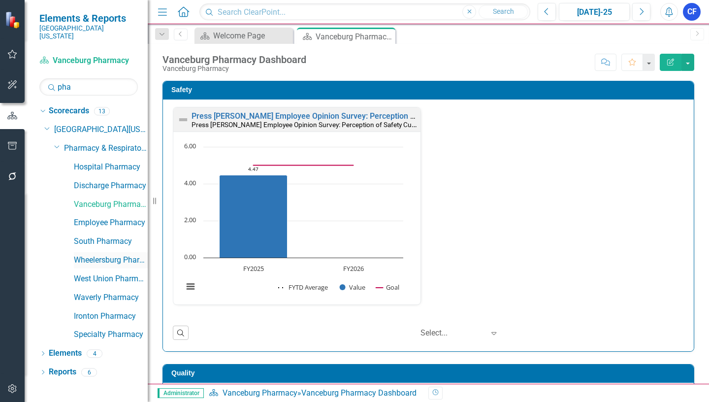
click at [123, 254] on link "Wheelersburg Pharmacy" at bounding box center [111, 259] width 74 height 11
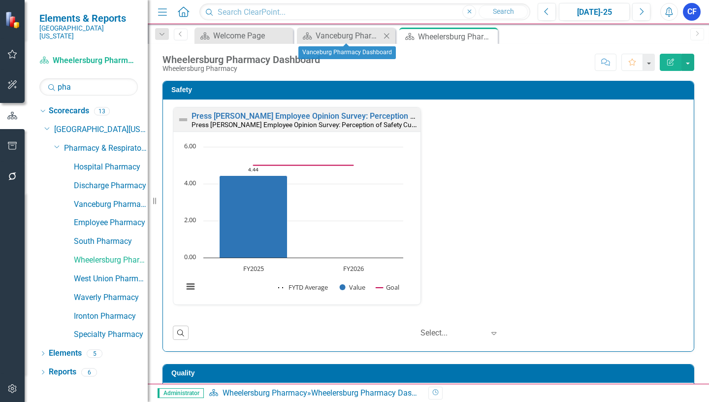
click at [387, 37] on icon "Close" at bounding box center [386, 36] width 10 height 8
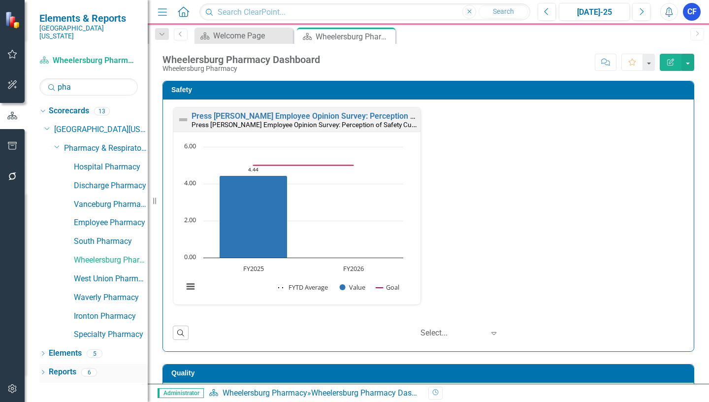
click at [61, 366] on link "Reports" at bounding box center [63, 371] width 28 height 11
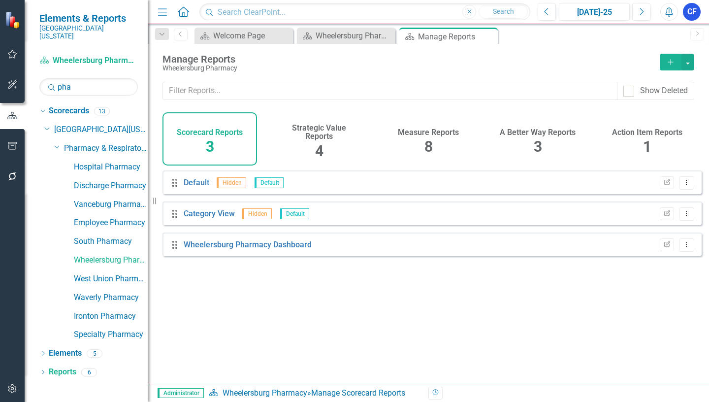
click at [441, 132] on h4 "Measure Reports" at bounding box center [428, 132] width 61 height 9
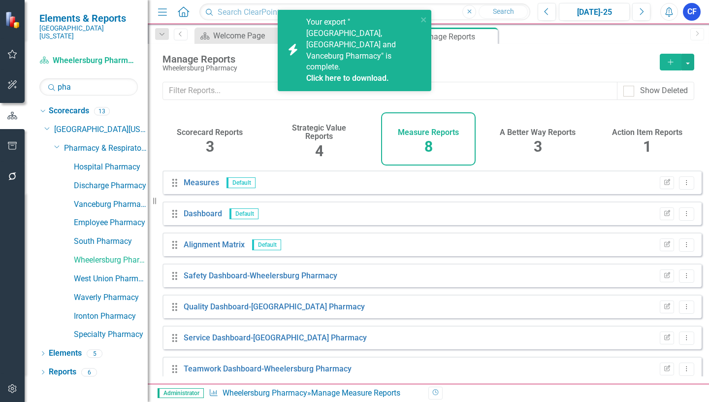
click at [347, 73] on link "Click here to download." at bounding box center [347, 77] width 83 height 9
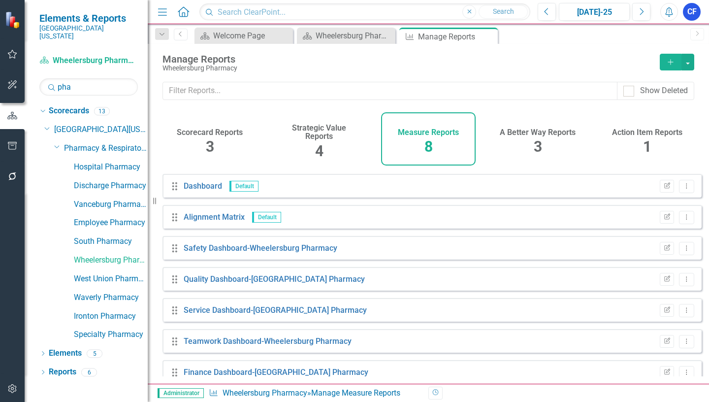
scroll to position [42, 0]
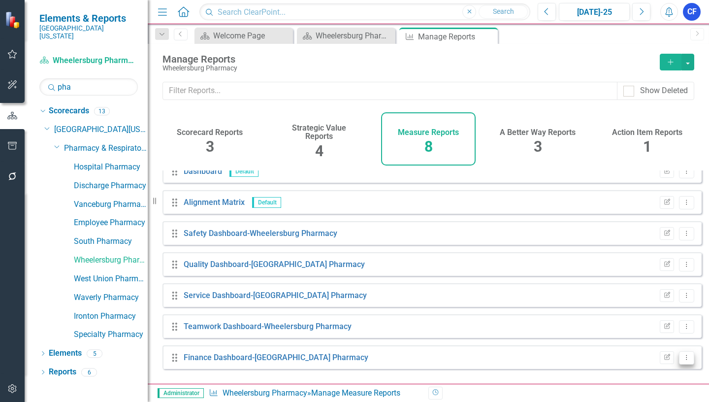
click at [682, 360] on icon "Dropdown Menu" at bounding box center [686, 357] width 8 height 6
click at [644, 291] on link "Edit Report Edit Report" at bounding box center [645, 294] width 81 height 18
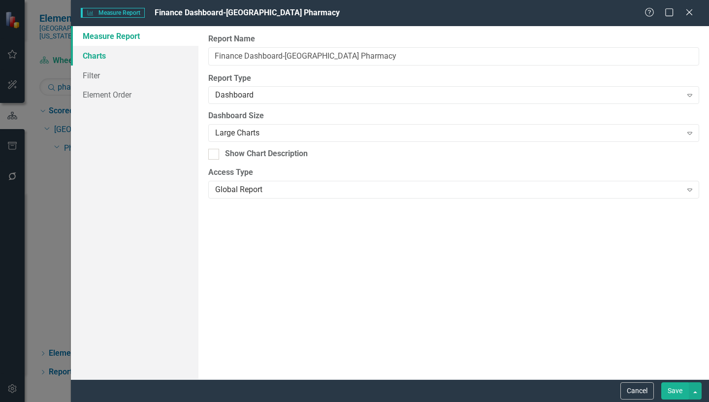
click at [99, 57] on link "Charts" at bounding box center [134, 56] width 127 height 20
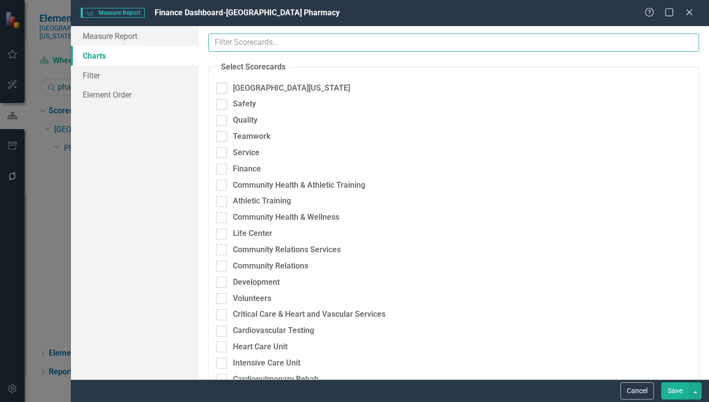
click at [255, 42] on input "text" at bounding box center [453, 42] width 491 height 18
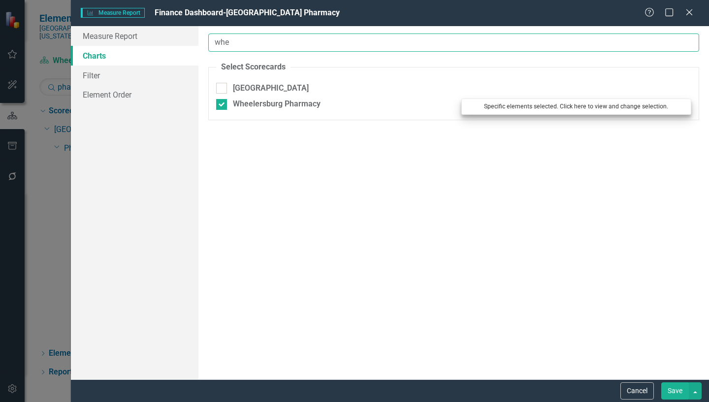
type input "whe"
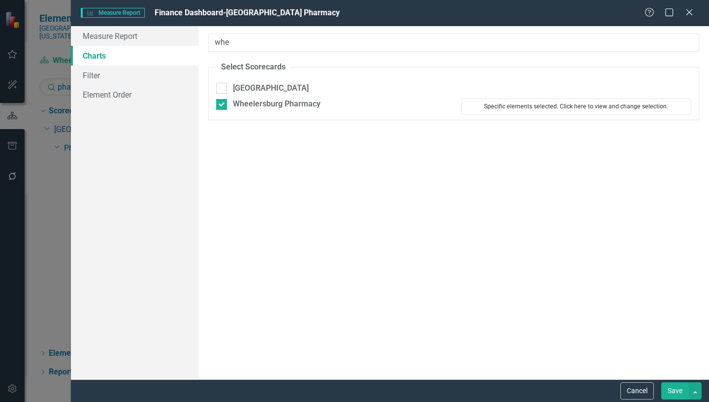
click at [512, 104] on button "Specific elements selected. Click here to view and change selection." at bounding box center [576, 106] width 230 height 16
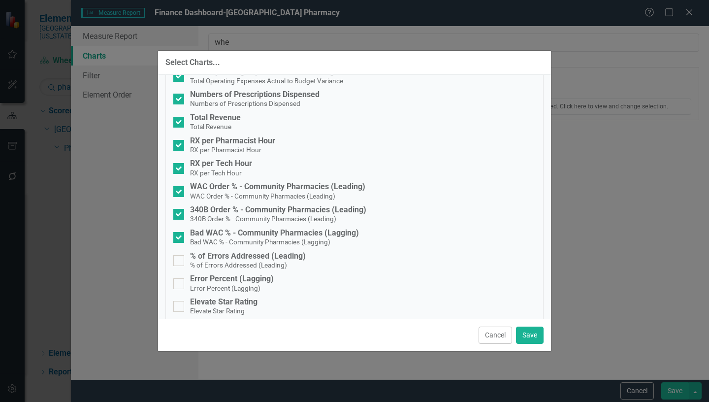
scroll to position [344, 0]
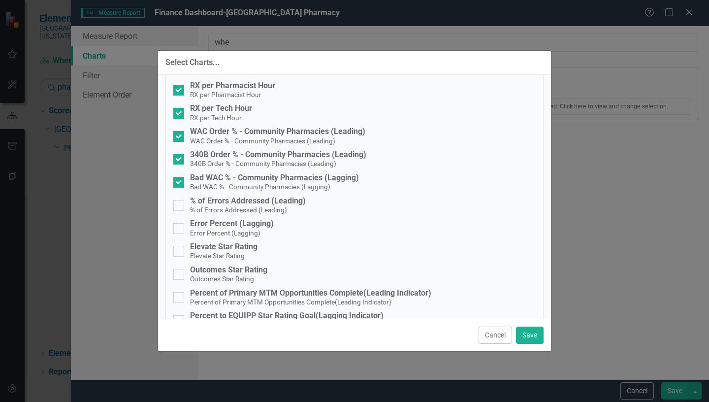
drag, startPoint x: 176, startPoint y: 201, endPoint x: 172, endPoint y: 218, distance: 18.3
click at [177, 201] on input "% of Errors Addressed (Leading) % of Errors Addressed (Leading)" at bounding box center [176, 203] width 6 height 6
checkbox input "true"
click at [179, 231] on div at bounding box center [178, 228] width 11 height 11
click at [179, 229] on input "Error Percent (Lagging) Error Percent (Lagging)" at bounding box center [176, 226] width 6 height 6
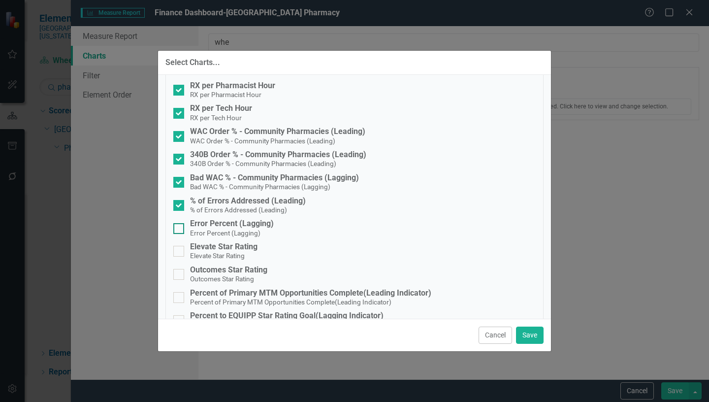
checkbox input "true"
click at [530, 334] on button "Save" at bounding box center [530, 334] width 28 height 17
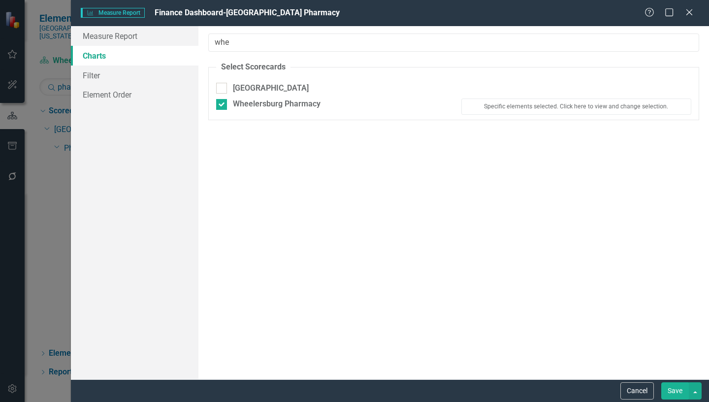
click at [668, 390] on button "Save" at bounding box center [675, 390] width 28 height 17
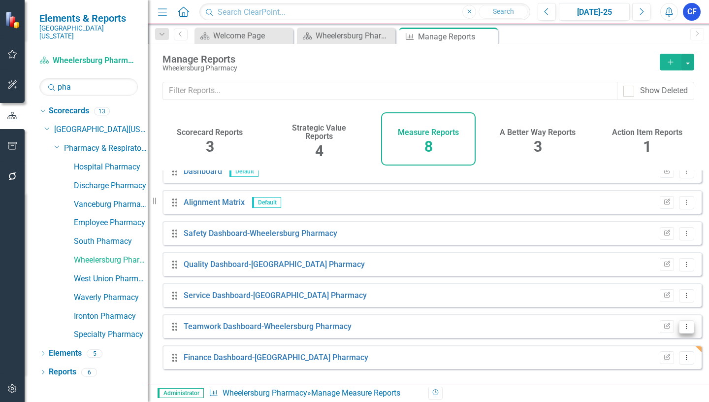
click at [682, 329] on icon "Dropdown Menu" at bounding box center [686, 326] width 8 height 6
click at [645, 262] on link "Edit Report Edit Report" at bounding box center [645, 263] width 81 height 18
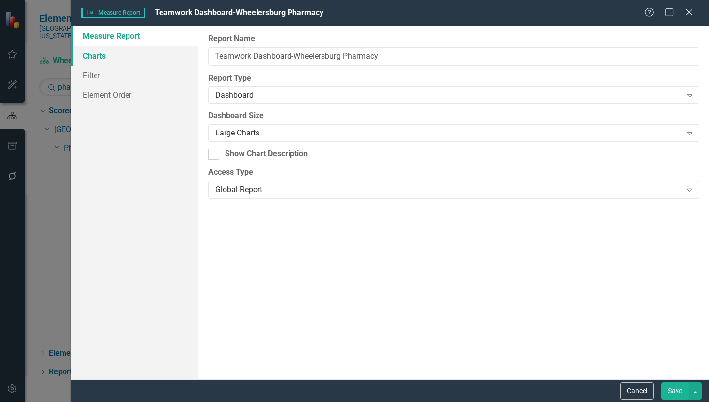
click at [94, 55] on link "Charts" at bounding box center [134, 56] width 127 height 20
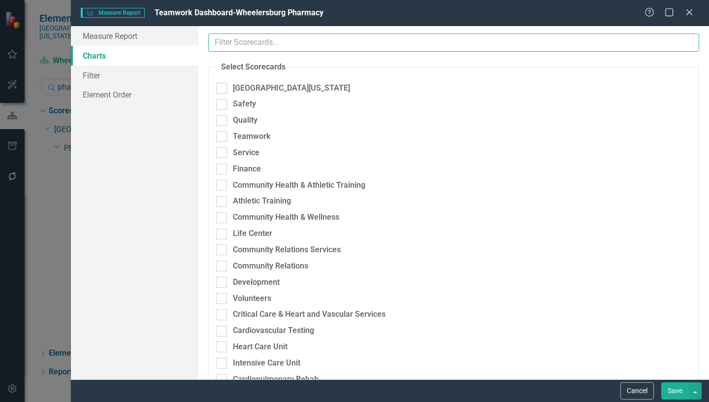
click at [283, 45] on input "text" at bounding box center [453, 42] width 491 height 18
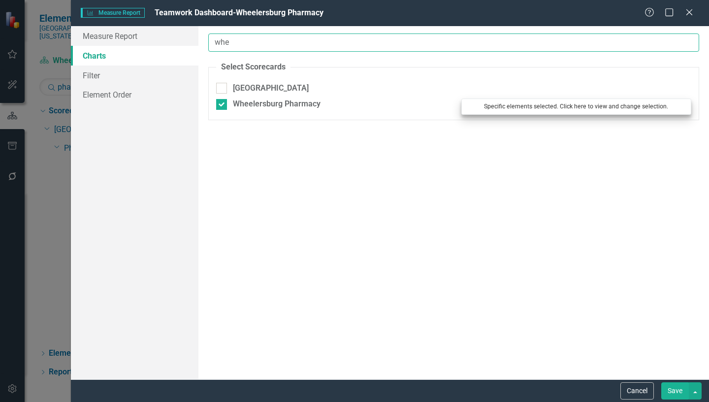
type input "whe"
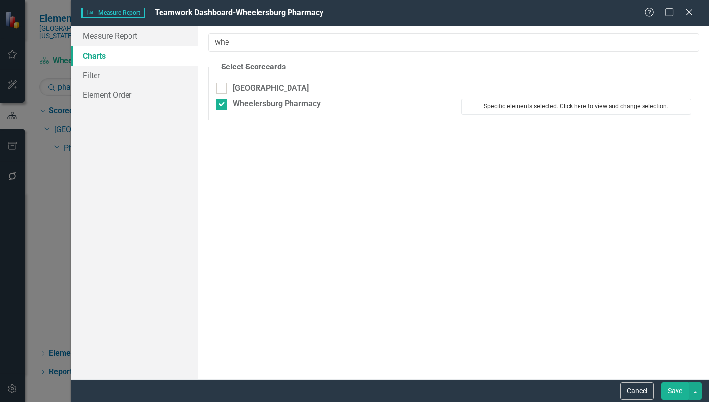
click at [565, 107] on button "Specific elements selected. Click here to view and change selection." at bounding box center [576, 106] width 230 height 16
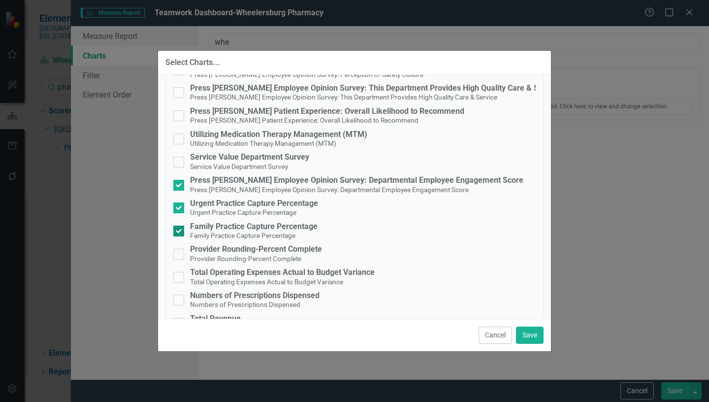
scroll to position [98, 0]
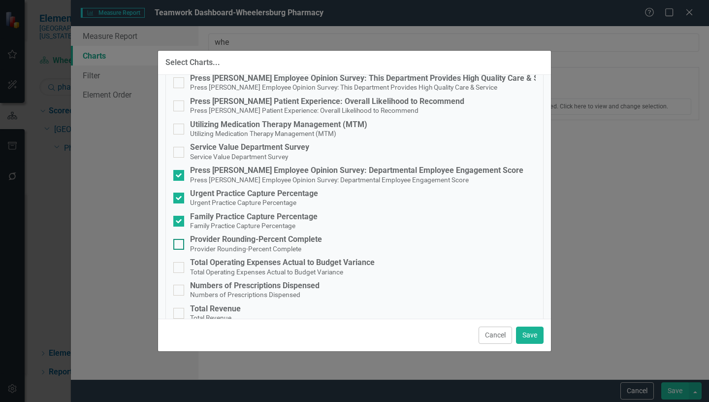
click at [177, 241] on input "Provider Rounding-Percent Complete Provider Rounding-Percent Complete" at bounding box center [176, 242] width 6 height 6
checkbox input "true"
click at [533, 334] on button "Save" at bounding box center [530, 334] width 28 height 17
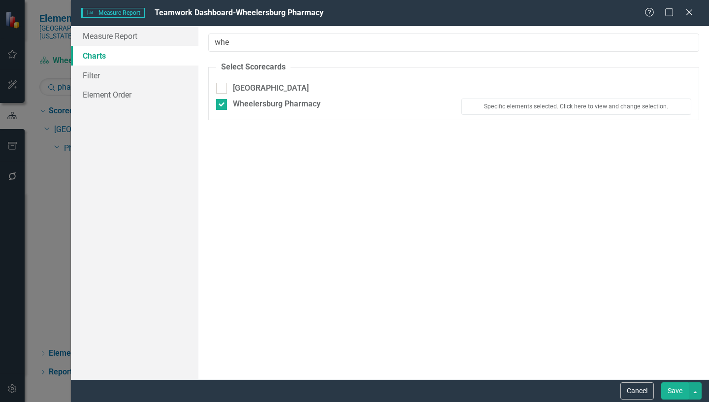
click at [674, 391] on button "Save" at bounding box center [675, 390] width 28 height 17
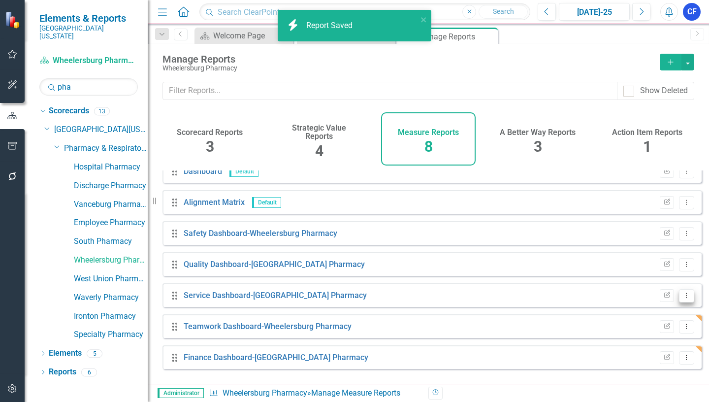
click at [682, 298] on icon "Dropdown Menu" at bounding box center [686, 295] width 8 height 6
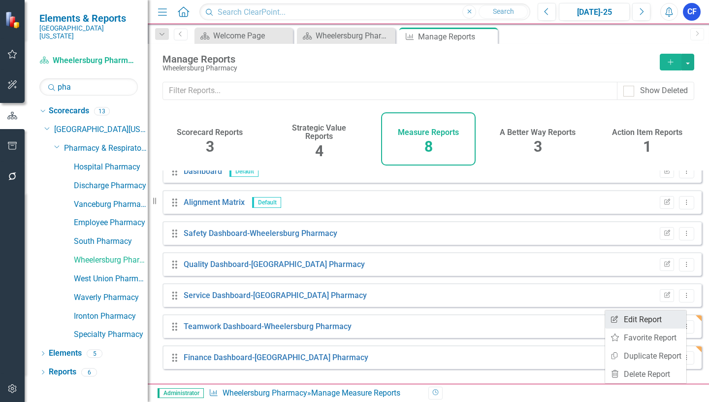
click at [644, 319] on link "Edit Report Edit Report" at bounding box center [645, 319] width 81 height 18
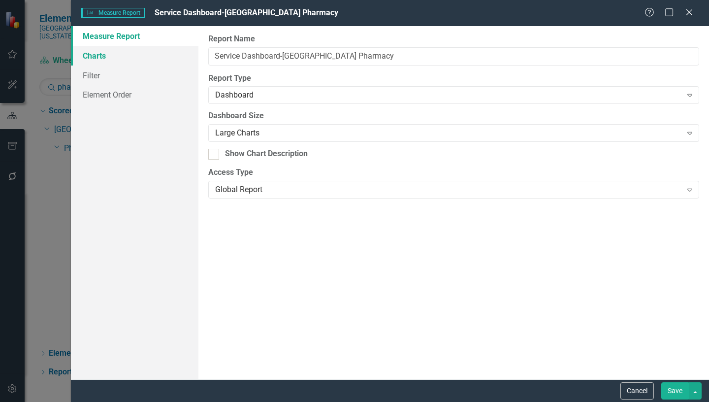
click at [93, 56] on link "Charts" at bounding box center [134, 56] width 127 height 20
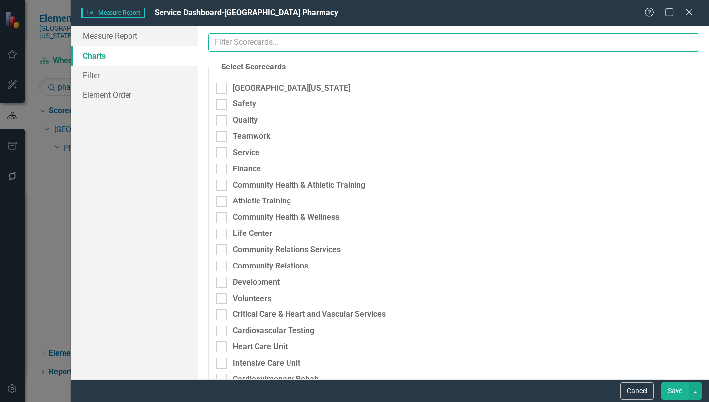
click at [294, 44] on input "text" at bounding box center [453, 42] width 491 height 18
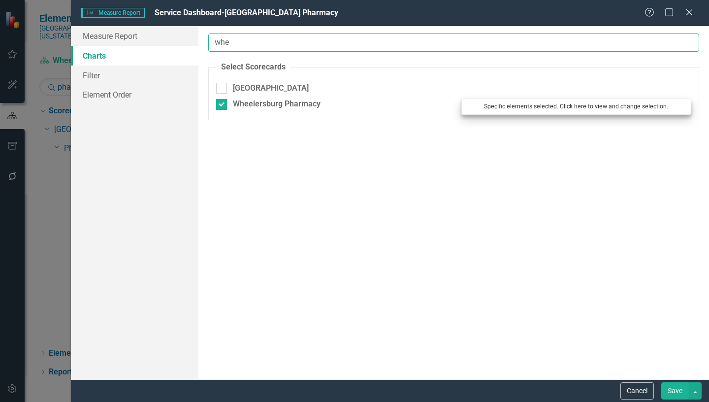
type input "whe"
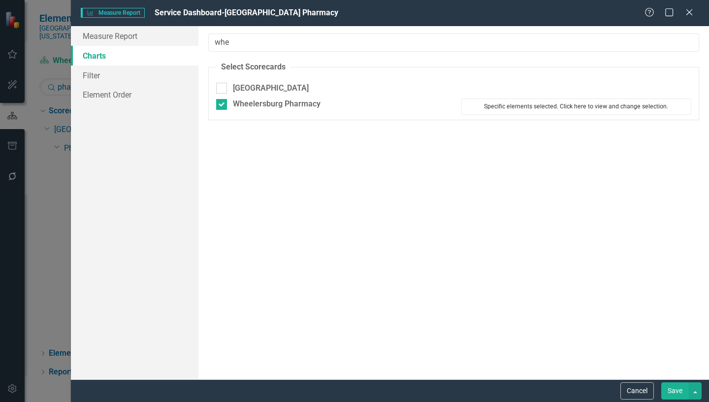
click at [515, 108] on button "Specific elements selected. Click here to view and change selection." at bounding box center [576, 106] width 230 height 16
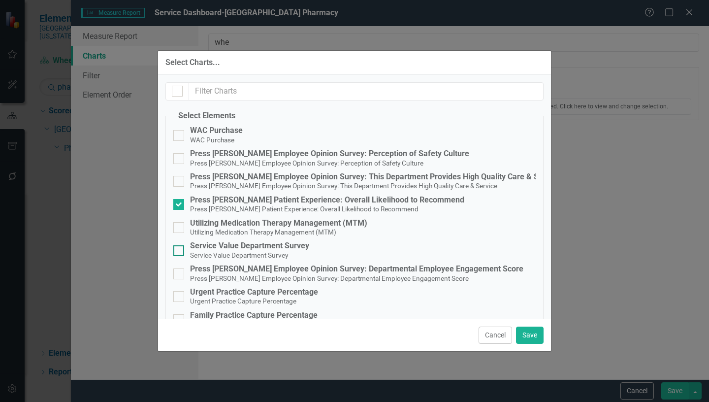
click at [178, 249] on input "Service Value Department Survey Service Value Department Survey" at bounding box center [176, 248] width 6 height 6
checkbox input "true"
click at [529, 332] on button "Save" at bounding box center [530, 334] width 28 height 17
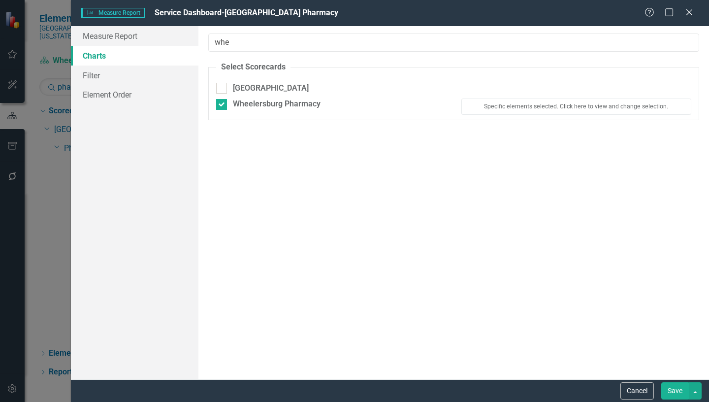
click at [673, 394] on button "Save" at bounding box center [675, 390] width 28 height 17
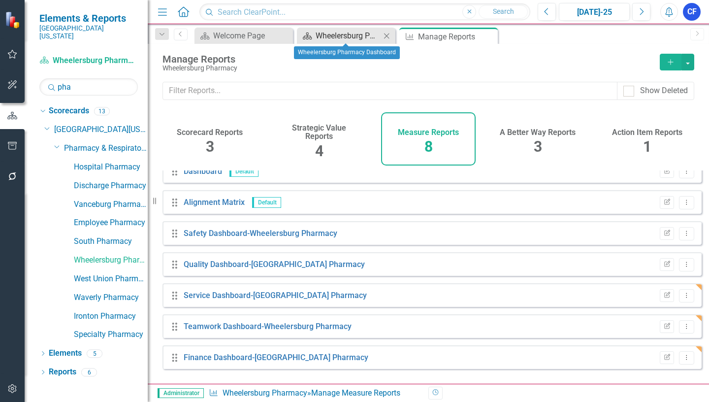
click at [349, 34] on div "Wheelersburg Pharmacy Dashboard" at bounding box center [347, 36] width 65 height 12
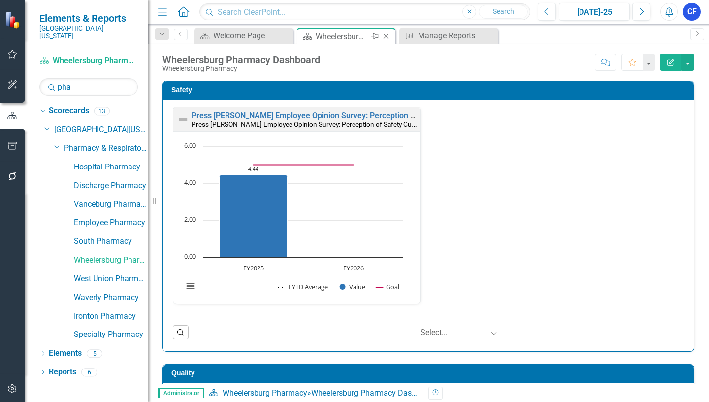
click at [386, 34] on icon "Close" at bounding box center [386, 36] width 10 height 8
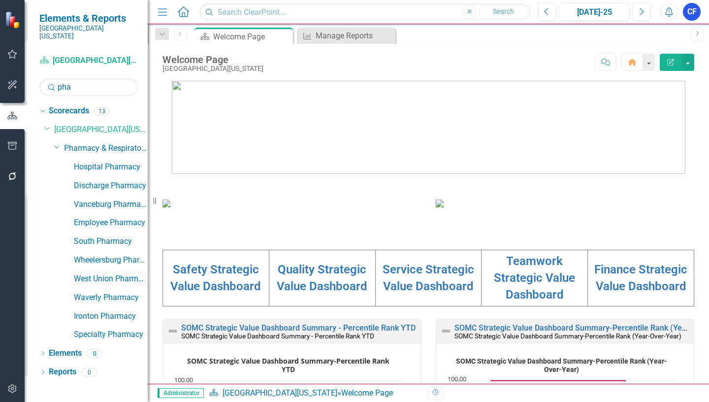
click at [113, 273] on link "West Union Pharmacy" at bounding box center [111, 278] width 74 height 11
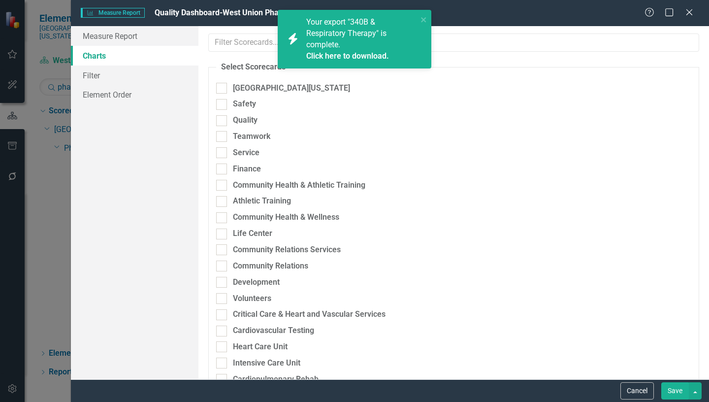
scroll to position [42, 0]
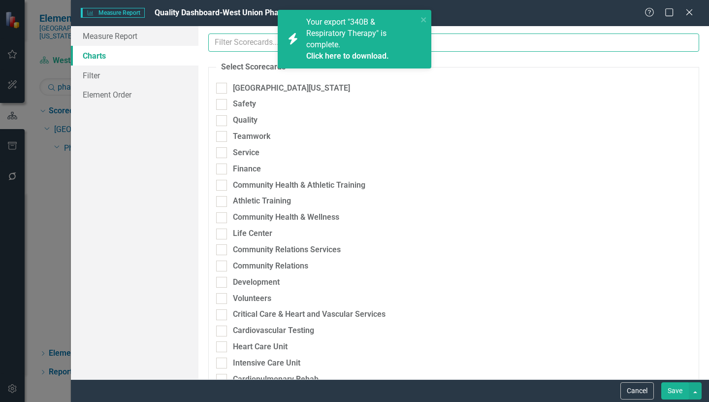
click at [230, 44] on input "text" at bounding box center [453, 42] width 491 height 18
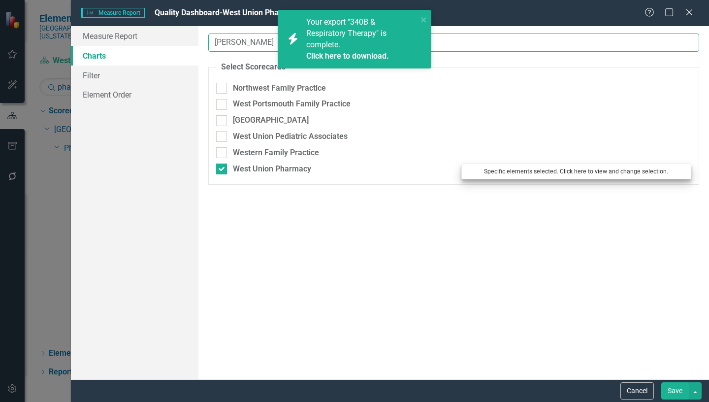
type input "[PERSON_NAME]"
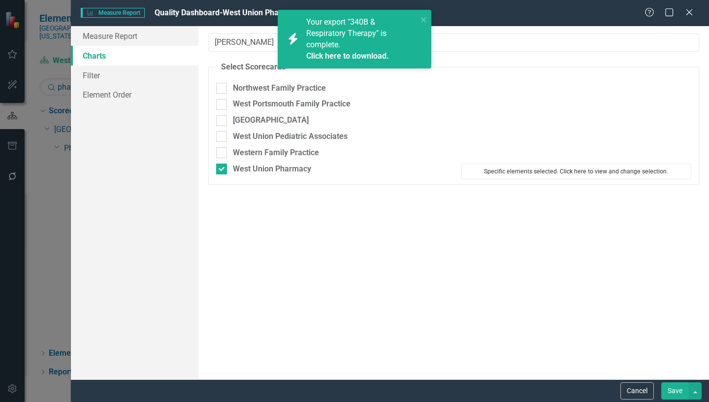
click at [550, 168] on button "Specific elements selected. Click here to view and change selection." at bounding box center [576, 171] width 230 height 16
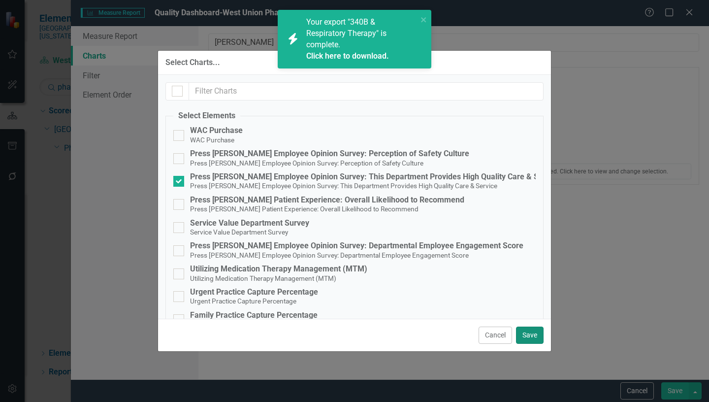
click at [535, 333] on button "Save" at bounding box center [530, 334] width 28 height 17
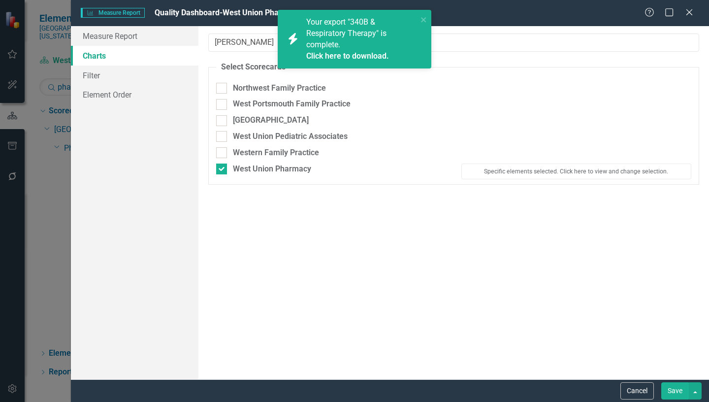
click at [676, 391] on button "Save" at bounding box center [675, 390] width 28 height 17
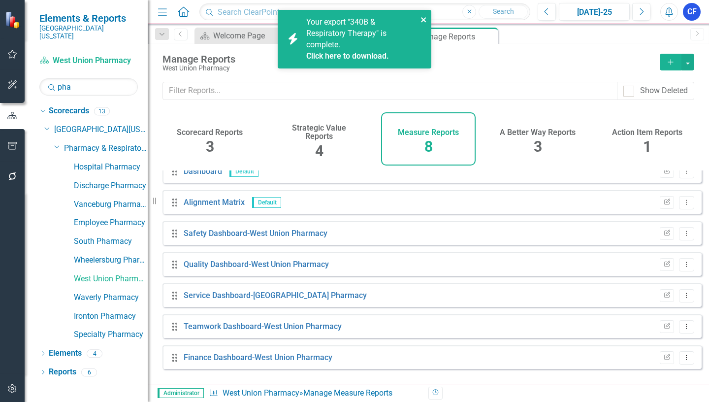
drag, startPoint x: 423, startPoint y: 19, endPoint x: 417, endPoint y: 20, distance: 6.1
click at [423, 19] on icon "close" at bounding box center [423, 19] width 5 height 5
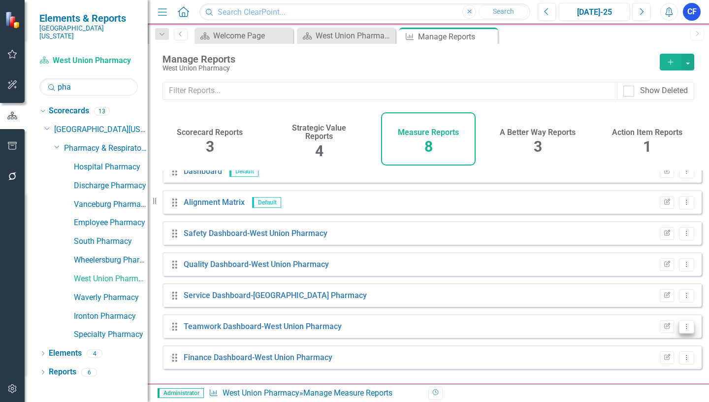
click at [682, 329] on icon "Dropdown Menu" at bounding box center [686, 326] width 8 height 6
click at [656, 263] on link "Edit Report Edit Report" at bounding box center [645, 263] width 81 height 18
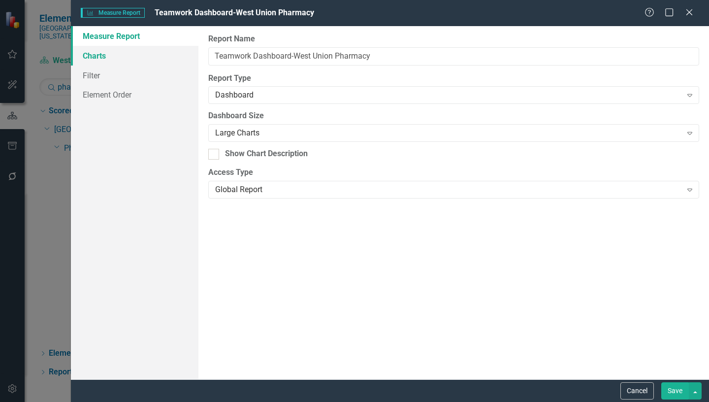
click at [106, 54] on link "Charts" at bounding box center [134, 56] width 127 height 20
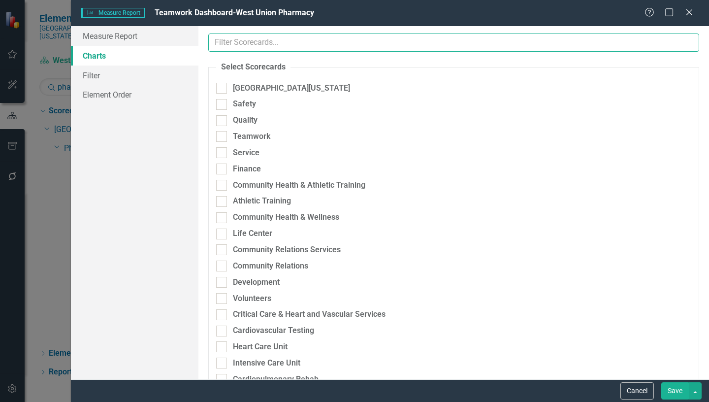
click at [245, 45] on input "text" at bounding box center [453, 42] width 491 height 18
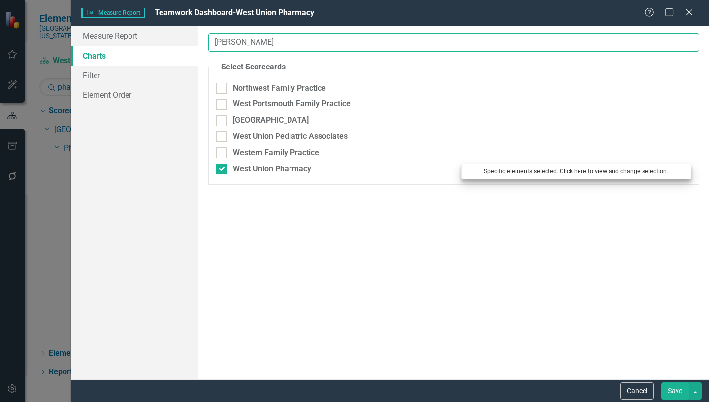
type input "wes"
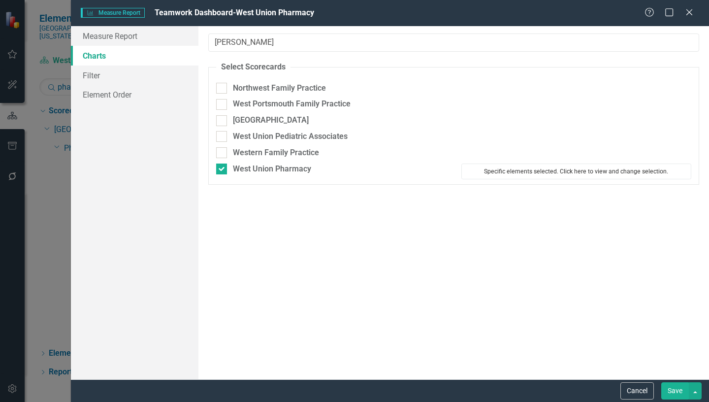
click at [520, 172] on button "Specific elements selected. Click here to view and change selection." at bounding box center [576, 171] width 230 height 16
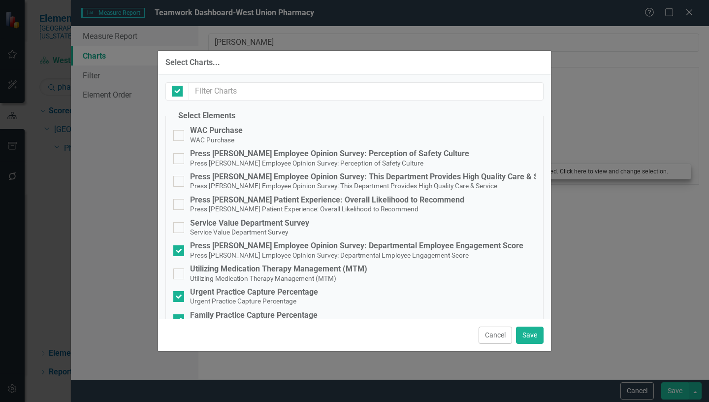
checkbox input "false"
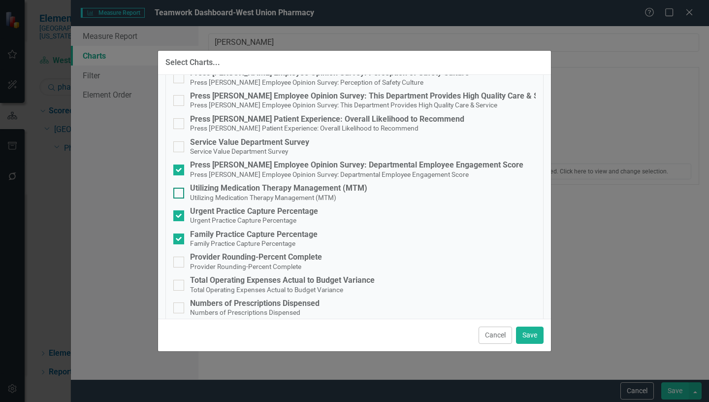
scroll to position [98, 0]
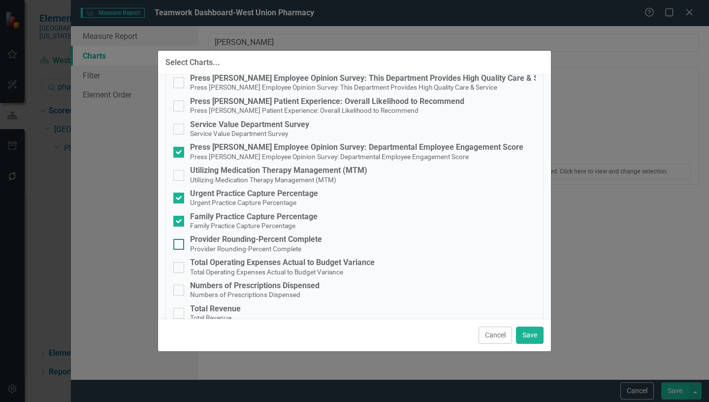
click at [180, 244] on div at bounding box center [178, 244] width 11 height 11
click at [180, 244] on input "Provider Rounding-Percent Complete Provider Rounding-Percent Complete" at bounding box center [176, 242] width 6 height 6
checkbox input "true"
click at [531, 338] on button "Save" at bounding box center [530, 334] width 28 height 17
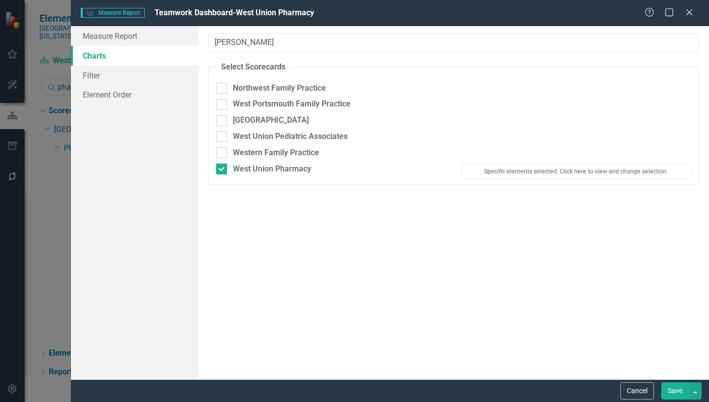
click at [677, 391] on button "Save" at bounding box center [675, 390] width 28 height 17
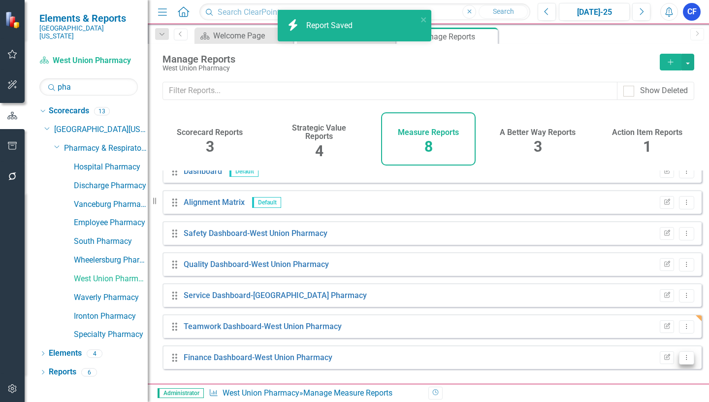
click at [682, 360] on icon "Dropdown Menu" at bounding box center [686, 357] width 8 height 6
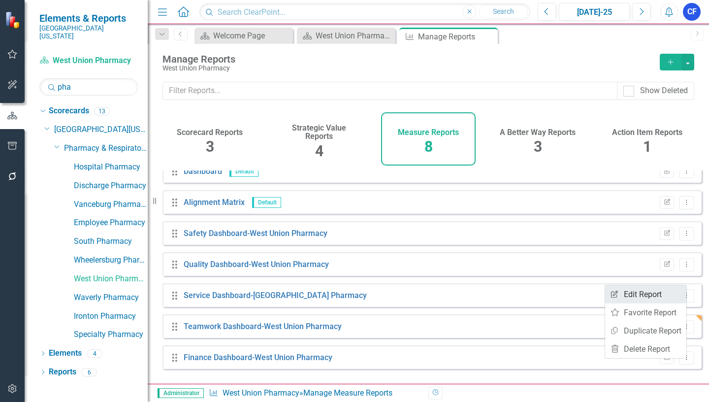
click at [651, 294] on link "Edit Report Edit Report" at bounding box center [645, 294] width 81 height 18
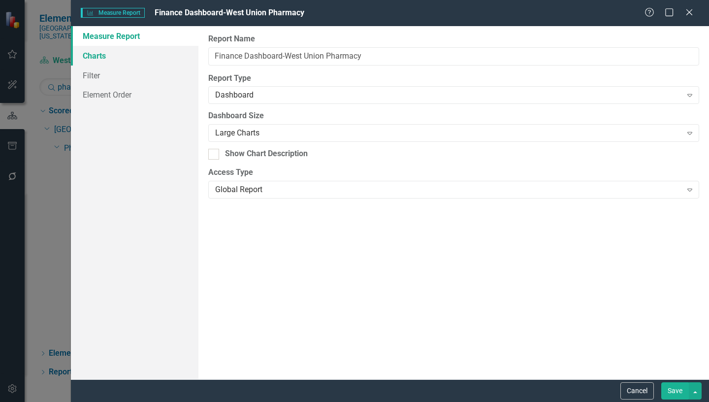
click at [92, 53] on link "Charts" at bounding box center [134, 56] width 127 height 20
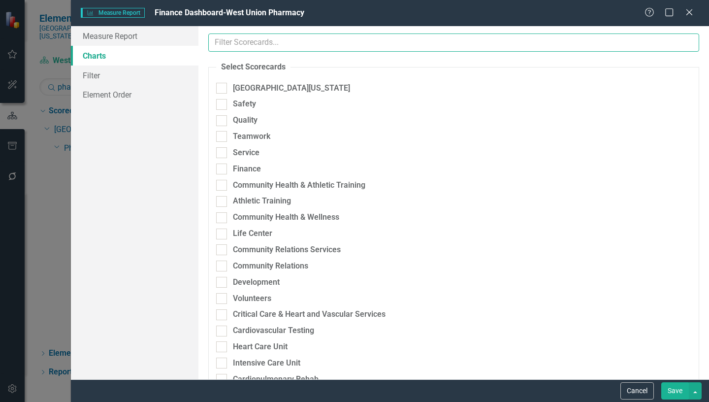
click at [236, 43] on input "text" at bounding box center [453, 42] width 491 height 18
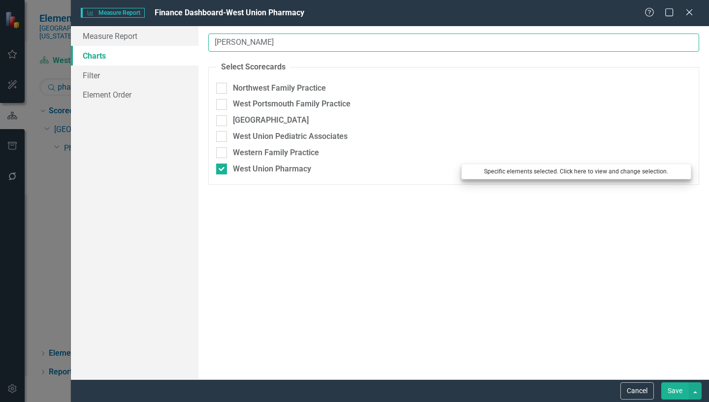
type input "wes"
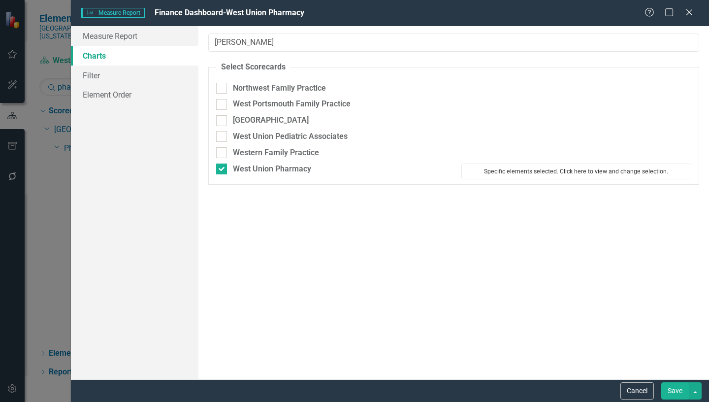
click at [564, 172] on button "Specific elements selected. Click here to view and change selection." at bounding box center [576, 171] width 230 height 16
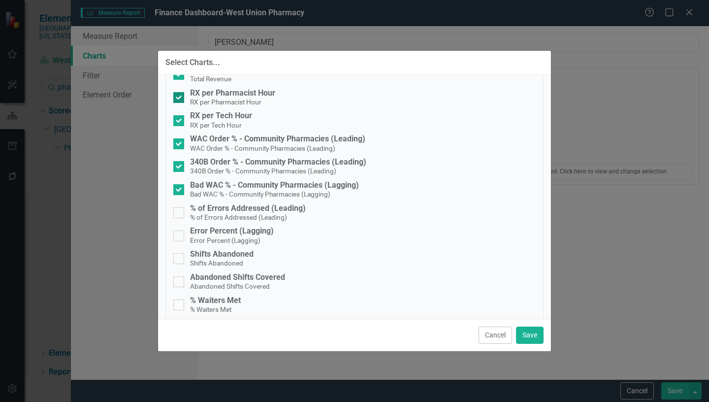
scroll to position [344, 0]
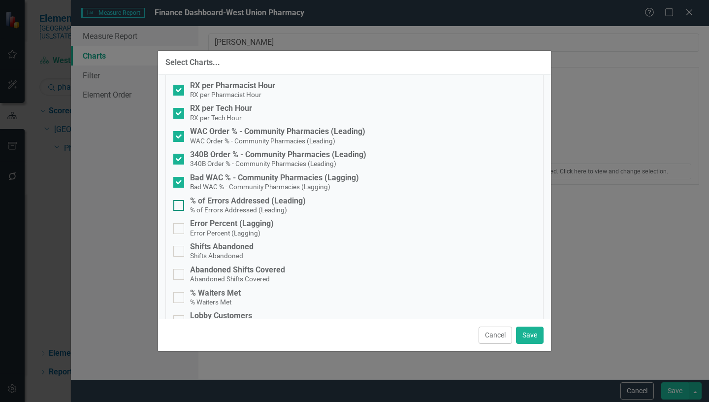
click at [182, 203] on div at bounding box center [178, 205] width 11 height 11
click at [180, 203] on input "% of Errors Addressed (Leading) % of Errors Addressed (Leading)" at bounding box center [176, 203] width 6 height 6
checkbox input "true"
click at [176, 229] on input "Error Percent (Lagging) Error Percent (Lagging)" at bounding box center [176, 226] width 6 height 6
checkbox input "true"
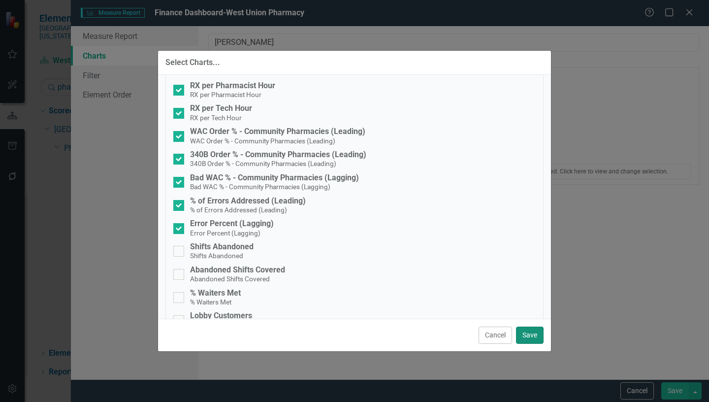
click at [528, 332] on button "Save" at bounding box center [530, 334] width 28 height 17
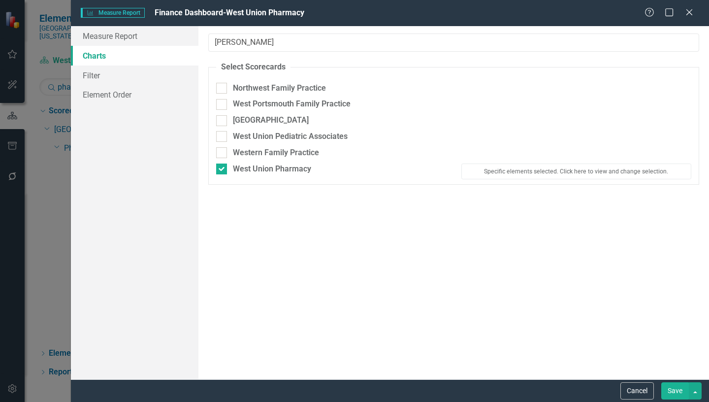
click at [676, 392] on button "Save" at bounding box center [675, 390] width 28 height 17
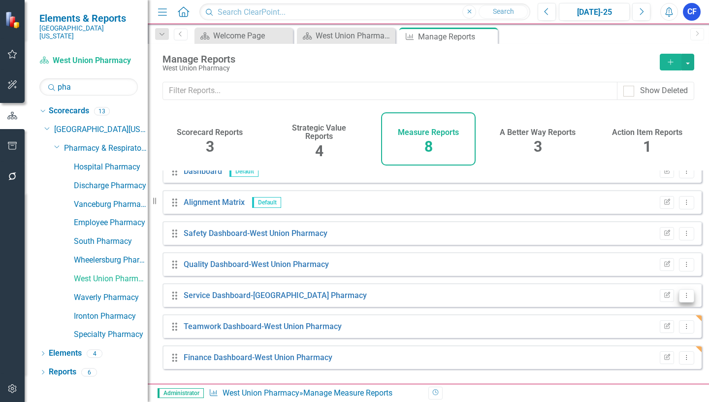
click at [682, 298] on icon "Dropdown Menu" at bounding box center [686, 295] width 8 height 6
click at [639, 317] on link "Edit Report Edit Report" at bounding box center [645, 319] width 81 height 18
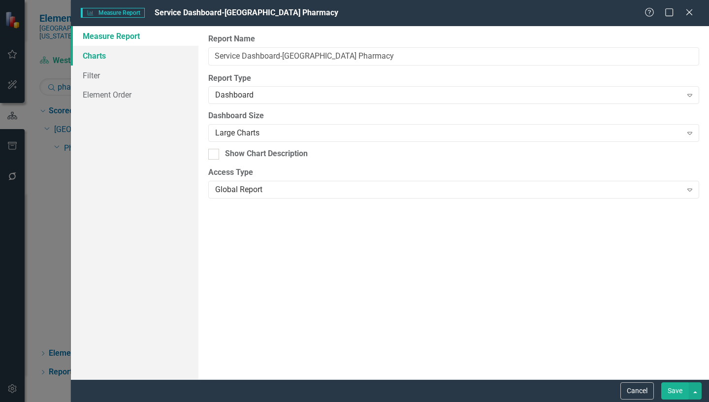
click at [99, 57] on link "Charts" at bounding box center [134, 56] width 127 height 20
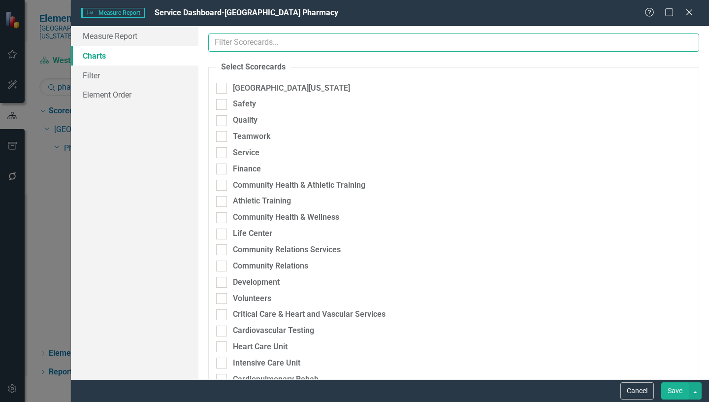
click at [277, 45] on input "text" at bounding box center [453, 42] width 491 height 18
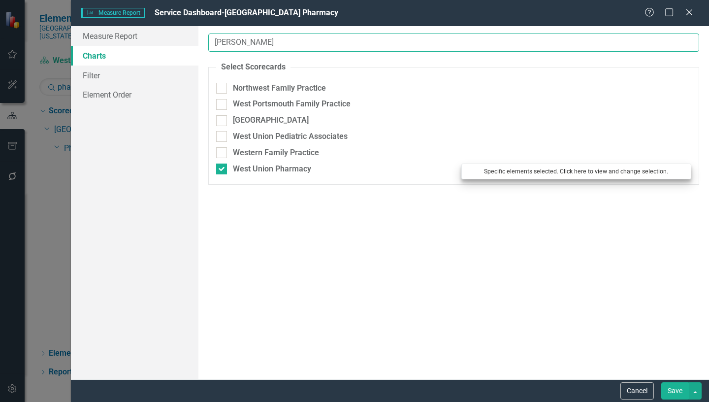
type input "wes"
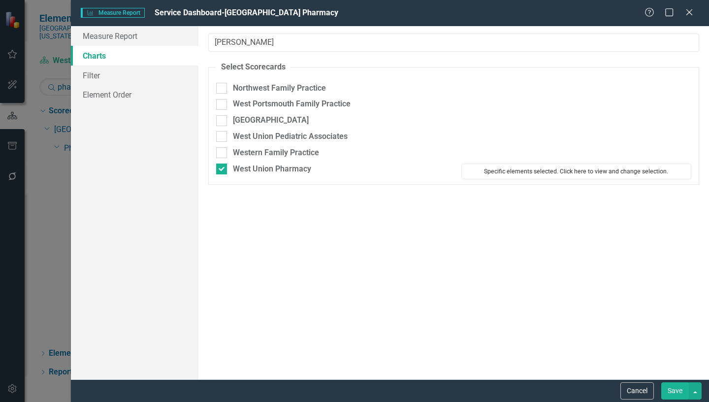
click at [563, 171] on button "Specific elements selected. Click here to view and change selection." at bounding box center [576, 171] width 230 height 16
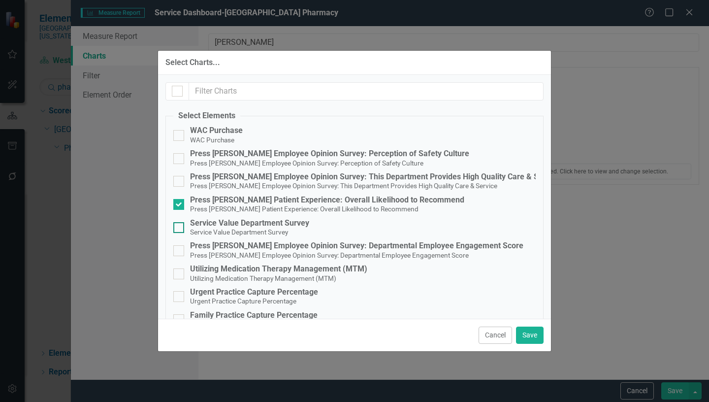
click at [177, 227] on input "Service Value Department Survey Service Value Department Survey" at bounding box center [176, 225] width 6 height 6
checkbox input "true"
click at [533, 335] on button "Save" at bounding box center [530, 334] width 28 height 17
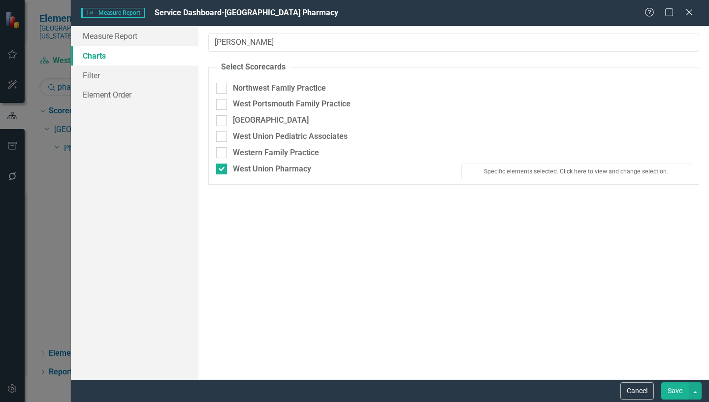
click at [678, 391] on button "Save" at bounding box center [675, 390] width 28 height 17
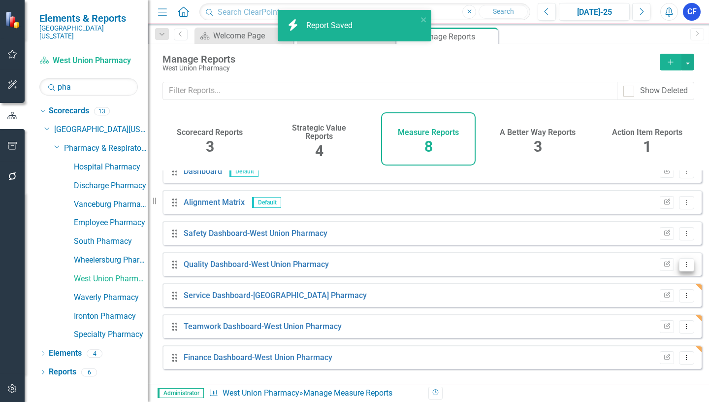
click at [686, 266] on icon at bounding box center [686, 263] width 1 height 5
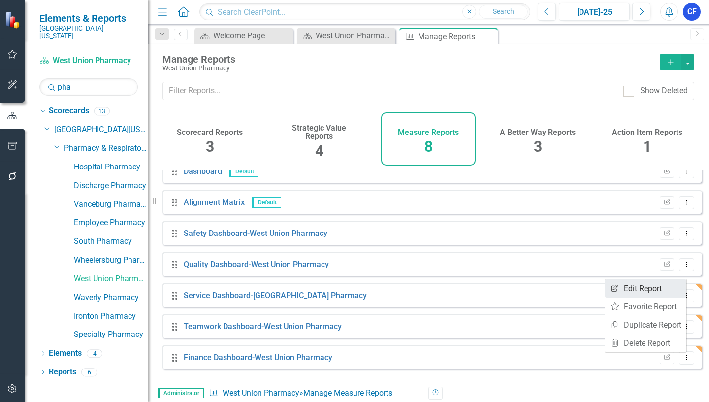
click at [652, 291] on link "Edit Report Edit Report" at bounding box center [645, 288] width 81 height 18
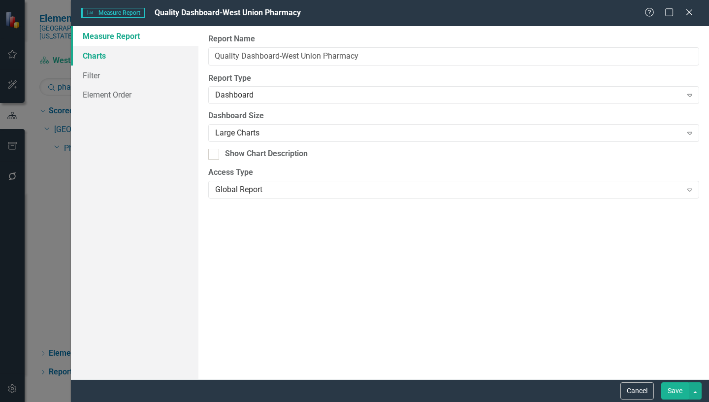
click at [94, 55] on link "Charts" at bounding box center [134, 56] width 127 height 20
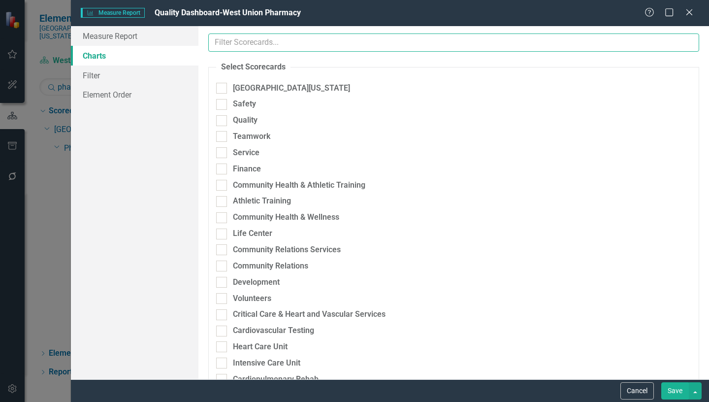
click at [275, 42] on input "text" at bounding box center [453, 42] width 491 height 18
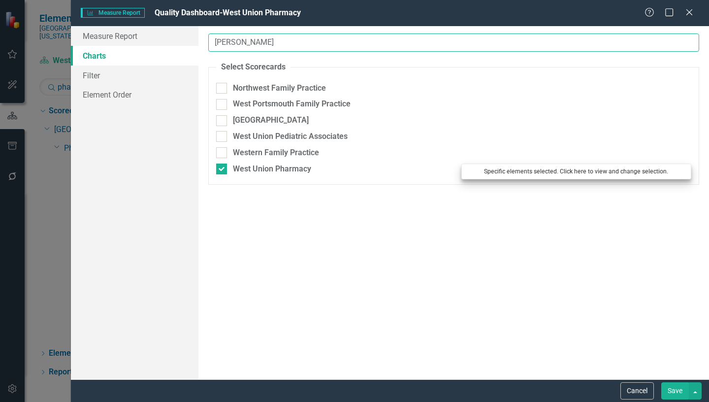
type input "wes"
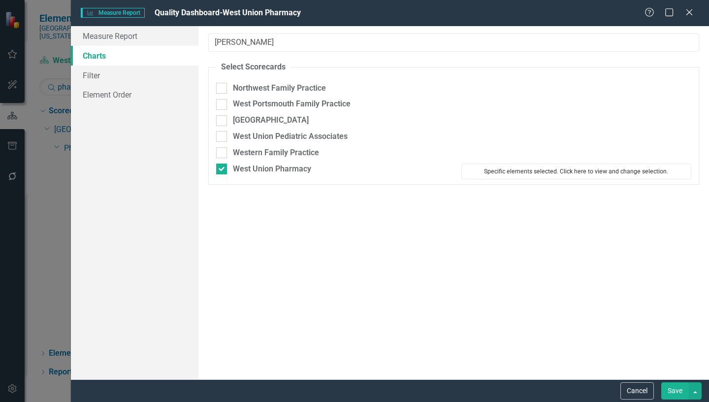
click at [581, 172] on button "Specific elements selected. Click here to view and change selection." at bounding box center [576, 171] width 230 height 16
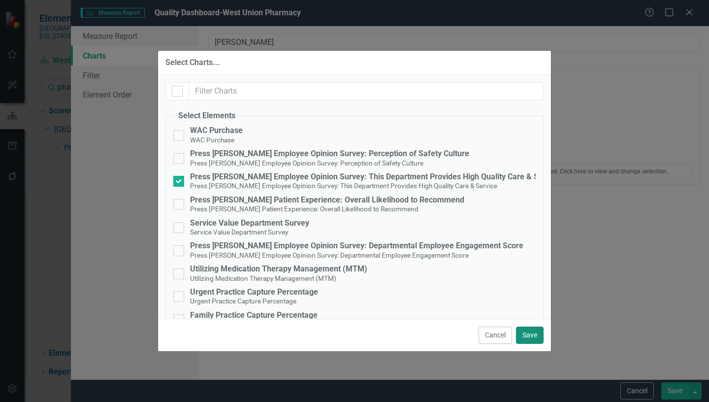
click at [530, 333] on button "Save" at bounding box center [530, 334] width 28 height 17
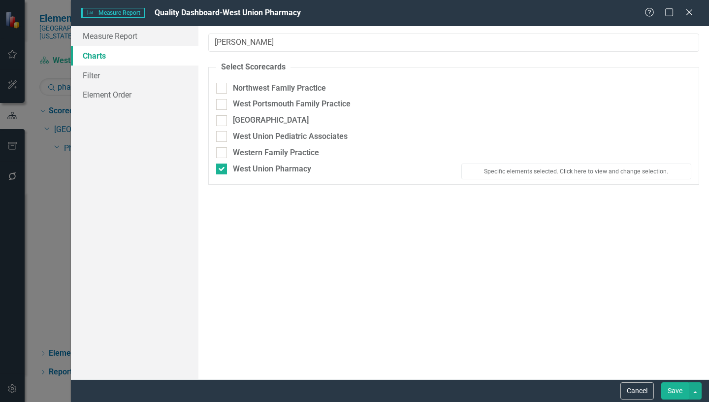
click at [671, 391] on button "Save" at bounding box center [675, 390] width 28 height 17
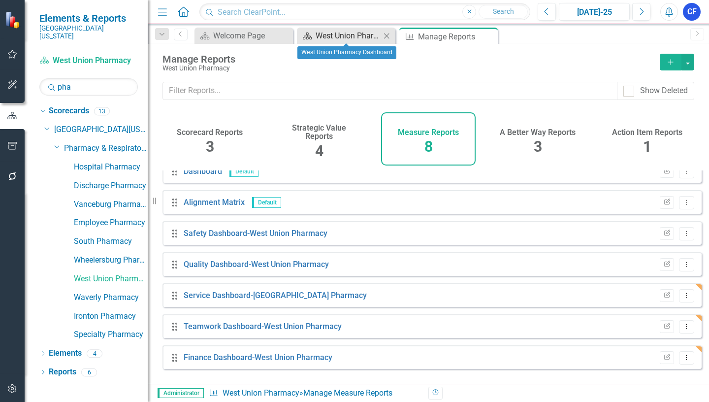
click at [344, 34] on div "West Union Pharmacy Dashboard" at bounding box center [347, 36] width 65 height 12
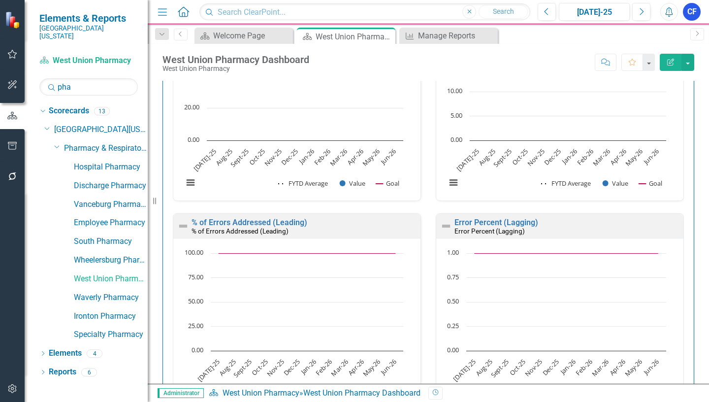
scroll to position [2159, 0]
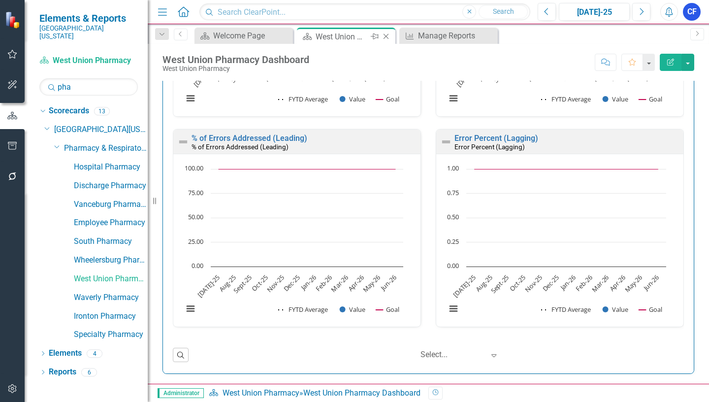
click at [385, 36] on icon "Close" at bounding box center [386, 36] width 10 height 8
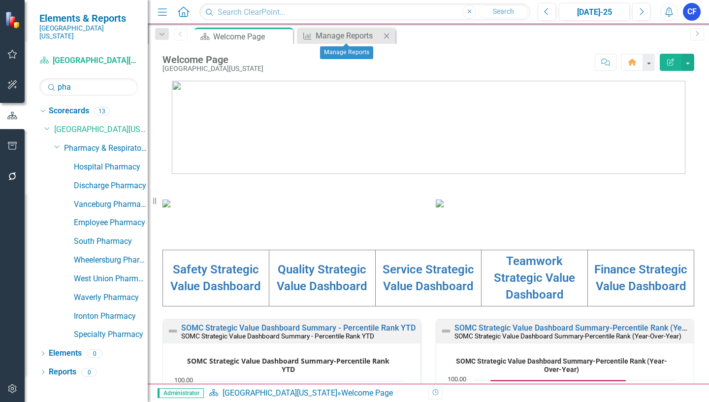
click at [388, 36] on icon "Close" at bounding box center [386, 36] width 10 height 8
click at [118, 329] on link "Specialty Pharmacy" at bounding box center [111, 334] width 74 height 11
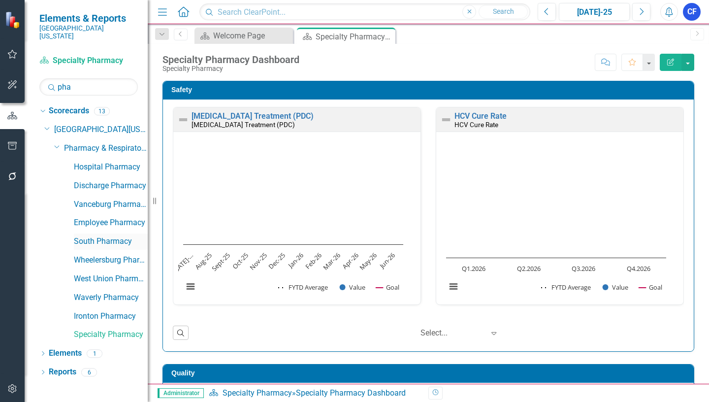
click at [109, 236] on link "South Pharmacy" at bounding box center [111, 241] width 74 height 11
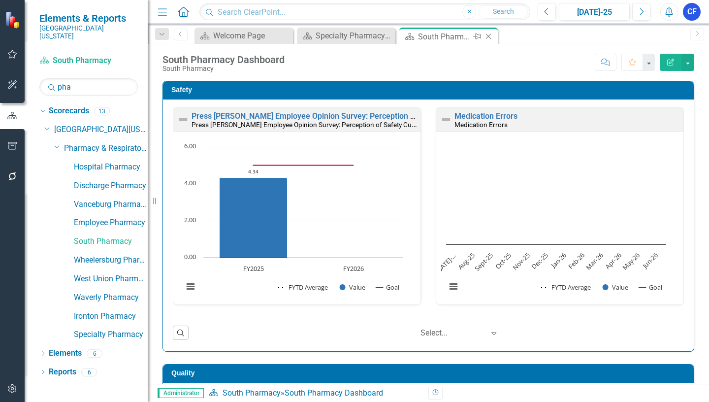
click at [489, 35] on icon "Close" at bounding box center [488, 36] width 10 height 8
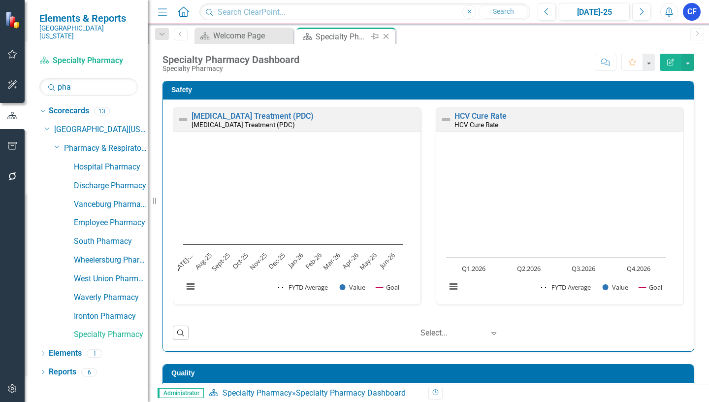
click at [386, 36] on icon "Close" at bounding box center [386, 36] width 10 height 8
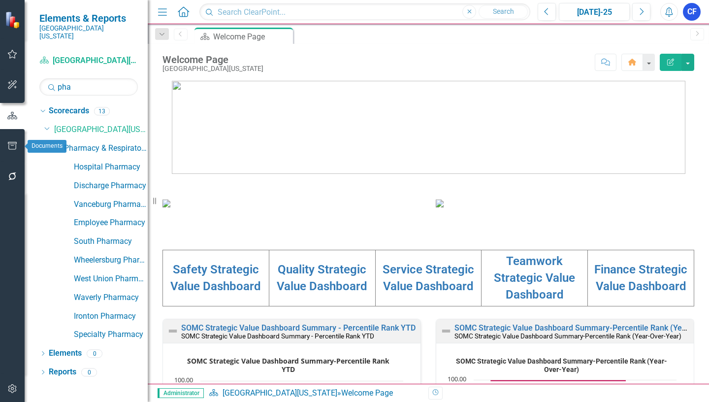
click at [15, 141] on button "button" at bounding box center [12, 146] width 22 height 21
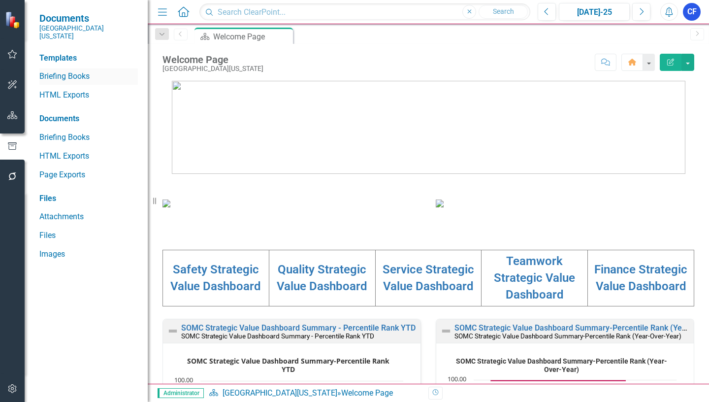
click at [80, 71] on link "Briefing Books" at bounding box center [88, 76] width 98 height 11
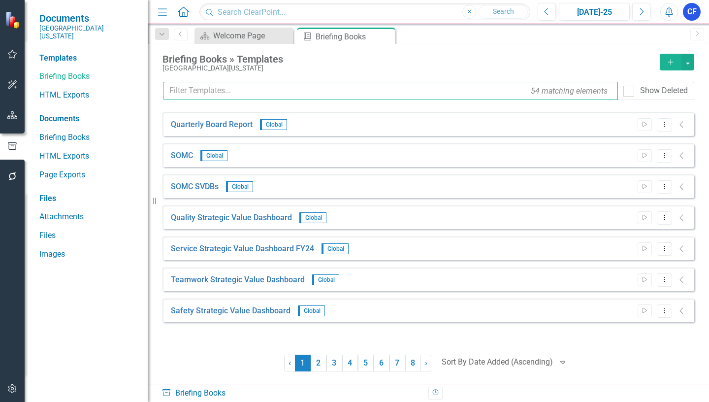
click at [211, 91] on input "text" at bounding box center [390, 91] width 455 height 18
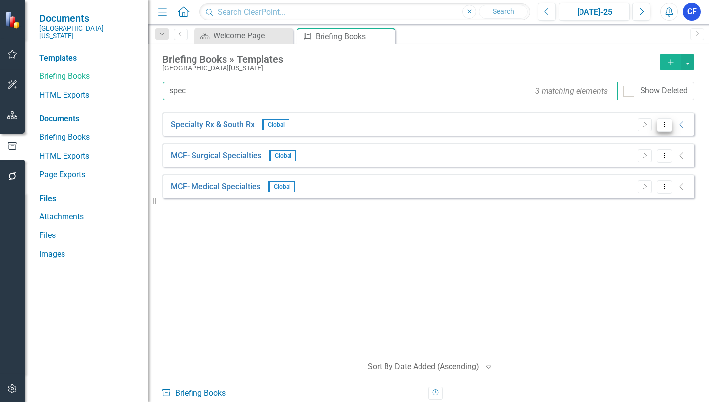
type input "spec"
click at [662, 125] on icon "Dropdown Menu" at bounding box center [664, 124] width 8 height 6
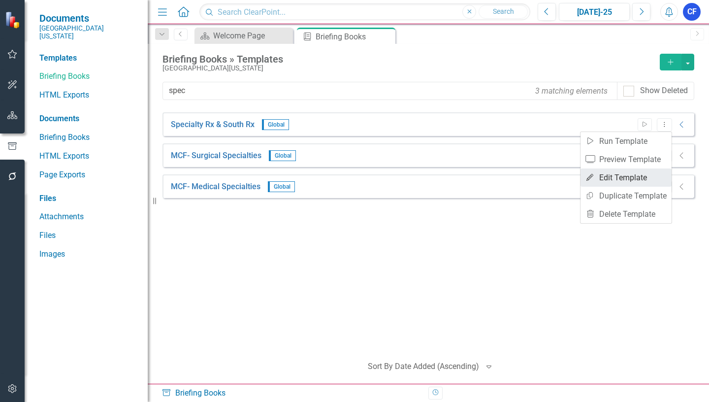
click at [639, 176] on link "Edit Edit Template" at bounding box center [625, 177] width 91 height 18
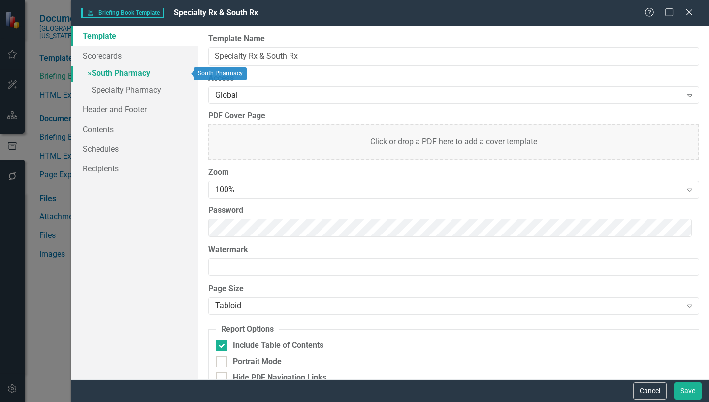
click at [118, 72] on link "» South Pharmacy" at bounding box center [134, 73] width 127 height 17
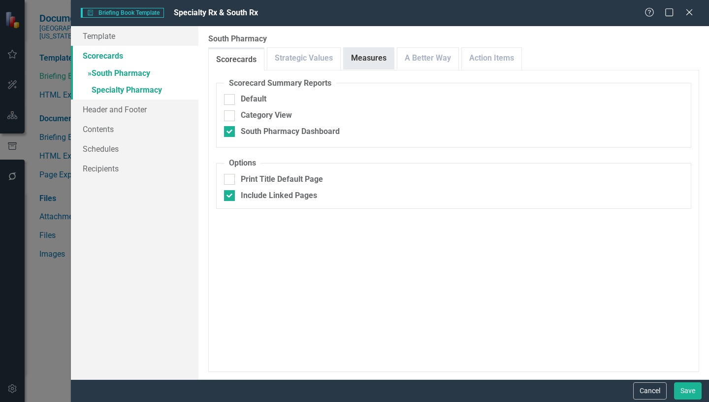
click at [370, 63] on link "Measures" at bounding box center [368, 58] width 50 height 21
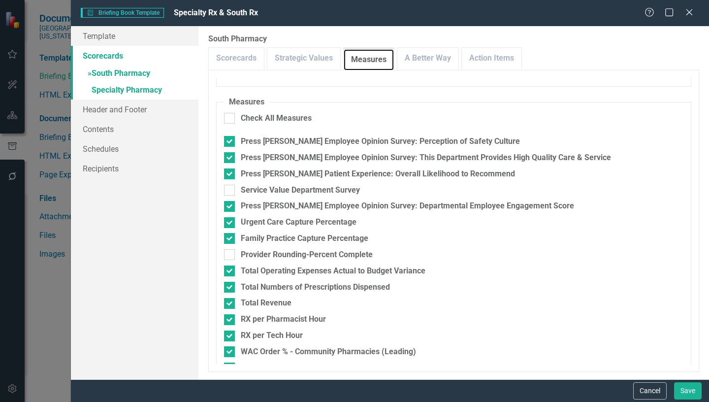
scroll to position [49, 0]
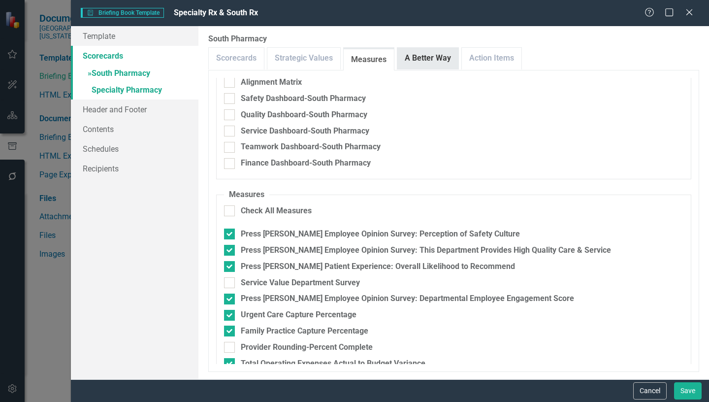
click at [432, 58] on link "A Better Way" at bounding box center [427, 58] width 61 height 21
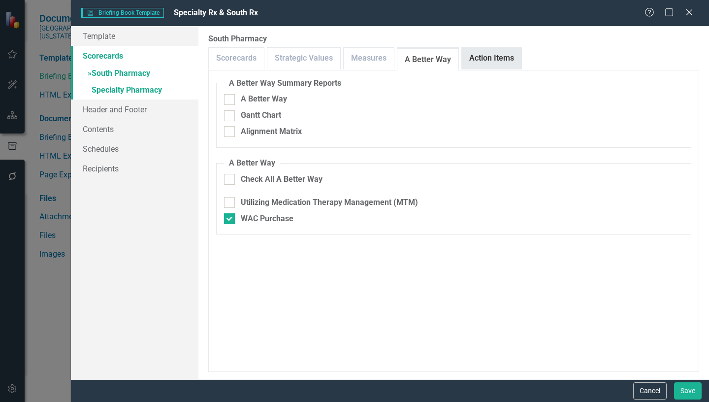
click at [502, 55] on link "Action Items" at bounding box center [492, 58] width 60 height 21
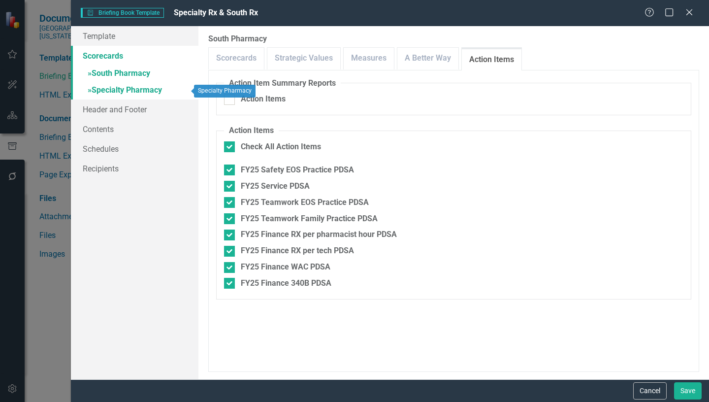
click at [151, 88] on link "» Specialty Pharmacy" at bounding box center [134, 90] width 127 height 17
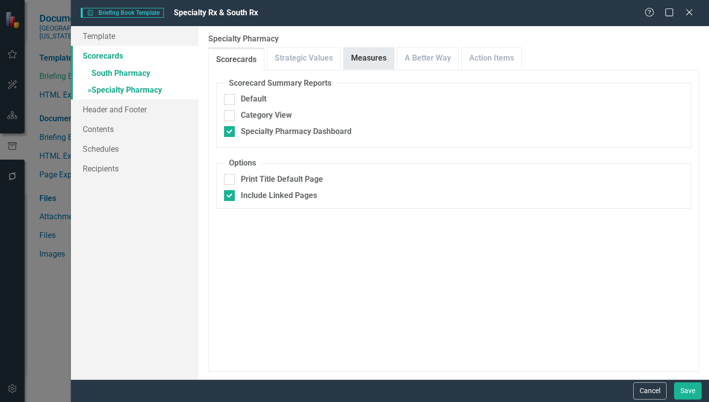
click at [382, 57] on link "Measures" at bounding box center [368, 58] width 50 height 21
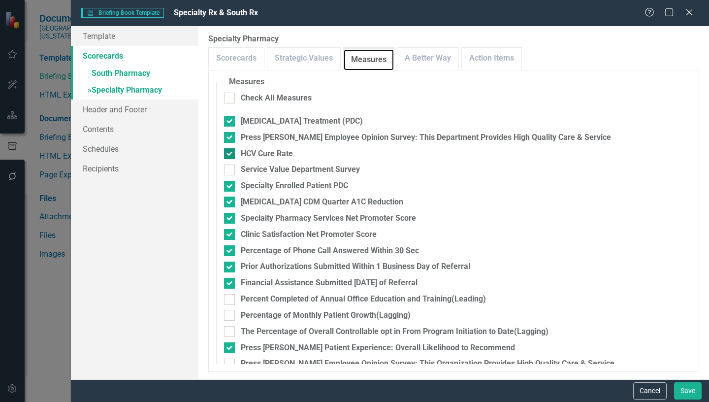
scroll to position [194, 0]
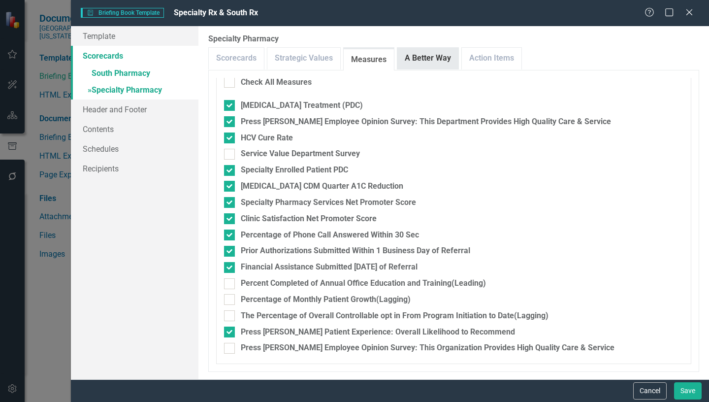
click at [423, 65] on link "A Better Way" at bounding box center [427, 58] width 61 height 21
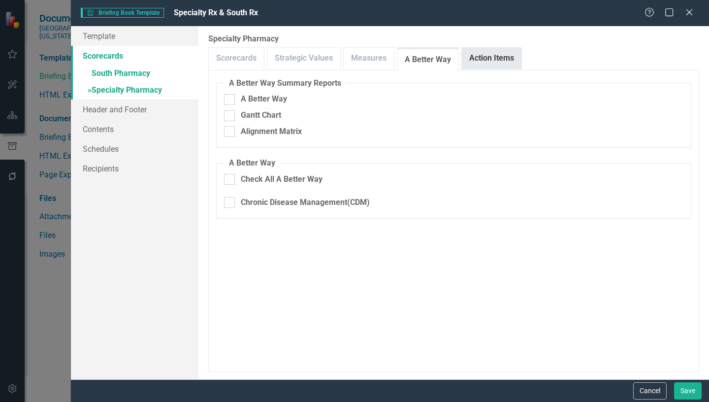
click at [476, 57] on link "Action Items" at bounding box center [492, 58] width 60 height 21
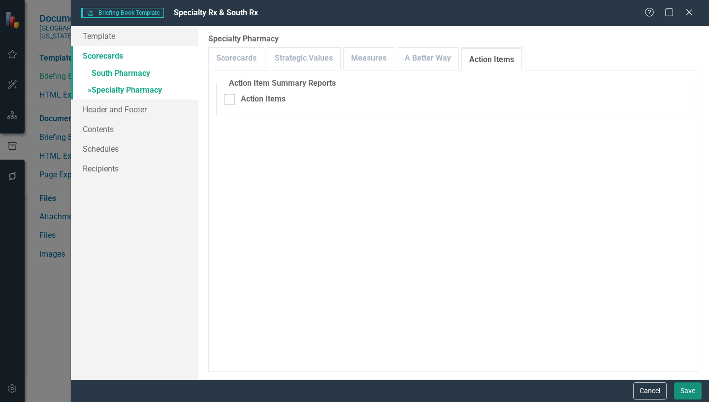
click at [689, 390] on button "Save" at bounding box center [688, 390] width 28 height 17
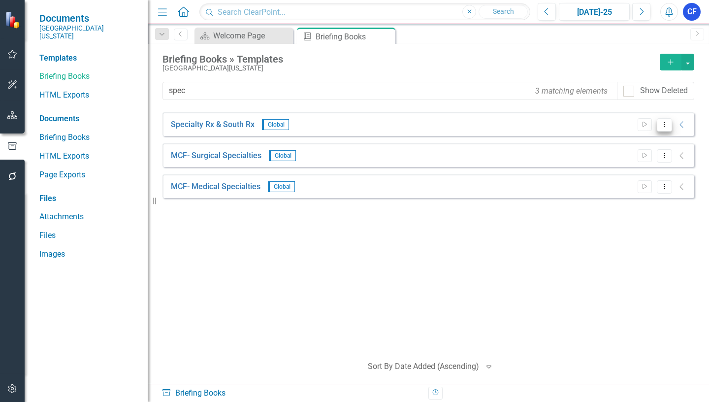
click at [665, 123] on icon "Dropdown Menu" at bounding box center [664, 124] width 8 height 6
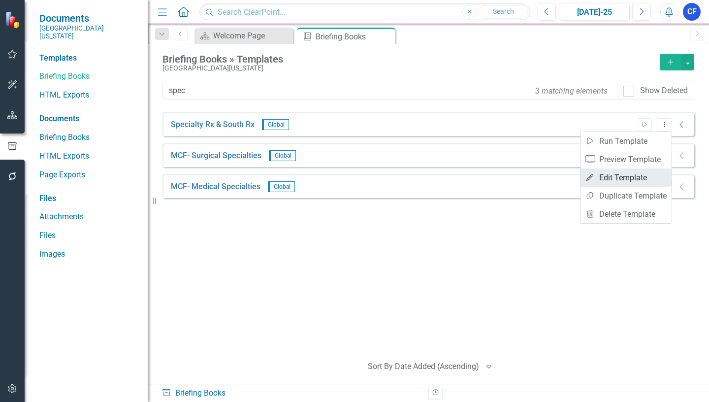
click at [635, 176] on link "Edit Edit Template" at bounding box center [625, 177] width 91 height 18
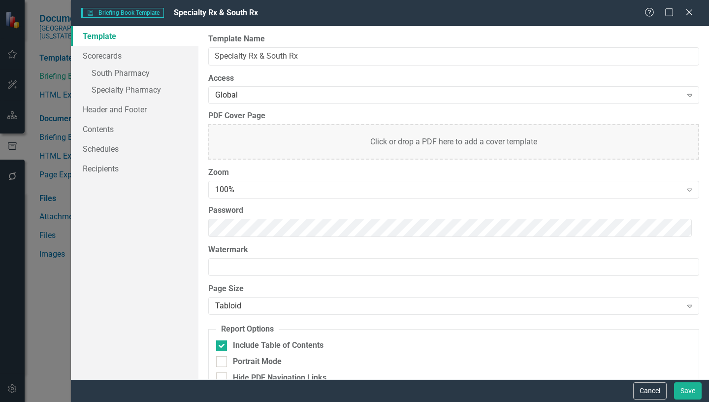
click at [650, 390] on button "Cancel" at bounding box center [649, 390] width 33 height 17
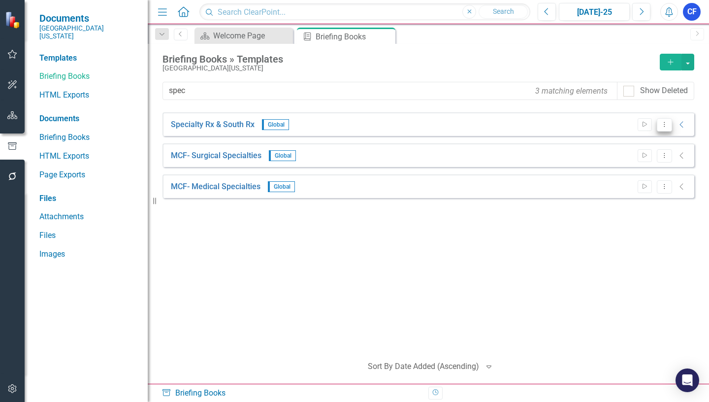
click at [664, 127] on icon "Dropdown Menu" at bounding box center [664, 124] width 8 height 6
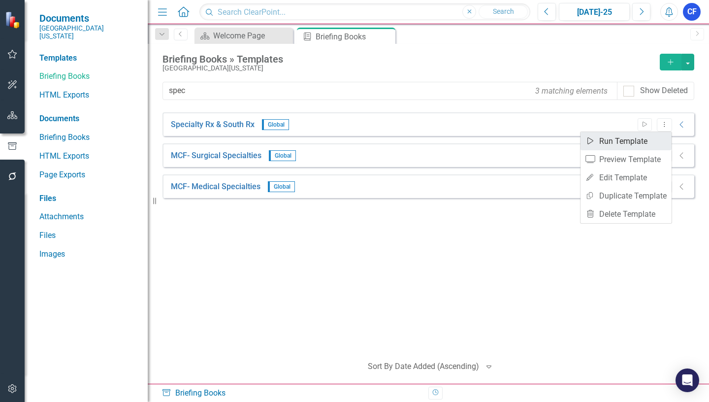
click at [629, 141] on link "Start Run Template" at bounding box center [625, 141] width 91 height 18
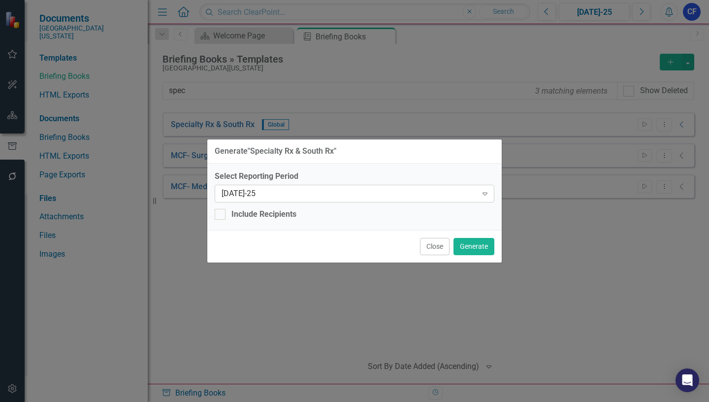
click at [486, 194] on icon at bounding box center [484, 193] width 5 height 3
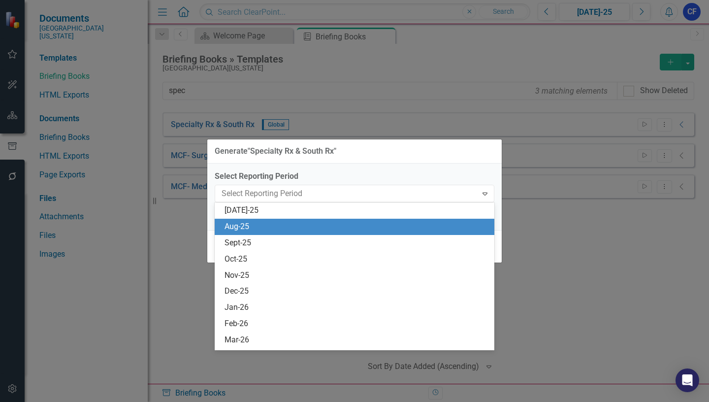
scroll to position [711, 0]
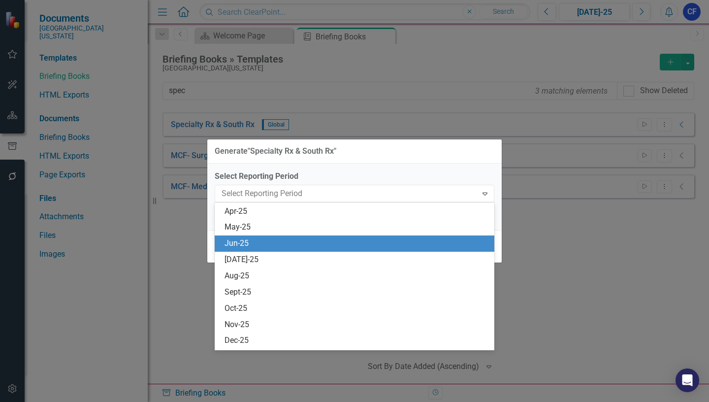
click at [244, 244] on div "Jun-25" at bounding box center [356, 243] width 264 height 11
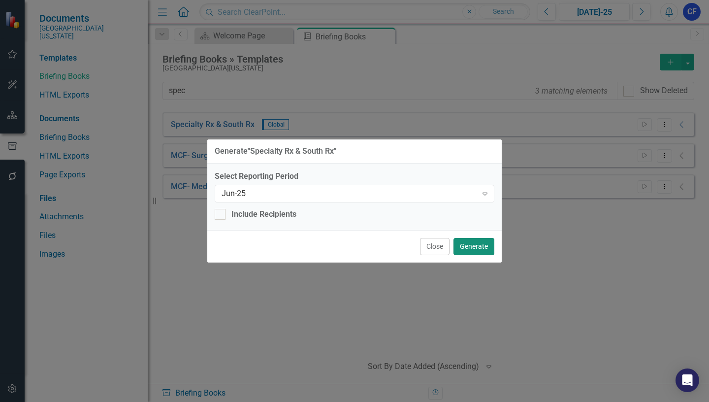
click at [473, 245] on button "Generate" at bounding box center [473, 246] width 41 height 17
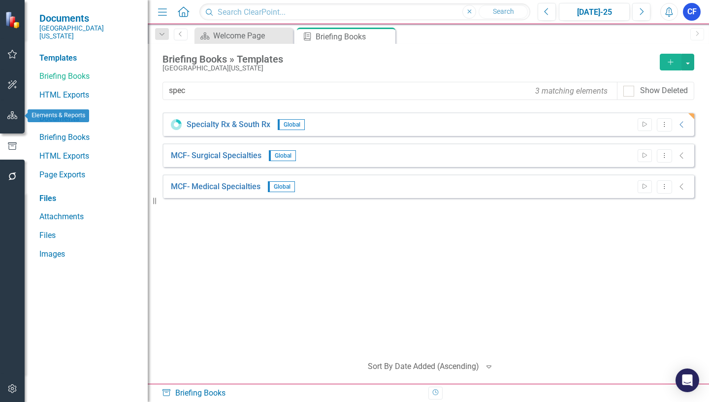
click at [13, 114] on icon "button" at bounding box center [12, 115] width 10 height 8
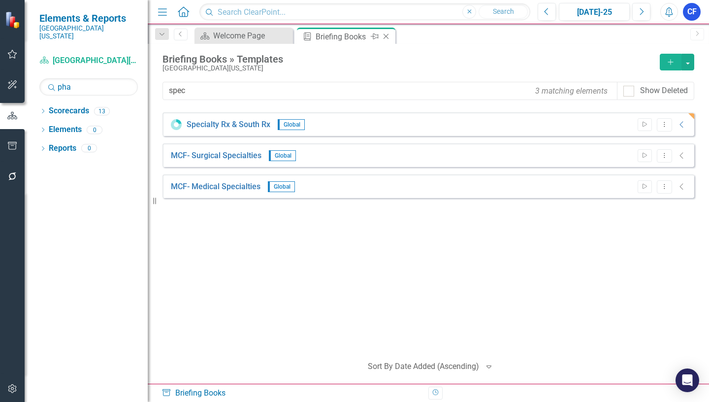
click at [386, 37] on icon "Close" at bounding box center [386, 36] width 10 height 8
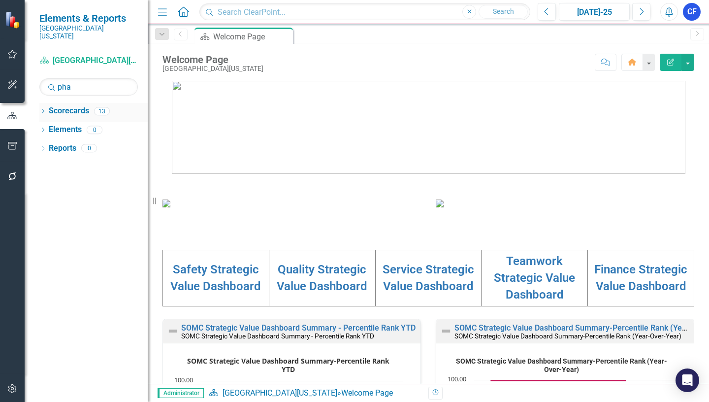
click at [43, 109] on icon "Dropdown" at bounding box center [42, 111] width 7 height 5
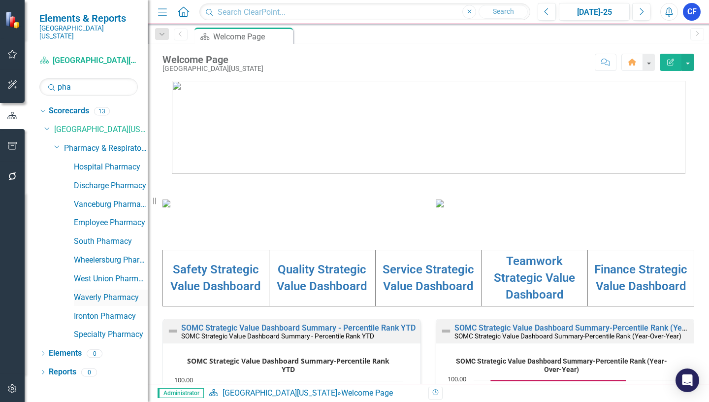
click at [96, 292] on link "Waverly Pharmacy" at bounding box center [111, 297] width 74 height 11
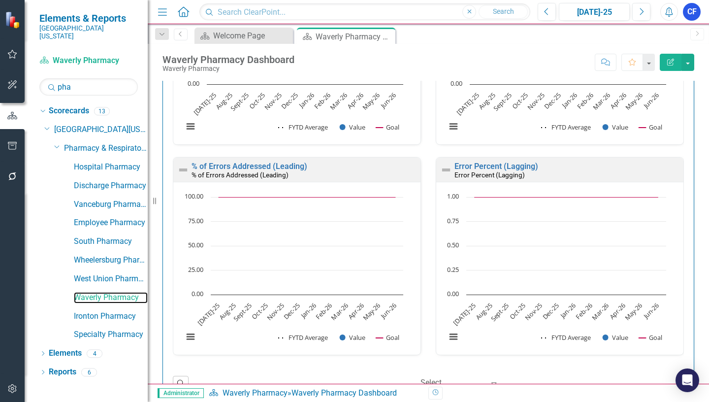
scroll to position [2135, 0]
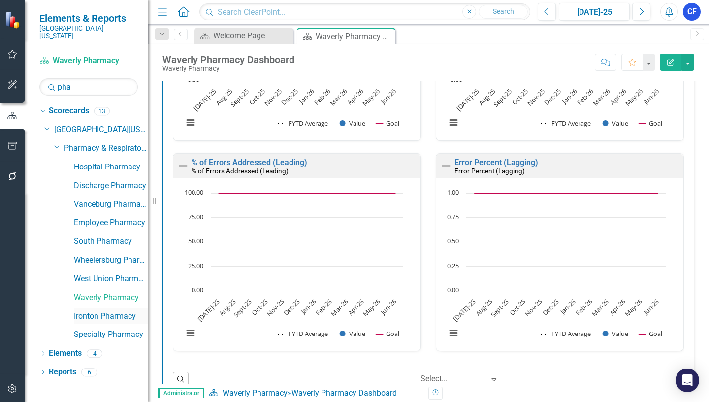
click at [116, 310] on link "Ironton Pharmacy" at bounding box center [111, 315] width 74 height 11
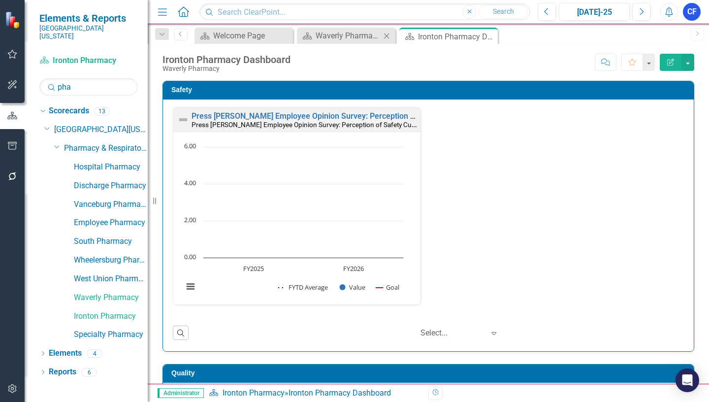
click at [384, 37] on icon "Close" at bounding box center [386, 36] width 10 height 8
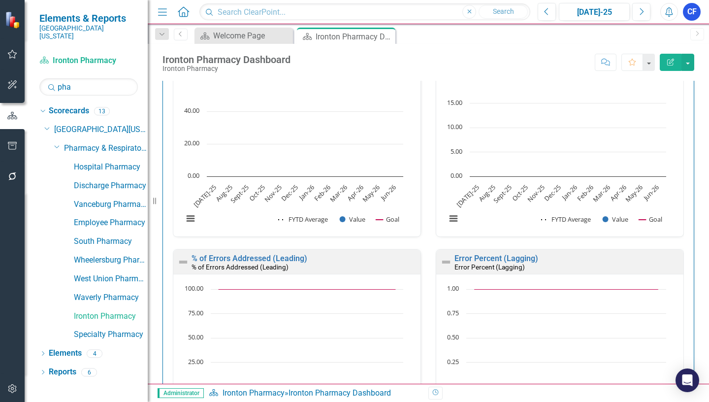
scroll to position [2159, 0]
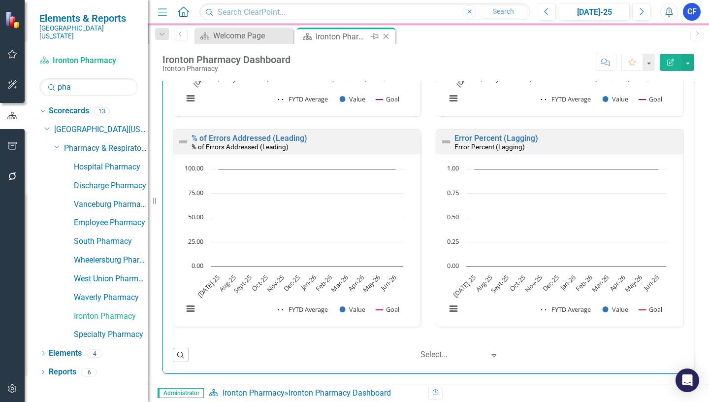
click at [385, 34] on icon "Close" at bounding box center [386, 36] width 10 height 8
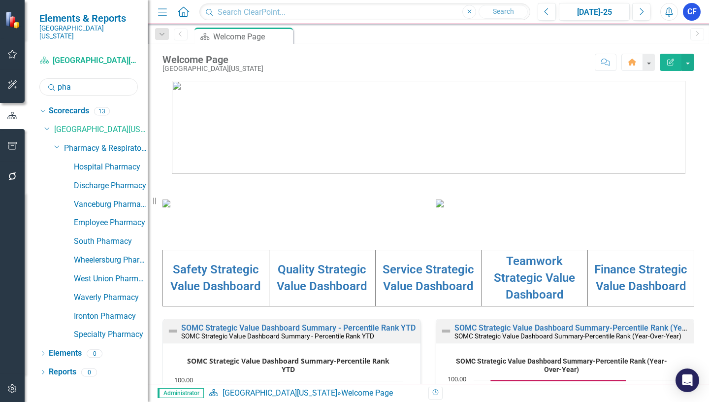
drag, startPoint x: 75, startPoint y: 79, endPoint x: 56, endPoint y: 80, distance: 19.2
click at [56, 80] on div "Search pha" at bounding box center [88, 86] width 98 height 17
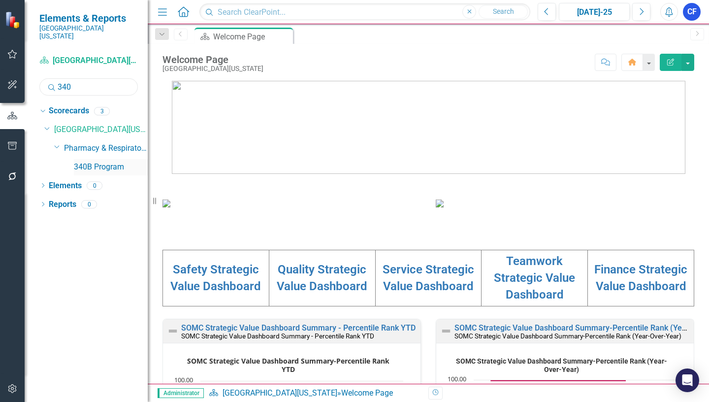
type input "340"
click at [101, 161] on link "340B Program" at bounding box center [111, 166] width 74 height 11
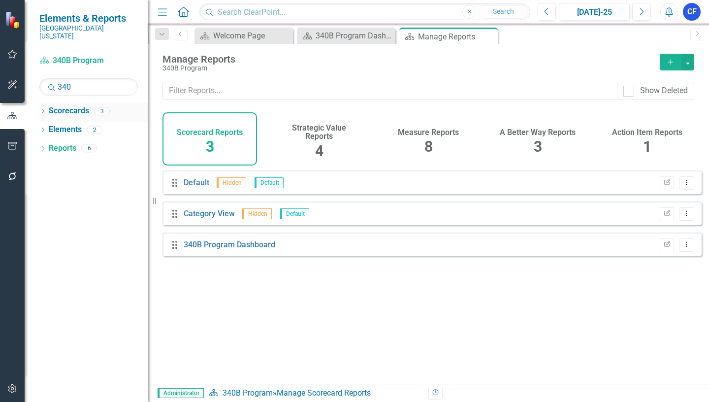
click at [40, 109] on icon "Dropdown" at bounding box center [42, 111] width 7 height 5
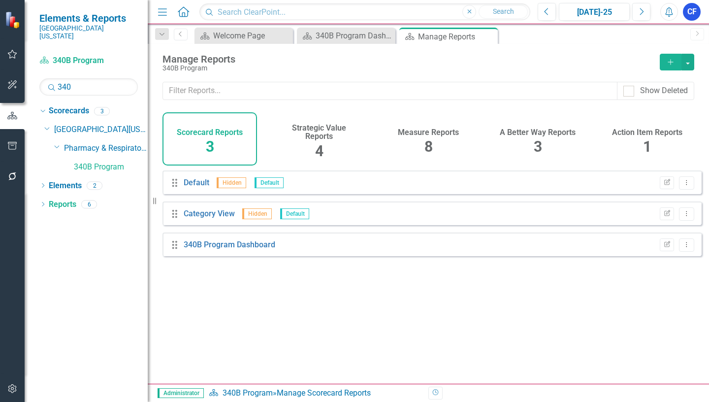
click at [438, 132] on h4 "Measure Reports" at bounding box center [428, 132] width 61 height 9
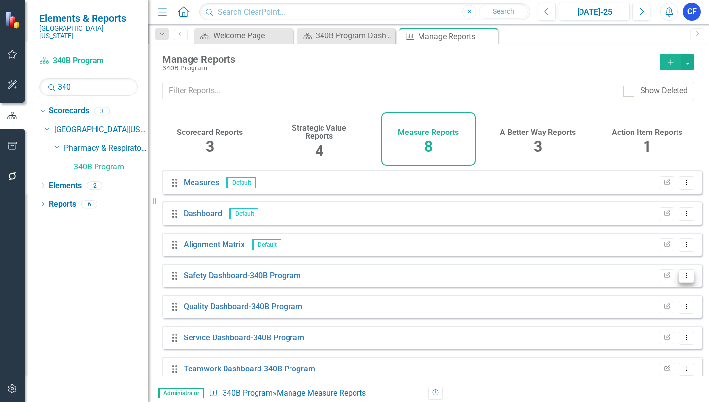
click at [682, 279] on icon "Dropdown Menu" at bounding box center [686, 275] width 8 height 6
click at [648, 299] on link "Edit Report Edit Report" at bounding box center [645, 299] width 81 height 18
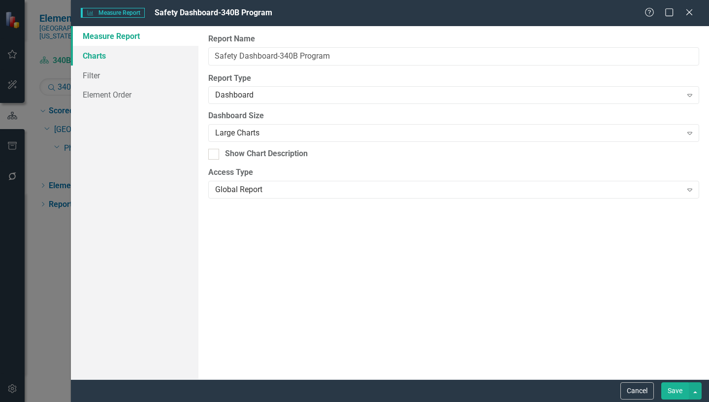
click at [92, 56] on link "Charts" at bounding box center [134, 56] width 127 height 20
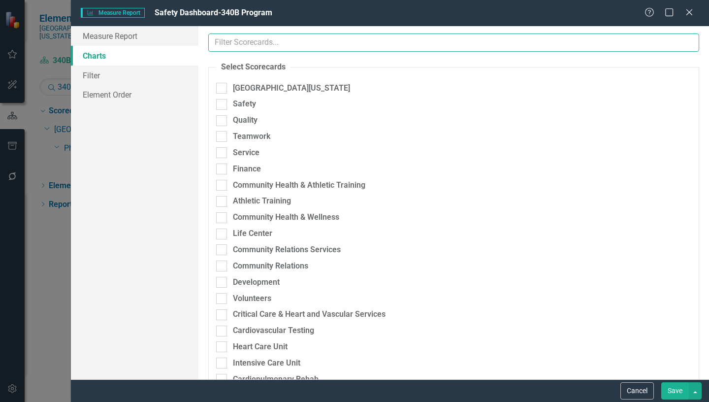
click at [270, 42] on input "text" at bounding box center [453, 42] width 491 height 18
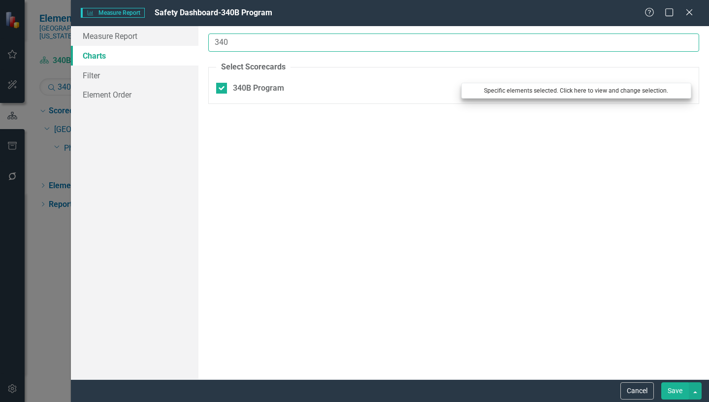
type input "340"
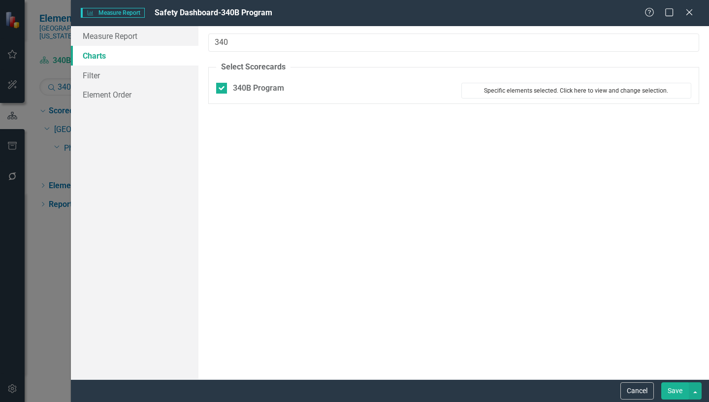
click at [520, 86] on button "Specific elements selected. Click here to view and change selection." at bounding box center [576, 91] width 230 height 16
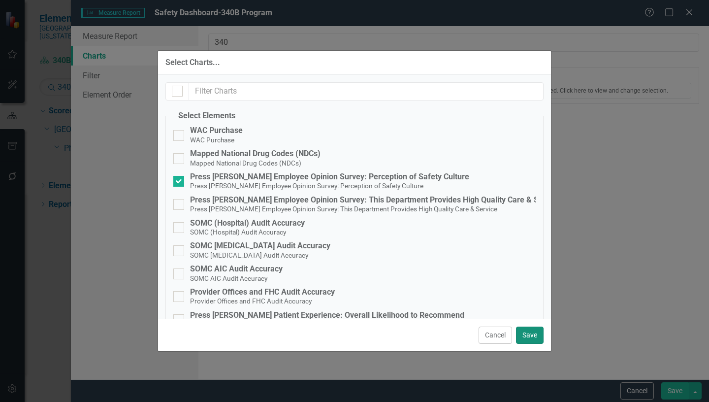
click at [530, 338] on button "Save" at bounding box center [530, 334] width 28 height 17
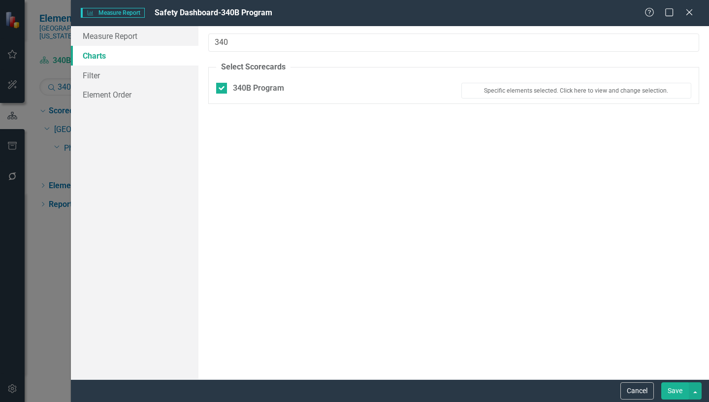
click at [679, 387] on button "Save" at bounding box center [675, 390] width 28 height 17
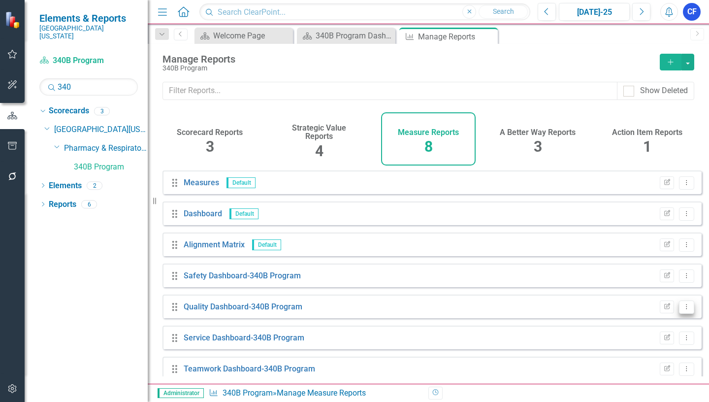
click at [682, 310] on icon "Dropdown Menu" at bounding box center [686, 306] width 8 height 6
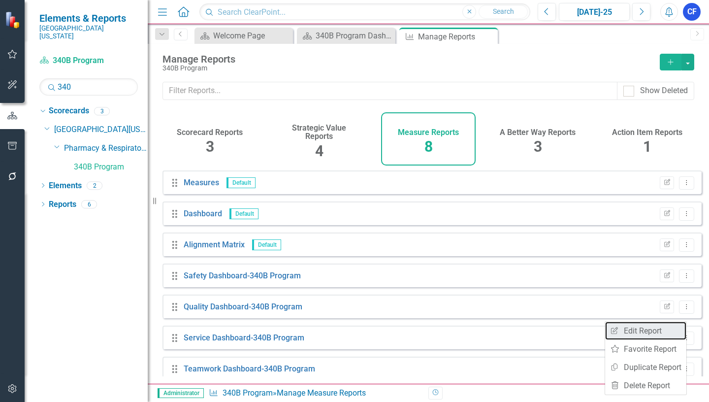
click at [652, 333] on link "Edit Report Edit Report" at bounding box center [645, 330] width 81 height 18
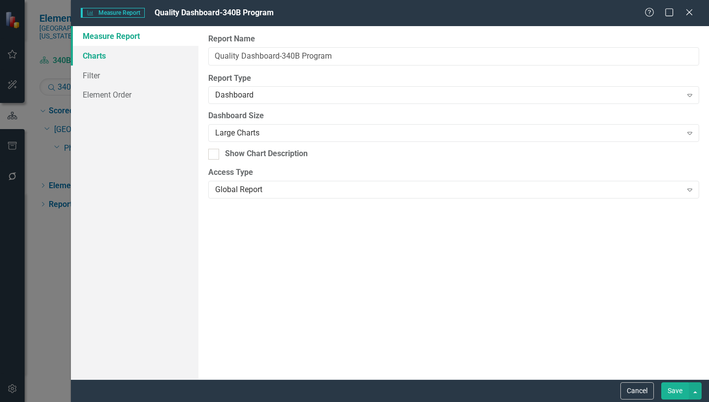
click at [105, 57] on link "Charts" at bounding box center [134, 56] width 127 height 20
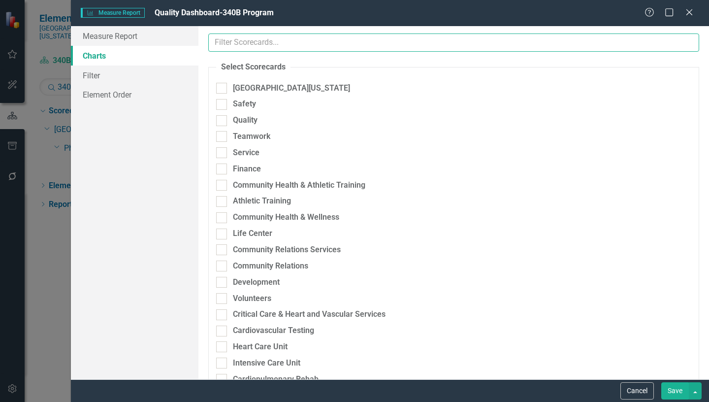
click at [266, 42] on input "text" at bounding box center [453, 42] width 491 height 18
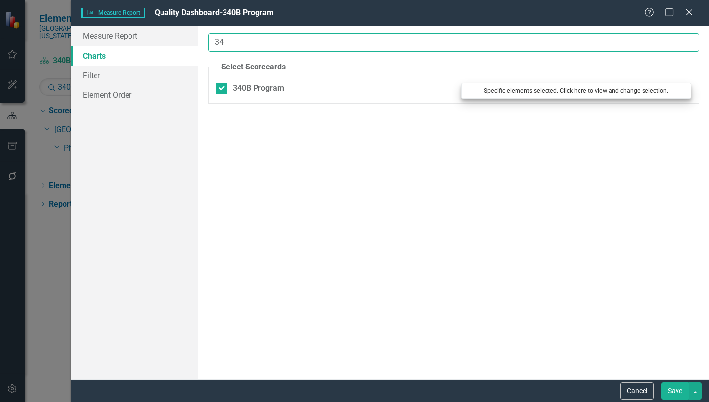
type input "34"
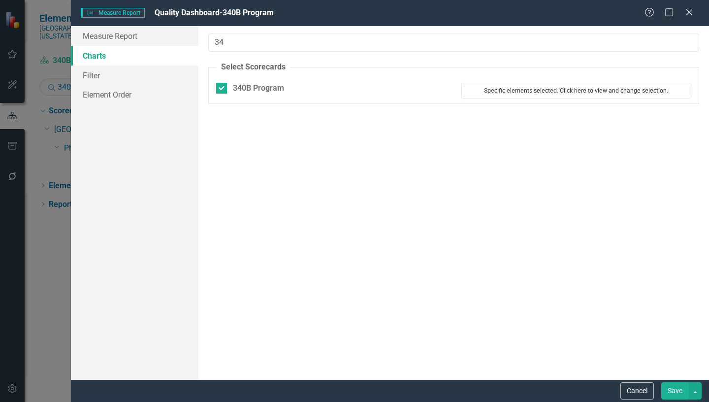
click at [579, 93] on button "Specific elements selected. Click here to view and change selection." at bounding box center [576, 91] width 230 height 16
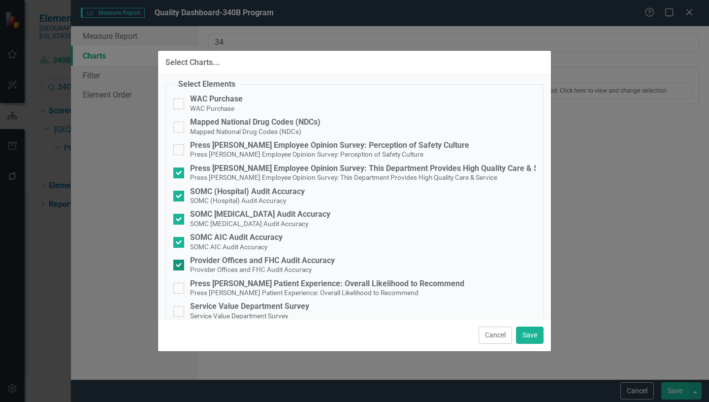
scroll to position [49, 0]
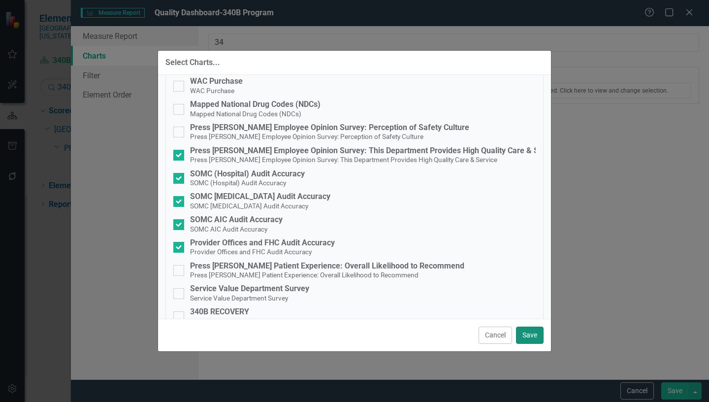
drag, startPoint x: 534, startPoint y: 334, endPoint x: 541, endPoint y: 338, distance: 7.3
click at [535, 334] on button "Save" at bounding box center [530, 334] width 28 height 17
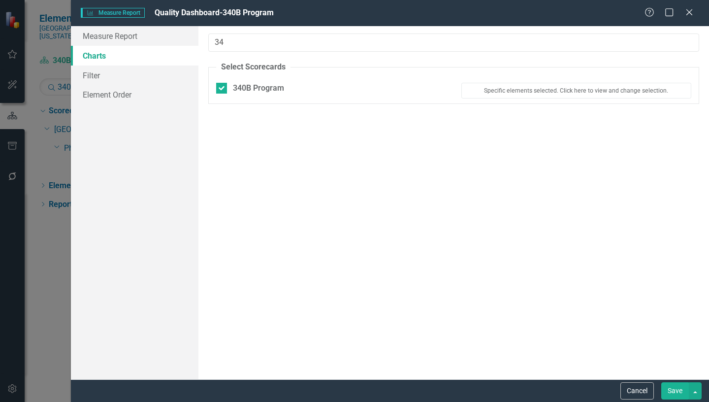
click at [676, 391] on button "Save" at bounding box center [675, 390] width 28 height 17
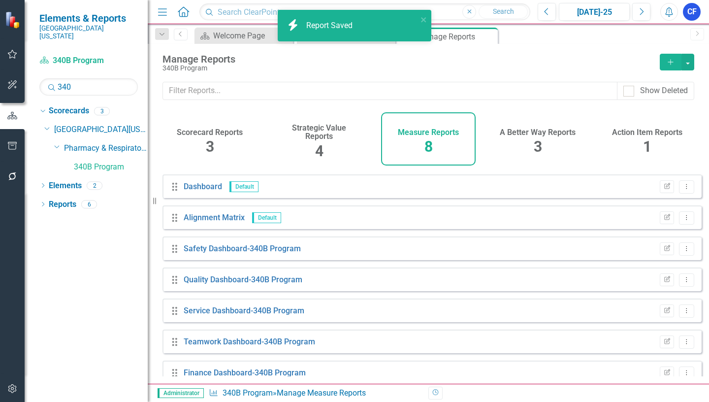
scroll to position [42, 0]
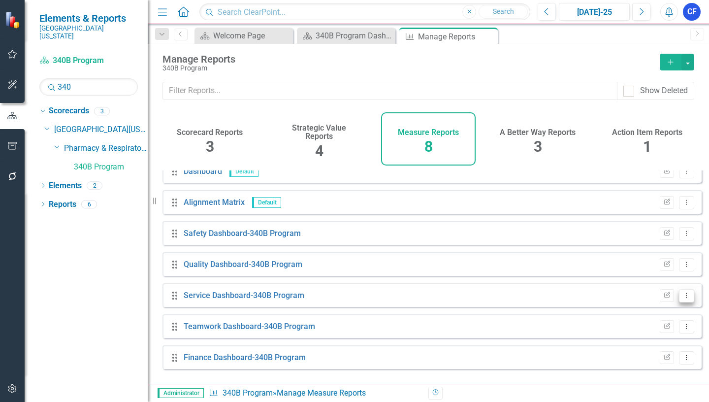
click at [682, 298] on icon "Dropdown Menu" at bounding box center [686, 295] width 8 height 6
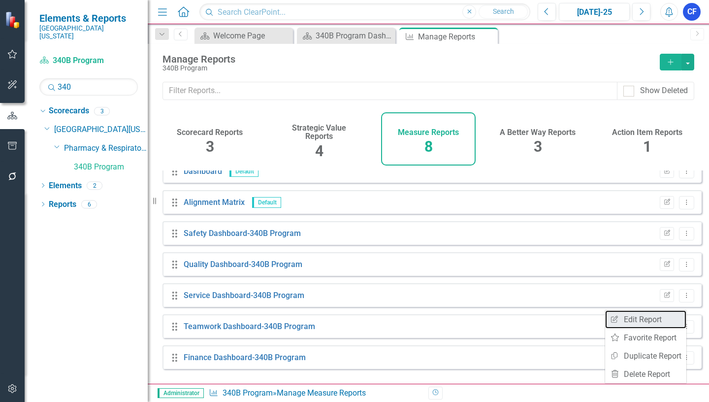
click at [653, 319] on link "Edit Report Edit Report" at bounding box center [645, 319] width 81 height 18
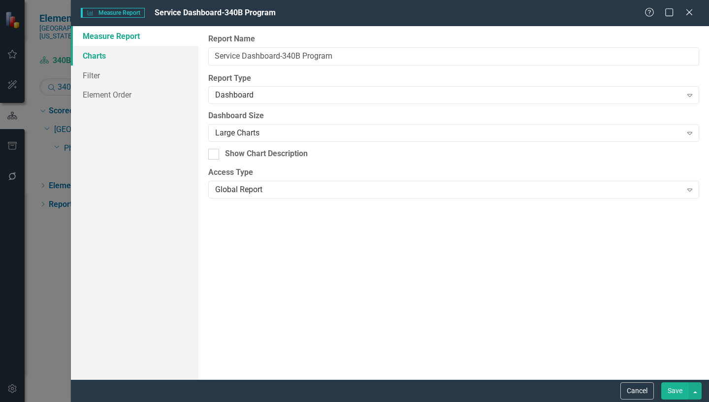
click at [93, 60] on link "Charts" at bounding box center [134, 56] width 127 height 20
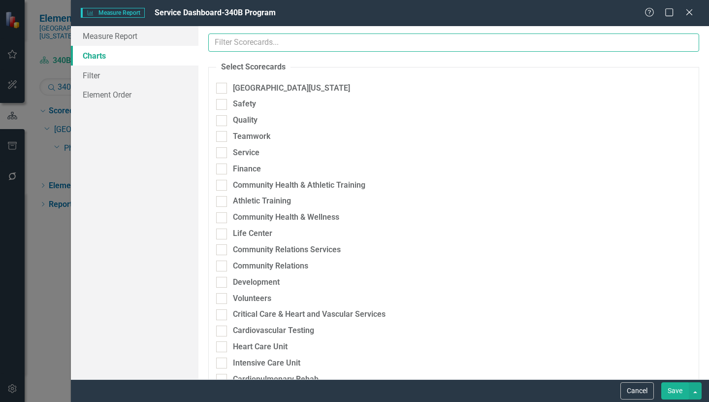
click at [248, 39] on input "text" at bounding box center [453, 42] width 491 height 18
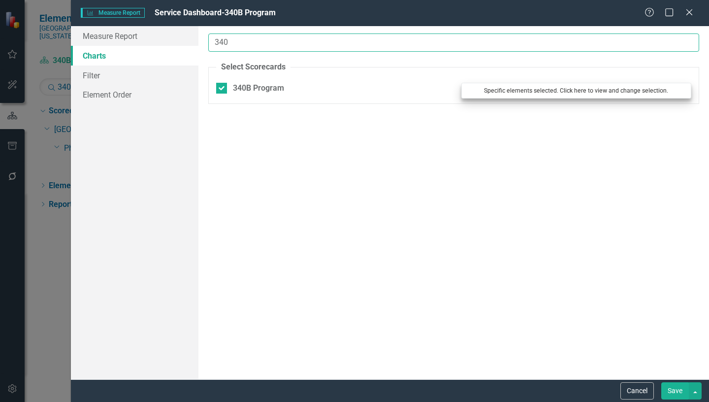
type input "340"
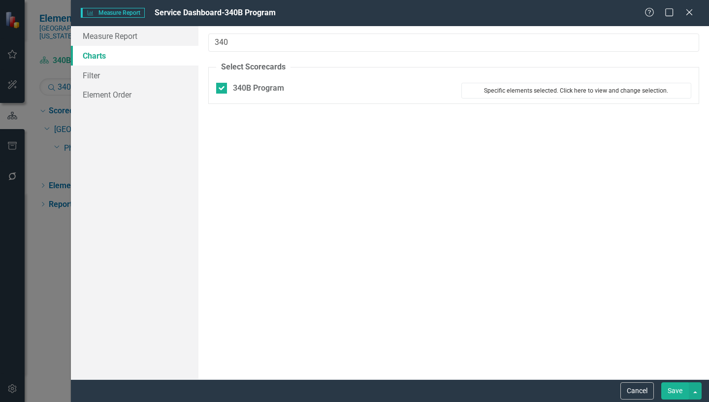
click at [542, 92] on button "Specific elements selected. Click here to view and change selection." at bounding box center [576, 91] width 230 height 16
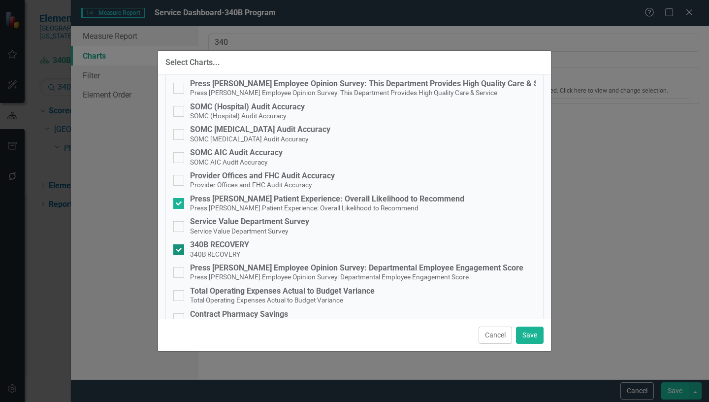
scroll to position [148, 0]
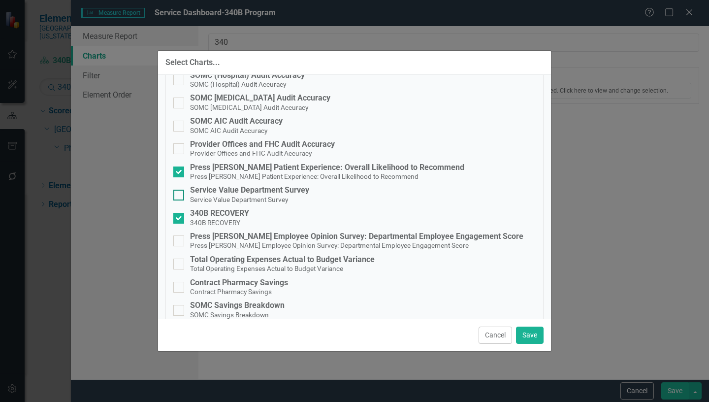
click at [179, 194] on input "Service Value Department Survey Service Value Department Survey" at bounding box center [176, 192] width 6 height 6
checkbox input "true"
click at [531, 331] on button "Save" at bounding box center [530, 334] width 28 height 17
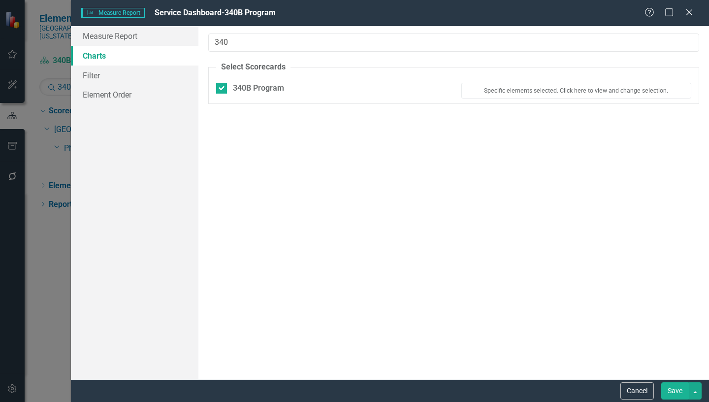
click at [674, 393] on button "Save" at bounding box center [675, 390] width 28 height 17
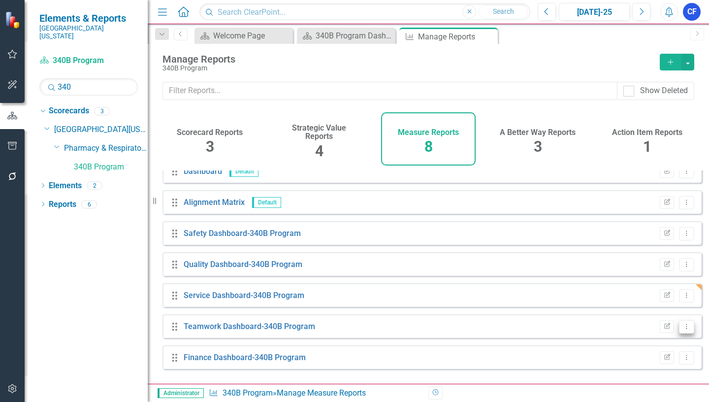
click at [682, 329] on icon "Dropdown Menu" at bounding box center [686, 326] width 8 height 6
click at [656, 261] on link "Edit Report Edit Report" at bounding box center [645, 263] width 81 height 18
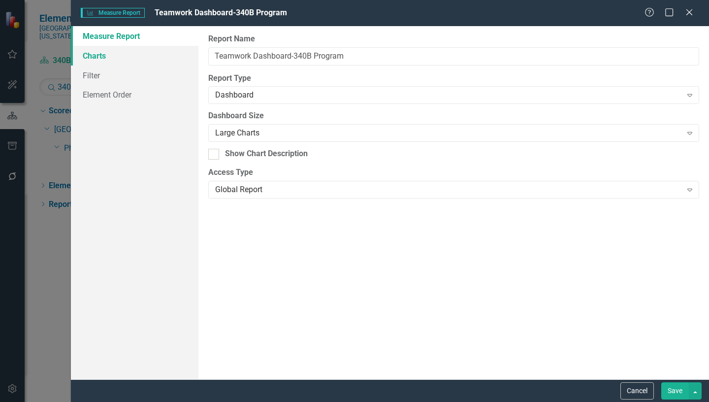
click at [96, 58] on link "Charts" at bounding box center [134, 56] width 127 height 20
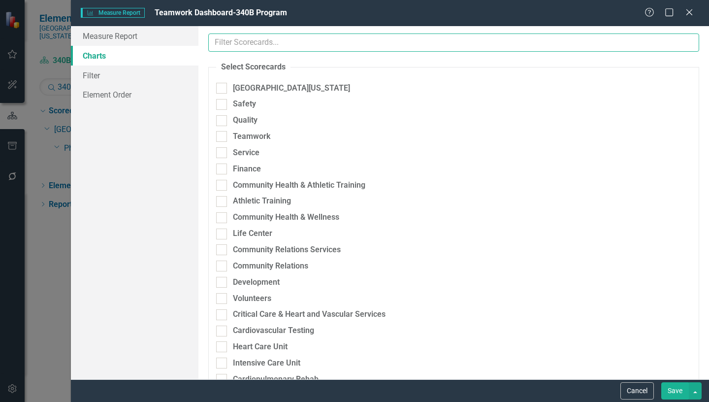
click at [256, 44] on input "text" at bounding box center [453, 42] width 491 height 18
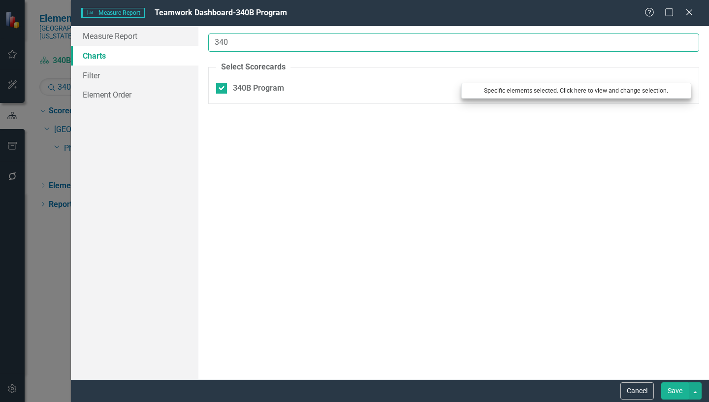
type input "340"
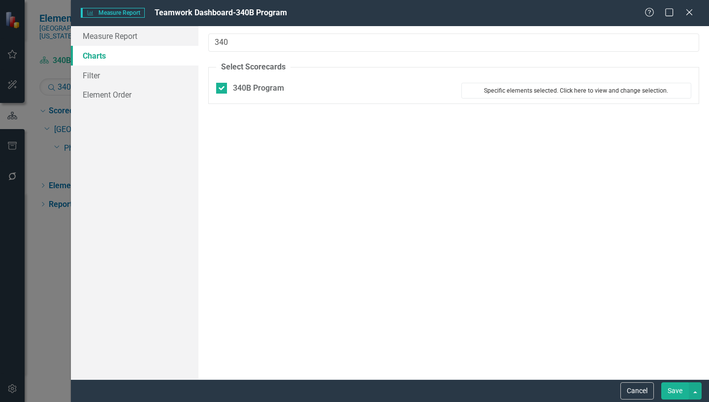
click at [549, 92] on button "Specific elements selected. Click here to view and change selection." at bounding box center [576, 91] width 230 height 16
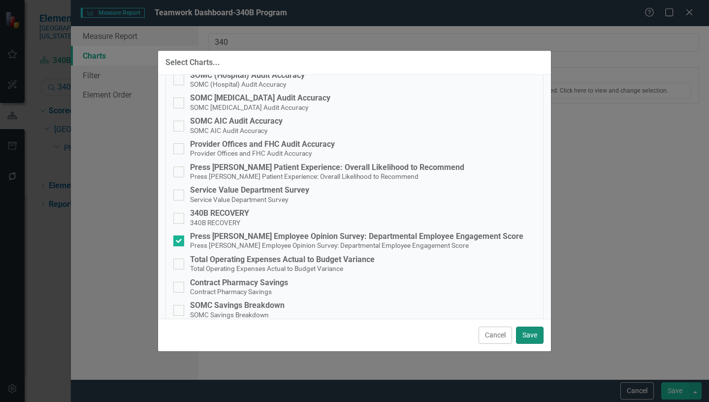
drag, startPoint x: 525, startPoint y: 337, endPoint x: 564, endPoint y: 352, distance: 42.7
click at [525, 336] on button "Save" at bounding box center [530, 334] width 28 height 17
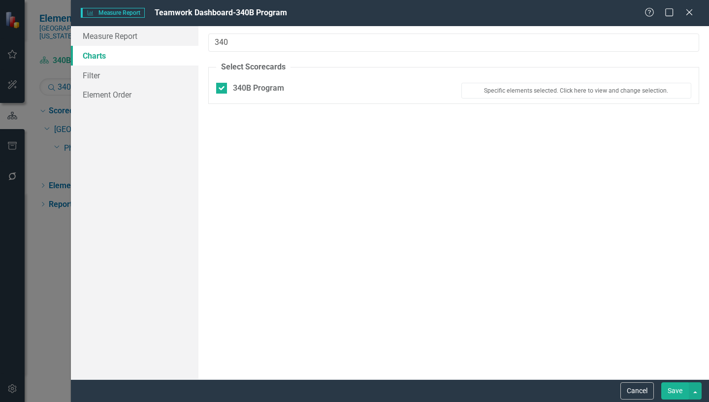
click at [677, 394] on button "Save" at bounding box center [675, 390] width 28 height 17
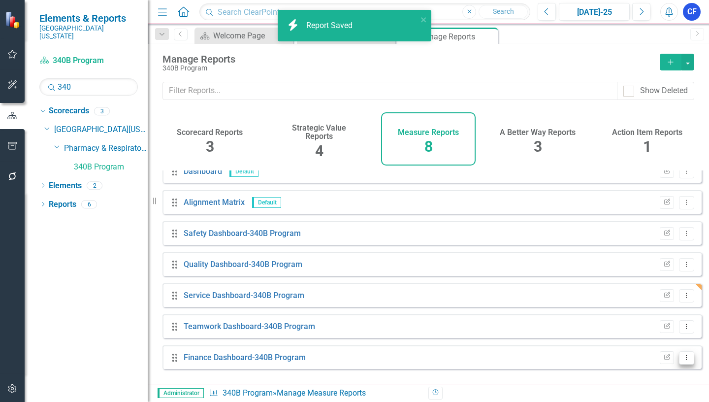
click at [680, 364] on button "Dropdown Menu" at bounding box center [686, 357] width 15 height 13
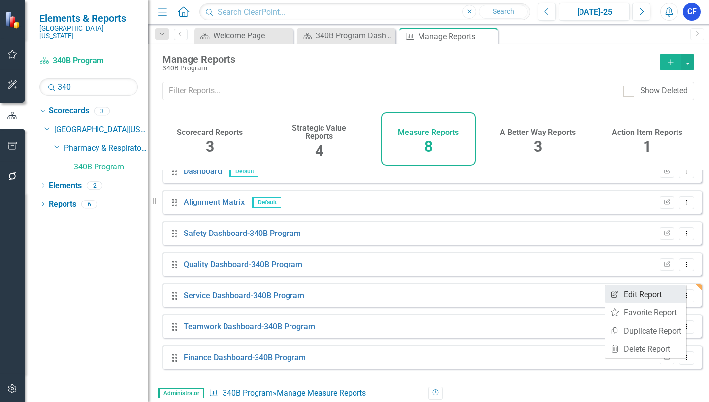
click at [647, 291] on link "Edit Report Edit Report" at bounding box center [645, 294] width 81 height 18
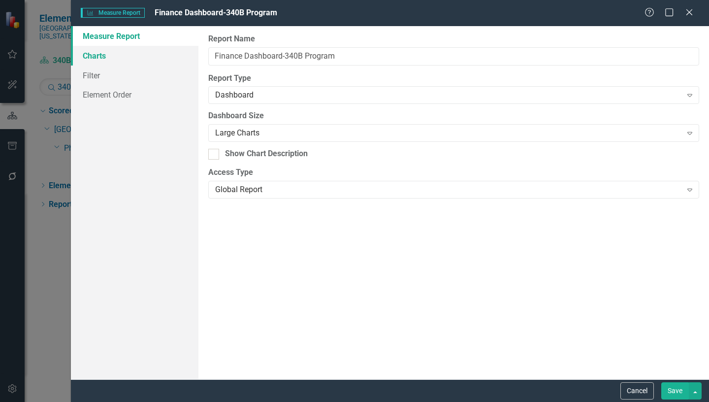
click at [103, 56] on link "Charts" at bounding box center [134, 56] width 127 height 20
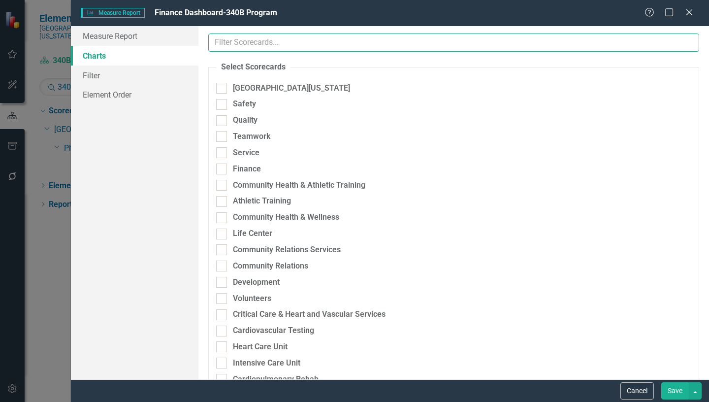
click at [279, 45] on input "text" at bounding box center [453, 42] width 491 height 18
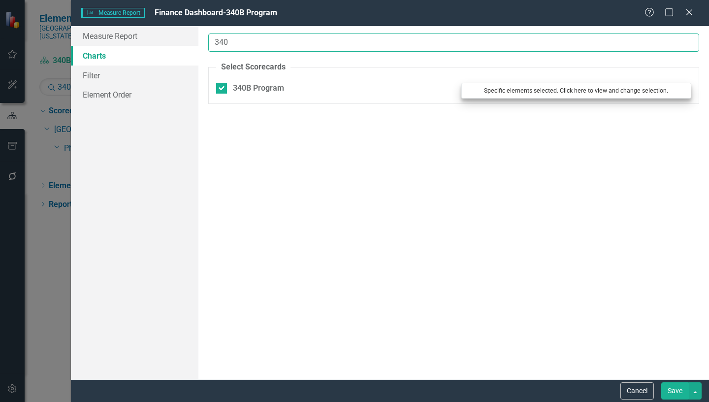
type input "340"
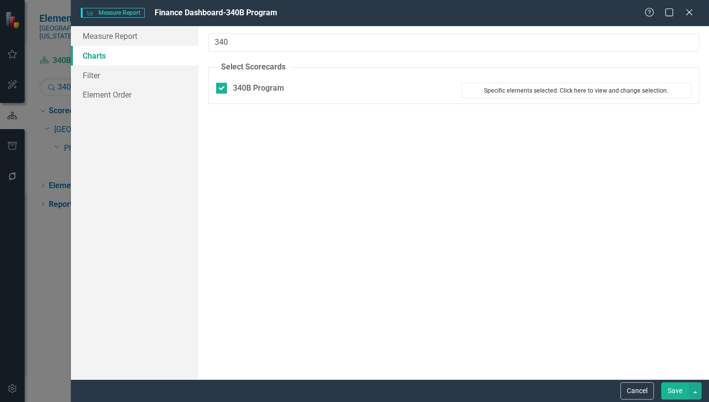
click at [563, 91] on button "Specific elements selected. Click here to view and change selection." at bounding box center [576, 91] width 230 height 16
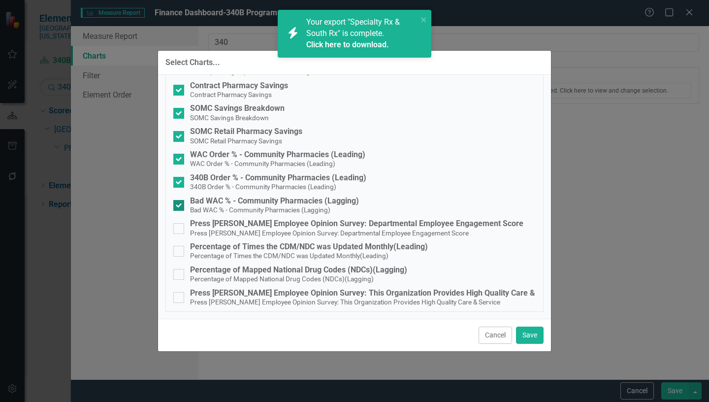
scroll to position [345, 0]
click at [535, 338] on button "Save" at bounding box center [530, 334] width 28 height 17
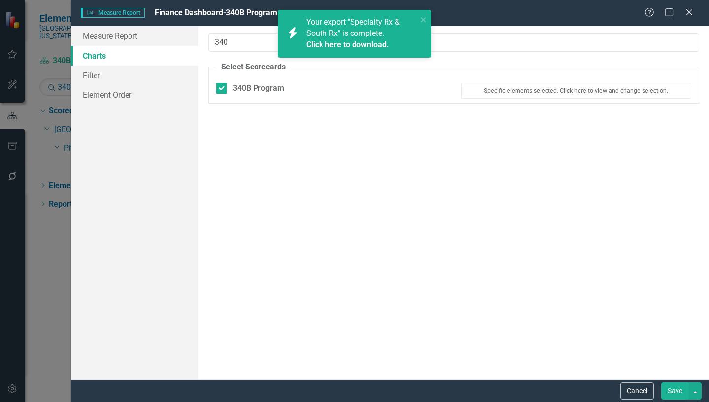
click at [673, 392] on button "Save" at bounding box center [675, 390] width 28 height 17
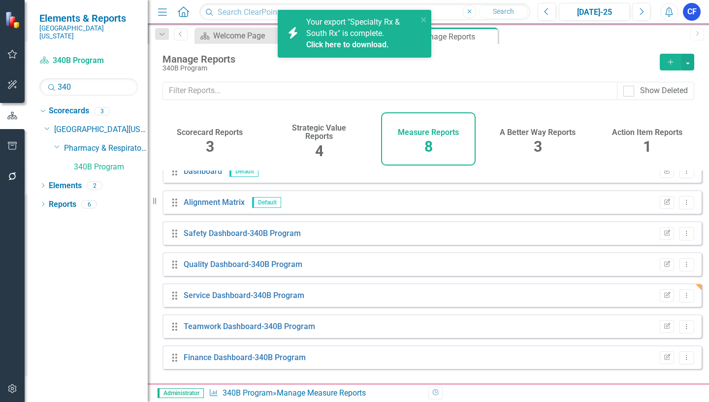
click at [363, 43] on link "Click here to download." at bounding box center [347, 44] width 83 height 9
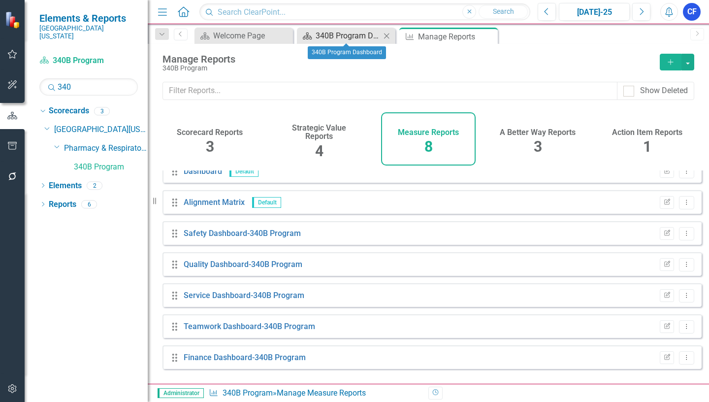
click at [350, 36] on div "340B Program Dashboard" at bounding box center [347, 36] width 65 height 12
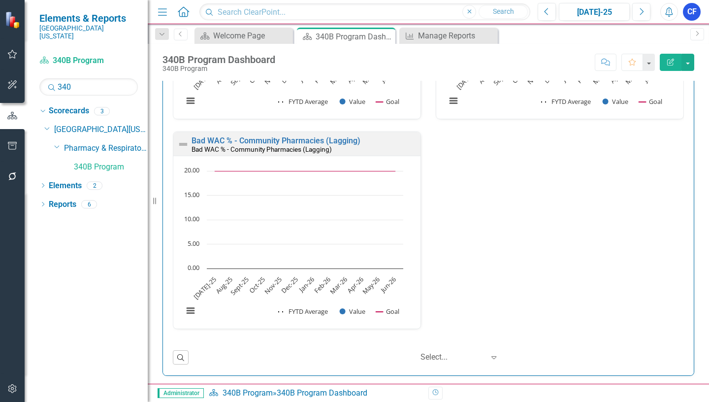
scroll to position [2369, 0]
drag, startPoint x: 74, startPoint y: 79, endPoint x: 58, endPoint y: 79, distance: 16.2
click at [58, 79] on input "340" at bounding box center [88, 86] width 98 height 17
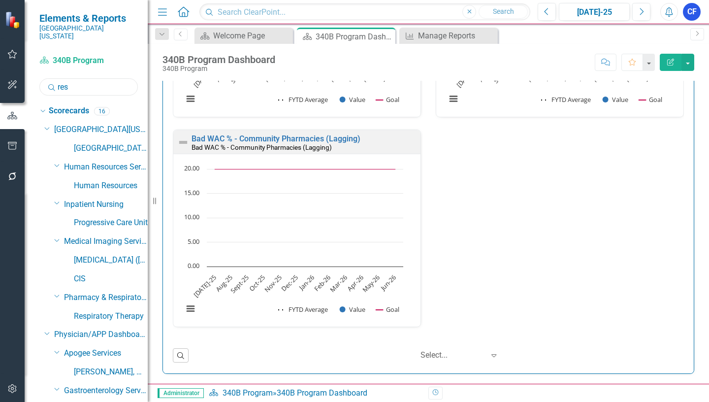
type input "resp"
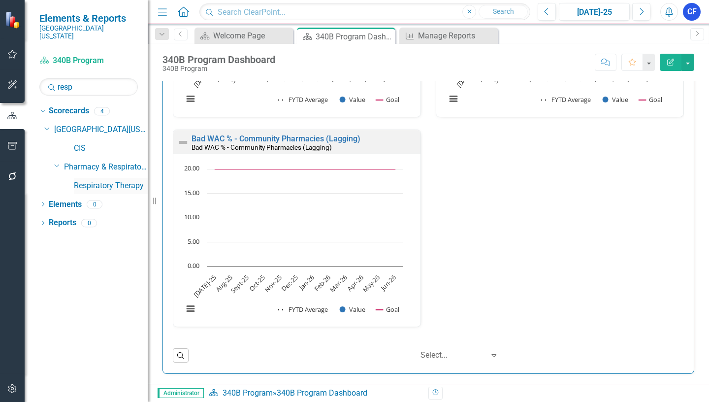
click at [119, 180] on link "Respiratory Therapy" at bounding box center [111, 185] width 74 height 11
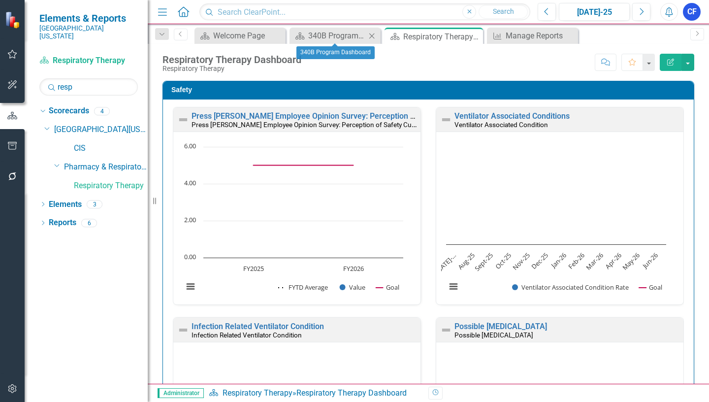
click at [372, 36] on icon "Close" at bounding box center [372, 36] width 10 height 8
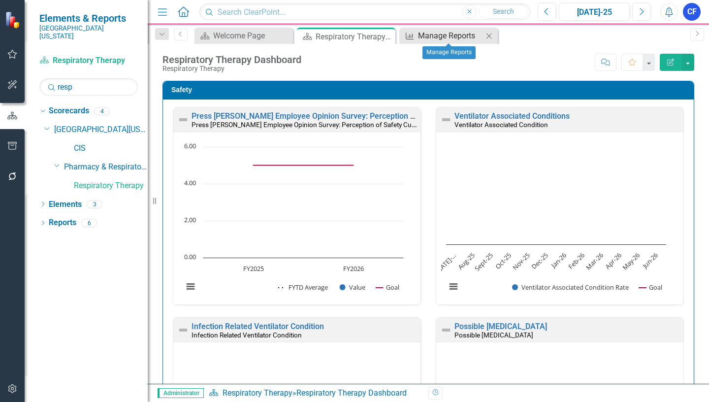
click at [466, 35] on div "Manage Reports" at bounding box center [450, 36] width 65 height 12
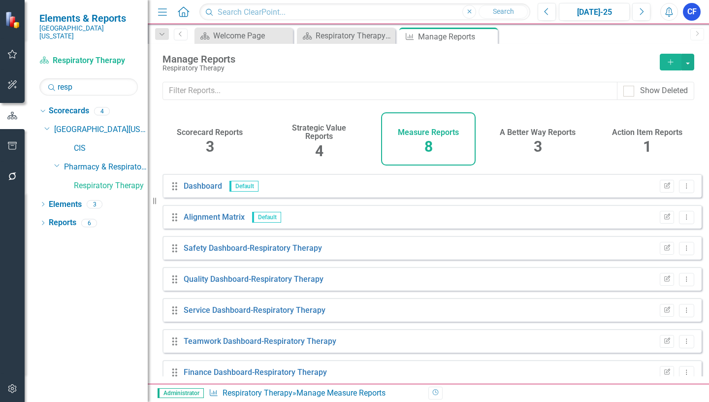
scroll to position [42, 0]
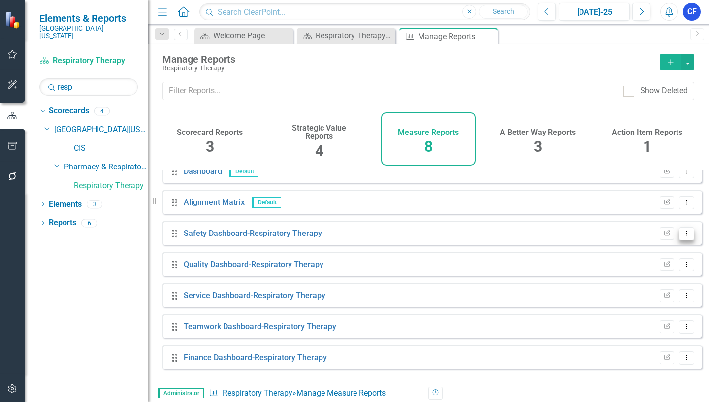
click at [682, 236] on icon "Dropdown Menu" at bounding box center [686, 233] width 8 height 6
click at [651, 254] on link "Edit Report Edit Report" at bounding box center [645, 257] width 81 height 18
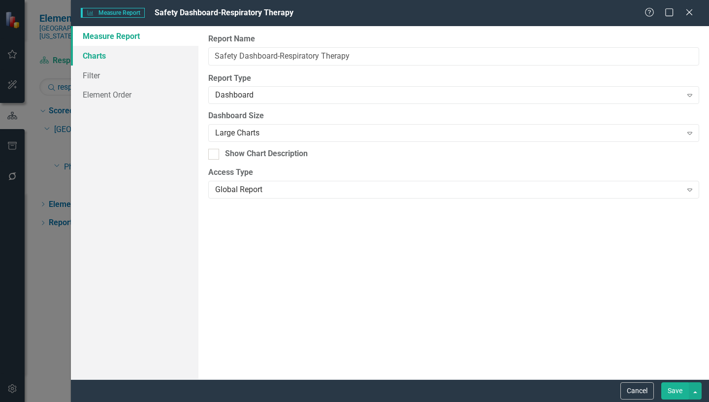
click at [112, 57] on link "Charts" at bounding box center [134, 56] width 127 height 20
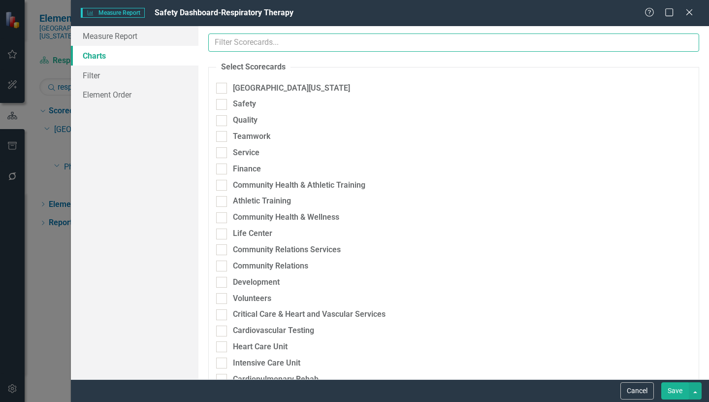
click at [228, 41] on input "text" at bounding box center [453, 42] width 491 height 18
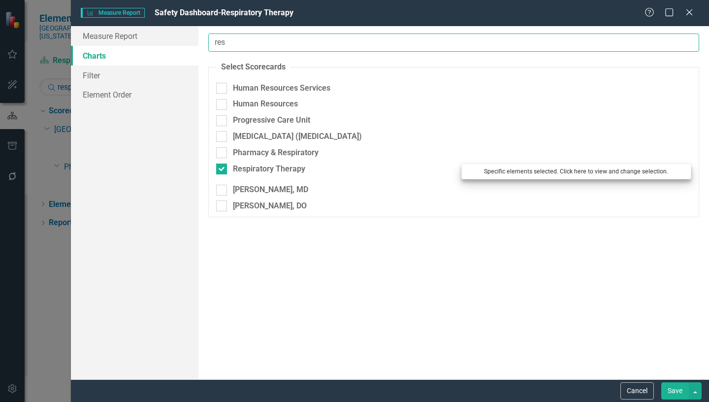
type input "res"
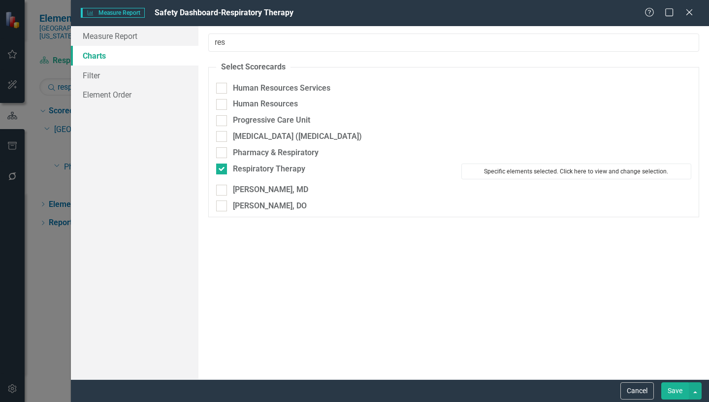
click at [593, 170] on button "Specific elements selected. Click here to view and change selection." at bounding box center [576, 171] width 230 height 16
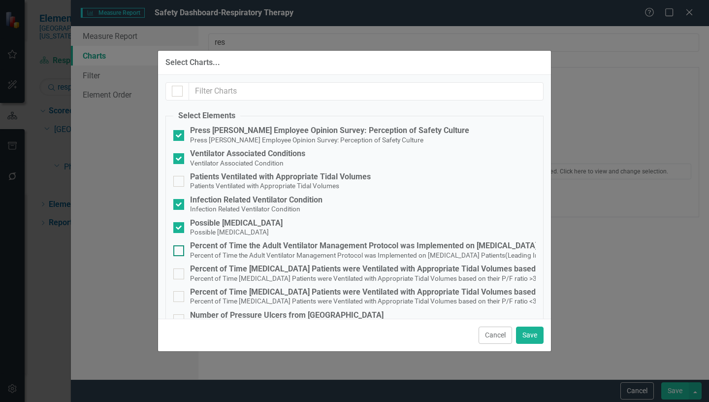
click at [176, 249] on input "Percent of Time the Adult Ventilator Management Protocol was Implemented on [ME…" at bounding box center [176, 248] width 6 height 6
checkbox input "true"
click at [176, 273] on input "Percent of Time [MEDICAL_DATA] Patients were Ventilated with Appropriate Tidal …" at bounding box center [176, 271] width 6 height 6
checkbox input "true"
click at [179, 296] on input "Percent of Time [MEDICAL_DATA] Patients were Ventilated with Appropriate Tidal …" at bounding box center [176, 294] width 6 height 6
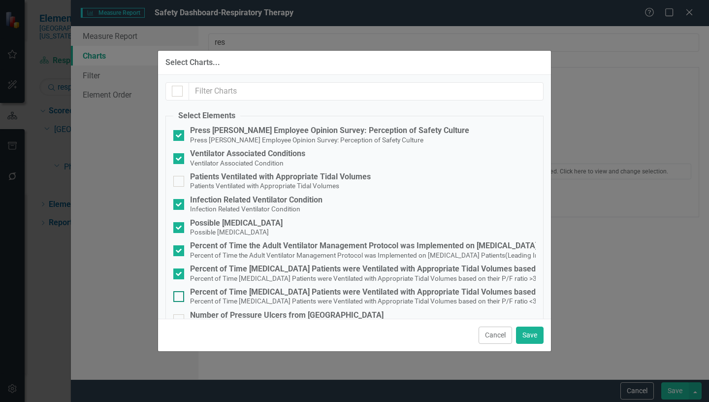
checkbox input "true"
click at [526, 334] on button "Save" at bounding box center [530, 334] width 28 height 17
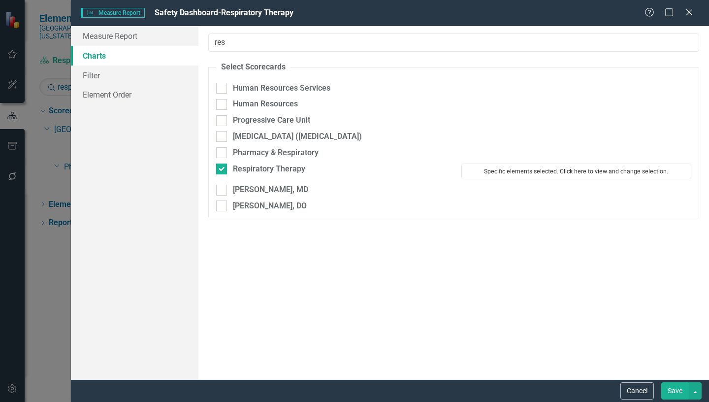
click at [555, 172] on button "Specific elements selected. Click here to view and change selection." at bounding box center [576, 171] width 230 height 16
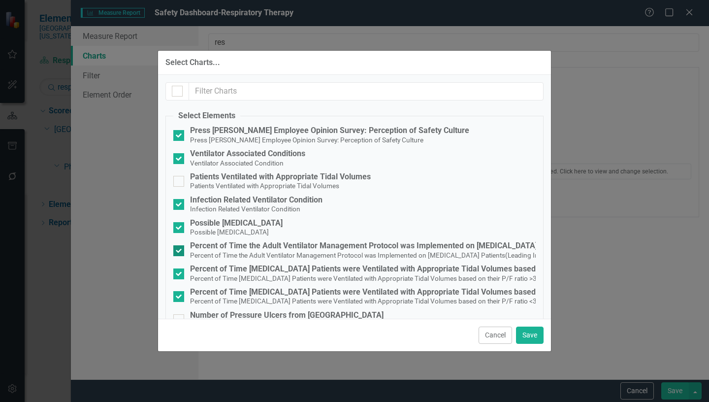
click at [178, 247] on input "Percent of Time the Adult Ventilator Management Protocol was Implemented on [ME…" at bounding box center [176, 248] width 6 height 6
checkbox input "false"
click at [175, 271] on input "Percent of Time [MEDICAL_DATA] Patients were Ventilated with Appropriate Tidal …" at bounding box center [176, 271] width 6 height 6
checkbox input "false"
click at [176, 296] on input "Percent of Time [MEDICAL_DATA] Patients were Ventilated with Appropriate Tidal …" at bounding box center [176, 294] width 6 height 6
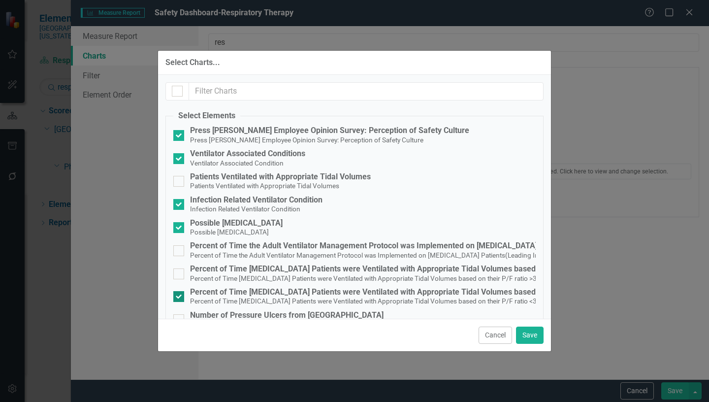
checkbox input "false"
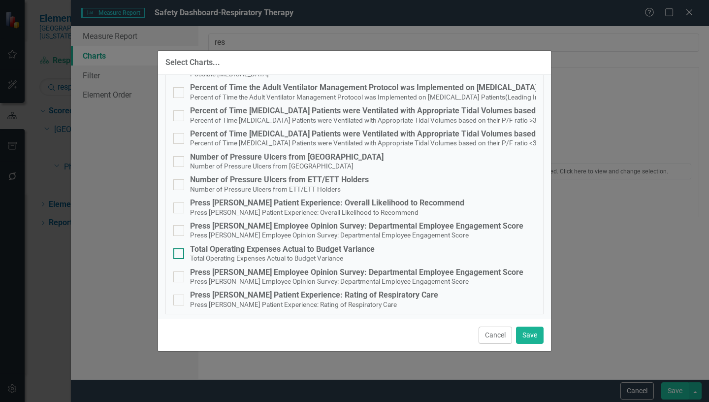
scroll to position [161, 0]
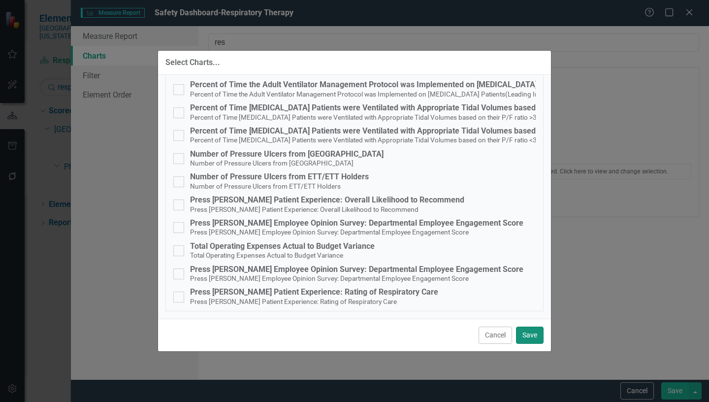
click at [527, 337] on button "Save" at bounding box center [530, 334] width 28 height 17
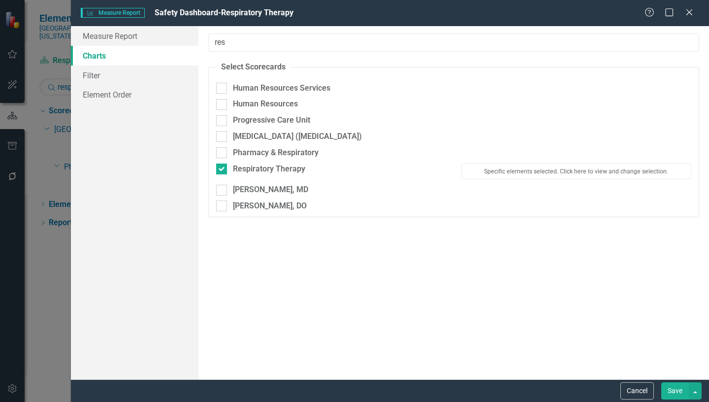
click at [669, 389] on button "Save" at bounding box center [675, 390] width 28 height 17
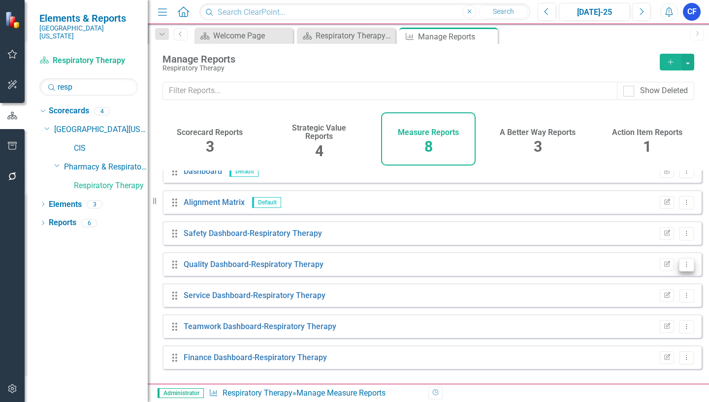
click at [682, 267] on icon "Dropdown Menu" at bounding box center [686, 264] width 8 height 6
click at [643, 290] on link "Edit Report Edit Report" at bounding box center [645, 288] width 81 height 18
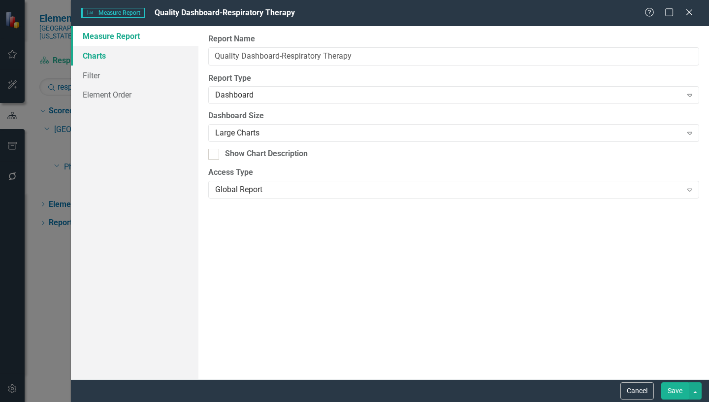
click at [96, 58] on link "Charts" at bounding box center [134, 56] width 127 height 20
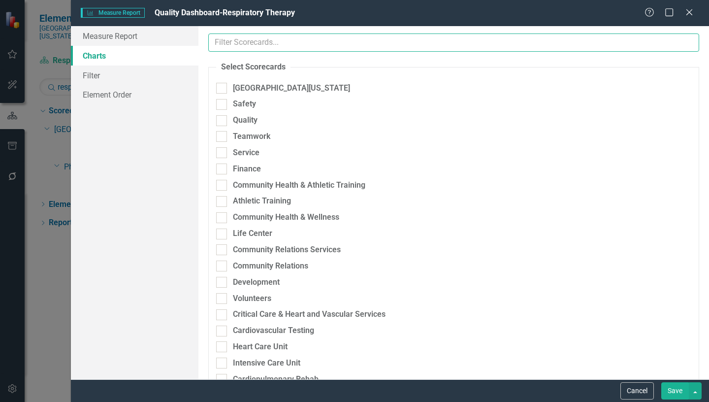
click at [254, 43] on input "text" at bounding box center [453, 42] width 491 height 18
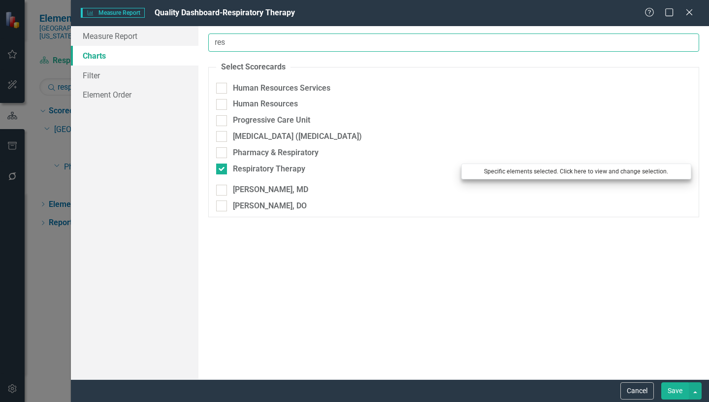
type input "res"
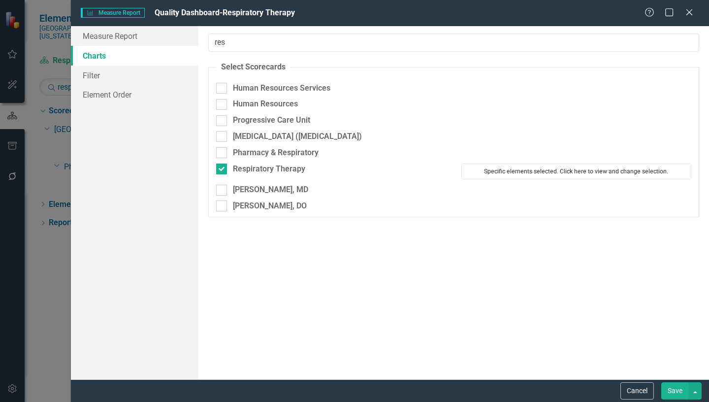
click at [542, 169] on button "Specific elements selected. Click here to view and change selection." at bounding box center [576, 171] width 230 height 16
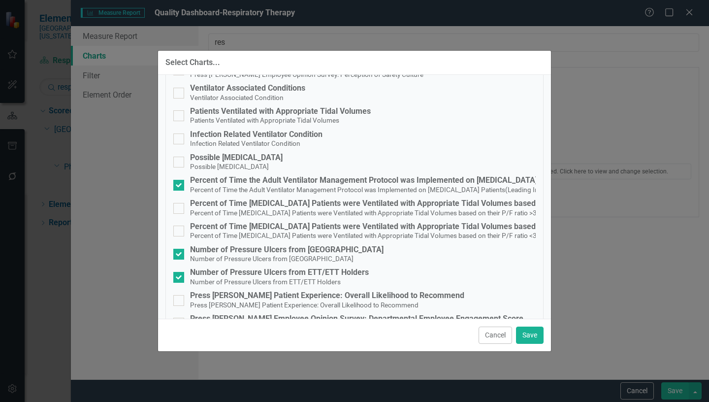
scroll to position [98, 0]
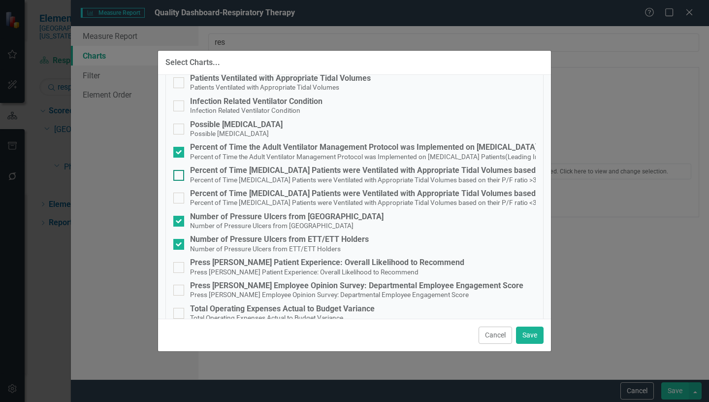
click at [180, 176] on div at bounding box center [178, 175] width 11 height 11
click at [180, 176] on input "Percent of Time ICU Patients were Ventilated with Appropriate Tidal Volumes bas…" at bounding box center [176, 173] width 6 height 6
checkbox input "true"
click at [178, 196] on input "Percent of Time ICU Patients were Ventilated with Appropriate Tidal Volumes bas…" at bounding box center [176, 195] width 6 height 6
checkbox input "true"
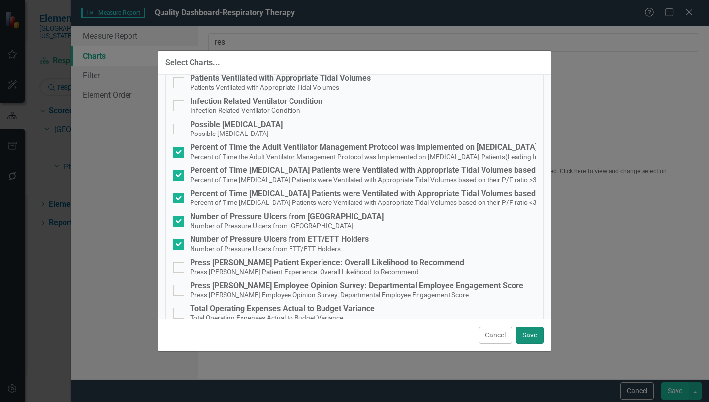
click at [533, 337] on button "Save" at bounding box center [530, 334] width 28 height 17
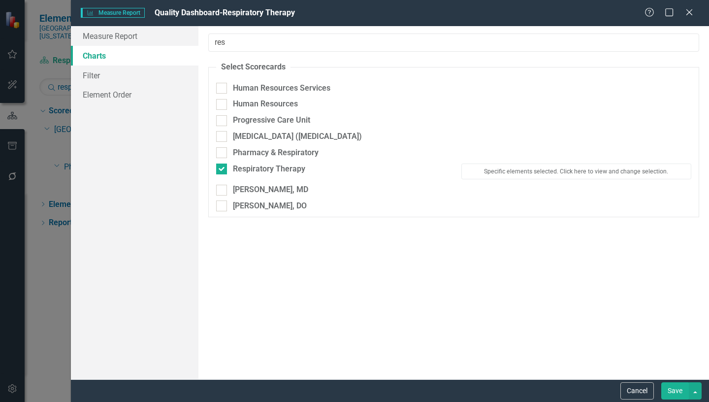
click at [674, 394] on button "Save" at bounding box center [675, 390] width 28 height 17
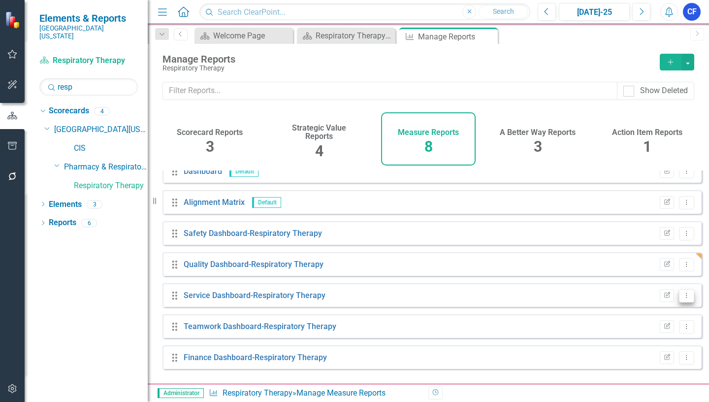
click at [682, 298] on icon "Dropdown Menu" at bounding box center [686, 295] width 8 height 6
click at [639, 318] on link "Edit Report Edit Report" at bounding box center [645, 319] width 81 height 18
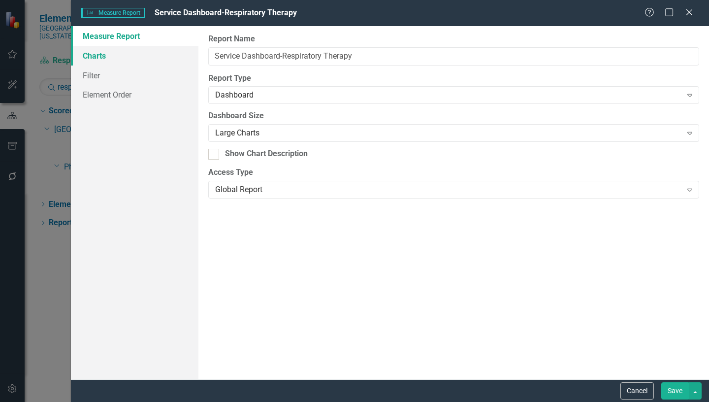
click at [94, 58] on link "Charts" at bounding box center [134, 56] width 127 height 20
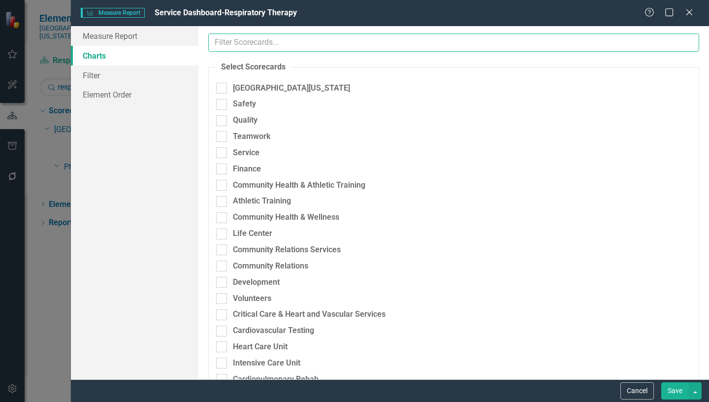
click at [305, 39] on input "text" at bounding box center [453, 42] width 491 height 18
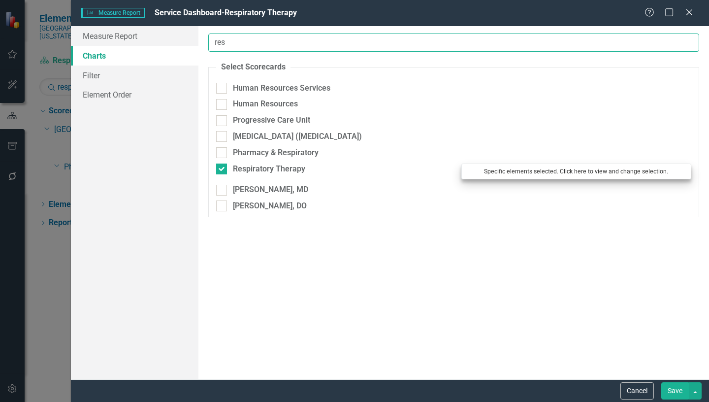
type input "res"
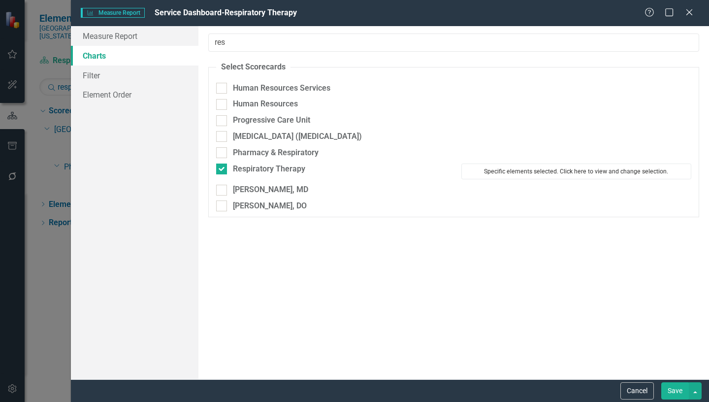
click at [534, 171] on button "Specific elements selected. Click here to view and change selection." at bounding box center [576, 171] width 230 height 16
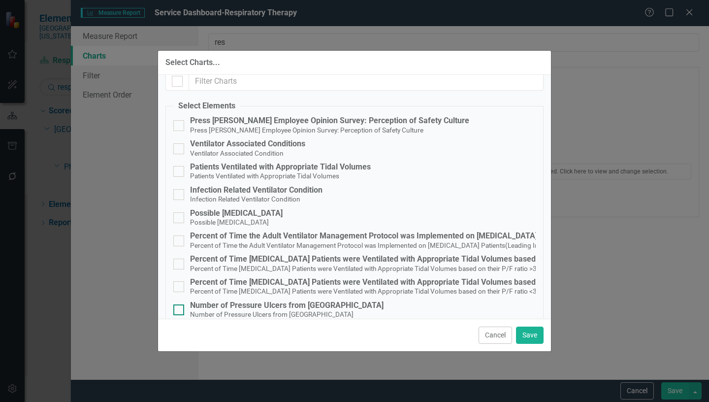
scroll to position [0, 0]
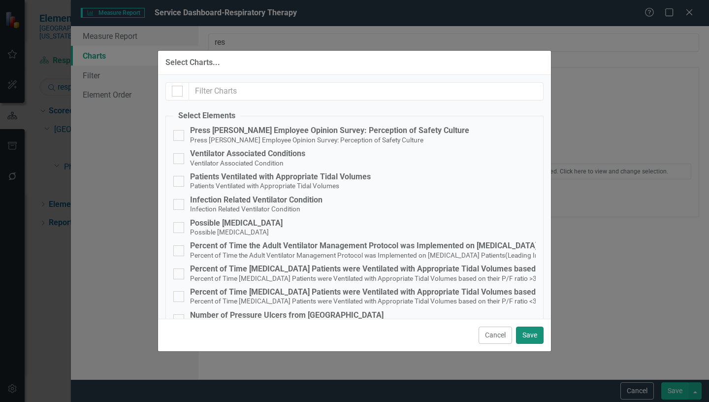
click at [531, 338] on button "Save" at bounding box center [530, 334] width 28 height 17
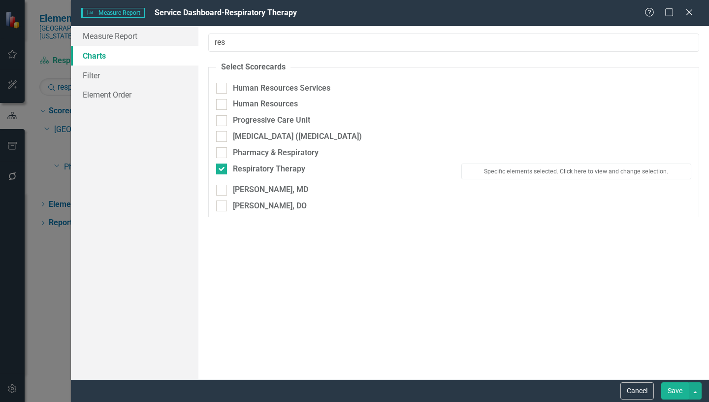
click at [675, 395] on button "Save" at bounding box center [675, 390] width 28 height 17
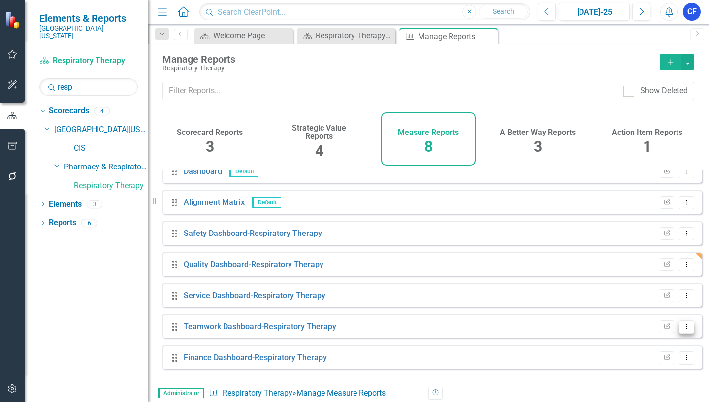
click at [682, 329] on icon "Dropdown Menu" at bounding box center [686, 326] width 8 height 6
click at [653, 262] on link "Edit Report Edit Report" at bounding box center [645, 263] width 81 height 18
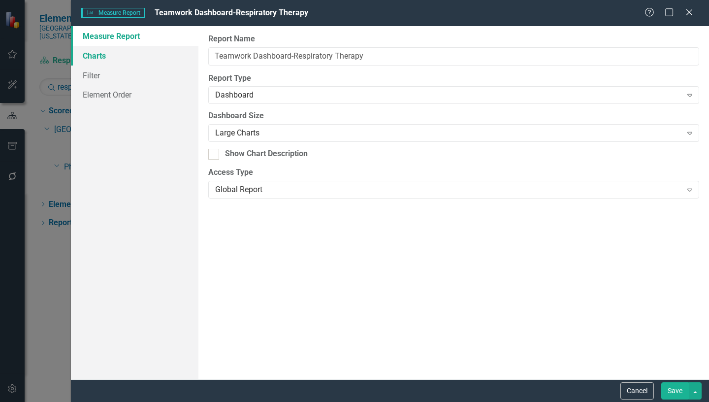
click at [106, 54] on link "Charts" at bounding box center [134, 56] width 127 height 20
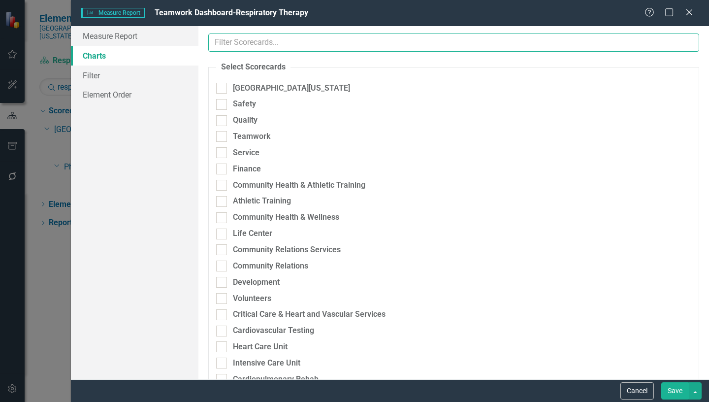
click at [292, 43] on input "text" at bounding box center [453, 42] width 491 height 18
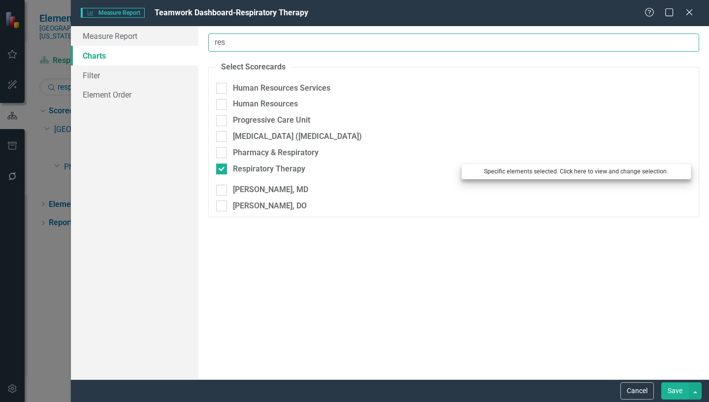
type input "res"
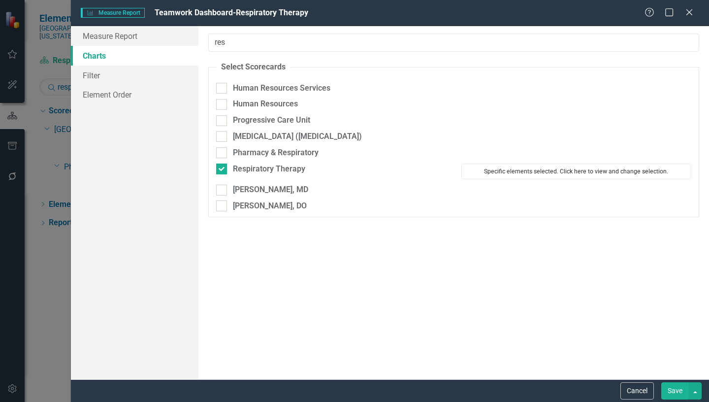
click at [579, 170] on button "Specific elements selected. Click here to view and change selection." at bounding box center [576, 171] width 230 height 16
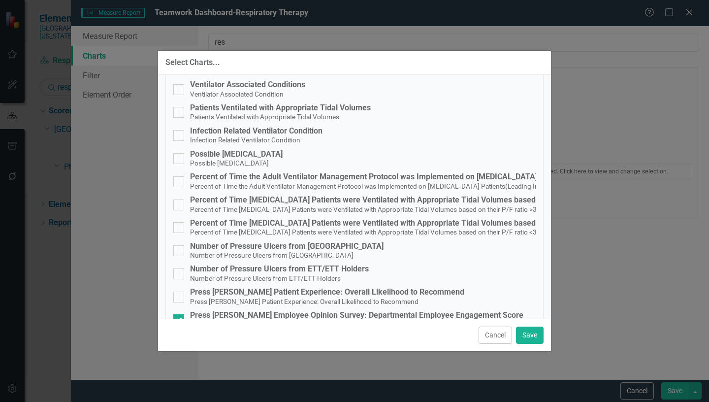
scroll to position [161, 0]
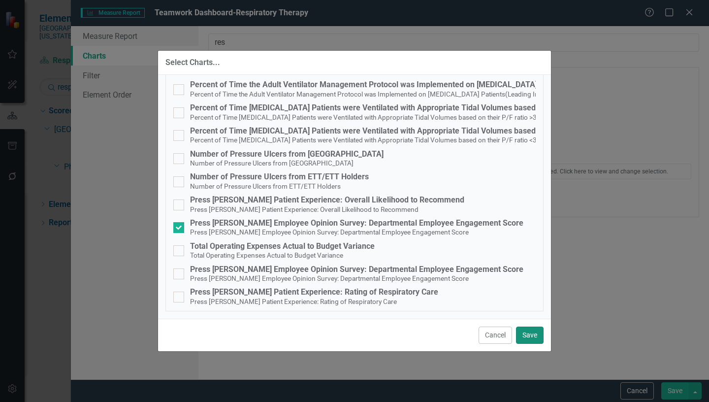
click at [523, 333] on button "Save" at bounding box center [530, 334] width 28 height 17
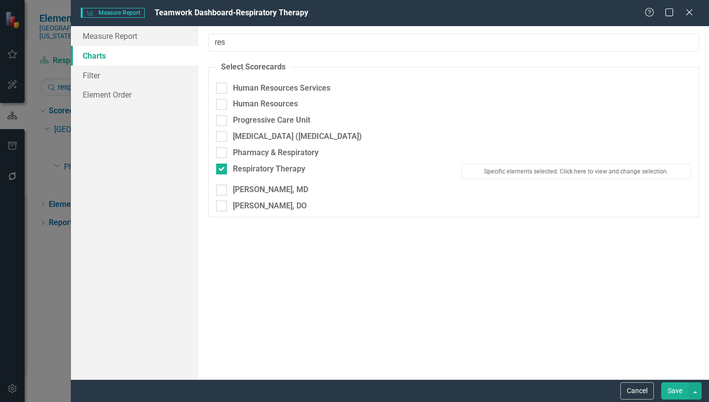
click at [683, 388] on button "Save" at bounding box center [675, 390] width 28 height 17
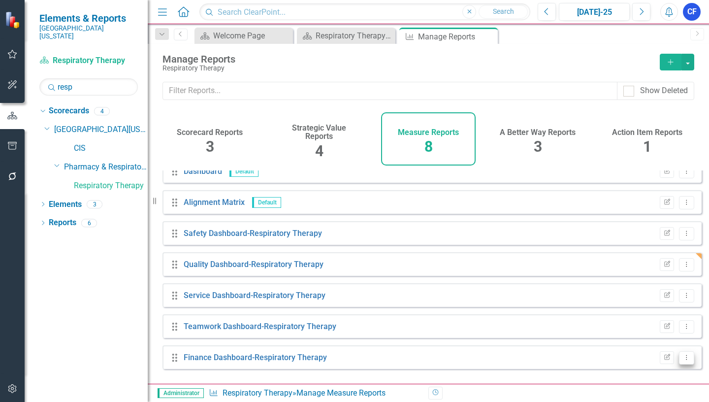
click at [682, 360] on icon "Dropdown Menu" at bounding box center [686, 357] width 8 height 6
click at [651, 293] on link "Edit Report Edit Report" at bounding box center [645, 294] width 81 height 18
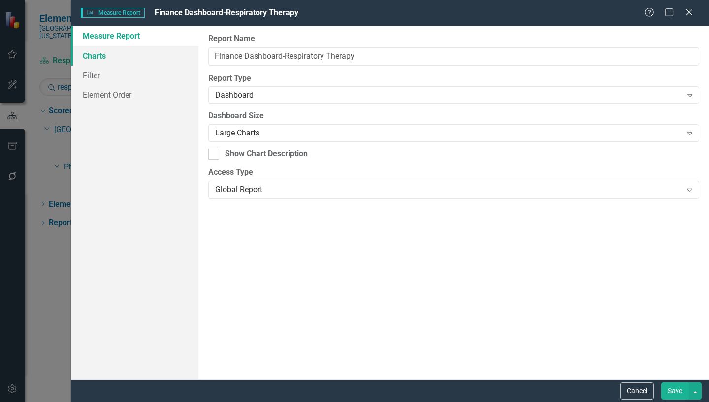
click at [96, 57] on link "Charts" at bounding box center [134, 56] width 127 height 20
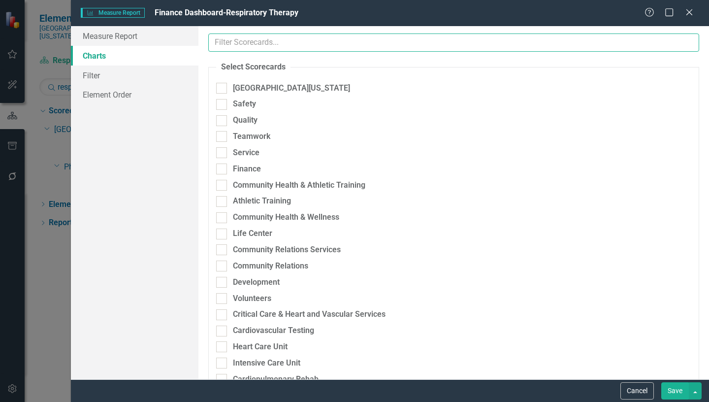
click at [283, 42] on input "text" at bounding box center [453, 42] width 491 height 18
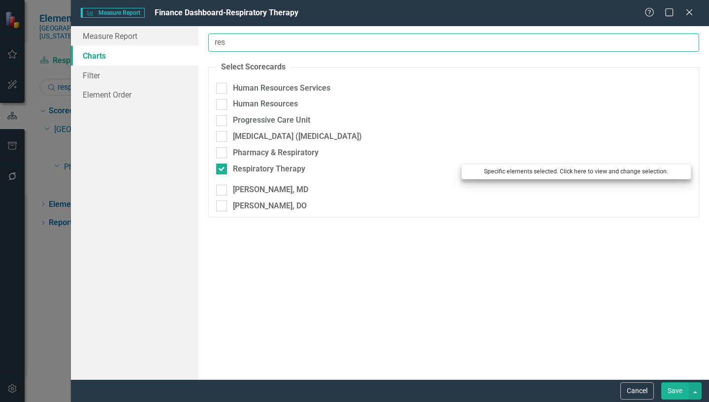
type input "res"
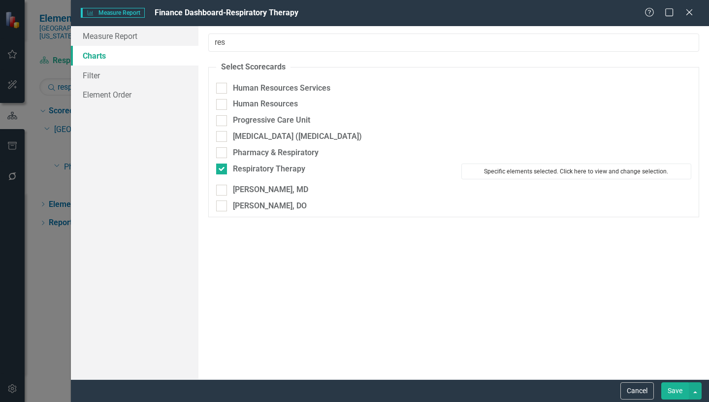
click at [535, 172] on button "Specific elements selected. Click here to view and change selection." at bounding box center [576, 171] width 230 height 16
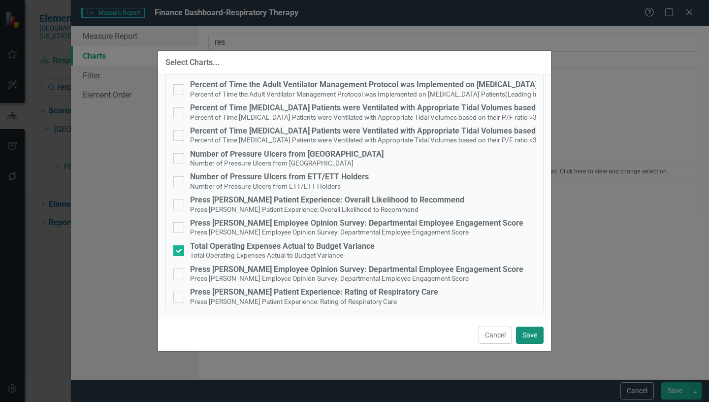
click at [529, 337] on button "Save" at bounding box center [530, 334] width 28 height 17
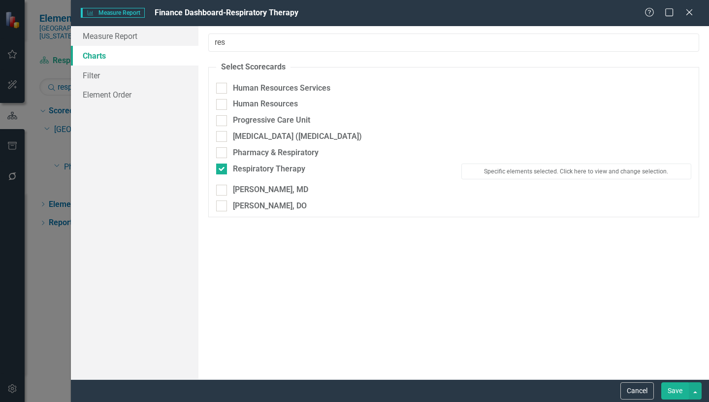
click at [671, 389] on button "Save" at bounding box center [675, 390] width 28 height 17
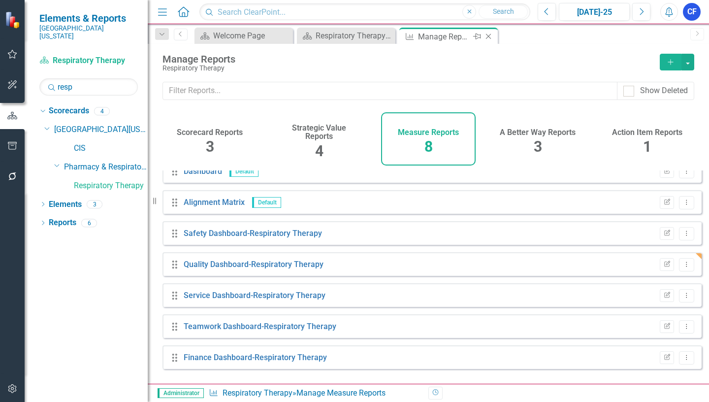
click at [488, 36] on icon at bounding box center [488, 36] width 5 height 5
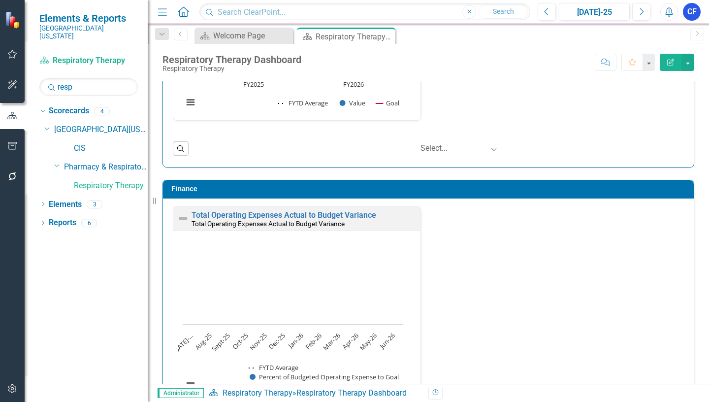
scroll to position [1673, 0]
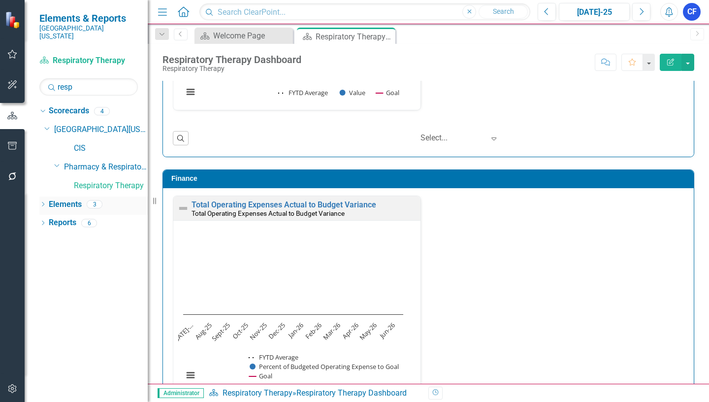
click at [74, 199] on link "Elements" at bounding box center [65, 204] width 33 height 11
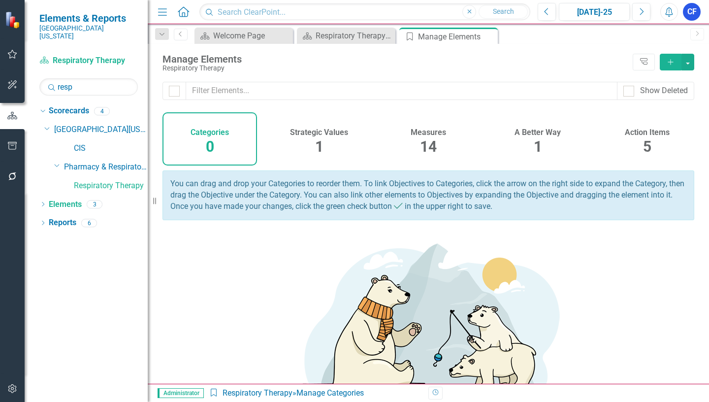
click at [424, 134] on h4 "Measures" at bounding box center [427, 132] width 35 height 9
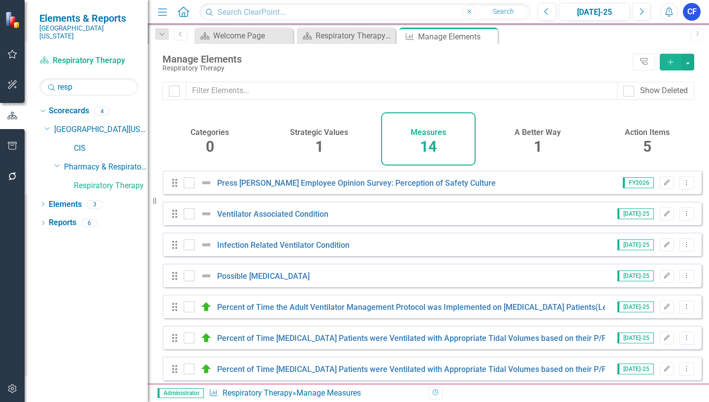
scroll to position [49, 0]
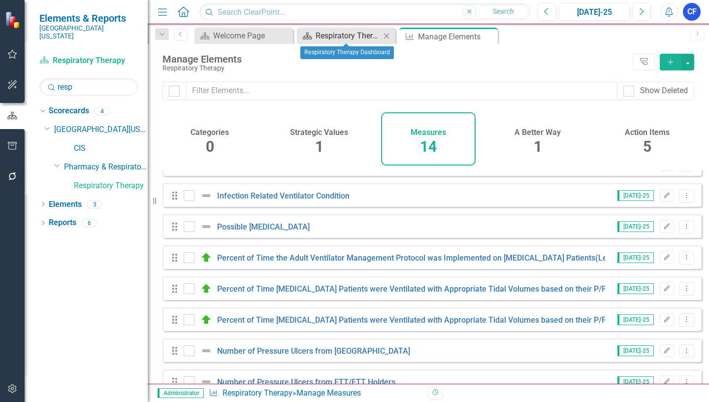
click at [343, 34] on div "Respiratory Therapy Dashboard" at bounding box center [347, 36] width 65 height 12
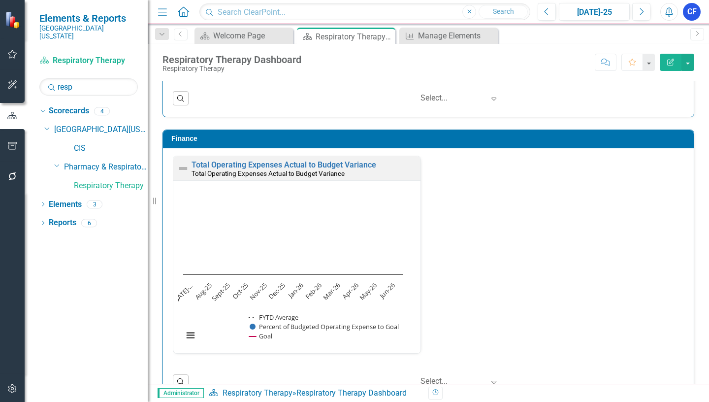
scroll to position [1720, 0]
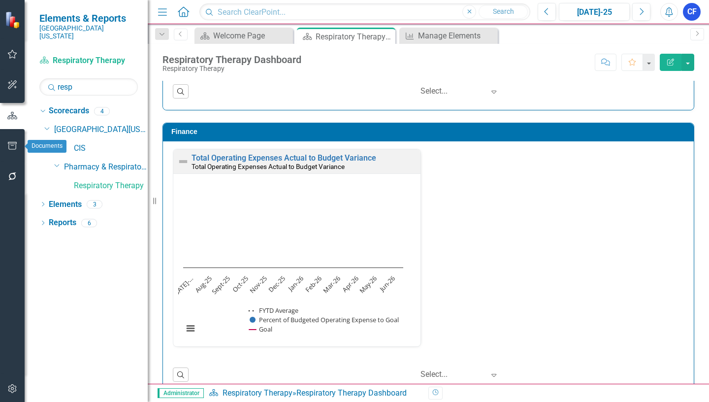
click at [12, 146] on icon "button" at bounding box center [12, 146] width 9 height 8
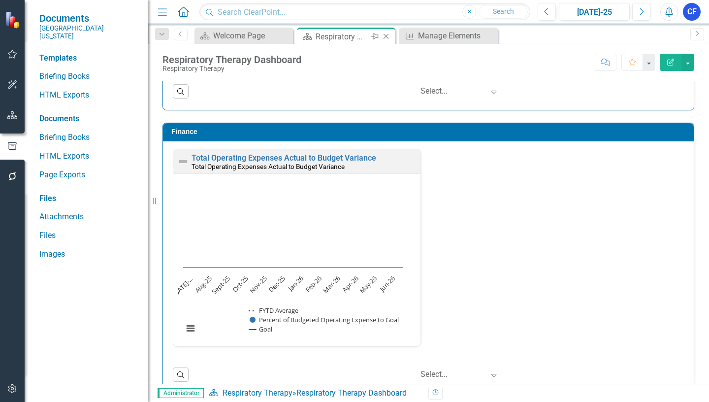
click at [385, 36] on icon "Close" at bounding box center [386, 36] width 10 height 8
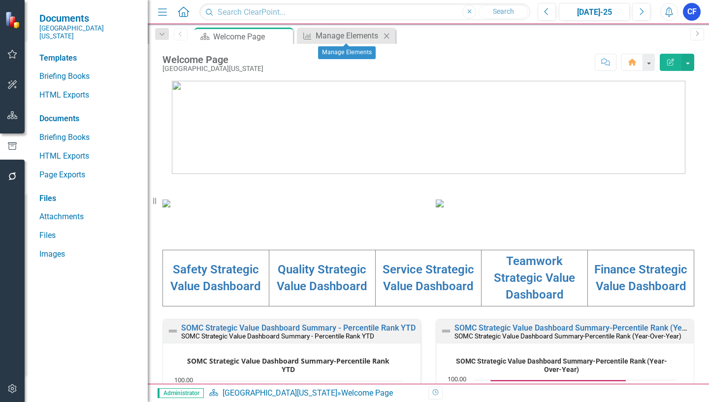
click at [385, 33] on icon "Close" at bounding box center [386, 36] width 10 height 8
click at [68, 90] on link "HTML Exports" at bounding box center [88, 95] width 98 height 11
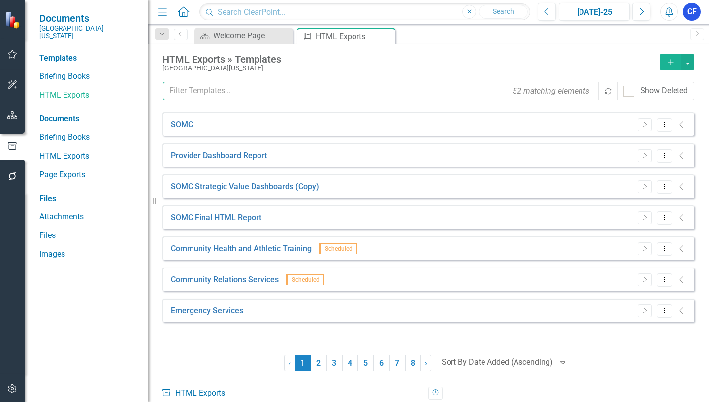
click at [229, 91] on input "text" at bounding box center [381, 91] width 436 height 18
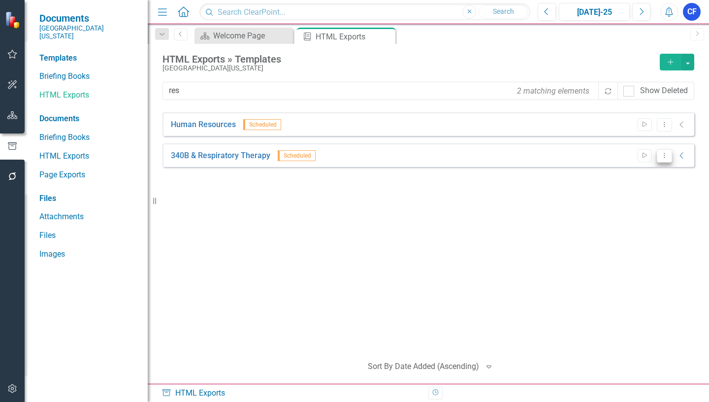
click at [663, 157] on icon "Dropdown Menu" at bounding box center [664, 155] width 8 height 6
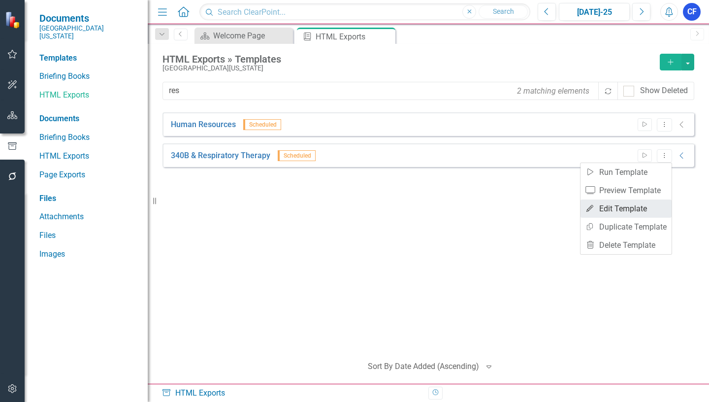
click at [641, 205] on link "Edit Edit Template" at bounding box center [625, 208] width 91 height 18
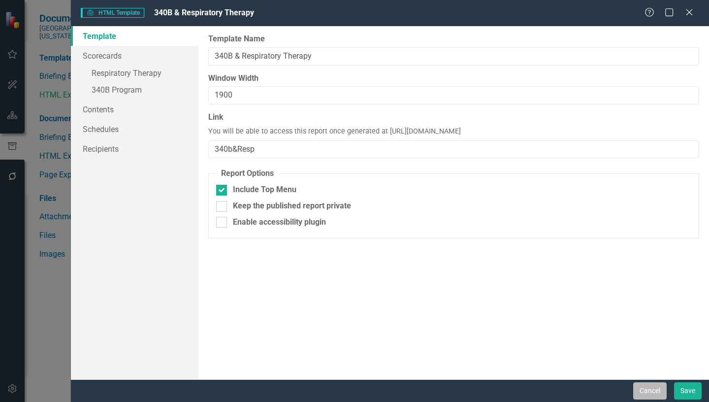
click at [657, 388] on button "Cancel" at bounding box center [649, 390] width 33 height 17
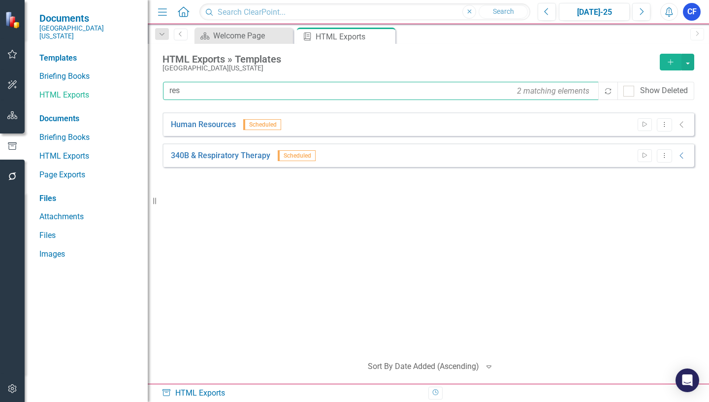
drag, startPoint x: 186, startPoint y: 91, endPoint x: 158, endPoint y: 93, distance: 27.1
click at [158, 93] on div "HTML Exports » Templates Southern Ohio Medical Center Add res 2 matching elemen…" at bounding box center [428, 214] width 561 height 340
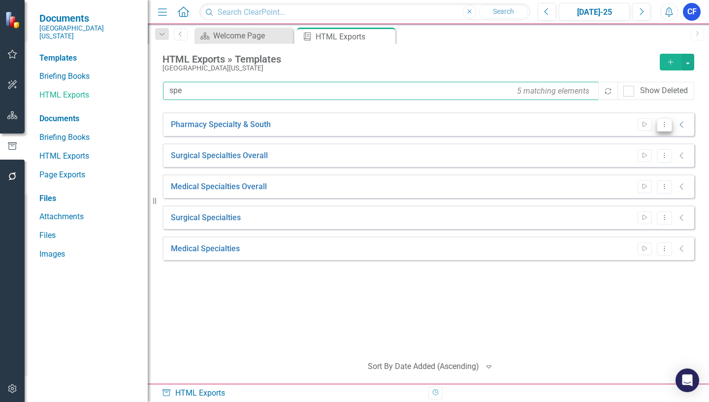
type input "spe"
click at [664, 126] on icon "Dropdown Menu" at bounding box center [664, 124] width 8 height 6
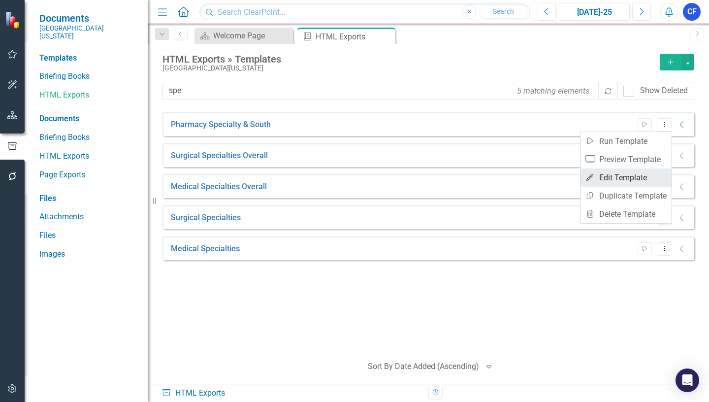
click at [644, 176] on link "Edit Edit Template" at bounding box center [625, 177] width 91 height 18
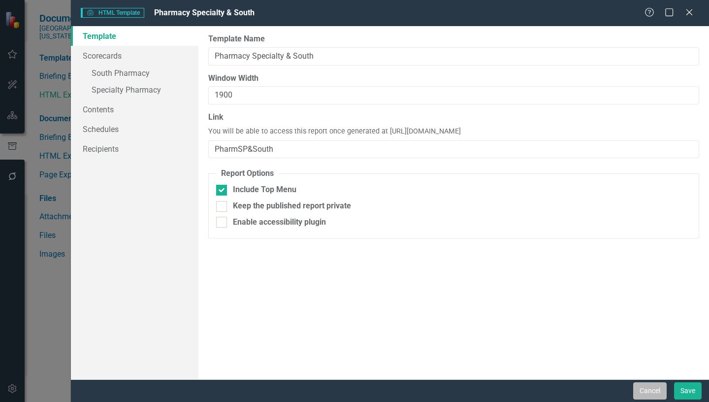
click at [654, 390] on button "Cancel" at bounding box center [649, 390] width 33 height 17
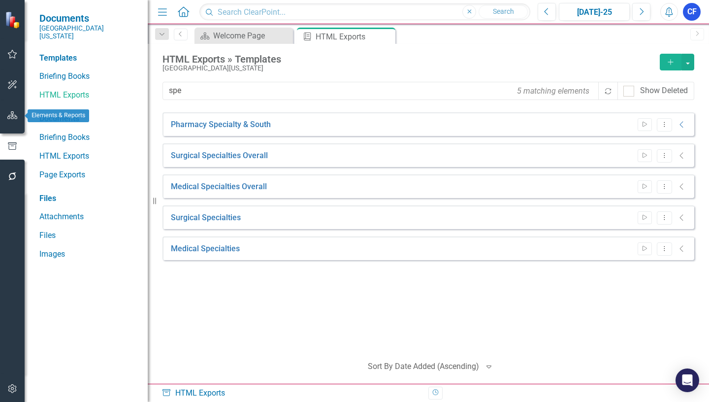
click at [14, 114] on icon "button" at bounding box center [12, 115] width 10 height 8
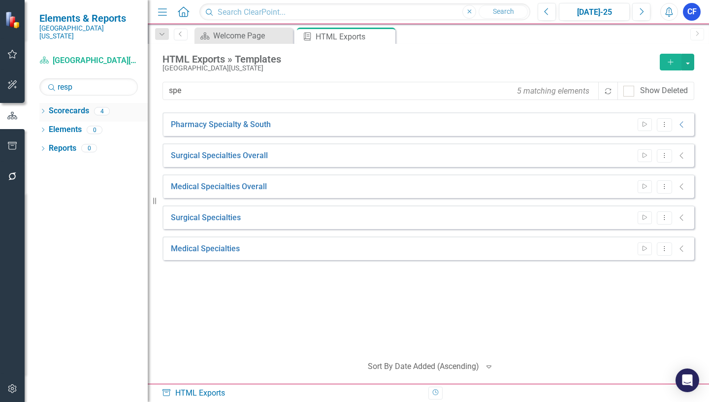
click at [43, 109] on icon "Dropdown" at bounding box center [42, 111] width 7 height 5
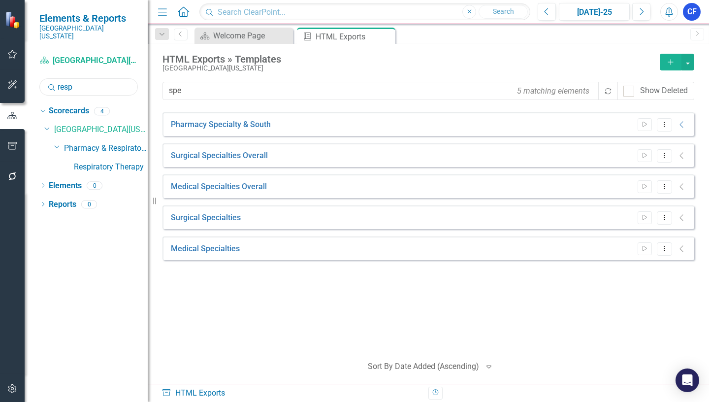
drag, startPoint x: 79, startPoint y: 80, endPoint x: 54, endPoint y: 76, distance: 25.8
click at [54, 78] on div "Search resp" at bounding box center [88, 86] width 98 height 17
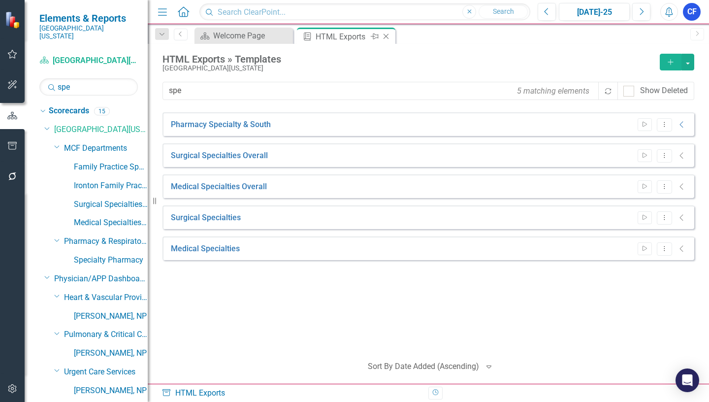
click at [387, 35] on icon at bounding box center [385, 36] width 5 height 5
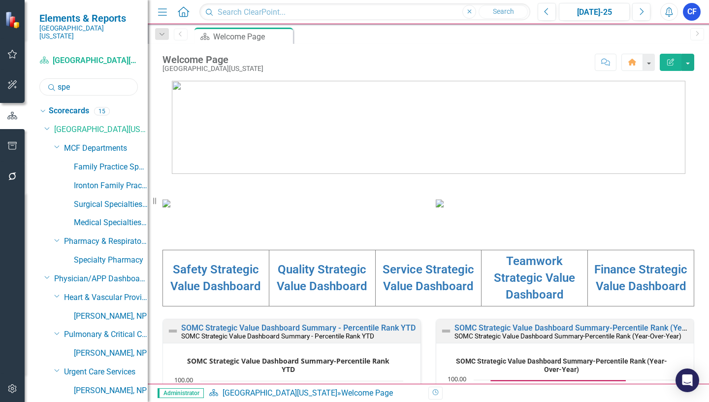
click at [74, 78] on input "spe" at bounding box center [88, 86] width 98 height 17
type input "speci"
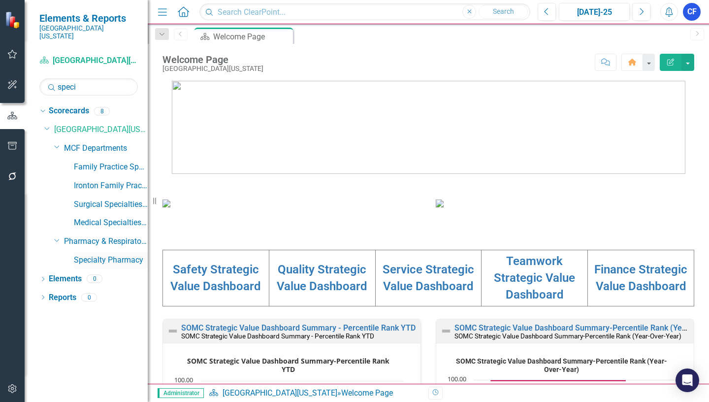
click at [123, 254] on link "Specialty Pharmacy" at bounding box center [111, 259] width 74 height 11
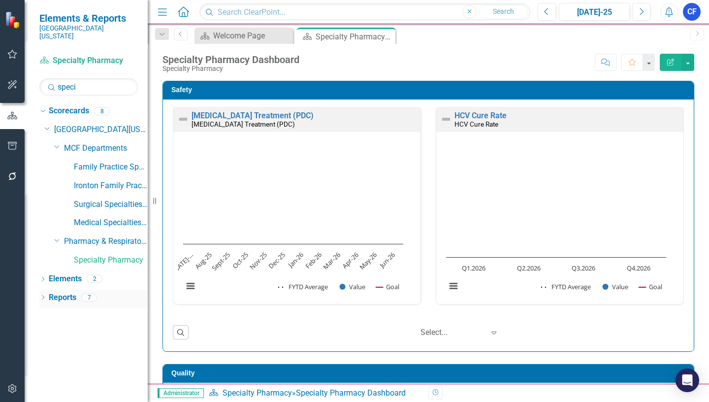
click at [63, 292] on link "Reports" at bounding box center [63, 297] width 28 height 11
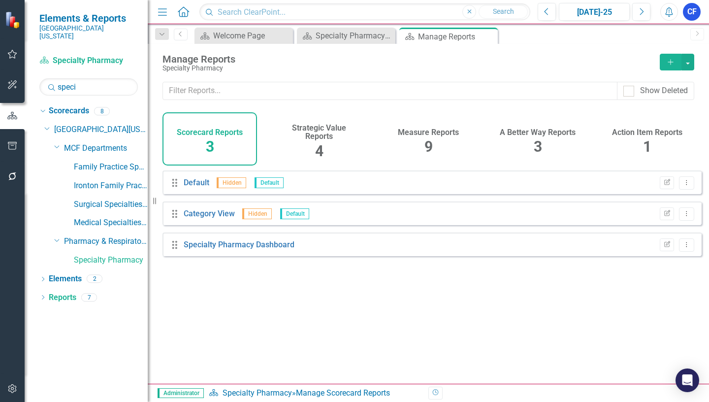
click at [429, 131] on h4 "Measure Reports" at bounding box center [428, 132] width 61 height 9
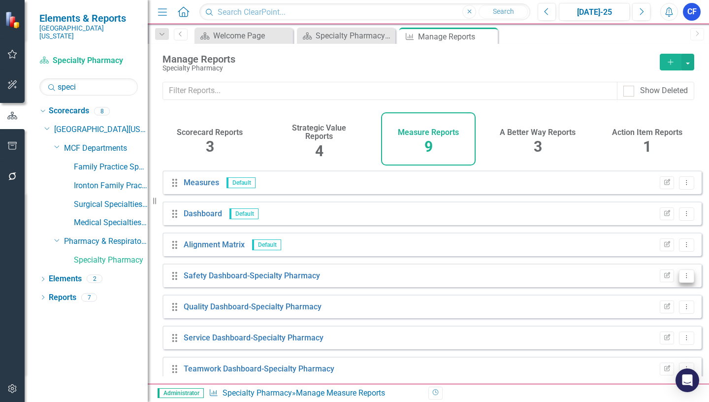
click at [682, 279] on icon "Dropdown Menu" at bounding box center [686, 275] width 8 height 6
click at [648, 301] on link "Edit Report Edit Report" at bounding box center [645, 299] width 81 height 18
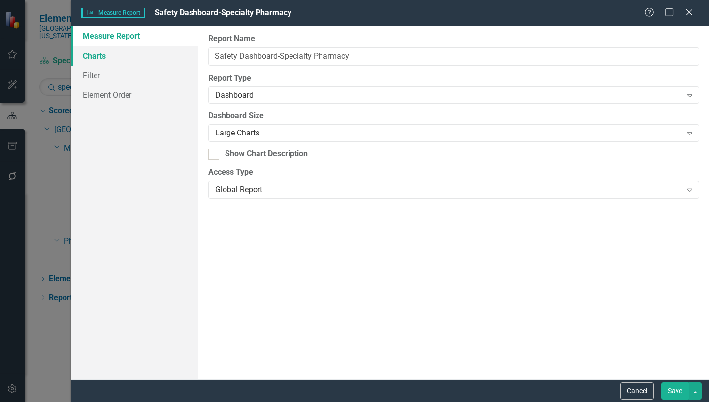
click at [101, 56] on link "Charts" at bounding box center [134, 56] width 127 height 20
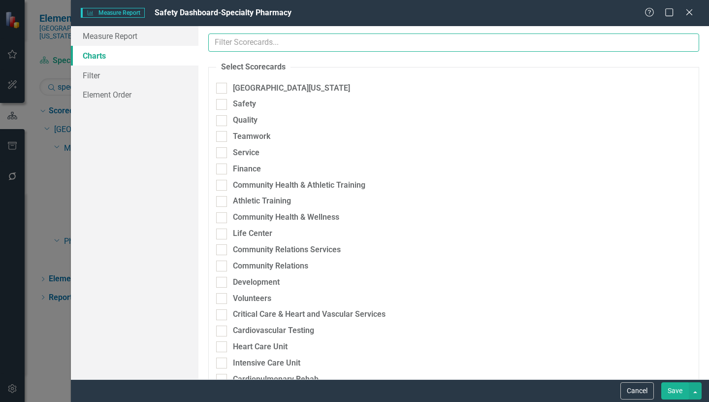
click at [280, 45] on input "text" at bounding box center [453, 42] width 491 height 18
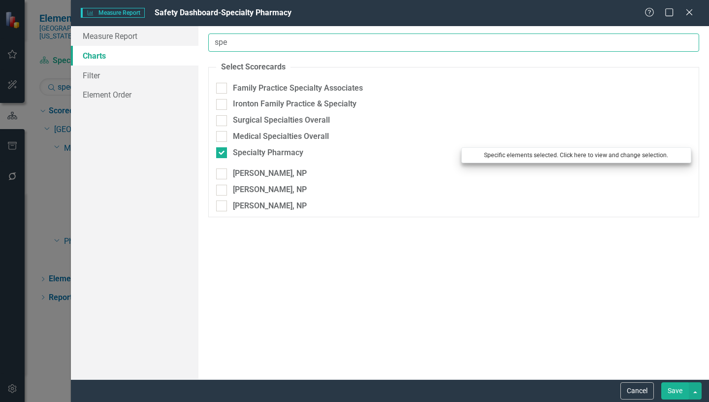
type input "spe"
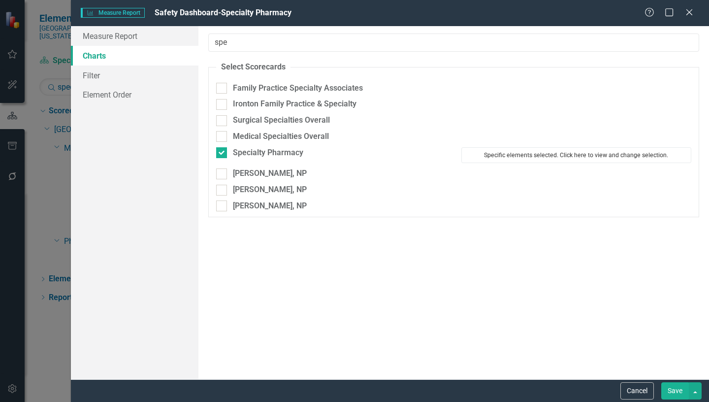
click at [581, 150] on button "Specific elements selected. Click here to view and change selection." at bounding box center [576, 155] width 230 height 16
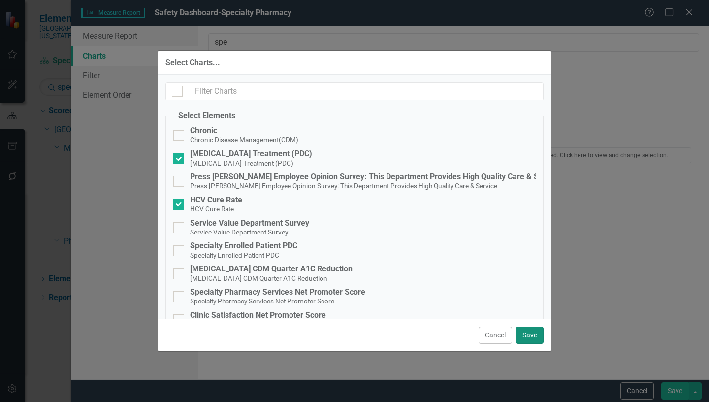
click at [527, 335] on button "Save" at bounding box center [530, 334] width 28 height 17
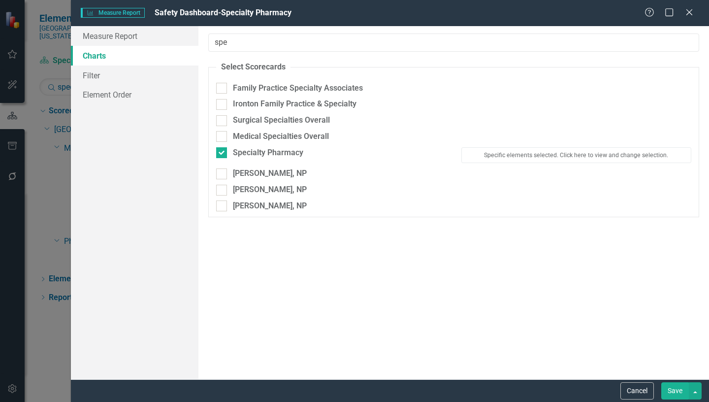
click at [669, 388] on button "Save" at bounding box center [675, 390] width 28 height 17
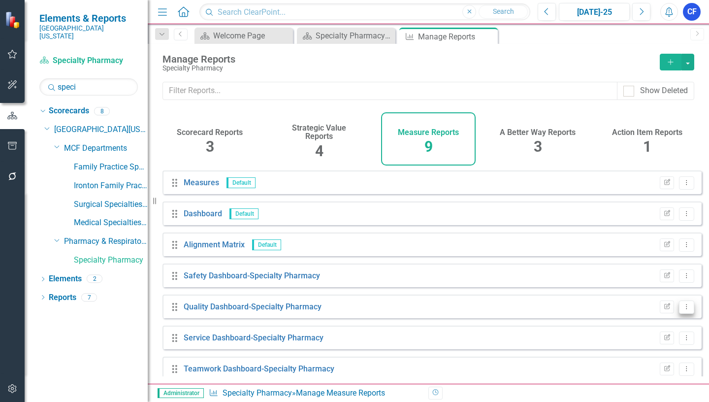
click at [682, 310] on icon "Dropdown Menu" at bounding box center [686, 306] width 8 height 6
click at [656, 332] on link "Edit Report Edit Report" at bounding box center [645, 330] width 81 height 18
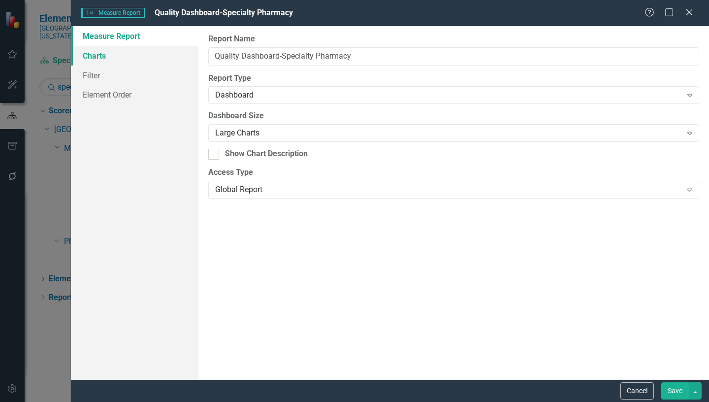
click at [102, 58] on link "Charts" at bounding box center [134, 56] width 127 height 20
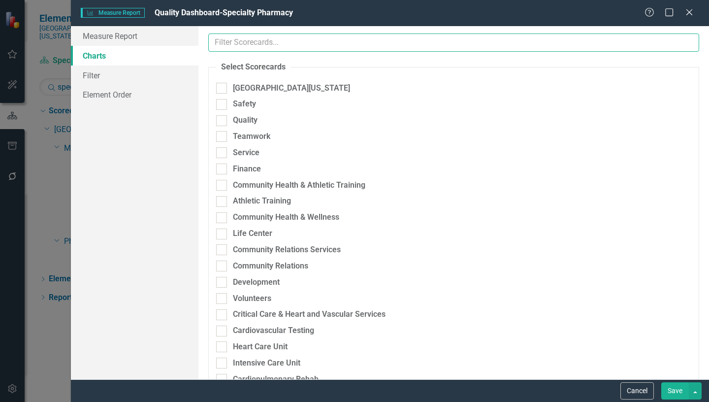
click at [259, 40] on input "text" at bounding box center [453, 42] width 491 height 18
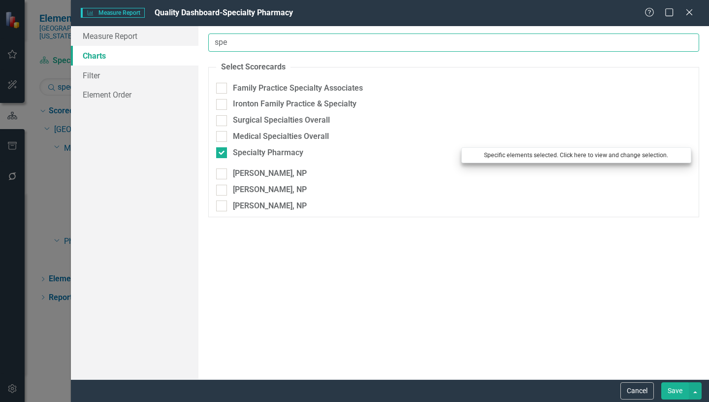
type input "spe"
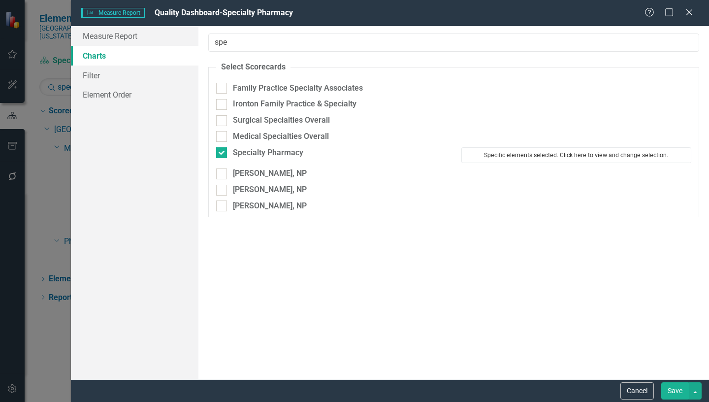
click at [531, 154] on button "Specific elements selected. Click here to view and change selection." at bounding box center [576, 155] width 230 height 16
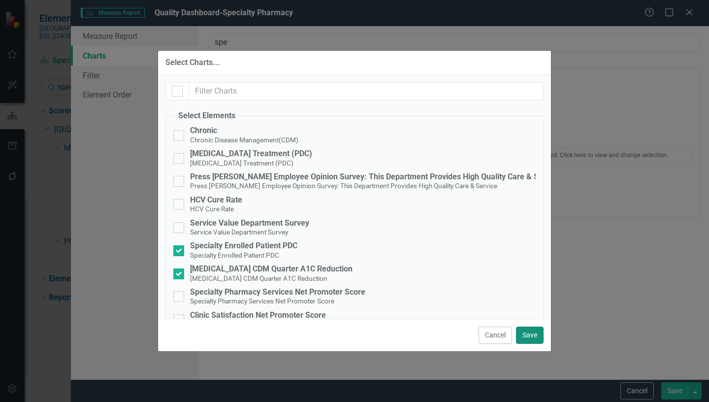
click at [529, 334] on button "Save" at bounding box center [530, 334] width 28 height 17
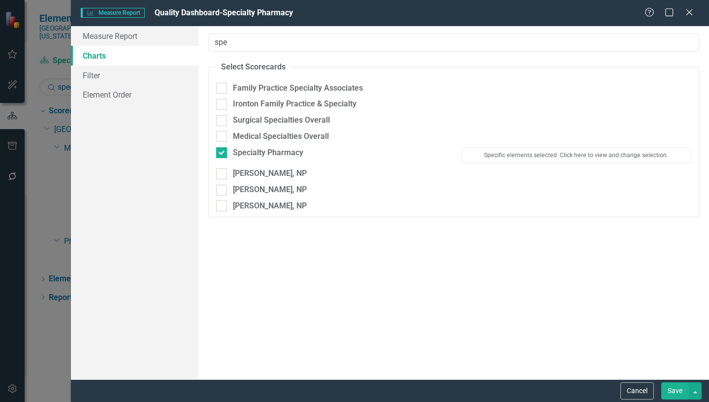
click at [677, 389] on button "Save" at bounding box center [675, 390] width 28 height 17
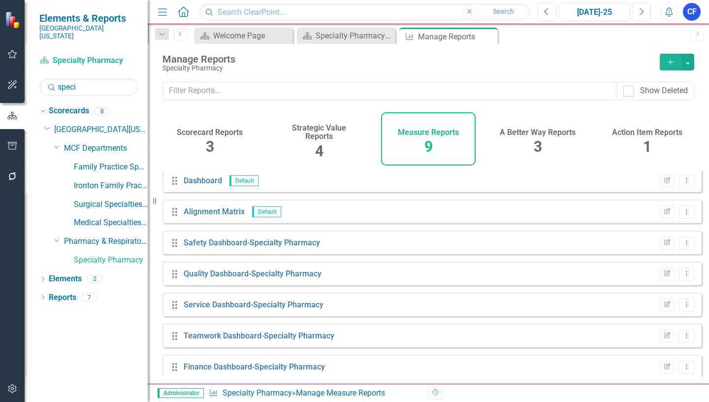
scroll to position [73, 0]
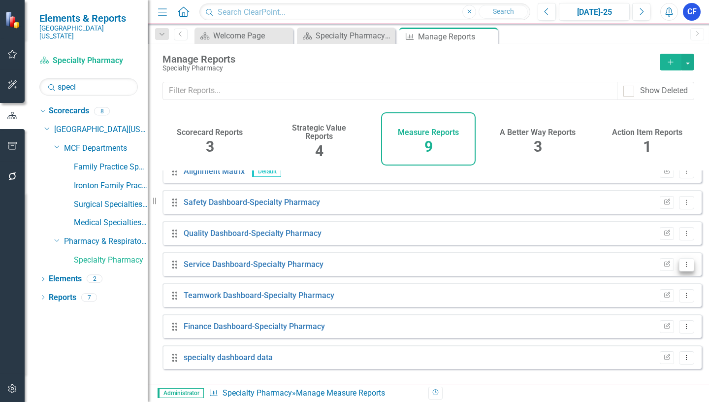
click at [682, 267] on icon "Dropdown Menu" at bounding box center [686, 264] width 8 height 6
click at [649, 290] on link "Edit Report Edit Report" at bounding box center [645, 288] width 81 height 18
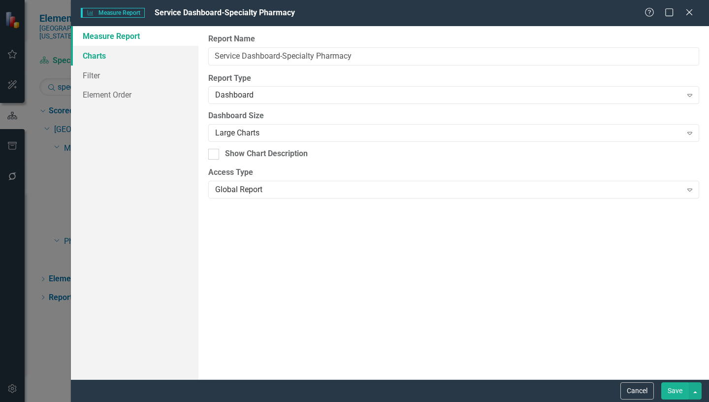
click at [100, 59] on link "Charts" at bounding box center [134, 56] width 127 height 20
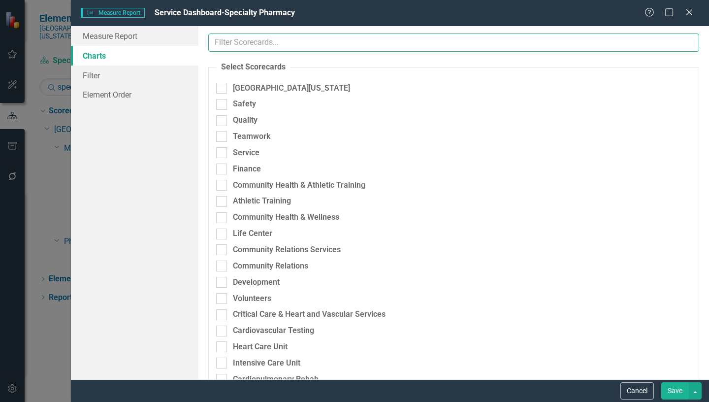
click at [267, 44] on input "text" at bounding box center [453, 42] width 491 height 18
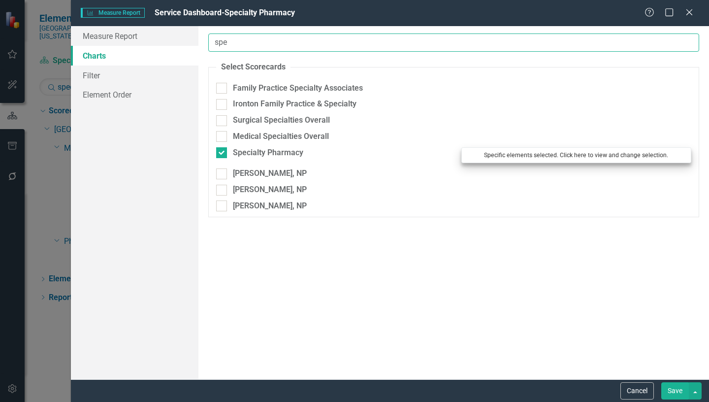
type input "spe"
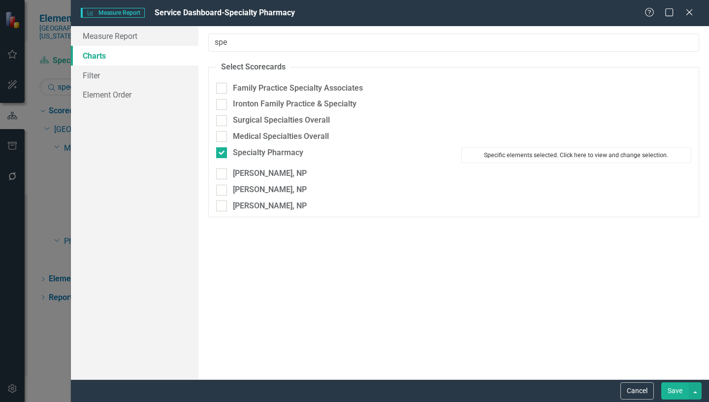
click at [499, 155] on button "Specific elements selected. Click here to view and change selection." at bounding box center [576, 155] width 230 height 16
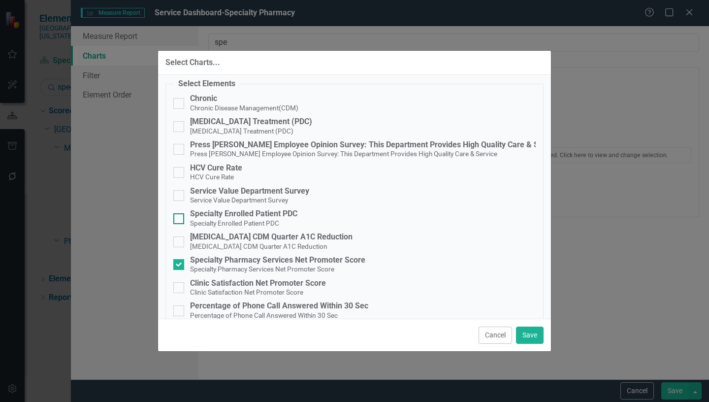
scroll to position [49, 0]
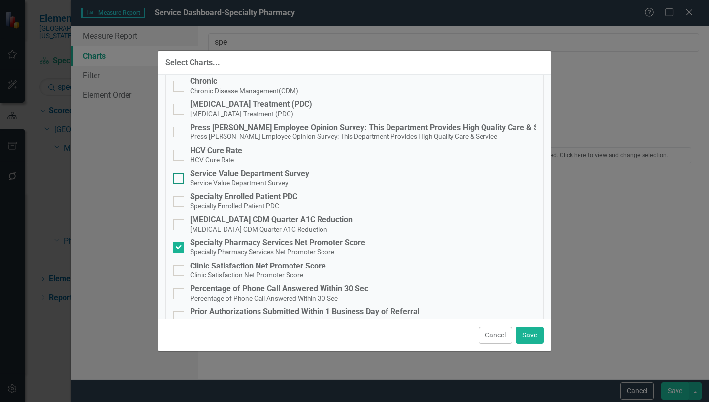
click at [176, 178] on input "Service Value Department Survey Service Value Department Survey" at bounding box center [176, 176] width 6 height 6
checkbox input "true"
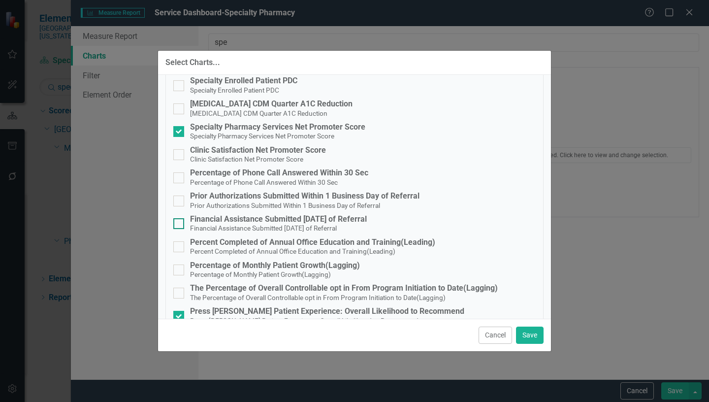
scroll to position [148, 0]
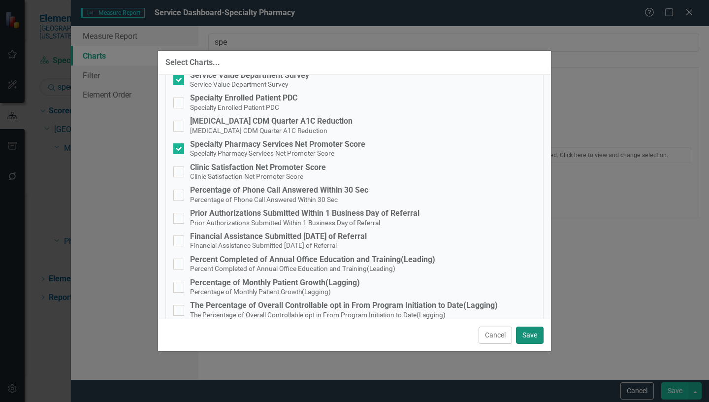
click at [528, 335] on button "Save" at bounding box center [530, 334] width 28 height 17
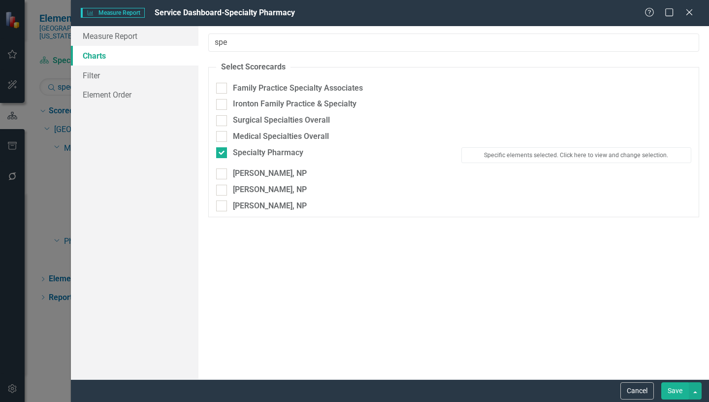
click at [682, 389] on button "Save" at bounding box center [675, 390] width 28 height 17
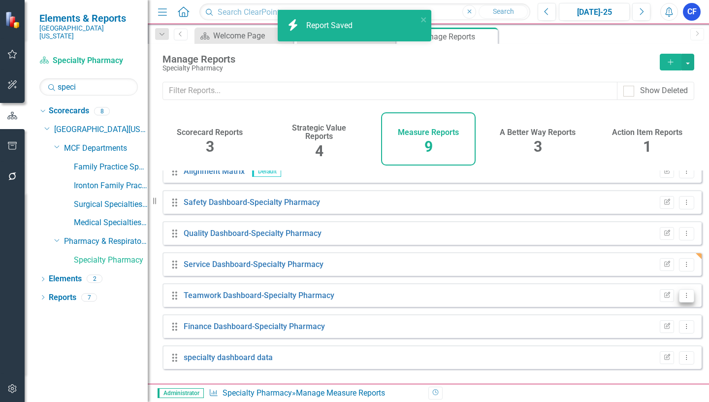
click at [682, 298] on icon "Dropdown Menu" at bounding box center [686, 295] width 8 height 6
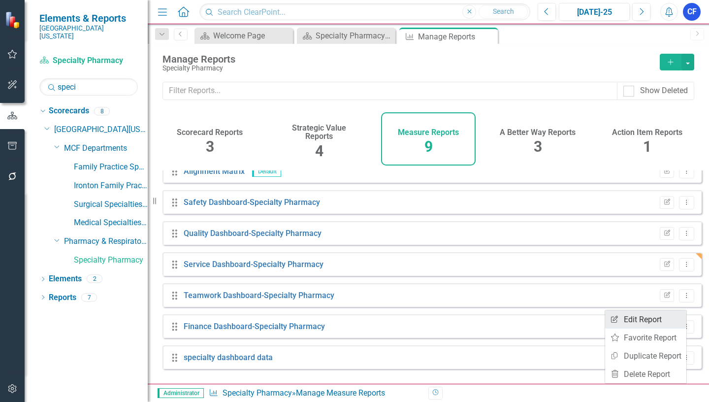
click at [649, 317] on link "Edit Report Edit Report" at bounding box center [645, 319] width 81 height 18
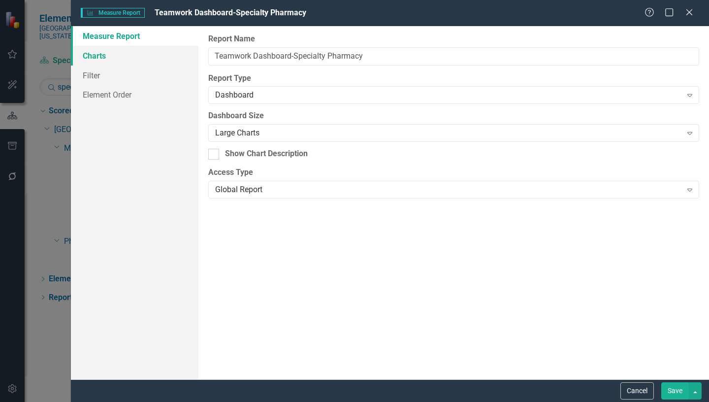
click at [104, 57] on link "Charts" at bounding box center [134, 56] width 127 height 20
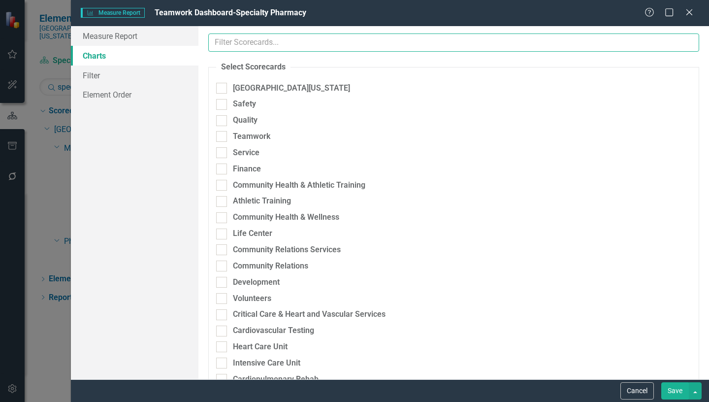
click at [247, 42] on input "text" at bounding box center [453, 42] width 491 height 18
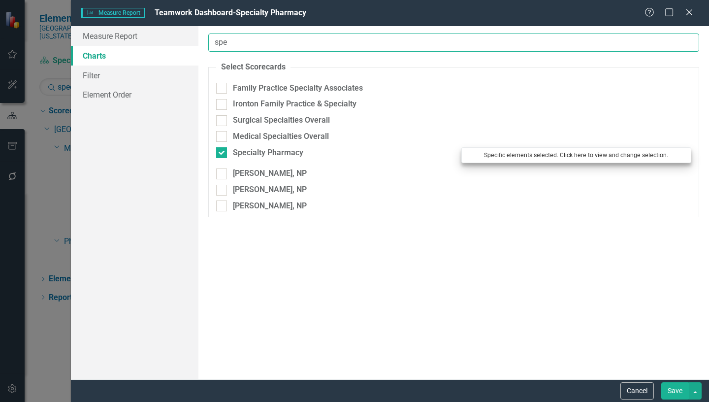
type input "spe"
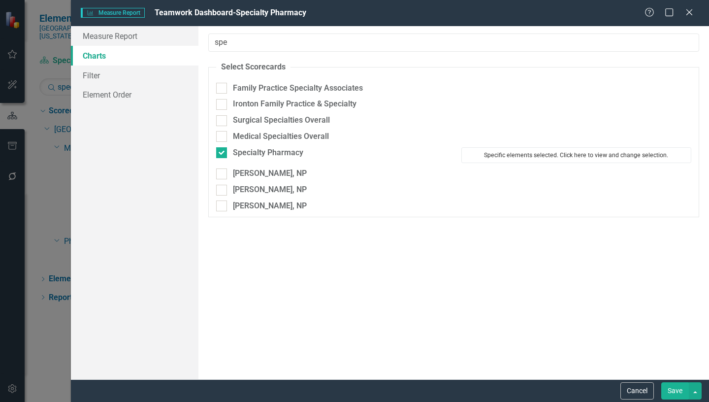
click at [553, 152] on button "Specific elements selected. Click here to view and change selection." at bounding box center [576, 155] width 230 height 16
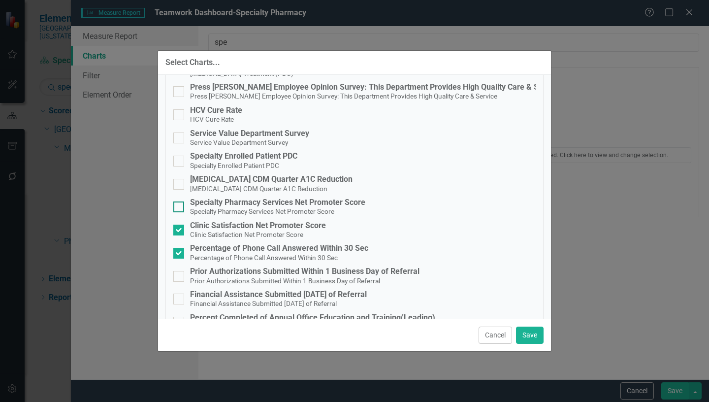
scroll to position [98, 0]
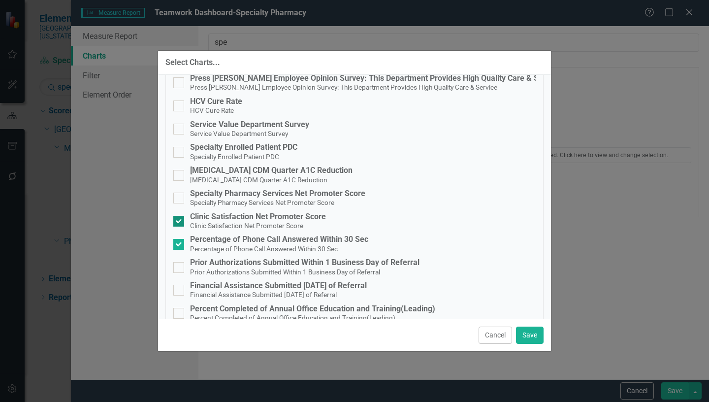
click at [180, 220] on div at bounding box center [178, 221] width 11 height 11
click at [180, 220] on input "Clinic Satisfaction Net Promoter Score Clinic Satisfaction Net Promoter Score" at bounding box center [176, 219] width 6 height 6
checkbox input "false"
click at [534, 333] on button "Save" at bounding box center [530, 334] width 28 height 17
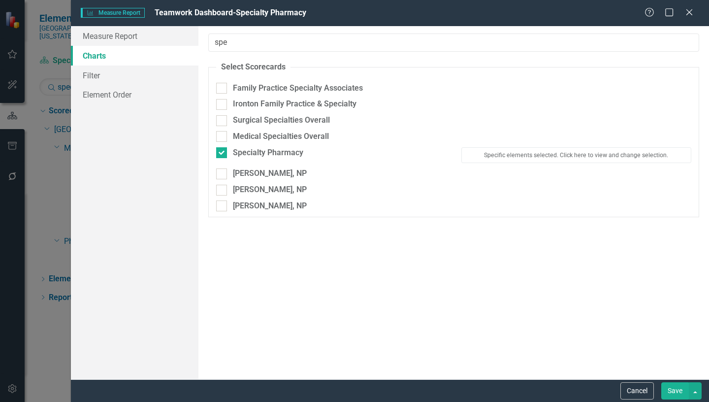
click at [674, 390] on button "Save" at bounding box center [675, 390] width 28 height 17
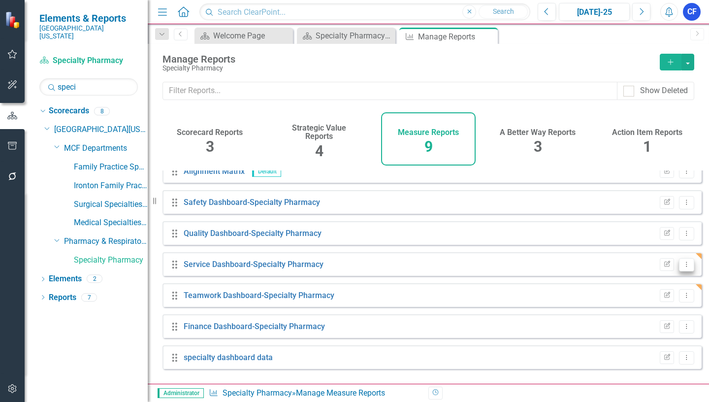
click at [682, 267] on icon "Dropdown Menu" at bounding box center [686, 264] width 8 height 6
click at [650, 283] on link "Edit Report Edit Report" at bounding box center [645, 288] width 81 height 18
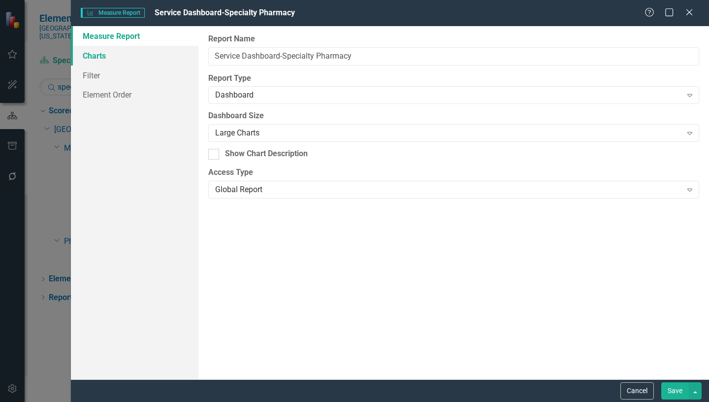
click at [87, 54] on link "Charts" at bounding box center [134, 56] width 127 height 20
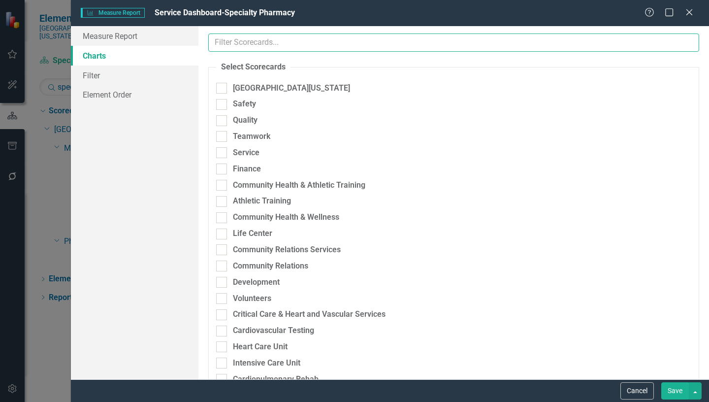
click at [250, 37] on input "text" at bounding box center [453, 42] width 491 height 18
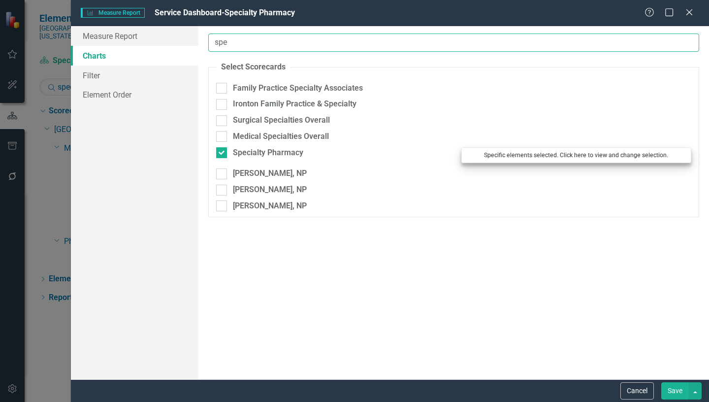
type input "spe"
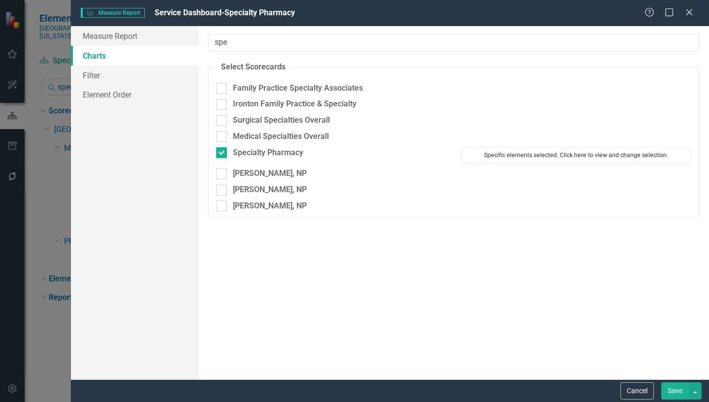
click at [554, 155] on button "Specific elements selected. Click here to view and change selection." at bounding box center [576, 155] width 230 height 16
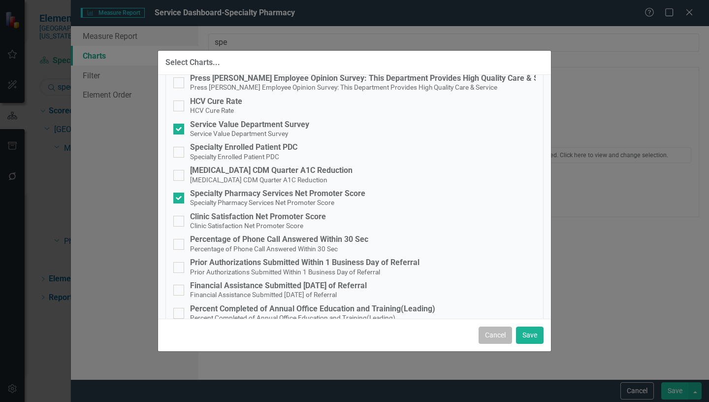
click at [502, 335] on button "Cancel" at bounding box center [494, 334] width 33 height 17
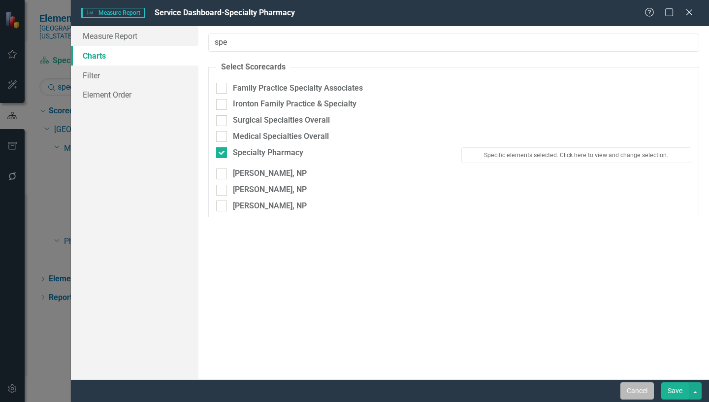
click at [643, 390] on button "Cancel" at bounding box center [636, 390] width 33 height 17
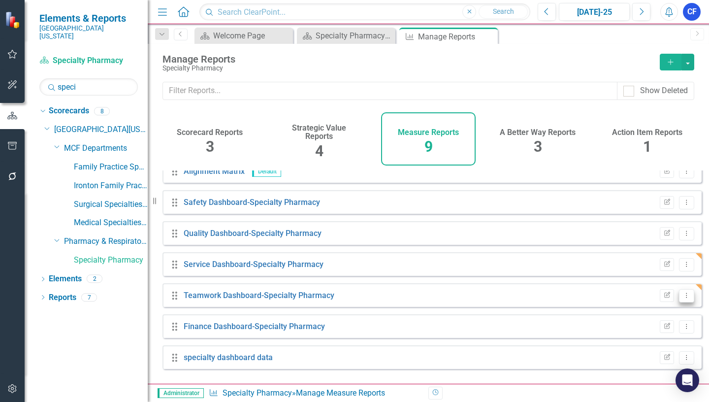
click at [686, 297] on icon at bounding box center [686, 294] width 1 height 5
click at [649, 317] on link "Edit Report Edit Report" at bounding box center [645, 319] width 81 height 18
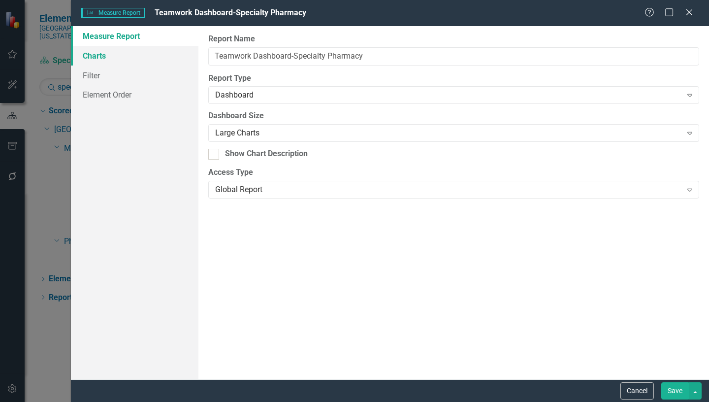
click at [101, 59] on link "Charts" at bounding box center [134, 56] width 127 height 20
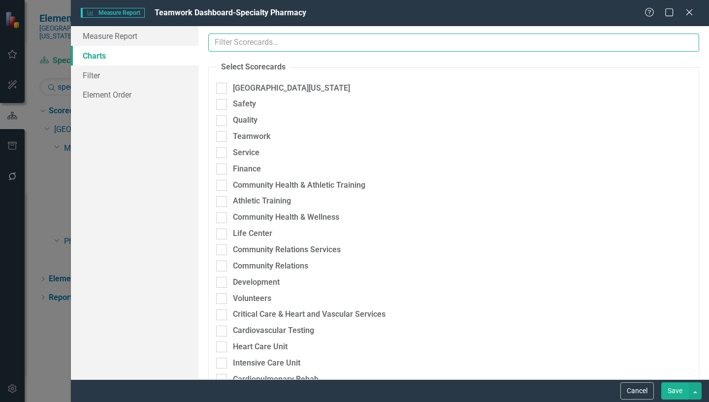
click at [251, 46] on input "text" at bounding box center [453, 42] width 491 height 18
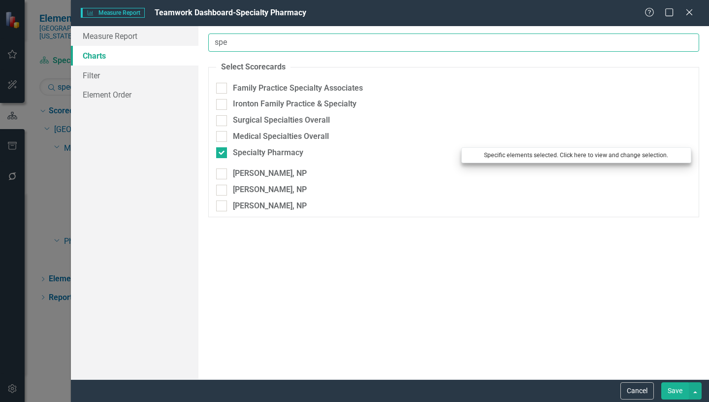
type input "spe"
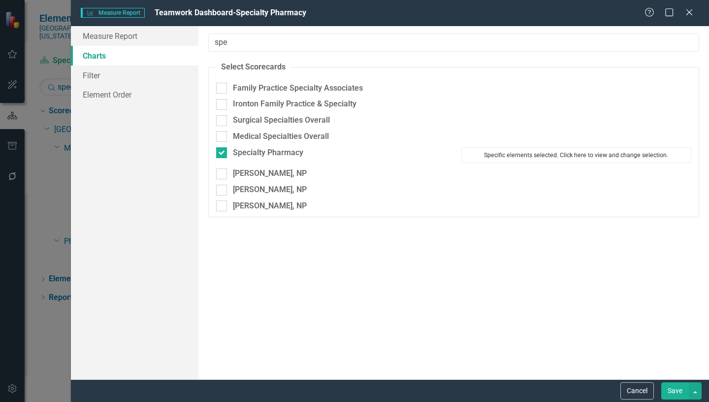
click at [528, 157] on button "Specific elements selected. Click here to view and change selection." at bounding box center [576, 155] width 230 height 16
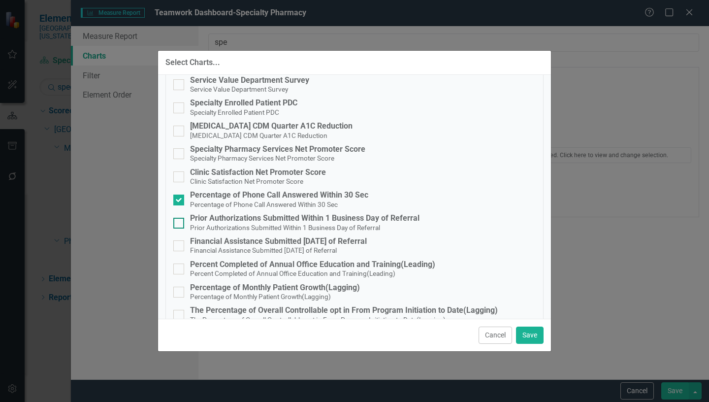
scroll to position [148, 0]
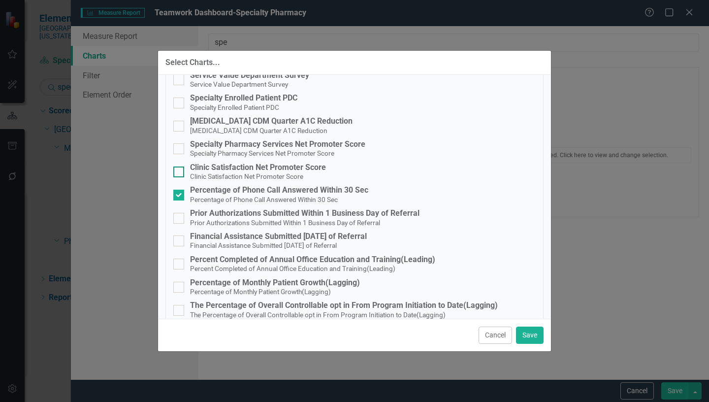
click at [179, 168] on input "Clinic Satisfaction Net Promoter Score Clinic Satisfaction Net Promoter Score" at bounding box center [176, 169] width 6 height 6
checkbox input "true"
click at [530, 335] on button "Save" at bounding box center [530, 334] width 28 height 17
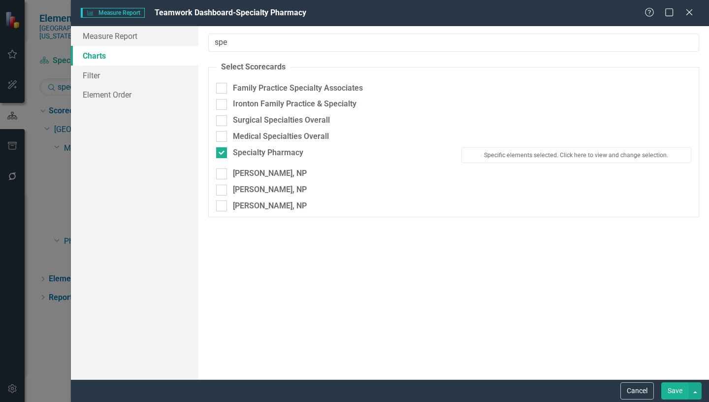
click at [672, 391] on button "Save" at bounding box center [675, 390] width 28 height 17
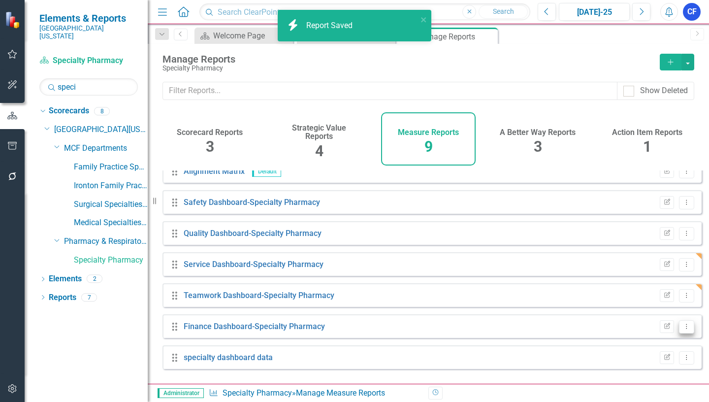
click at [682, 329] on icon "Dropdown Menu" at bounding box center [686, 326] width 8 height 6
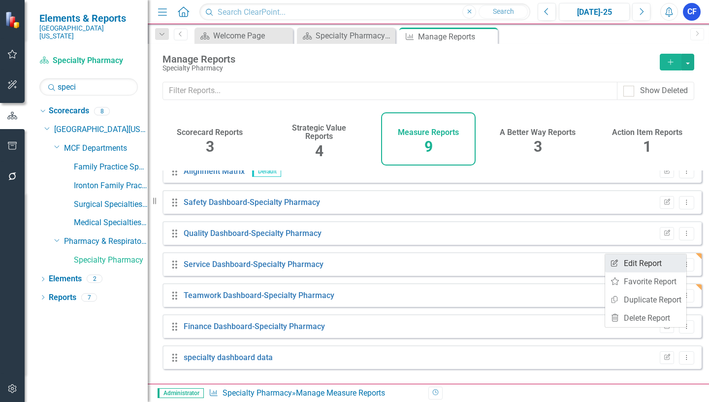
click at [656, 260] on link "Edit Report Edit Report" at bounding box center [645, 263] width 81 height 18
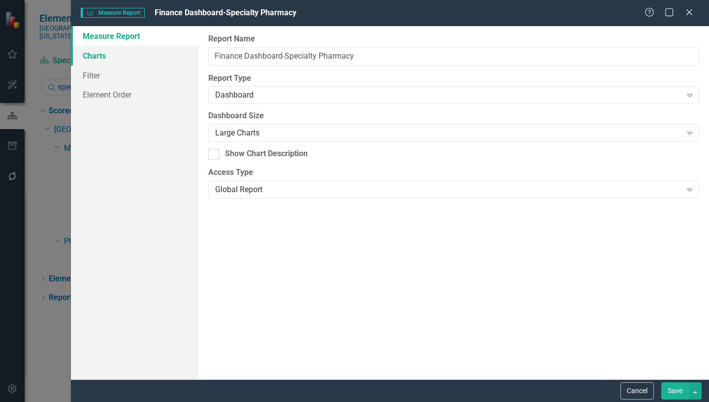
click at [93, 55] on link "Charts" at bounding box center [134, 56] width 127 height 20
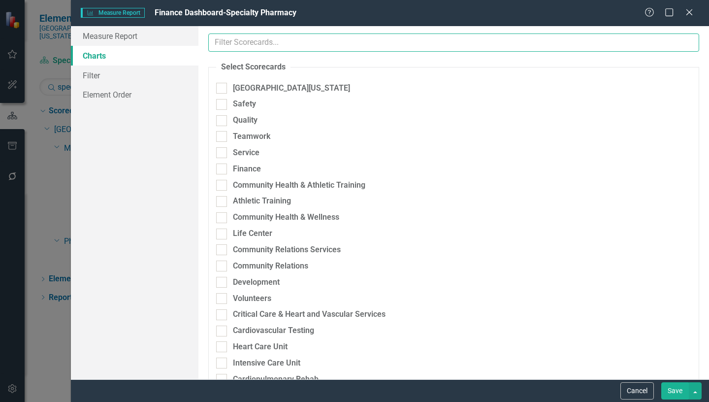
click at [265, 40] on input "text" at bounding box center [453, 42] width 491 height 18
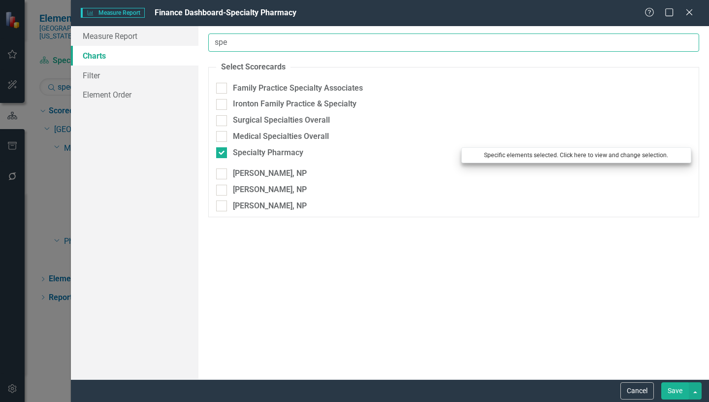
type input "spe"
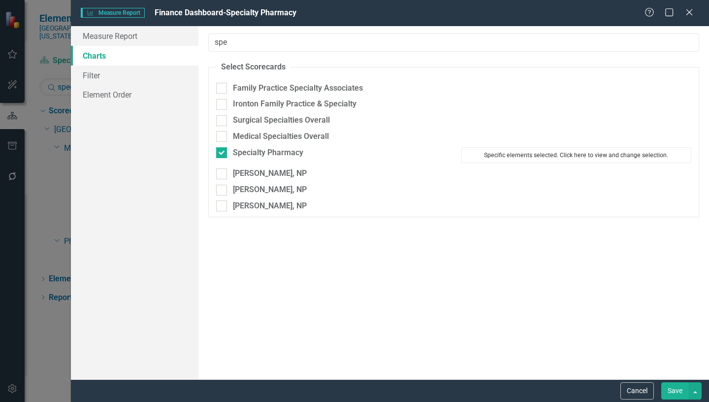
click at [543, 157] on button "Specific elements selected. Click here to view and change selection." at bounding box center [576, 155] width 230 height 16
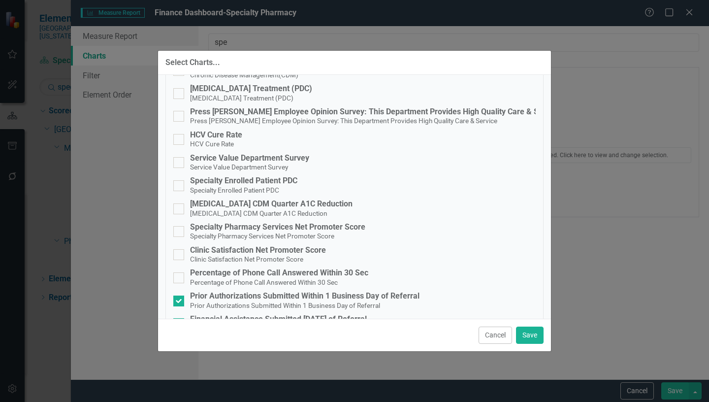
scroll to position [197, 0]
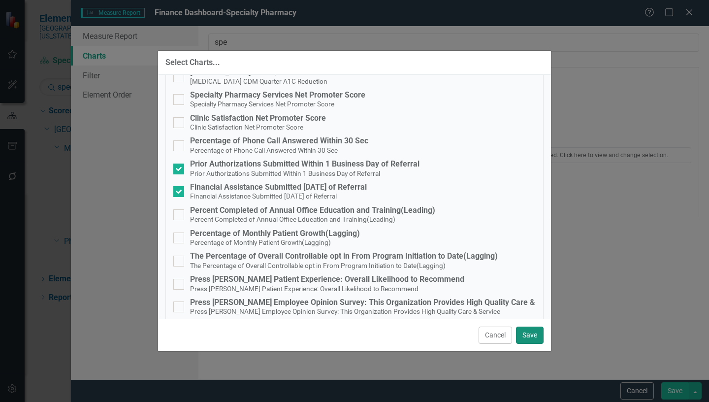
click at [530, 334] on button "Save" at bounding box center [530, 334] width 28 height 17
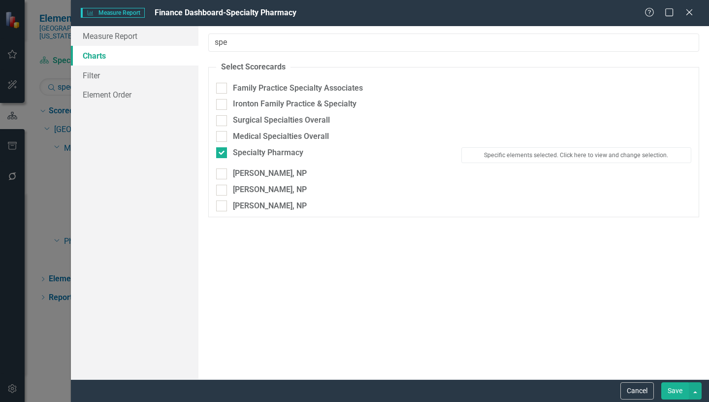
click at [676, 394] on button "Save" at bounding box center [675, 390] width 28 height 17
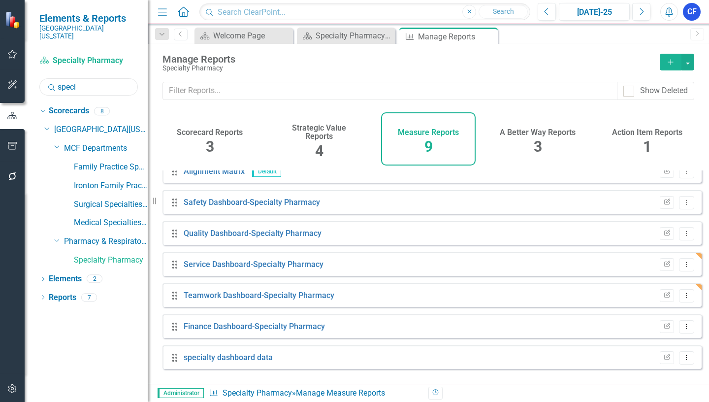
drag, startPoint x: 79, startPoint y: 78, endPoint x: 58, endPoint y: 78, distance: 21.2
click at [58, 78] on input "speci" at bounding box center [88, 86] width 98 height 17
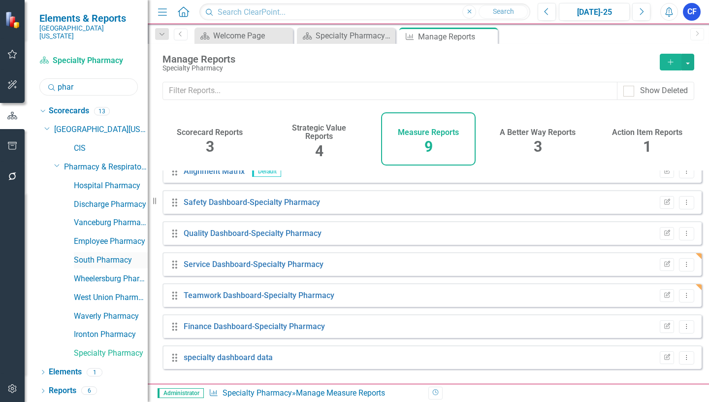
type input "phar"
click at [95, 254] on link "South Pharmacy" at bounding box center [111, 259] width 74 height 11
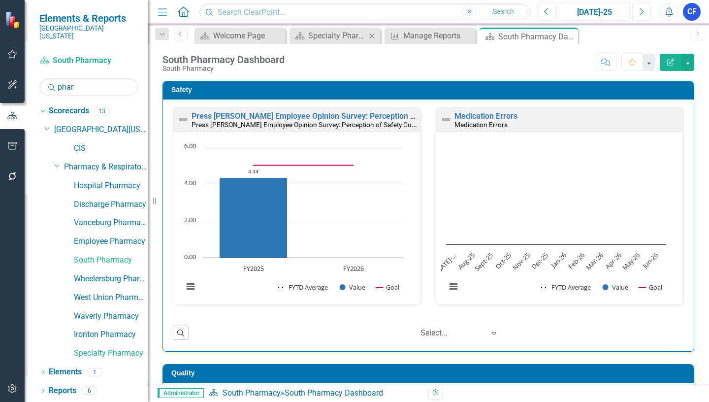
click at [371, 34] on icon "Close" at bounding box center [372, 36] width 10 height 8
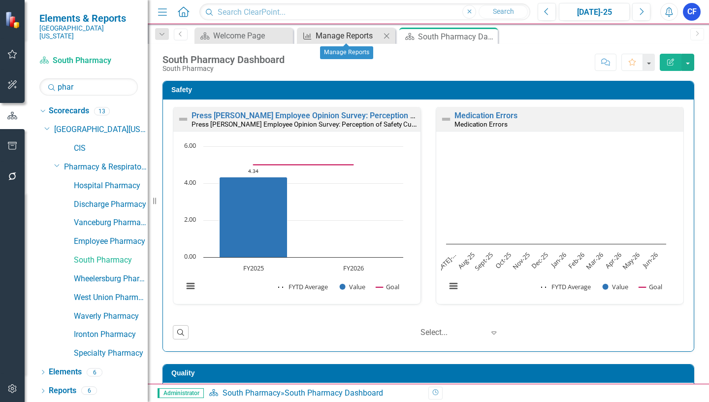
click at [368, 36] on div "Manage Reports" at bounding box center [347, 36] width 65 height 12
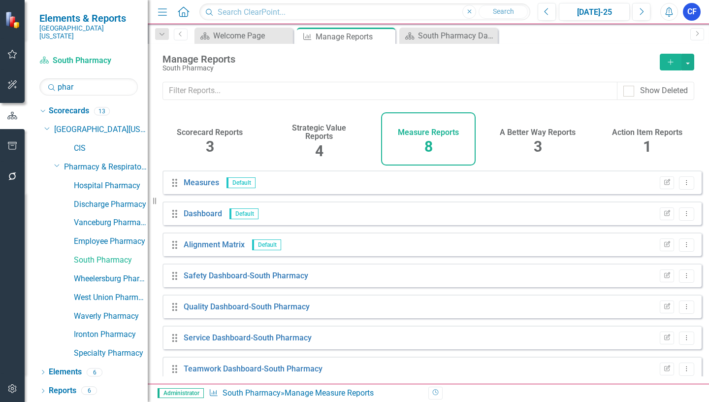
scroll to position [42, 0]
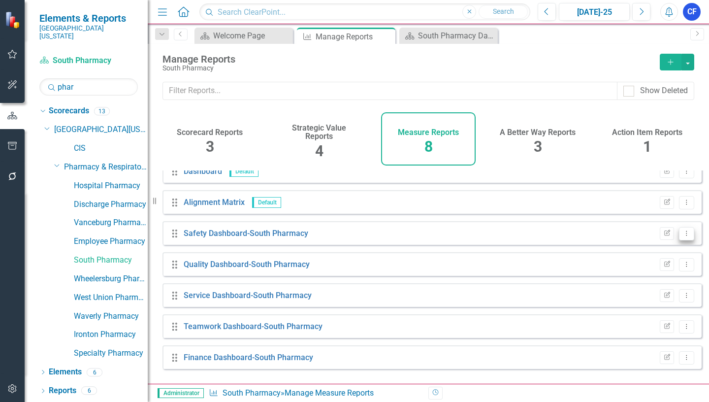
click at [679, 240] on button "Dropdown Menu" at bounding box center [686, 233] width 15 height 13
click at [647, 256] on link "Edit Report Edit Report" at bounding box center [645, 257] width 81 height 18
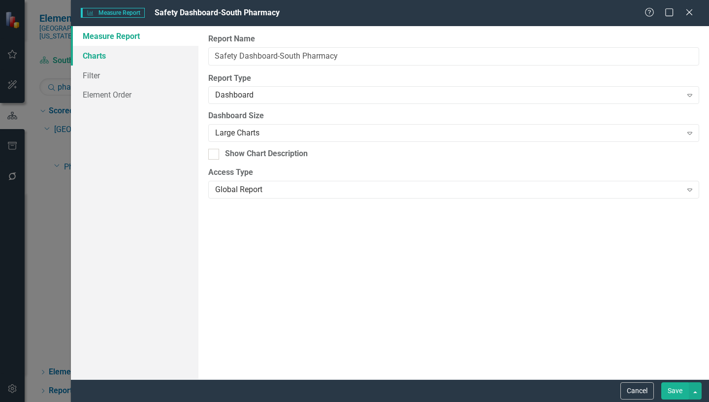
click at [99, 56] on link "Charts" at bounding box center [134, 56] width 127 height 20
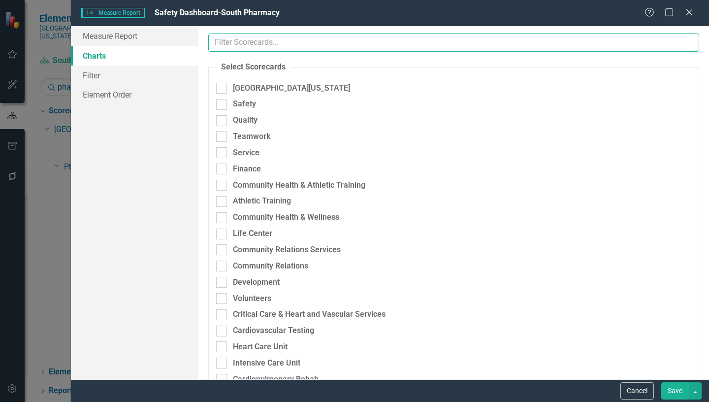
click at [264, 44] on input "text" at bounding box center [453, 42] width 491 height 18
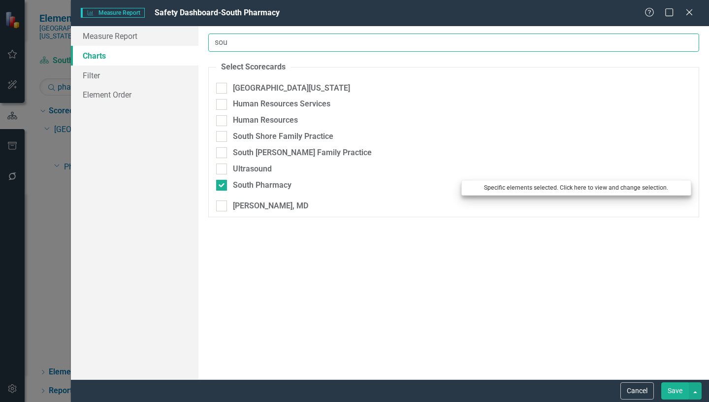
type input "sou"
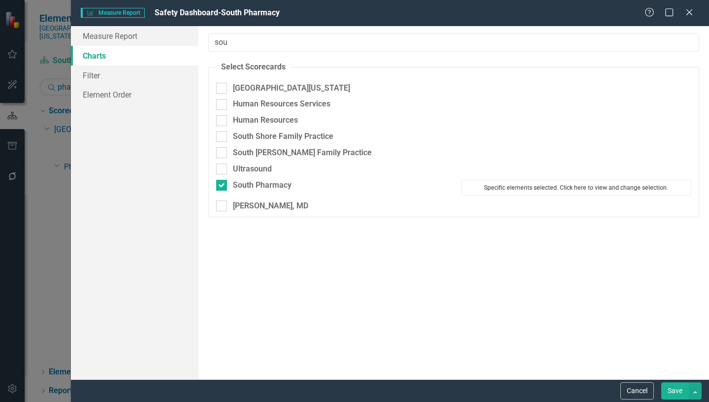
click at [574, 191] on button "Specific elements selected. Click here to view and change selection." at bounding box center [576, 188] width 230 height 16
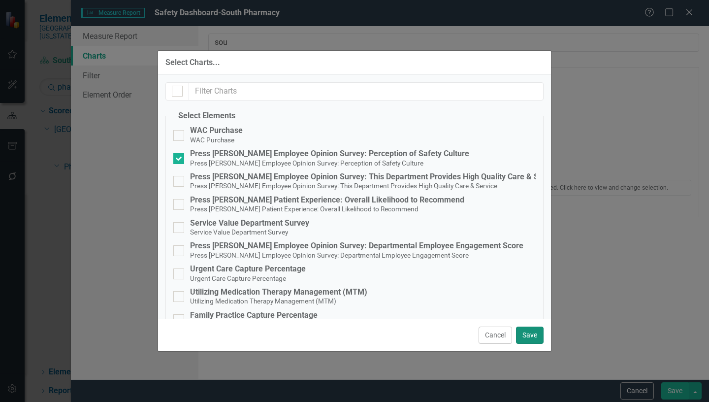
drag, startPoint x: 535, startPoint y: 333, endPoint x: 614, endPoint y: 367, distance: 86.0
click at [535, 333] on button "Save" at bounding box center [530, 334] width 28 height 17
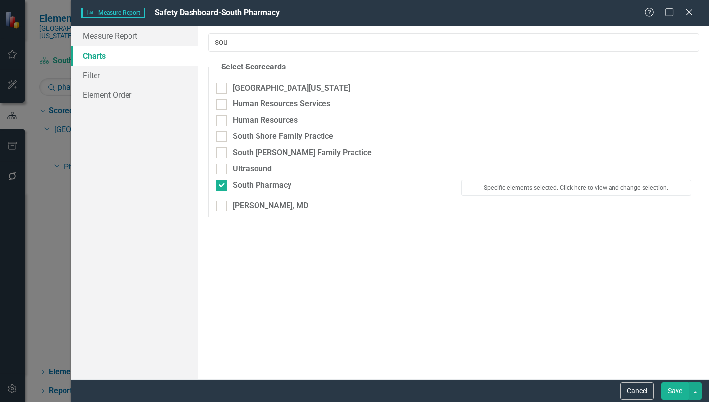
click at [671, 388] on button "Save" at bounding box center [675, 390] width 28 height 17
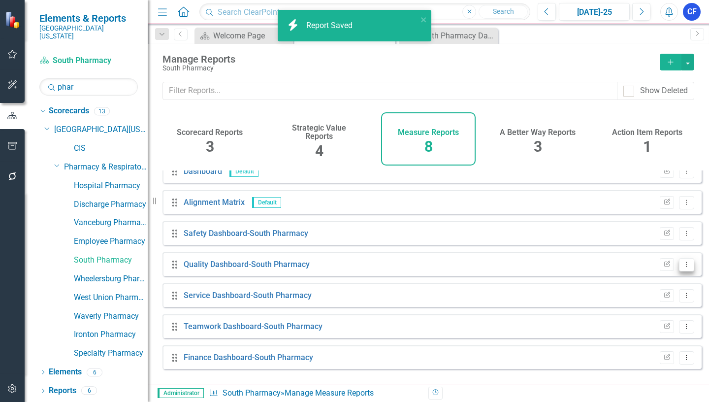
click at [682, 267] on icon "Dropdown Menu" at bounding box center [686, 264] width 8 height 6
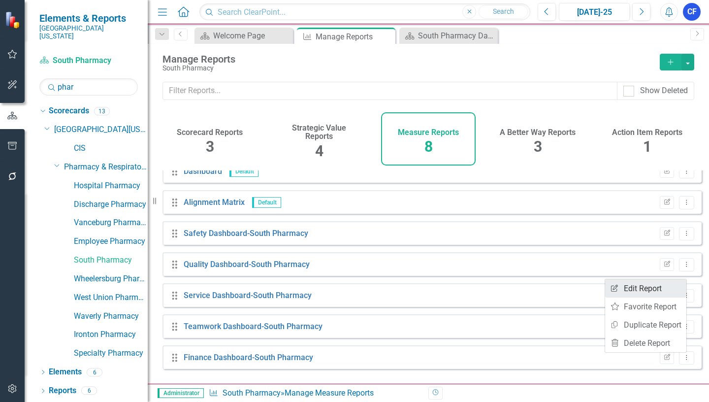
click at [638, 287] on link "Edit Report Edit Report" at bounding box center [645, 288] width 81 height 18
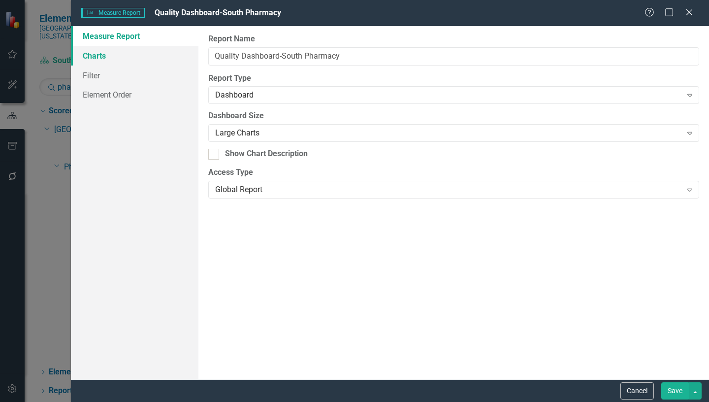
click at [104, 58] on link "Charts" at bounding box center [134, 56] width 127 height 20
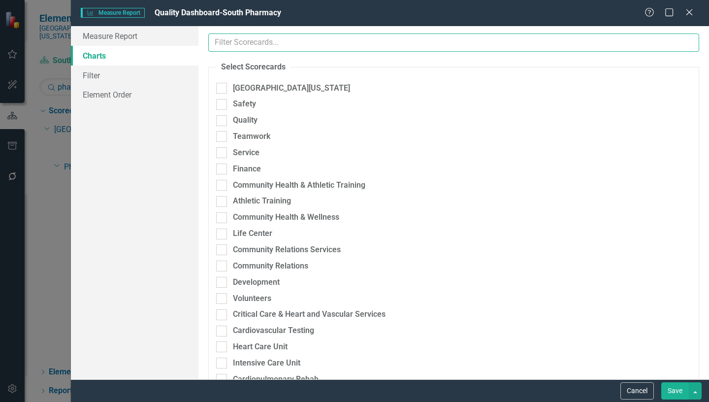
click at [265, 44] on input "text" at bounding box center [453, 42] width 491 height 18
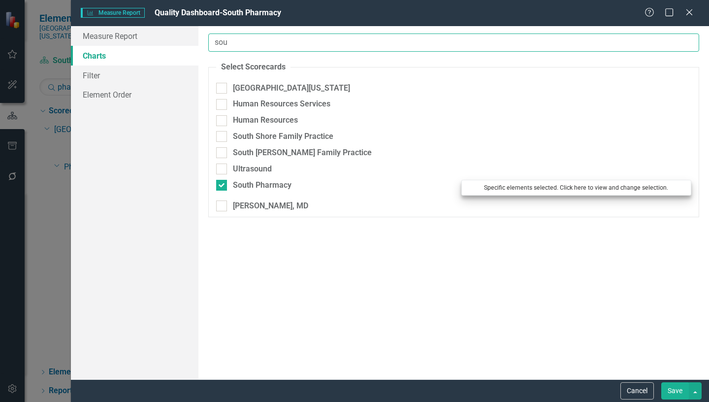
type input "sou"
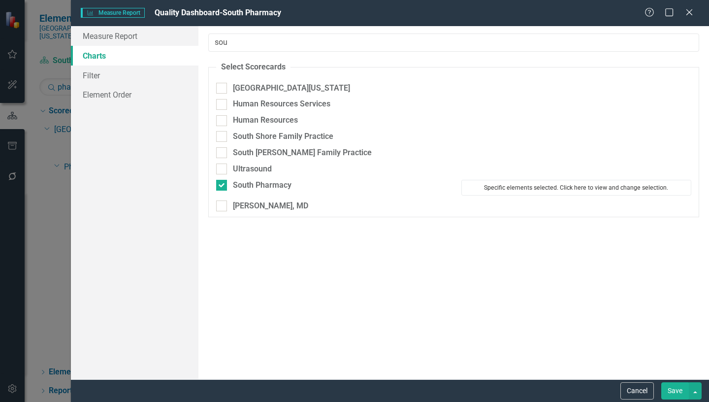
click at [580, 186] on button "Specific elements selected. Click here to view and change selection." at bounding box center [576, 188] width 230 height 16
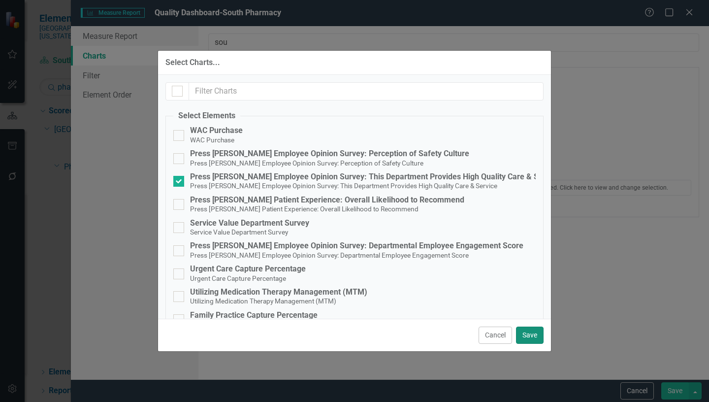
click at [540, 338] on button "Save" at bounding box center [530, 334] width 28 height 17
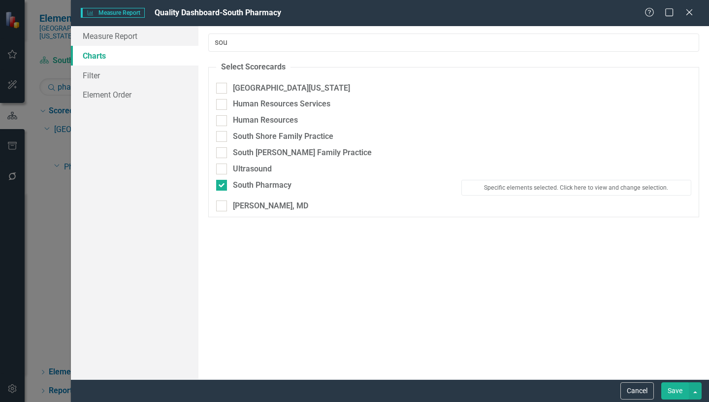
click at [673, 391] on button "Save" at bounding box center [675, 390] width 28 height 17
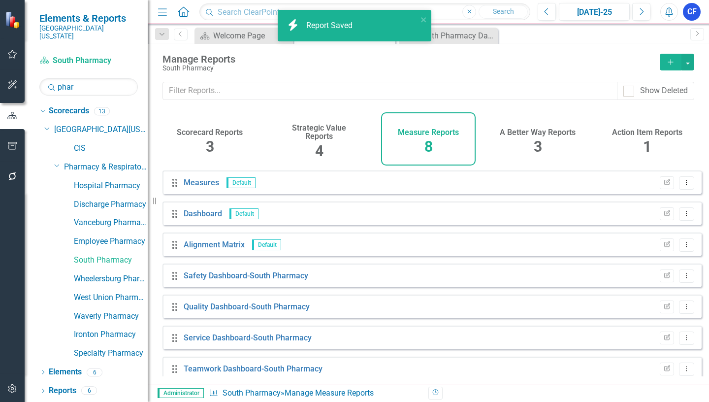
scroll to position [42, 0]
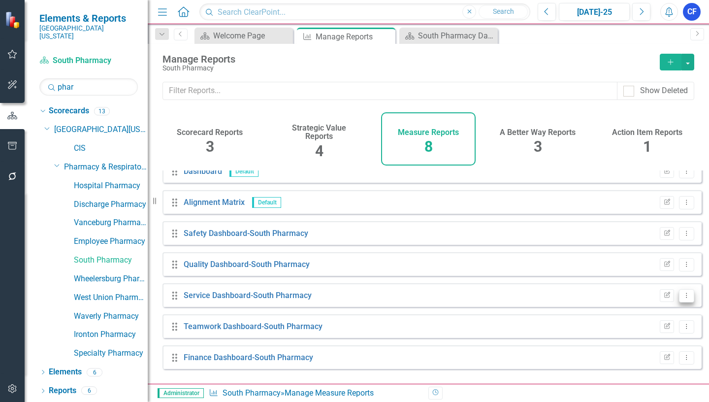
click at [682, 298] on icon "Dropdown Menu" at bounding box center [686, 295] width 8 height 6
click at [654, 316] on link "Edit Report Edit Report" at bounding box center [645, 319] width 81 height 18
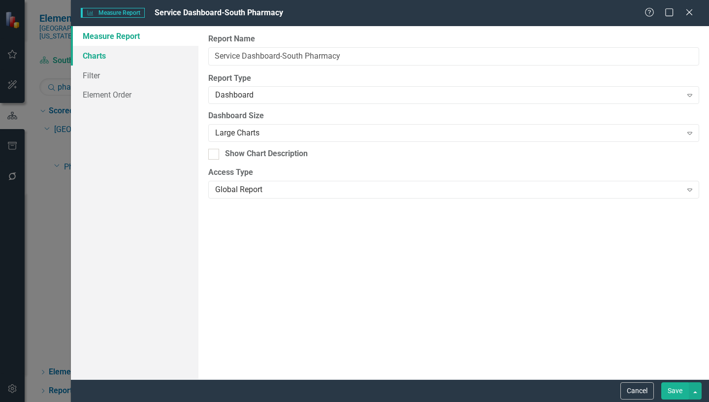
click at [107, 58] on link "Charts" at bounding box center [134, 56] width 127 height 20
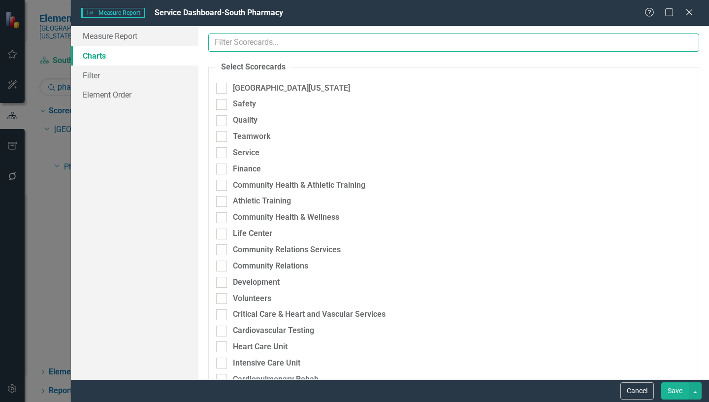
click at [284, 35] on input "text" at bounding box center [453, 42] width 491 height 18
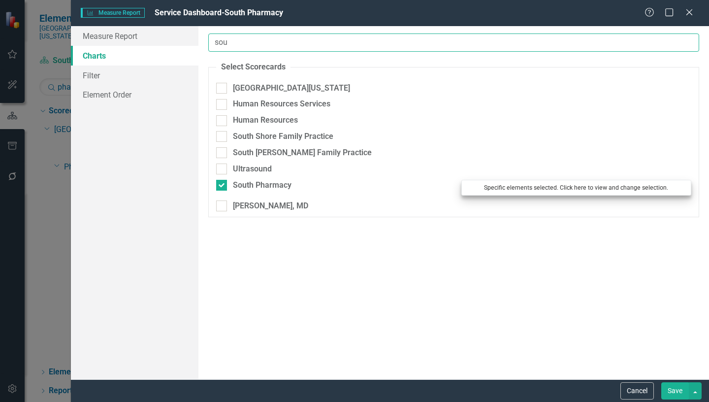
type input "sou"
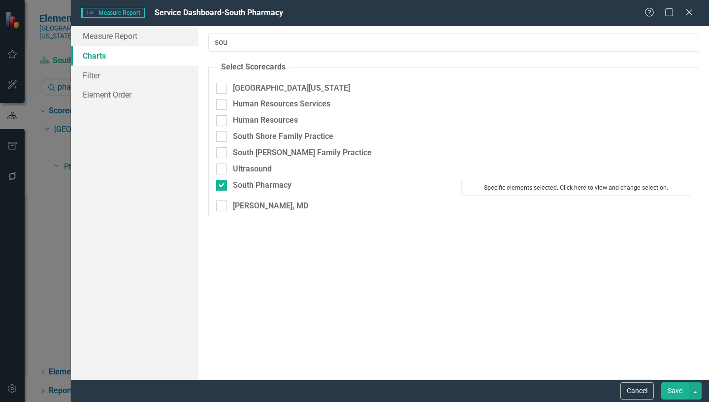
click at [577, 189] on button "Specific elements selected. Click here to view and change selection." at bounding box center [576, 188] width 230 height 16
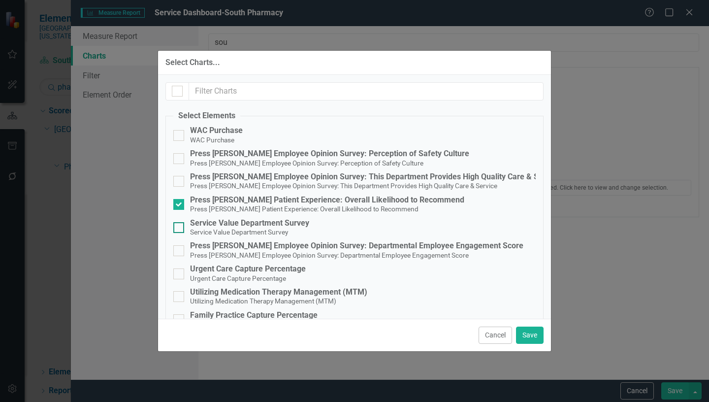
click at [181, 227] on div at bounding box center [178, 227] width 11 height 11
click at [180, 227] on input "Service Value Department Survey Service Value Department Survey" at bounding box center [176, 225] width 6 height 6
checkbox input "true"
click at [524, 336] on button "Save" at bounding box center [530, 334] width 28 height 17
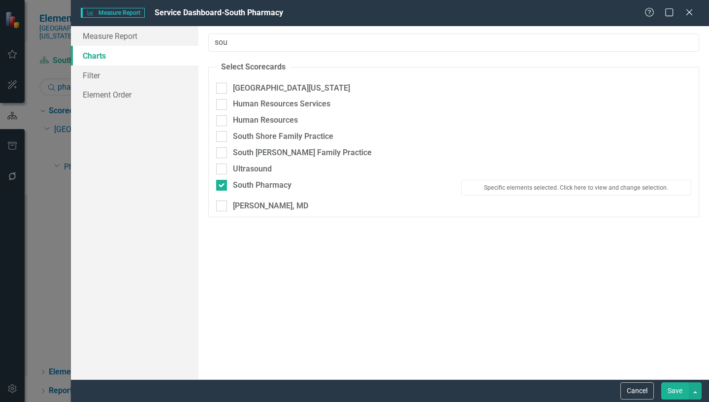
click at [678, 390] on button "Save" at bounding box center [675, 390] width 28 height 17
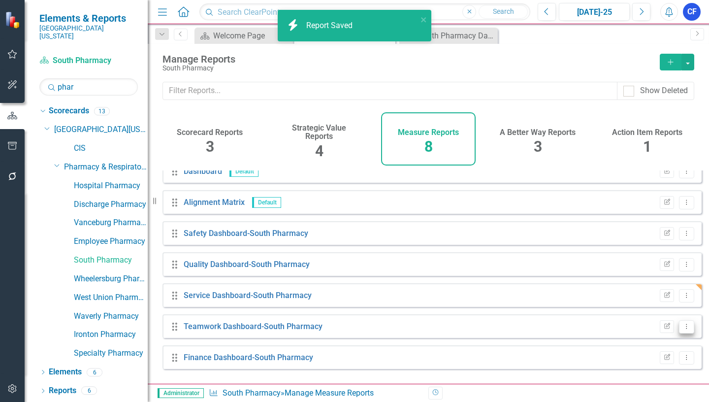
click at [682, 329] on icon "Dropdown Menu" at bounding box center [686, 326] width 8 height 6
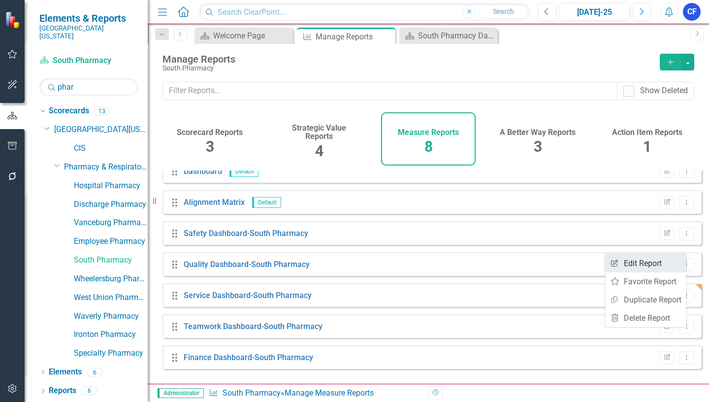
click at [654, 266] on link "Edit Report Edit Report" at bounding box center [645, 263] width 81 height 18
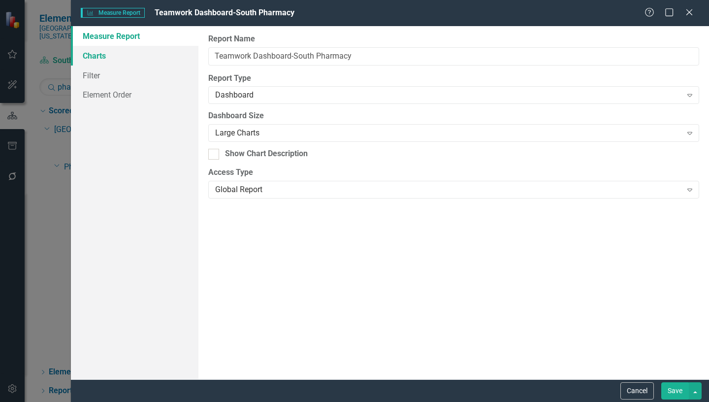
click at [103, 57] on link "Charts" at bounding box center [134, 56] width 127 height 20
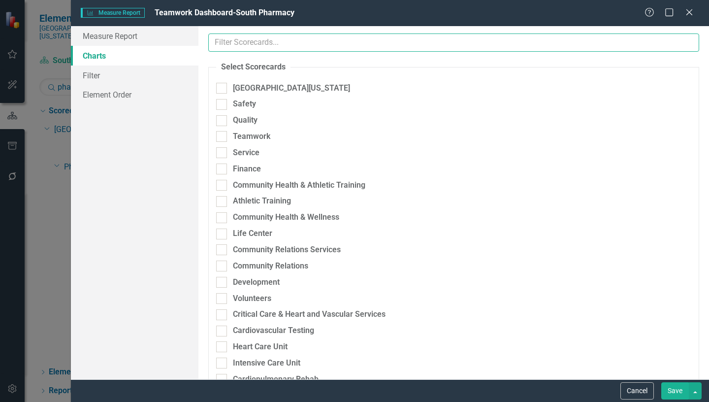
click at [275, 41] on input "text" at bounding box center [453, 42] width 491 height 18
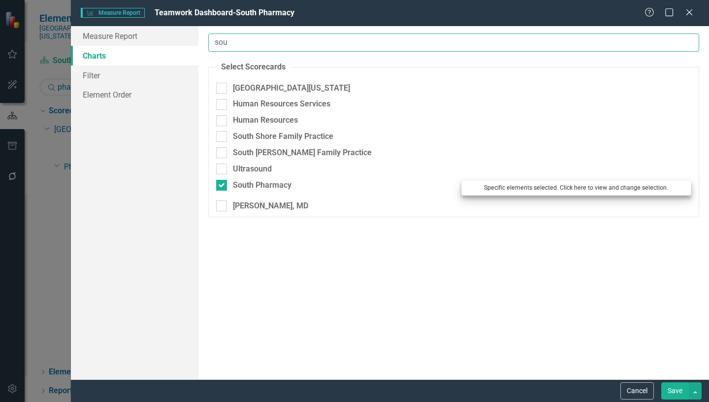
type input "sou"
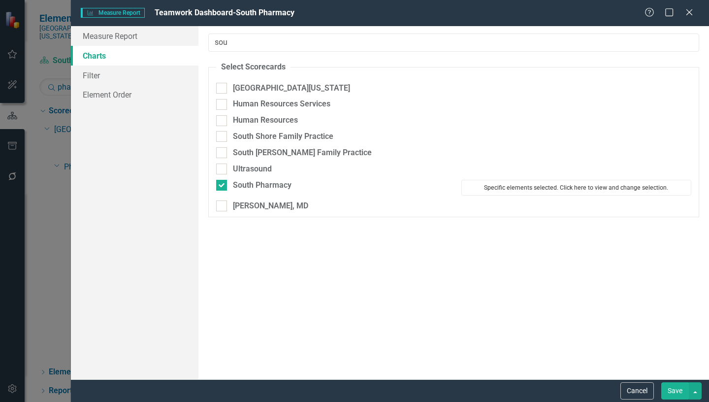
click at [539, 186] on button "Specific elements selected. Click here to view and change selection." at bounding box center [576, 188] width 230 height 16
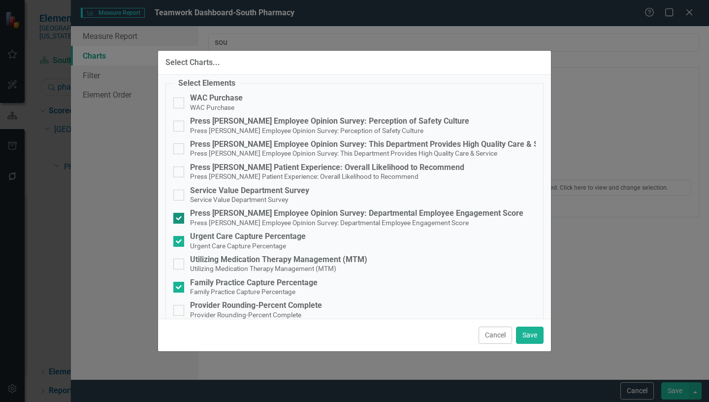
scroll to position [98, 0]
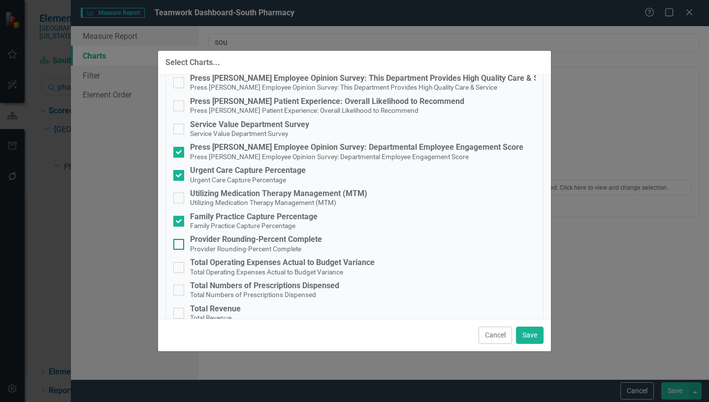
click at [180, 240] on div at bounding box center [178, 244] width 11 height 11
click at [180, 240] on input "Provider Rounding-Percent Complete Provider Rounding-Percent Complete" at bounding box center [176, 242] width 6 height 6
checkbox input "true"
click at [526, 334] on button "Save" at bounding box center [530, 334] width 28 height 17
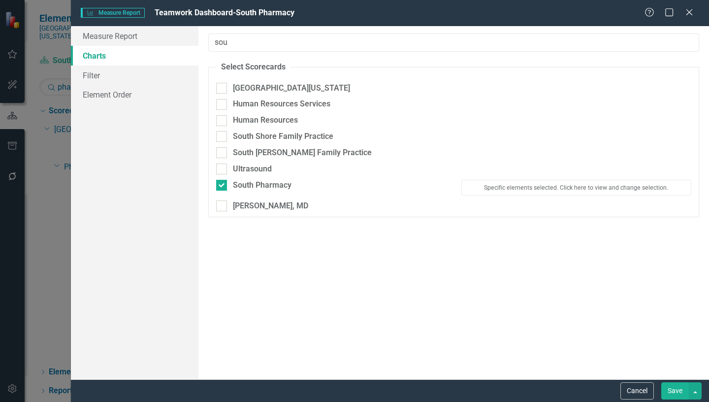
click at [678, 391] on button "Save" at bounding box center [675, 390] width 28 height 17
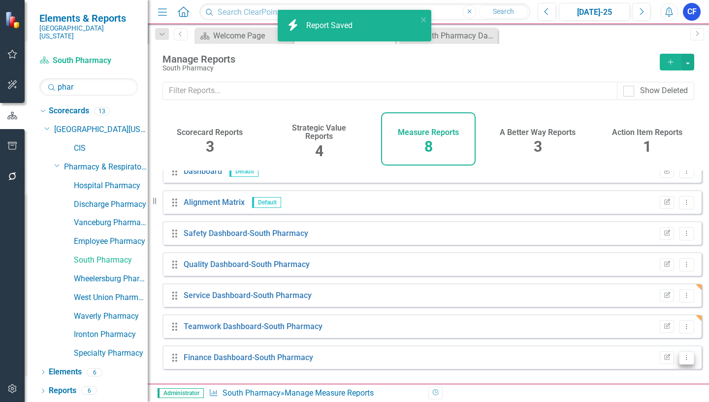
click at [682, 360] on icon "Dropdown Menu" at bounding box center [686, 357] width 8 height 6
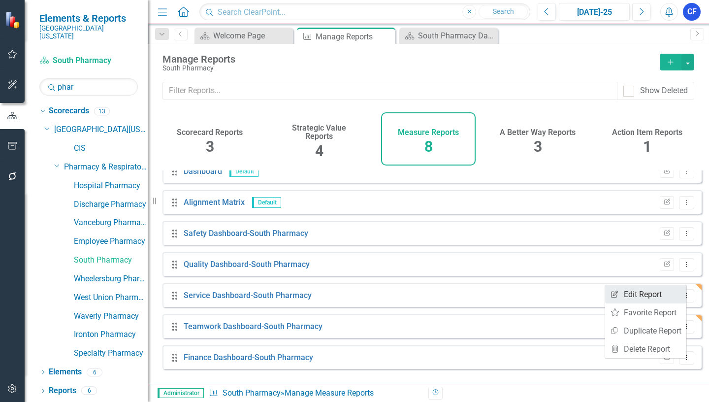
click at [643, 295] on link "Edit Report Edit Report" at bounding box center [645, 294] width 81 height 18
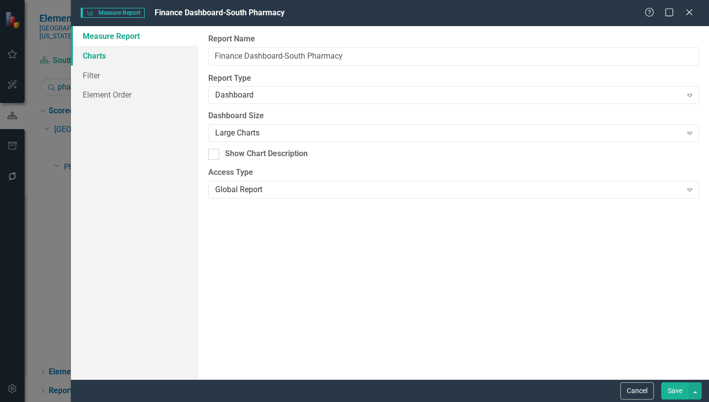
click at [97, 58] on link "Charts" at bounding box center [134, 56] width 127 height 20
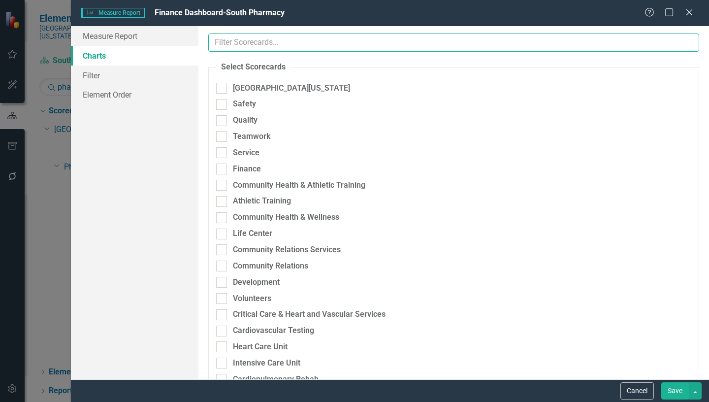
click at [253, 43] on input "text" at bounding box center [453, 42] width 491 height 18
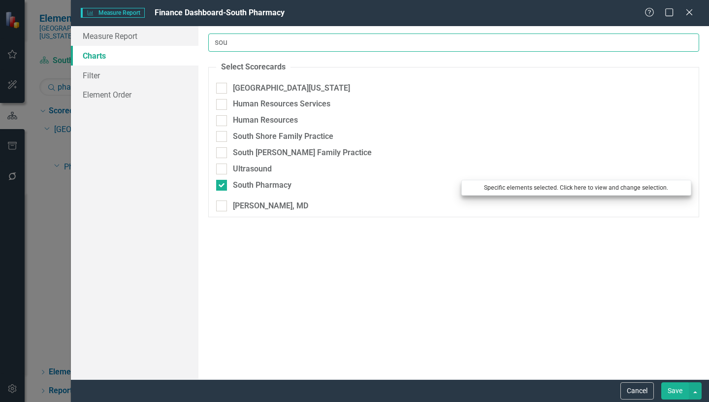
type input "sou"
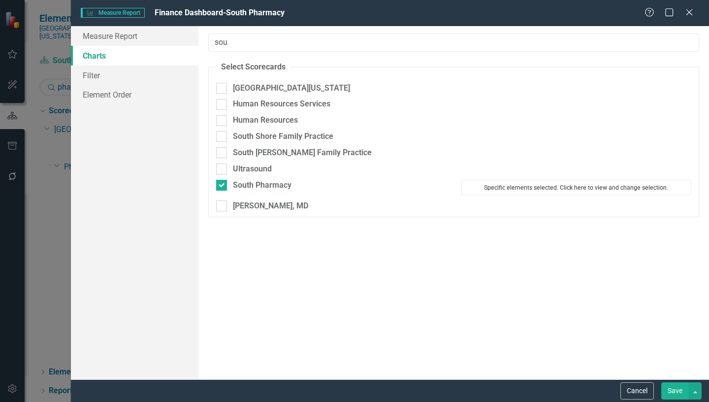
click at [544, 185] on button "Specific elements selected. Click here to view and change selection." at bounding box center [576, 188] width 230 height 16
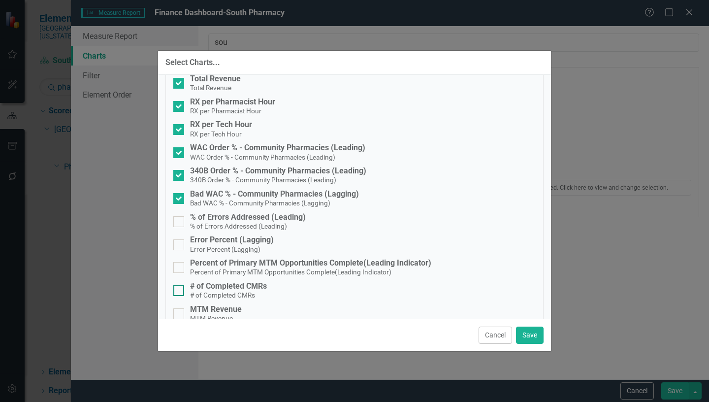
scroll to position [344, 0]
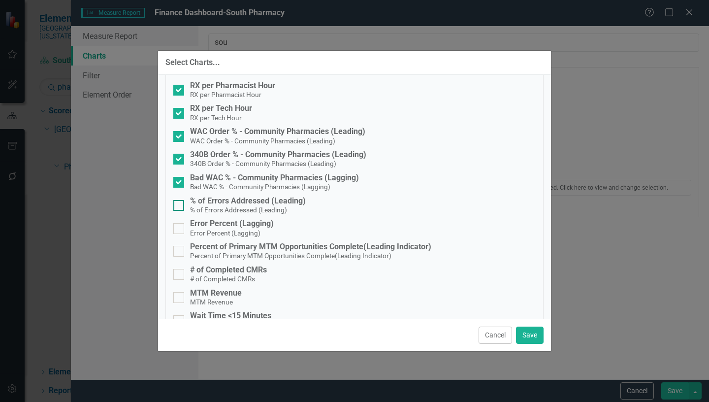
click at [180, 203] on div at bounding box center [178, 205] width 11 height 11
click at [180, 203] on input "% of Errors Addressed (Leading) % of Errors Addressed (Leading)" at bounding box center [176, 203] width 6 height 6
checkbox input "true"
click at [177, 225] on input "Error Percent (Lagging) Error Percent (Lagging)" at bounding box center [176, 226] width 6 height 6
checkbox input "true"
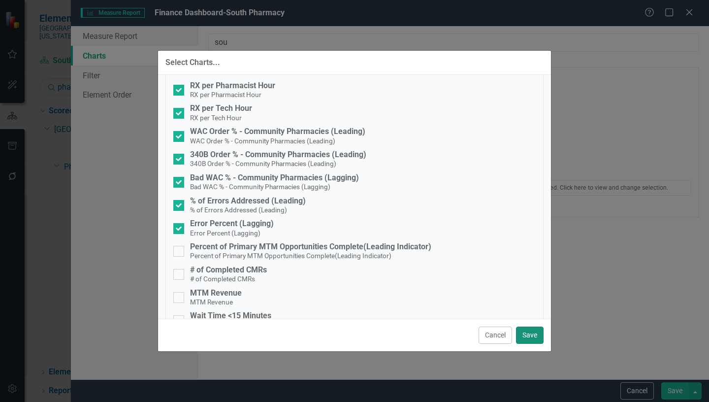
click at [530, 333] on button "Save" at bounding box center [530, 334] width 28 height 17
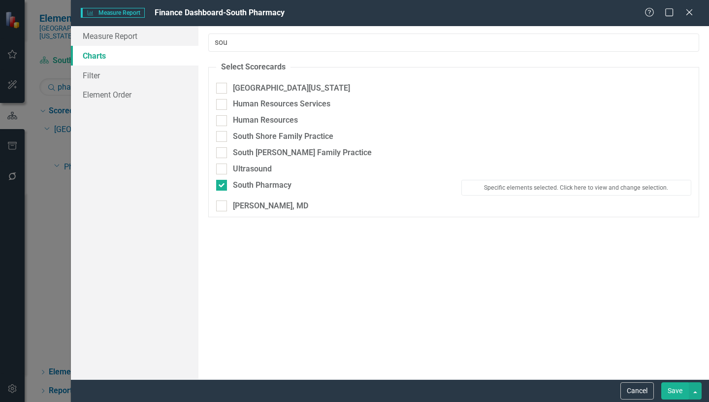
click at [673, 392] on button "Save" at bounding box center [675, 390] width 28 height 17
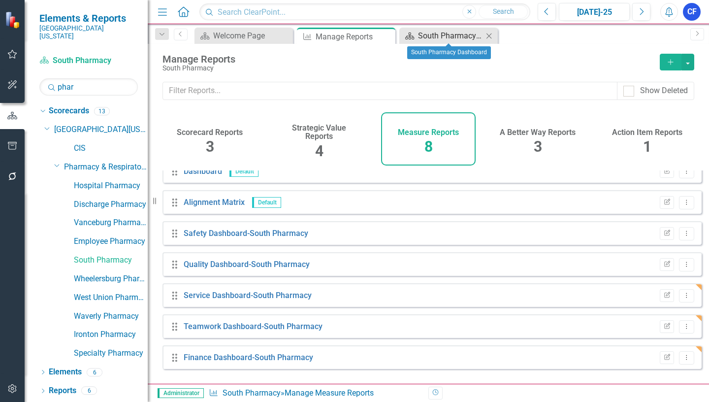
click at [464, 35] on div "South Pharmacy Dashboard" at bounding box center [450, 36] width 65 height 12
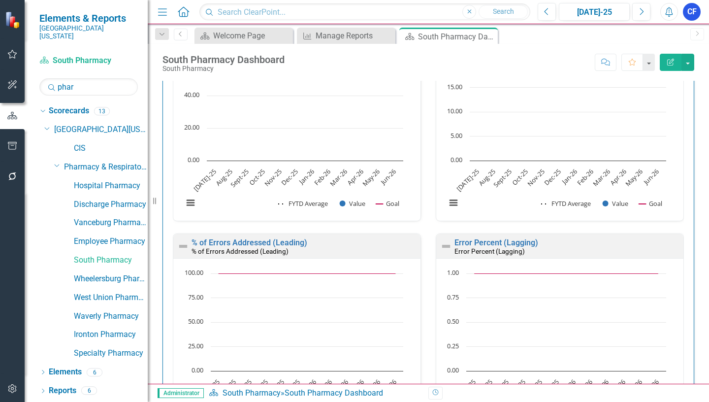
scroll to position [2159, 0]
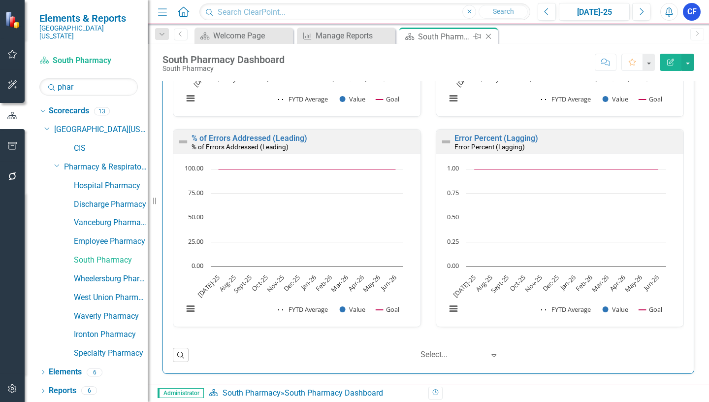
click at [489, 33] on icon "Close" at bounding box center [488, 36] width 10 height 8
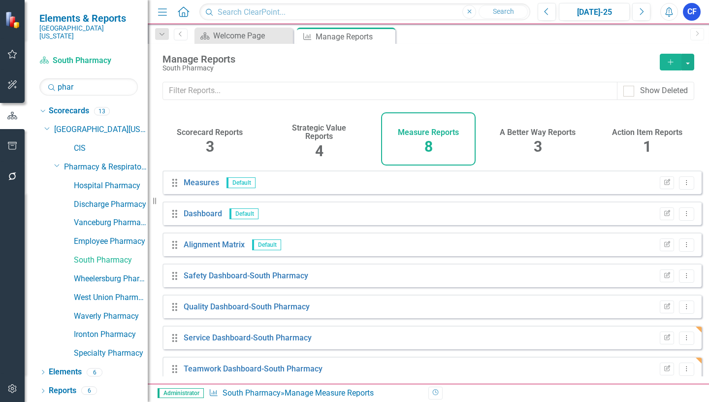
drag, startPoint x: 389, startPoint y: 36, endPoint x: 382, endPoint y: 29, distance: 10.1
click at [0, 0] on icon "Close" at bounding box center [0, 0] width 0 height 0
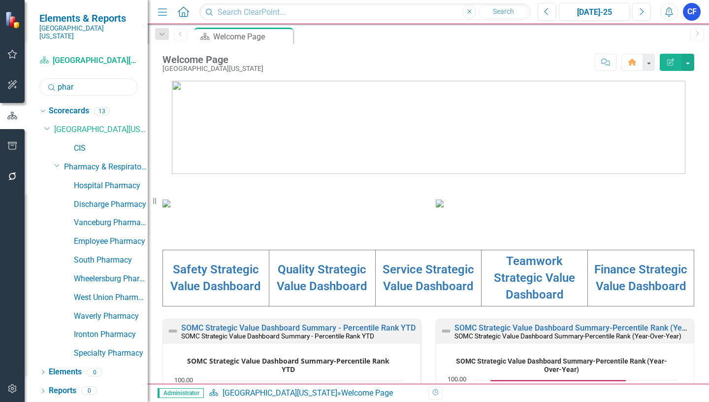
drag, startPoint x: 82, startPoint y: 80, endPoint x: 56, endPoint y: 80, distance: 25.6
click at [56, 80] on div "Search phar" at bounding box center [88, 86] width 98 height 17
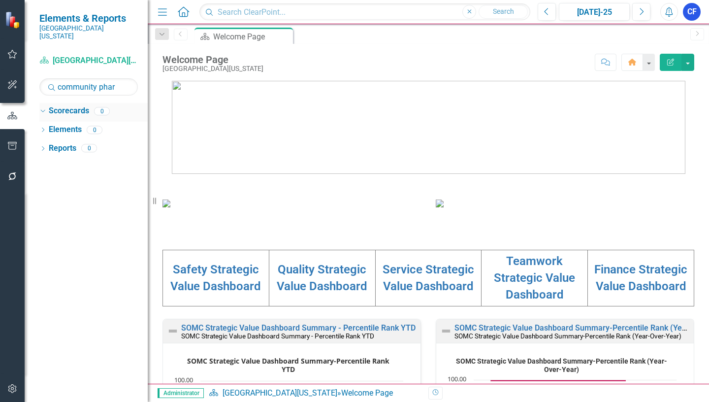
click at [41, 107] on icon "Dropdown" at bounding box center [41, 110] width 5 height 7
click at [46, 109] on icon "Dropdown" at bounding box center [42, 111] width 7 height 5
drag, startPoint x: 124, startPoint y: 78, endPoint x: 57, endPoint y: 80, distance: 67.4
click at [57, 80] on div "Search community phar" at bounding box center [88, 86] width 98 height 17
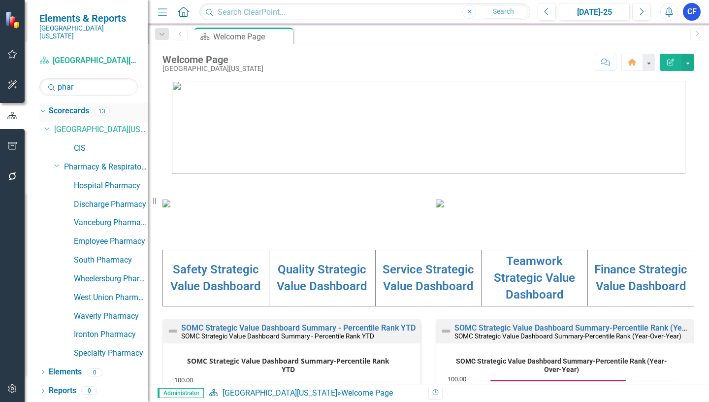
click at [44, 107] on icon "Dropdown" at bounding box center [41, 110] width 5 height 7
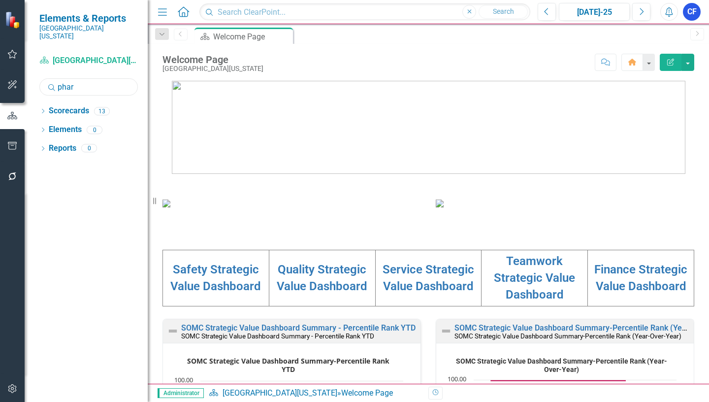
drag, startPoint x: 76, startPoint y: 75, endPoint x: 49, endPoint y: 75, distance: 27.1
click at [49, 78] on div "Search phar" at bounding box center [88, 86] width 98 height 17
type input "roll"
click at [43, 109] on icon "Dropdown" at bounding box center [42, 111] width 7 height 5
click at [43, 107] on icon "Dropdown" at bounding box center [41, 110] width 5 height 7
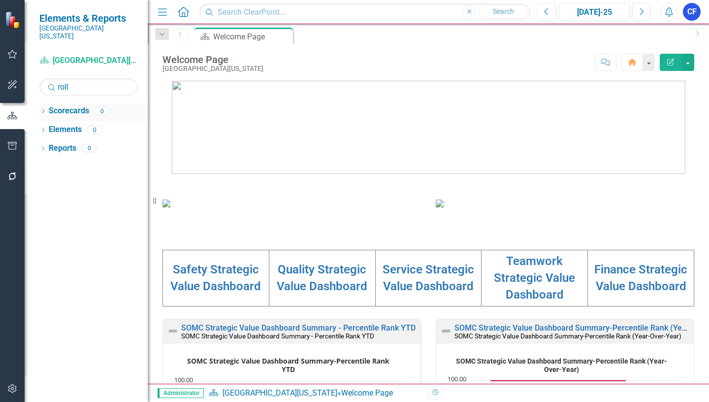
click at [42, 109] on icon "Dropdown" at bounding box center [42, 111] width 7 height 5
drag, startPoint x: 75, startPoint y: 77, endPoint x: 57, endPoint y: 77, distance: 17.7
click at [57, 78] on input "roll" at bounding box center [88, 86] width 98 height 17
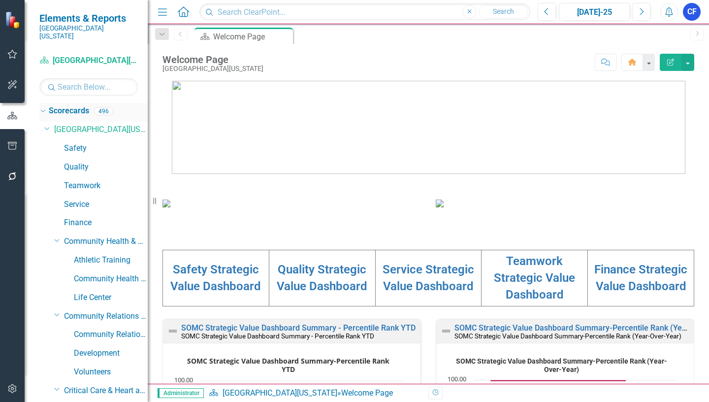
click at [42, 107] on icon "Dropdown" at bounding box center [41, 110] width 5 height 7
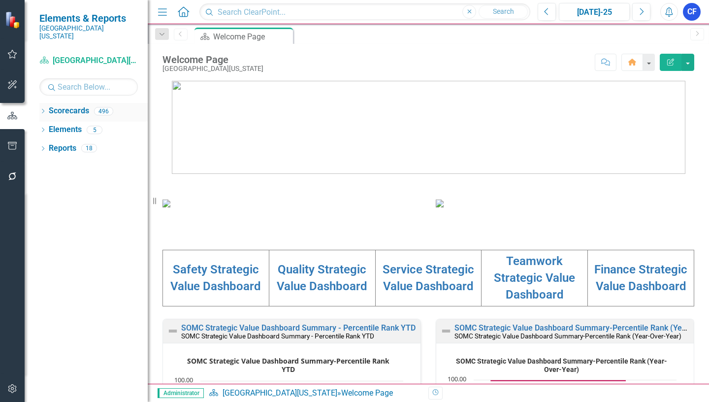
click at [45, 109] on icon "Dropdown" at bounding box center [42, 111] width 7 height 5
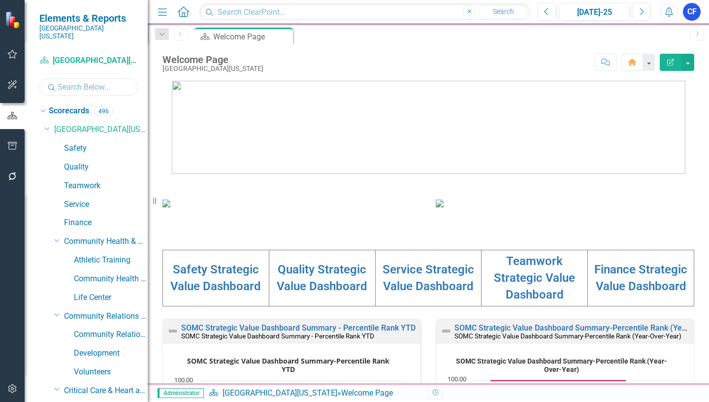
click at [110, 80] on input "text" at bounding box center [88, 86] width 98 height 17
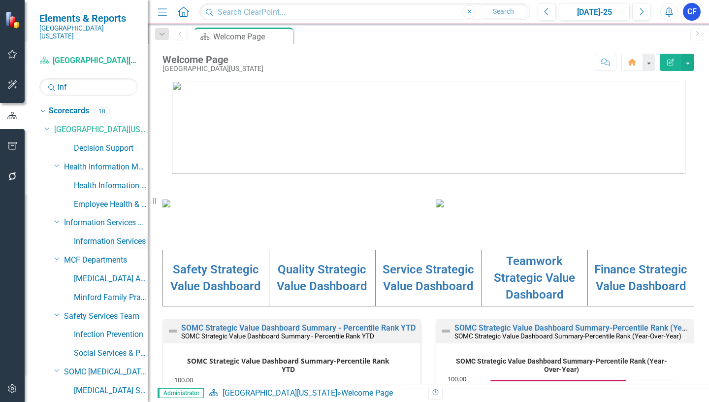
drag, startPoint x: 124, startPoint y: 231, endPoint x: 108, endPoint y: 230, distance: 16.3
click at [124, 236] on link "Information Services" at bounding box center [111, 241] width 74 height 11
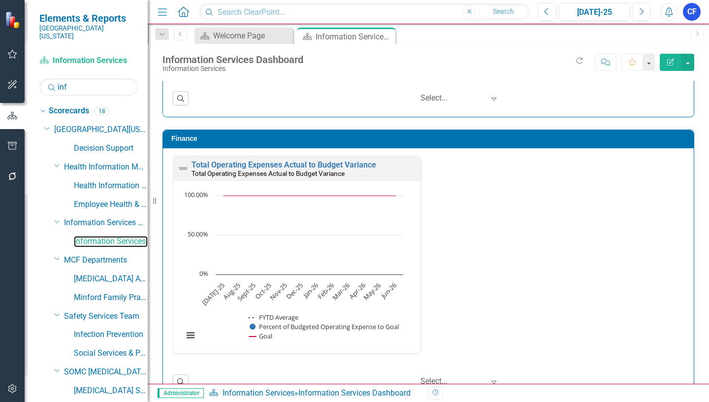
scroll to position [1739, 0]
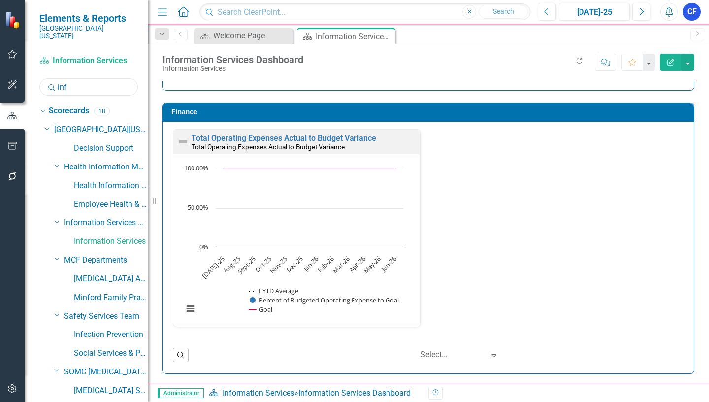
drag, startPoint x: 76, startPoint y: 77, endPoint x: 58, endPoint y: 77, distance: 18.2
click at [58, 78] on input "inf" at bounding box center [88, 86] width 98 height 17
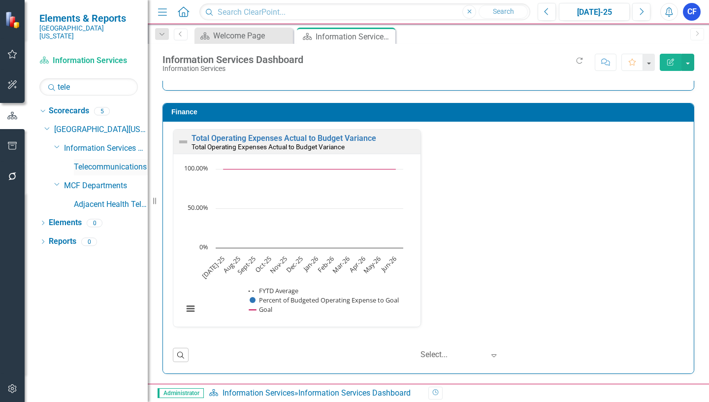
click at [105, 161] on link "Telecommunications" at bounding box center [111, 166] width 74 height 11
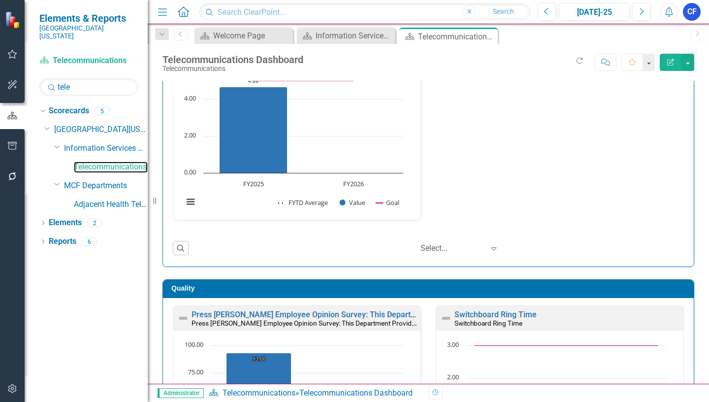
scroll to position [1320, 0]
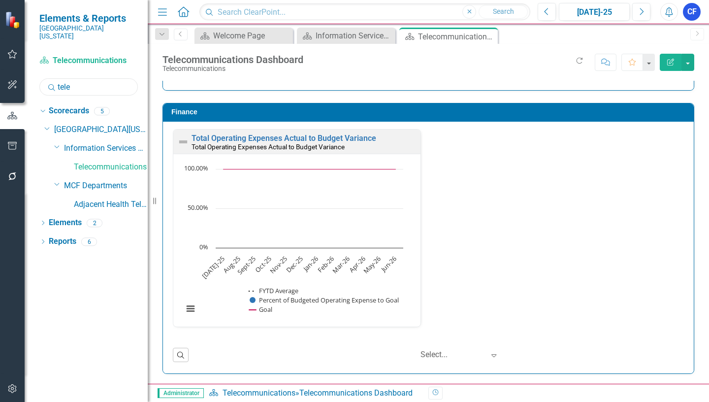
drag, startPoint x: 82, startPoint y: 78, endPoint x: 53, endPoint y: 74, distance: 29.2
click at [53, 78] on div "Search tele" at bounding box center [88, 86] width 98 height 17
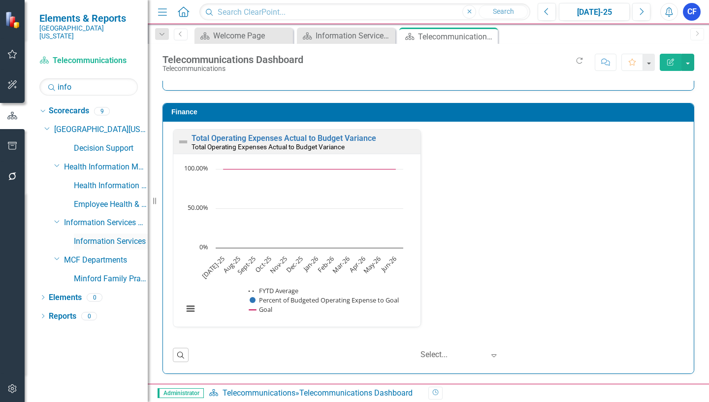
drag, startPoint x: 117, startPoint y: 236, endPoint x: 117, endPoint y: 228, distance: 7.9
click at [117, 236] on link "Information Services" at bounding box center [111, 241] width 74 height 11
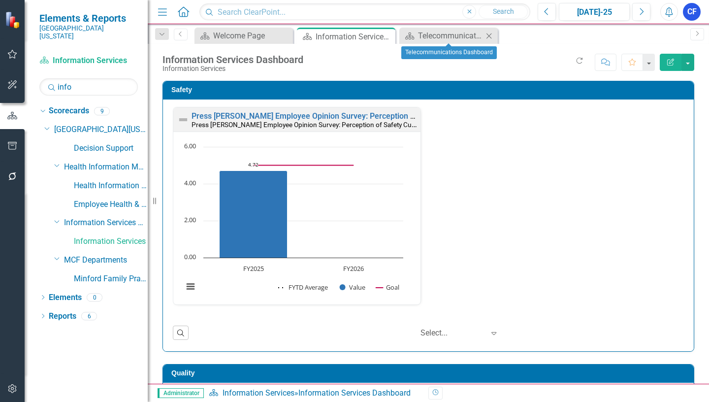
click at [489, 33] on icon "Close" at bounding box center [489, 36] width 10 height 8
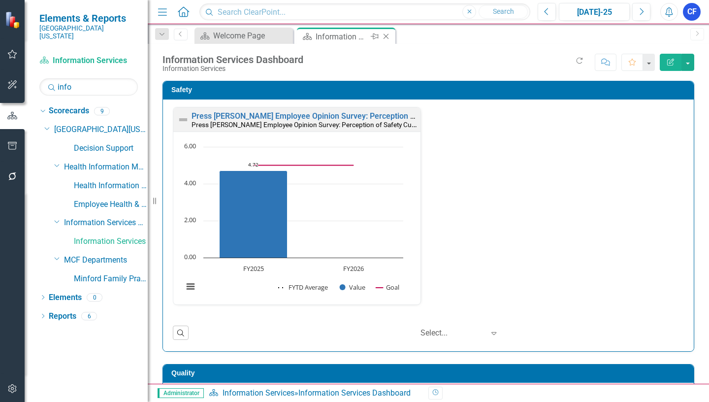
click at [386, 35] on icon "Close" at bounding box center [386, 36] width 10 height 8
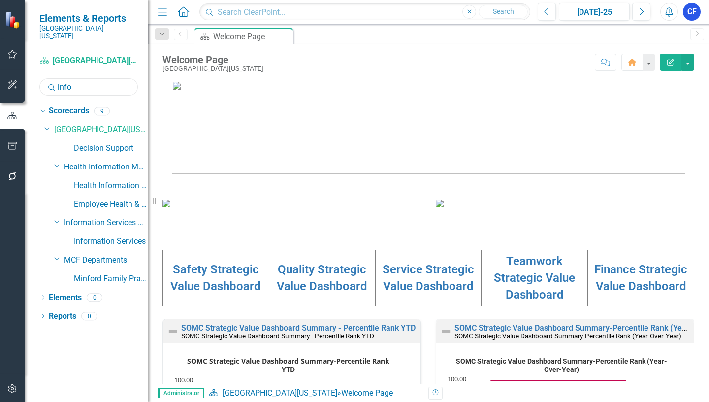
drag, startPoint x: 77, startPoint y: 78, endPoint x: 55, endPoint y: 79, distance: 22.1
click at [55, 79] on div "Search info" at bounding box center [88, 86] width 98 height 17
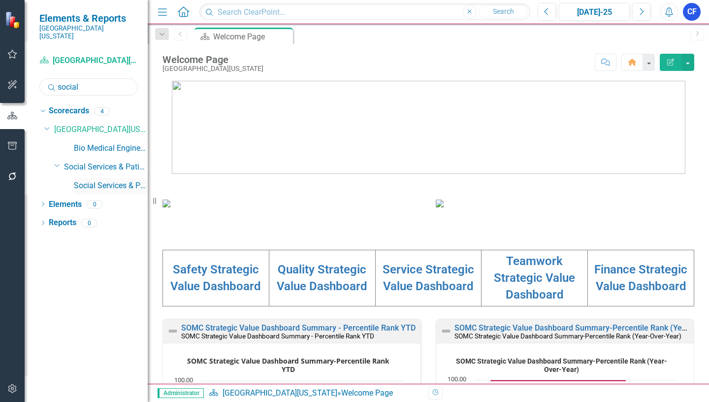
type input "social"
click at [121, 180] on link "Social Services & Patient Relations" at bounding box center [111, 185] width 74 height 11
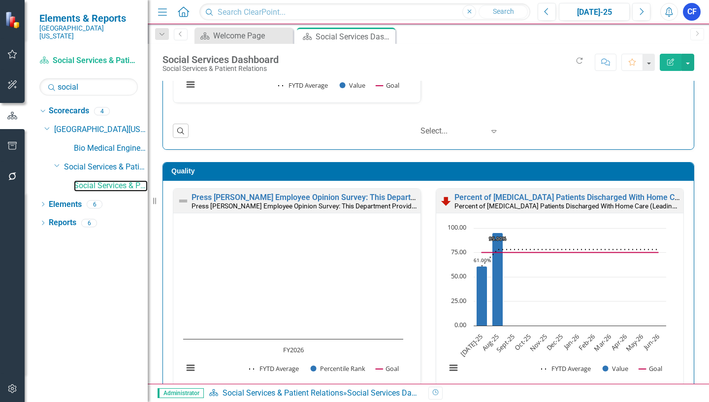
scroll to position [245, 0]
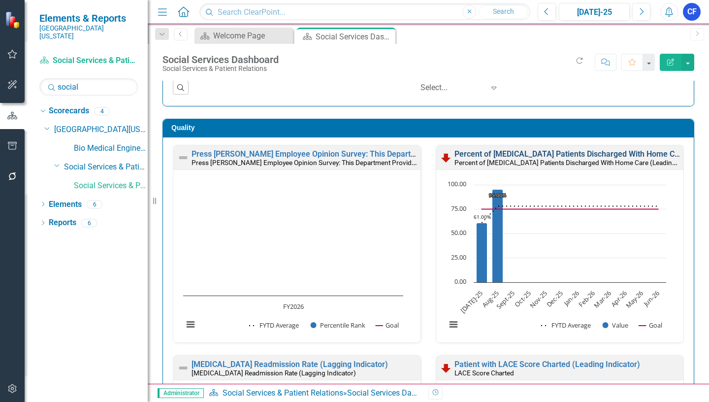
click at [532, 153] on link "Percent of [MEDICAL_DATA] Patients Discharged With Home Care (Leading Indicator)" at bounding box center [605, 153] width 302 height 9
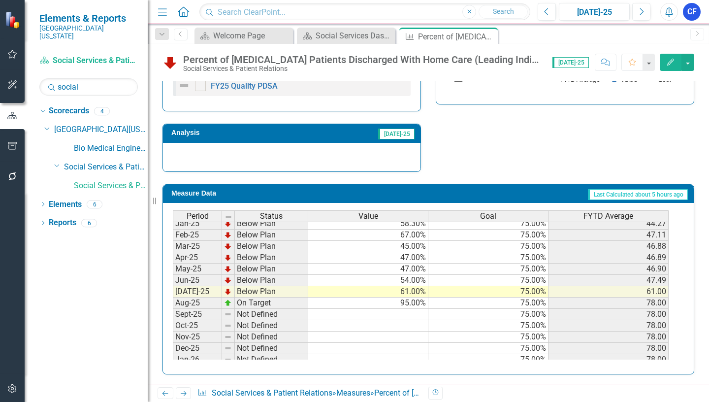
scroll to position [344, 0]
click at [416, 292] on tbody "Jan-24 Below Plan 34.00% 75.00% 39.86 Feb-24 Below Plan 37.00% 75.00% 39.50 Mar…" at bounding box center [420, 251] width 495 height 340
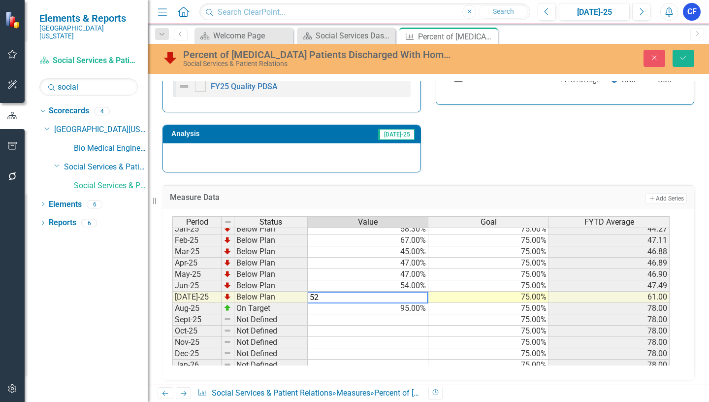
type textarea "95"
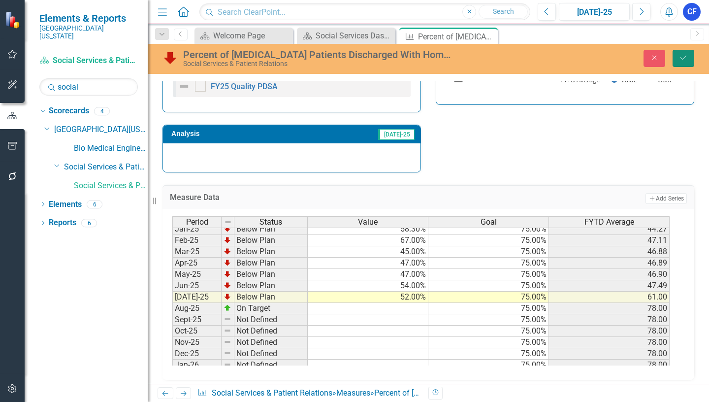
click at [685, 57] on icon "submit" at bounding box center [683, 58] width 6 height 4
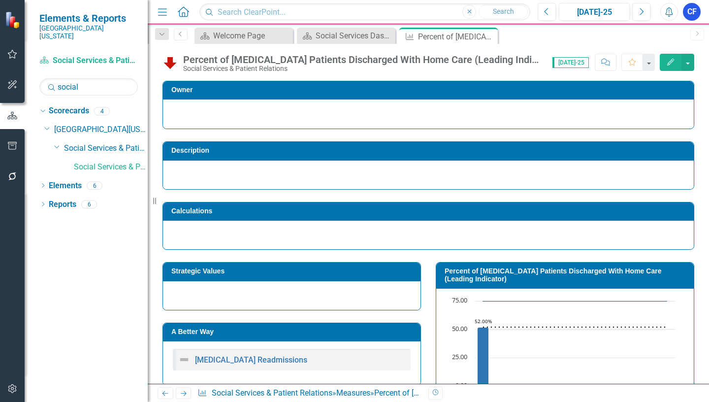
click at [183, 393] on icon at bounding box center [184, 393] width 6 height 5
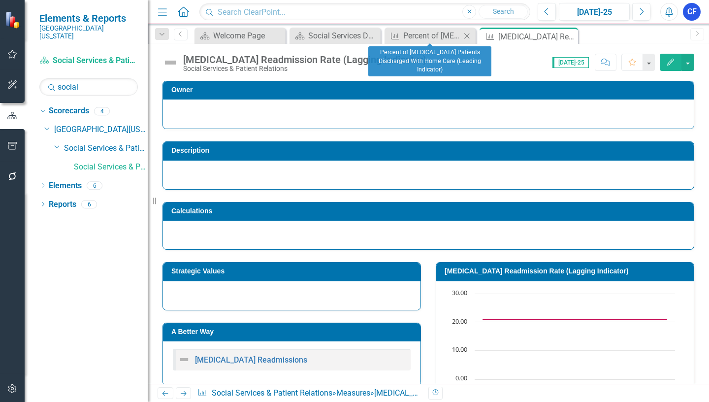
click at [469, 37] on icon "Close" at bounding box center [467, 36] width 10 height 8
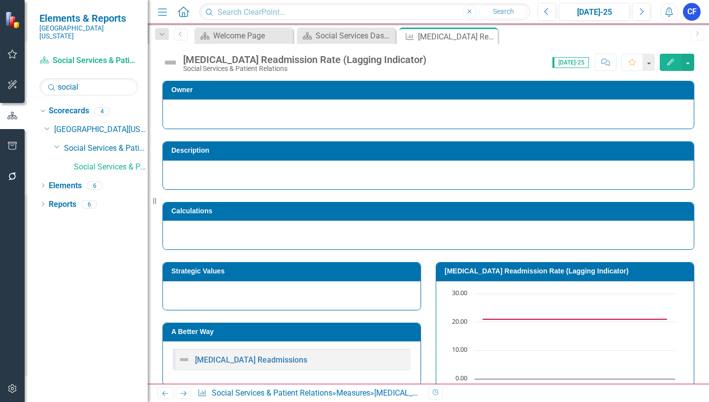
click at [184, 395] on icon "Next" at bounding box center [183, 393] width 8 height 6
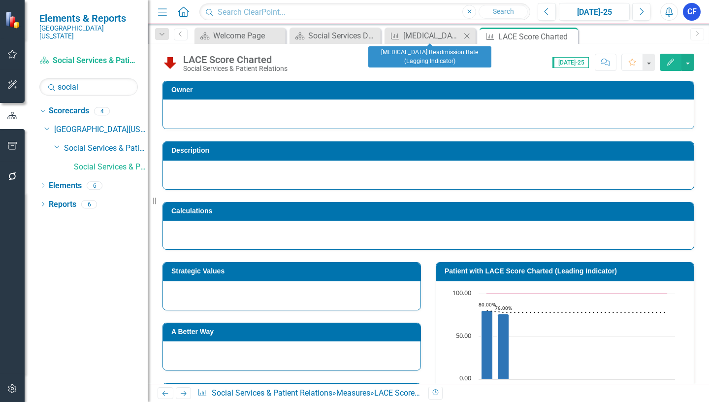
click at [469, 37] on icon "Close" at bounding box center [467, 36] width 10 height 8
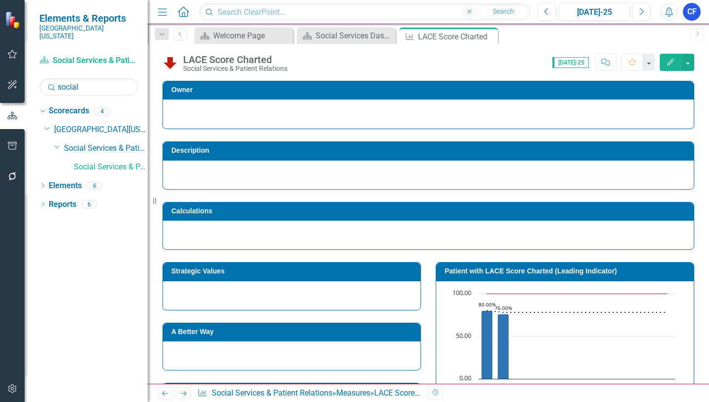
click at [183, 394] on icon "Next" at bounding box center [183, 393] width 8 height 6
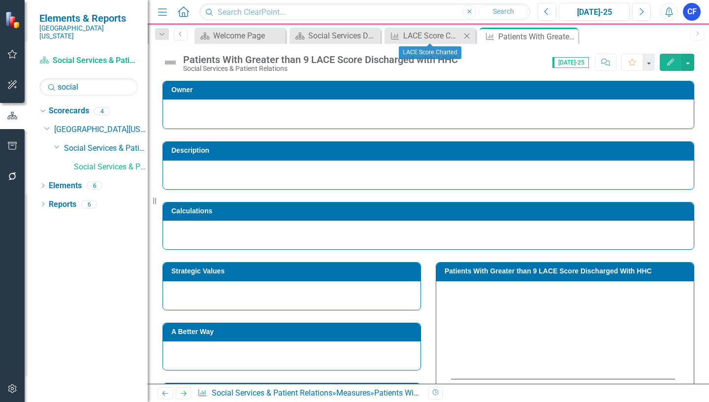
click at [468, 36] on icon "Close" at bounding box center [467, 36] width 10 height 8
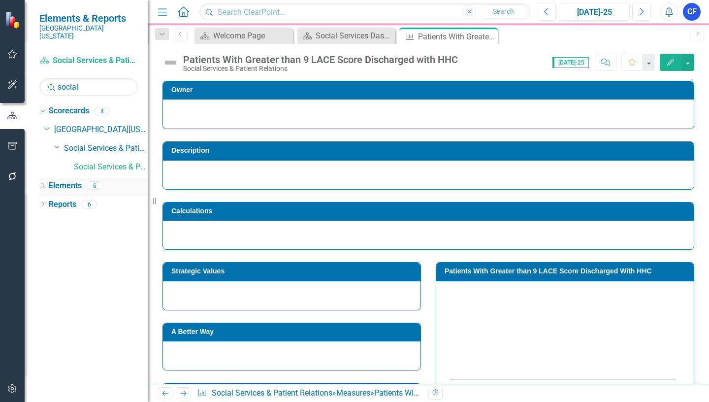
click at [70, 180] on link "Elements" at bounding box center [65, 185] width 33 height 11
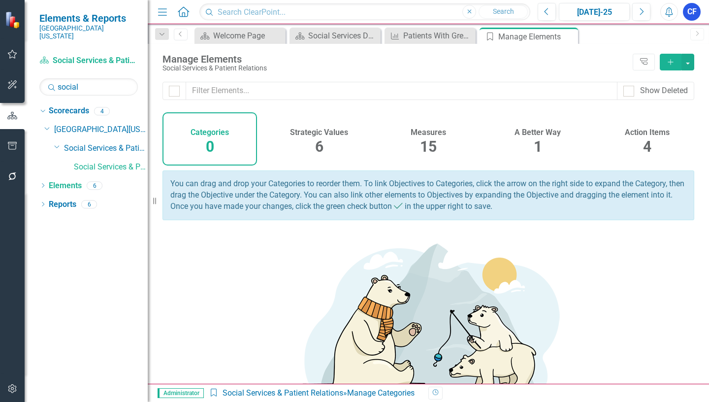
click at [429, 132] on h4 "Measures" at bounding box center [427, 132] width 35 height 9
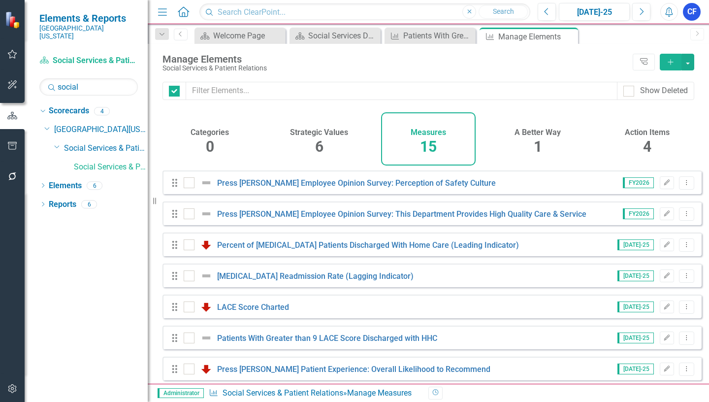
checkbox input "false"
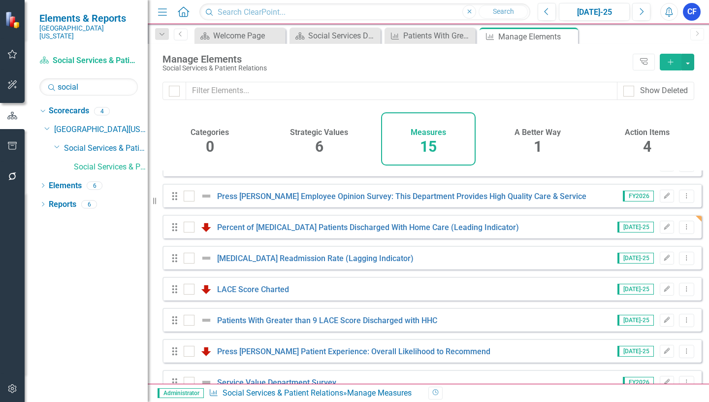
scroll to position [49, 0]
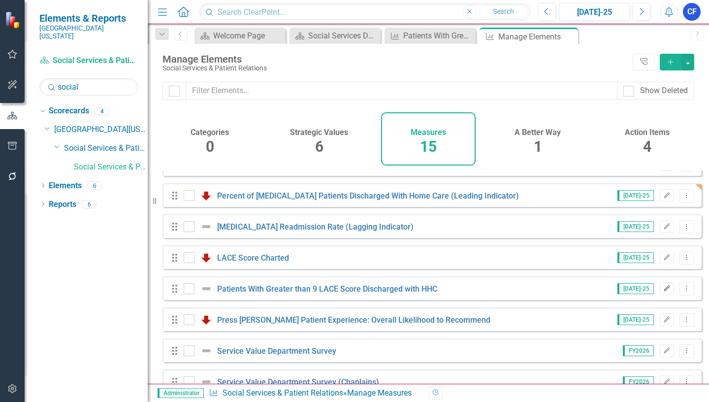
click at [663, 291] on icon "Edit" at bounding box center [666, 288] width 7 height 6
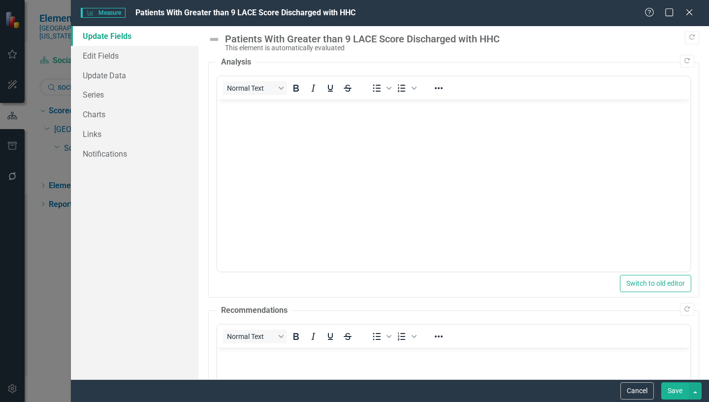
scroll to position [0, 0]
click at [111, 55] on link "Edit Fields" at bounding box center [134, 56] width 127 height 20
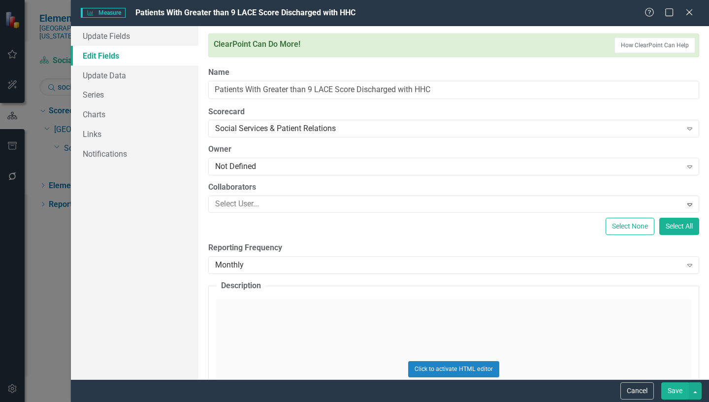
scroll to position [49, 0]
drag, startPoint x: 440, startPoint y: 89, endPoint x: 209, endPoint y: 90, distance: 231.8
click at [209, 90] on input "Patients With Greater than 9 LACE Score Discharged with HHC" at bounding box center [453, 90] width 491 height 18
paste input "recent of patients with LACE Score over 10 discharged with HHC if eligible"
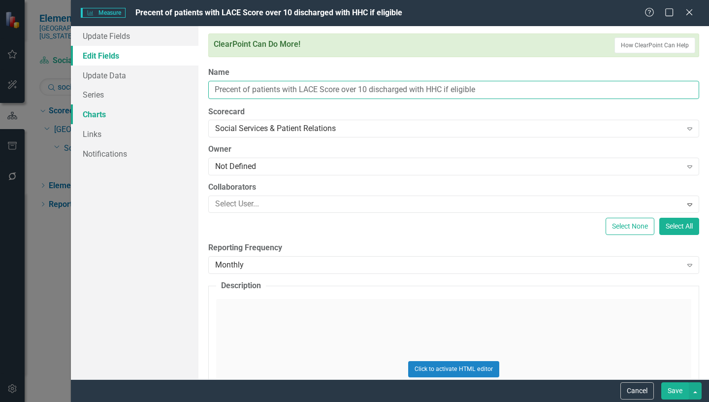
type input "Precent of patients with LACE Score over 10 discharged with HHC if eligible"
click at [100, 112] on link "Charts" at bounding box center [134, 114] width 127 height 20
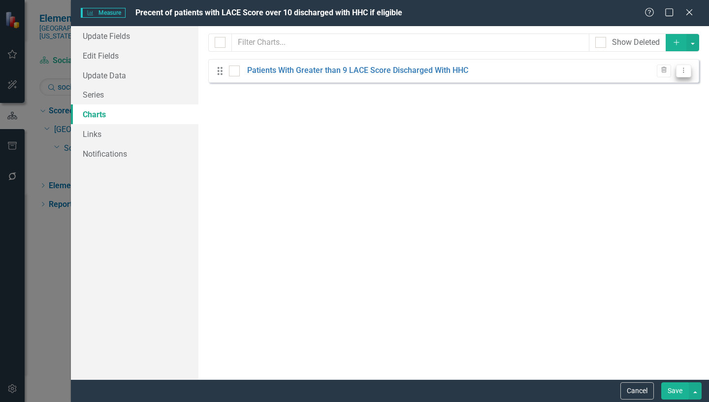
click at [680, 71] on icon "Dropdown Menu" at bounding box center [683, 70] width 8 height 6
click at [661, 86] on link "Edit Edit Chart" at bounding box center [652, 87] width 78 height 18
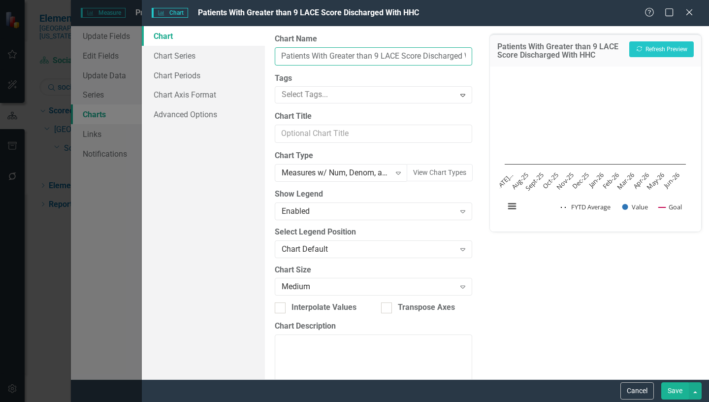
scroll to position [0, 42]
drag, startPoint x: 279, startPoint y: 55, endPoint x: 465, endPoint y: 55, distance: 186.5
click at [465, 55] on div "From this page, you can define the name, type, and size of the chart. You can a…" at bounding box center [373, 202] width 217 height 353
paste input "recent of patients with LACE Score over 10 discharged with HHC if eligible"
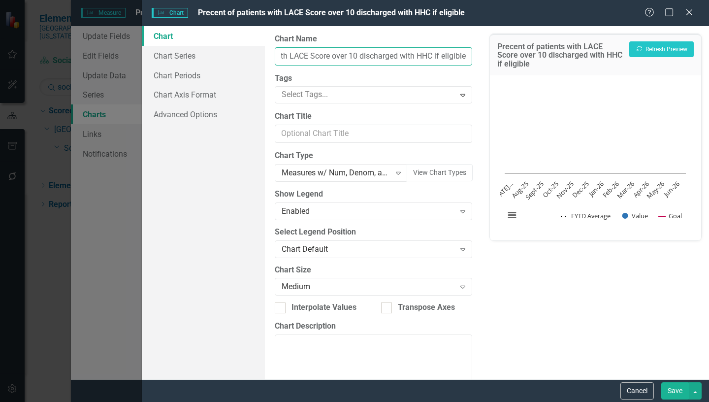
click at [279, 56] on input "Precent of patients with LACE Score over 10 discharged with HHC if eligible" at bounding box center [373, 56] width 197 height 18
click at [280, 52] on input "Precent of patients with LACE Score over 10 discharged with HHC if eligible" at bounding box center [373, 56] width 197 height 18
type input "Precent of patients with LACE Score over 10 discharged with HHC if eligible"
click at [675, 391] on button "Save" at bounding box center [675, 390] width 28 height 17
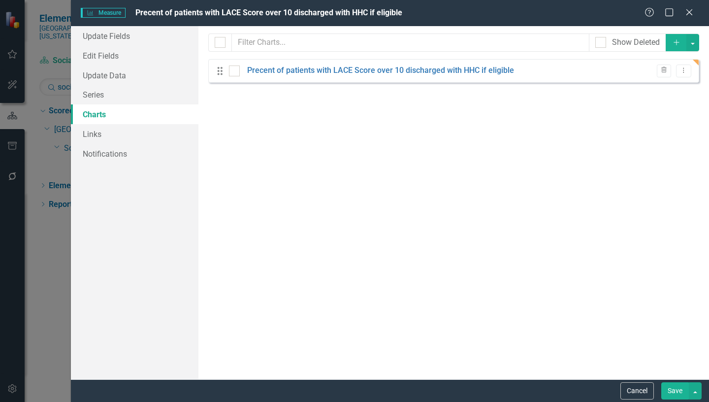
drag, startPoint x: 680, startPoint y: 392, endPoint x: 676, endPoint y: 398, distance: 6.4
click at [679, 393] on button "Save" at bounding box center [675, 390] width 28 height 17
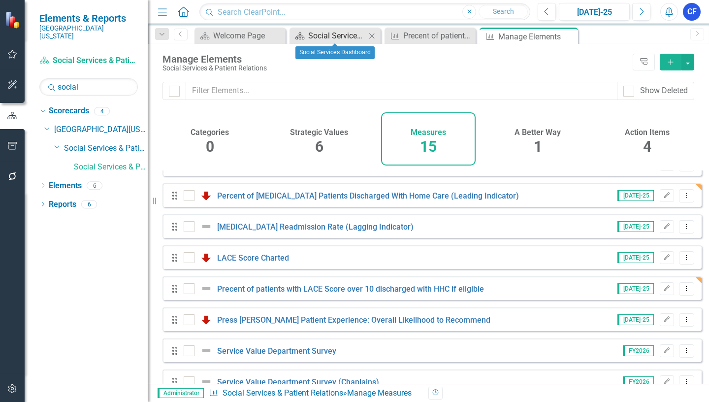
click at [332, 33] on div "Social Services Dashboard" at bounding box center [337, 36] width 58 height 12
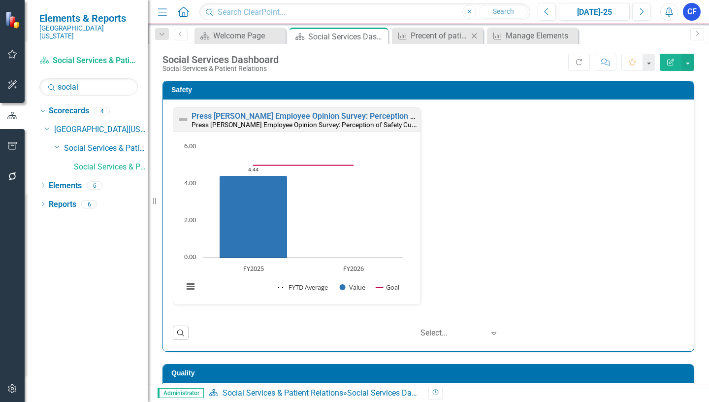
click at [477, 34] on icon "Close" at bounding box center [474, 36] width 10 height 8
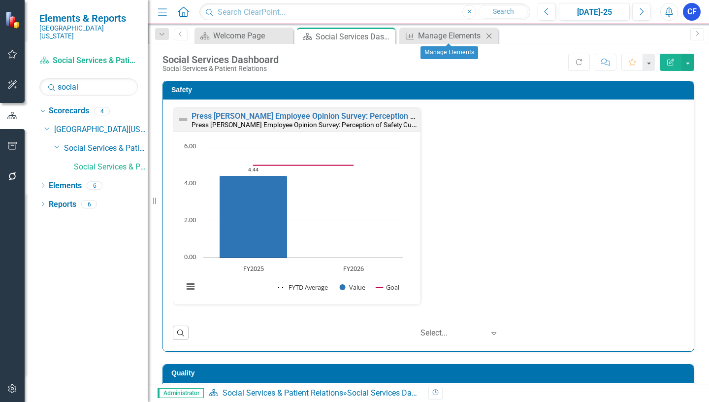
click at [488, 31] on div "Close" at bounding box center [489, 36] width 12 height 12
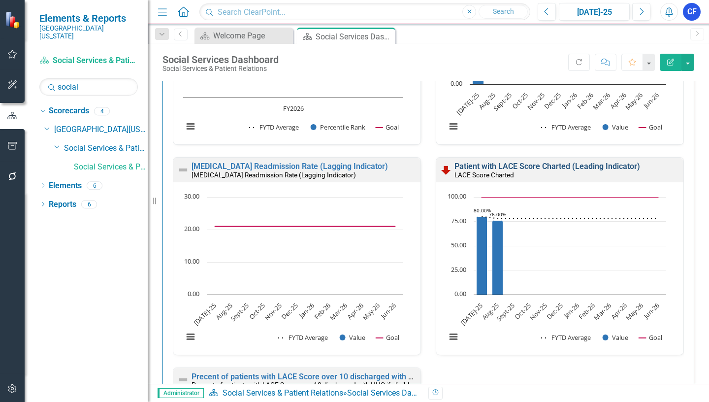
scroll to position [492, 0]
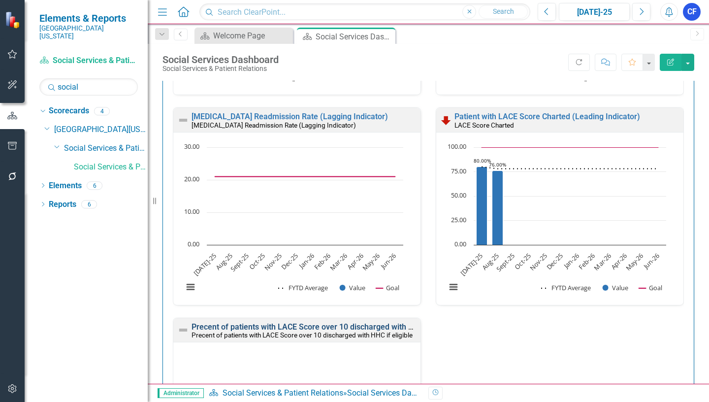
click at [317, 329] on link "Precent of patients with LACE Score over 10 discharged with HHC if eligible" at bounding box center [324, 326] width 267 height 9
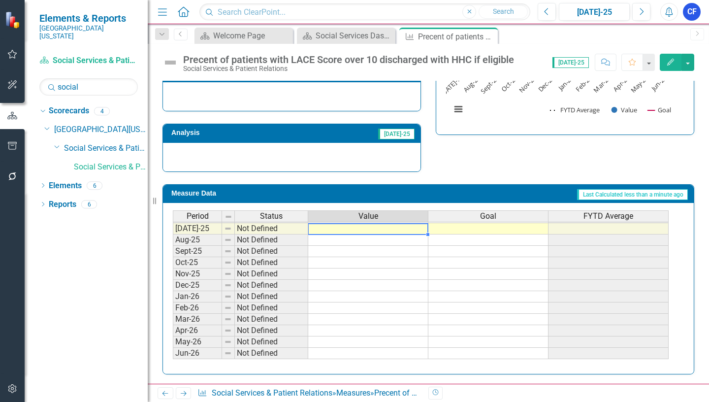
click at [389, 227] on tbody "Jun-24 Not Defined [DATE]-24 Not Defined Aug-24 Not Defined Sept-24 Not Defined…" at bounding box center [420, 216] width 495 height 283
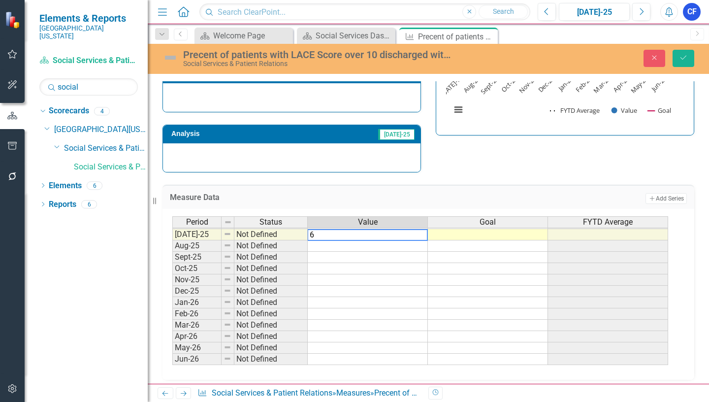
type textarea "61"
type textarea "95"
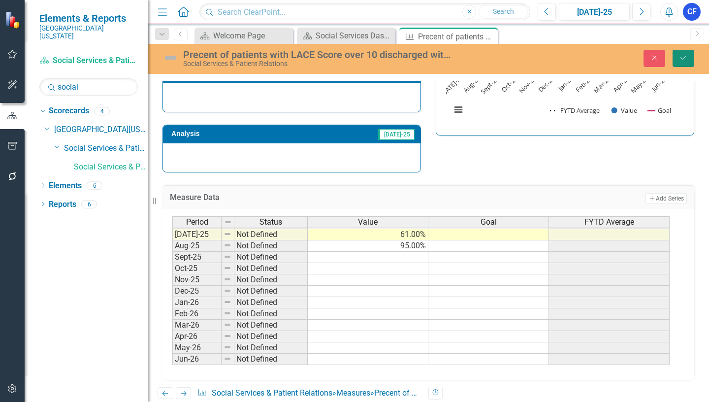
click at [689, 57] on button "Save" at bounding box center [683, 58] width 22 height 17
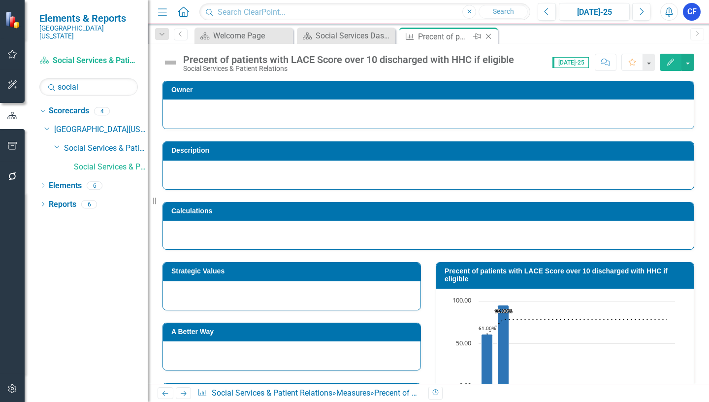
click at [489, 37] on icon "Close" at bounding box center [488, 36] width 10 height 8
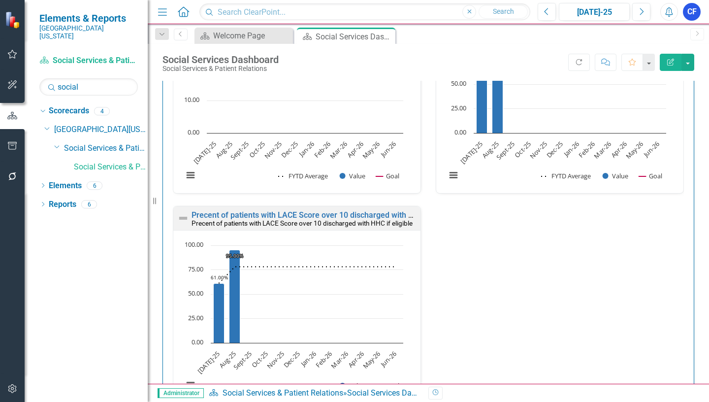
scroll to position [608, 0]
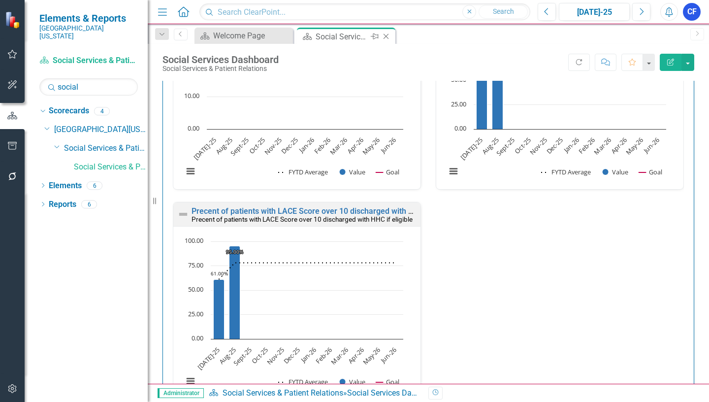
click at [383, 36] on icon "Close" at bounding box center [386, 36] width 10 height 8
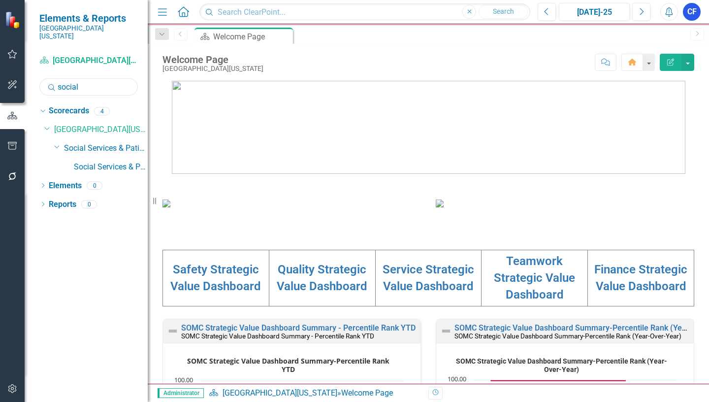
drag, startPoint x: 81, startPoint y: 81, endPoint x: 52, endPoint y: 77, distance: 29.8
click at [52, 78] on div "Search social" at bounding box center [88, 86] width 98 height 17
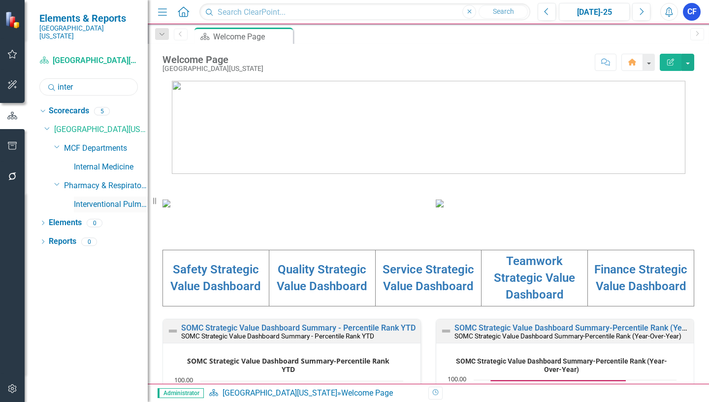
type input "inter"
click at [137, 199] on link "Interventional Pulmonary Diagnostics" at bounding box center [111, 204] width 74 height 11
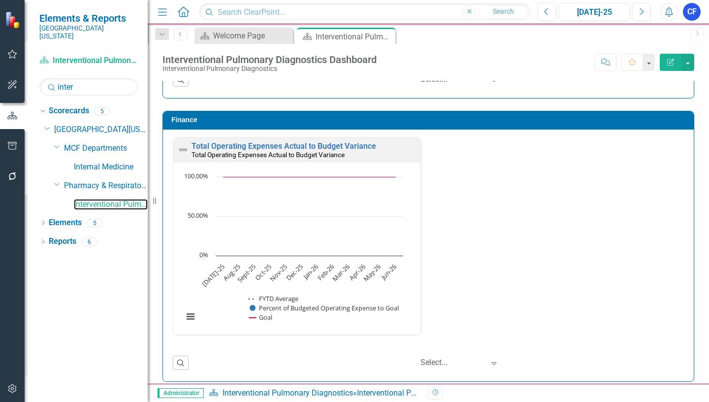
scroll to position [1320, 0]
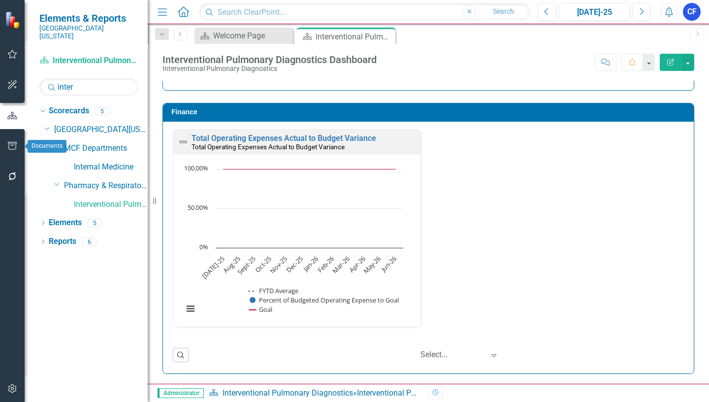
click at [6, 146] on button "button" at bounding box center [12, 146] width 22 height 21
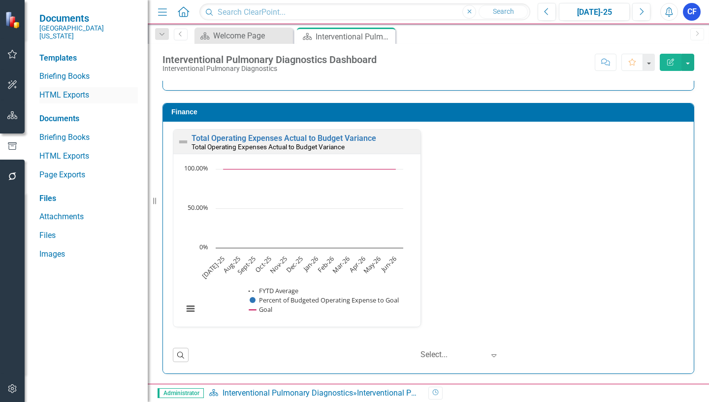
click at [64, 90] on link "HTML Exports" at bounding box center [88, 95] width 98 height 11
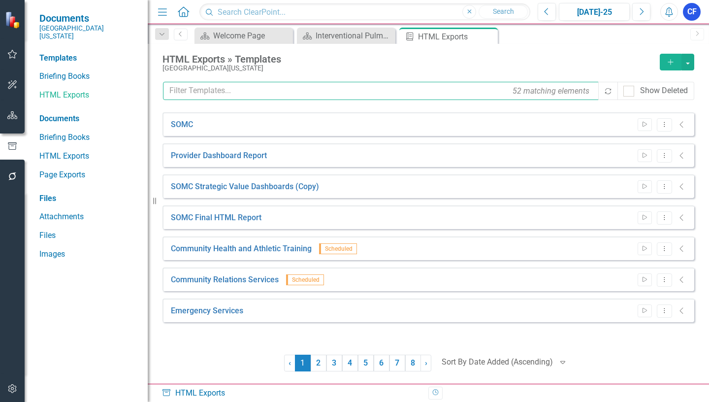
click at [239, 89] on input "text" at bounding box center [381, 91] width 436 height 18
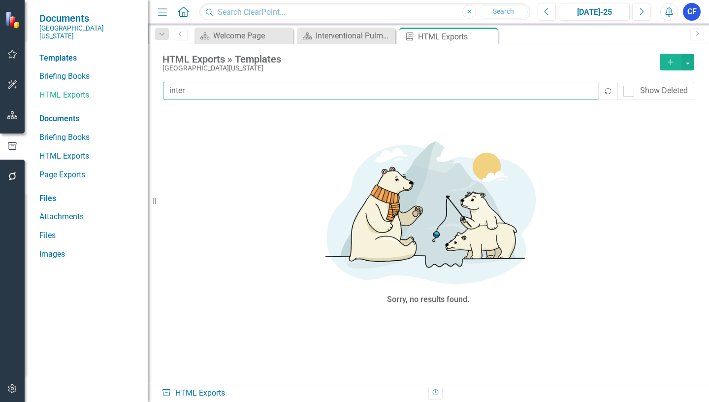
drag, startPoint x: 186, startPoint y: 91, endPoint x: 165, endPoint y: 90, distance: 20.7
click at [165, 90] on input "inter" at bounding box center [381, 91] width 436 height 18
type input "w"
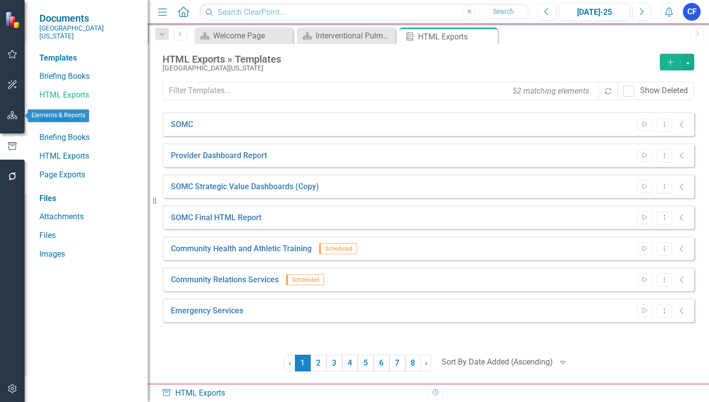
click at [13, 119] on icon "button" at bounding box center [12, 115] width 10 height 8
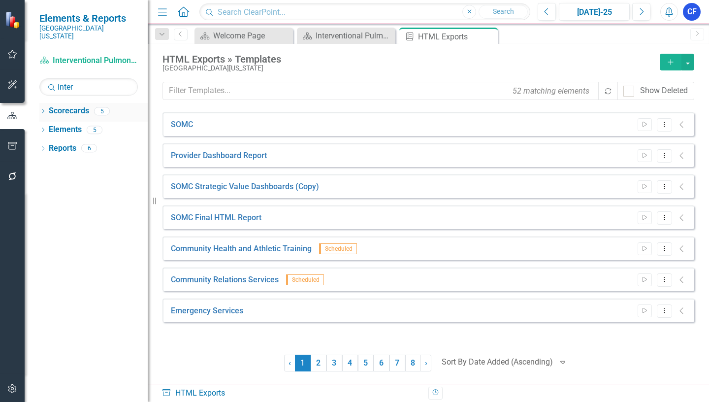
click at [42, 108] on div "Dropdown" at bounding box center [42, 112] width 7 height 8
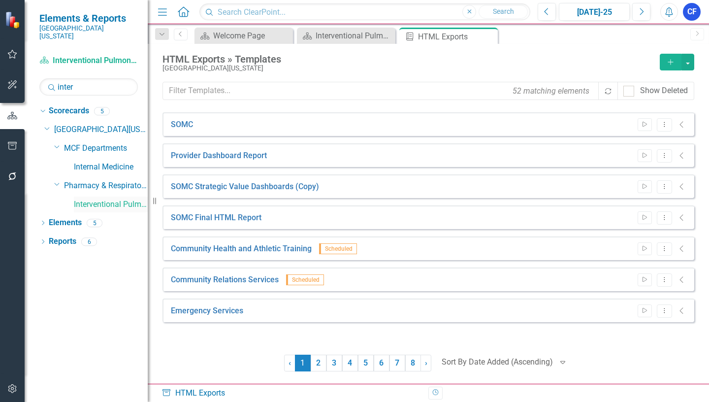
click at [125, 199] on link "Interventional Pulmonary Diagnostics" at bounding box center [111, 204] width 74 height 11
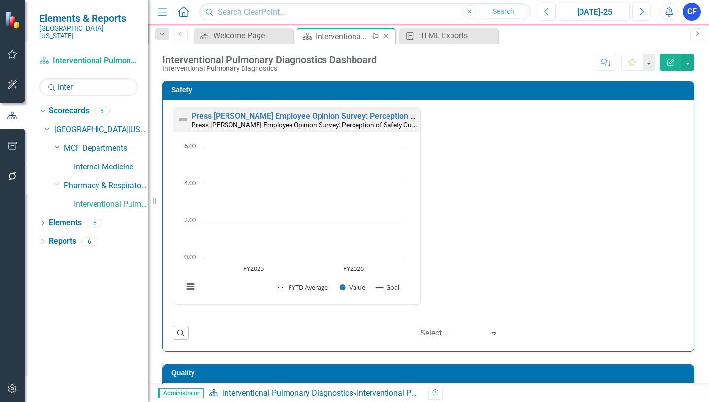
click at [385, 36] on icon at bounding box center [385, 36] width 5 height 5
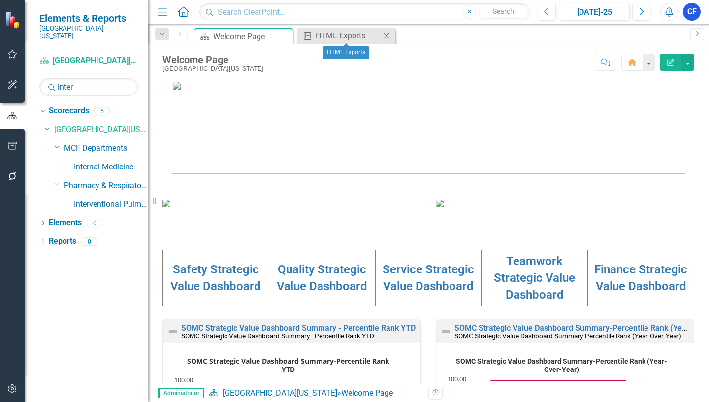
click at [387, 35] on icon "Close" at bounding box center [386, 36] width 10 height 8
